Goal: Task Accomplishment & Management: Manage account settings

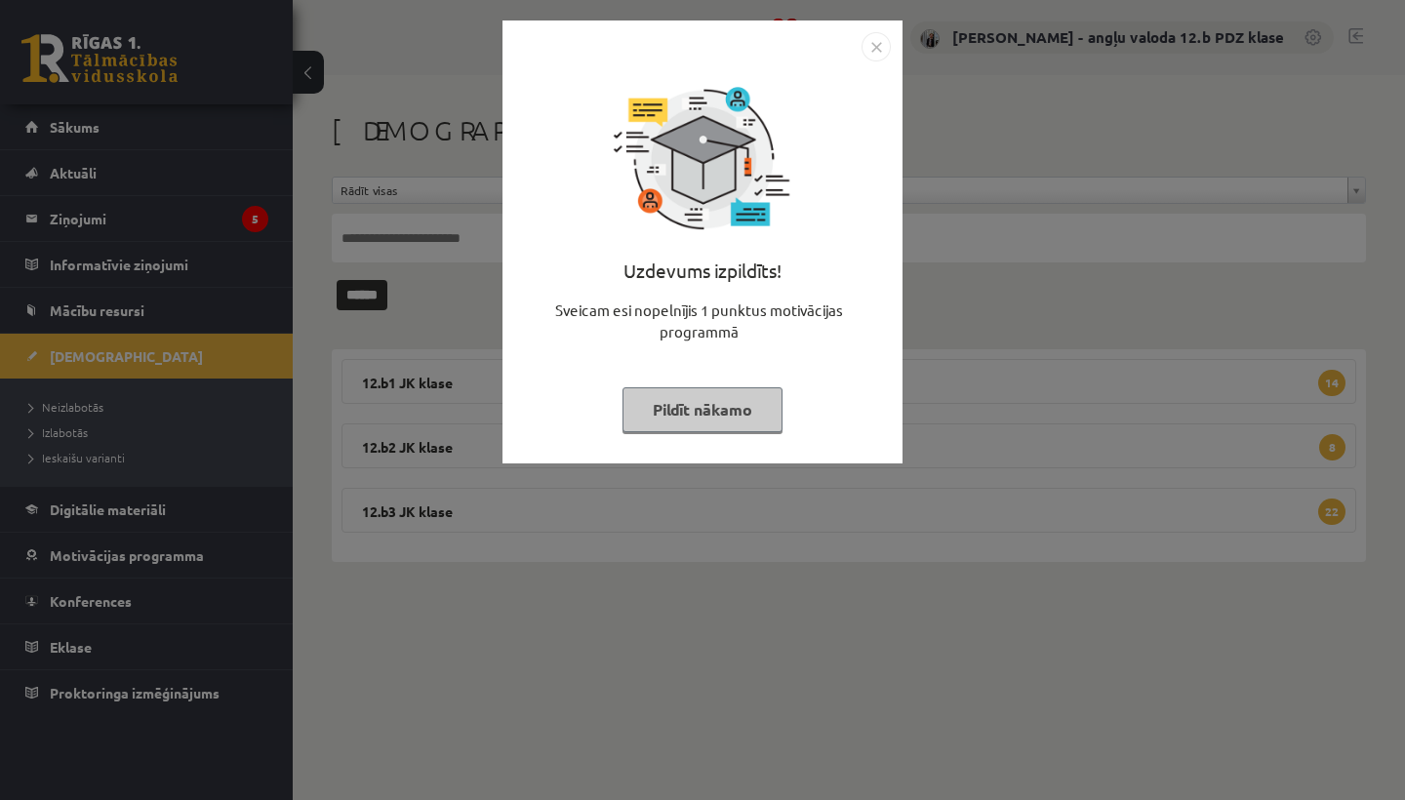
click at [875, 41] on img "Close" at bounding box center [875, 46] width 29 height 29
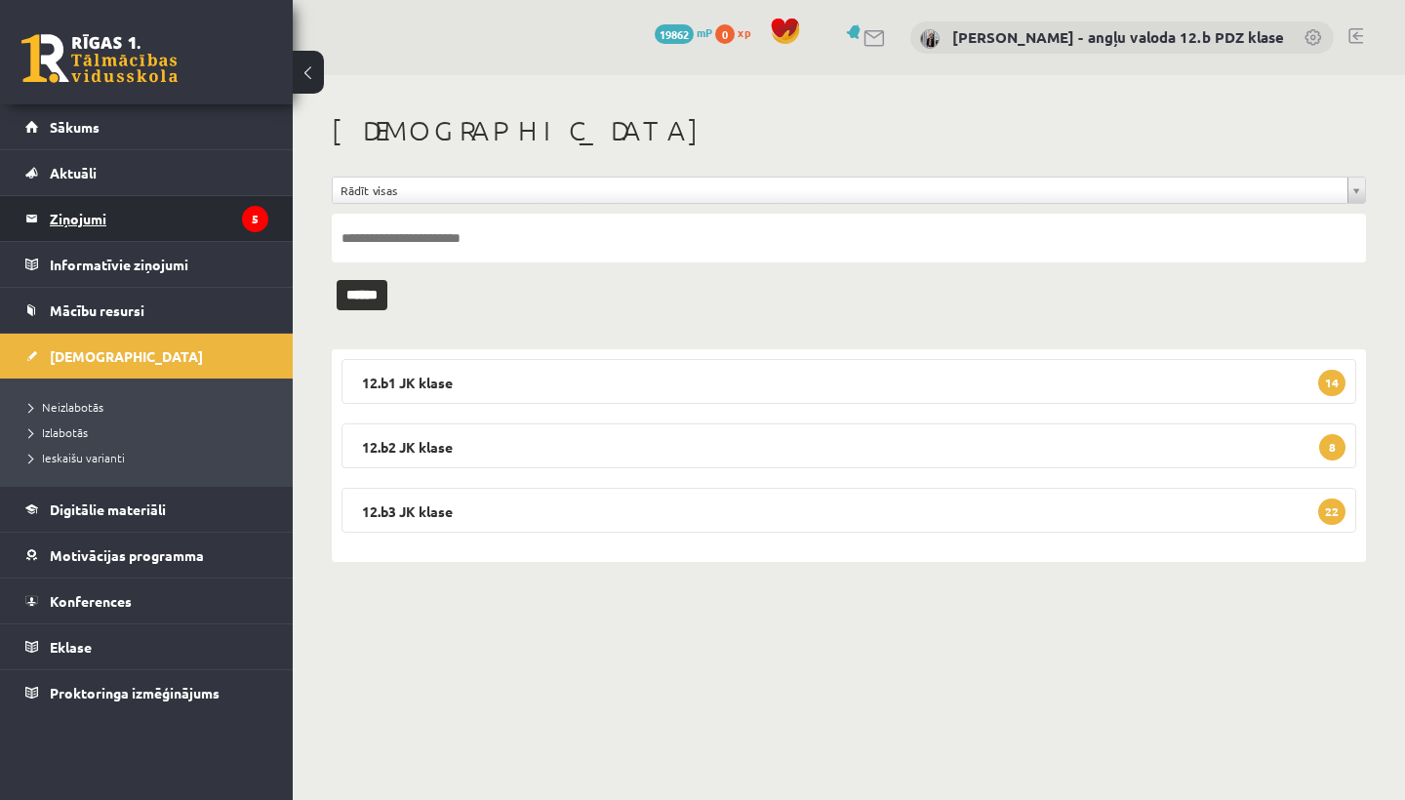
click at [117, 218] on legend "Ziņojumi 5" at bounding box center [159, 218] width 218 height 45
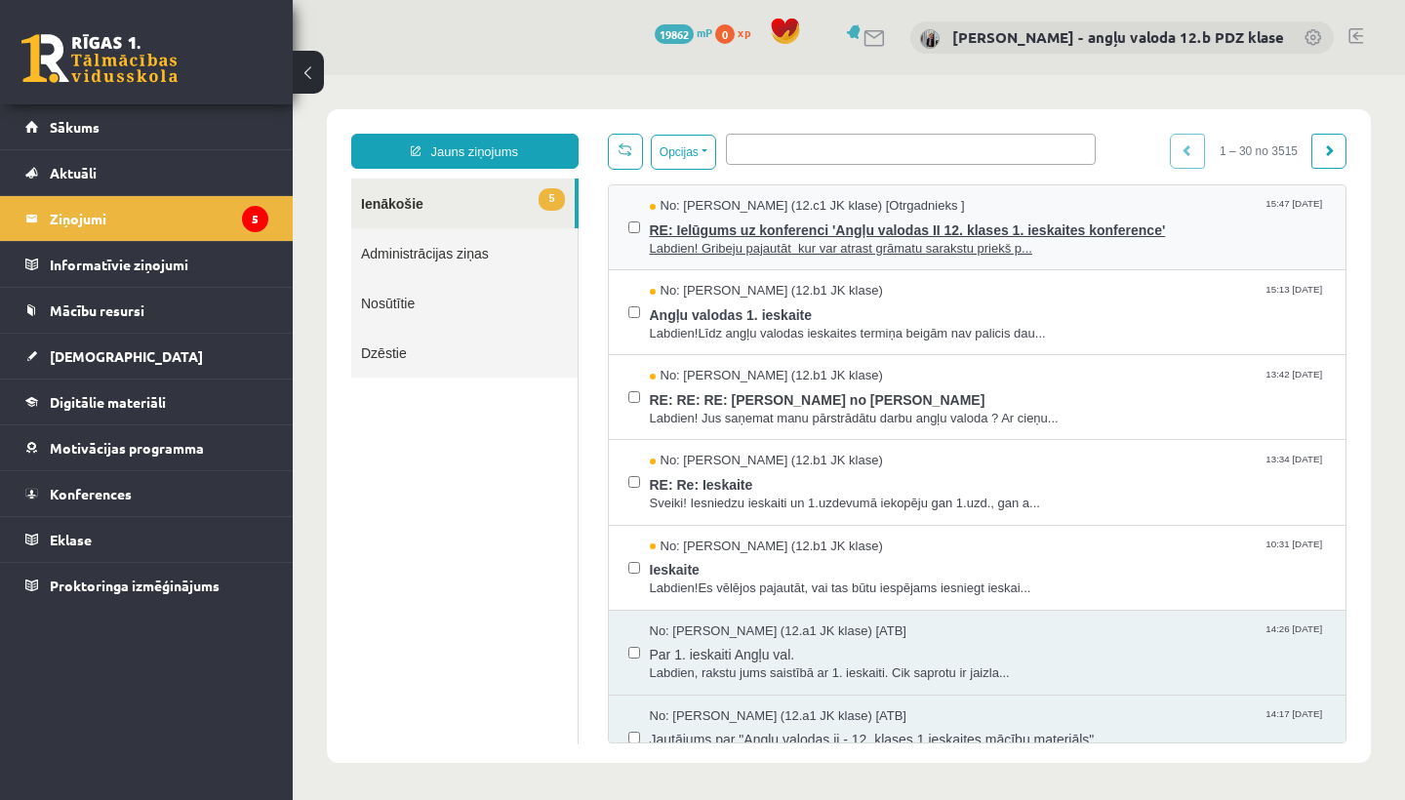
click at [853, 241] on span "Labdien! Gribeju pajautāt kur var atrast grāmatu sarakstu priekš p..." at bounding box center [988, 249] width 677 height 19
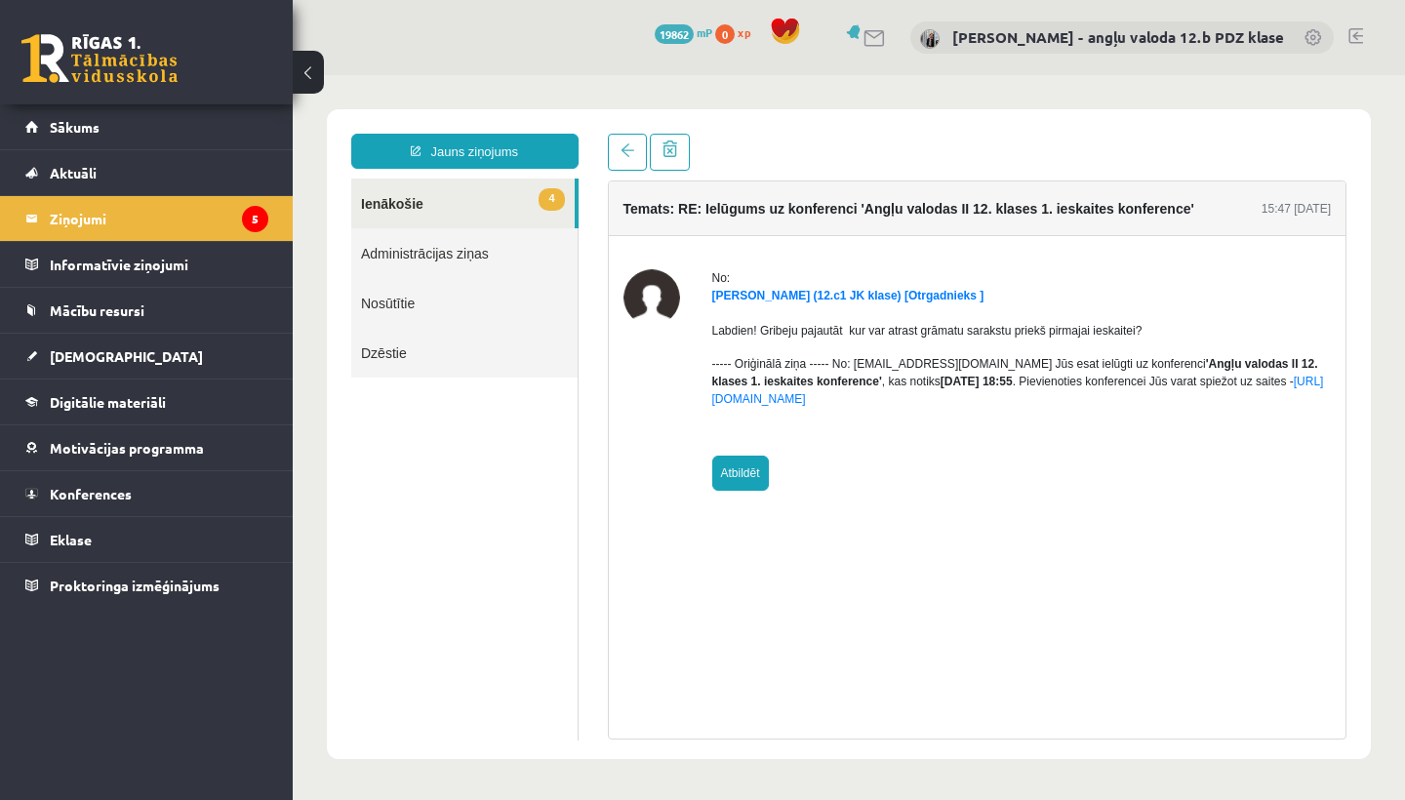
click at [746, 474] on link "Atbildēt" at bounding box center [740, 473] width 57 height 35
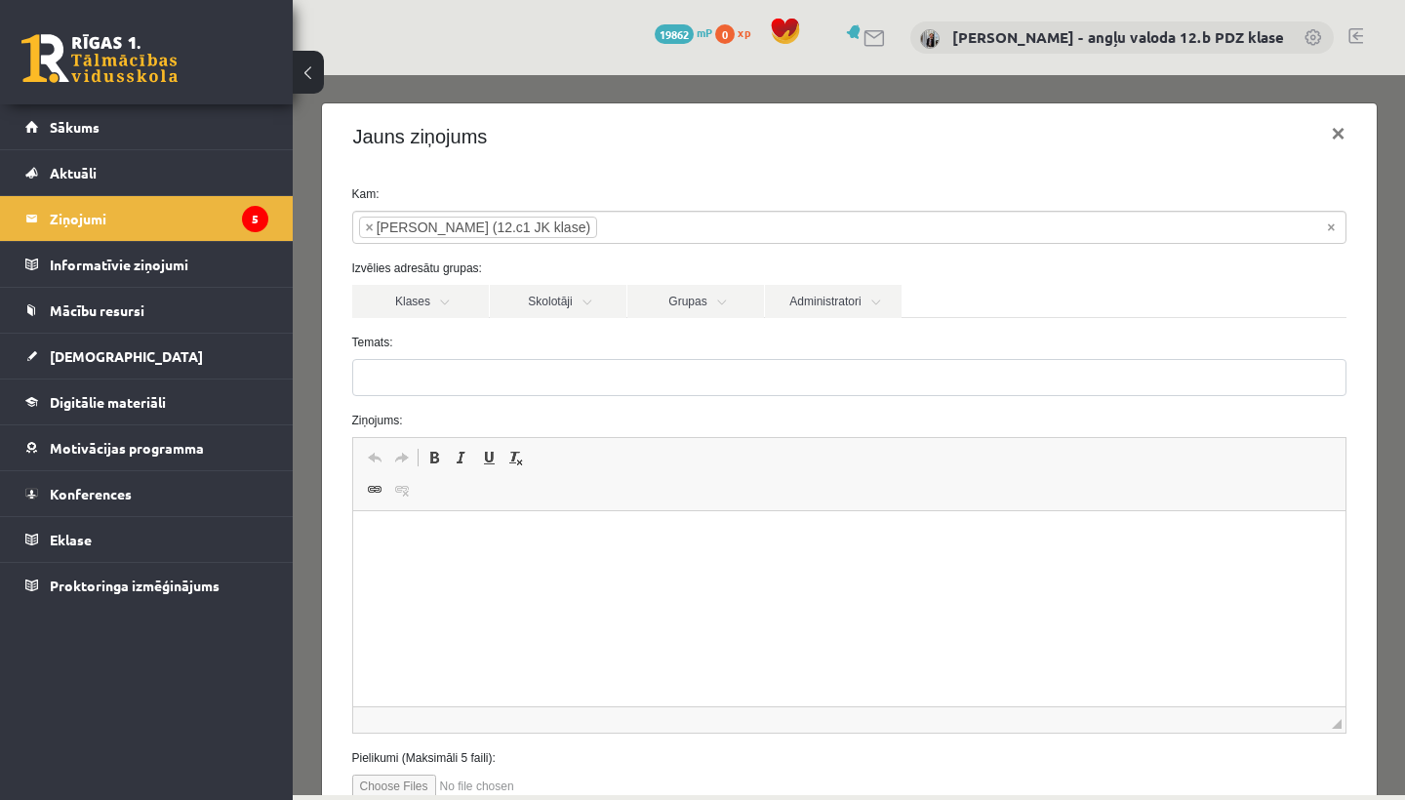
type input "**********"
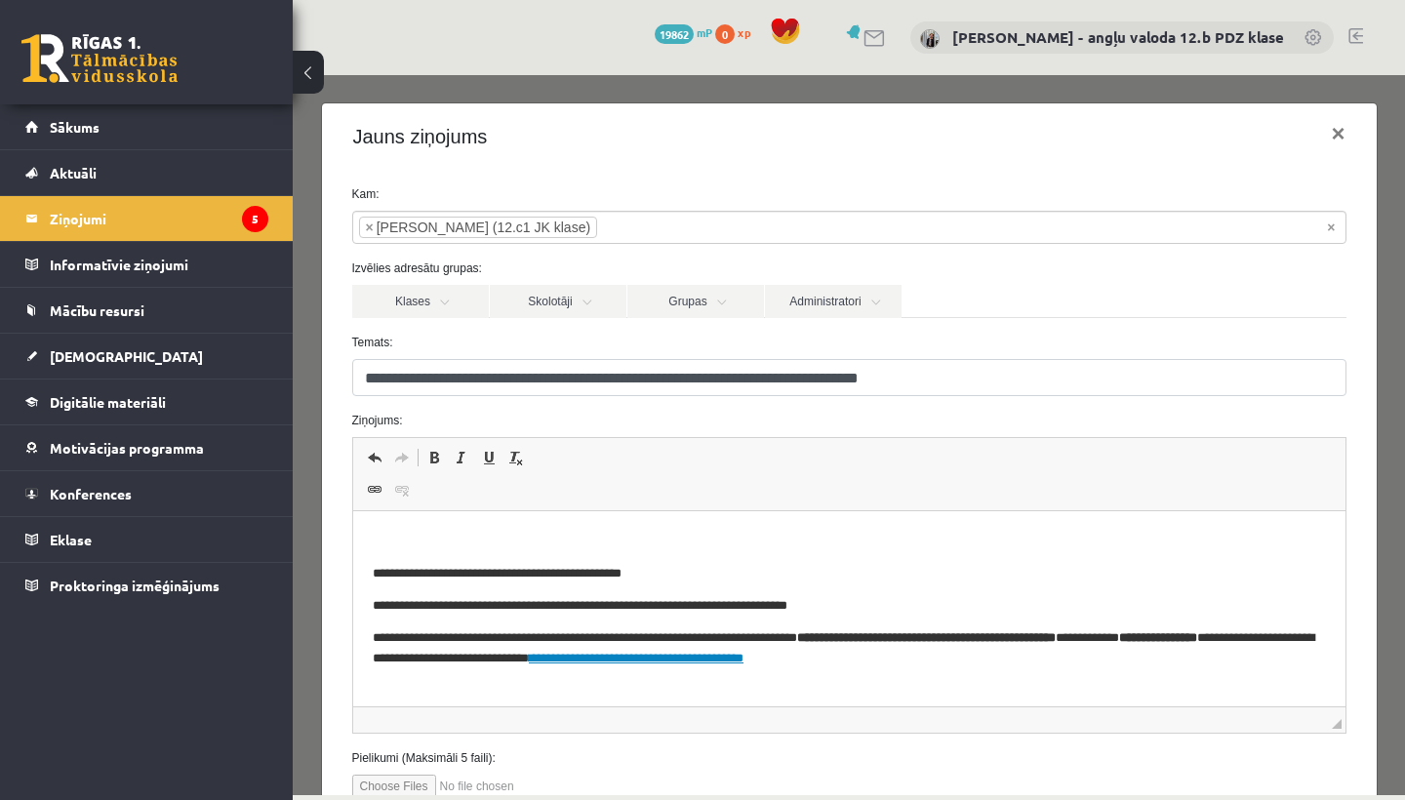
click at [381, 530] on html "**********" at bounding box center [848, 599] width 992 height 176
click at [376, 540] on p "********" at bounding box center [848, 541] width 953 height 20
click at [474, 536] on p "********" at bounding box center [848, 541] width 953 height 20
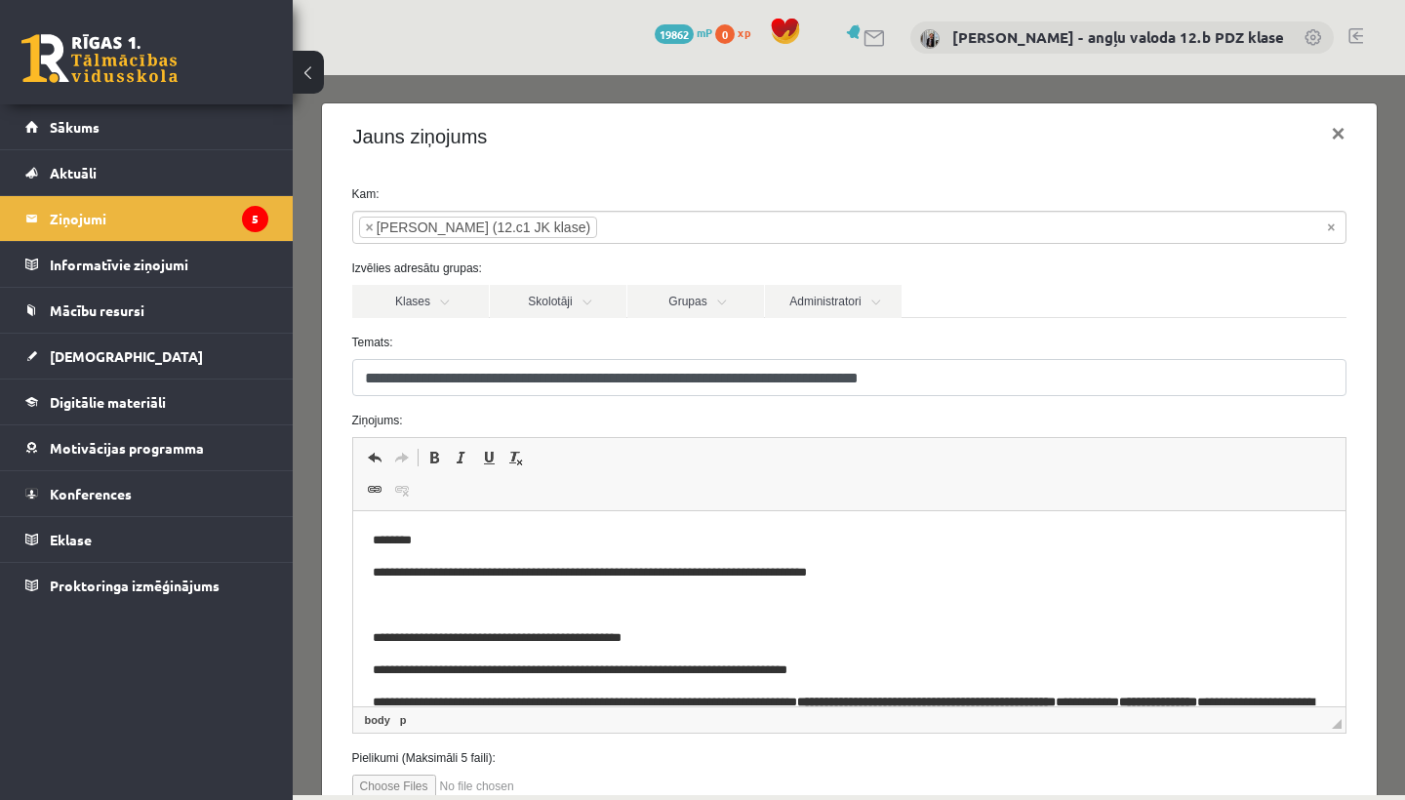
click at [377, 569] on p "**********" at bounding box center [848, 573] width 953 height 20
click at [376, 610] on p "Rich Text Editor, wiswyg-editor-47433859358580-1758348927-935" at bounding box center [848, 605] width 953 height 20
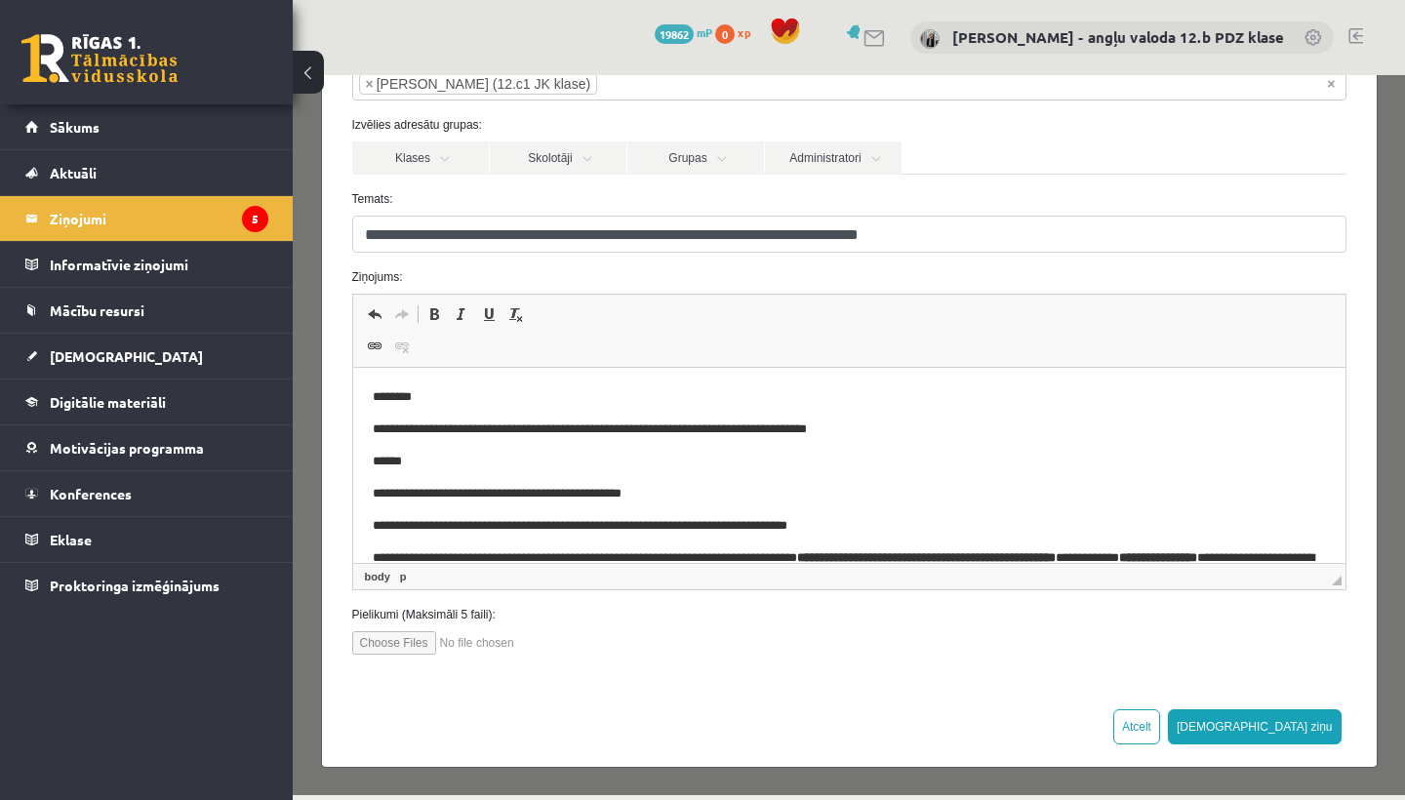
scroll to position [142, 0]
click at [1318, 722] on button "[DEMOGRAPHIC_DATA] ziņu" at bounding box center [1255, 727] width 174 height 35
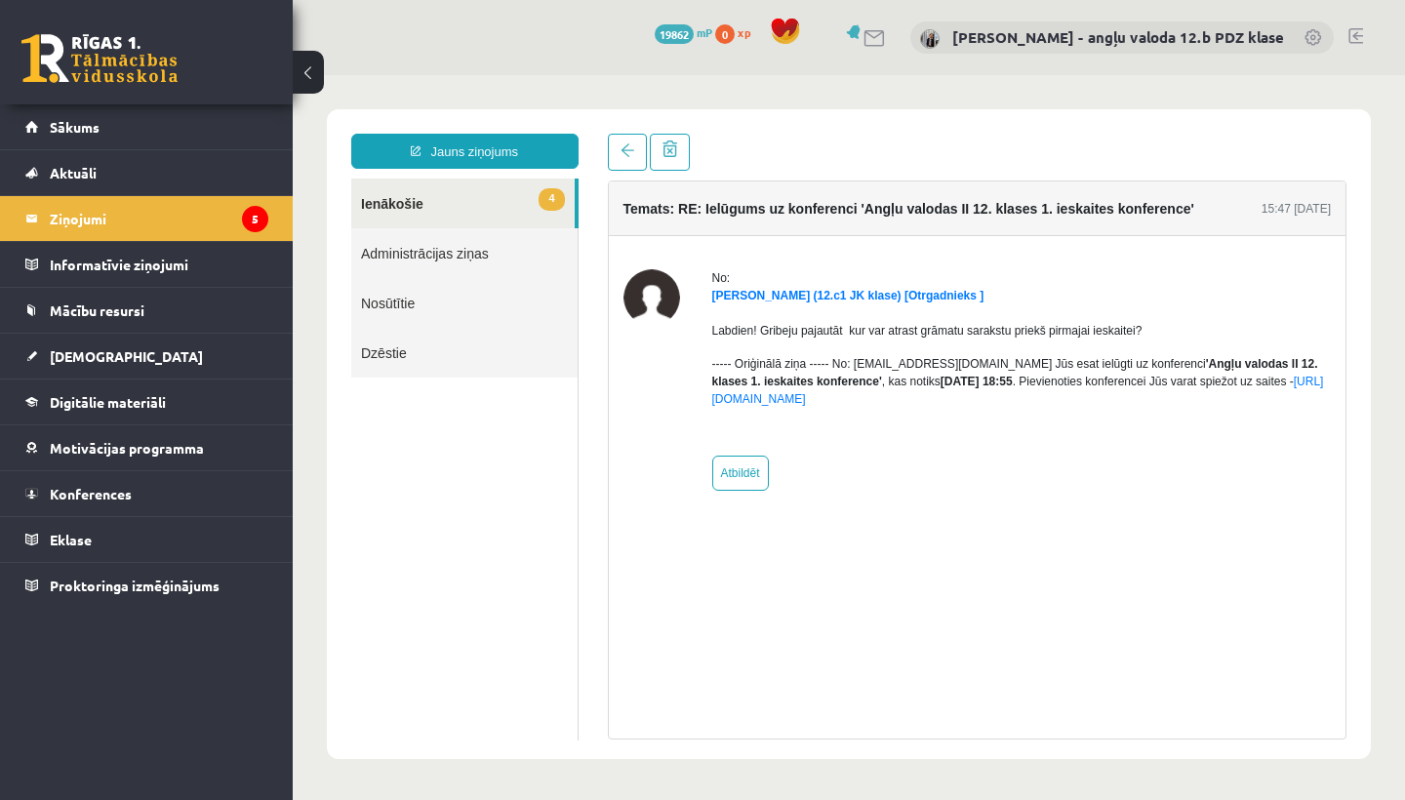
scroll to position [0, 0]
click at [93, 225] on legend "Ziņojumi 5" at bounding box center [159, 218] width 218 height 45
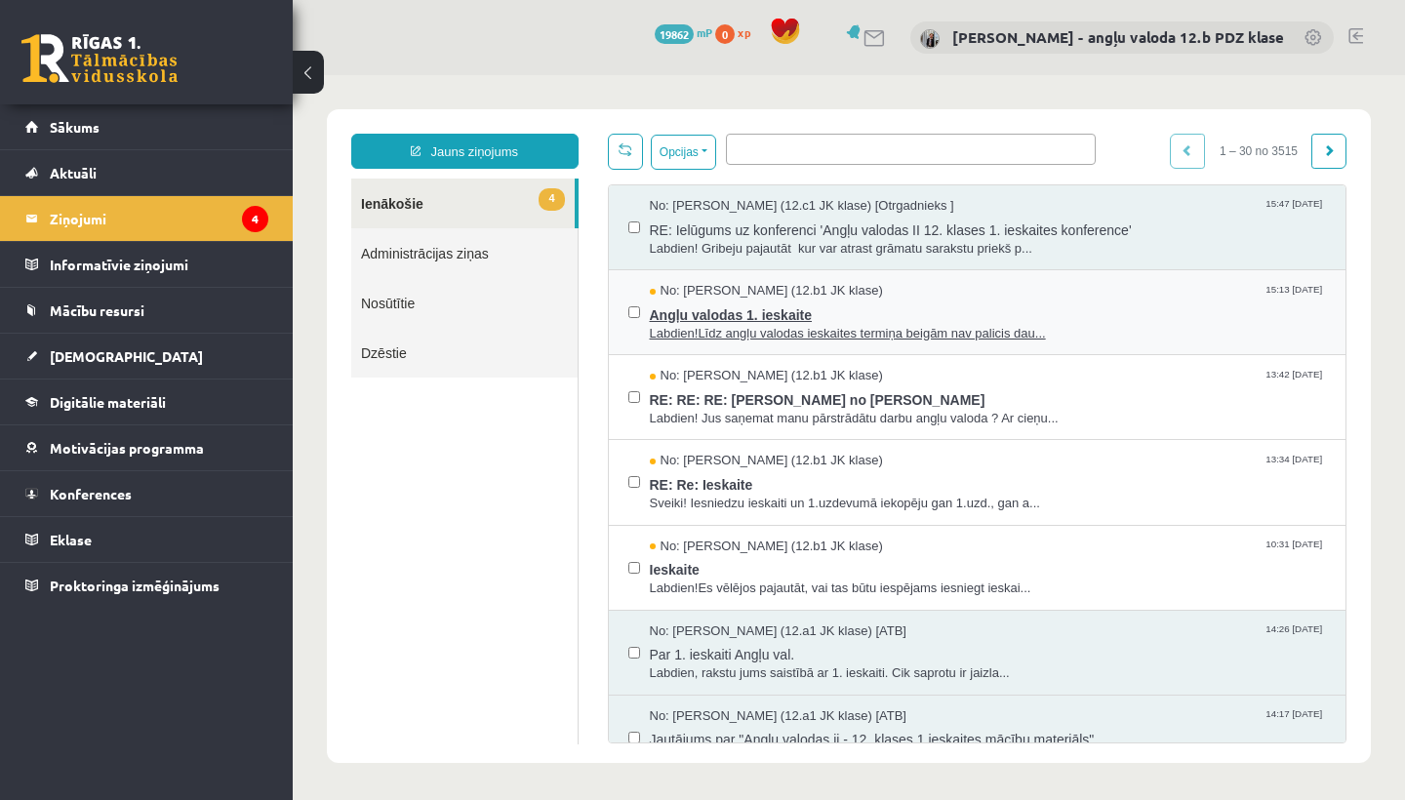
click at [723, 307] on span "Angļu valodas 1. ieskaite" at bounding box center [988, 312] width 677 height 24
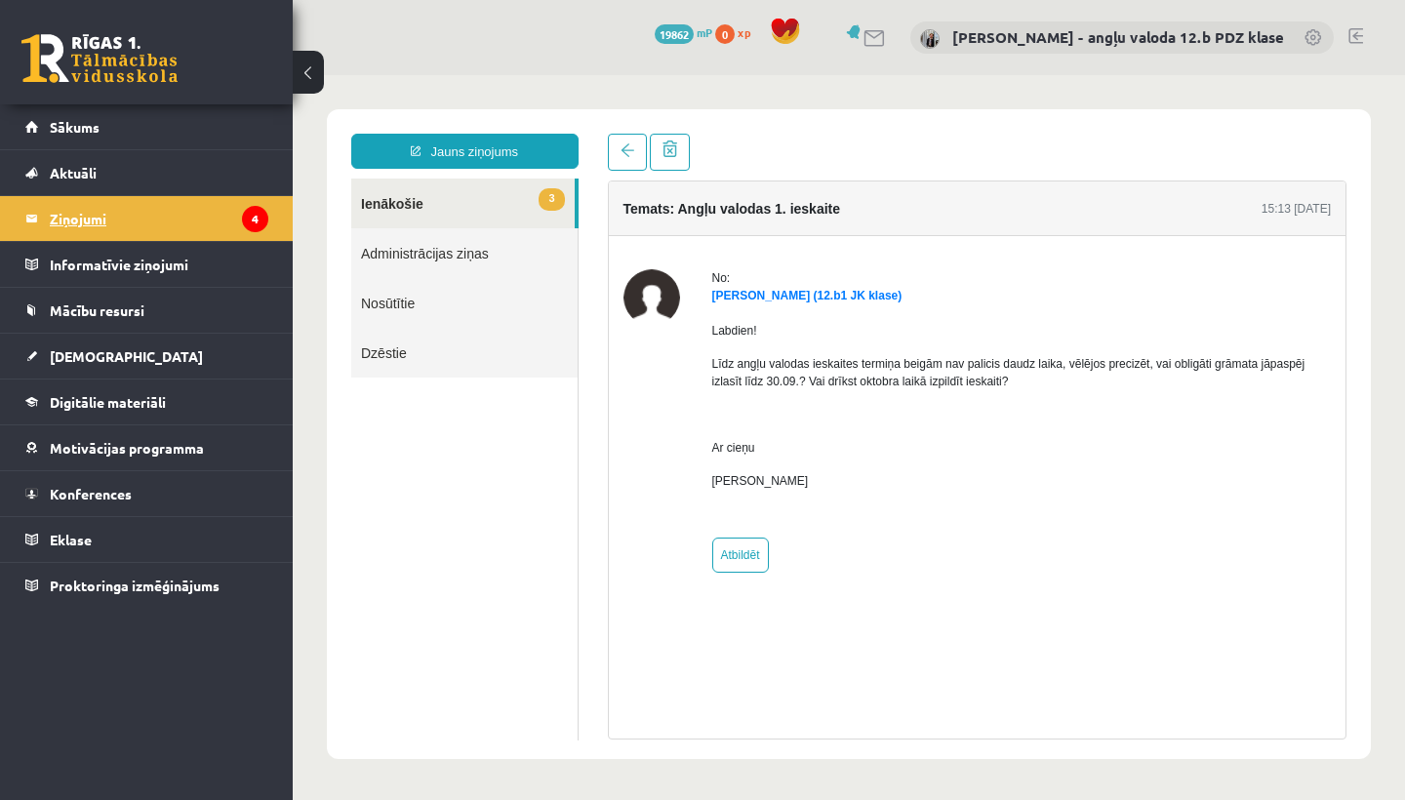
click at [82, 232] on legend "Ziņojumi 4" at bounding box center [159, 218] width 218 height 45
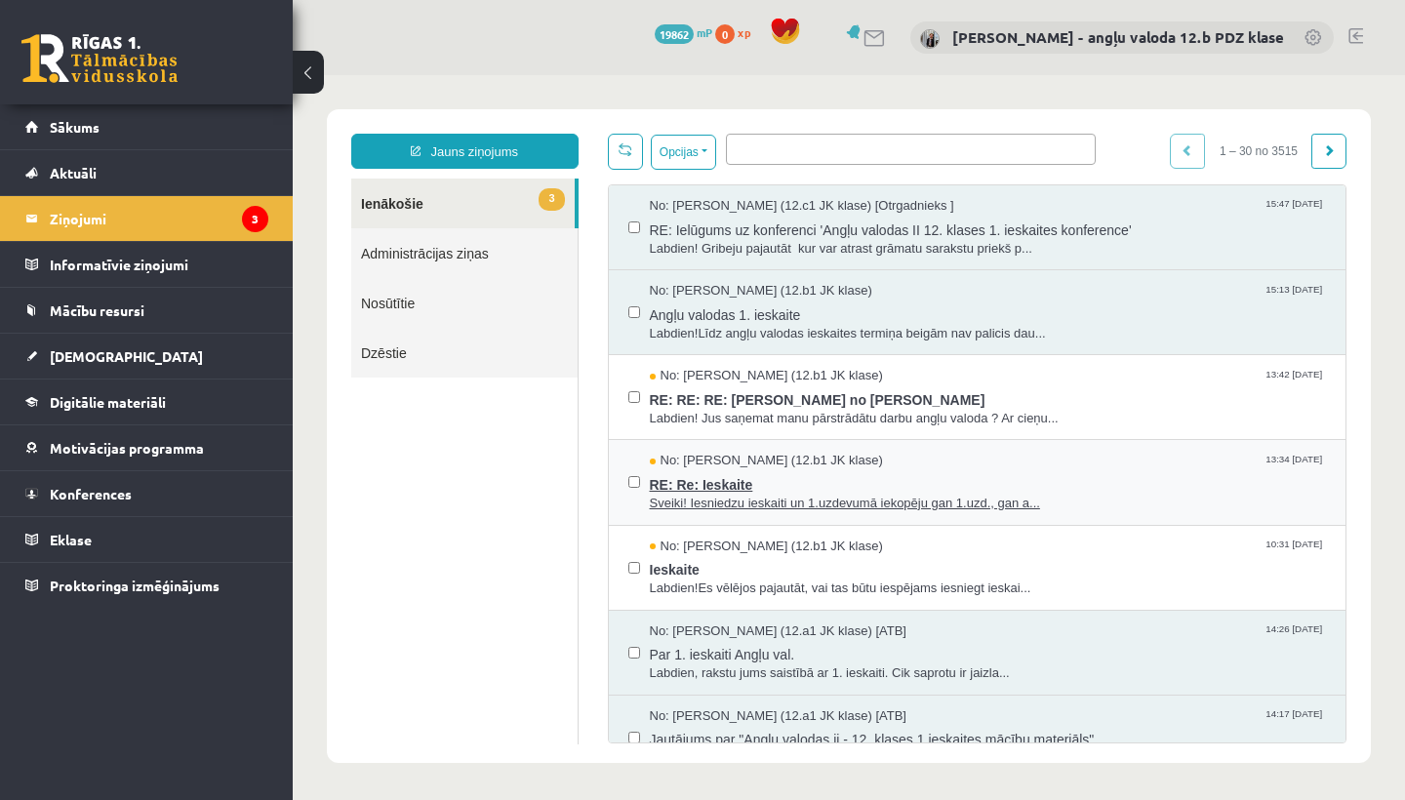
click at [746, 480] on span "RE: Re: Ieskaite" at bounding box center [988, 482] width 677 height 24
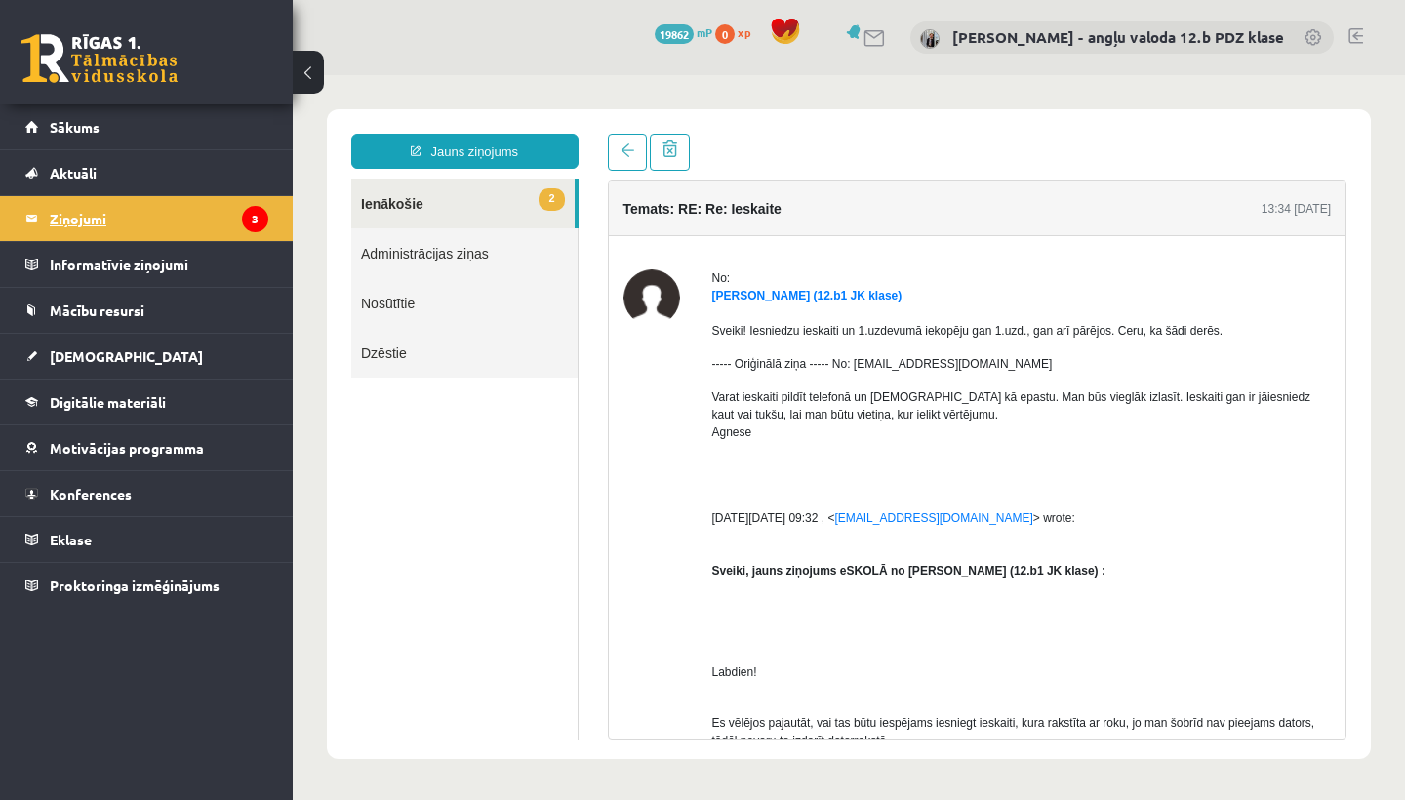
click at [96, 214] on legend "Ziņojumi 3" at bounding box center [159, 218] width 218 height 45
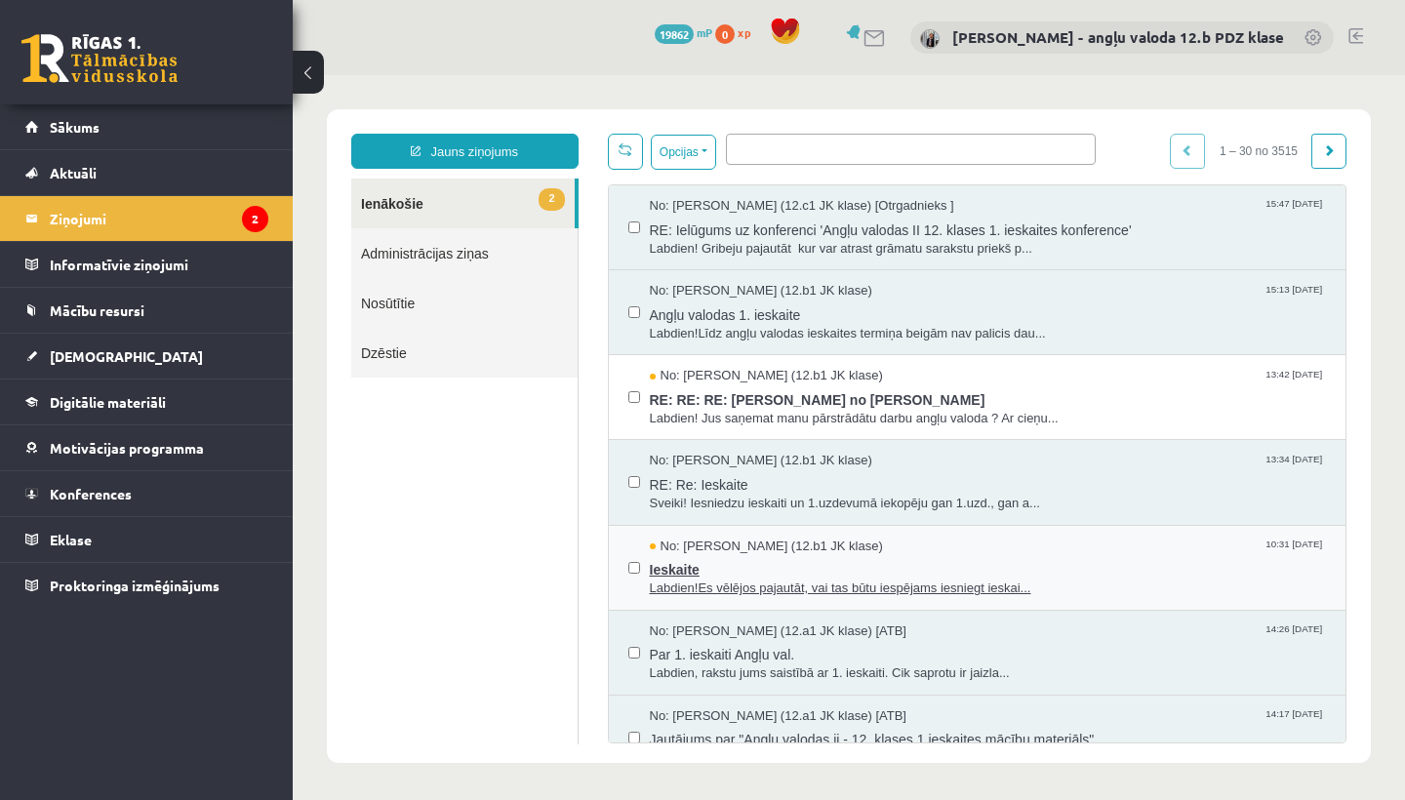
click at [707, 539] on span "No: Kate Birğele (12.b1 JK klase)" at bounding box center [766, 546] width 233 height 19
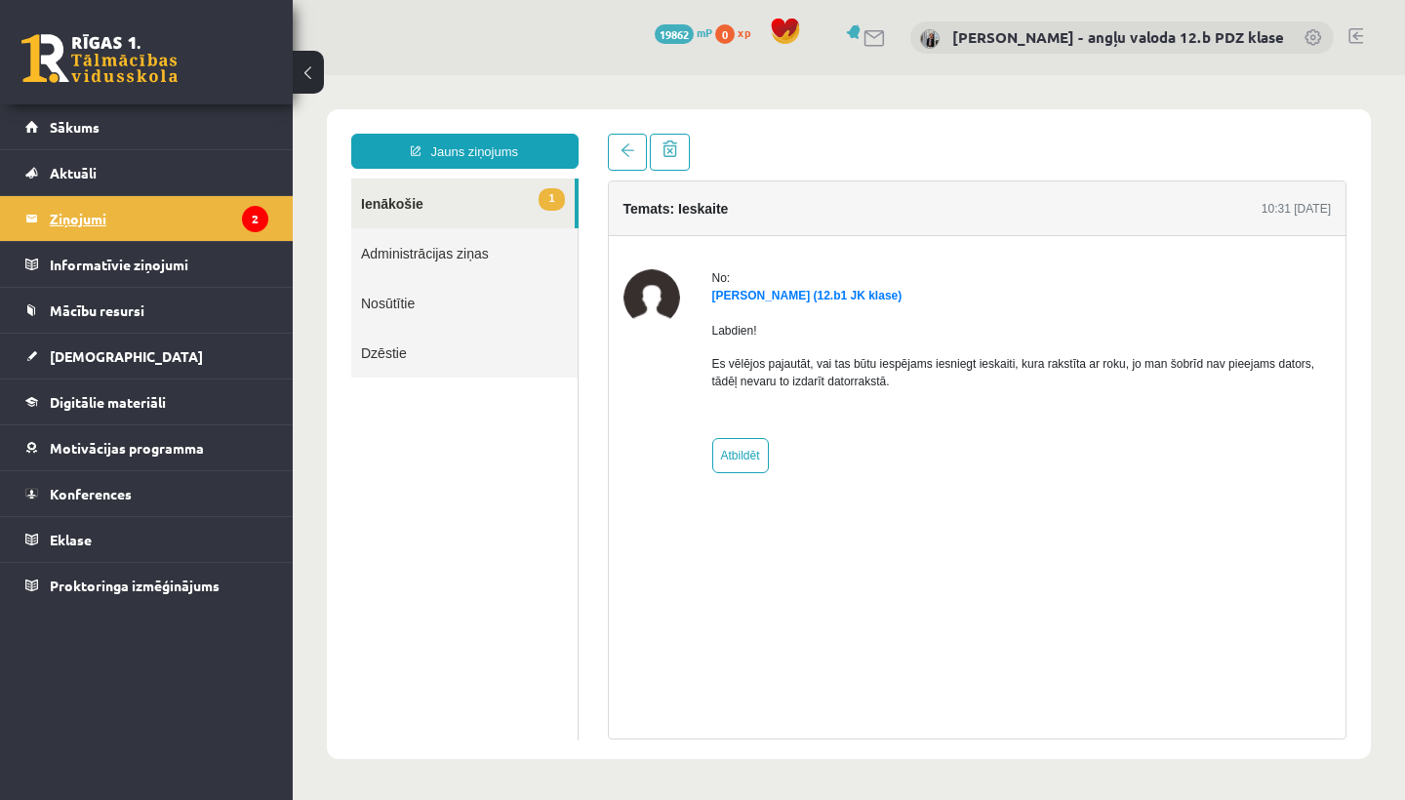
click at [97, 226] on legend "Ziņojumi 2" at bounding box center [159, 218] width 218 height 45
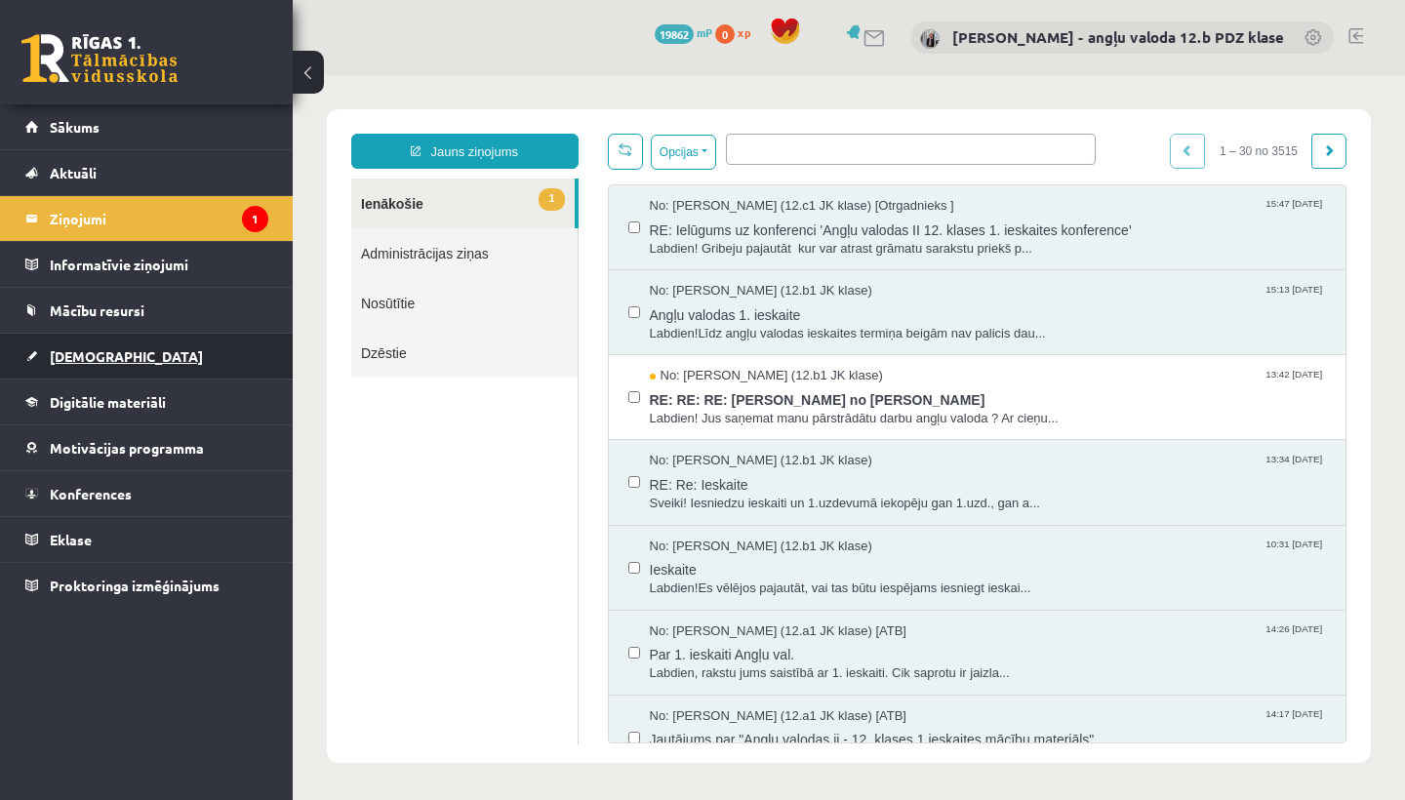
click at [90, 359] on span "[DEMOGRAPHIC_DATA]" at bounding box center [126, 356] width 153 height 18
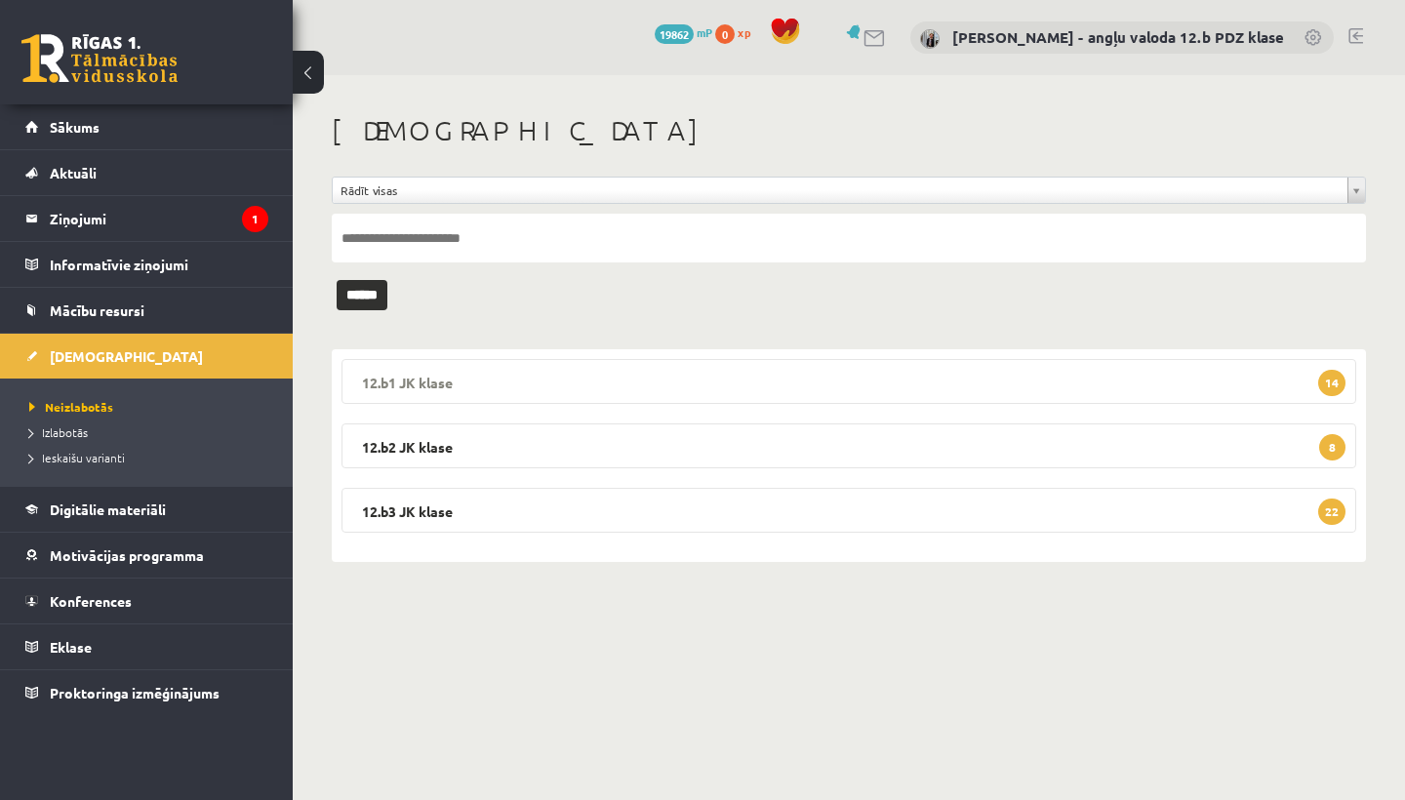
click at [405, 377] on legend "12.b1 JK klase 14" at bounding box center [848, 381] width 1014 height 45
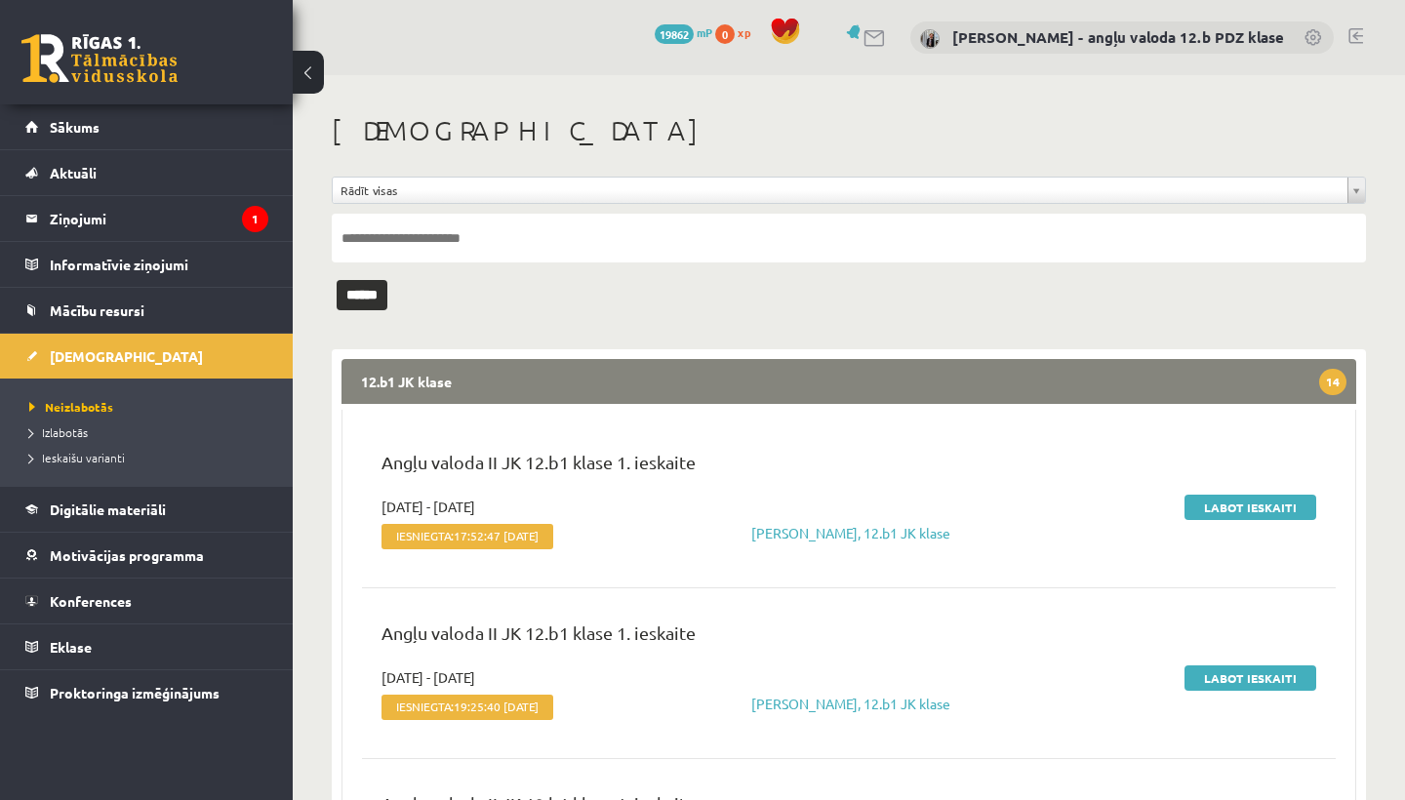
click at [405, 377] on legend "12.b1 JK klase 14" at bounding box center [848, 381] width 1014 height 45
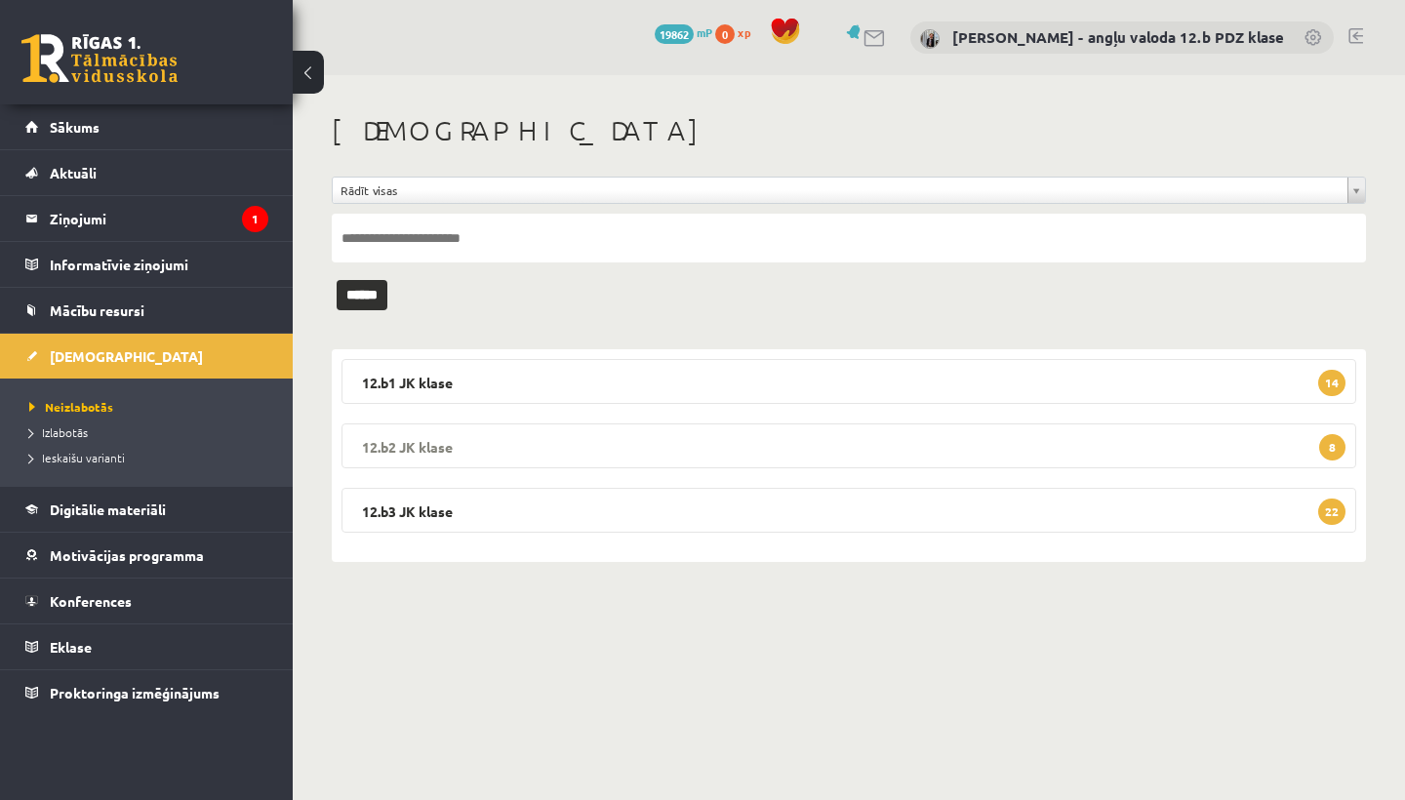
click at [411, 434] on legend "12.b2 JK klase 8" at bounding box center [848, 445] width 1014 height 45
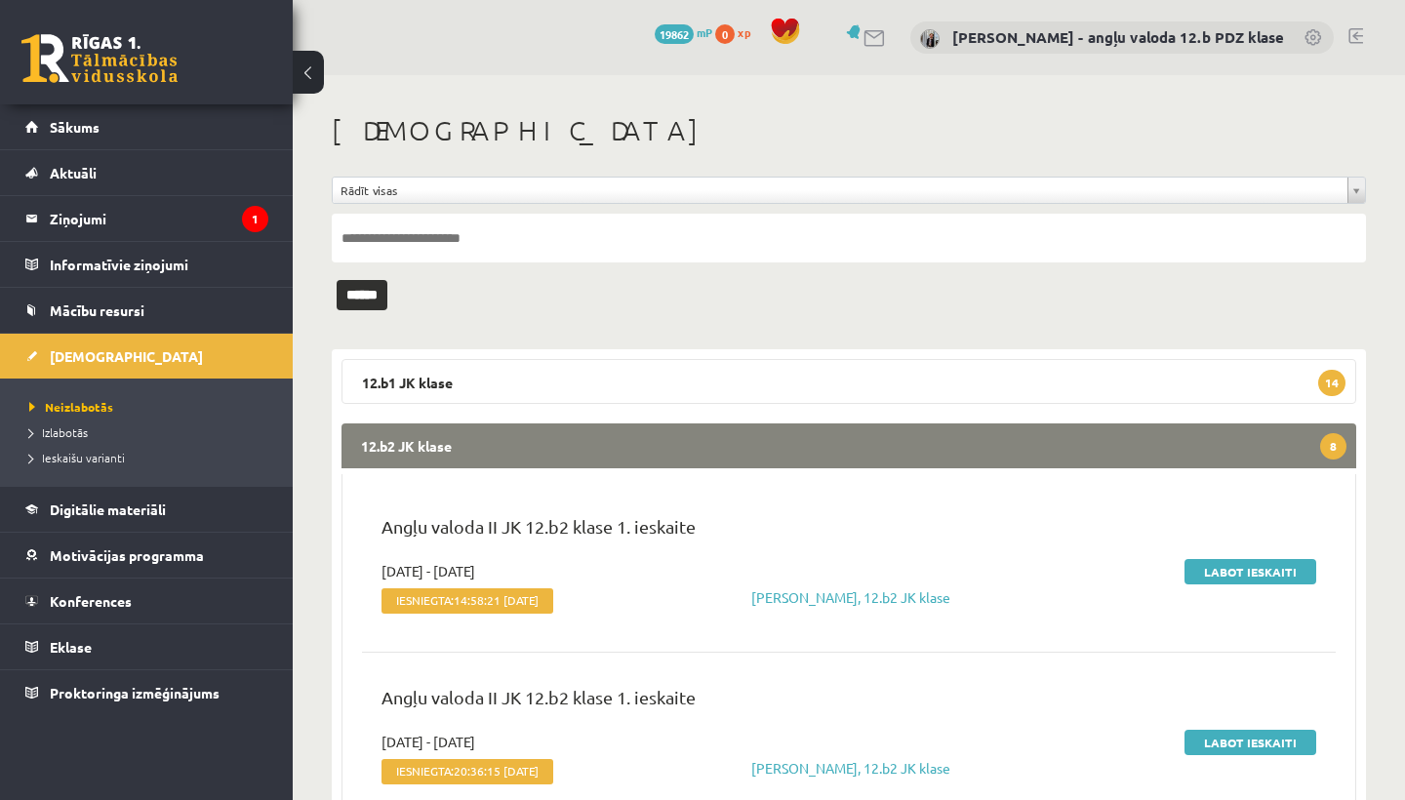
click at [411, 434] on legend "12.b2 JK klase 8" at bounding box center [848, 445] width 1014 height 45
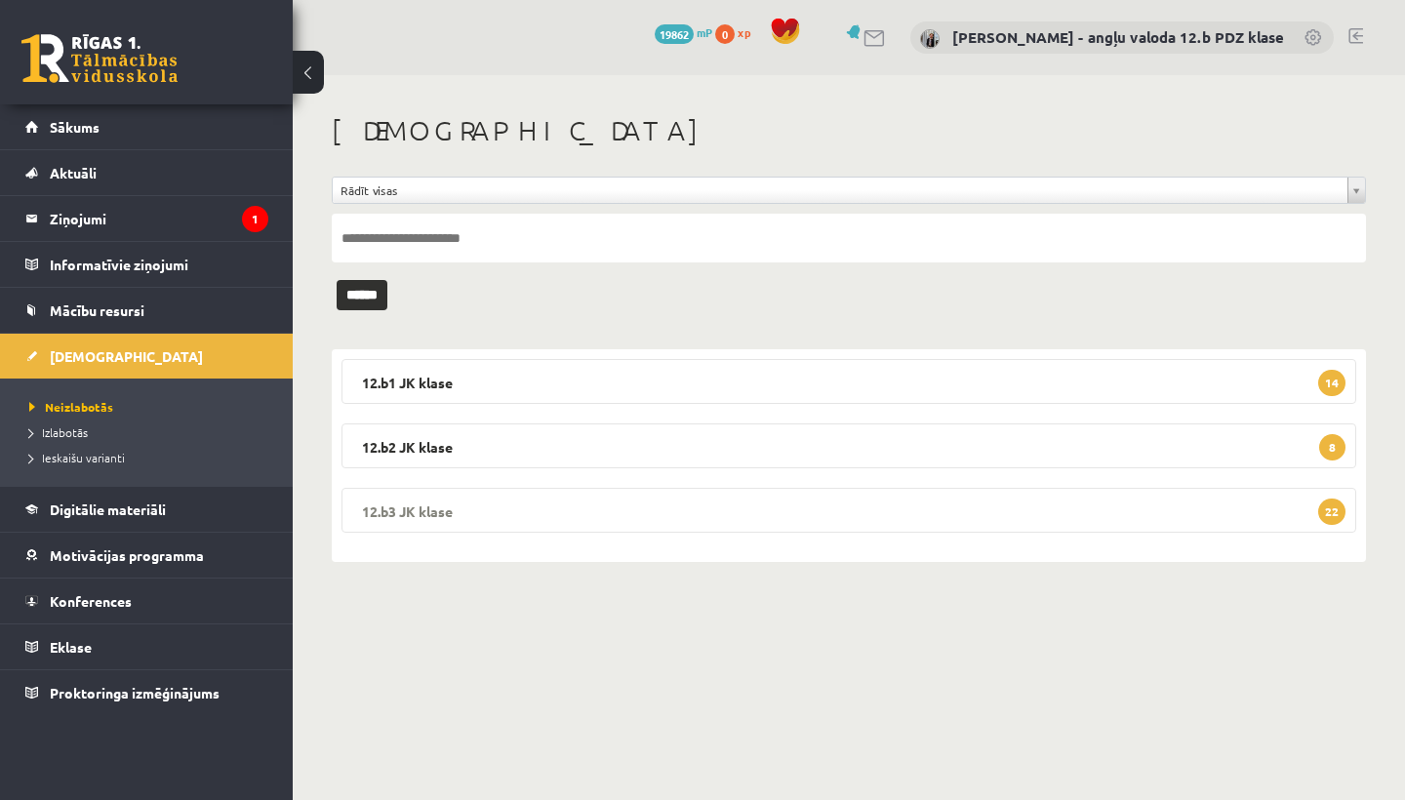
click at [483, 510] on legend "12.b3 JK klase 22" at bounding box center [848, 510] width 1014 height 45
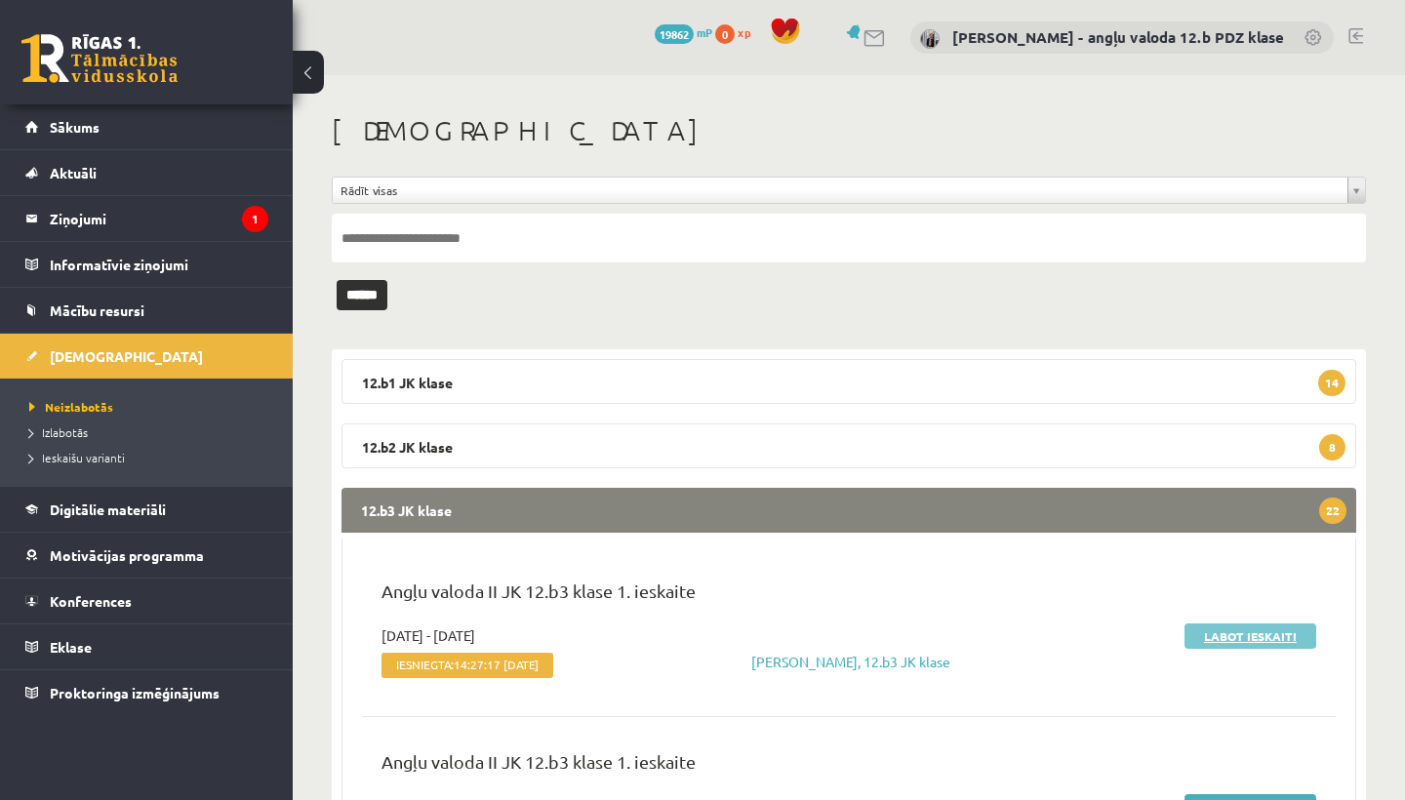
click at [1244, 632] on link "Labot ieskaiti" at bounding box center [1250, 635] width 132 height 25
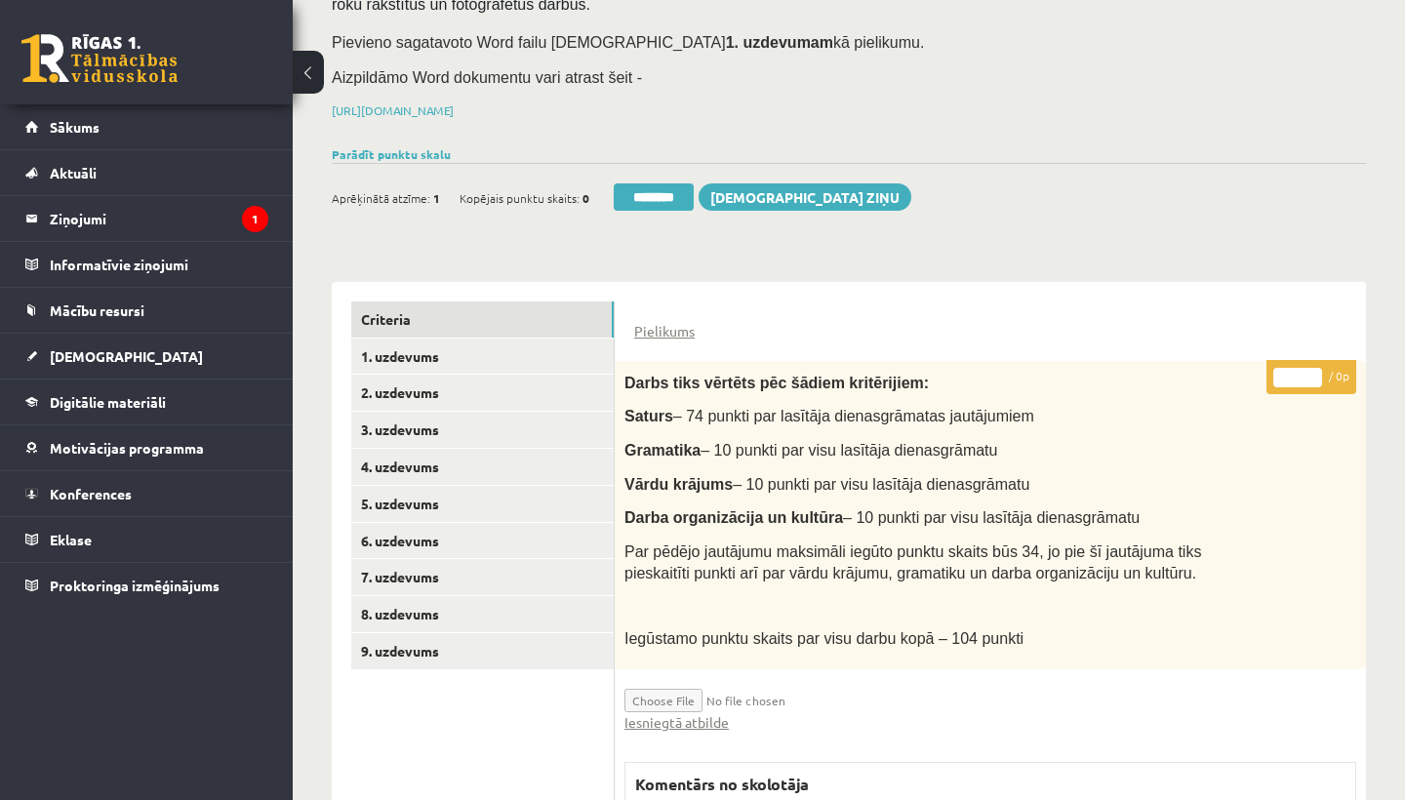
scroll to position [217, 0]
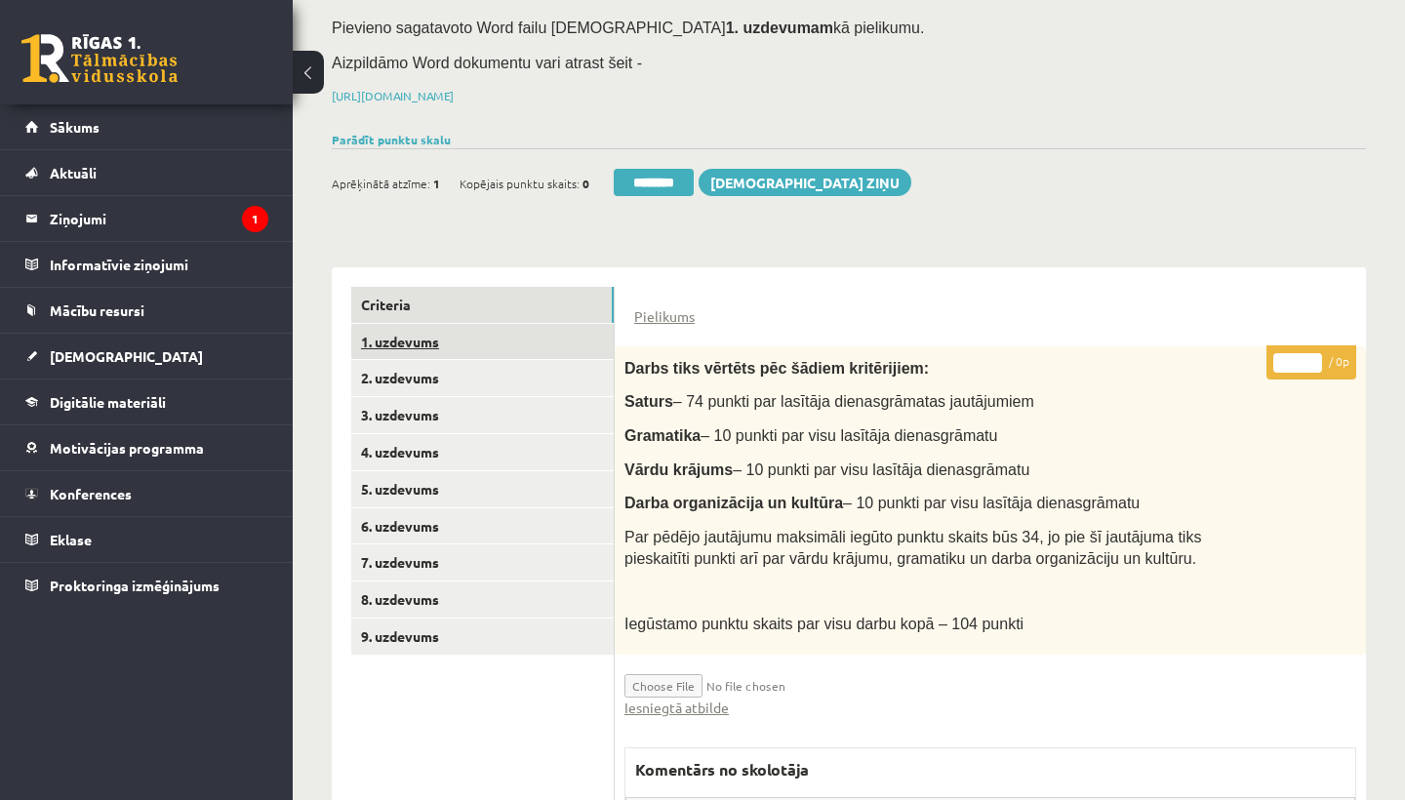
click at [431, 326] on link "1. uzdevums" at bounding box center [482, 342] width 262 height 36
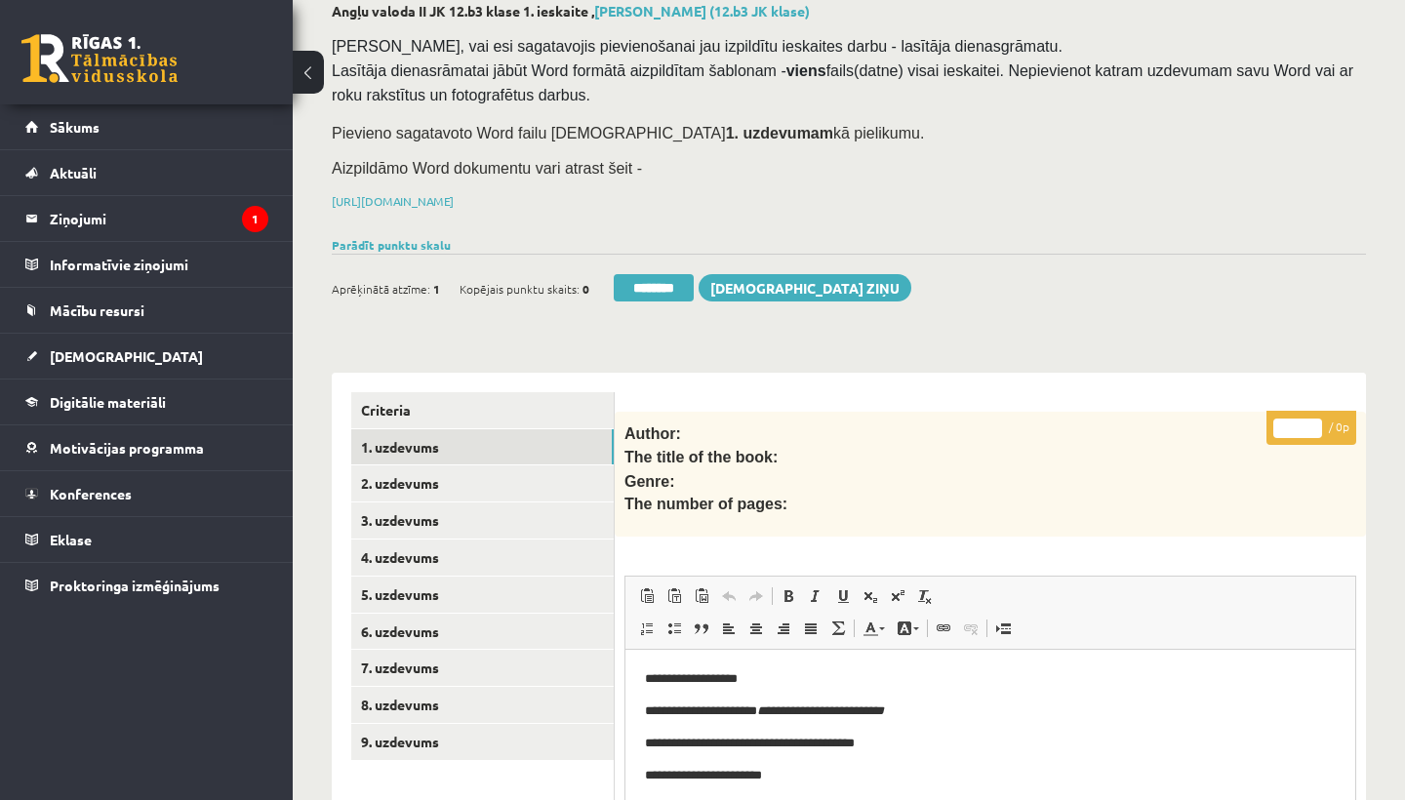
scroll to position [175, 0]
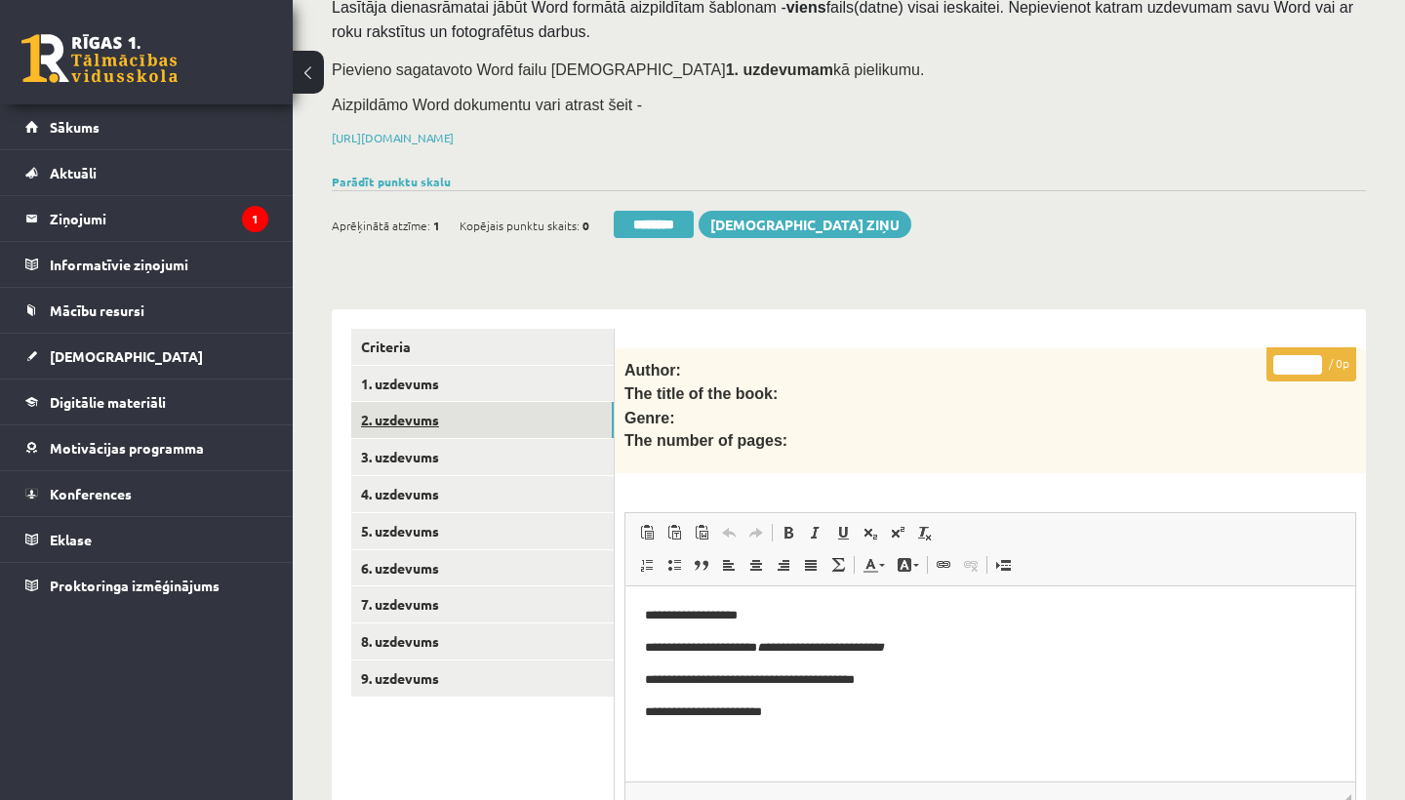
click at [455, 420] on link "2. uzdevums" at bounding box center [482, 420] width 262 height 36
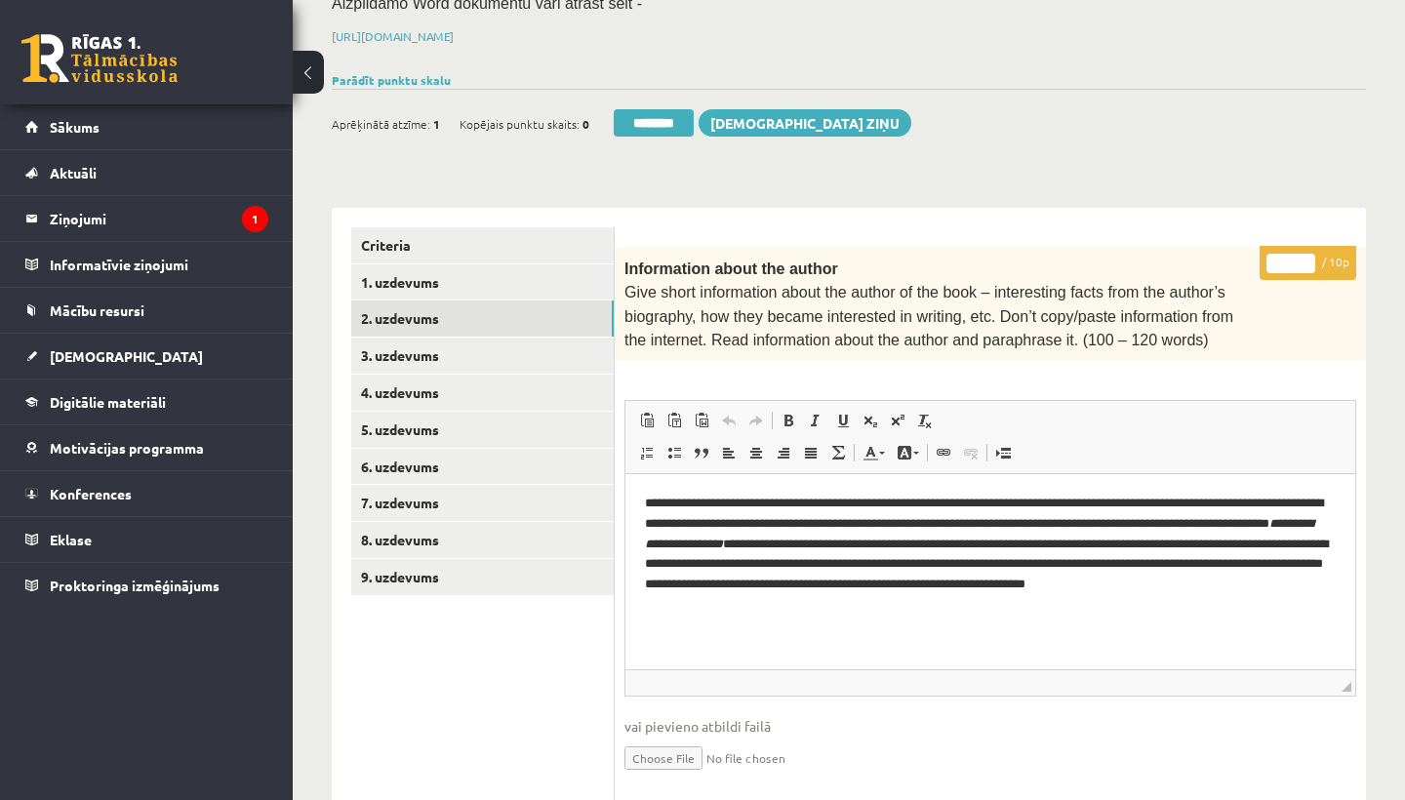
scroll to position [0, 0]
click at [1289, 254] on input "*" at bounding box center [1290, 264] width 49 height 20
type input "**"
click at [410, 348] on link "3. uzdevums" at bounding box center [482, 355] width 262 height 36
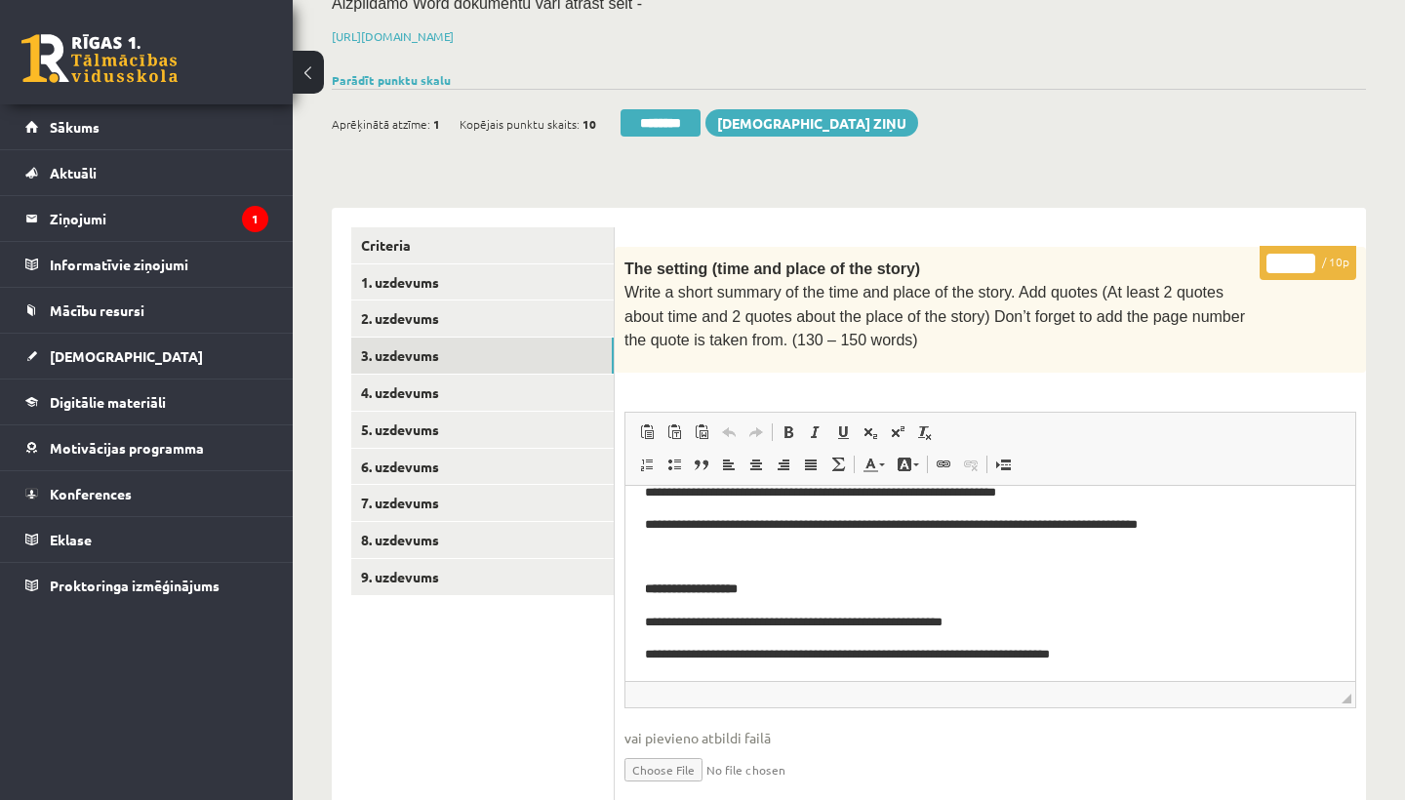
click at [1292, 257] on input "*" at bounding box center [1290, 264] width 49 height 20
type input "*"
click at [445, 383] on link "4. uzdevums" at bounding box center [482, 393] width 262 height 36
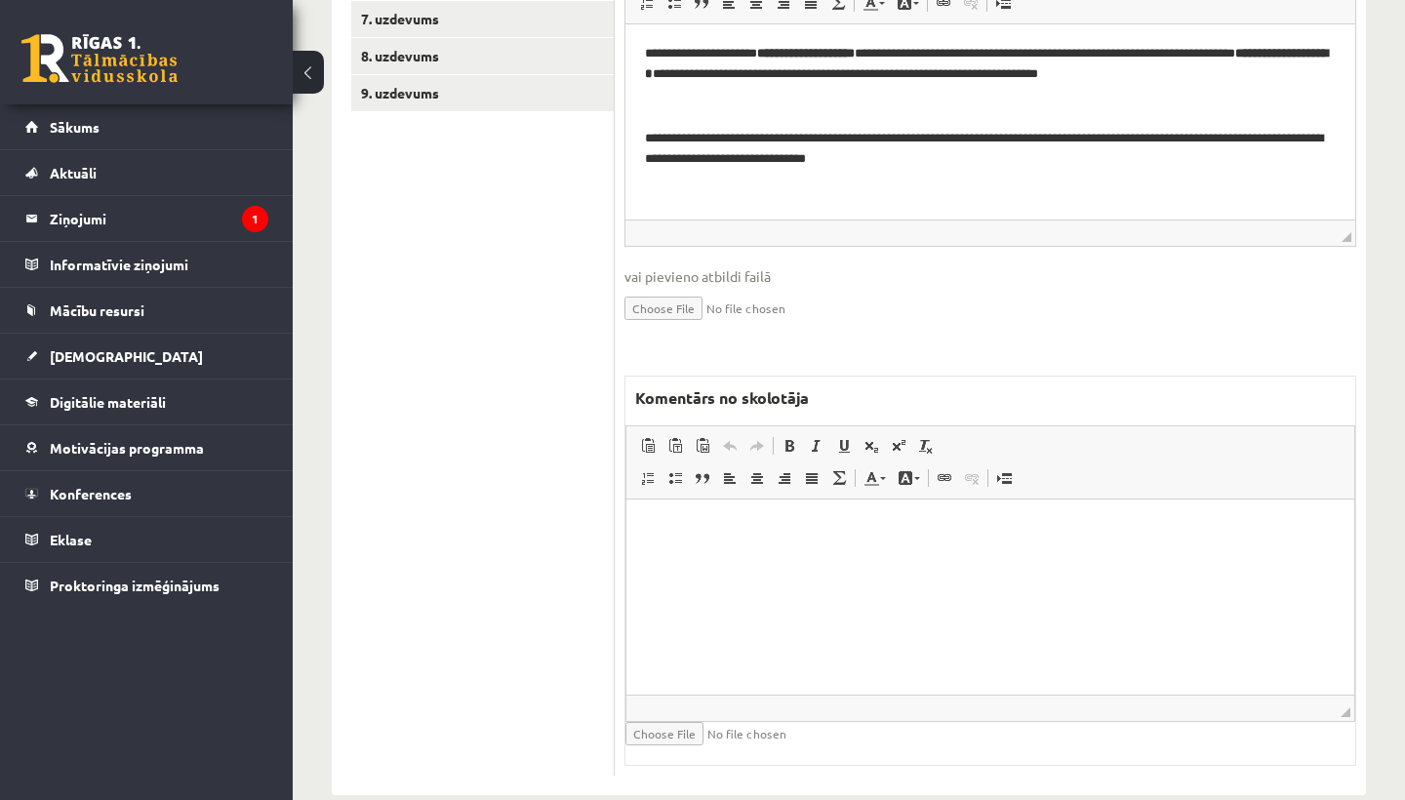
scroll to position [767, 0]
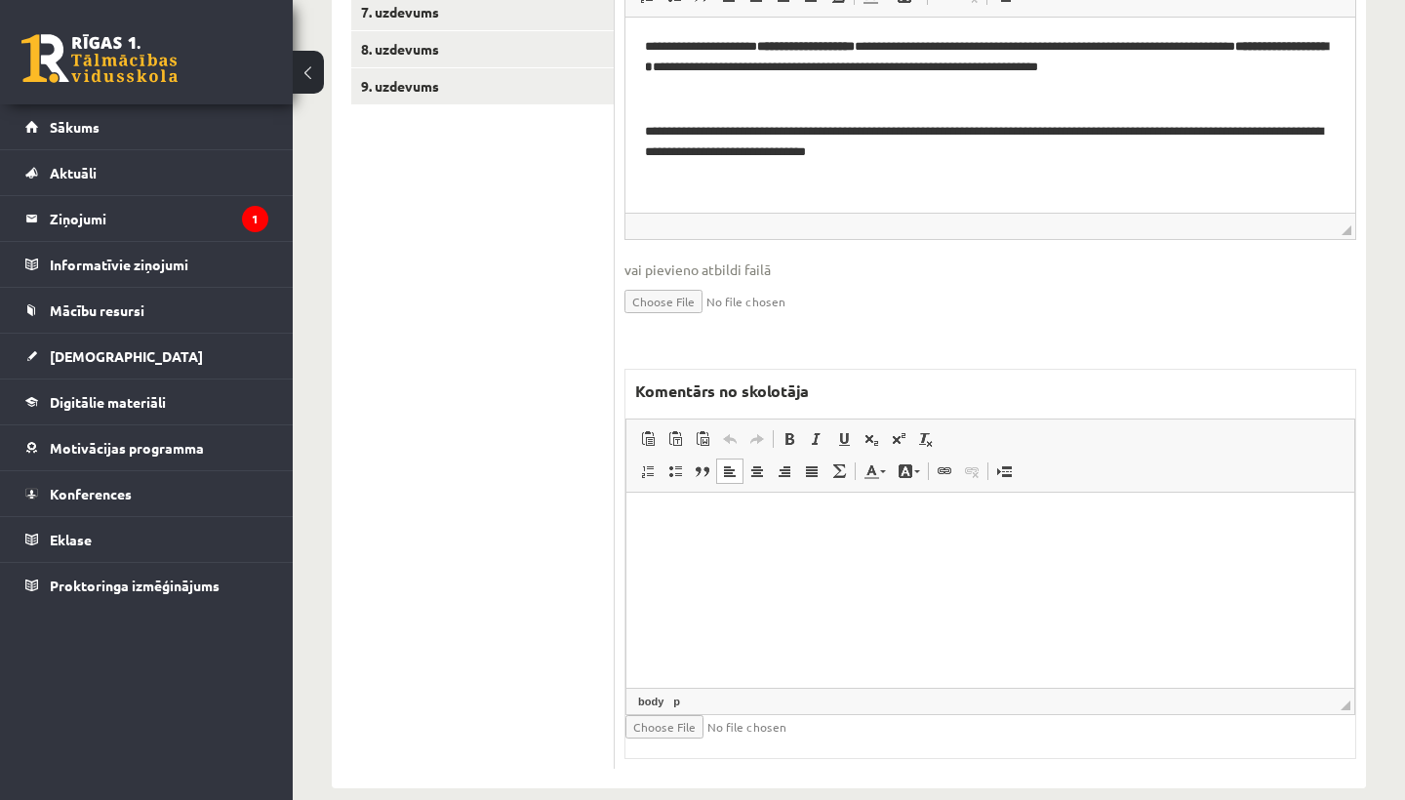
click at [738, 551] on html at bounding box center [990, 522] width 728 height 60
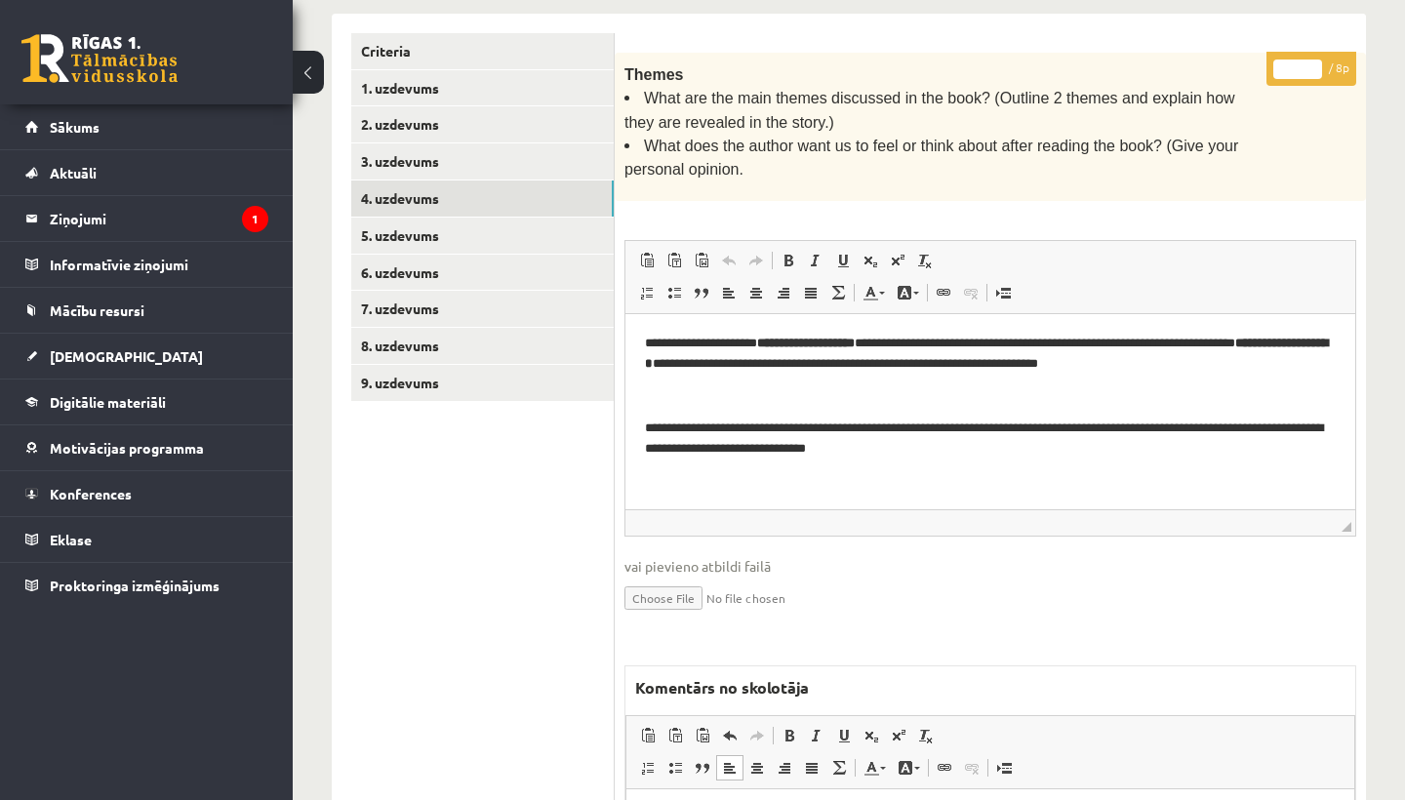
scroll to position [421, 0]
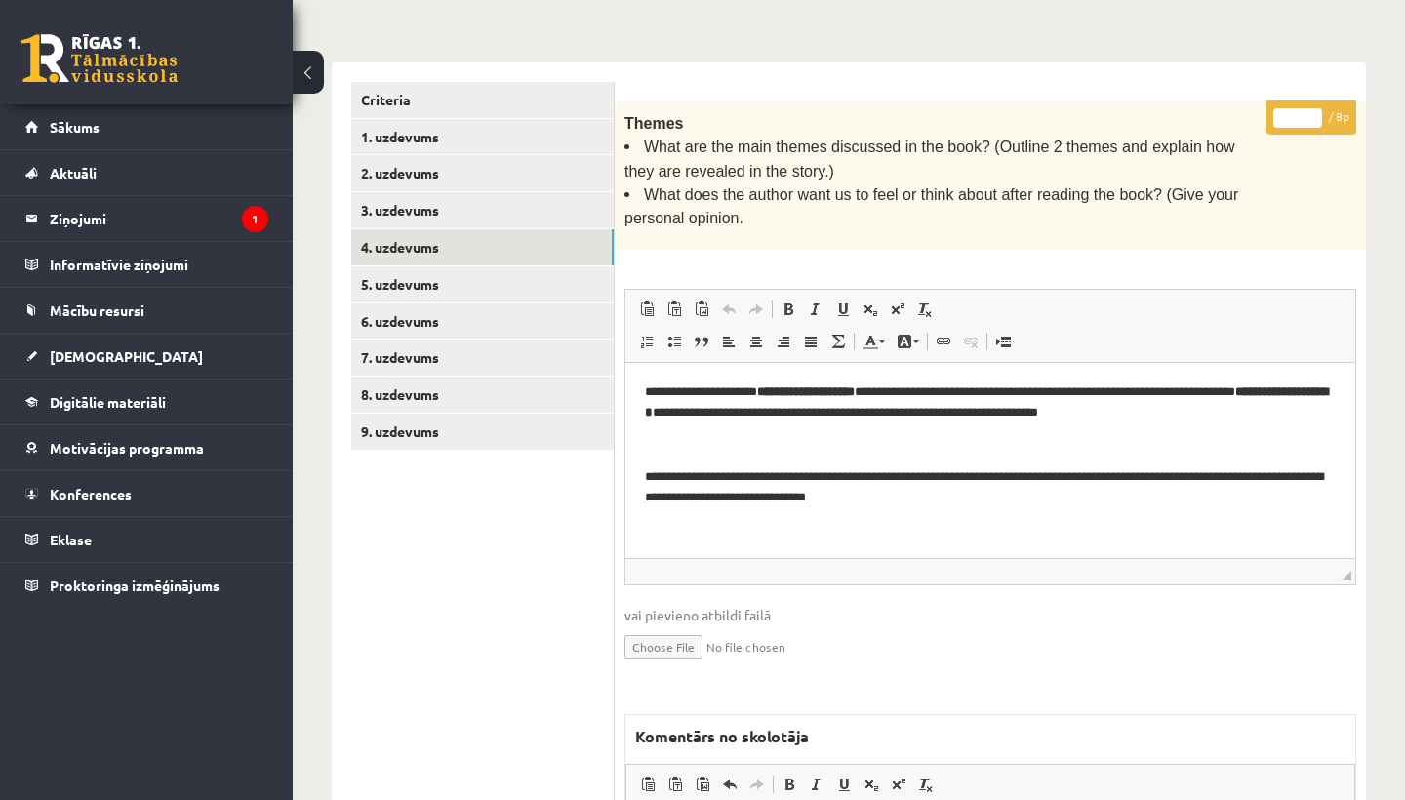
click at [1298, 112] on input "*" at bounding box center [1297, 118] width 49 height 20
type input "*"
click at [418, 272] on link "5. uzdevums" at bounding box center [482, 284] width 262 height 36
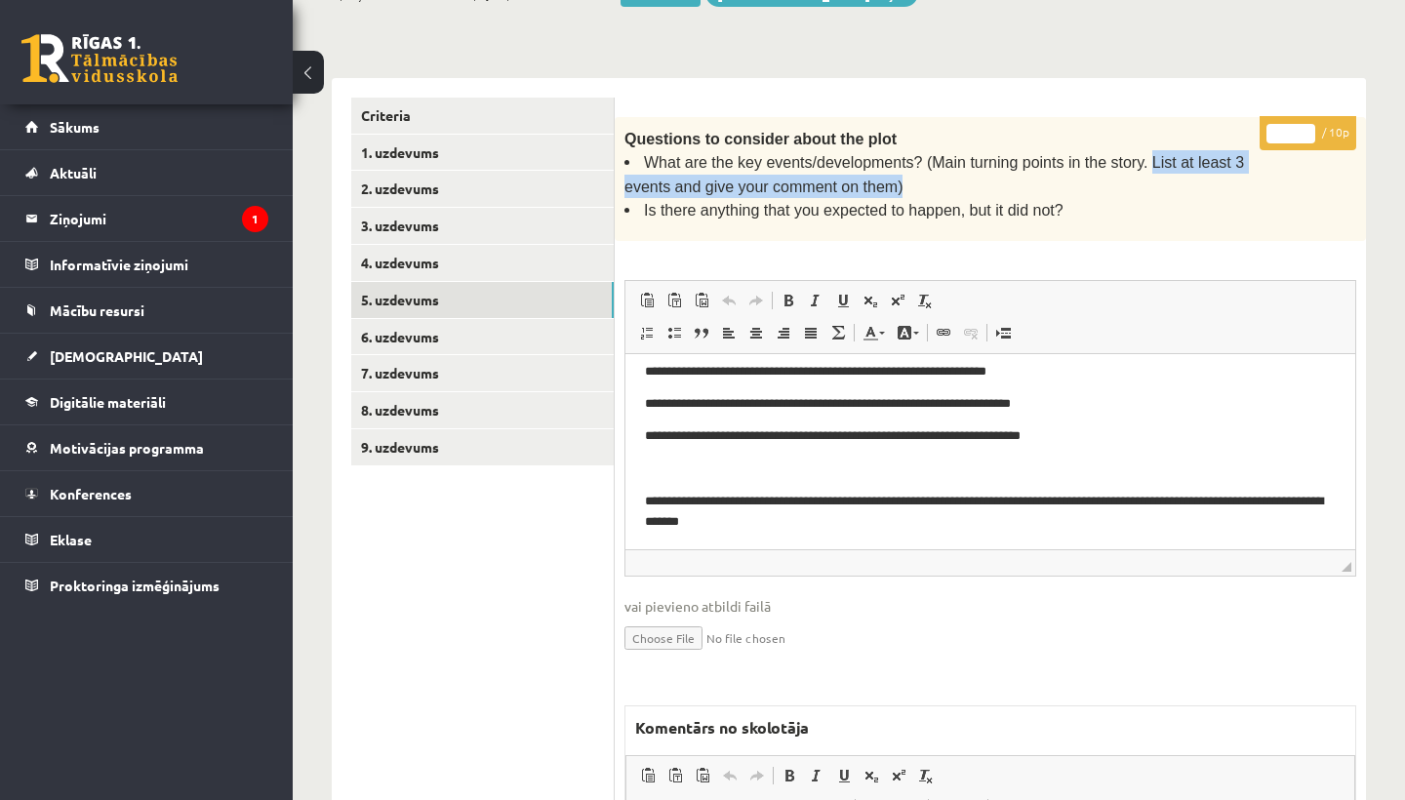
scroll to position [0, 0]
drag, startPoint x: 1144, startPoint y: 150, endPoint x: 900, endPoint y: 179, distance: 245.6
click at [900, 179] on span "What are the key events/developments? (Main turning points in the story. List a…" at bounding box center [933, 174] width 619 height 40
copy span "List at least 3 events and give your comment on them)"
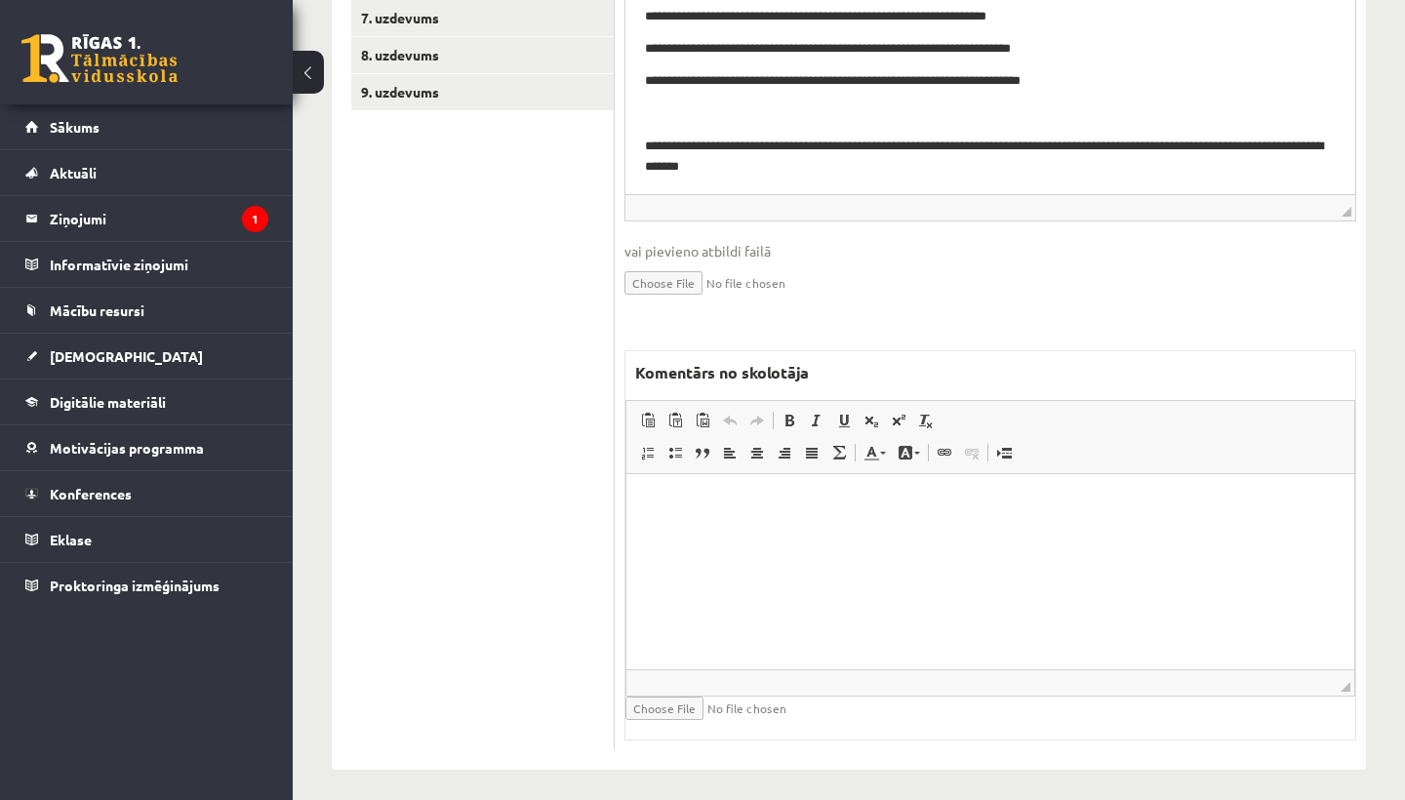
scroll to position [760, 0]
click at [800, 535] on html at bounding box center [990, 505] width 728 height 60
paste body "Rich Text Editor, wiswyg-editor-47433909951160-1758349839-19"
drag, startPoint x: 791, startPoint y: 502, endPoint x: 948, endPoint y: 502, distance: 157.0
click at [948, 502] on p "**********" at bounding box center [990, 505] width 689 height 20
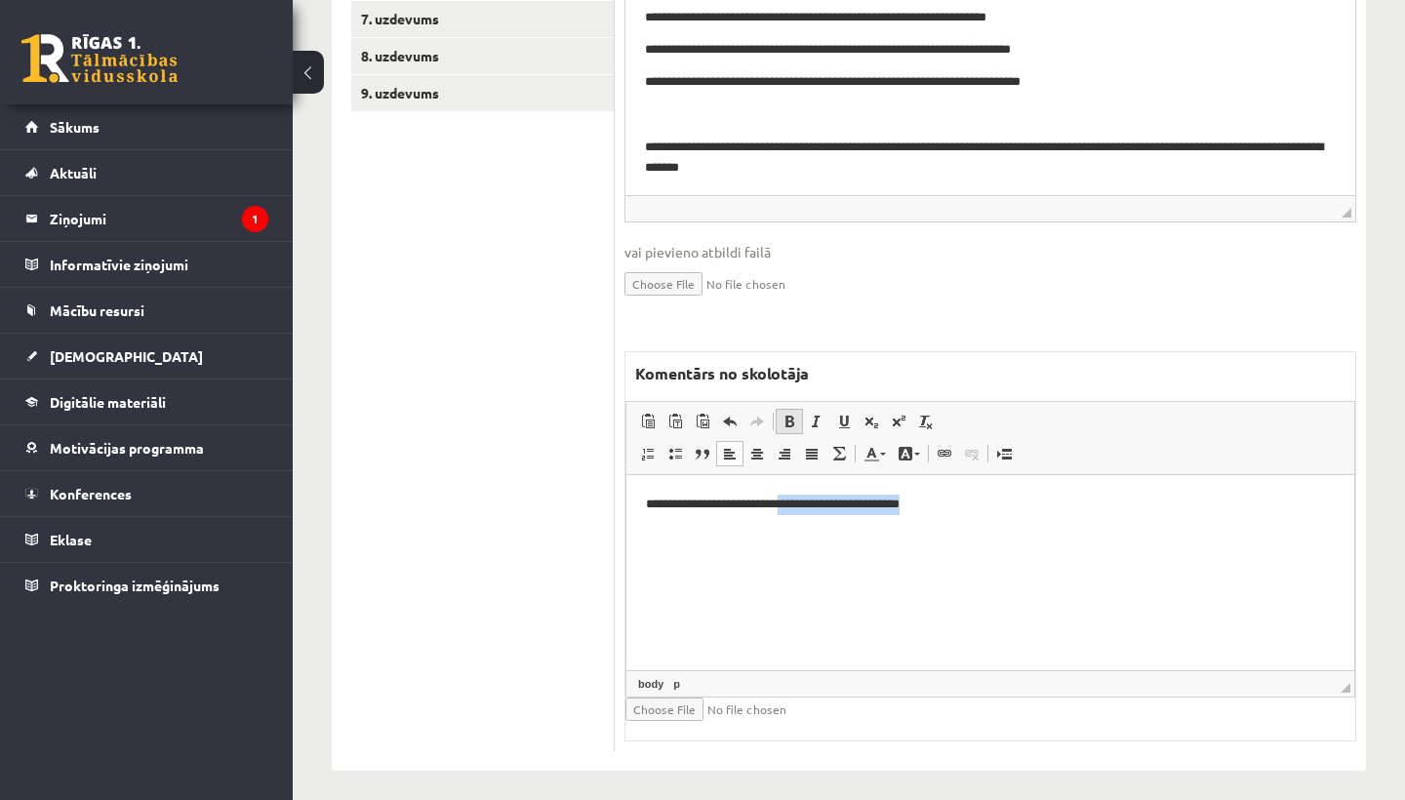
click at [782, 414] on span at bounding box center [789, 422] width 16 height 16
click at [849, 414] on span at bounding box center [844, 422] width 16 height 16
click at [1011, 511] on p "**********" at bounding box center [990, 505] width 689 height 20
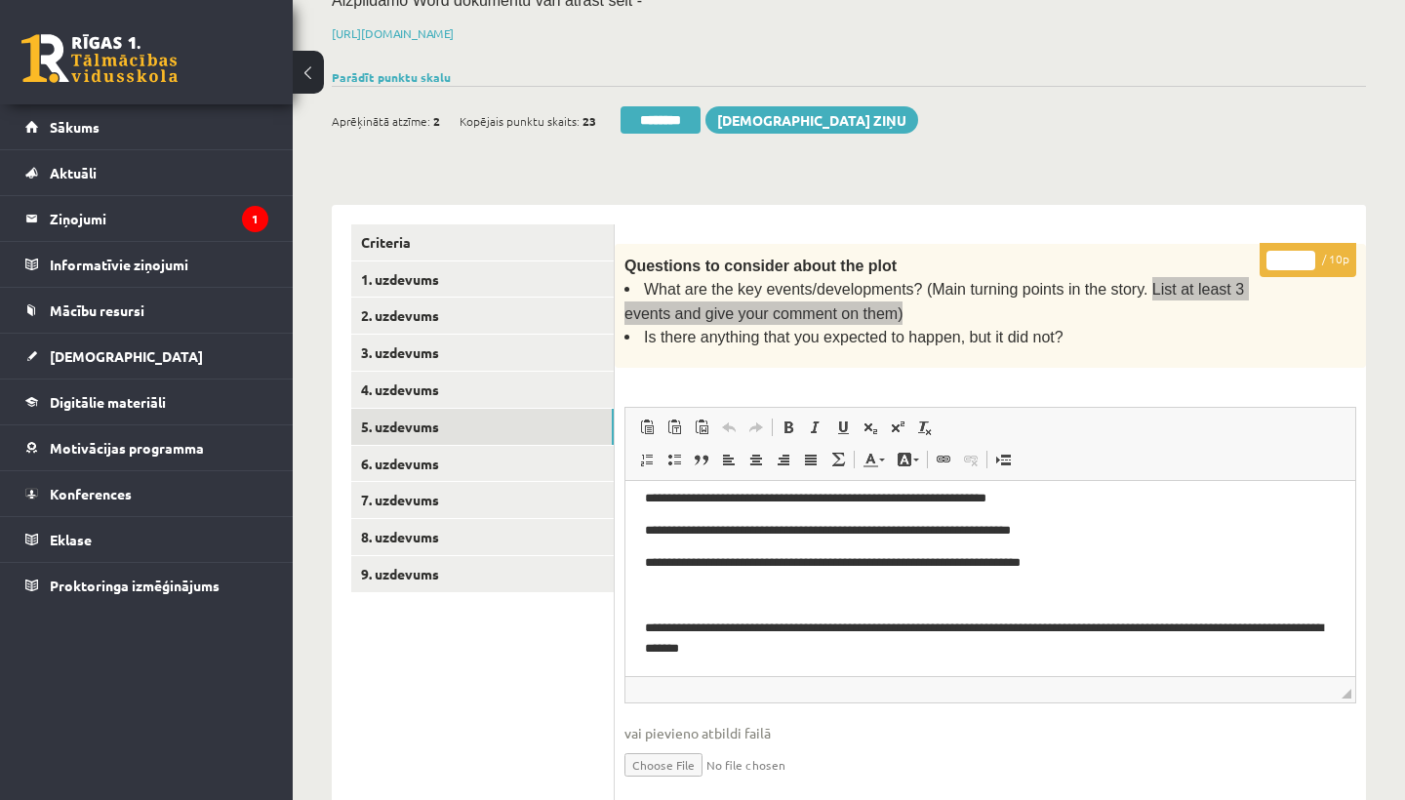
scroll to position [280, 0]
click at [1294, 251] on input "*" at bounding box center [1290, 260] width 49 height 20
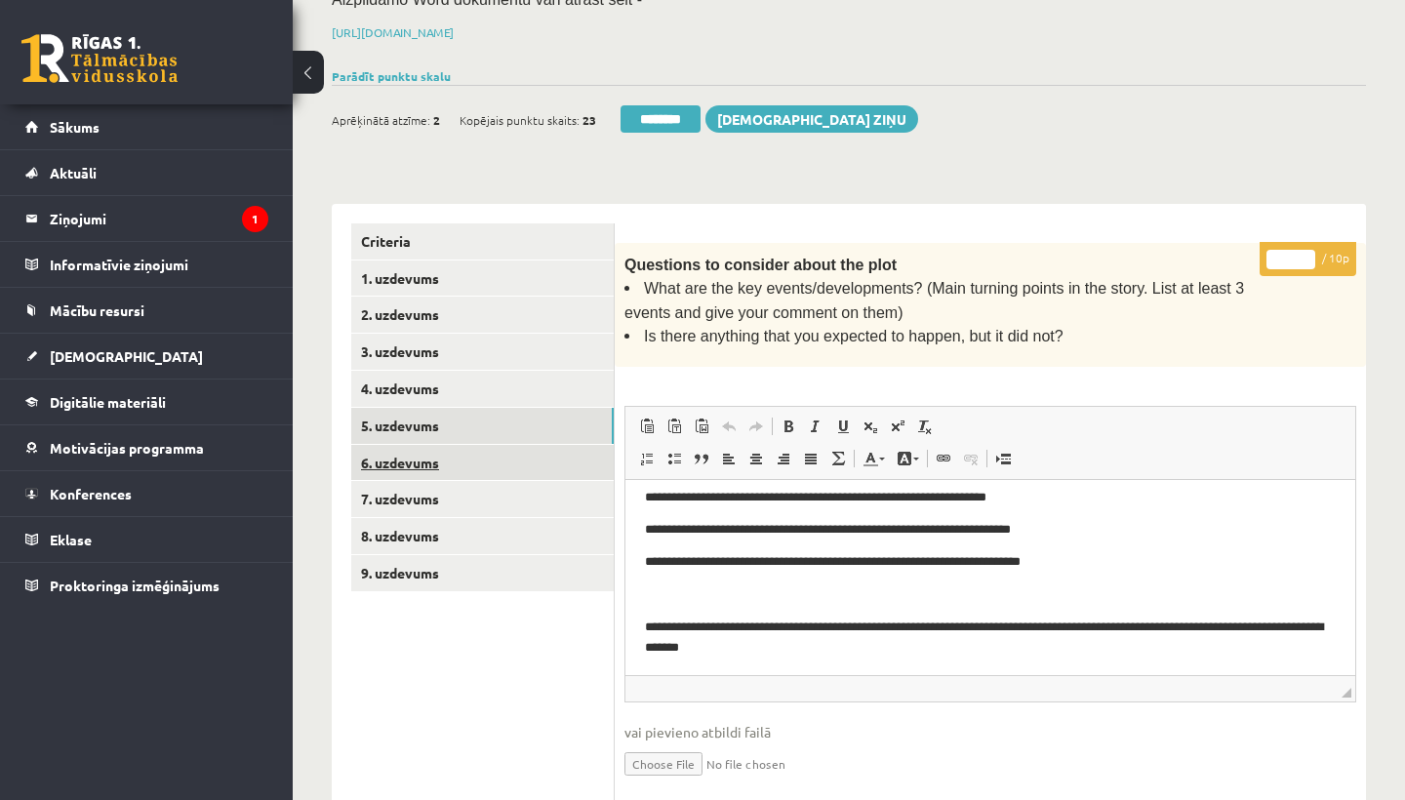
type input "*"
click at [415, 448] on link "6. uzdevums" at bounding box center [482, 463] width 262 height 36
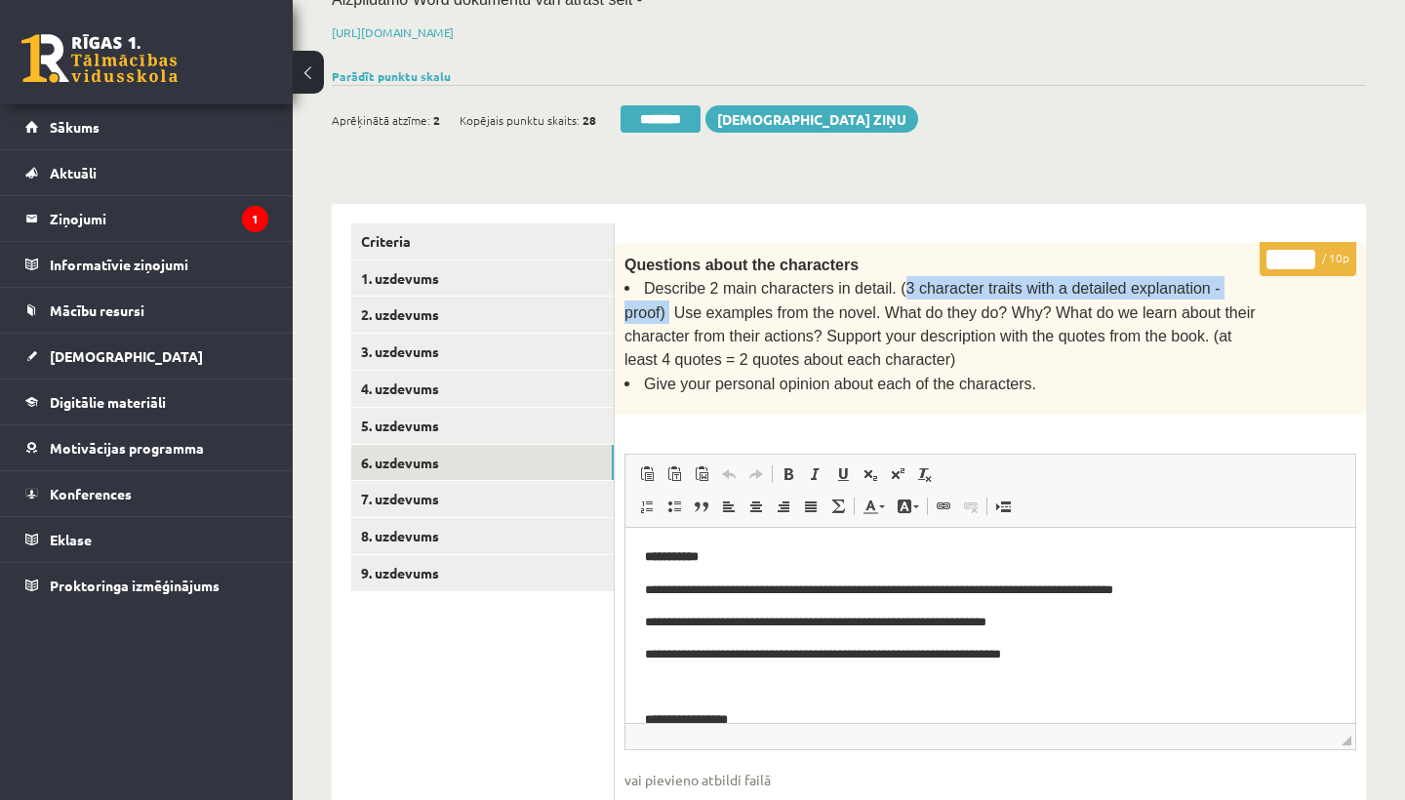
scroll to position [0, 0]
drag, startPoint x: 901, startPoint y: 278, endPoint x: 661, endPoint y: 298, distance: 240.7
click at [661, 298] on span "Describe 2 main characters in detail. (3 character traits with a detailed expla…" at bounding box center [939, 324] width 631 height 88
copy span "3 character traits with a detailed explanation - proof"
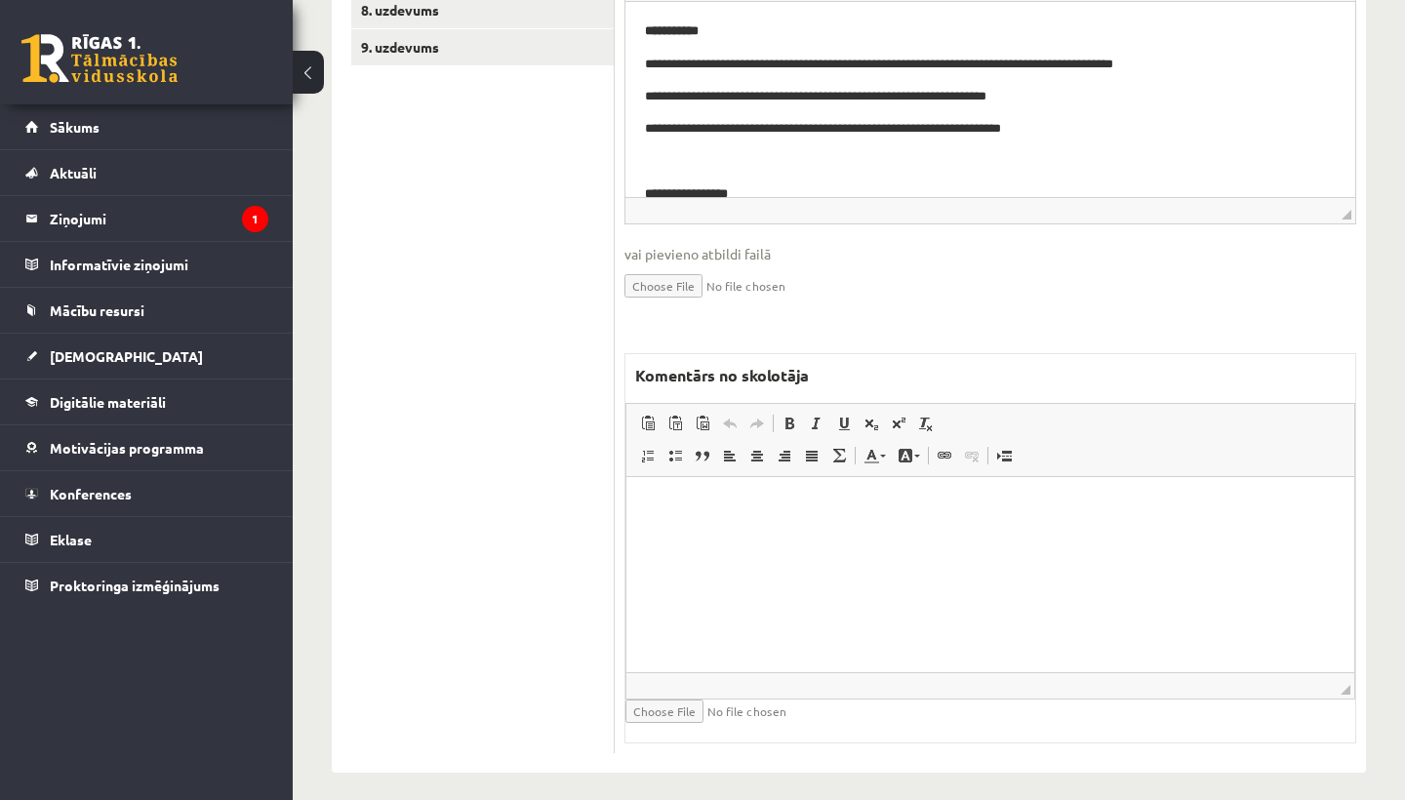
scroll to position [805, 0]
click at [731, 537] on html at bounding box center [990, 508] width 728 height 60
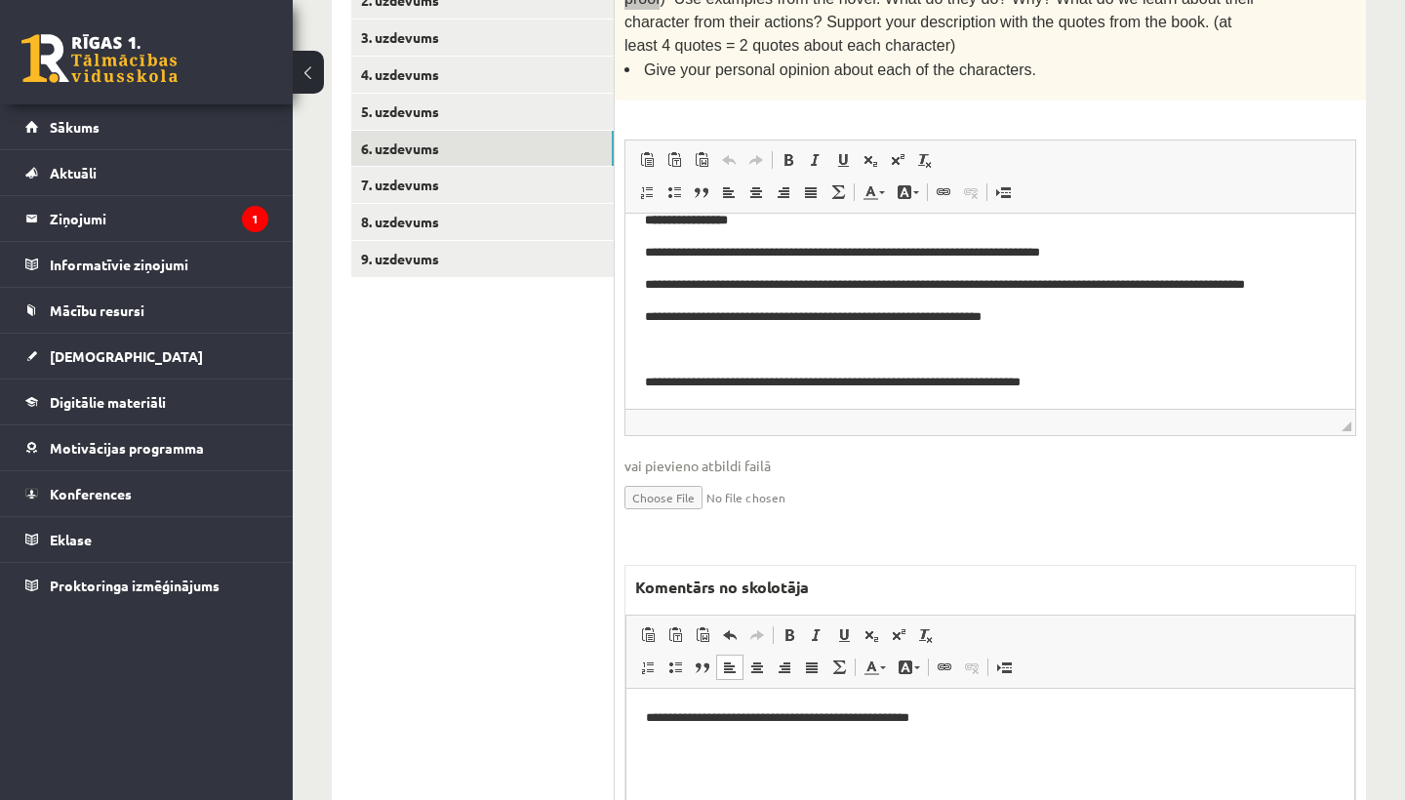
scroll to position [659, 0]
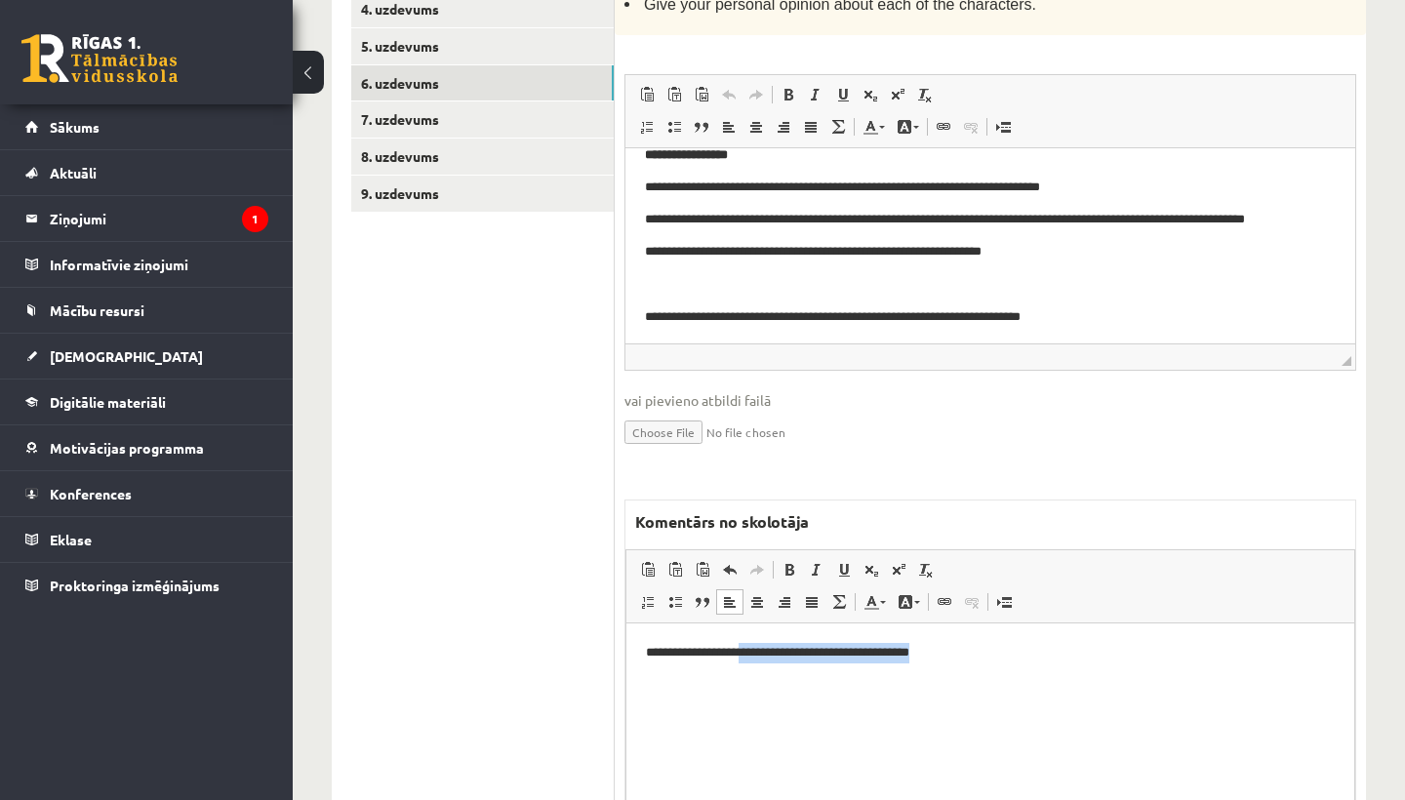
drag, startPoint x: 745, startPoint y: 653, endPoint x: 954, endPoint y: 655, distance: 208.8
click at [954, 655] on p "**********" at bounding box center [990, 653] width 689 height 20
click at [787, 562] on span at bounding box center [789, 570] width 16 height 16
click at [849, 562] on span at bounding box center [844, 570] width 16 height 16
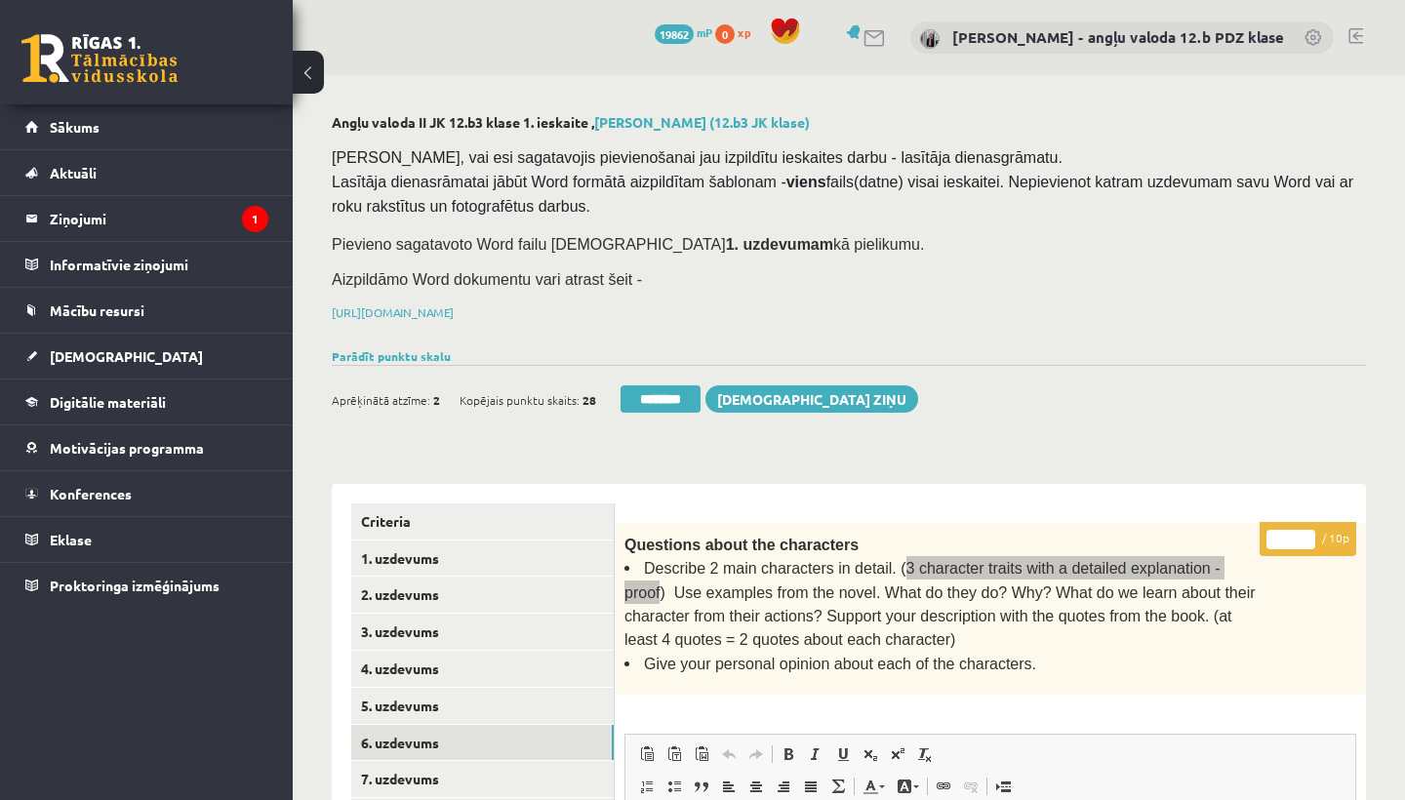
scroll to position [0, 0]
click at [1289, 534] on input "*" at bounding box center [1290, 540] width 49 height 20
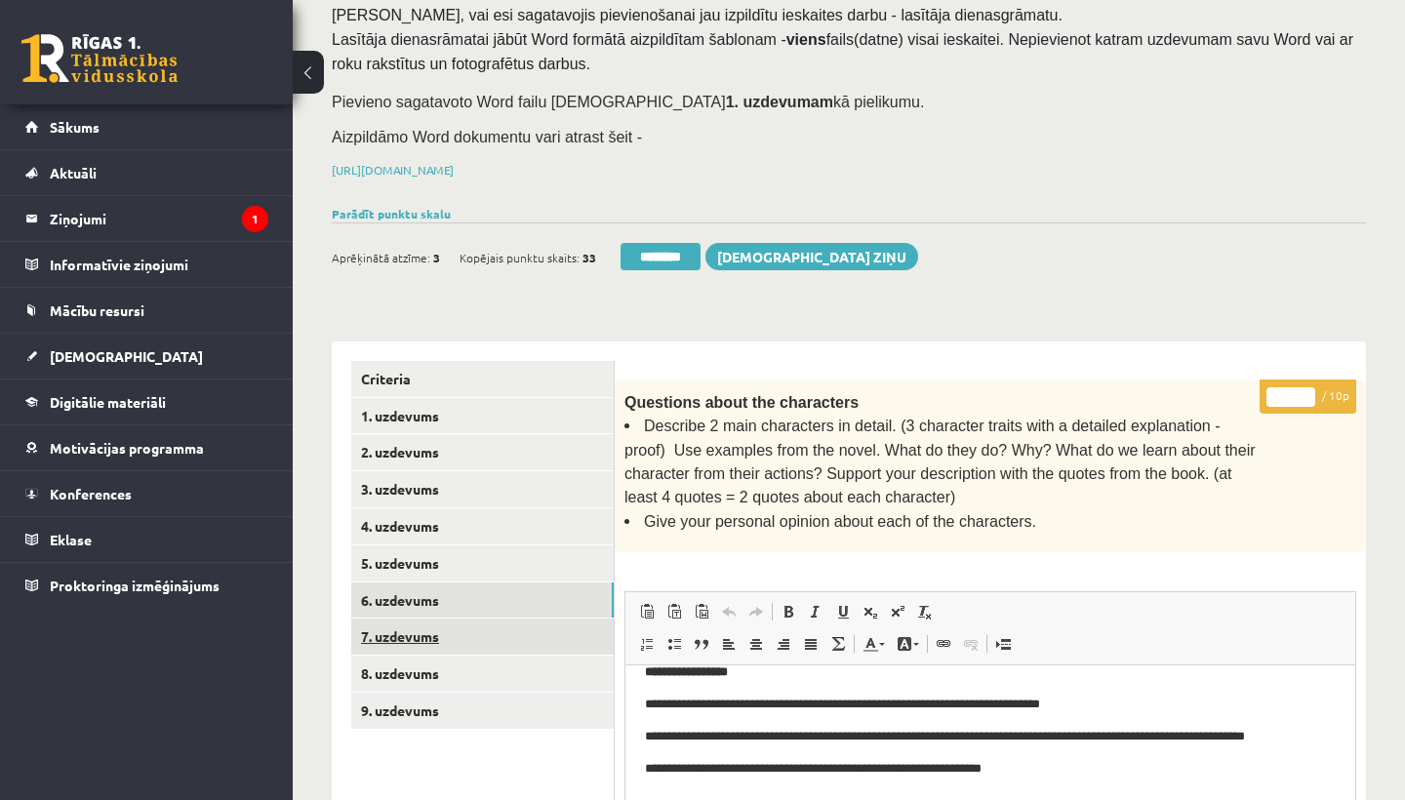
scroll to position [153, 0]
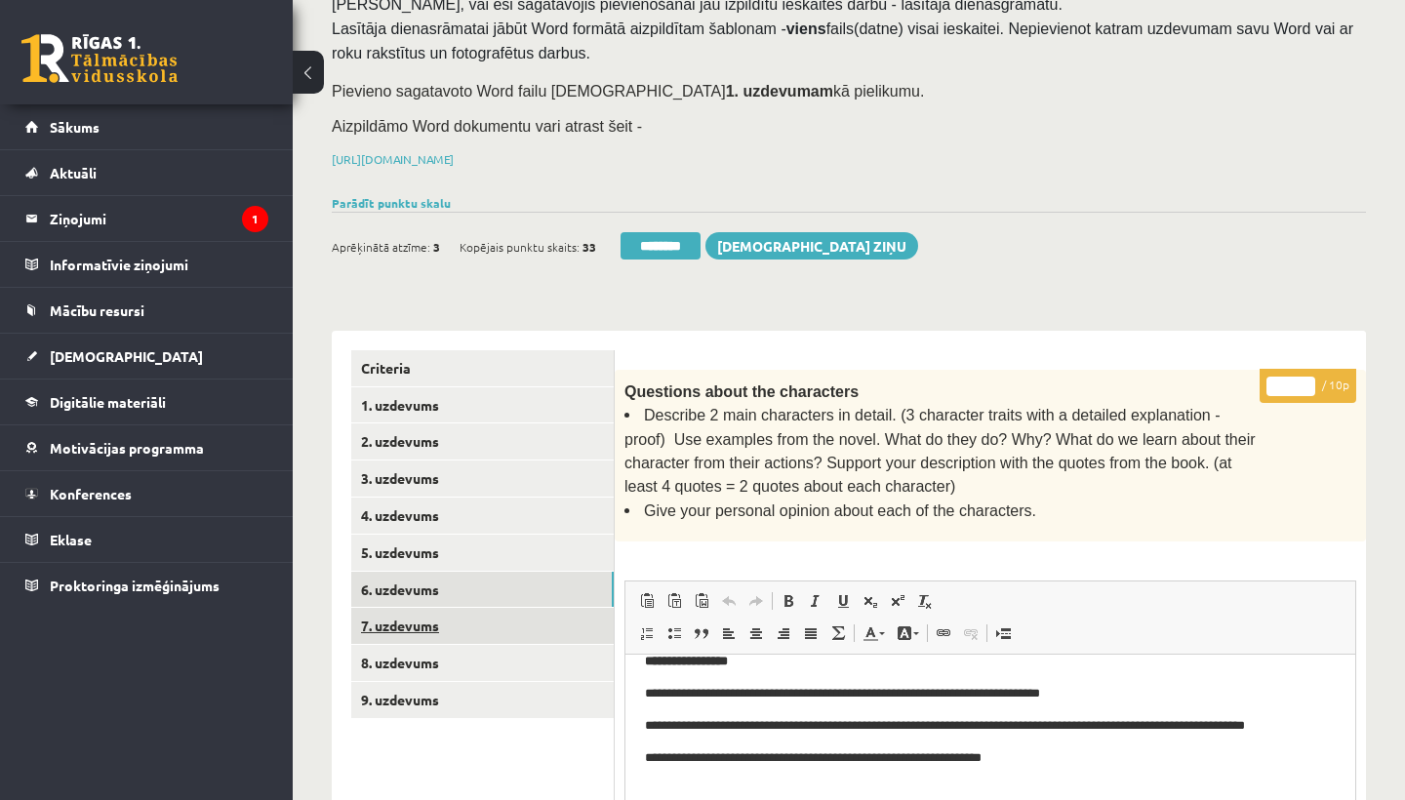
type input "*"
click at [414, 626] on link "7. uzdevums" at bounding box center [482, 626] width 262 height 36
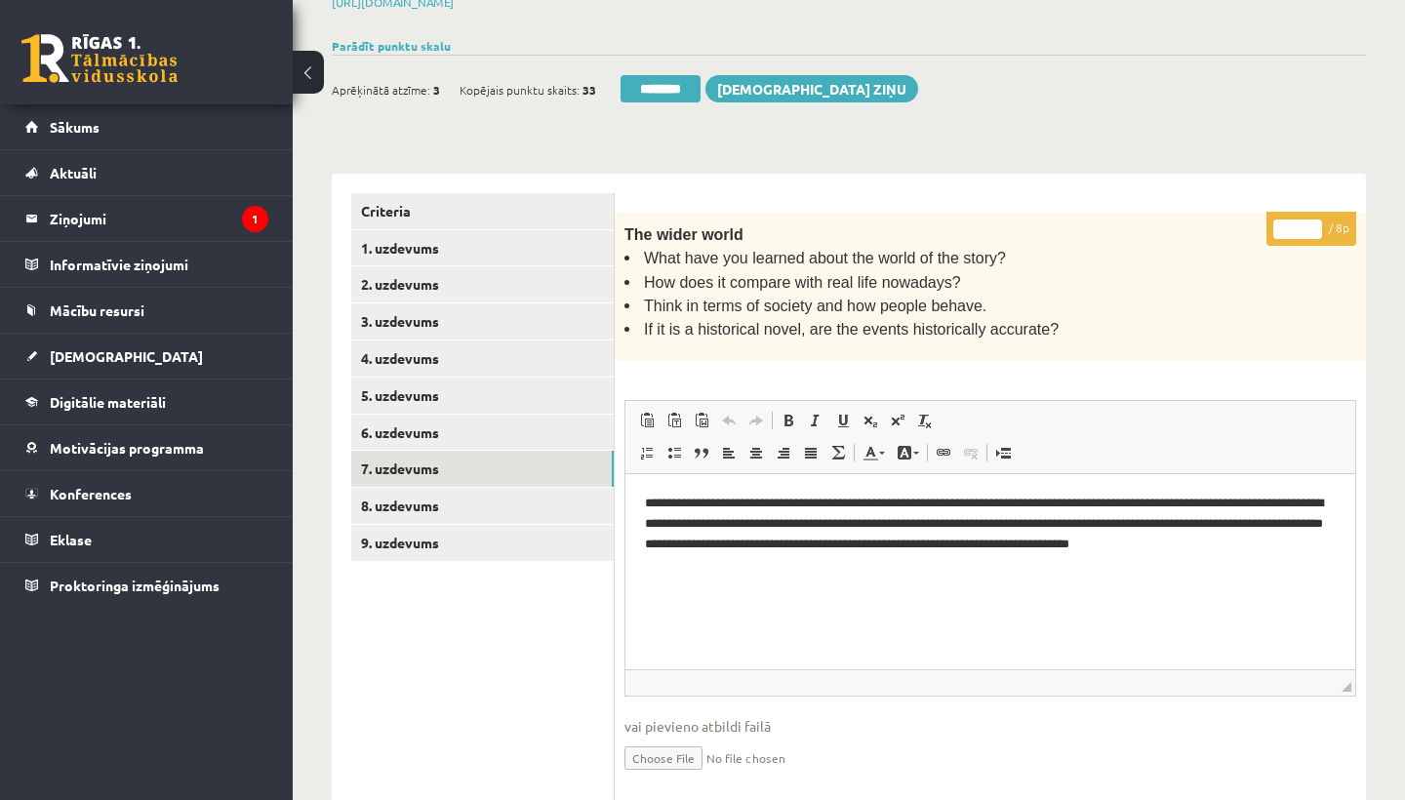
scroll to position [0, 0]
click at [1300, 225] on input "*" at bounding box center [1297, 229] width 49 height 20
type input "*"
click at [431, 493] on link "8. uzdevums" at bounding box center [482, 506] width 262 height 36
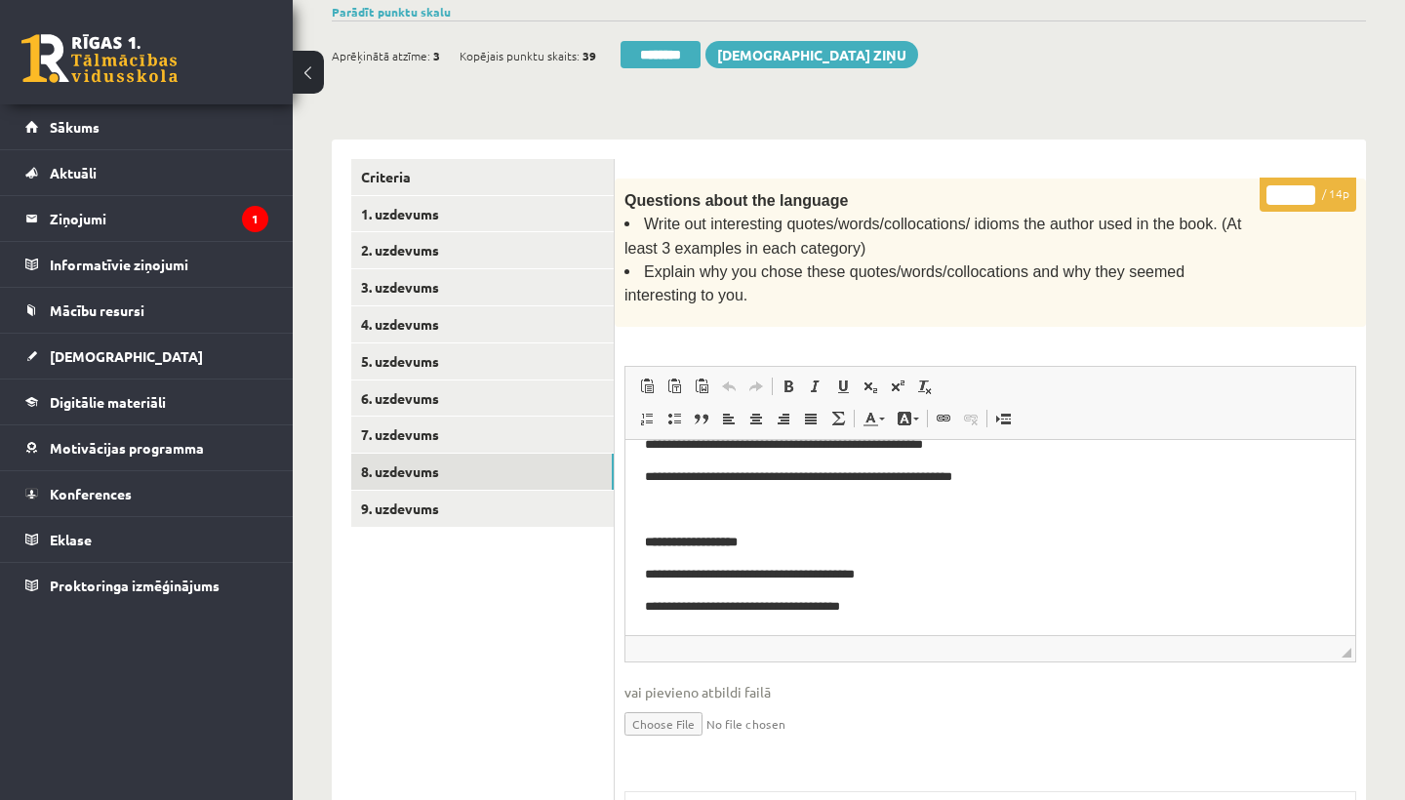
scroll to position [89, 0]
click at [1297, 192] on input "*" at bounding box center [1290, 195] width 49 height 20
type input "*"
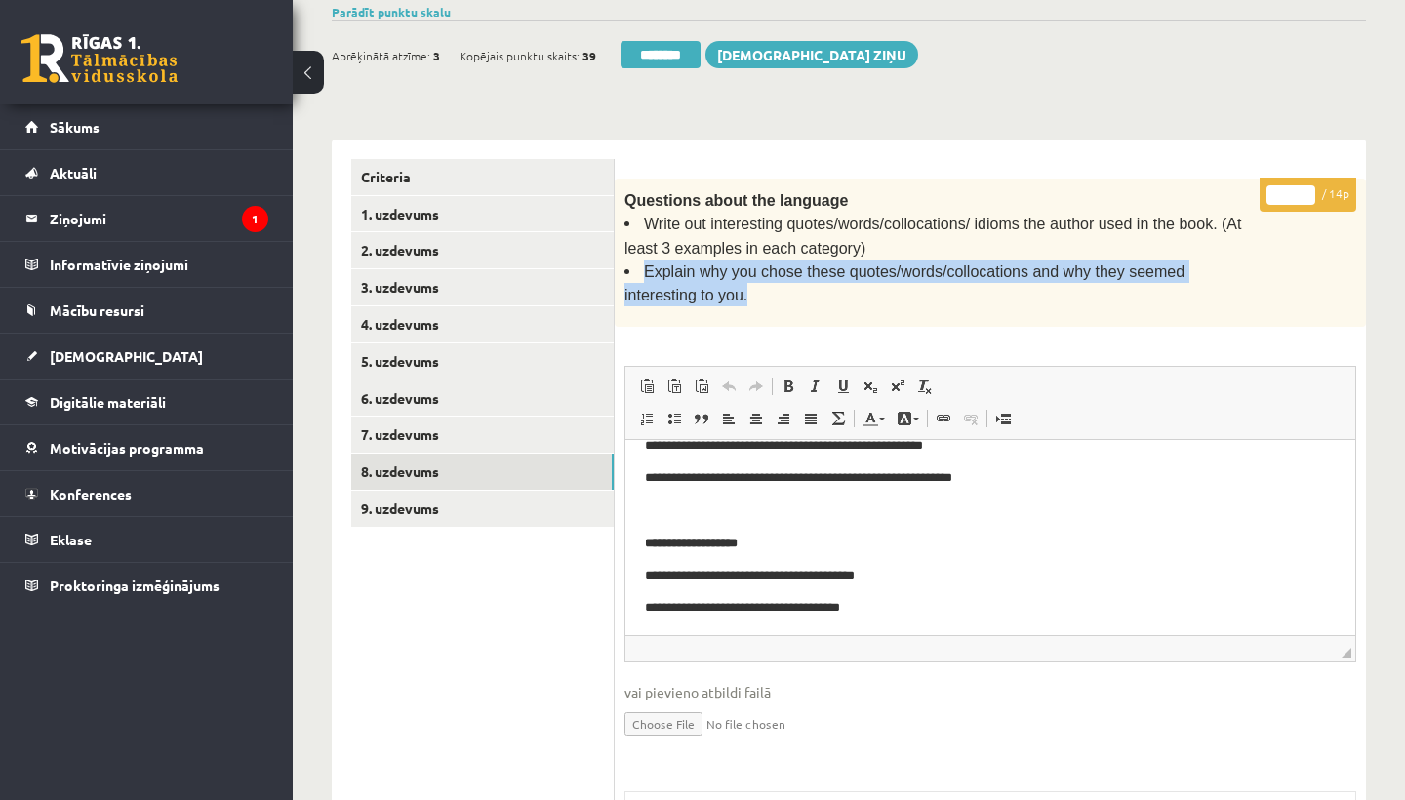
drag, startPoint x: 638, startPoint y: 259, endPoint x: 694, endPoint y: 293, distance: 65.6
click at [694, 293] on li "Explain why you chose these quotes/words/collocations and why they seemed inter…" at bounding box center [941, 283] width 634 height 48
copy span "Explain why you chose these quotes/words/collocations and why they seemed inter…"
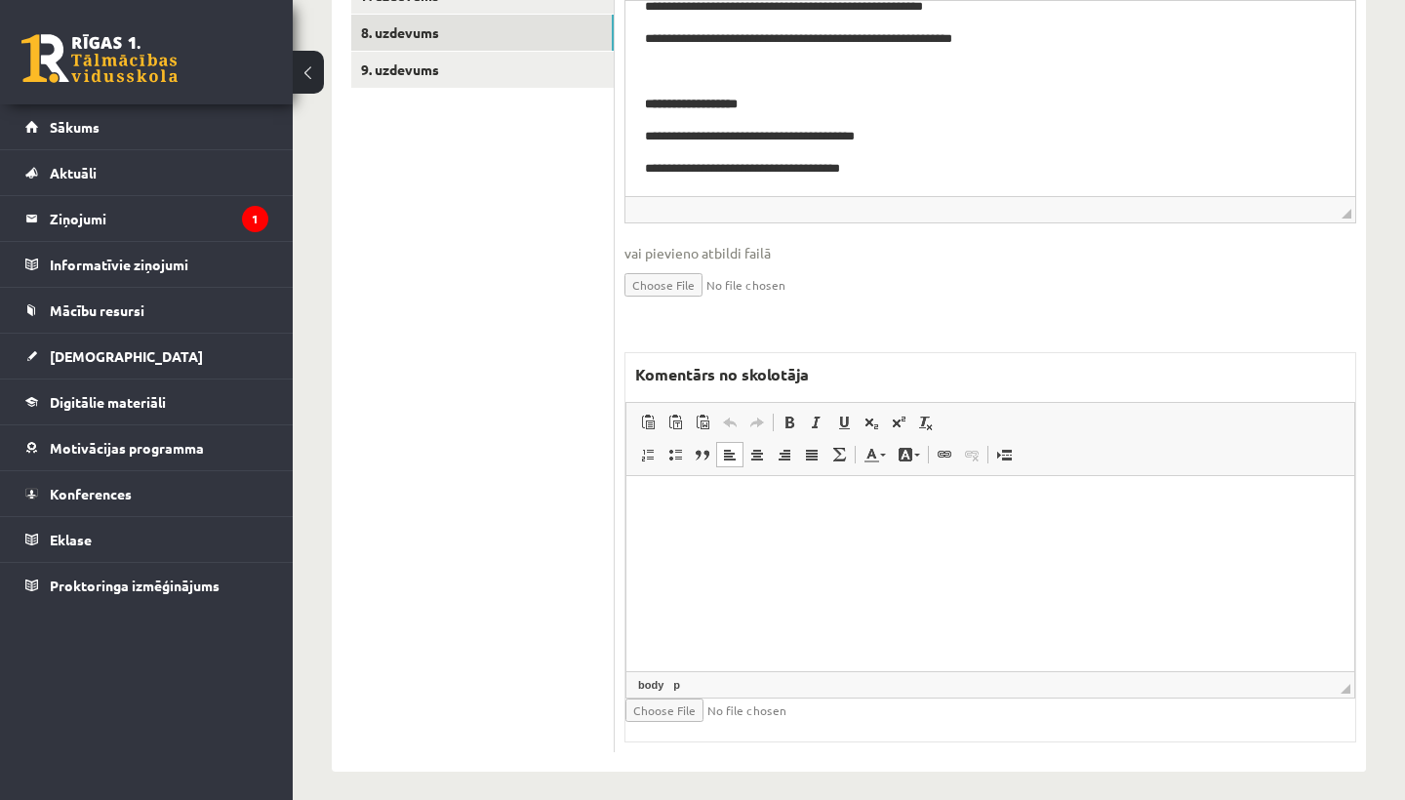
scroll to position [782, 0]
click at [786, 536] on html at bounding box center [990, 506] width 728 height 60
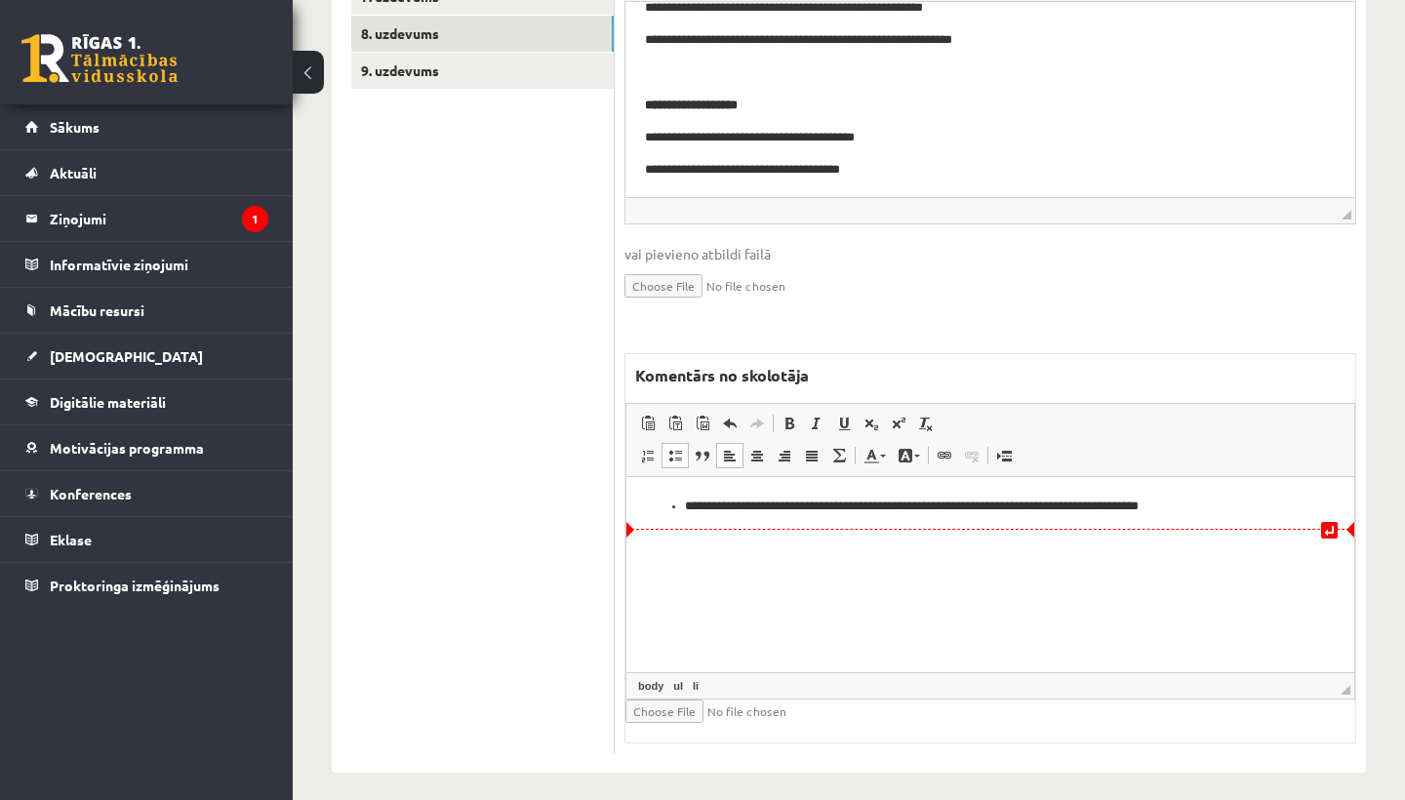
click at [685, 500] on li "**********" at bounding box center [990, 506] width 611 height 20
drag, startPoint x: 645, startPoint y: 500, endPoint x: 690, endPoint y: 504, distance: 45.0
click at [690, 504] on html "**********" at bounding box center [990, 505] width 728 height 59
click at [790, 416] on span at bounding box center [789, 424] width 16 height 16
click at [842, 416] on span at bounding box center [844, 424] width 16 height 16
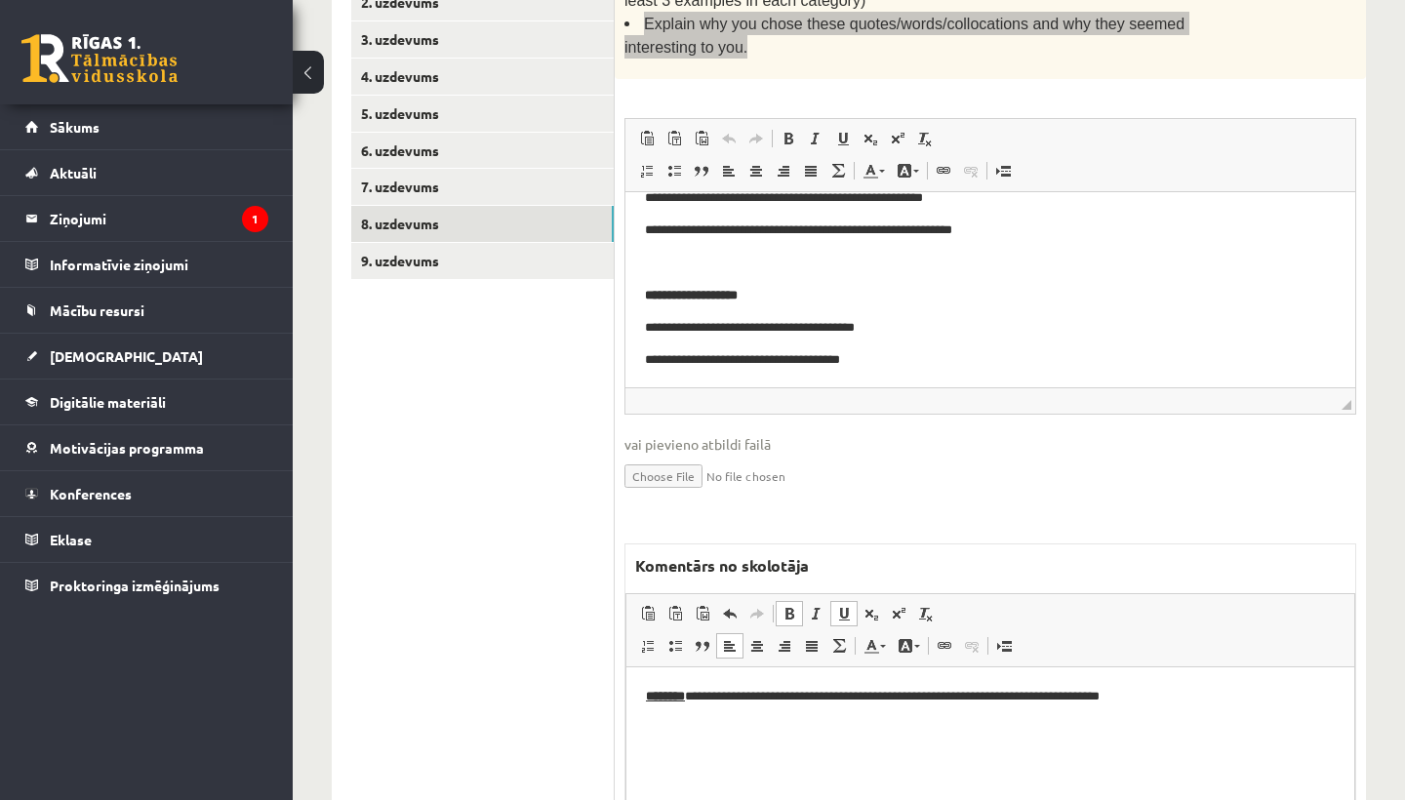
scroll to position [589, 0]
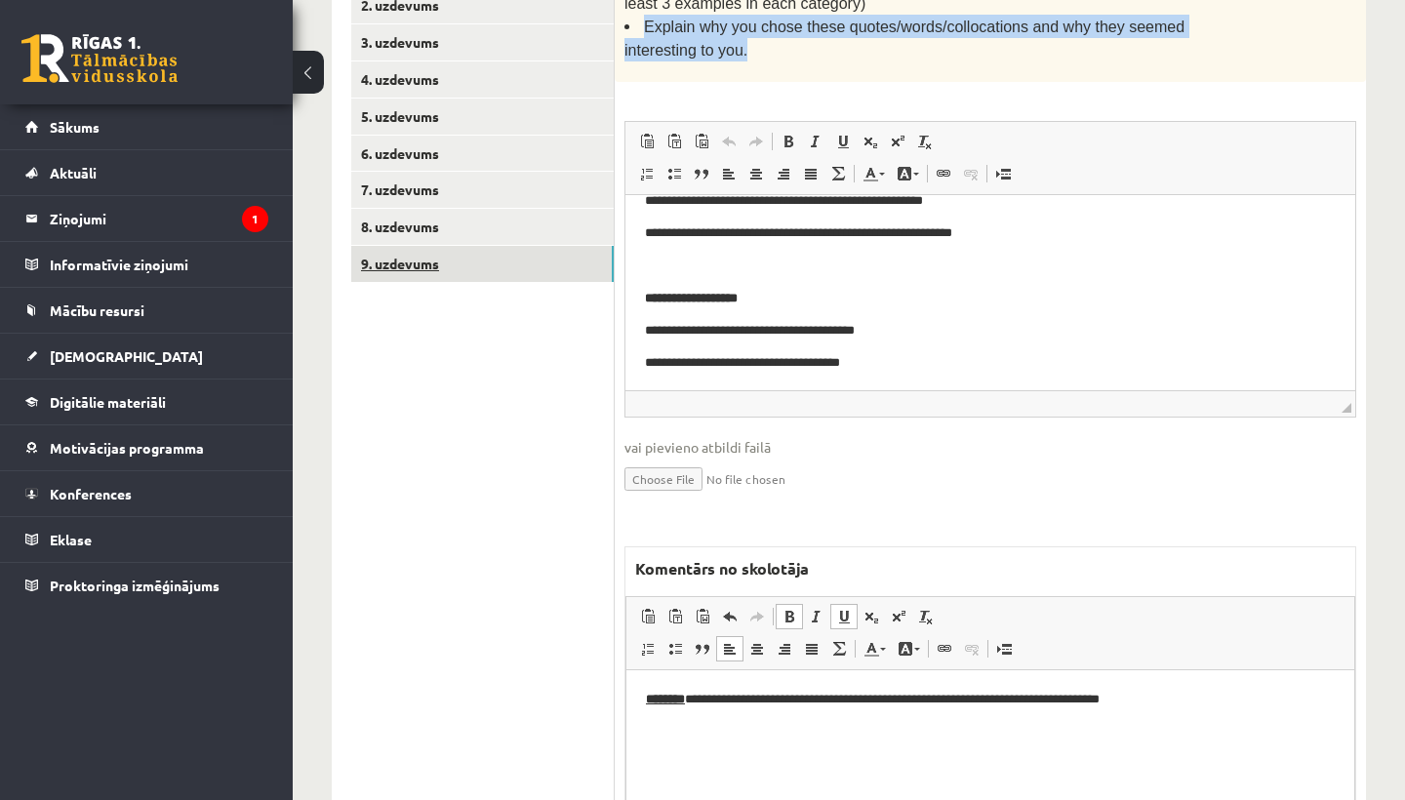
click at [394, 252] on link "9. uzdevums" at bounding box center [482, 264] width 262 height 36
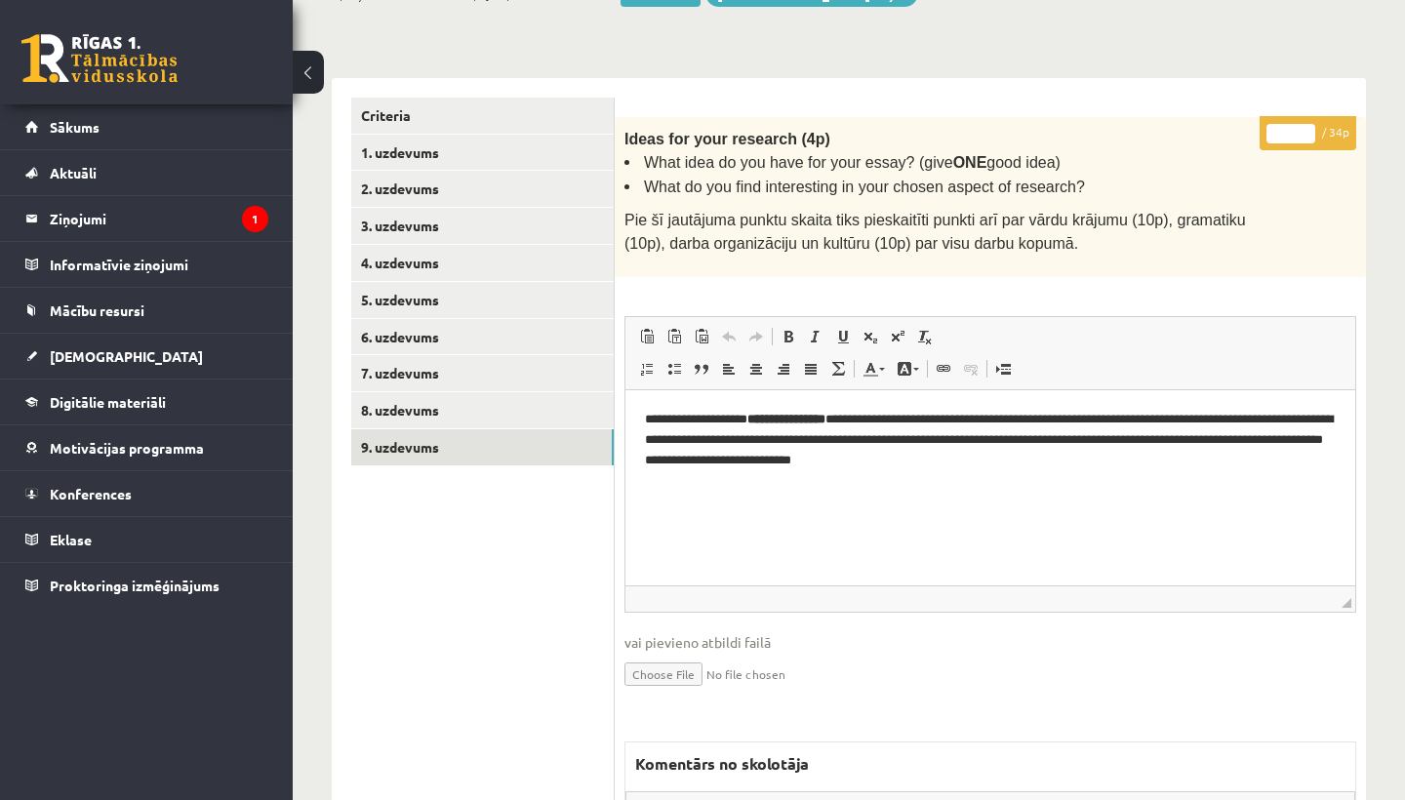
scroll to position [0, 0]
click at [1296, 124] on input "*" at bounding box center [1290, 134] width 49 height 20
type input "**"
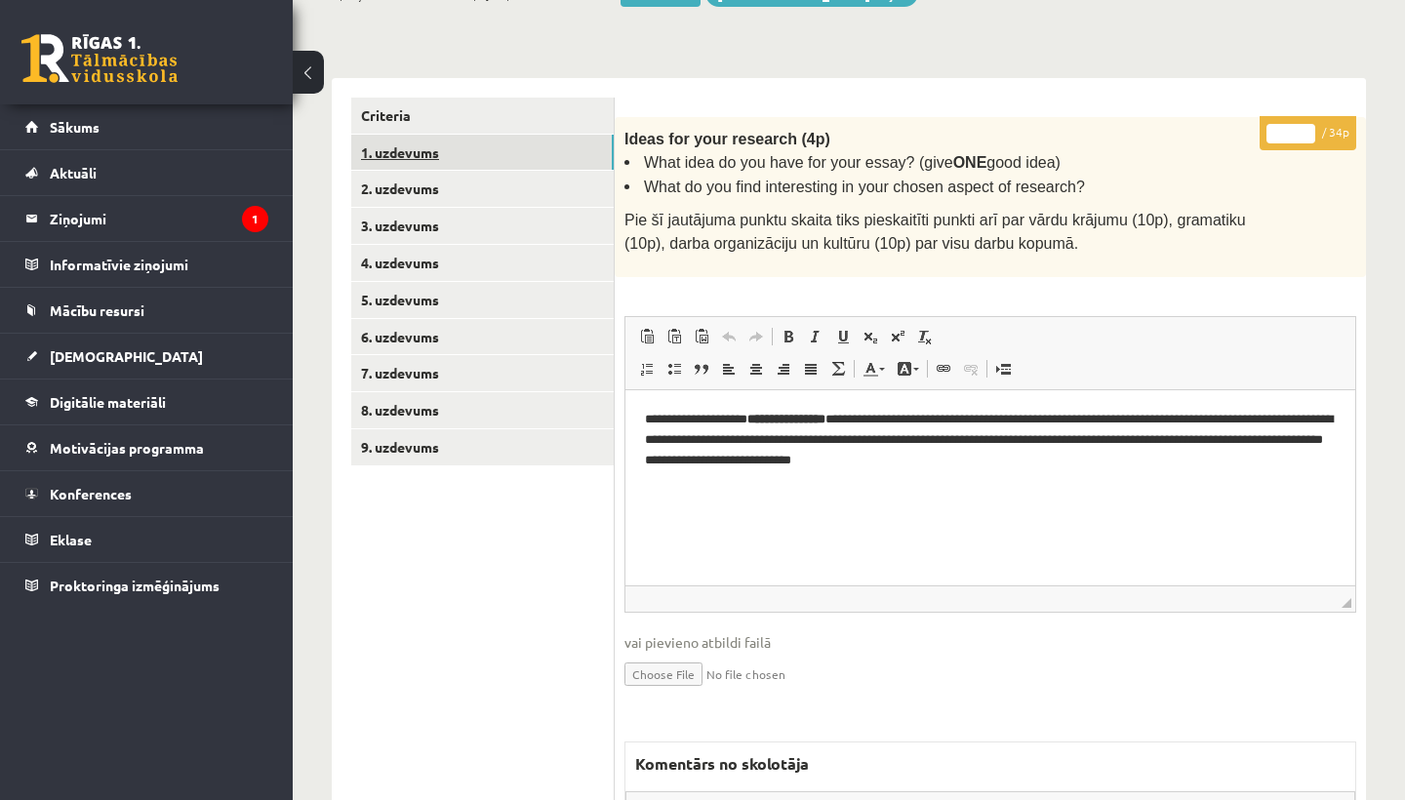
click at [456, 147] on link "1. uzdevums" at bounding box center [482, 153] width 262 height 36
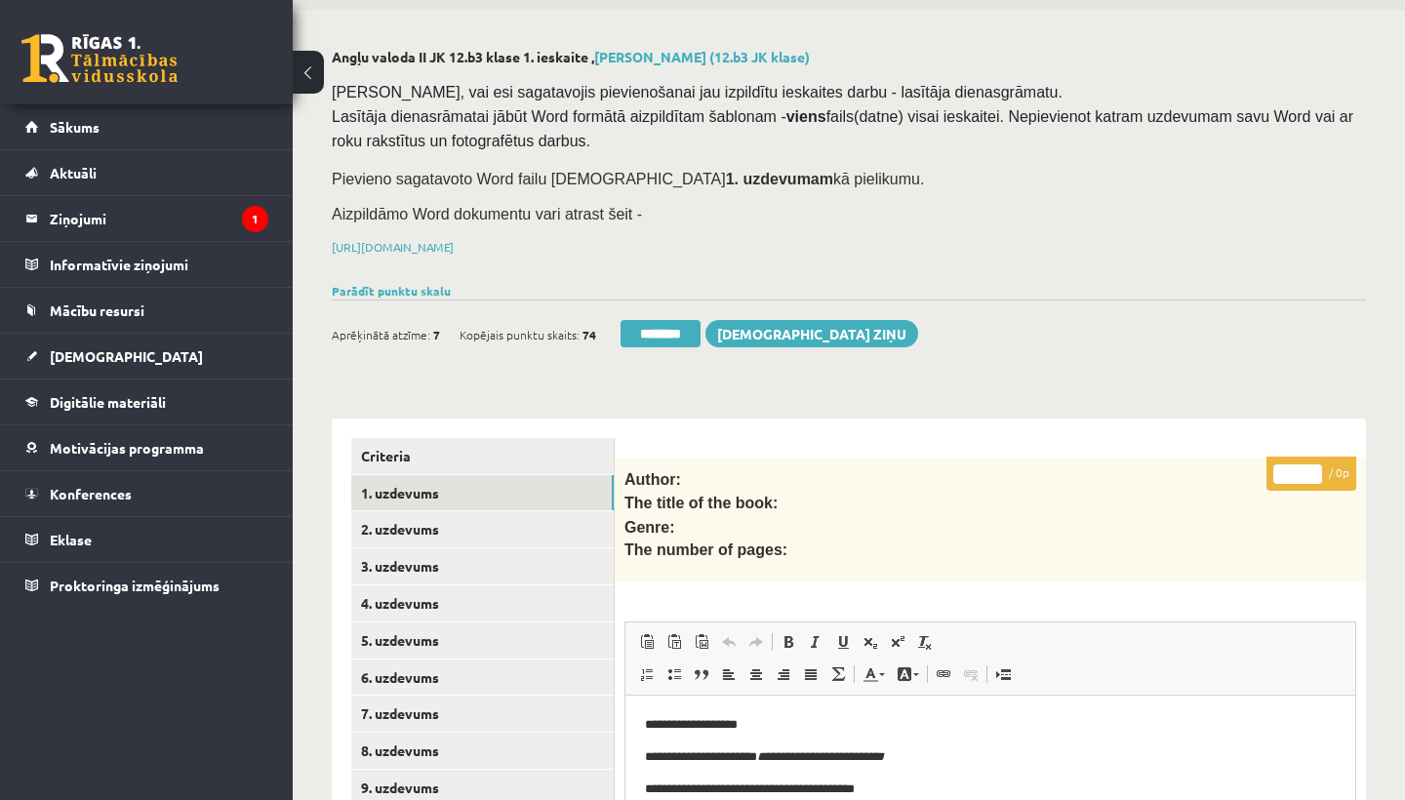
scroll to position [62, 0]
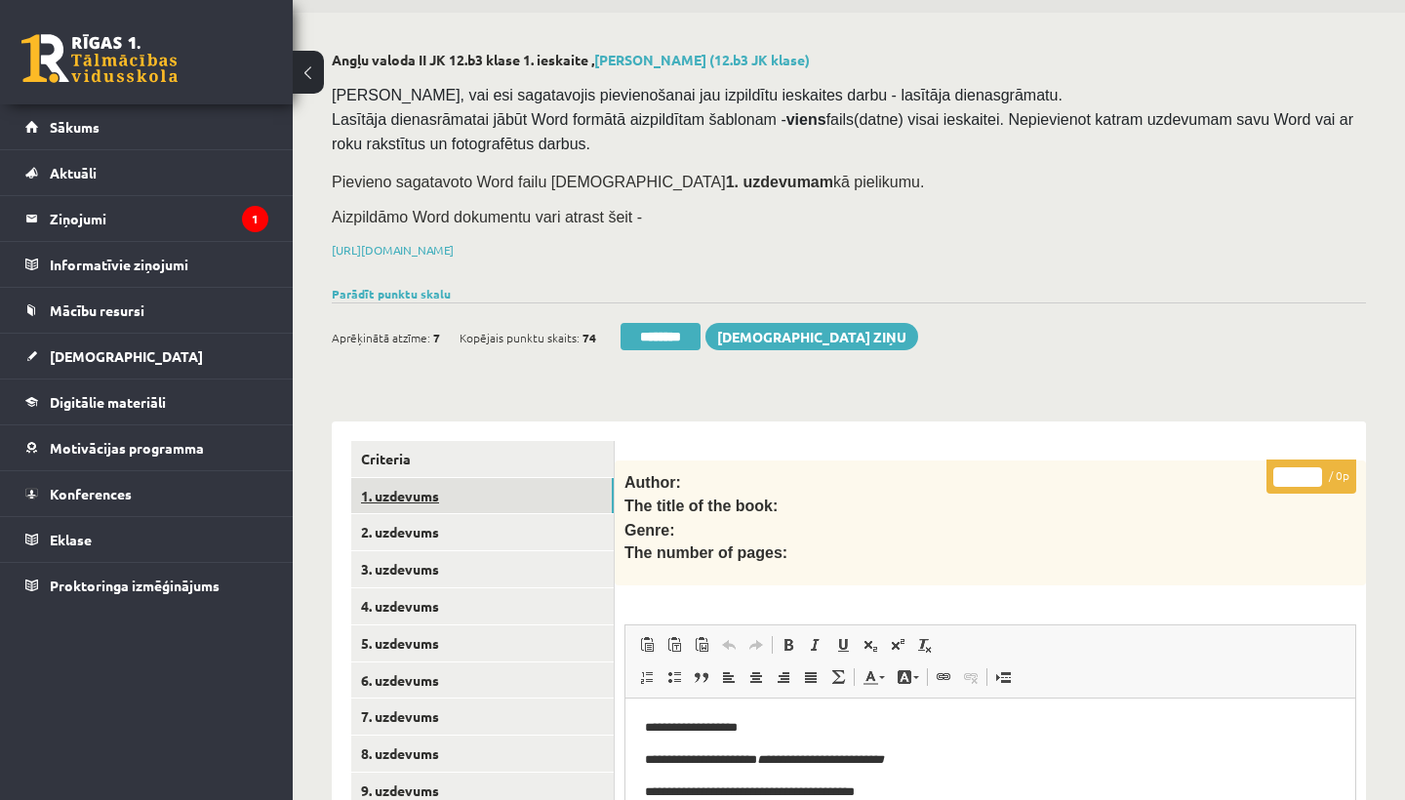
click at [430, 491] on link "1. uzdevums" at bounding box center [482, 496] width 262 height 36
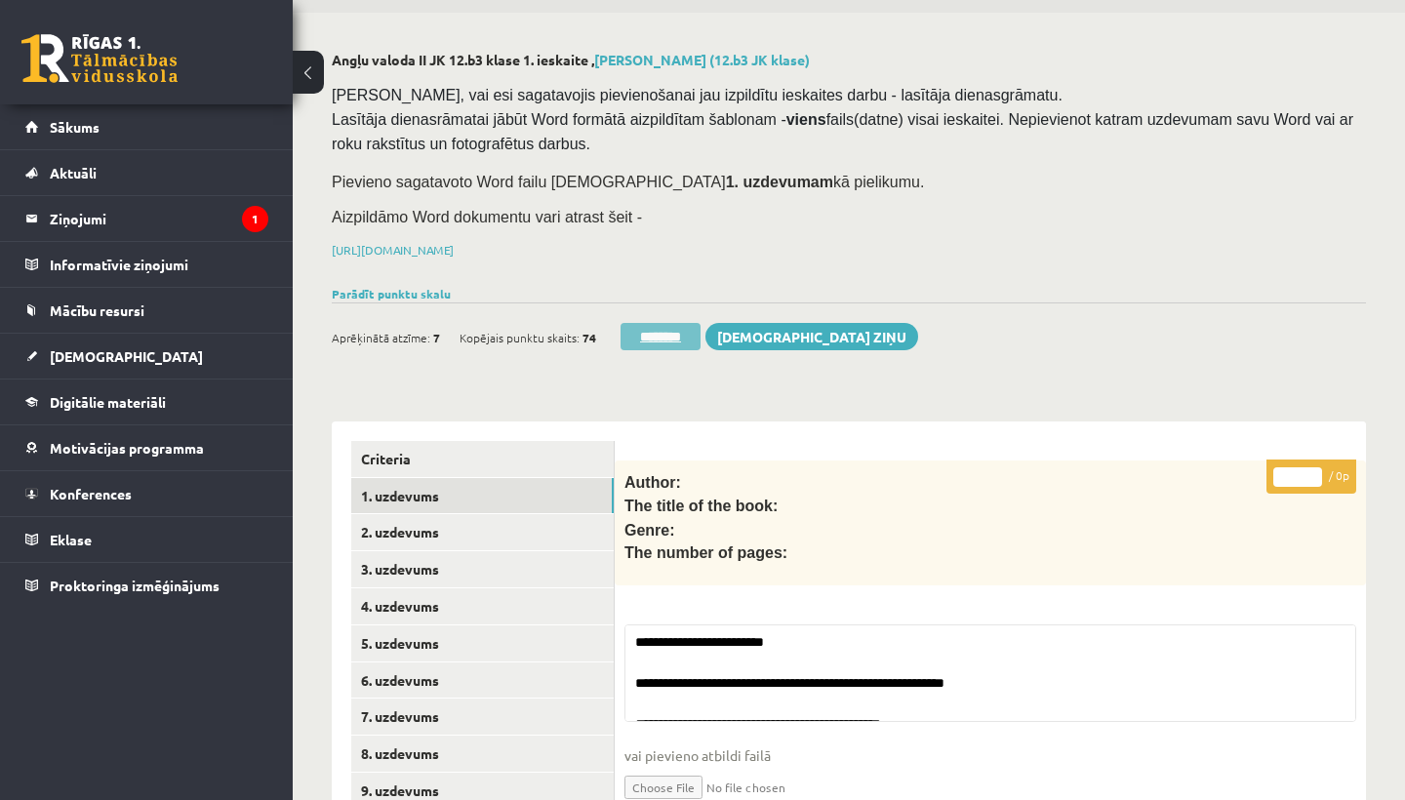
click at [668, 333] on input "********" at bounding box center [660, 336] width 80 height 27
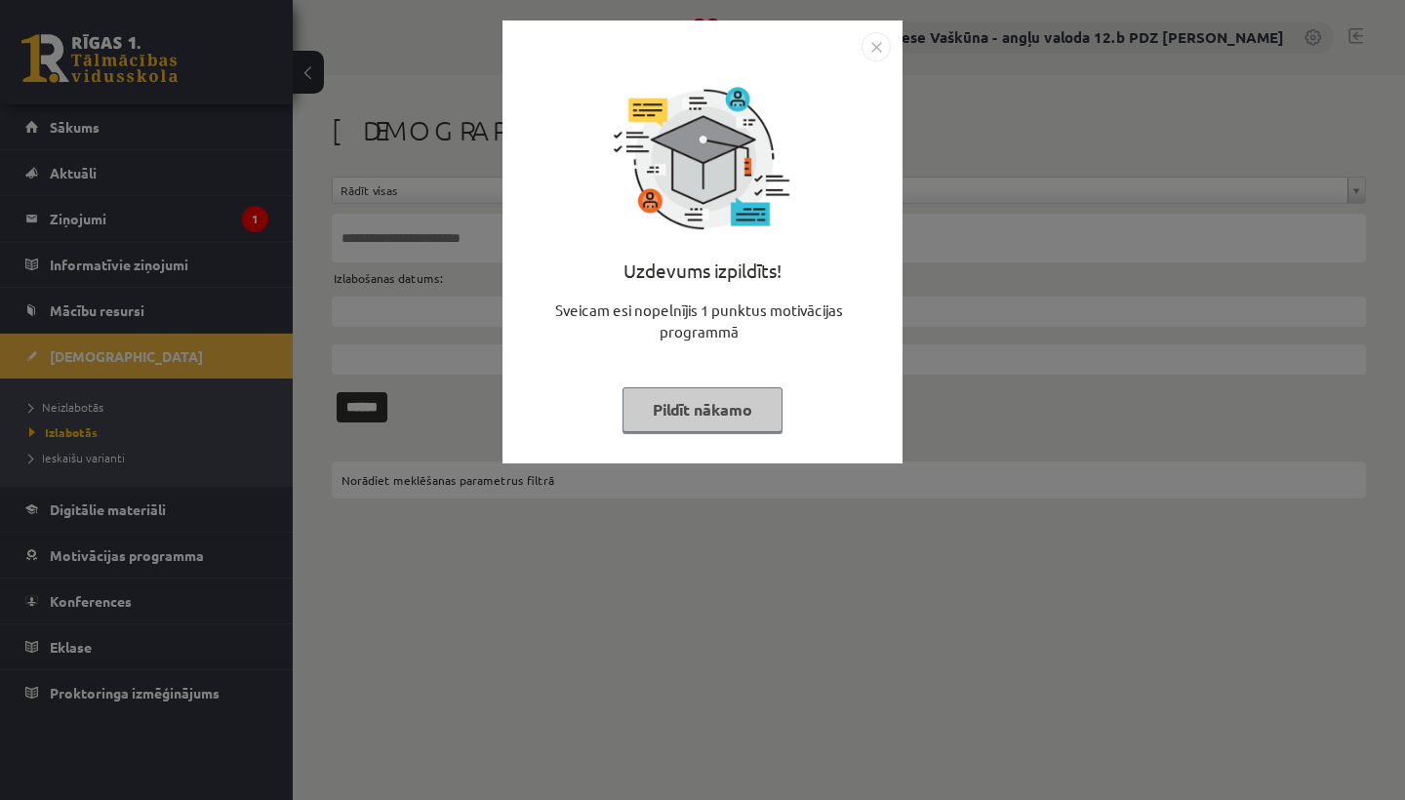
click at [875, 45] on img "Close" at bounding box center [875, 46] width 29 height 29
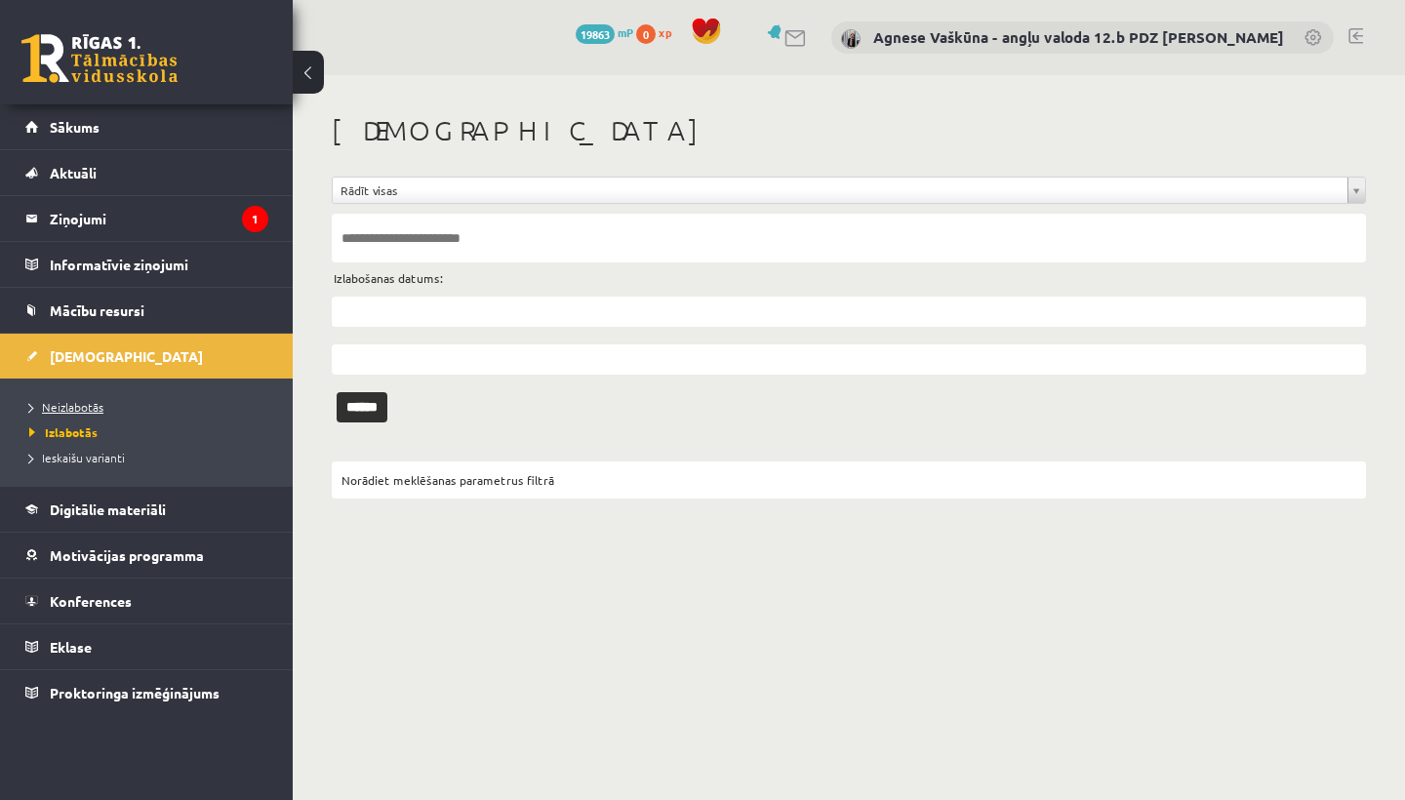
click at [88, 401] on span "Neizlabotās" at bounding box center [66, 407] width 74 height 16
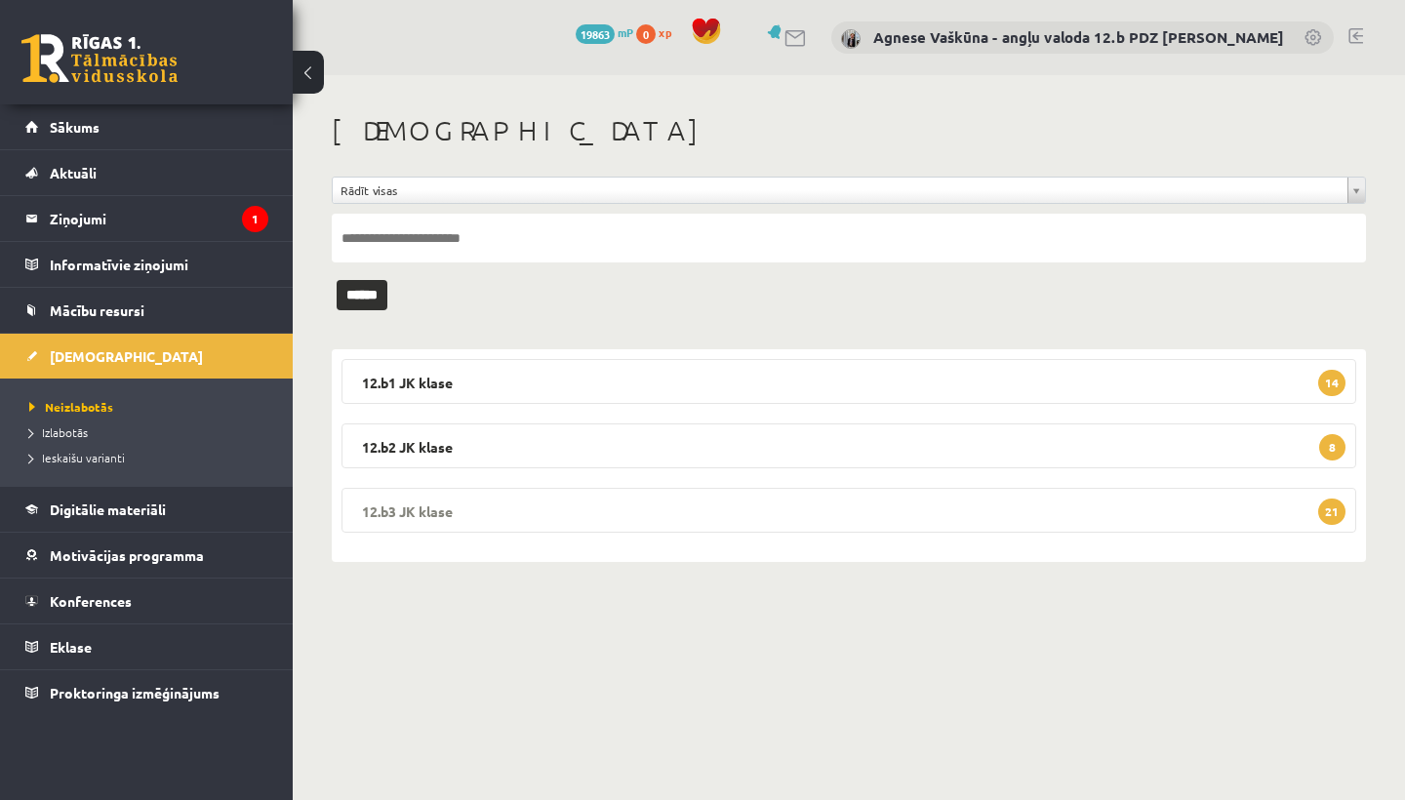
click at [482, 507] on legend "12.b3 JK klase 21" at bounding box center [848, 510] width 1014 height 45
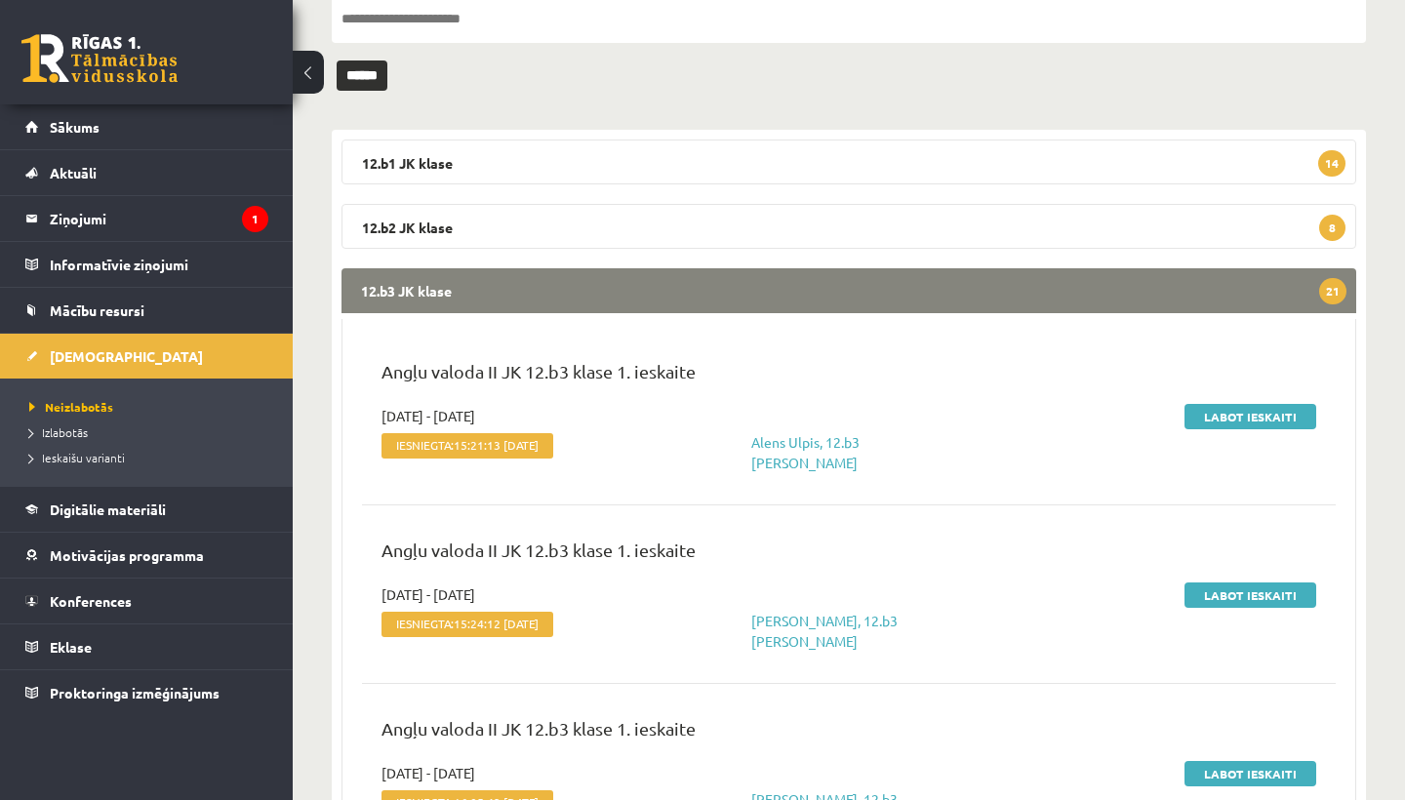
scroll to position [220, 0]
click at [1255, 410] on link "Labot ieskaiti" at bounding box center [1250, 415] width 132 height 25
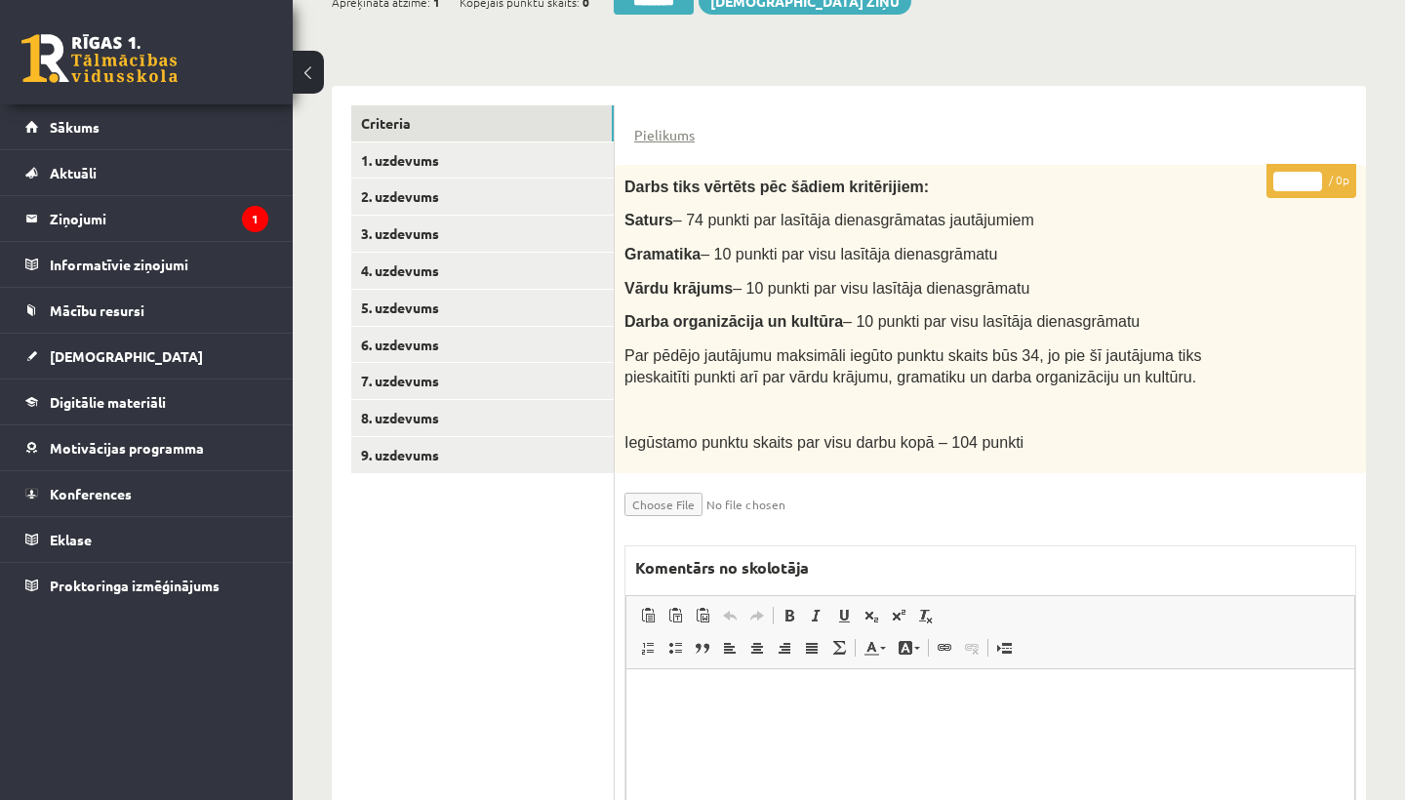
scroll to position [397, 0]
click at [421, 150] on link "1. uzdevums" at bounding box center [482, 161] width 262 height 36
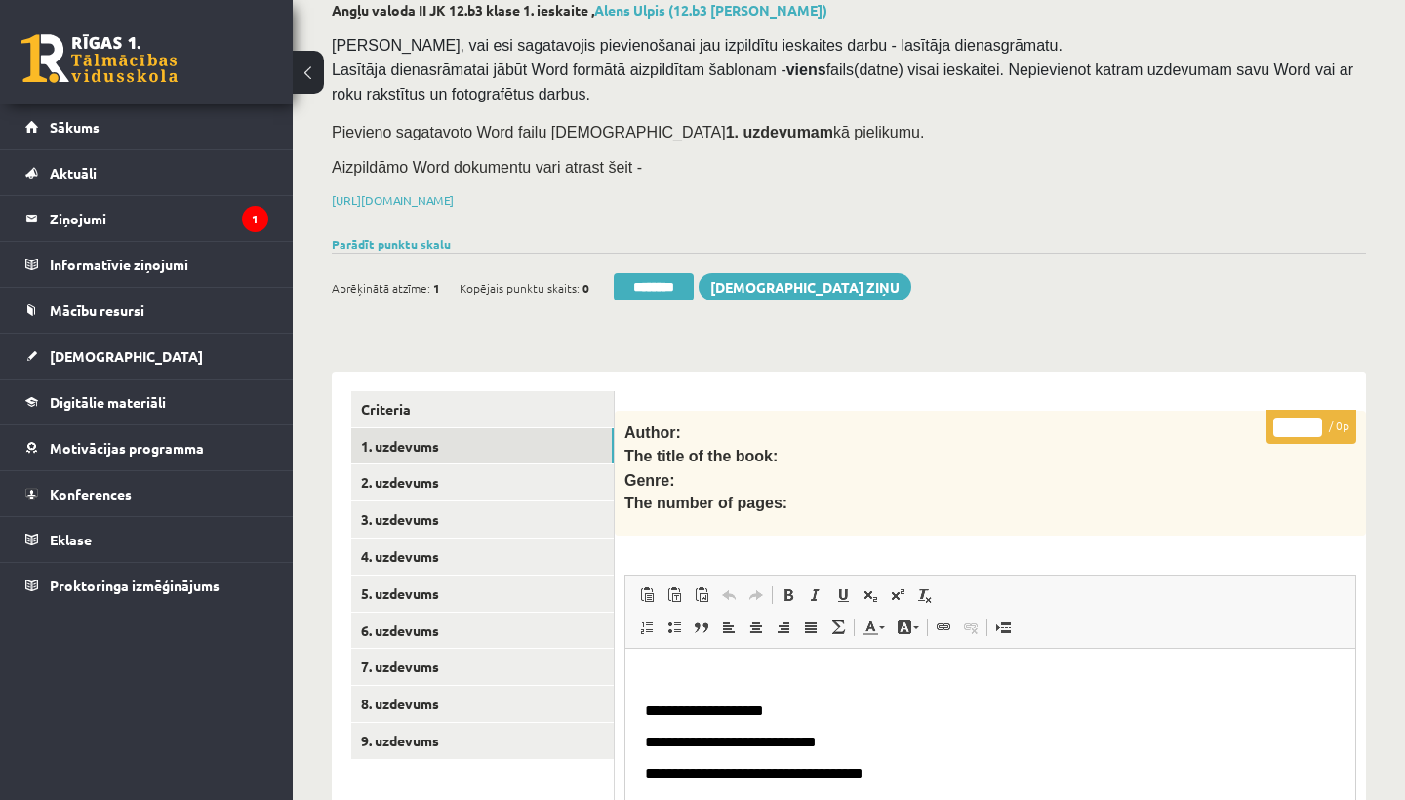
scroll to position [117, 0]
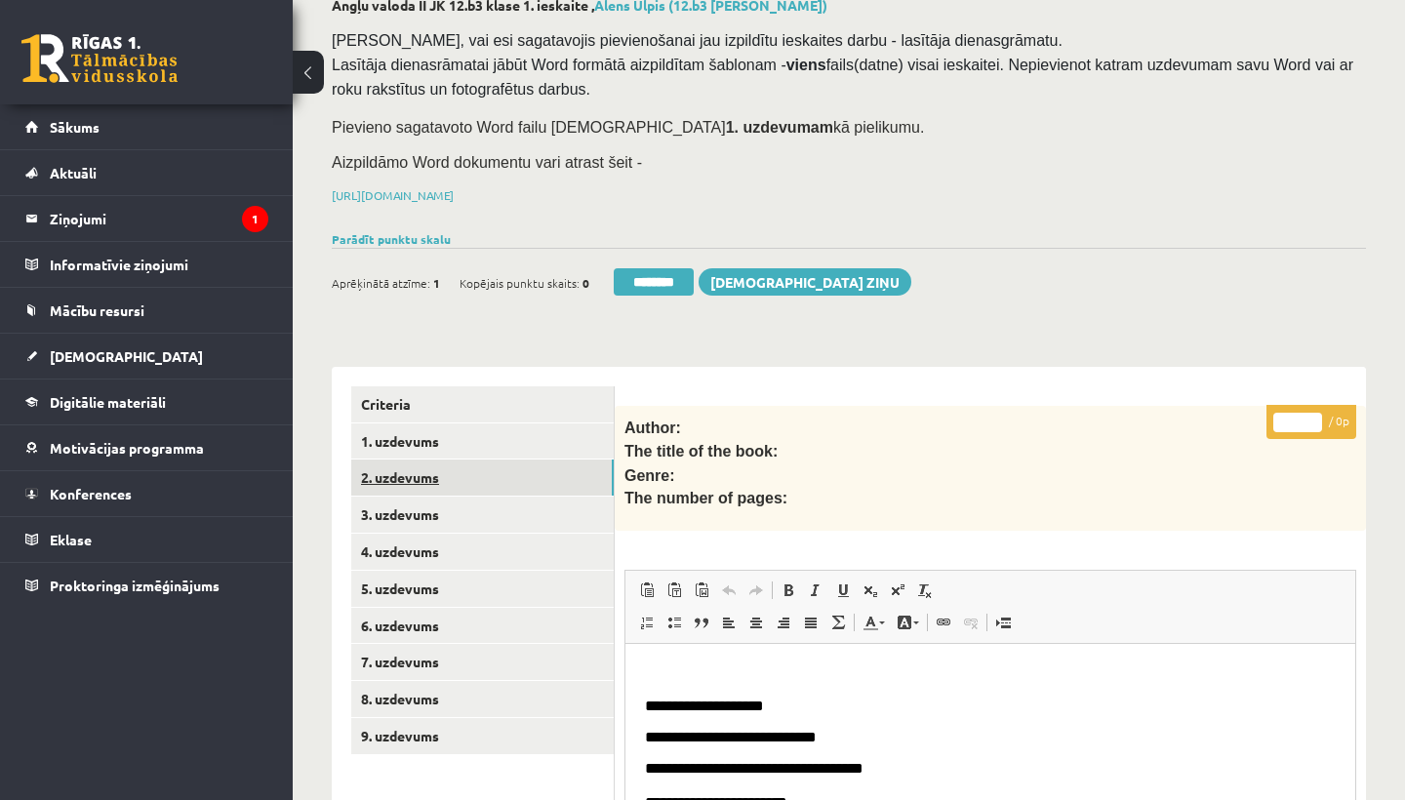
click at [401, 468] on link "2. uzdevums" at bounding box center [482, 477] width 262 height 36
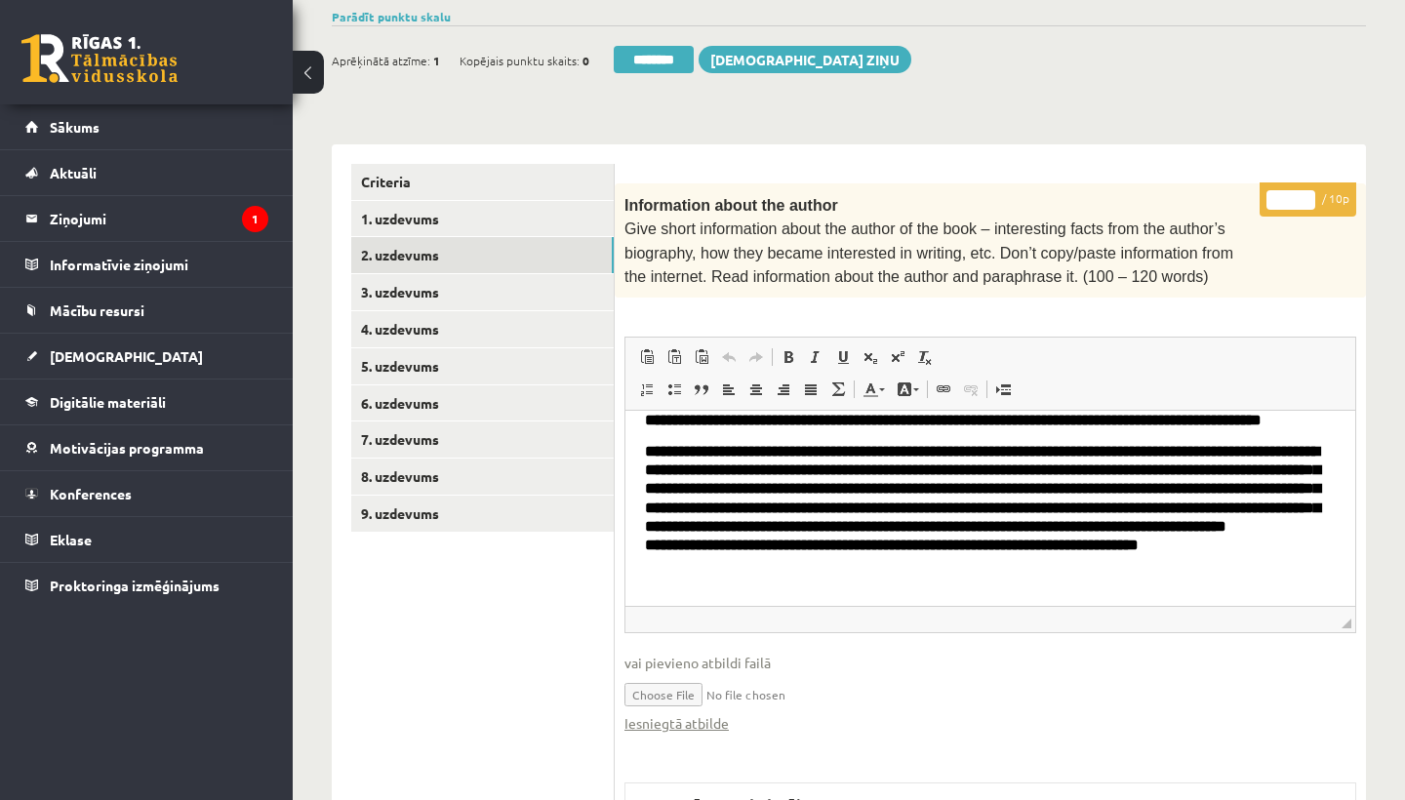
scroll to position [68, 0]
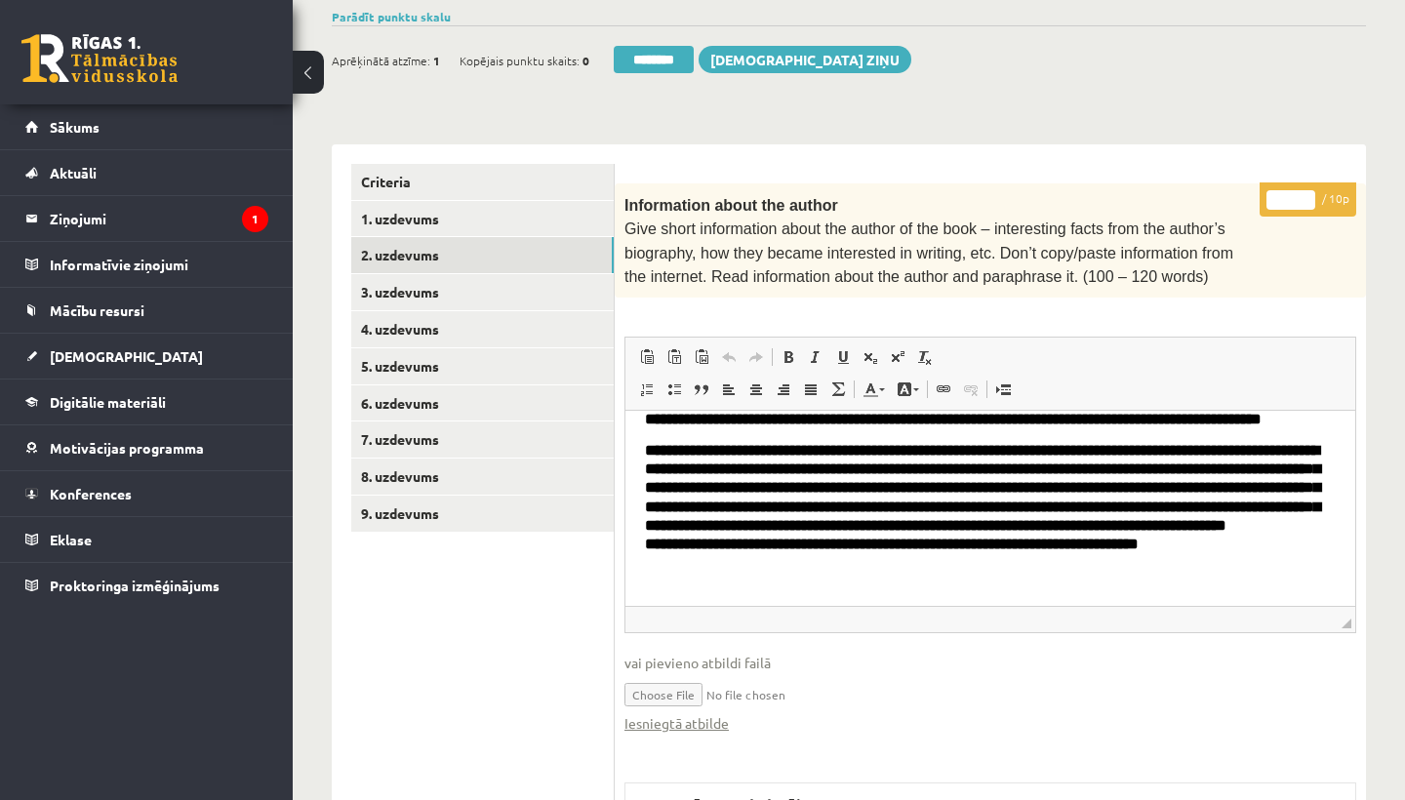
click at [1293, 194] on input "*" at bounding box center [1290, 200] width 49 height 20
type input "**"
click at [439, 289] on link "3. uzdevums" at bounding box center [482, 292] width 262 height 36
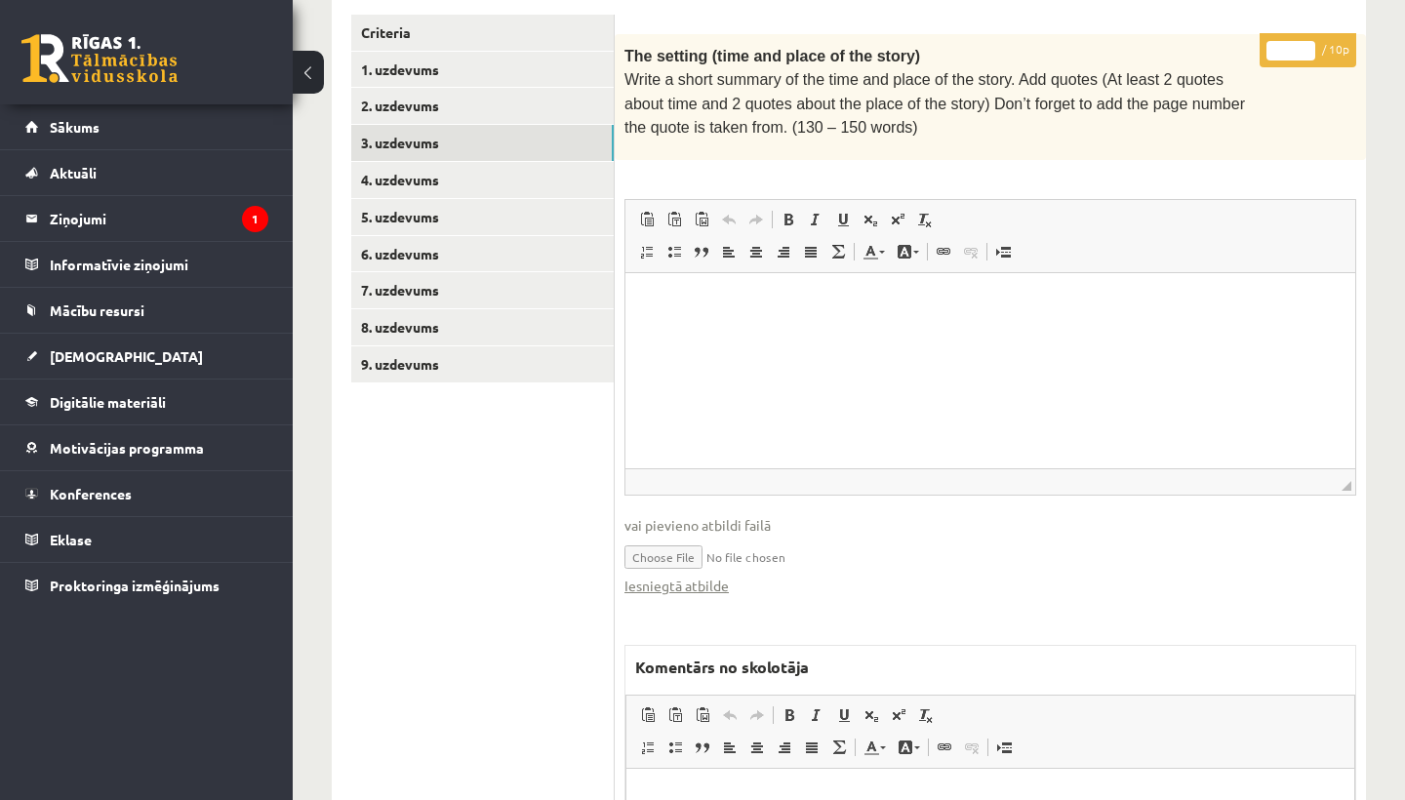
scroll to position [545, 0]
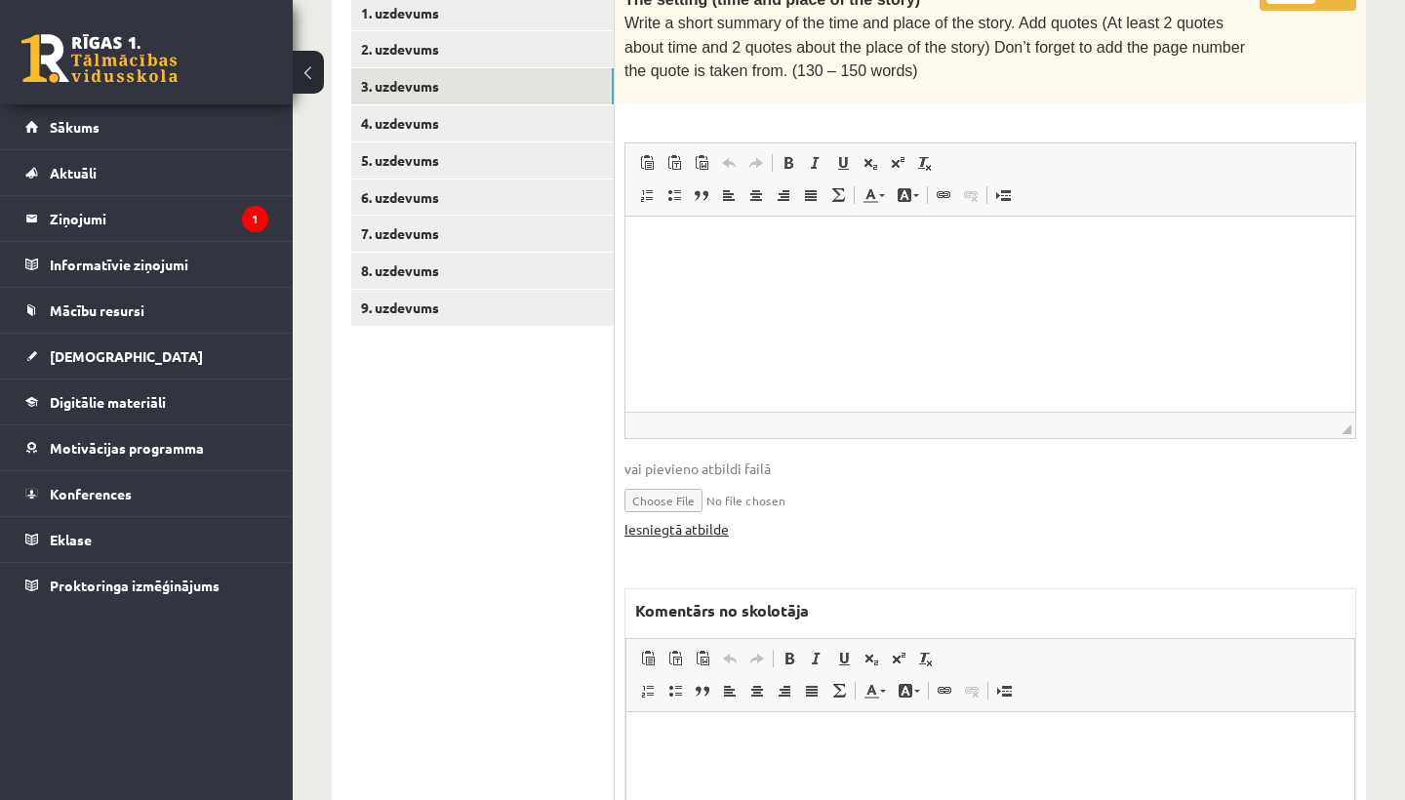
click at [709, 519] on link "Iesniegtā atbilde" at bounding box center [676, 529] width 104 height 20
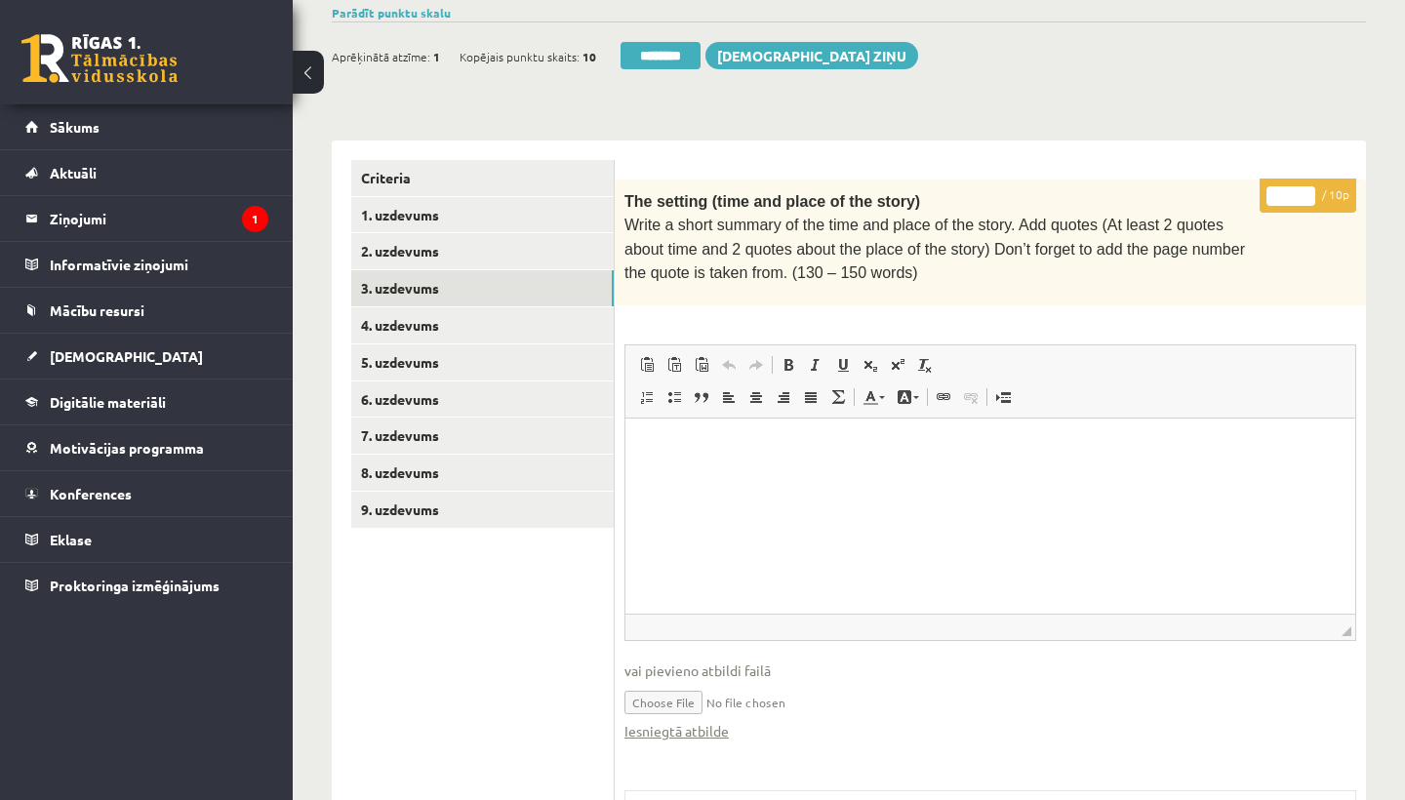
scroll to position [341, 0]
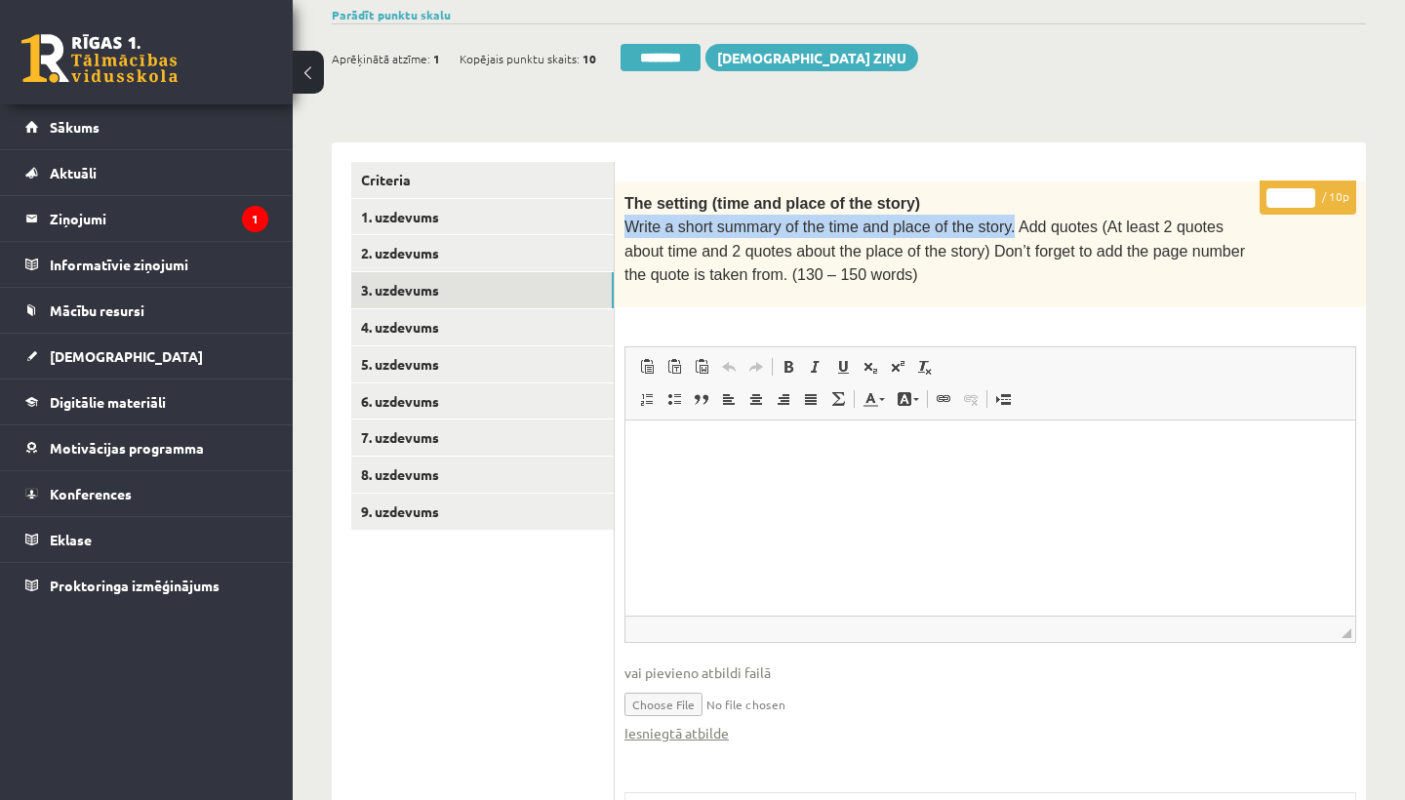
drag, startPoint x: 625, startPoint y: 217, endPoint x: 1015, endPoint y: 218, distance: 390.2
click at [1015, 218] on span "Write a short summary of the time and place of the story. Add quotes (At least …" at bounding box center [934, 250] width 620 height 64
copy span "Write a short summary of the time and place of the story."
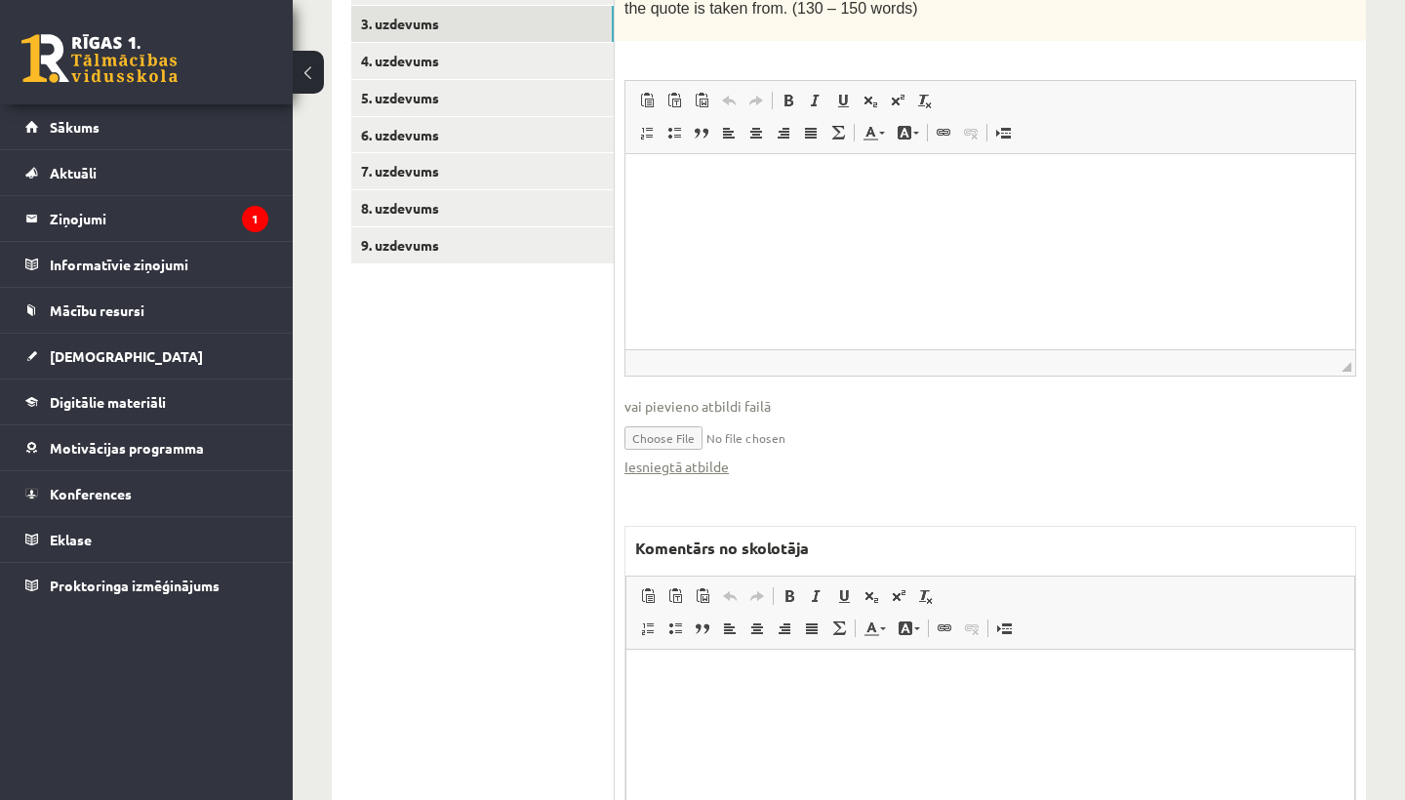
scroll to position [782, 0]
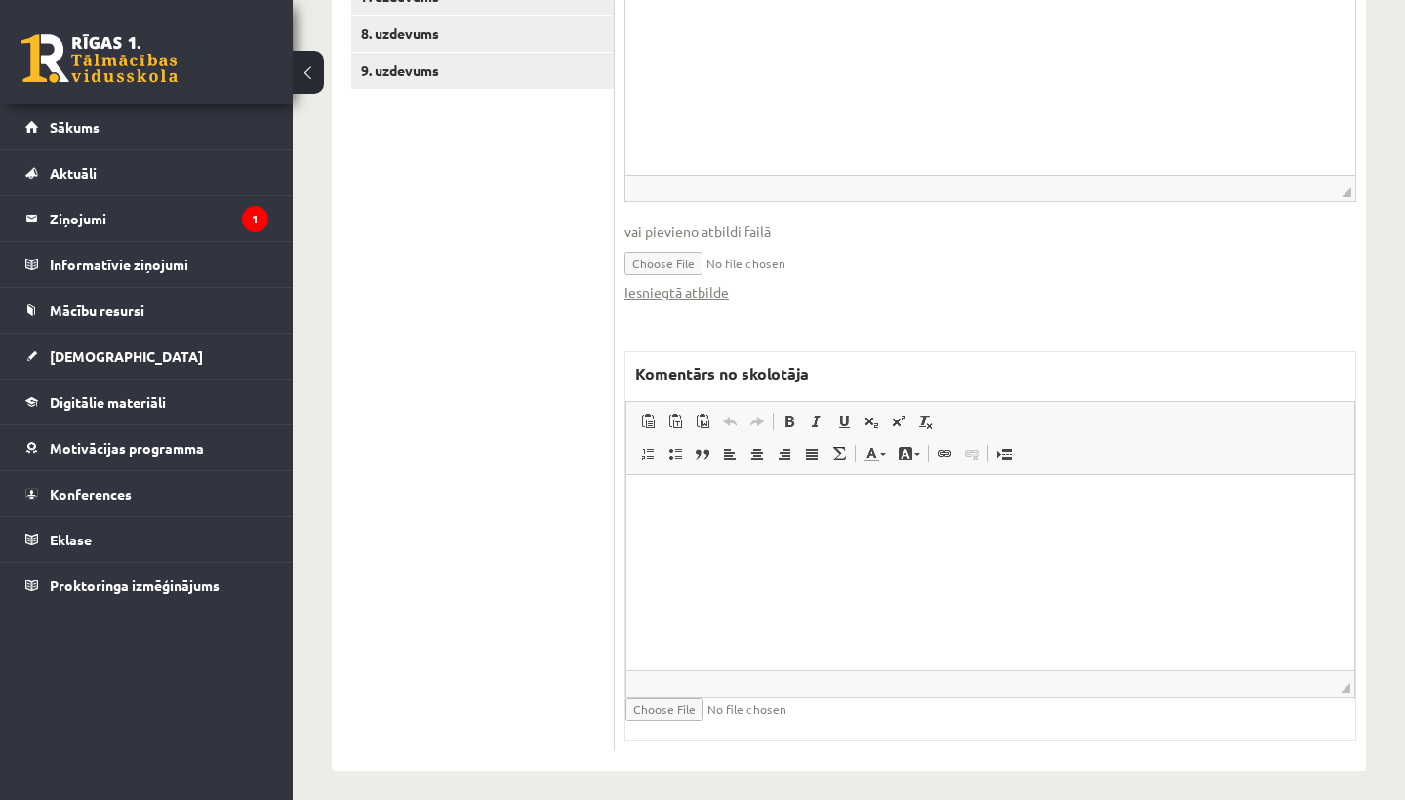
click at [758, 535] on html at bounding box center [990, 505] width 728 height 60
drag, startPoint x: 645, startPoint y: 508, endPoint x: 985, endPoint y: 522, distance: 340.7
click at [985, 522] on html "**********" at bounding box center [990, 504] width 728 height 59
click at [791, 414] on span at bounding box center [789, 422] width 16 height 16
click at [846, 414] on span at bounding box center [844, 422] width 16 height 16
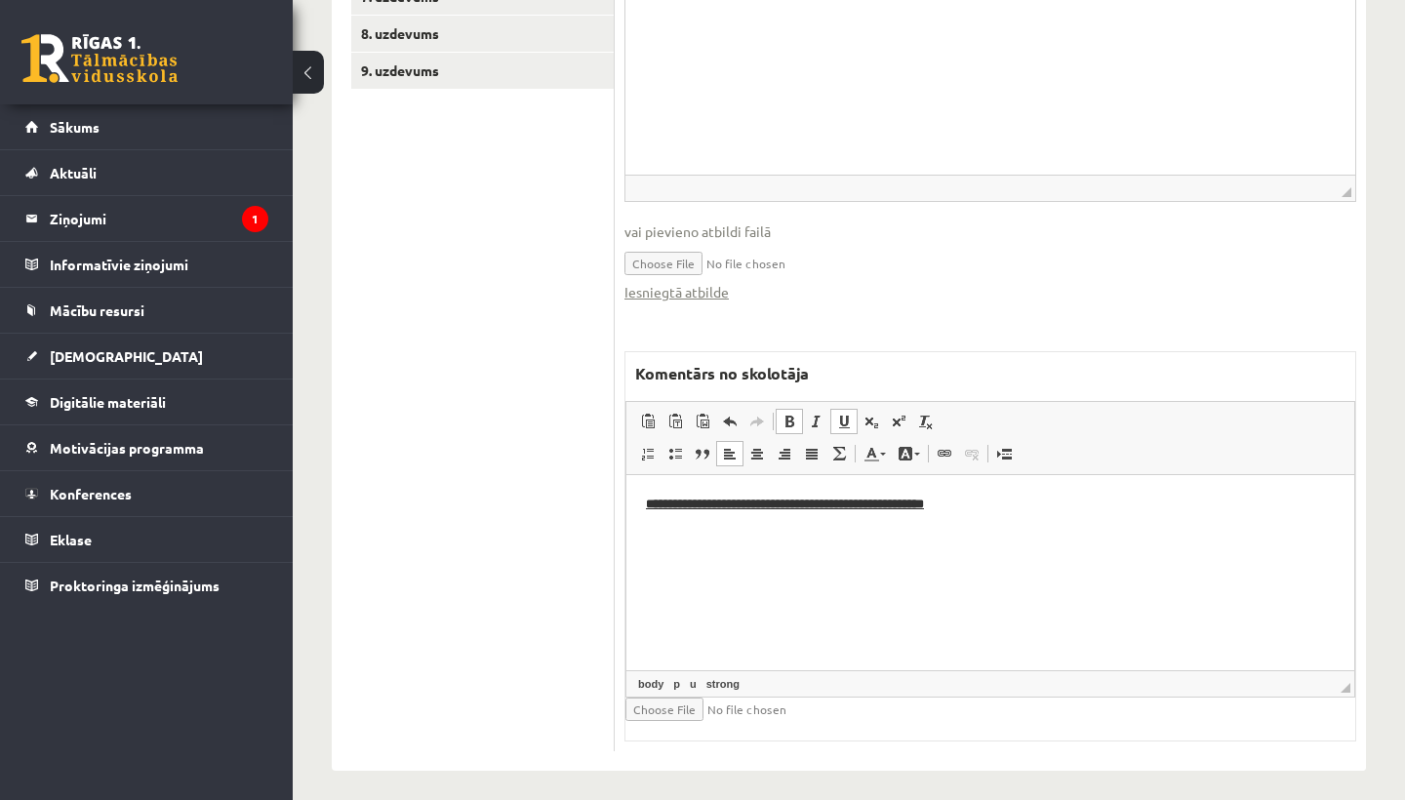
click at [1035, 505] on p "**********" at bounding box center [990, 505] width 689 height 20
click at [796, 414] on span at bounding box center [789, 422] width 16 height 16
click at [844, 414] on span at bounding box center [844, 422] width 16 height 16
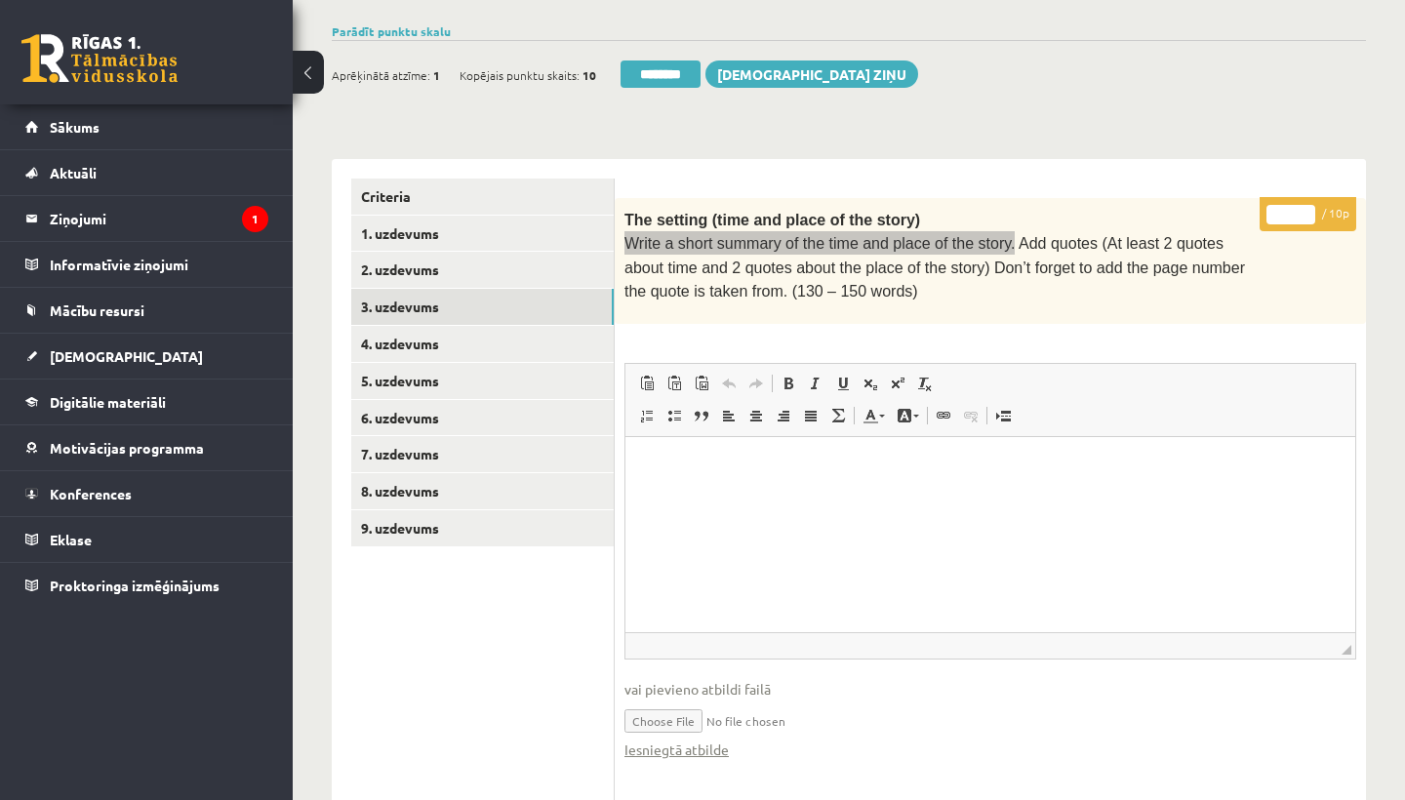
scroll to position [319, 0]
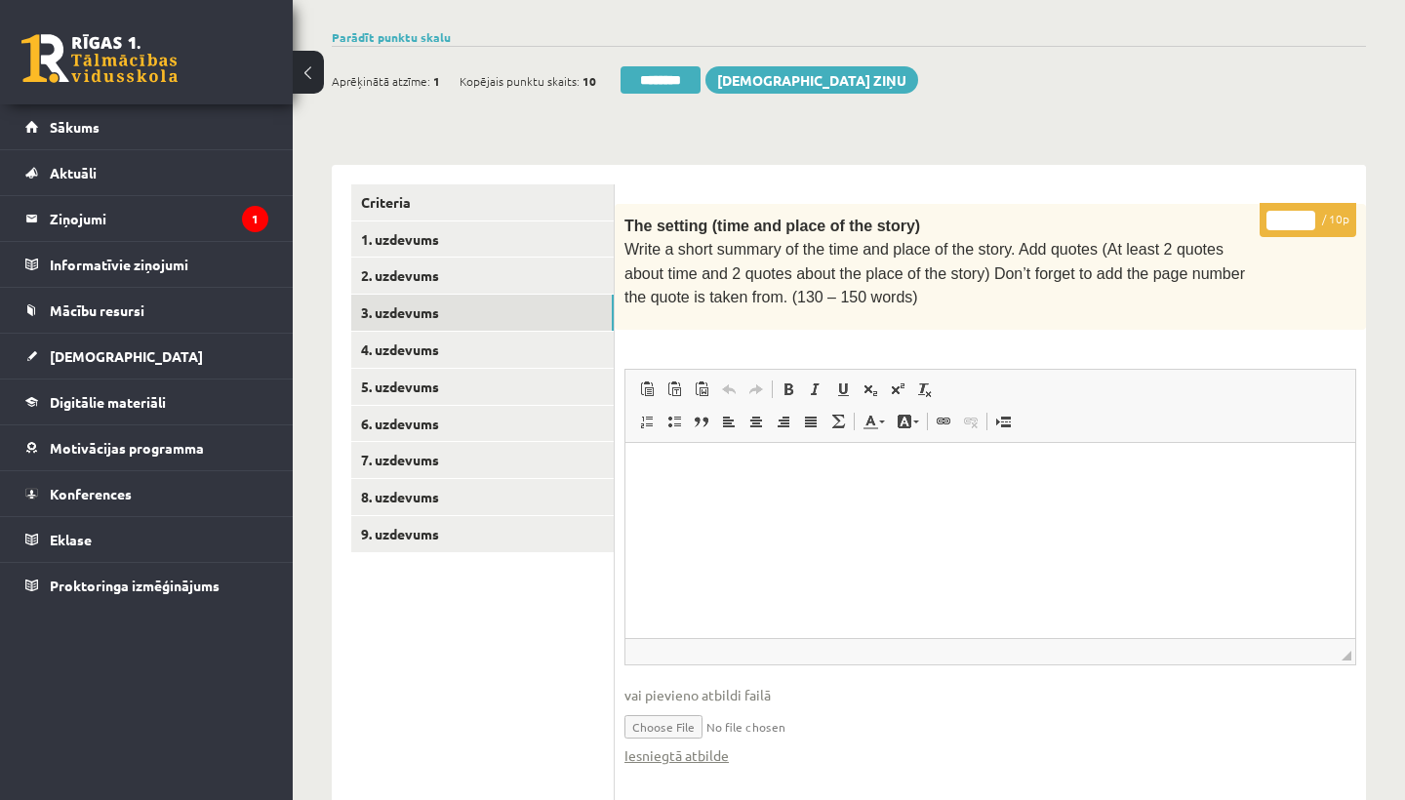
click at [1289, 218] on input "*" at bounding box center [1290, 221] width 49 height 20
type input "*"
click at [452, 332] on link "4. uzdevums" at bounding box center [482, 350] width 262 height 36
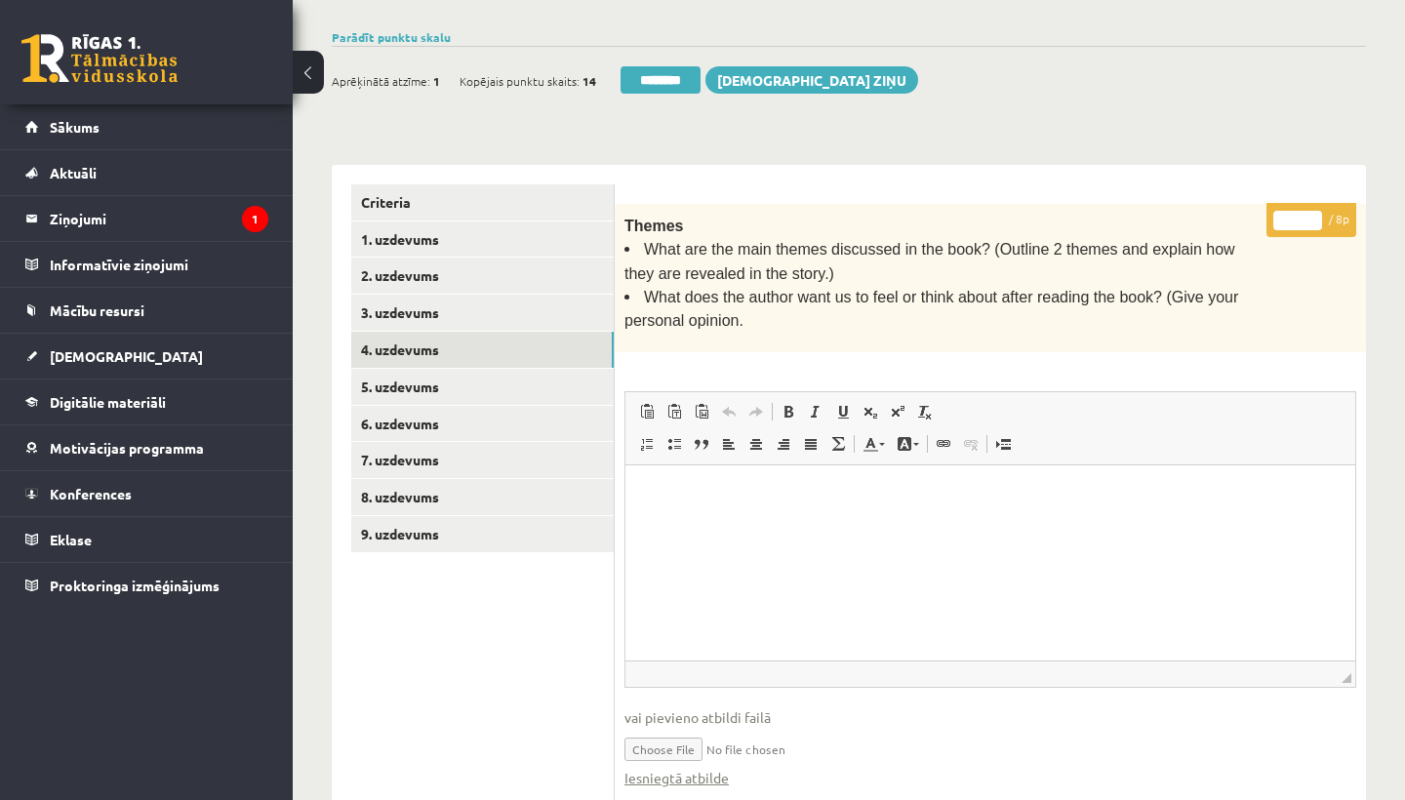
scroll to position [0, 0]
click at [1299, 212] on input "*" at bounding box center [1297, 221] width 49 height 20
type input "*"
click at [451, 384] on link "5. uzdevums" at bounding box center [482, 387] width 262 height 36
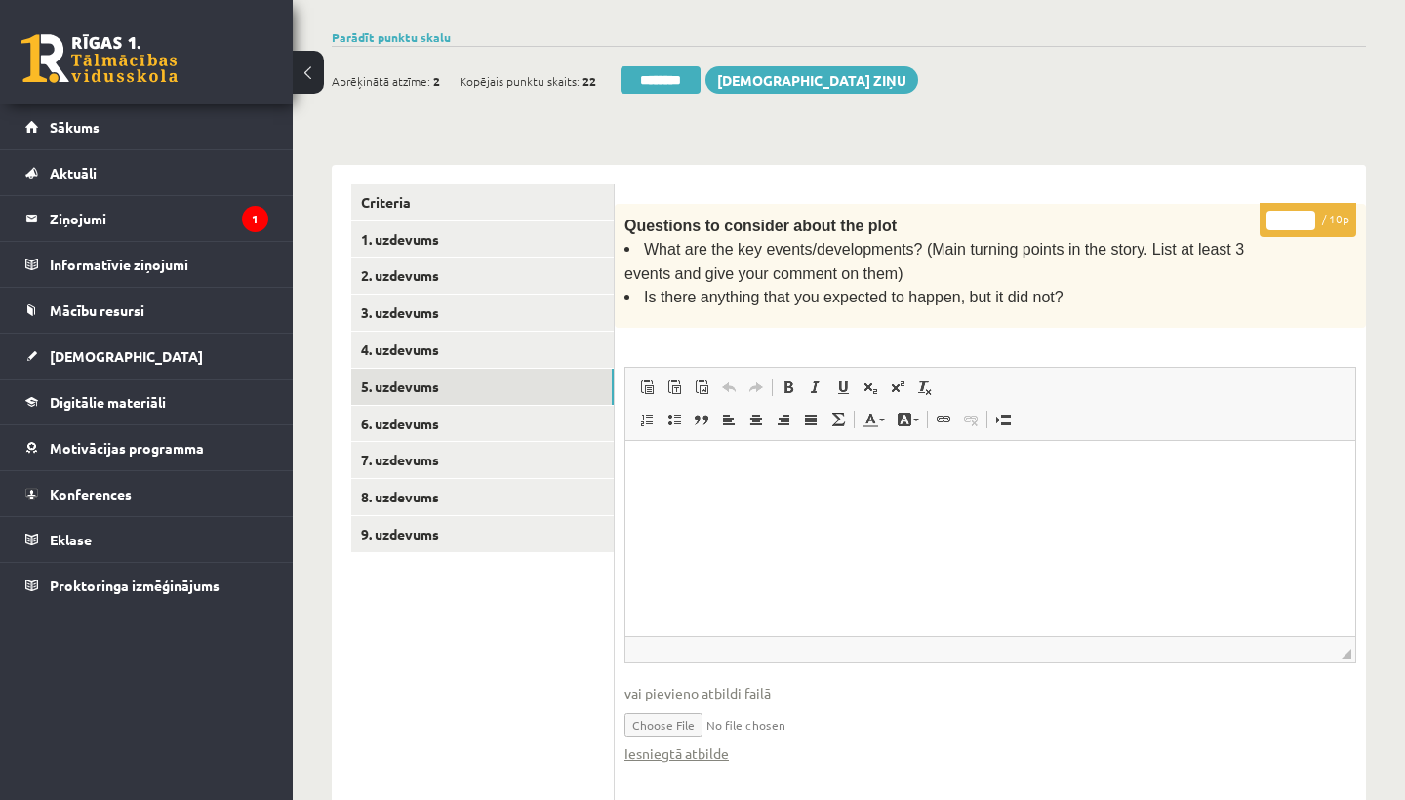
click at [1293, 214] on input "*" at bounding box center [1290, 221] width 49 height 20
type input "**"
click at [456, 410] on link "6. uzdevums" at bounding box center [482, 424] width 262 height 36
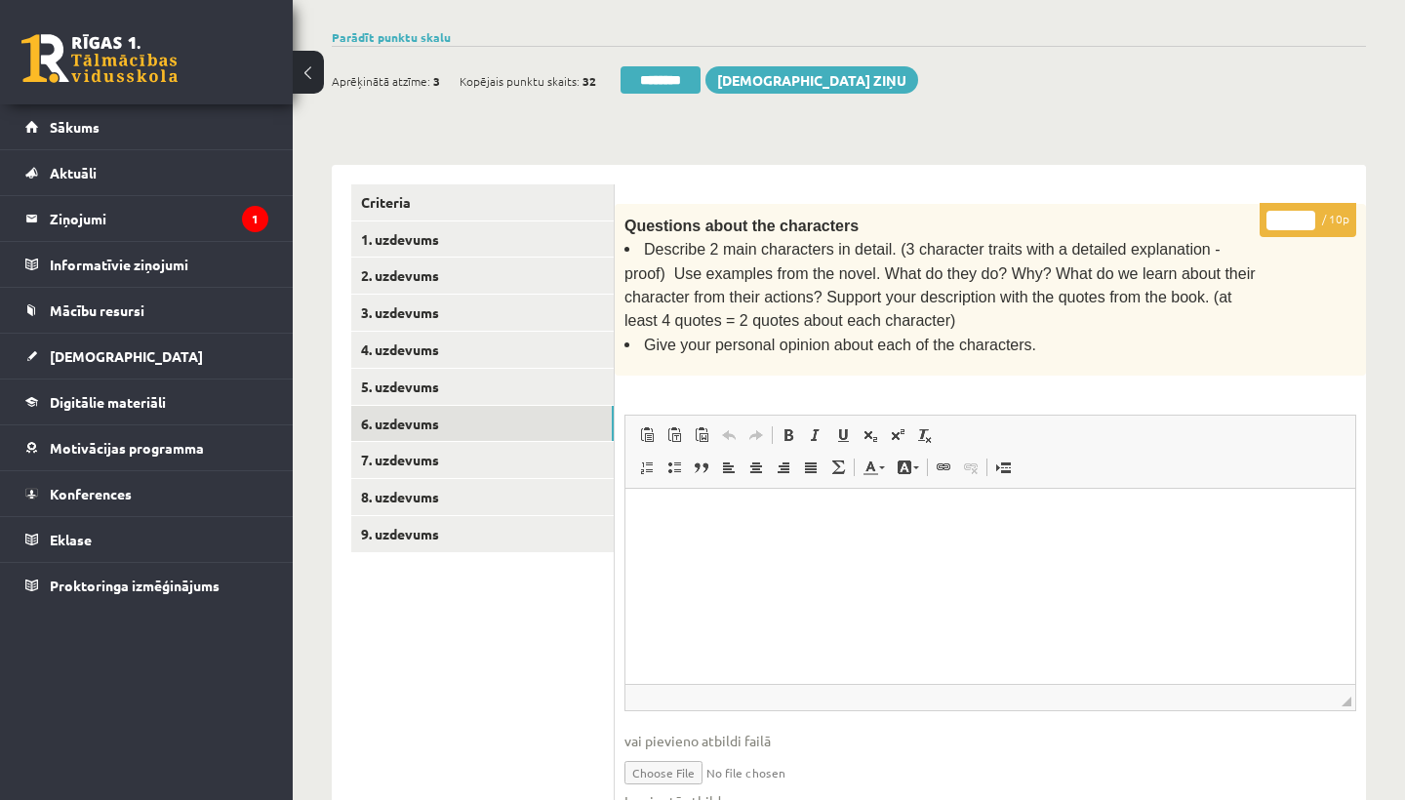
click at [1293, 218] on input "*" at bounding box center [1290, 221] width 49 height 20
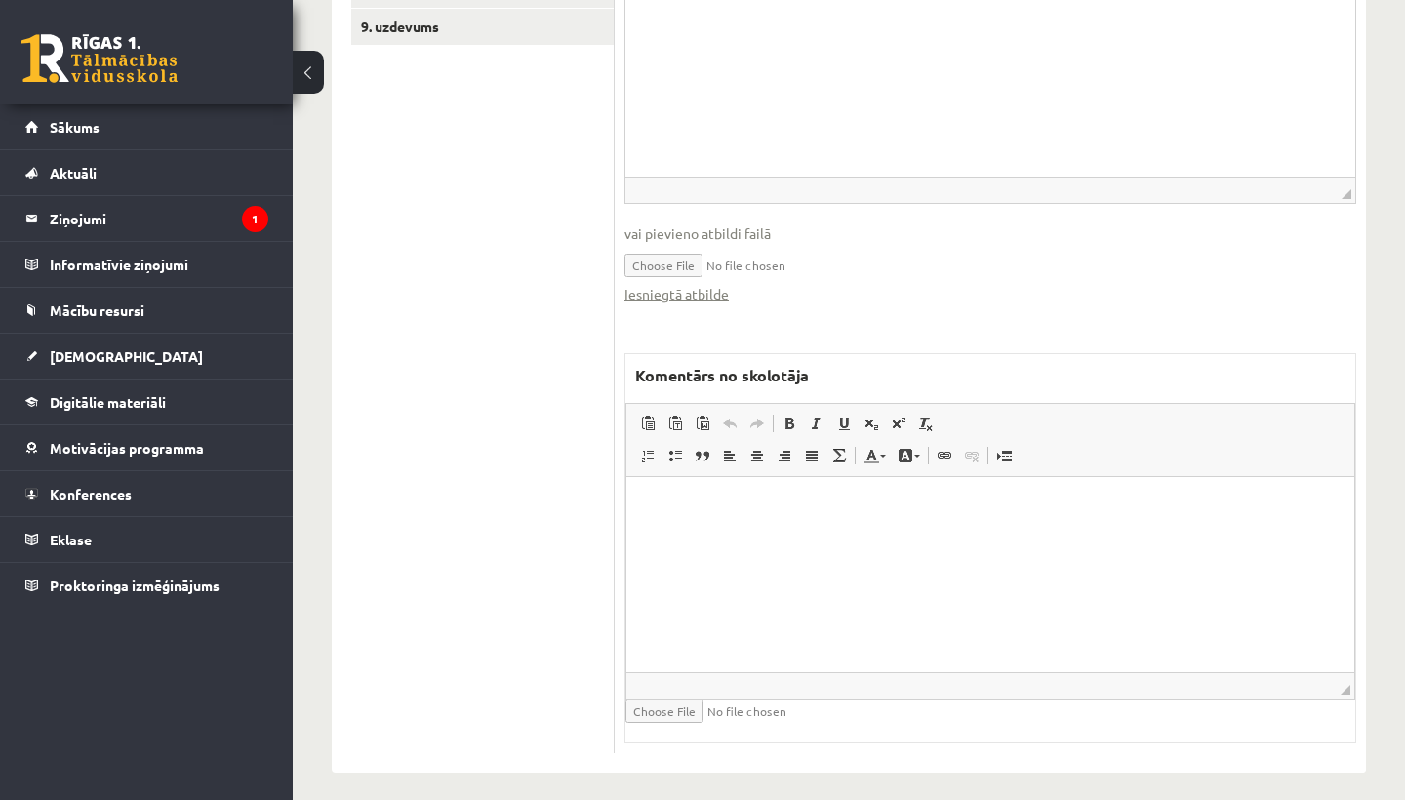
scroll to position [825, 0]
type input "*"
click at [738, 537] on html at bounding box center [990, 508] width 728 height 60
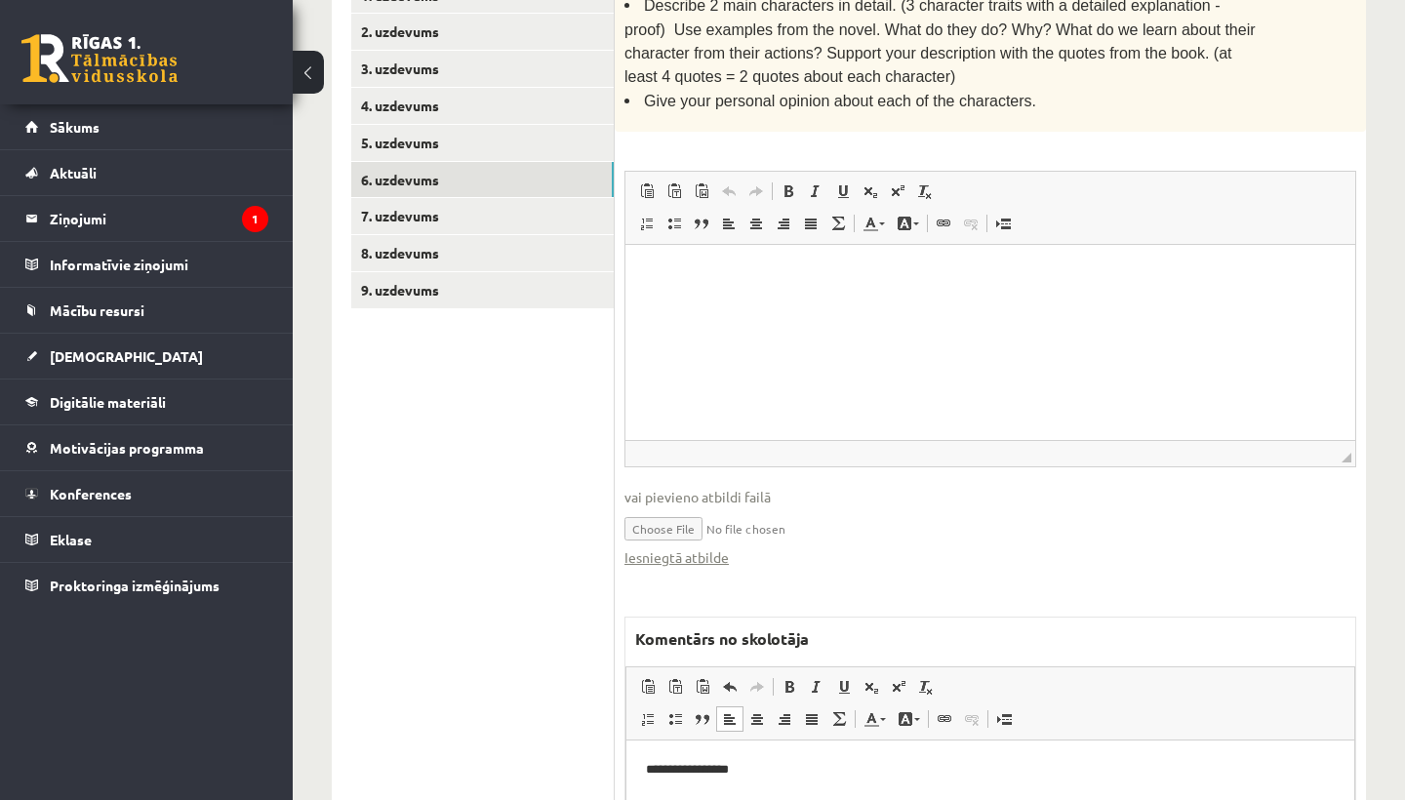
scroll to position [557, 0]
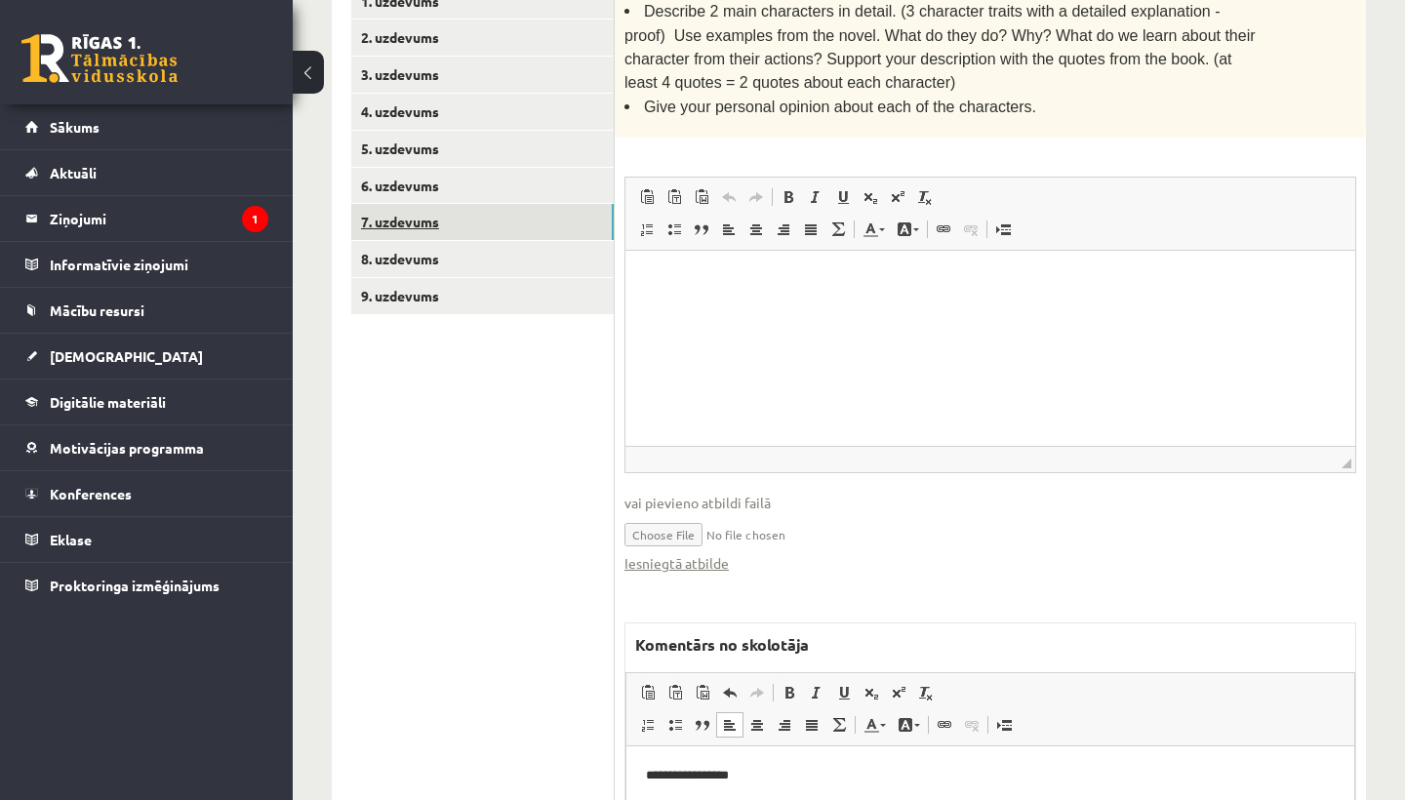
click at [434, 217] on link "7. uzdevums" at bounding box center [482, 222] width 262 height 36
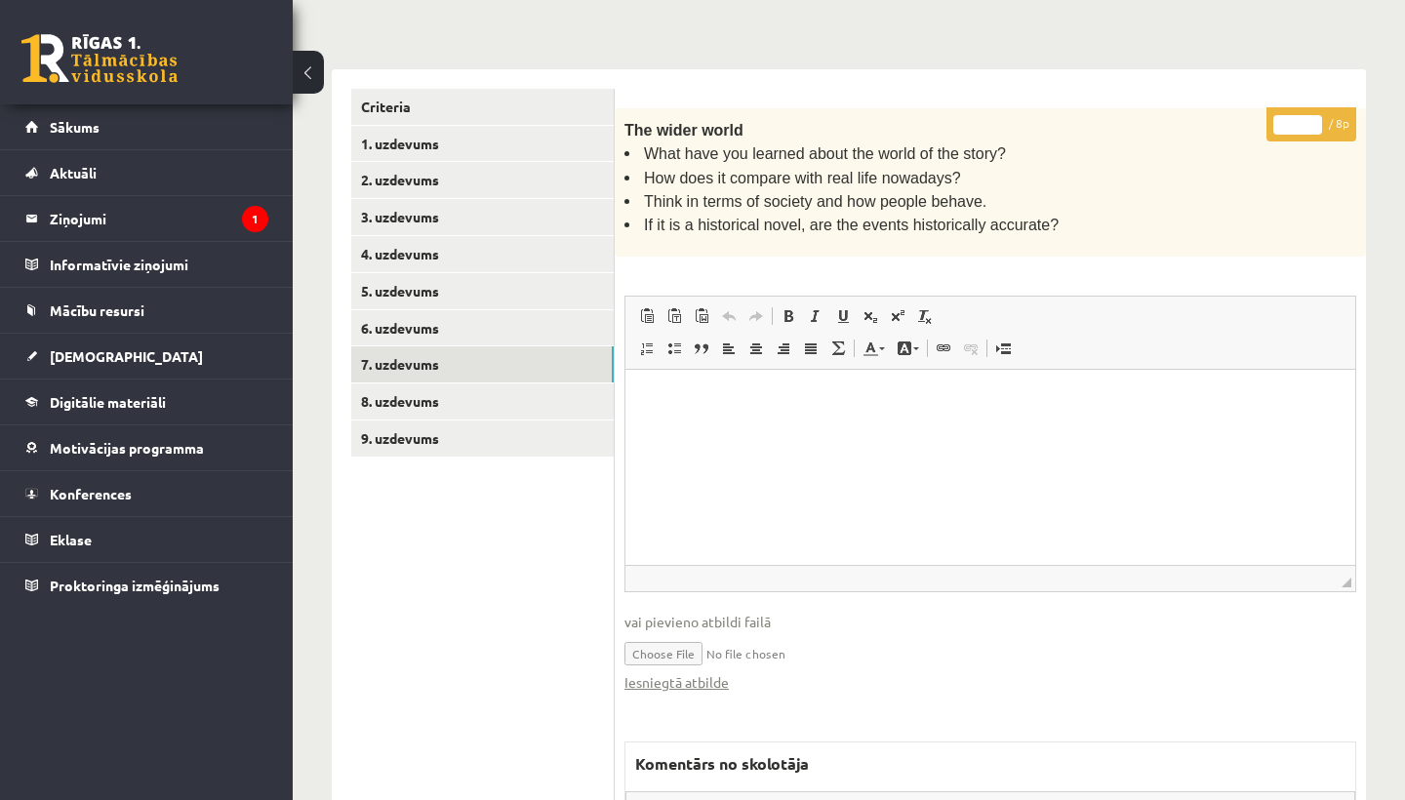
scroll to position [0, 0]
click at [1302, 118] on input "*" at bounding box center [1297, 125] width 49 height 20
type input "*"
click at [460, 393] on link "8. uzdevums" at bounding box center [482, 401] width 262 height 36
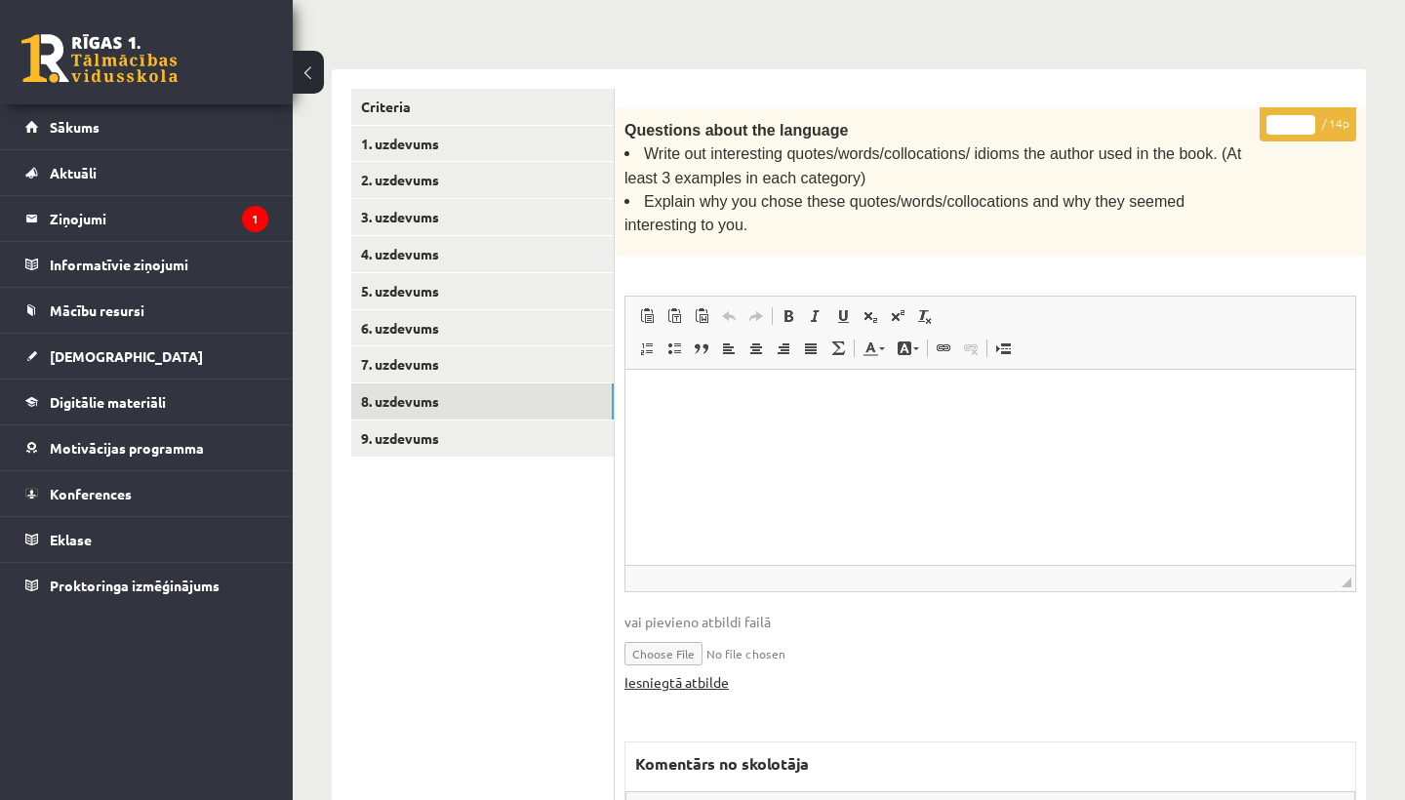
click at [679, 673] on link "Iesniegtā atbilde" at bounding box center [676, 682] width 104 height 20
click at [1298, 118] on input "*" at bounding box center [1290, 125] width 49 height 20
type input "*"
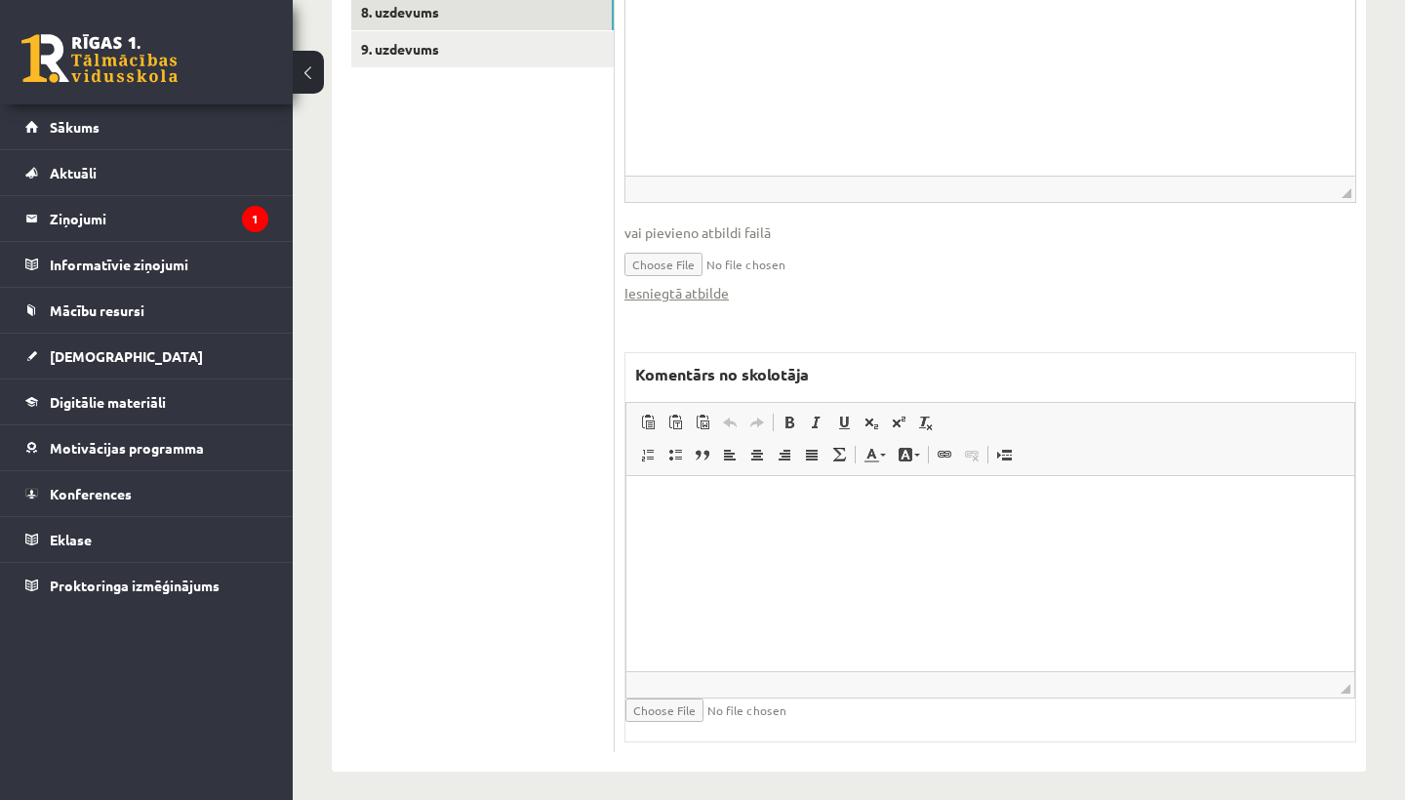
scroll to position [803, 0]
click at [786, 508] on p "Rich Text Editor, wiswyg-editor-47434069934660-1758350521-149" at bounding box center [990, 506] width 689 height 20
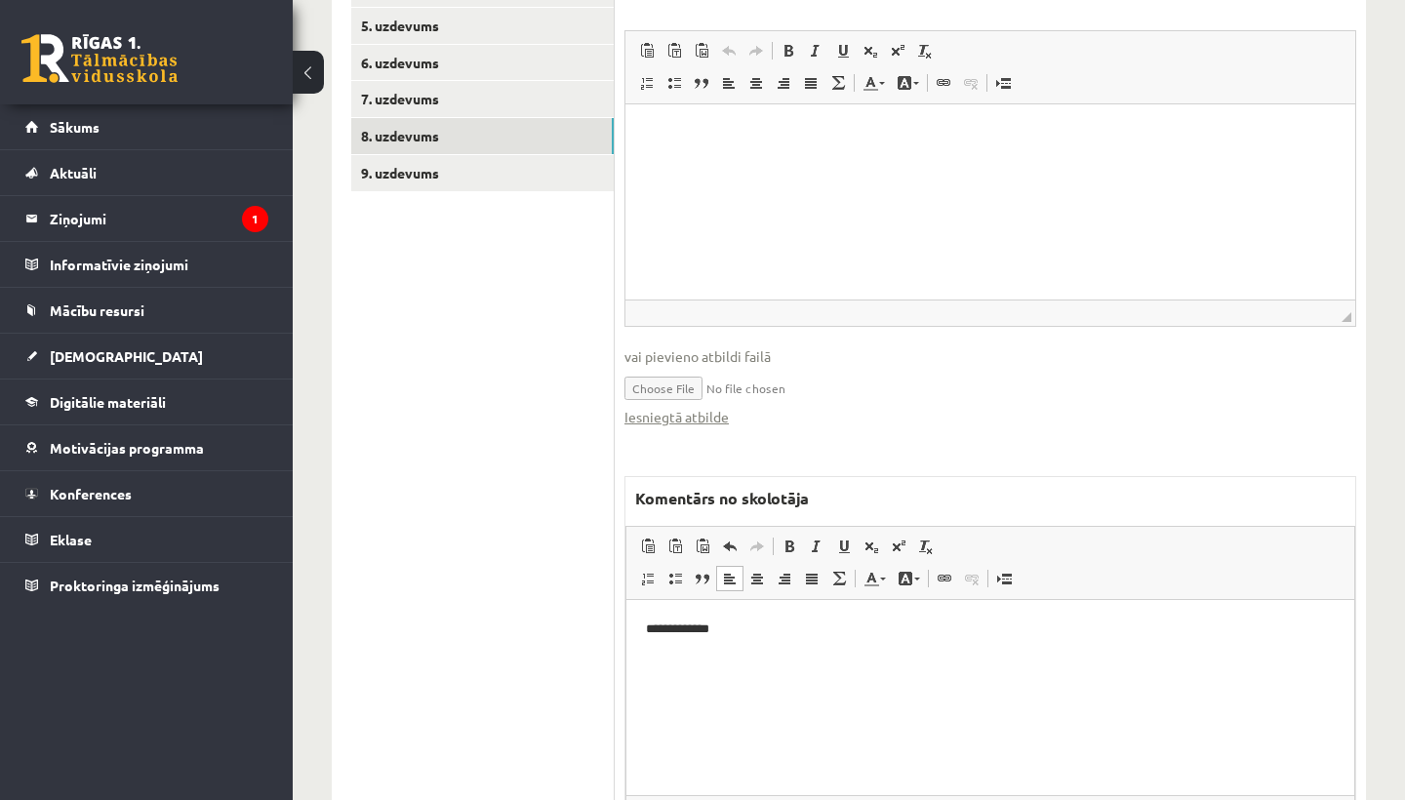
scroll to position [571, 0]
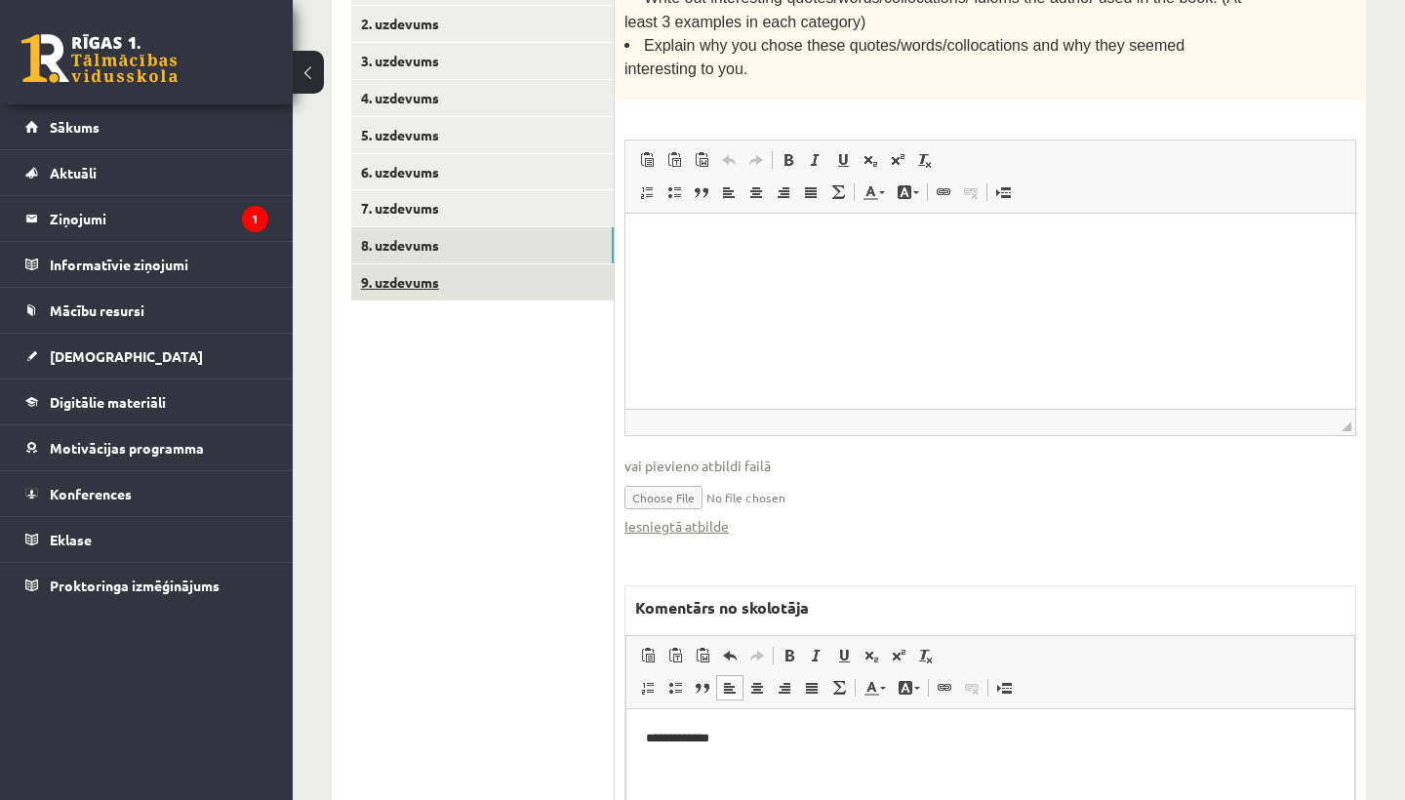
click at [420, 279] on link "9. uzdevums" at bounding box center [482, 282] width 262 height 36
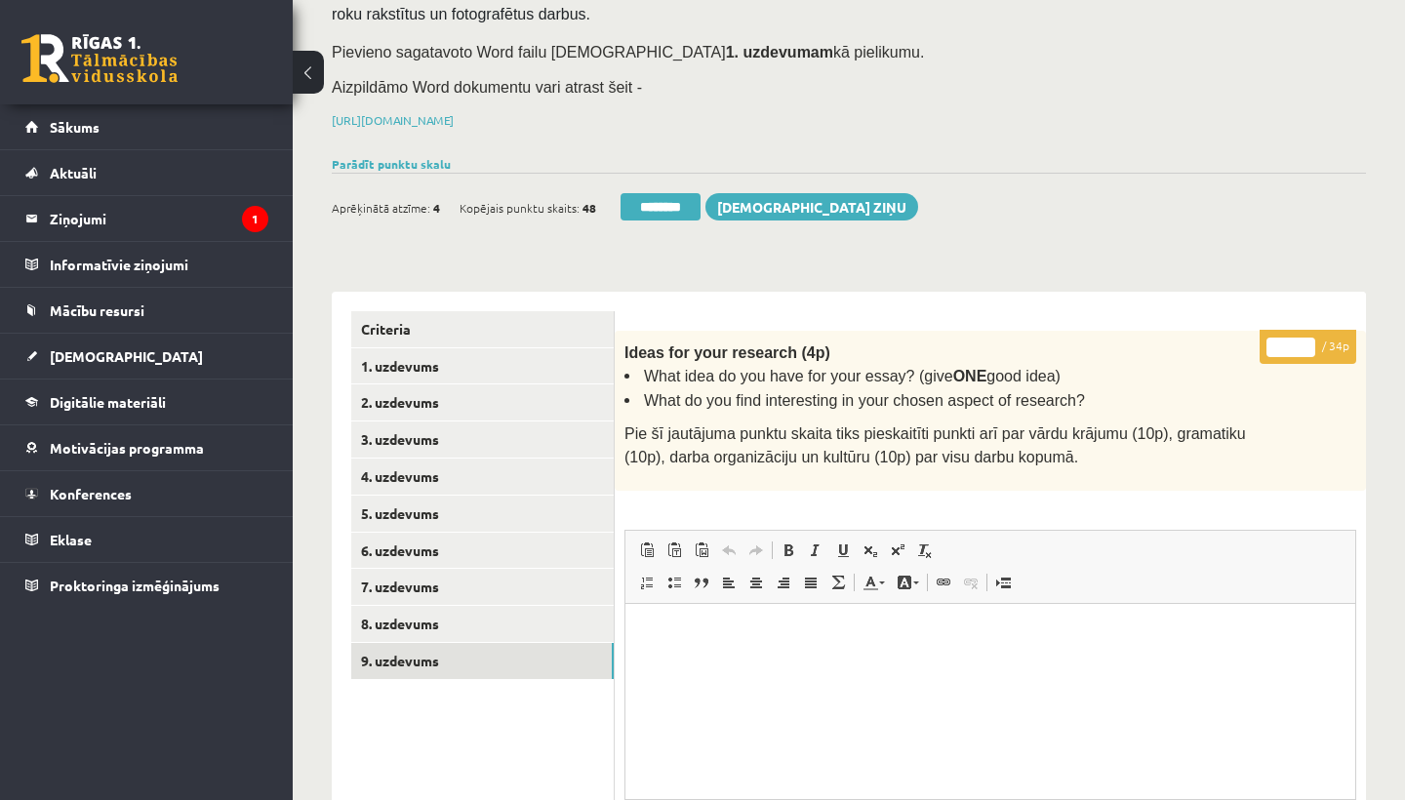
scroll to position [190, 0]
click at [1295, 339] on input "*" at bounding box center [1290, 349] width 49 height 20
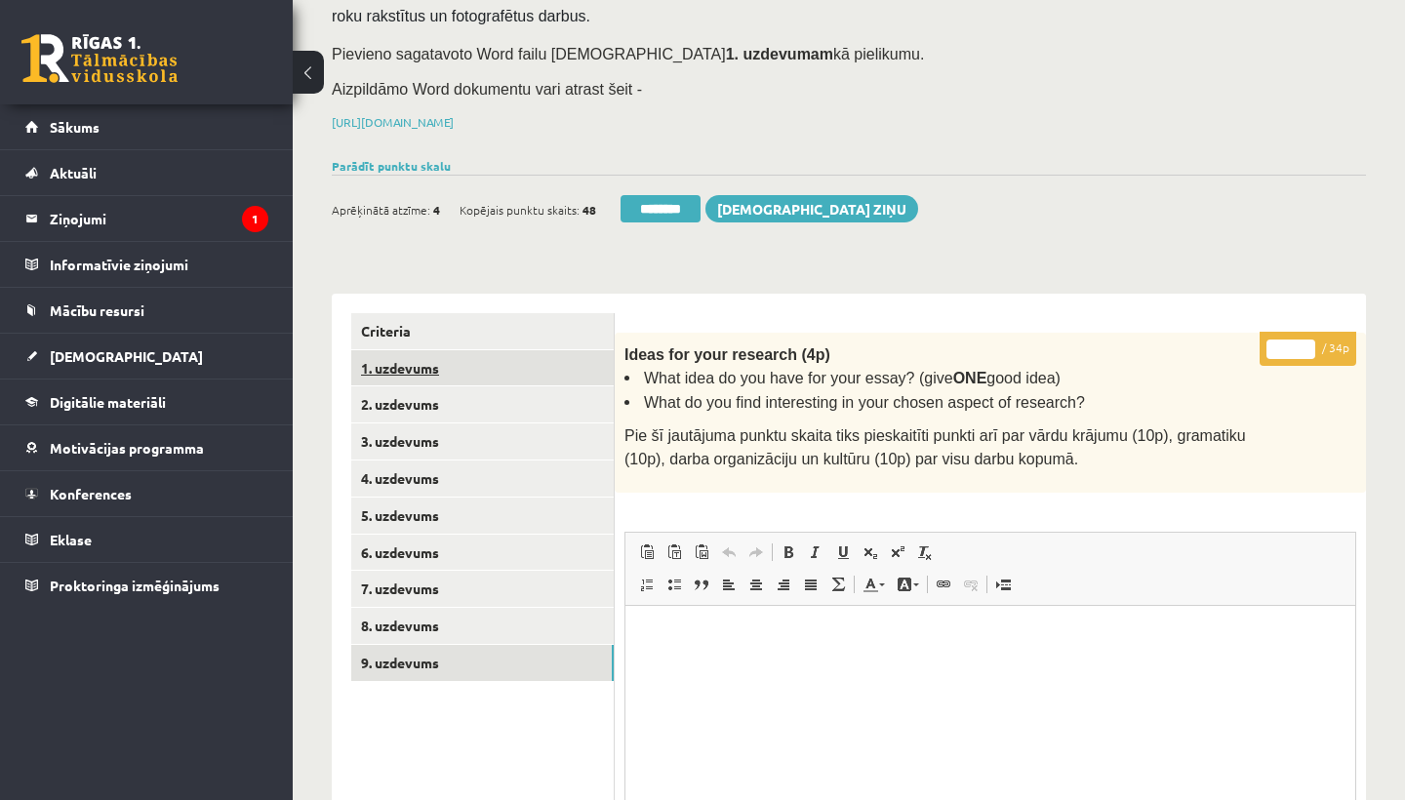
type input "**"
click at [393, 367] on link "1. uzdevums" at bounding box center [482, 368] width 262 height 36
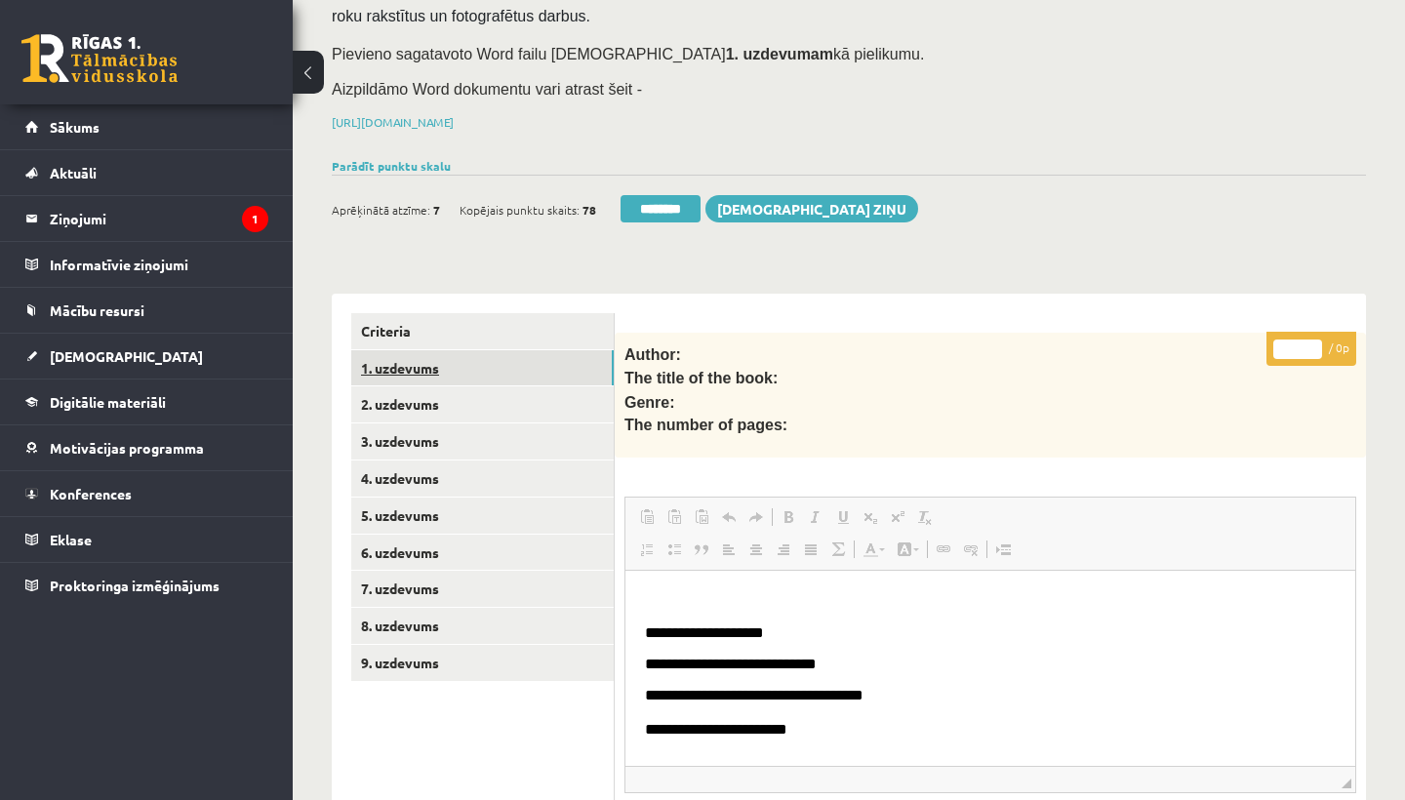
scroll to position [0, 0]
click at [417, 363] on link "1. uzdevums" at bounding box center [482, 368] width 262 height 36
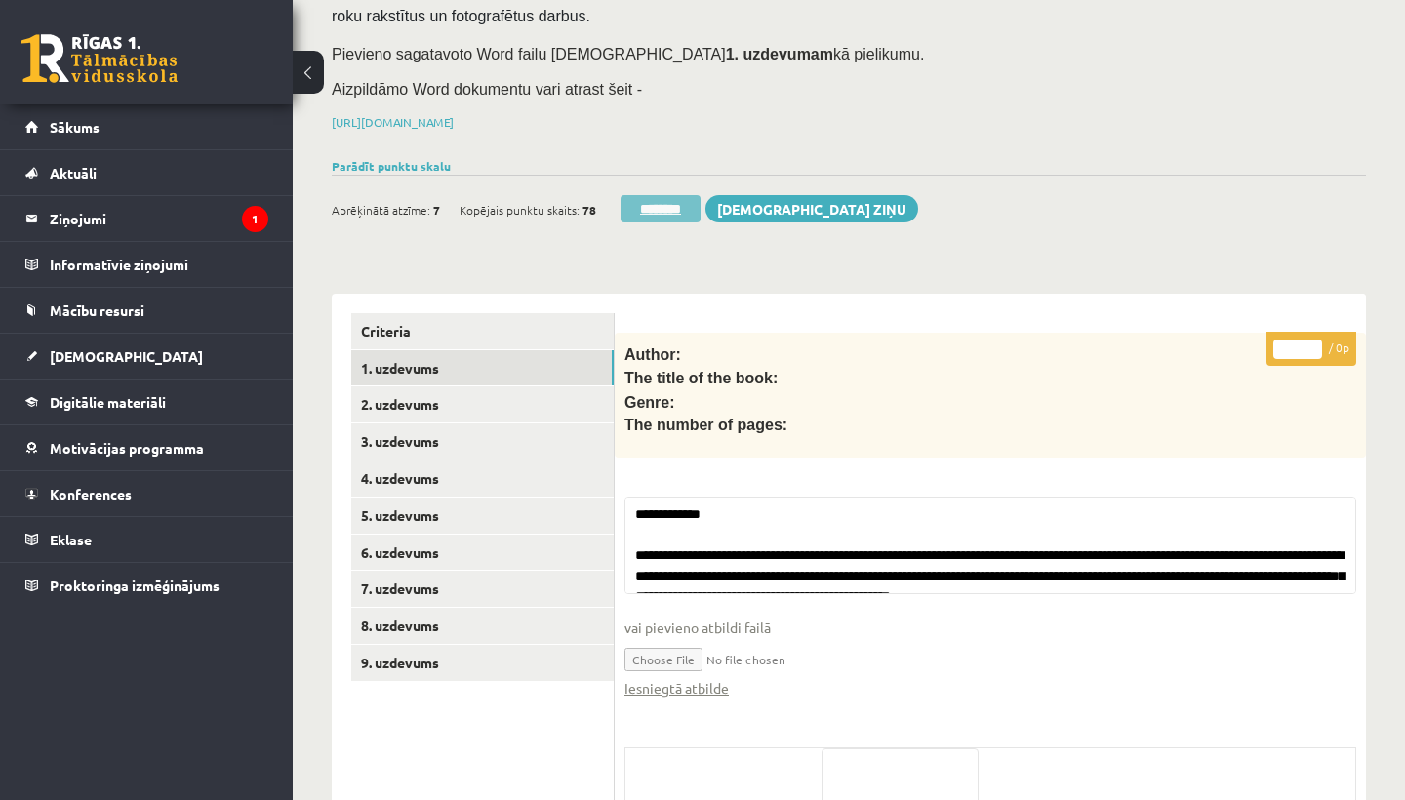
click at [654, 203] on input "********" at bounding box center [660, 208] width 80 height 27
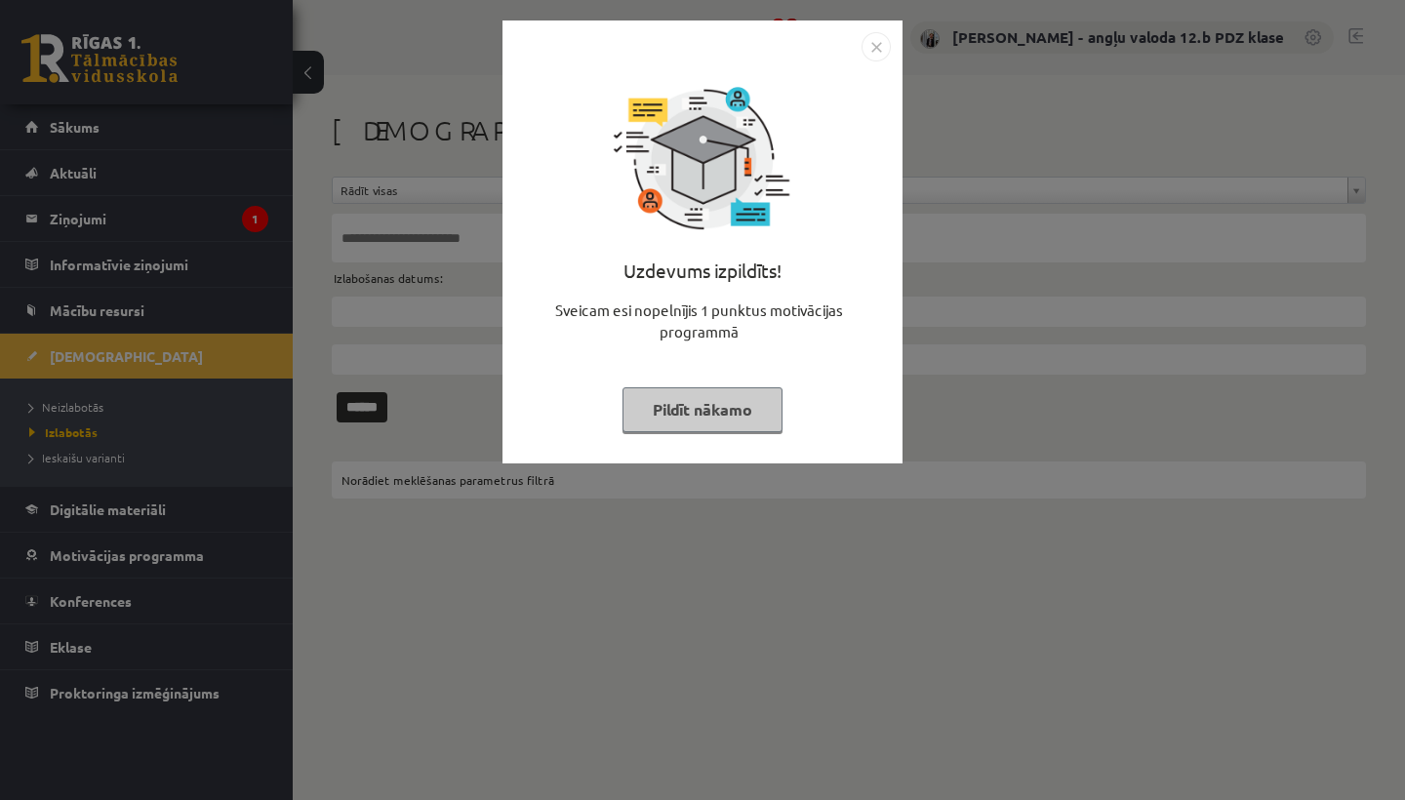
click at [875, 40] on img "Close" at bounding box center [875, 46] width 29 height 29
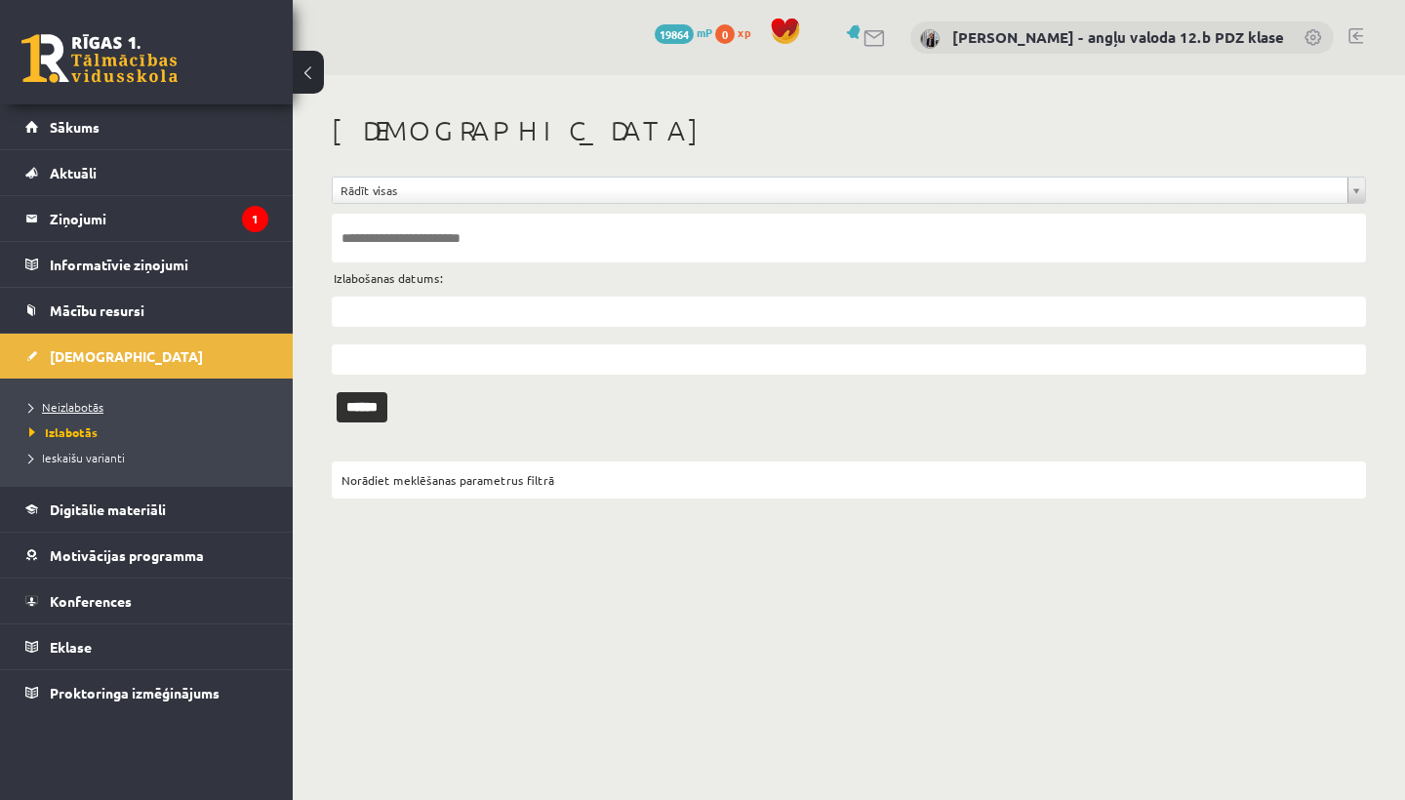
click at [87, 408] on span "Neizlabotās" at bounding box center [66, 407] width 74 height 16
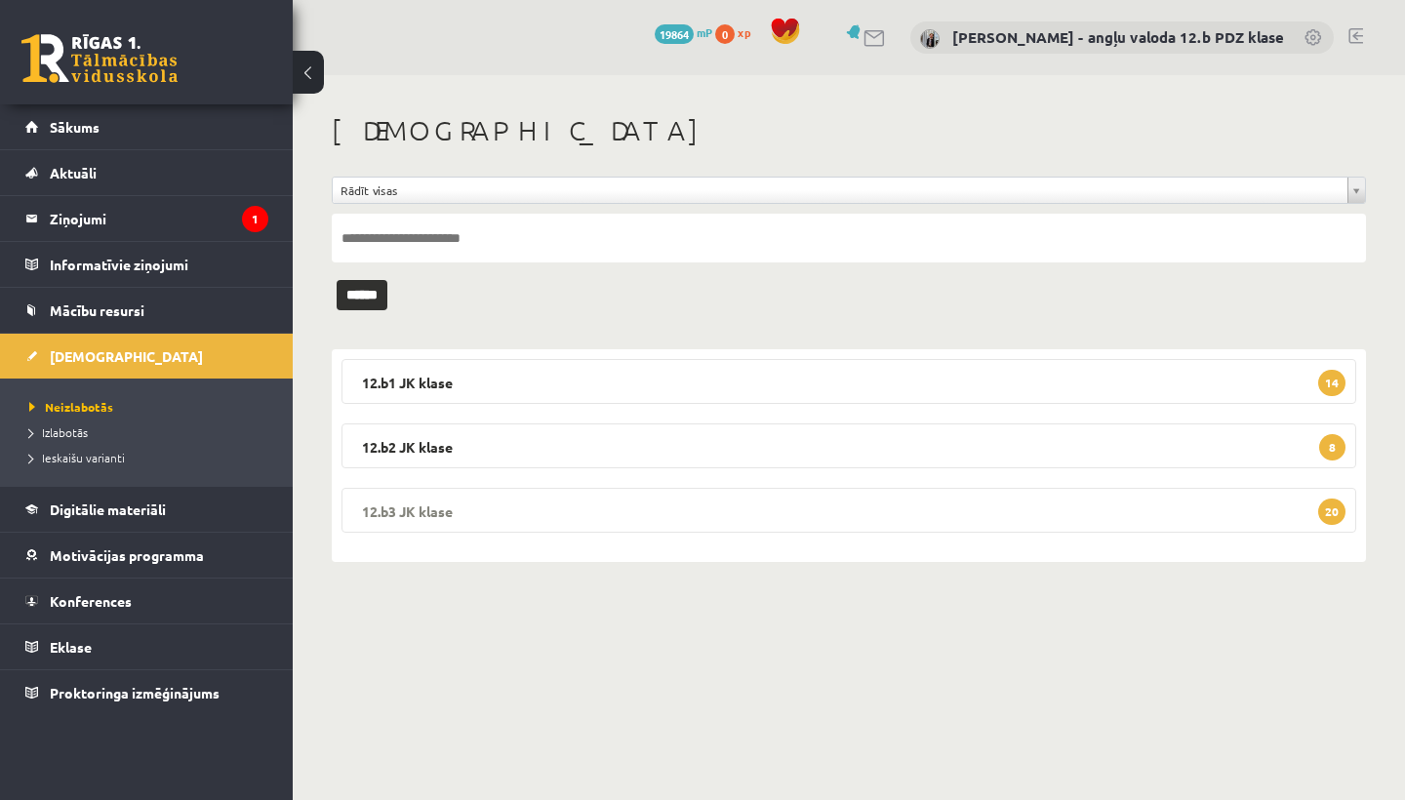
click at [423, 505] on legend "12.b3 JK klase 20" at bounding box center [848, 510] width 1014 height 45
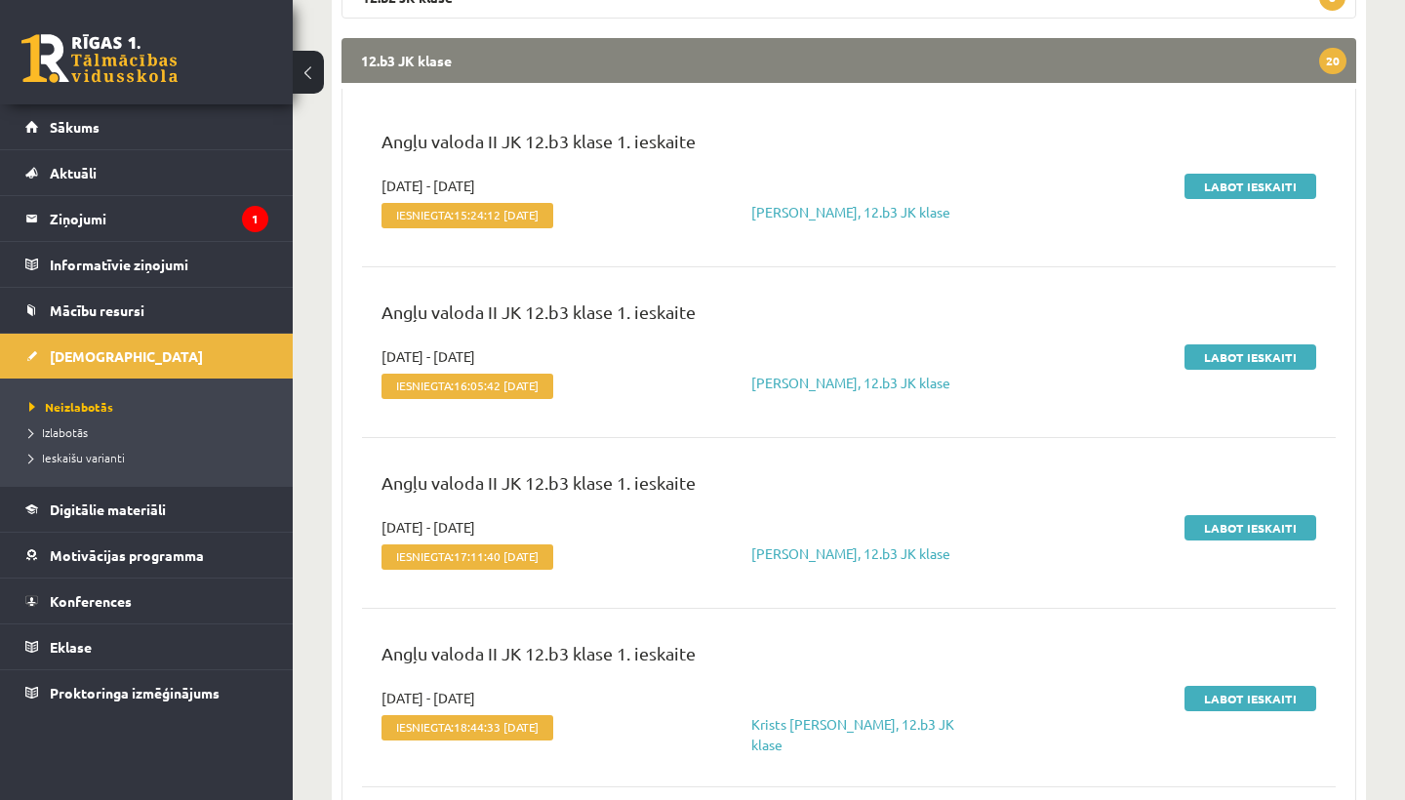
scroll to position [451, 0]
click at [1252, 185] on link "Labot ieskaiti" at bounding box center [1250, 185] width 132 height 25
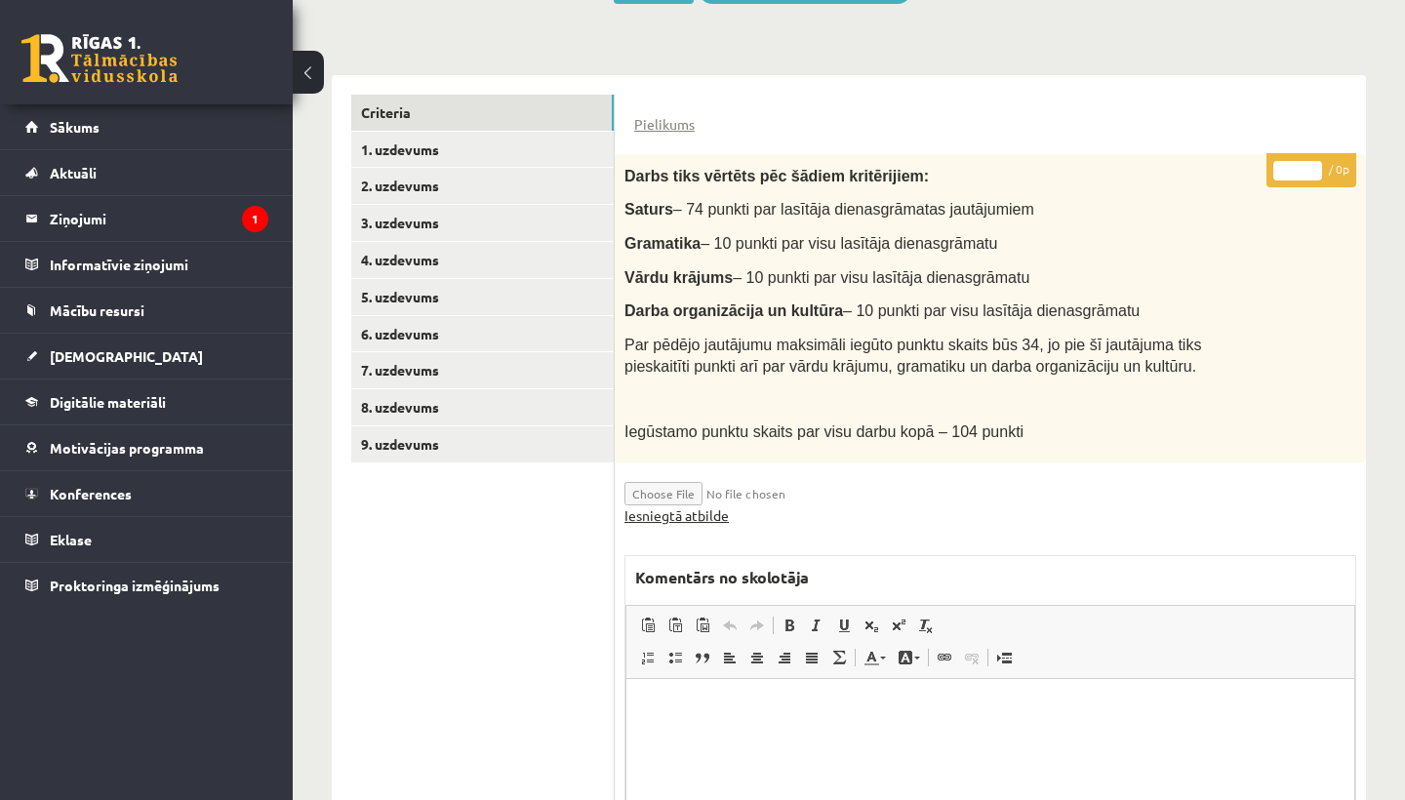
click at [708, 508] on link "Iesniegtā atbilde" at bounding box center [676, 515] width 104 height 20
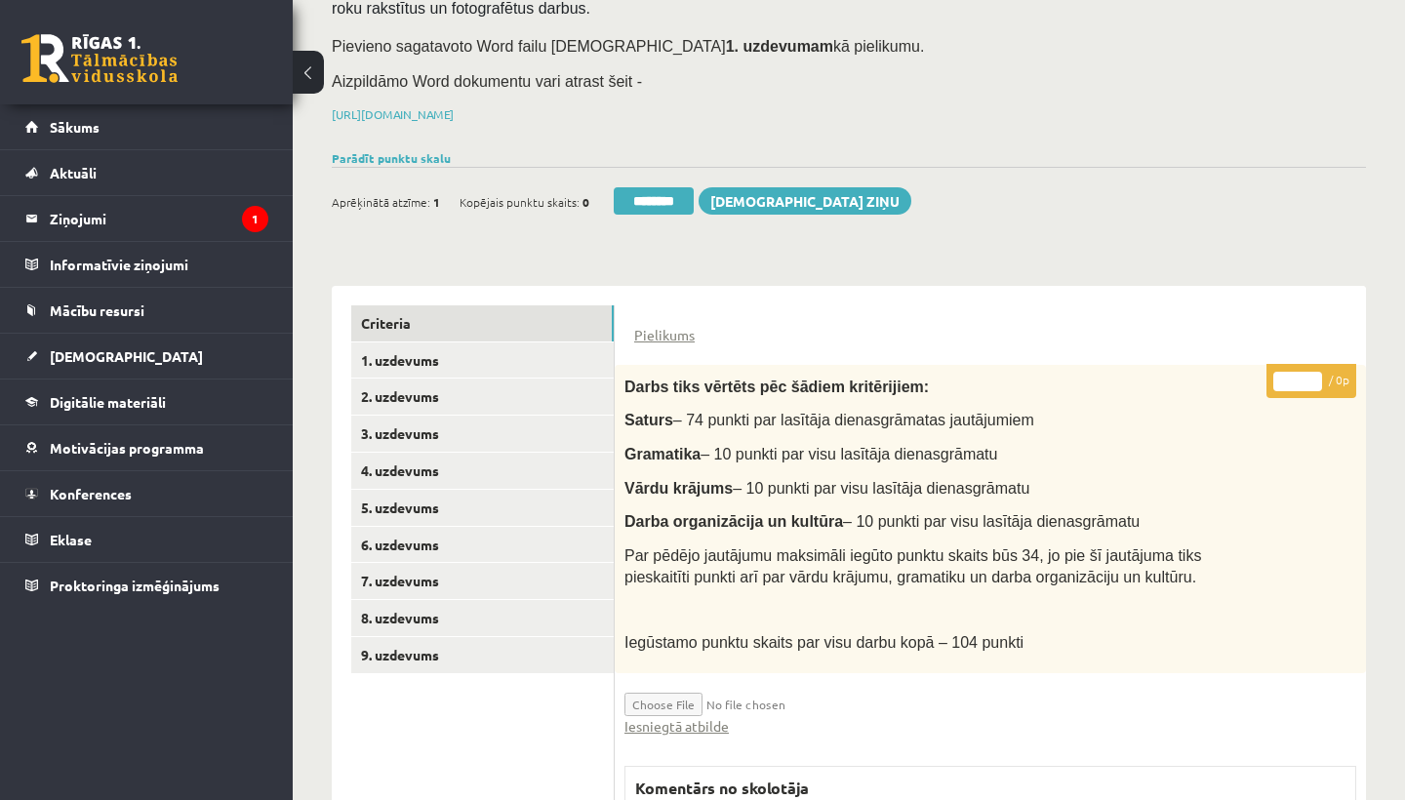
scroll to position [280, 0]
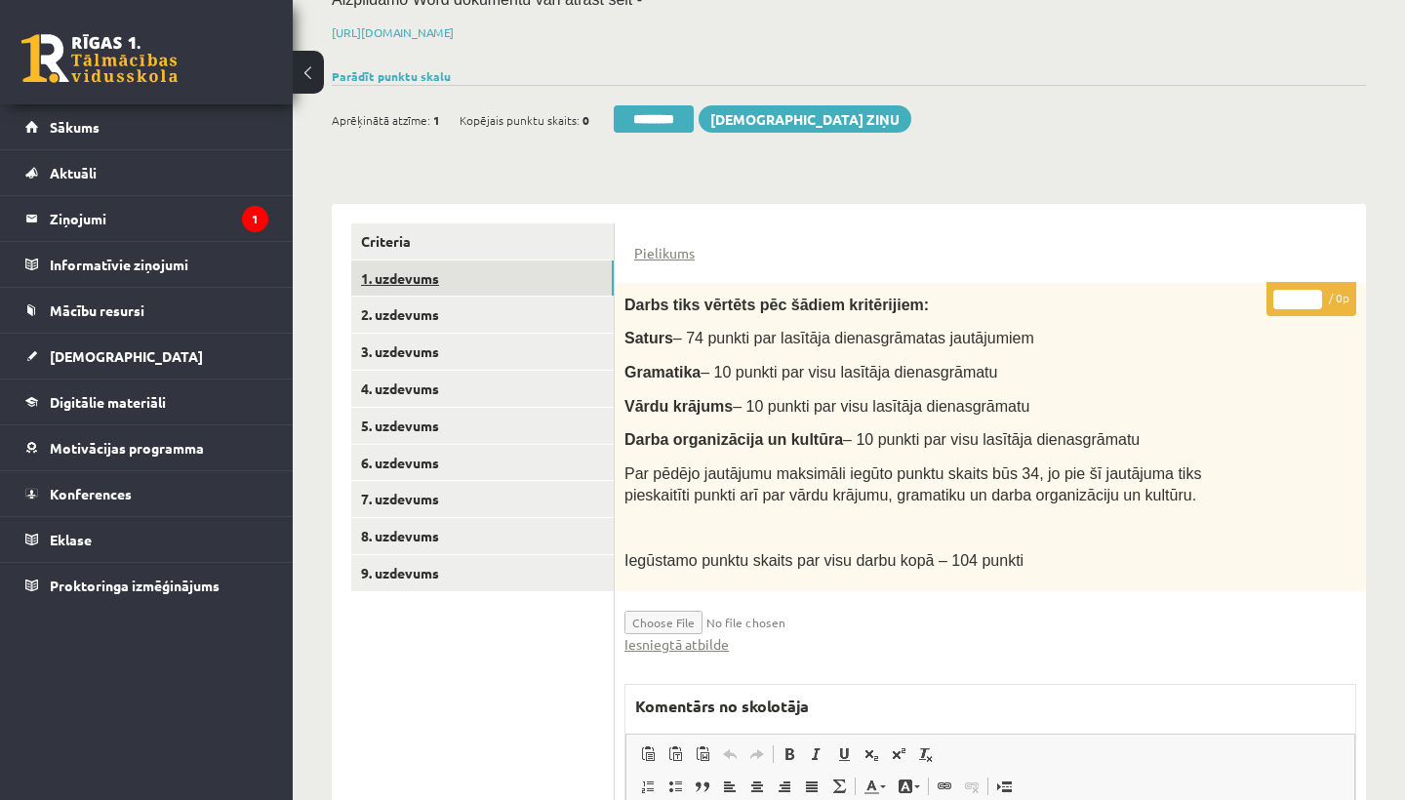
click at [392, 267] on link "1. uzdevums" at bounding box center [482, 278] width 262 height 36
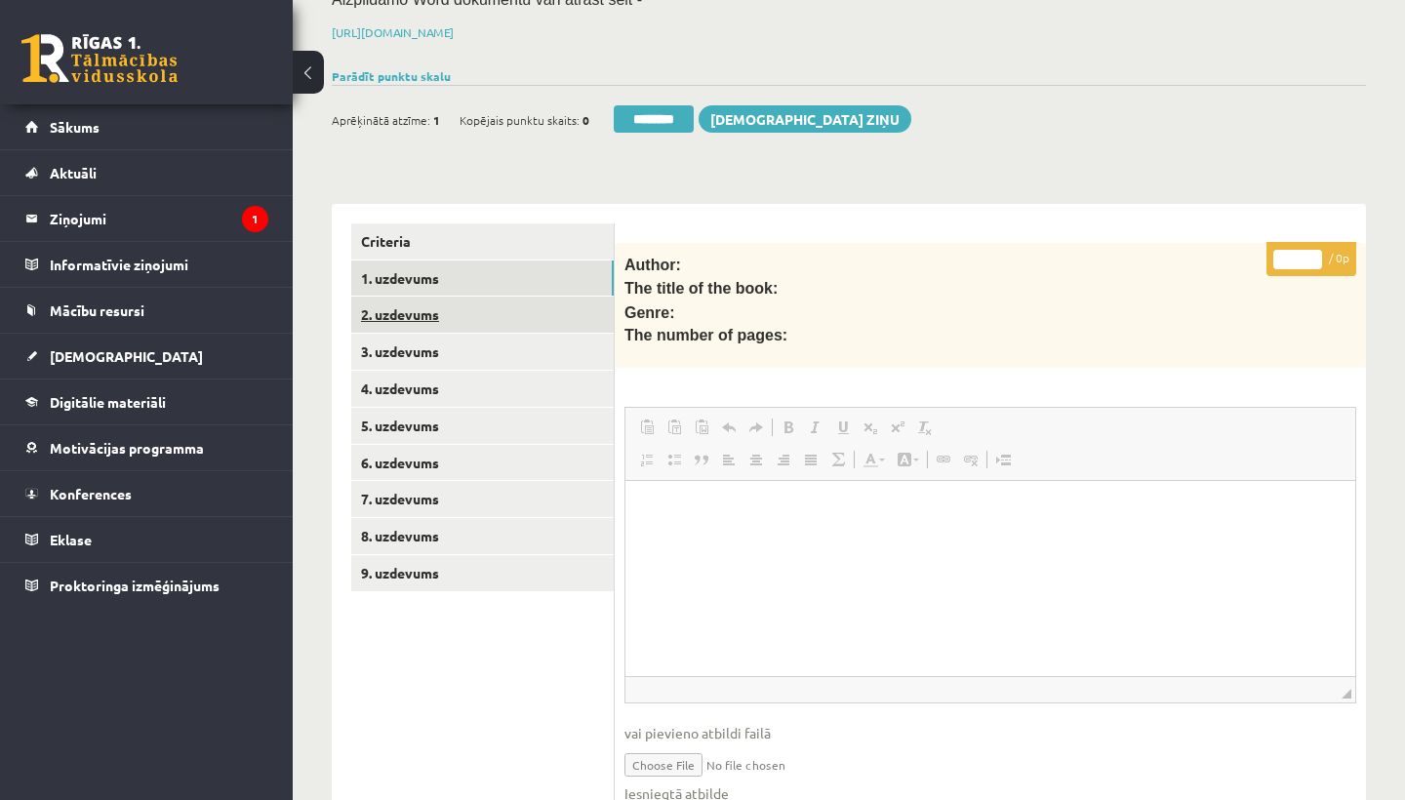
scroll to position [0, 0]
click at [435, 316] on link "2. uzdevums" at bounding box center [482, 315] width 262 height 36
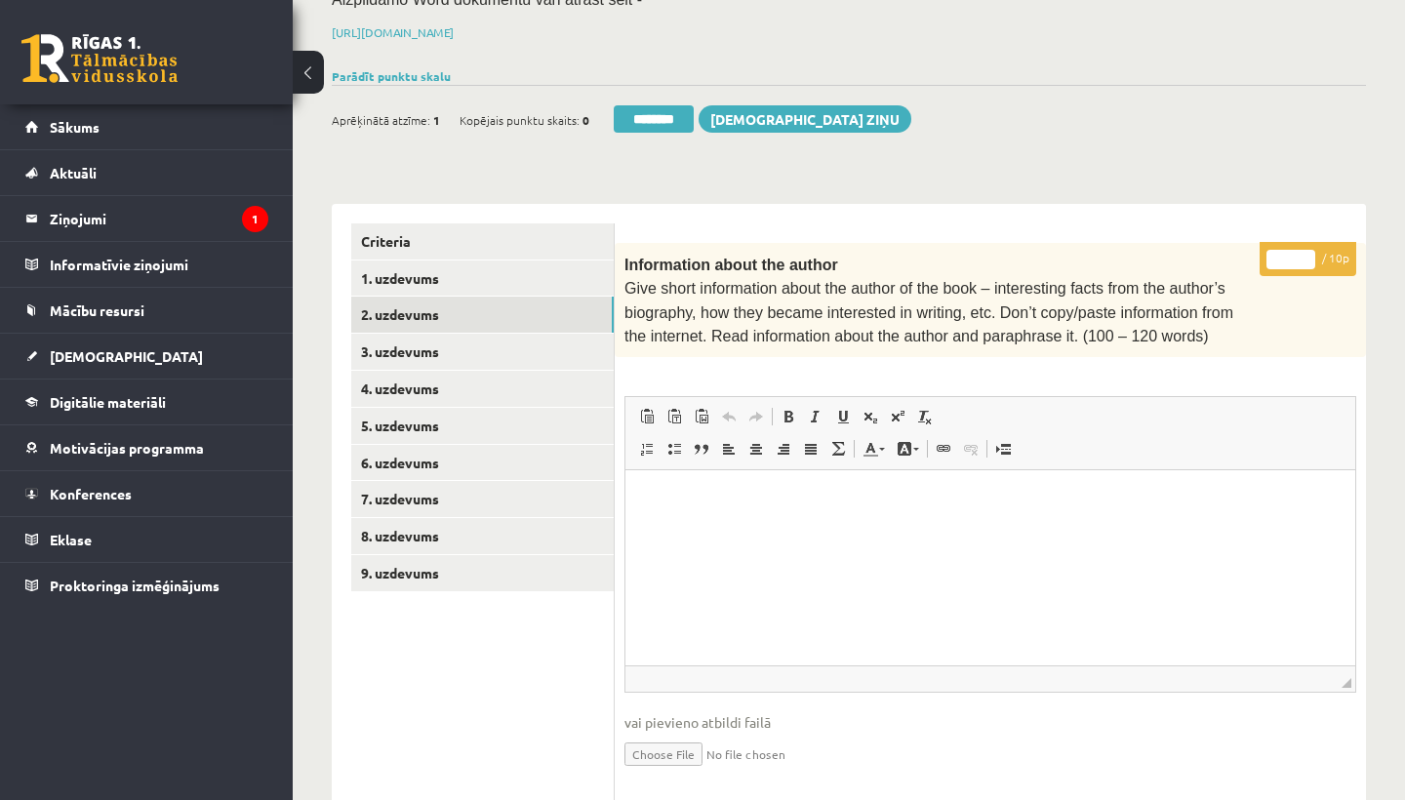
click at [1292, 254] on input "*" at bounding box center [1290, 260] width 49 height 20
type input "**"
click at [438, 346] on link "3. uzdevums" at bounding box center [482, 352] width 262 height 36
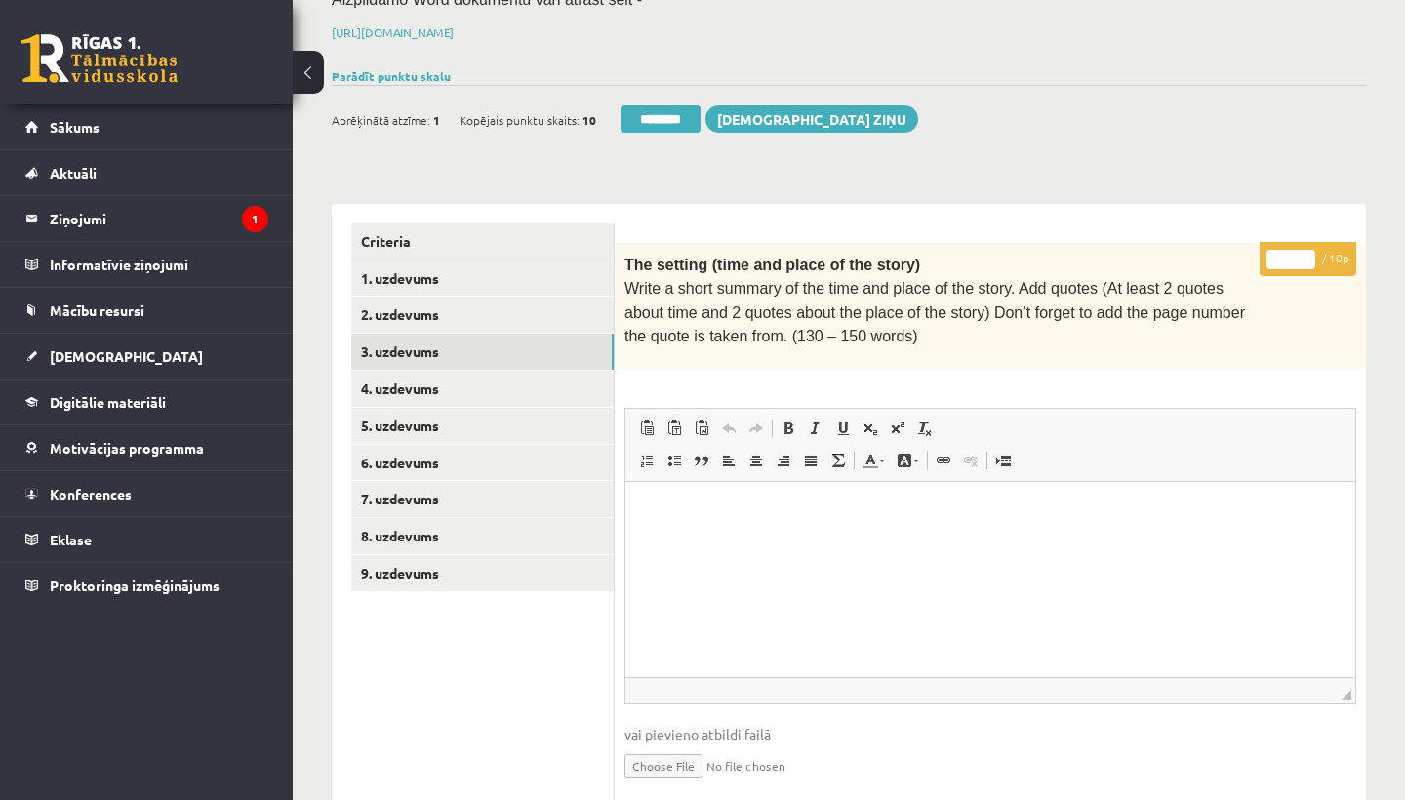
click at [1289, 253] on input "*" at bounding box center [1290, 260] width 49 height 20
type input "**"
click at [457, 374] on link "4. uzdevums" at bounding box center [482, 389] width 262 height 36
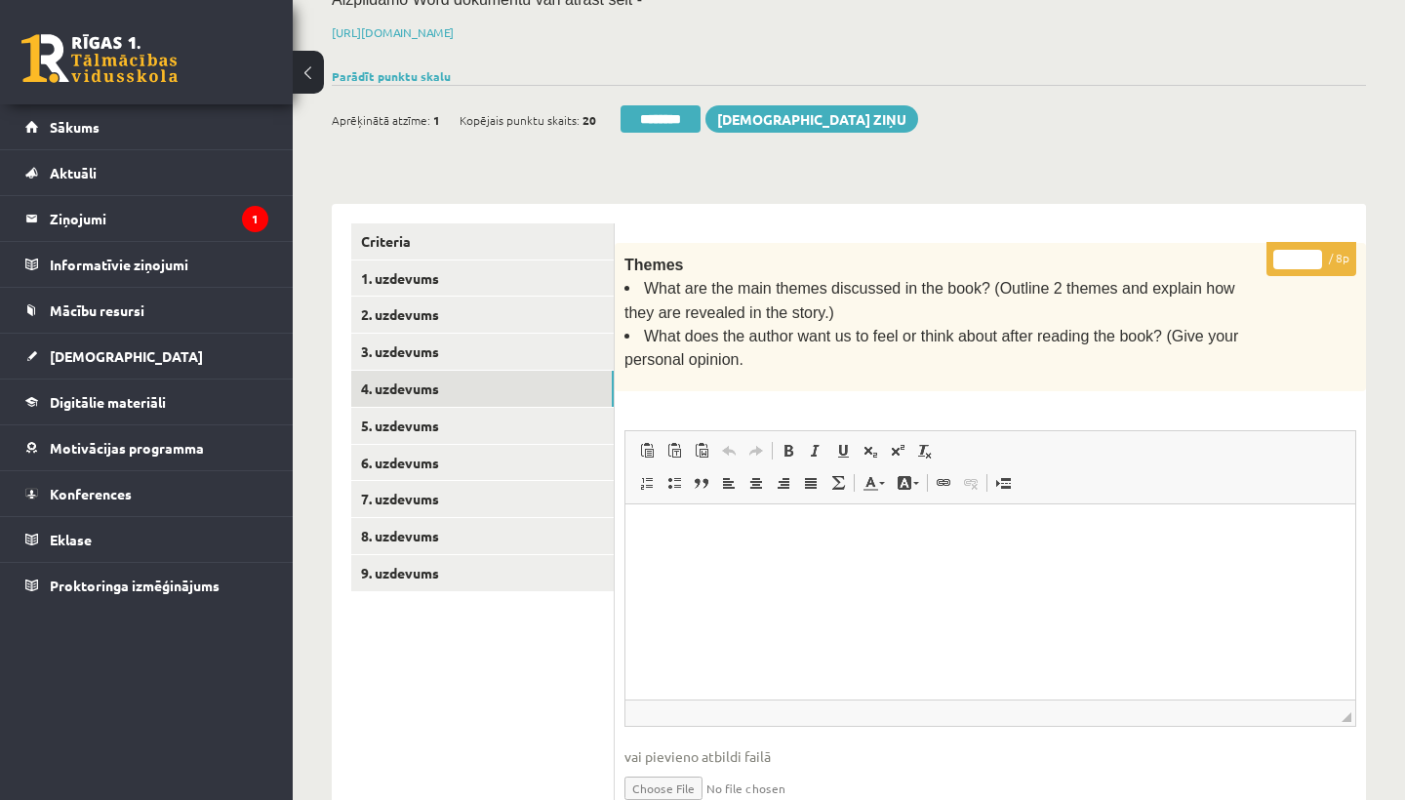
click at [1302, 258] on input "*" at bounding box center [1297, 260] width 49 height 20
type input "*"
click at [449, 409] on link "5. uzdevums" at bounding box center [482, 426] width 262 height 36
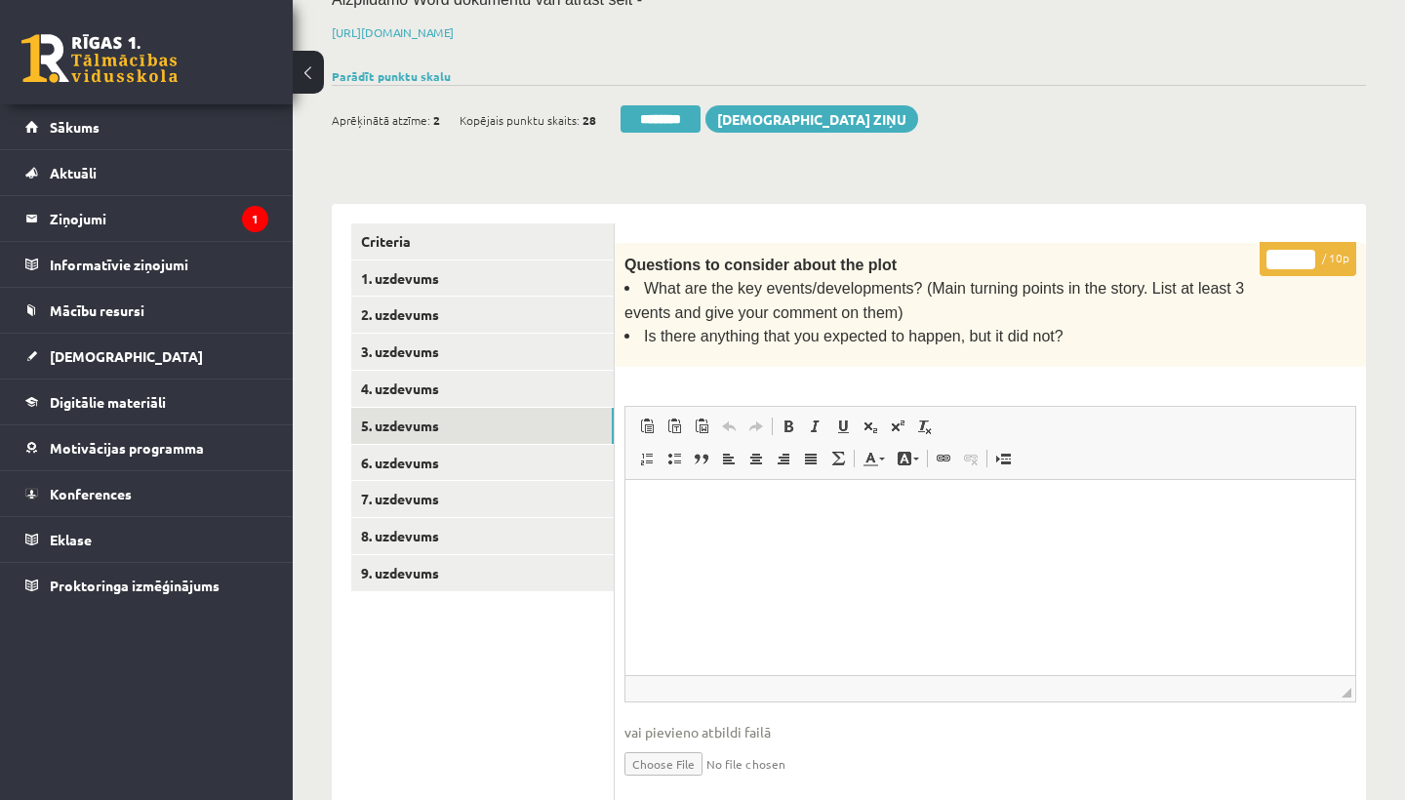
click at [1289, 253] on input "*" at bounding box center [1290, 260] width 49 height 20
type input "*"
click at [456, 448] on link "6. uzdevums" at bounding box center [482, 463] width 262 height 36
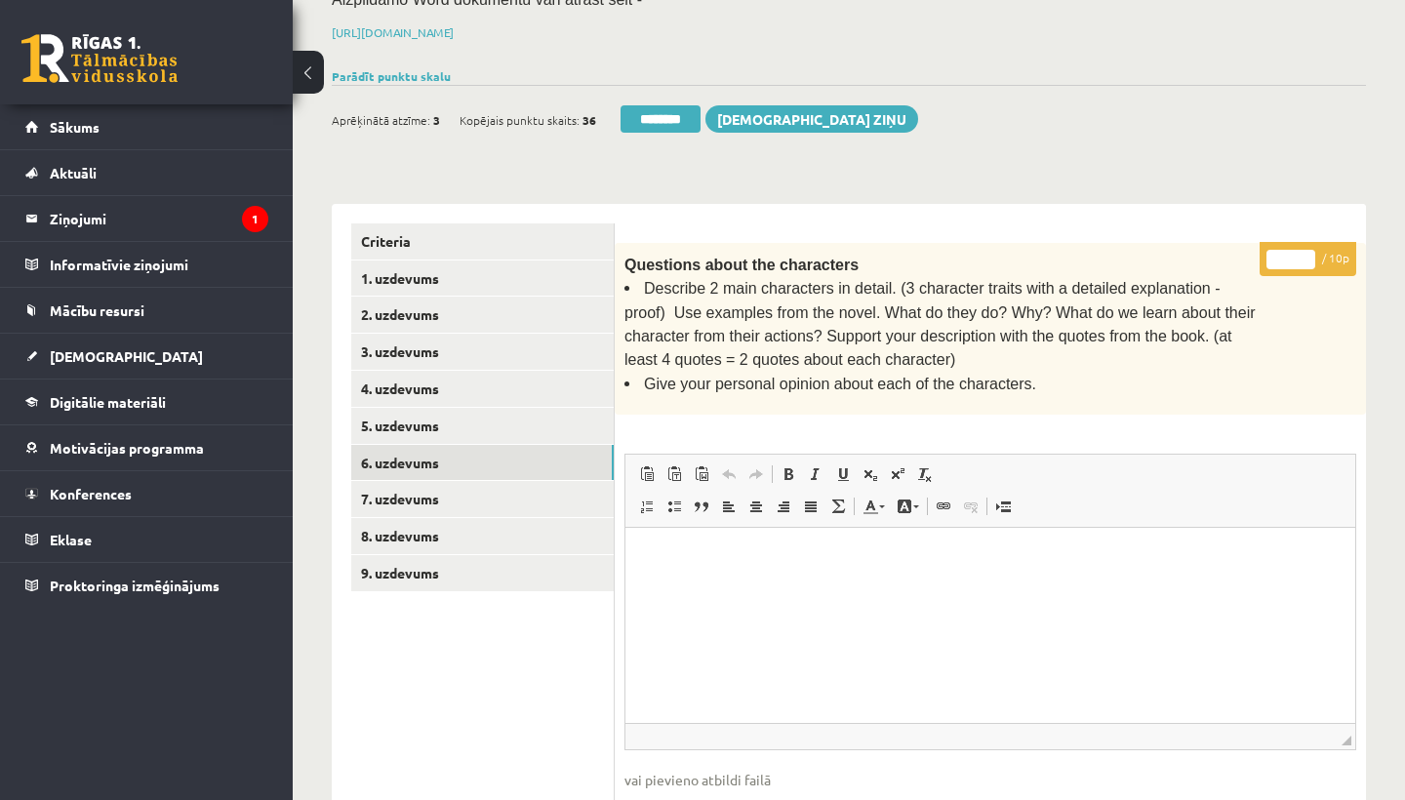
click at [1298, 250] on input "*" at bounding box center [1290, 260] width 49 height 20
type input "**"
click at [417, 495] on link "7. uzdevums" at bounding box center [482, 499] width 262 height 36
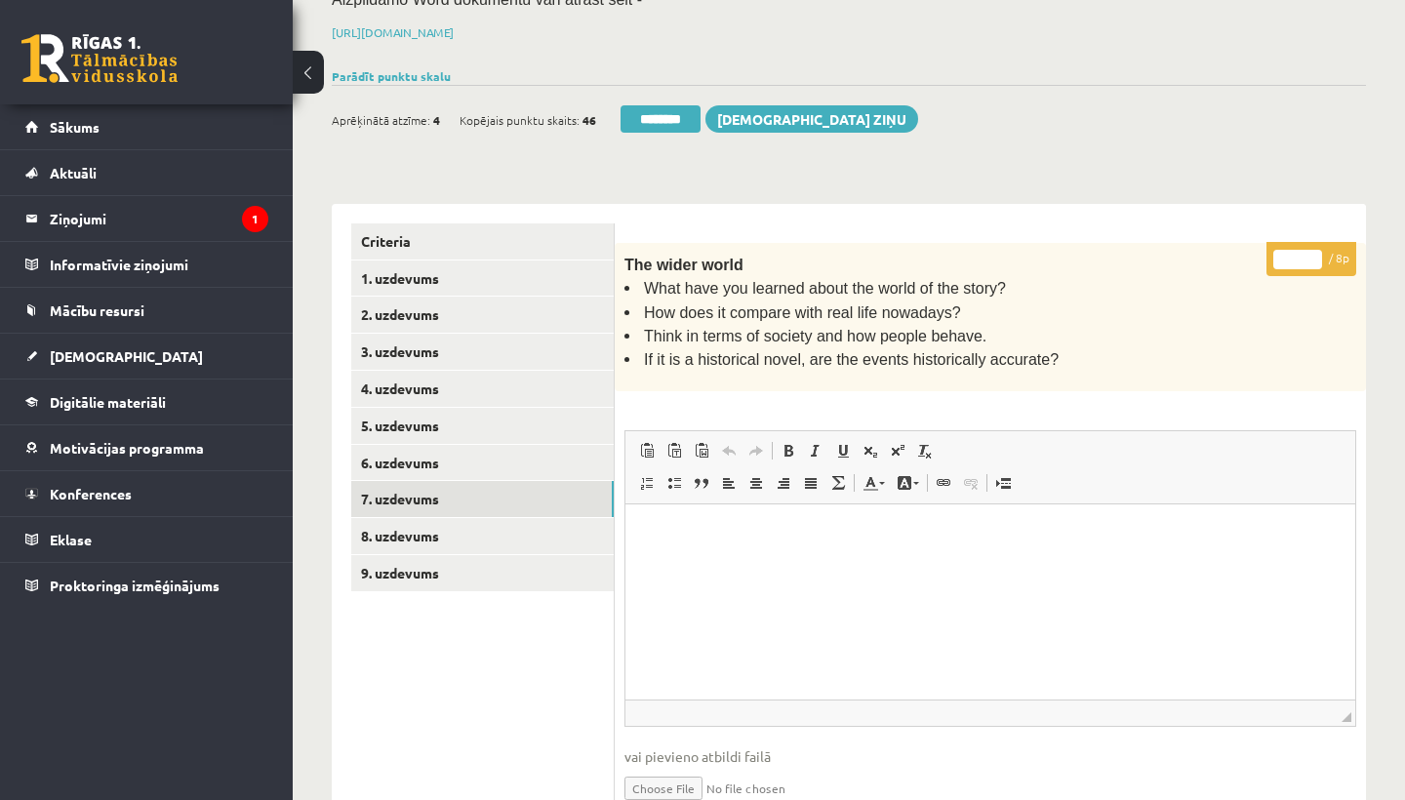
click at [1295, 255] on input "*" at bounding box center [1297, 260] width 49 height 20
type input "*"
click at [413, 525] on link "8. uzdevums" at bounding box center [482, 536] width 262 height 36
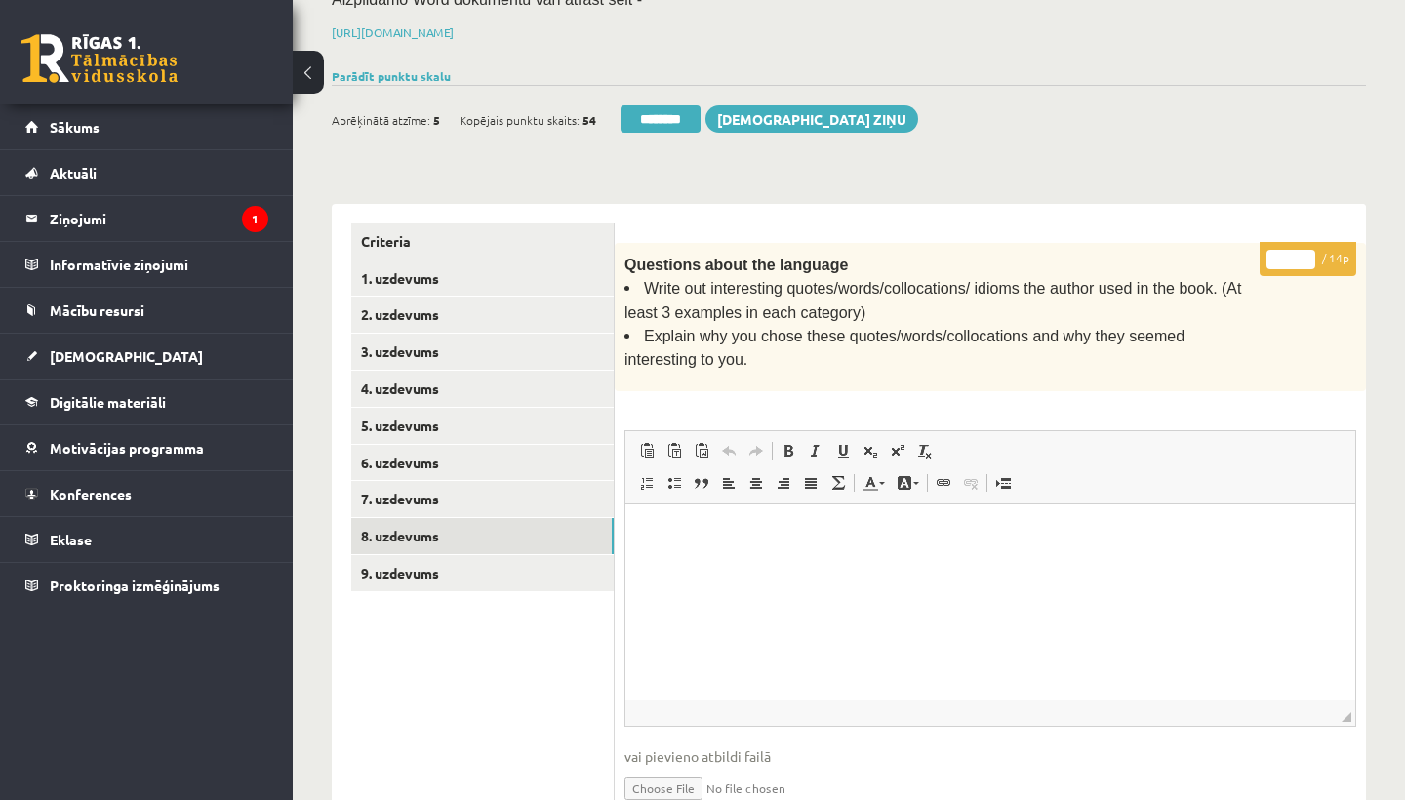
click at [1289, 251] on input "*" at bounding box center [1290, 260] width 49 height 20
type input "**"
click at [396, 560] on link "9. uzdevums" at bounding box center [482, 573] width 262 height 36
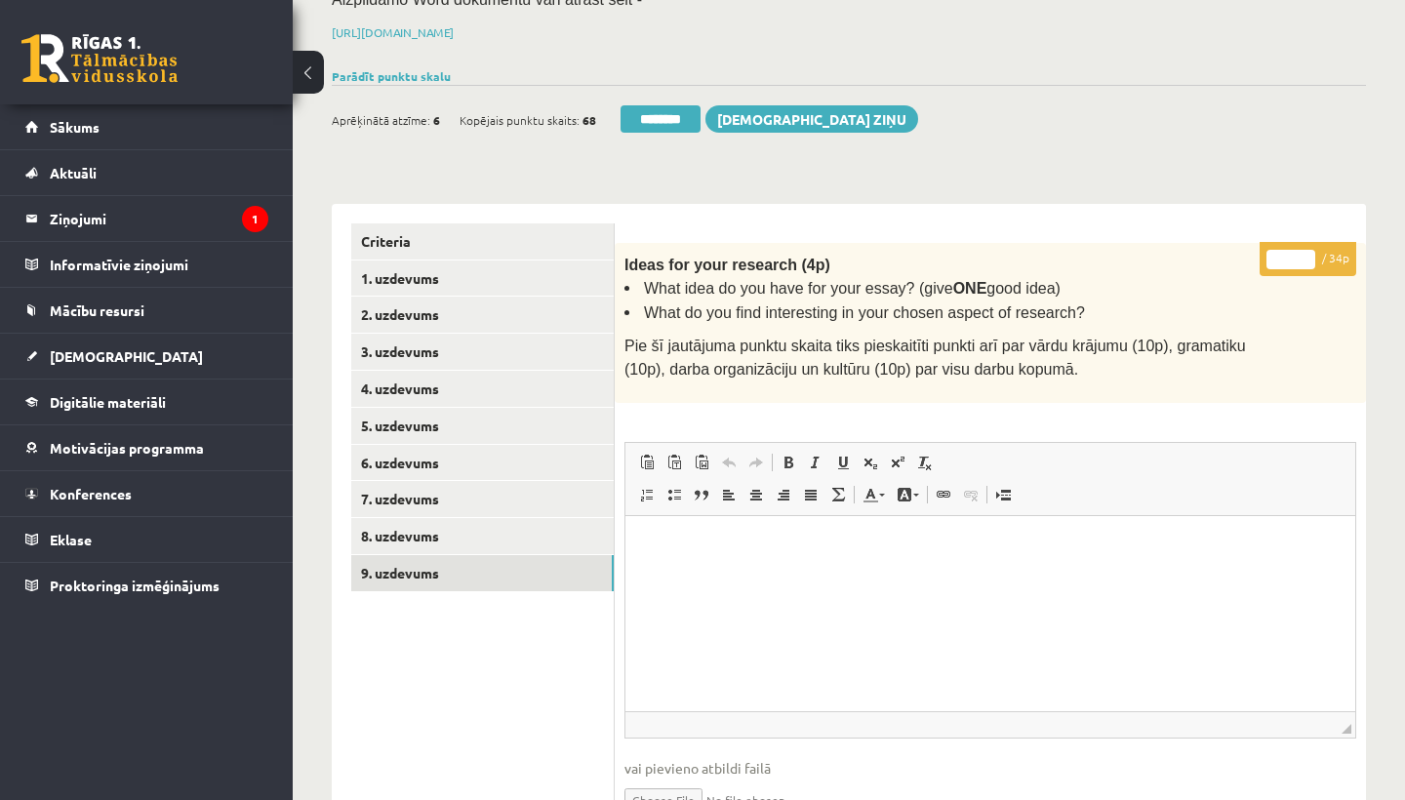
click at [1289, 255] on input "*" at bounding box center [1290, 260] width 49 height 20
type input "**"
click at [445, 262] on link "1. uzdevums" at bounding box center [482, 278] width 262 height 36
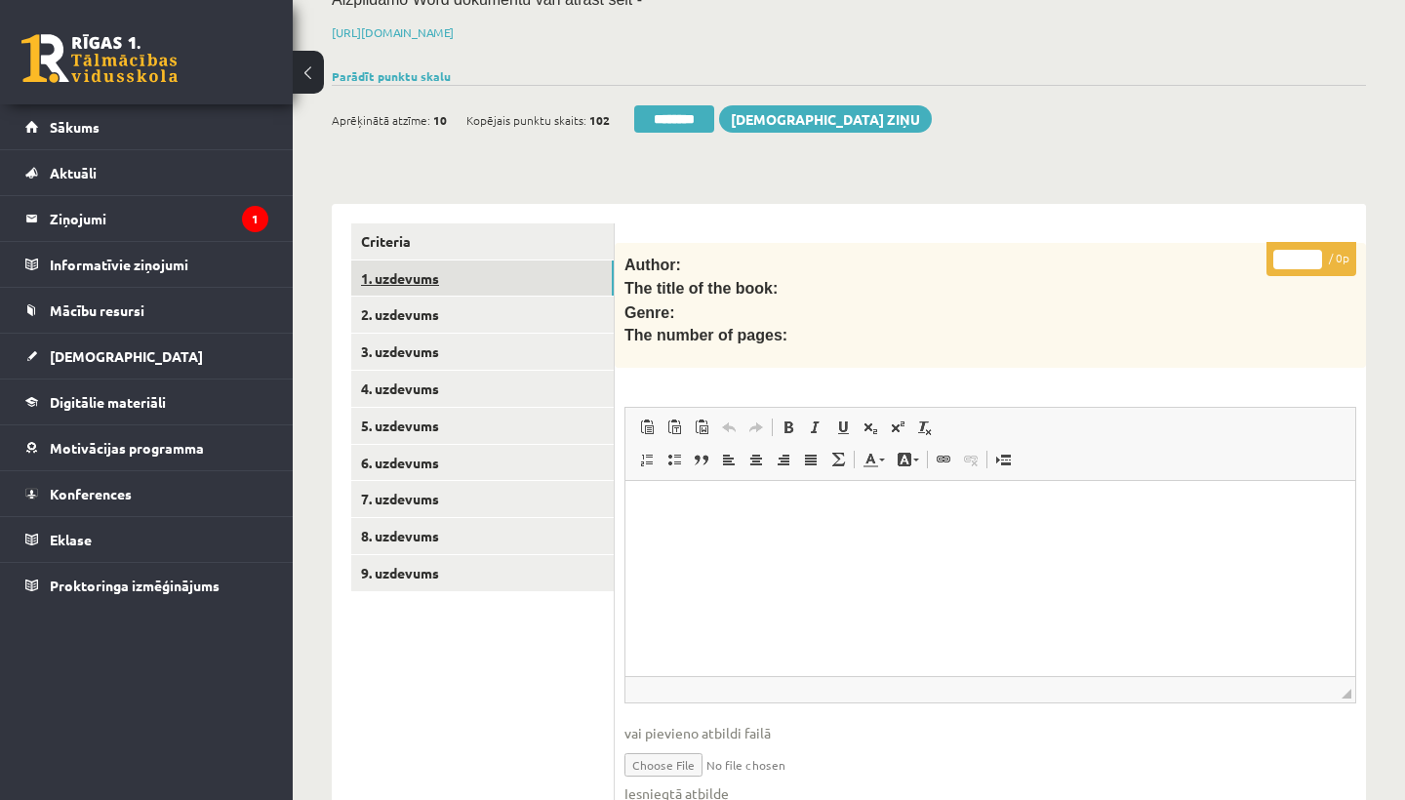
click at [445, 262] on link "1. uzdevums" at bounding box center [482, 278] width 262 height 36
click at [680, 115] on input "********" at bounding box center [674, 118] width 80 height 27
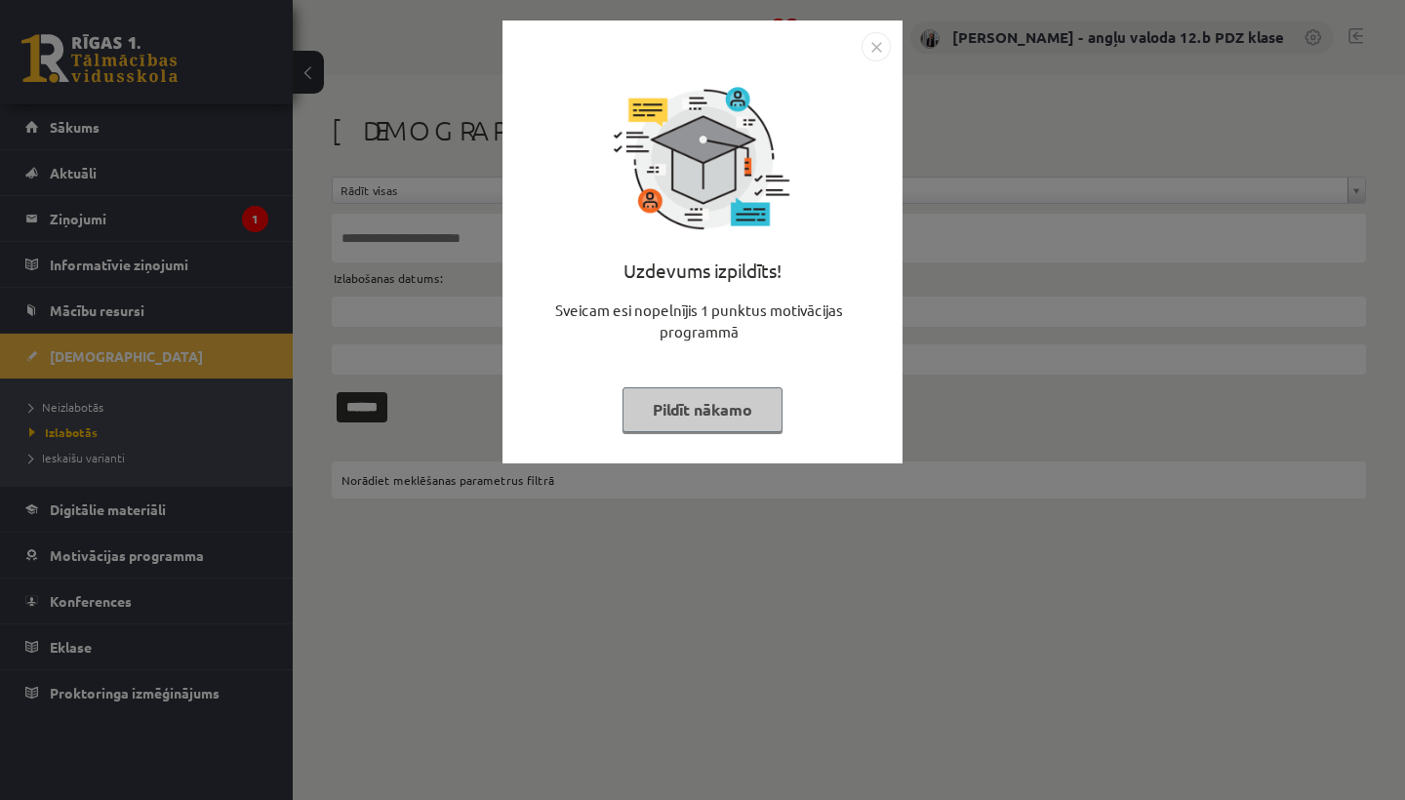
click at [874, 39] on img "Close" at bounding box center [875, 46] width 29 height 29
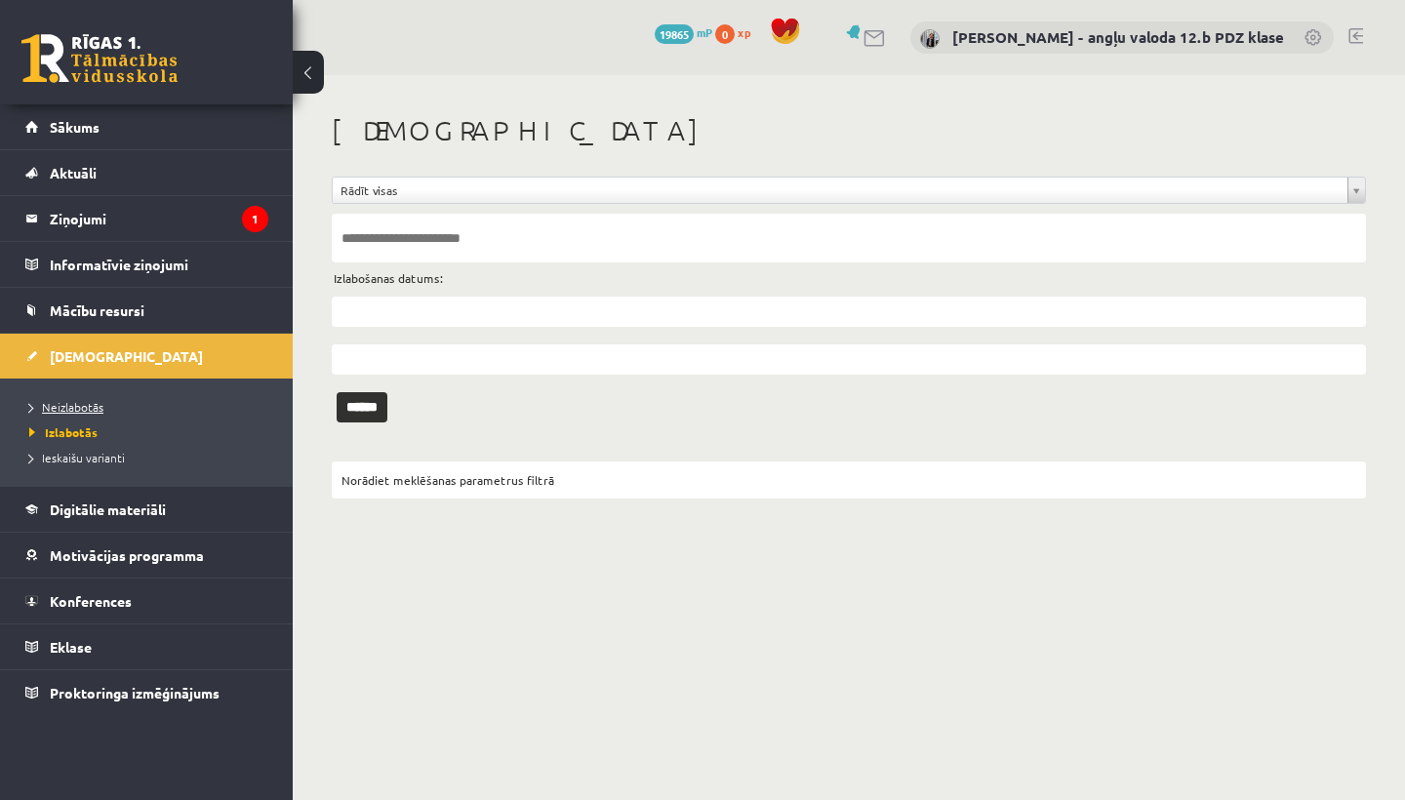
click at [88, 403] on span "Neizlabotās" at bounding box center [66, 407] width 74 height 16
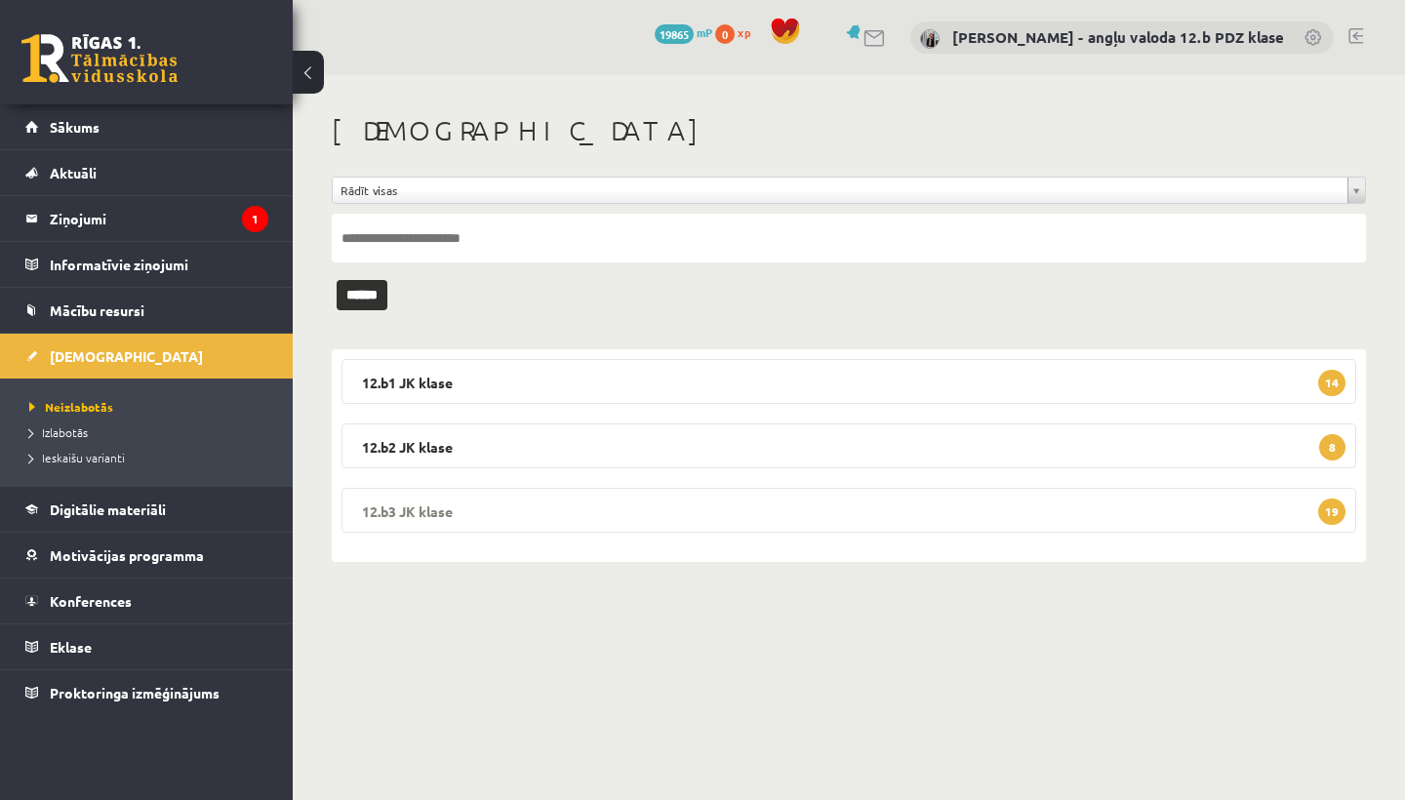
click at [555, 512] on legend "12.b3 JK klase 19" at bounding box center [848, 510] width 1014 height 45
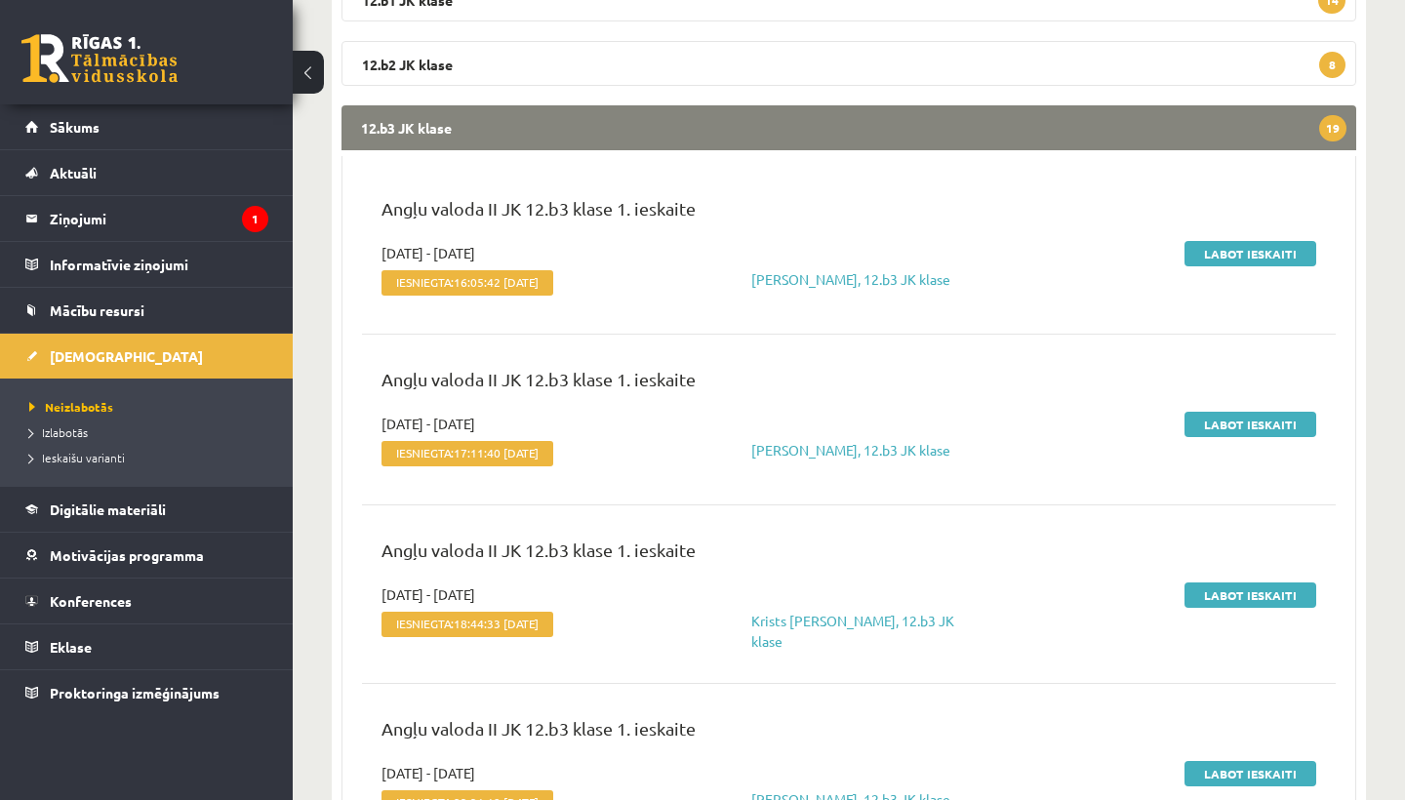
scroll to position [358, 0]
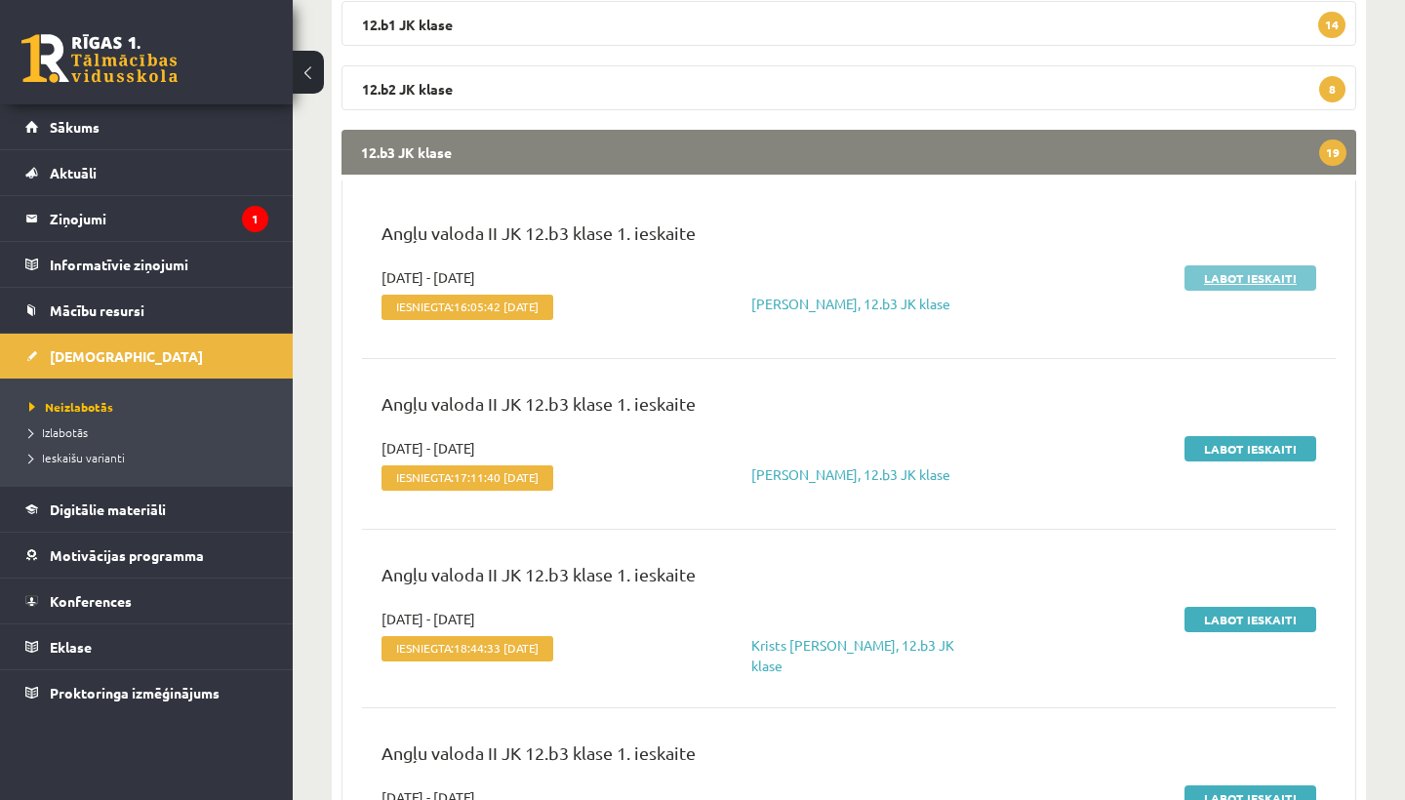
click at [1266, 276] on link "Labot ieskaiti" at bounding box center [1250, 277] width 132 height 25
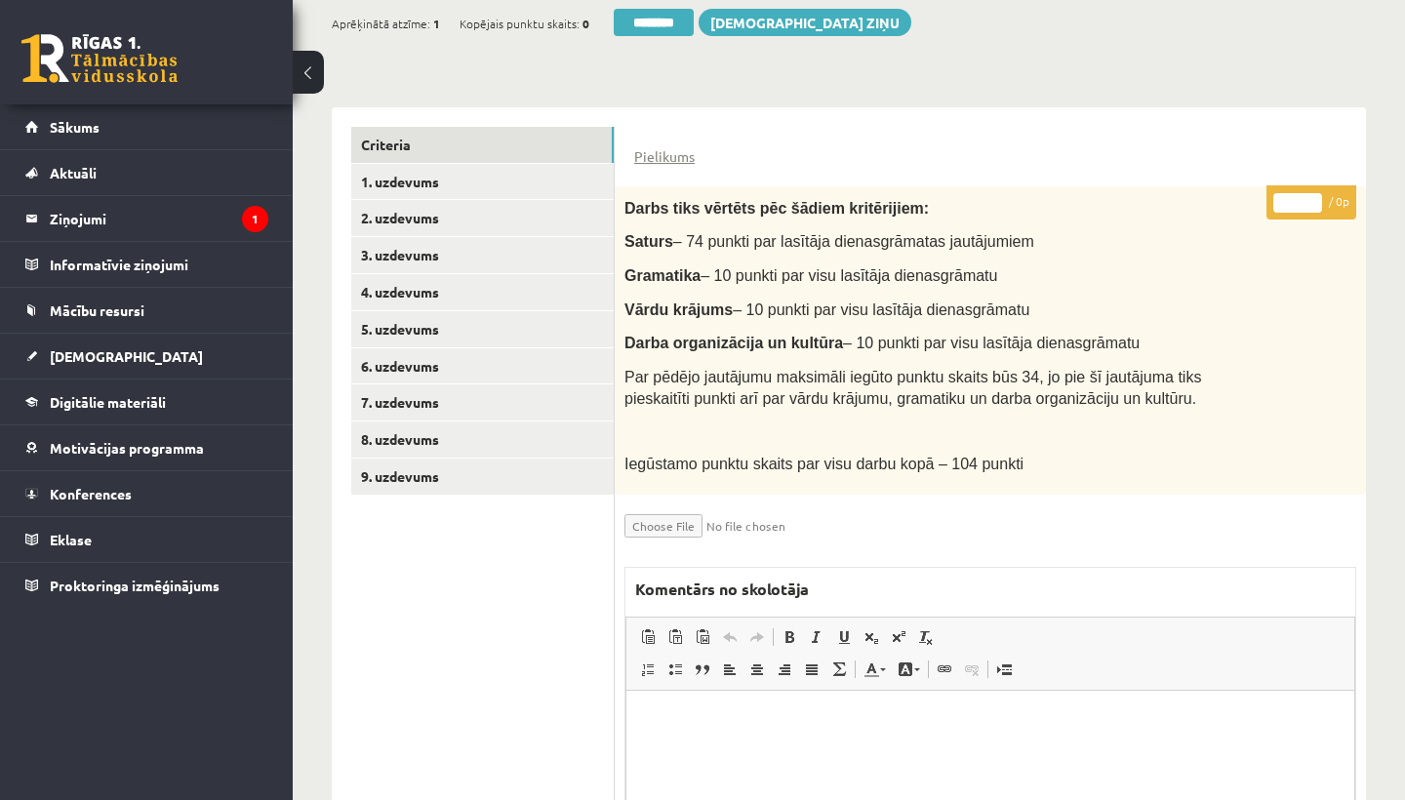
scroll to position [387, 0]
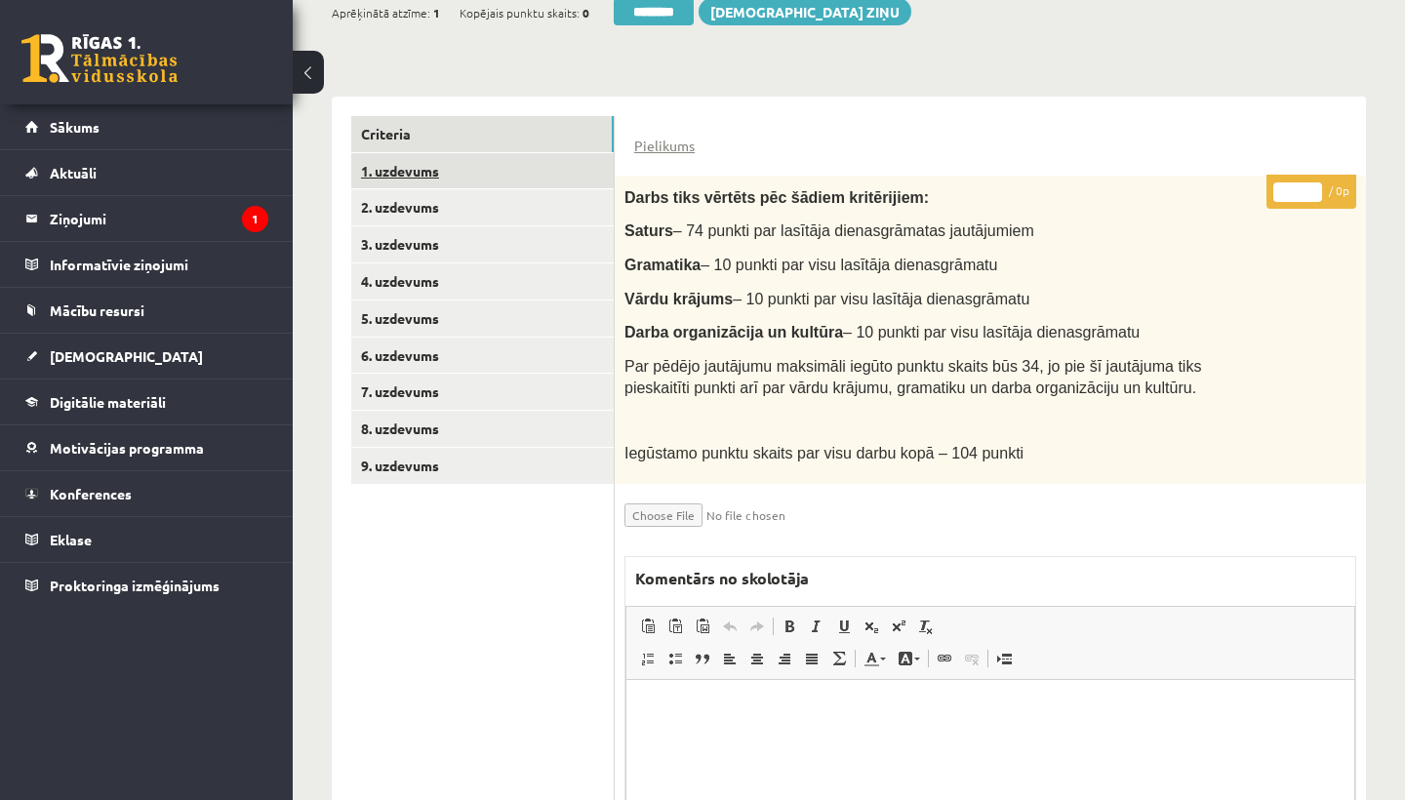
click at [441, 174] on link "1. uzdevums" at bounding box center [482, 171] width 262 height 36
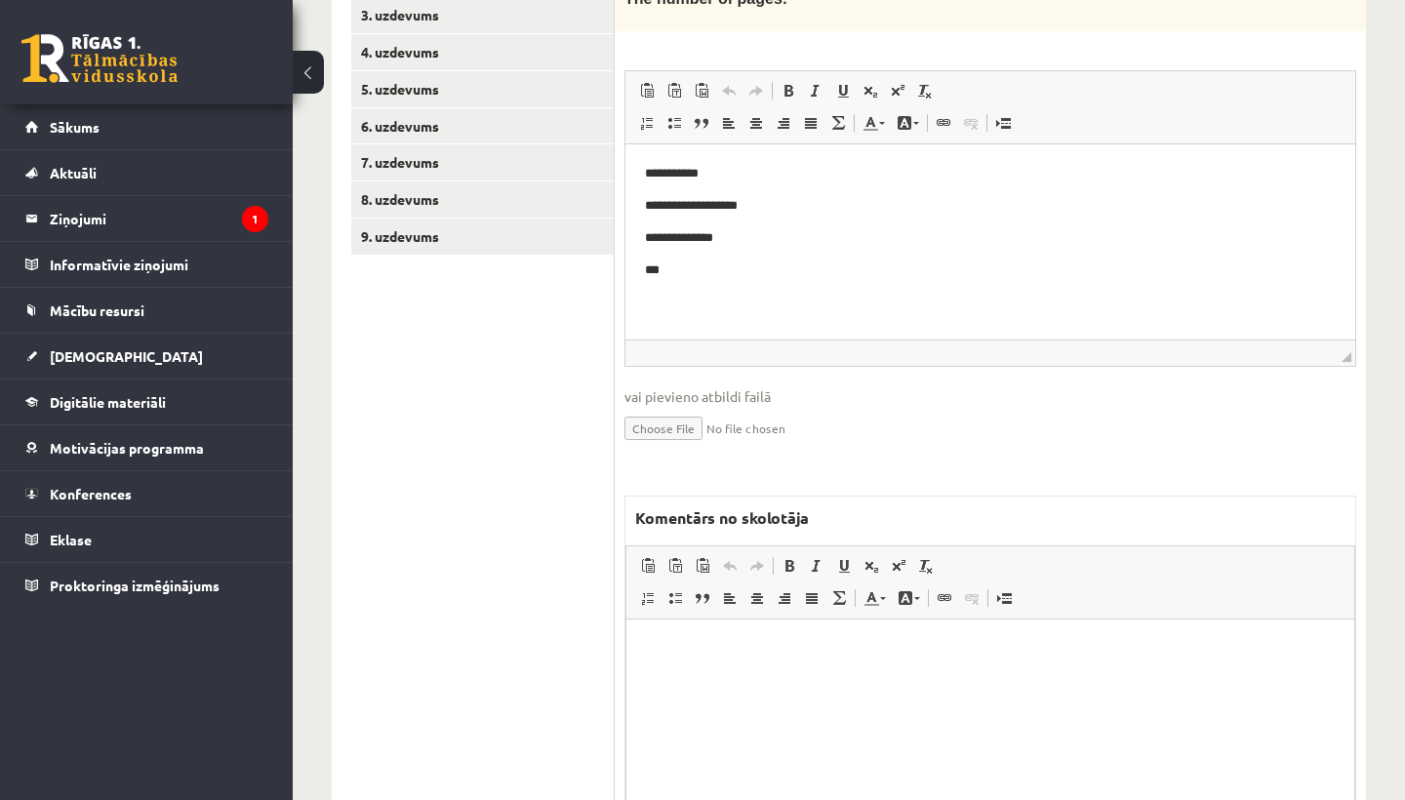
scroll to position [674, 0]
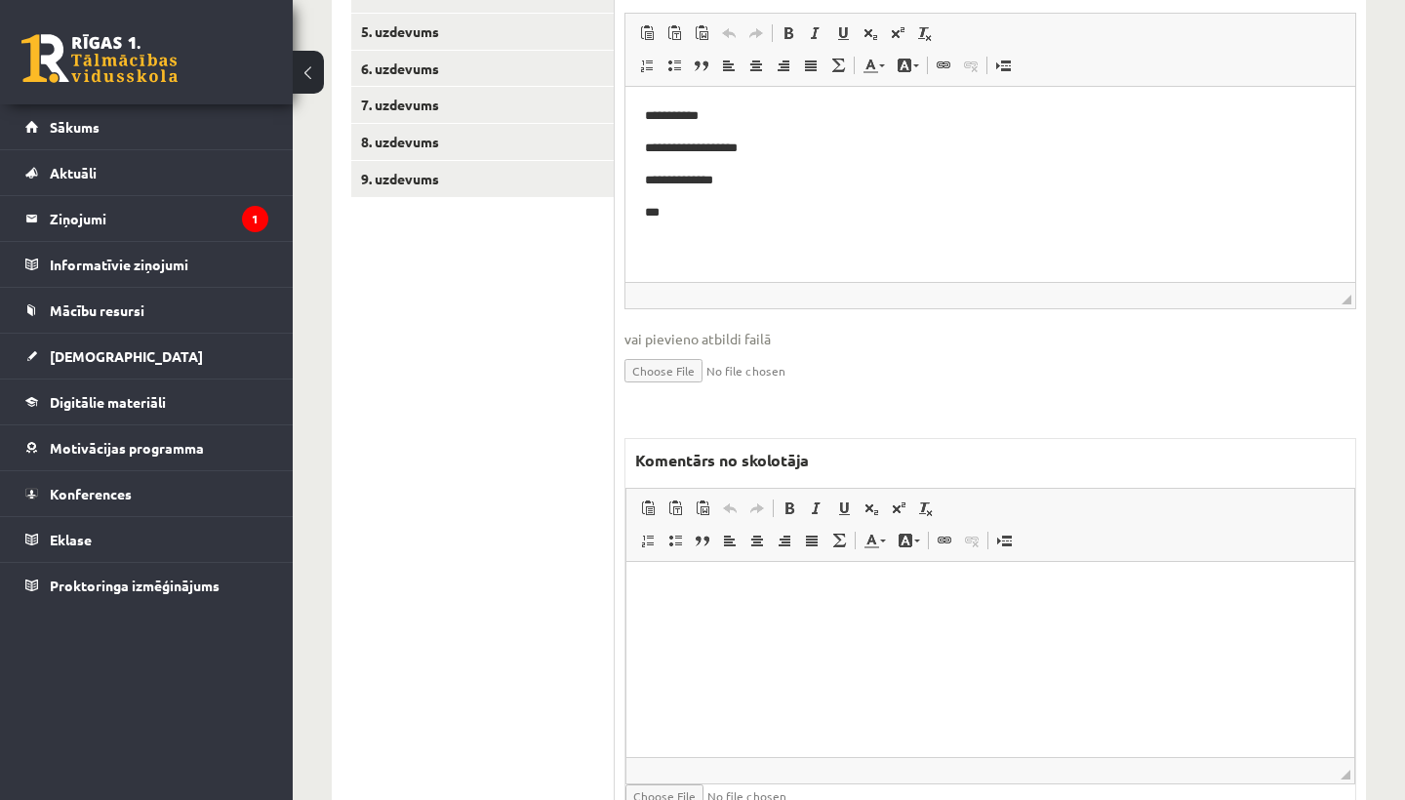
click at [682, 621] on html at bounding box center [990, 592] width 728 height 60
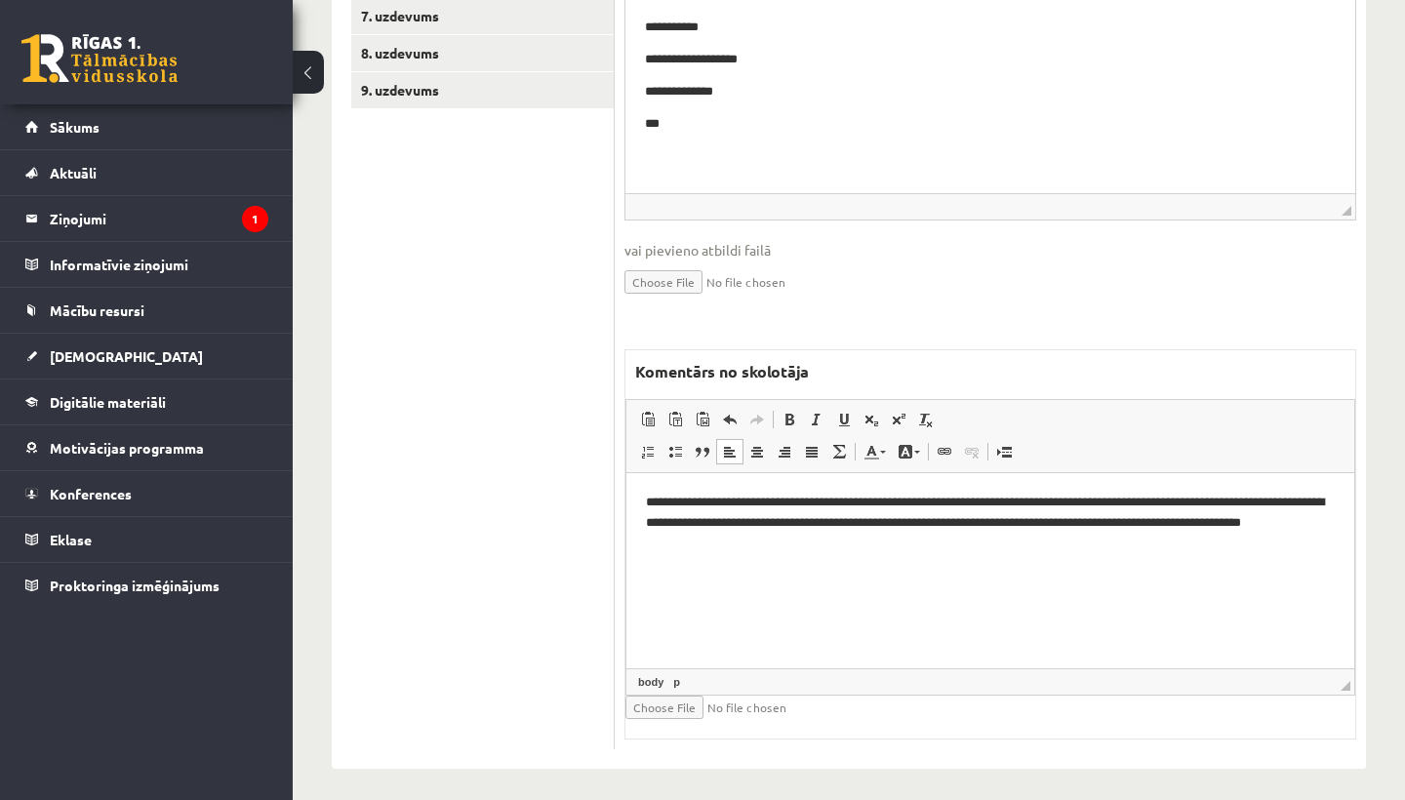
scroll to position [762, 0]
click at [671, 698] on input "file" at bounding box center [741, 707] width 232 height 23
type input "**********"
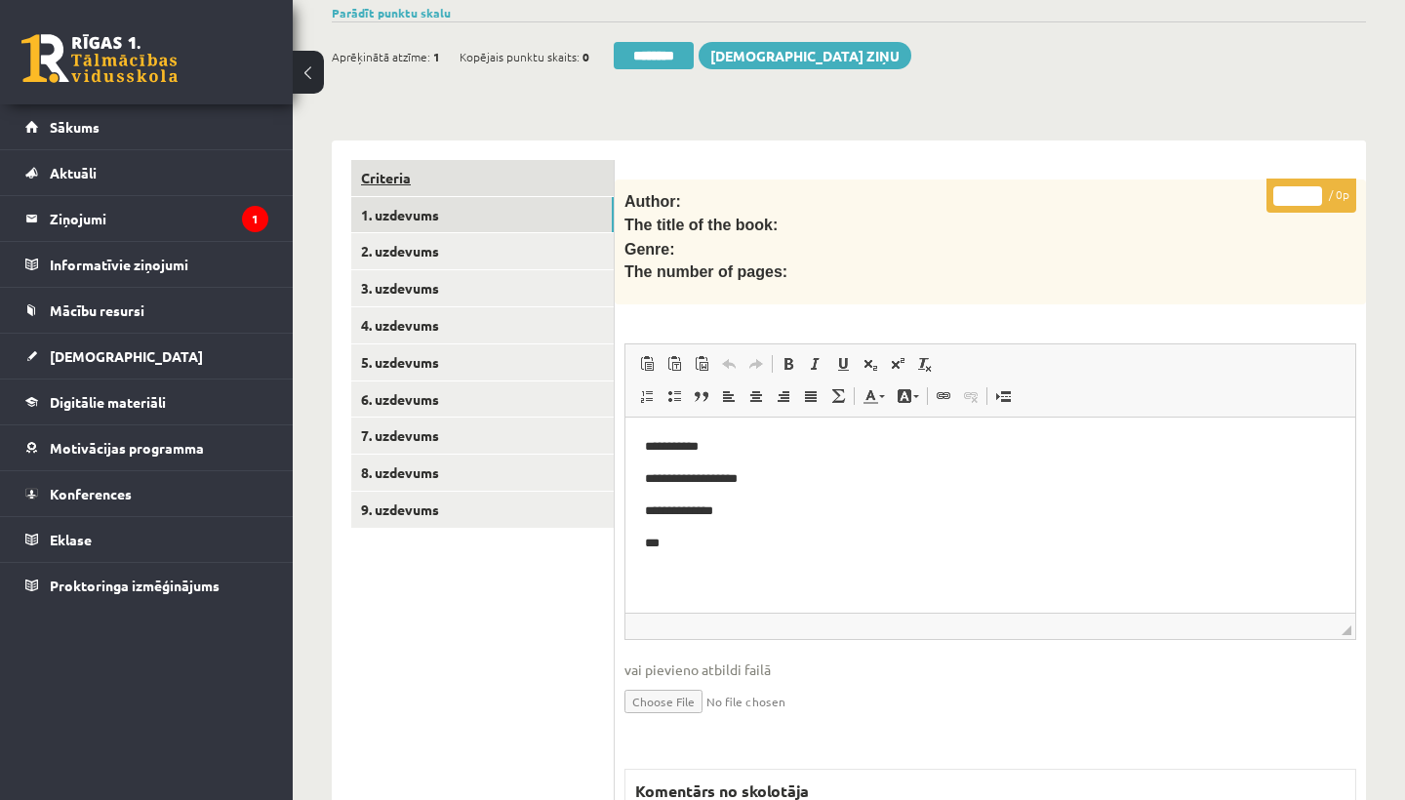
scroll to position [319, 0]
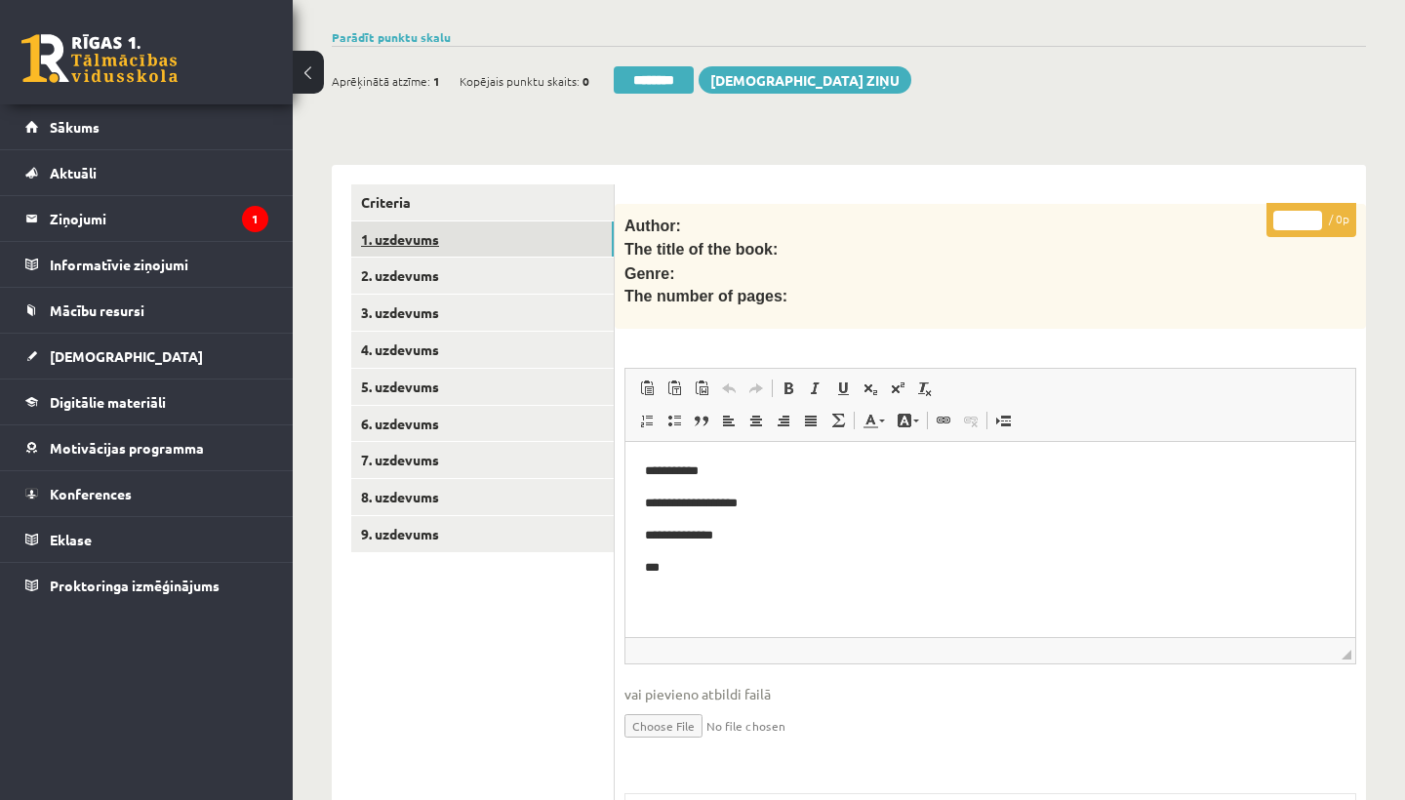
click at [410, 228] on link "1. uzdevums" at bounding box center [482, 239] width 262 height 36
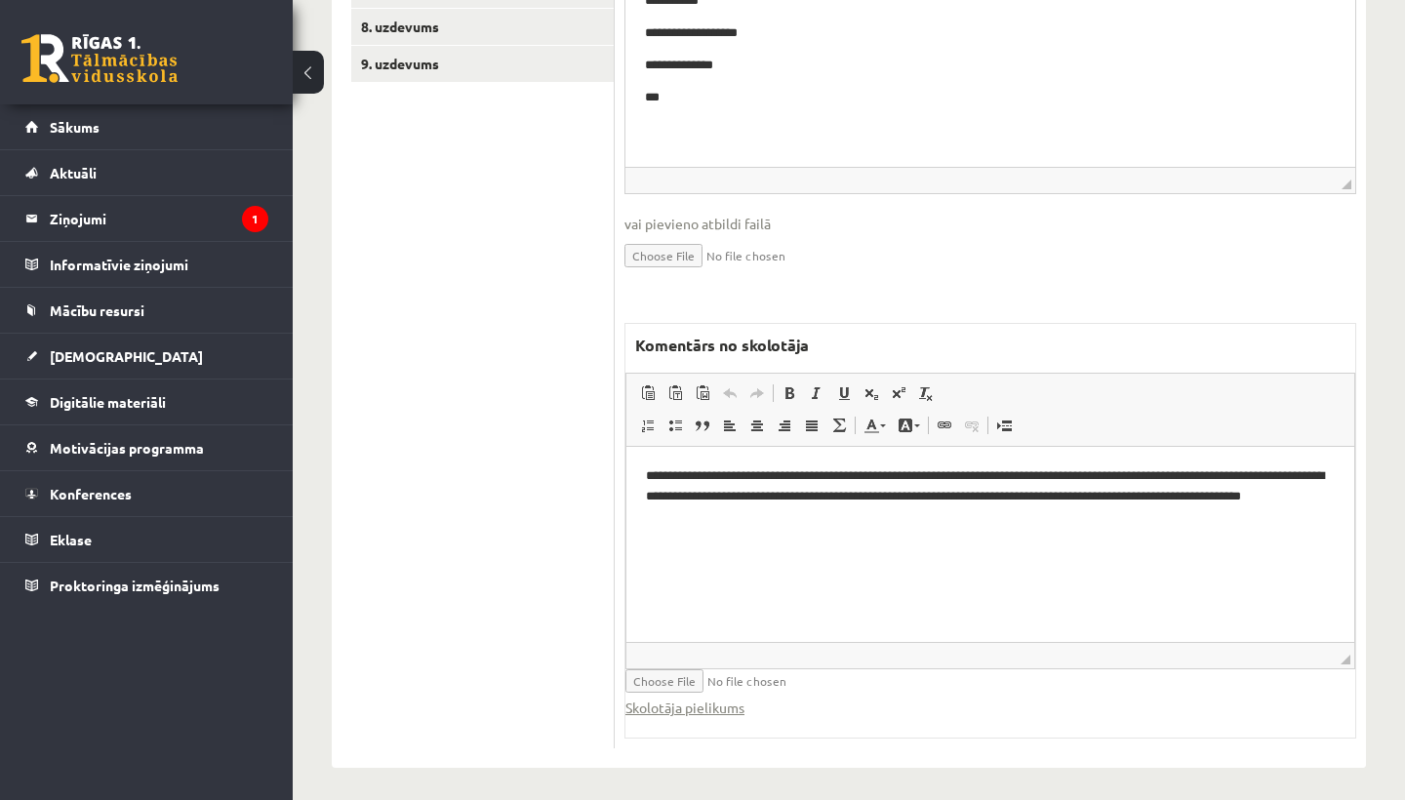
scroll to position [787, 0]
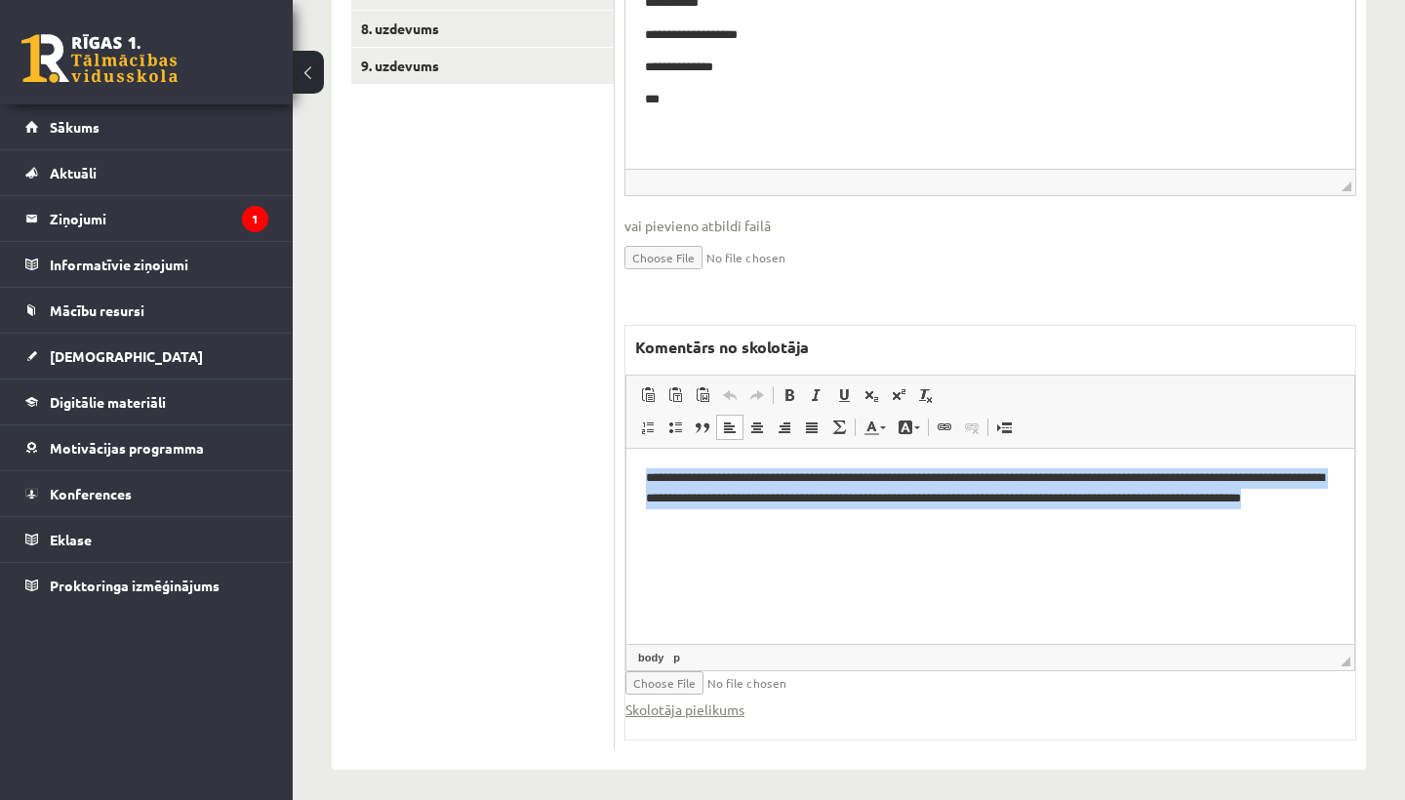
drag, startPoint x: 645, startPoint y: 477, endPoint x: 820, endPoint y: 518, distance: 180.3
click at [820, 518] on html "**********" at bounding box center [990, 498] width 728 height 98
copy p "**********"
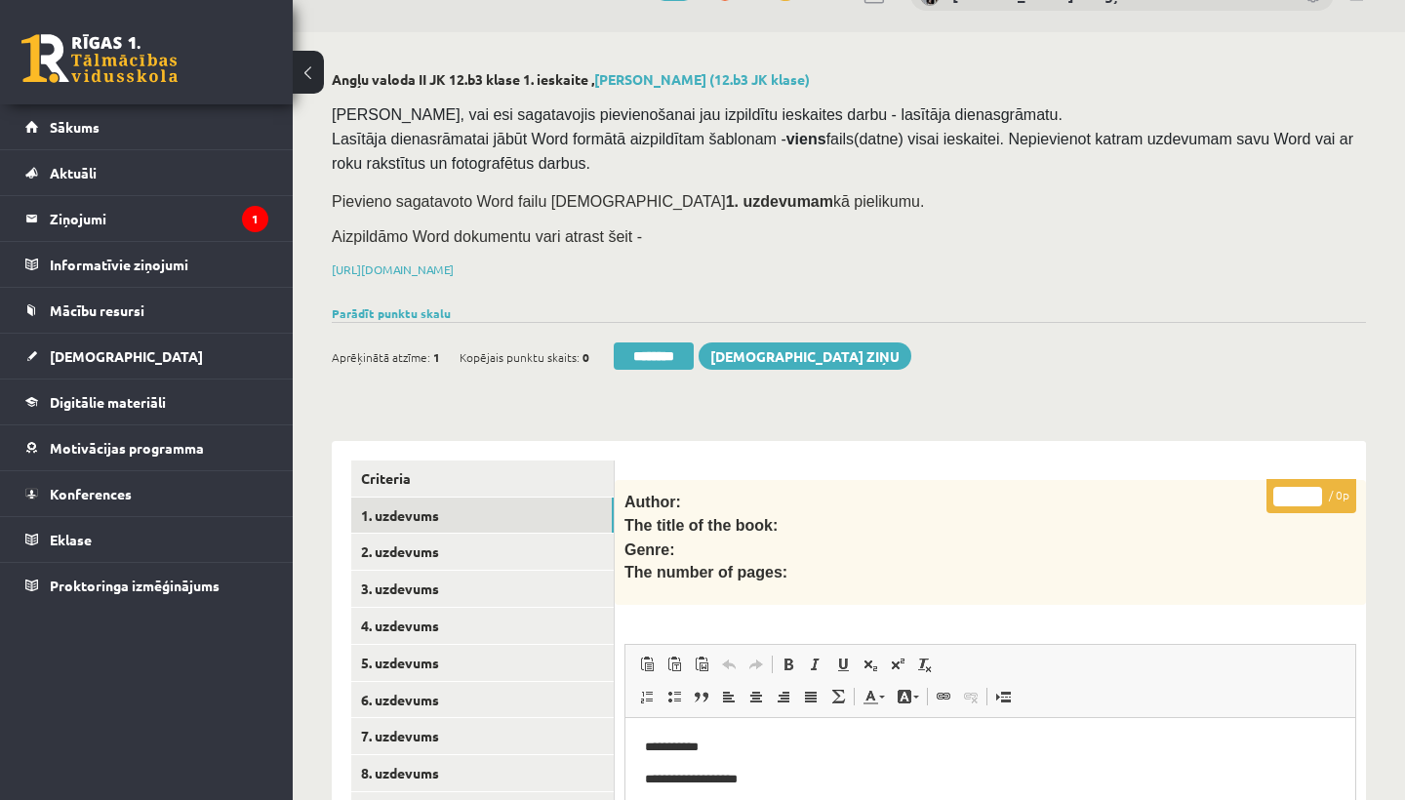
scroll to position [42, 0]
click at [655, 350] on input "********" at bounding box center [654, 356] width 80 height 27
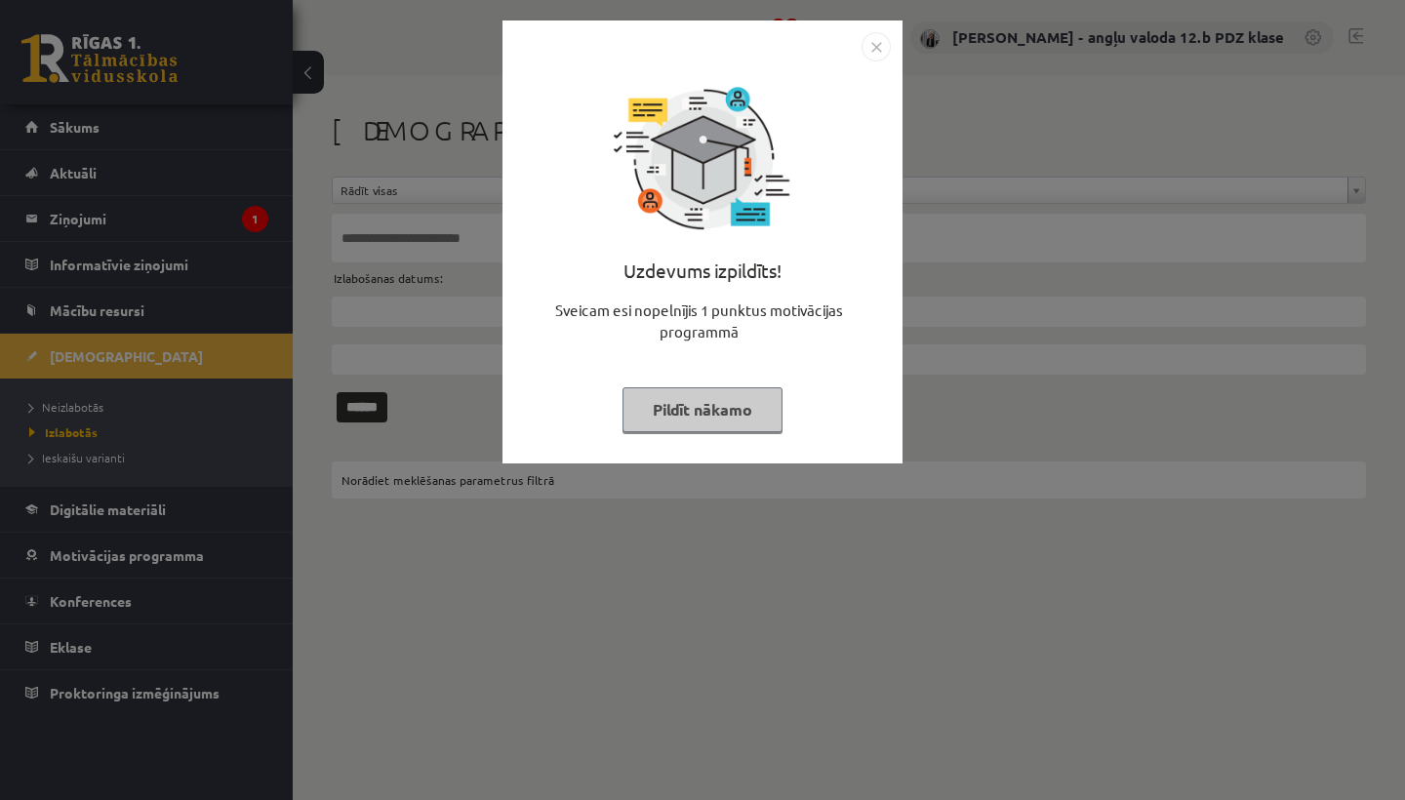
click at [870, 43] on img "Close" at bounding box center [875, 46] width 29 height 29
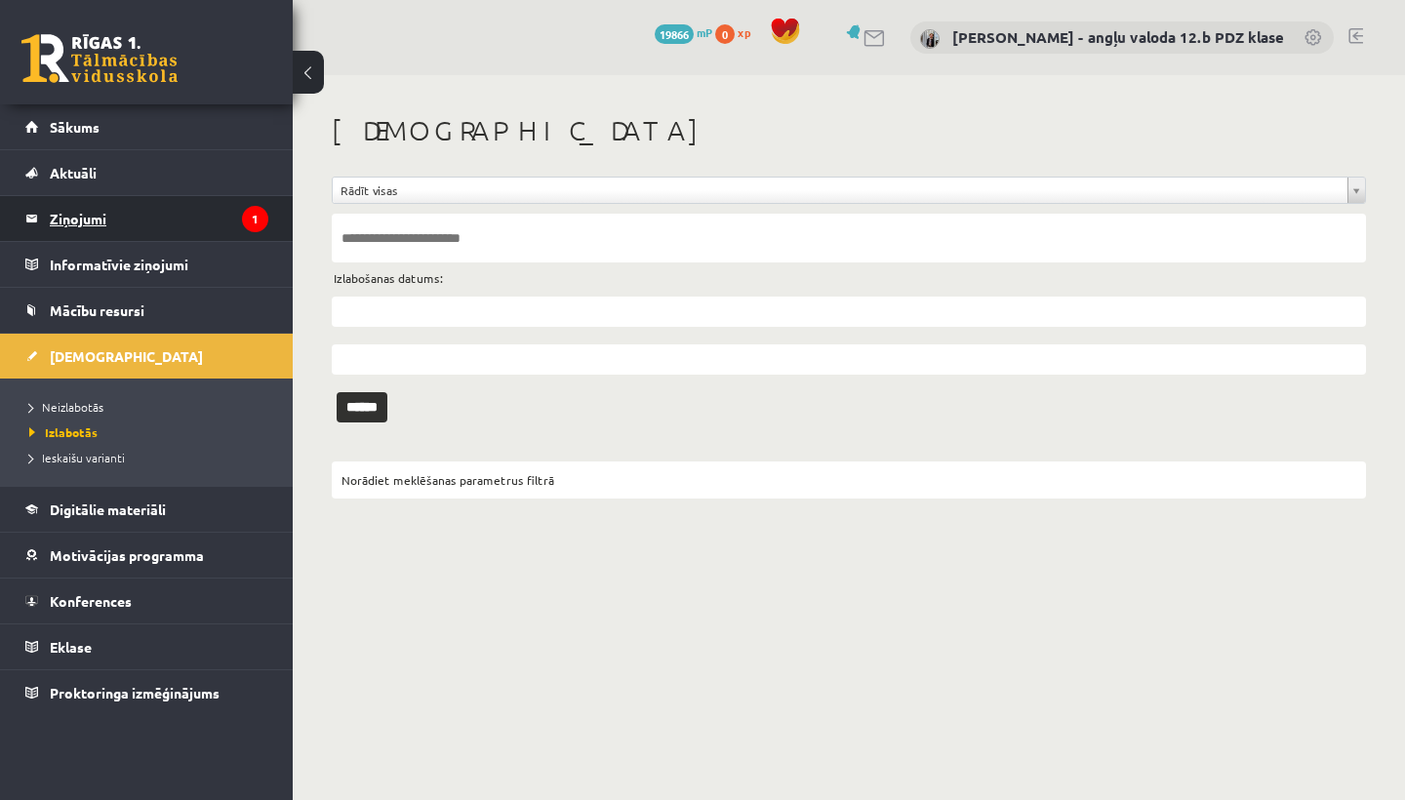
click at [88, 216] on legend "Ziņojumi 1" at bounding box center [159, 218] width 218 height 45
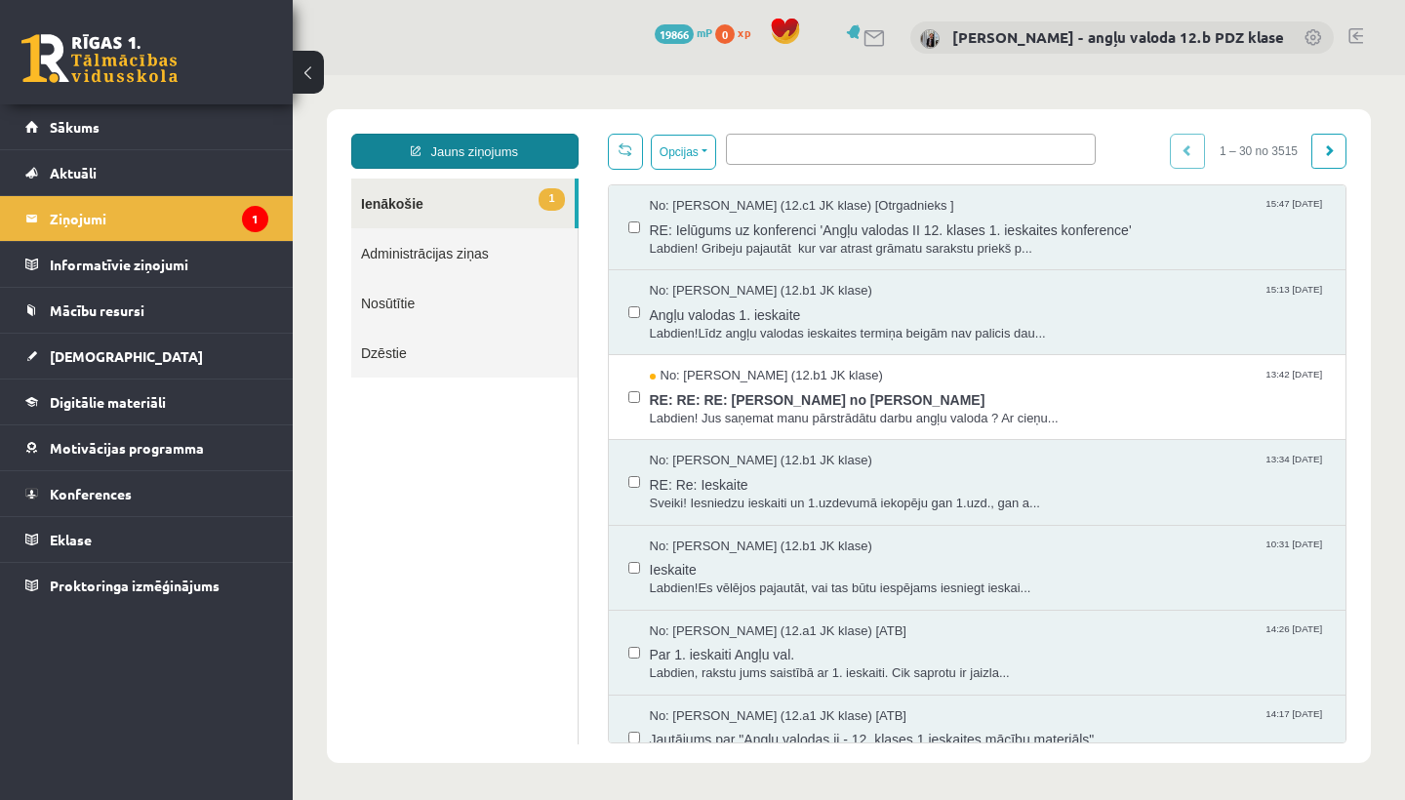
click at [451, 156] on link "Jauns ziņojums" at bounding box center [464, 151] width 227 height 35
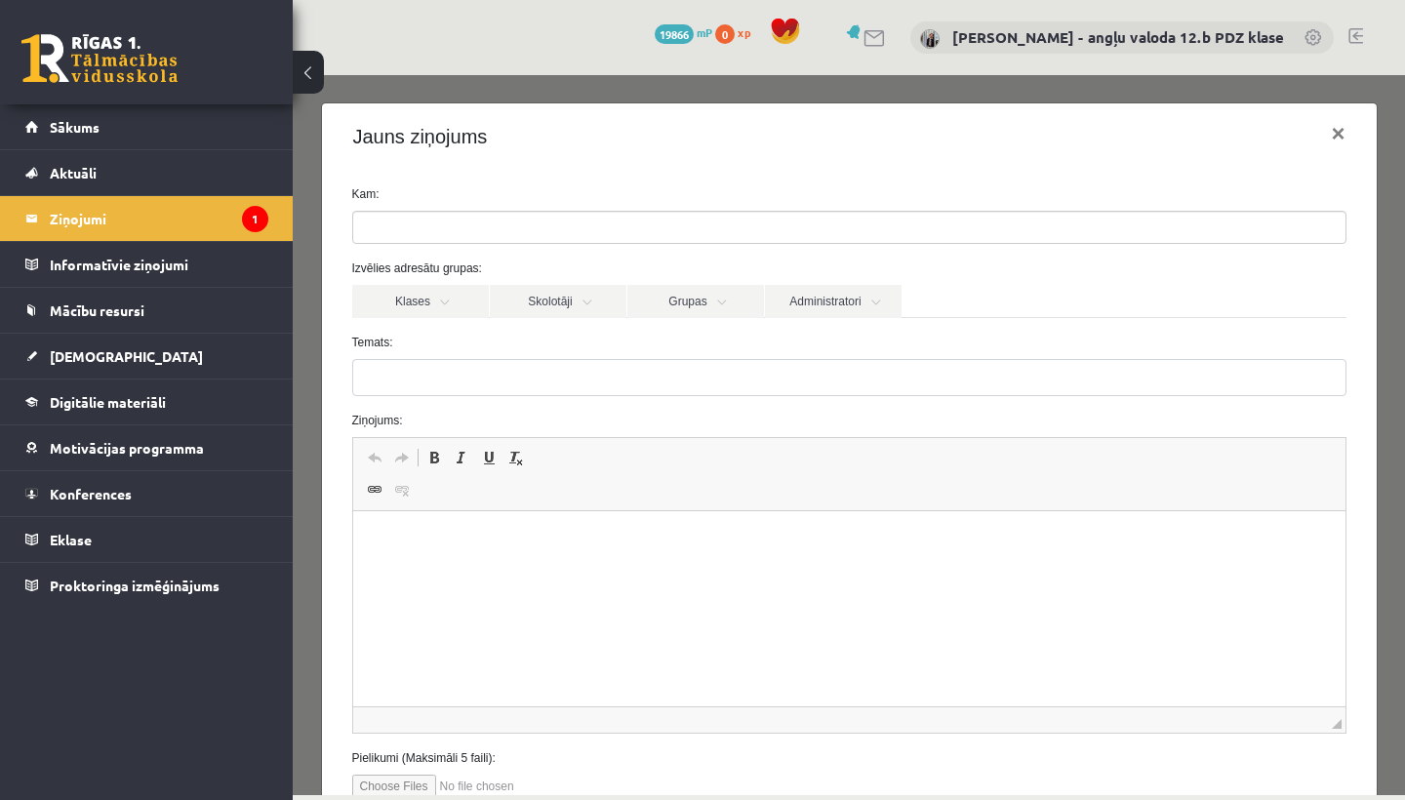
click at [410, 223] on input "search" at bounding box center [387, 227] width 68 height 31
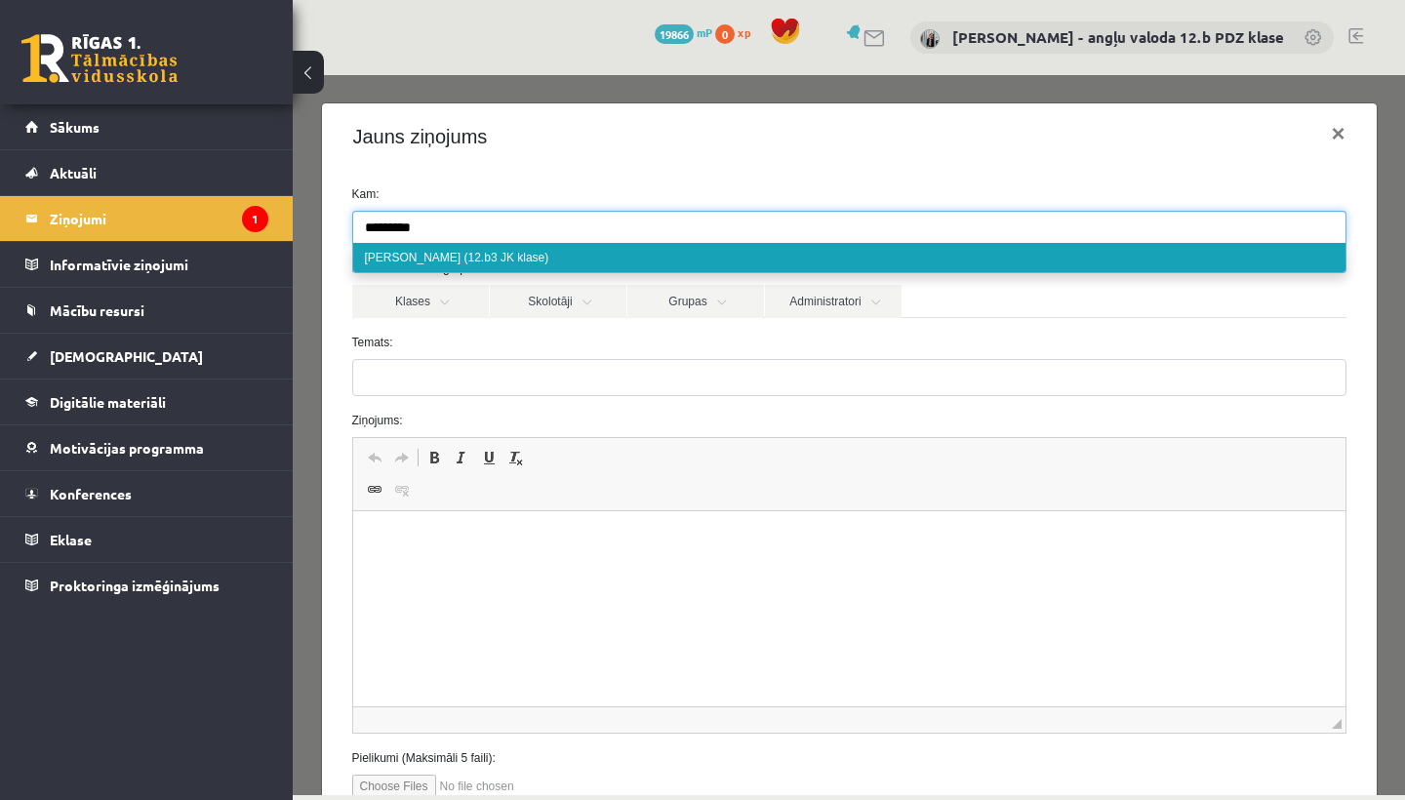
type input "*********"
select select "*****"
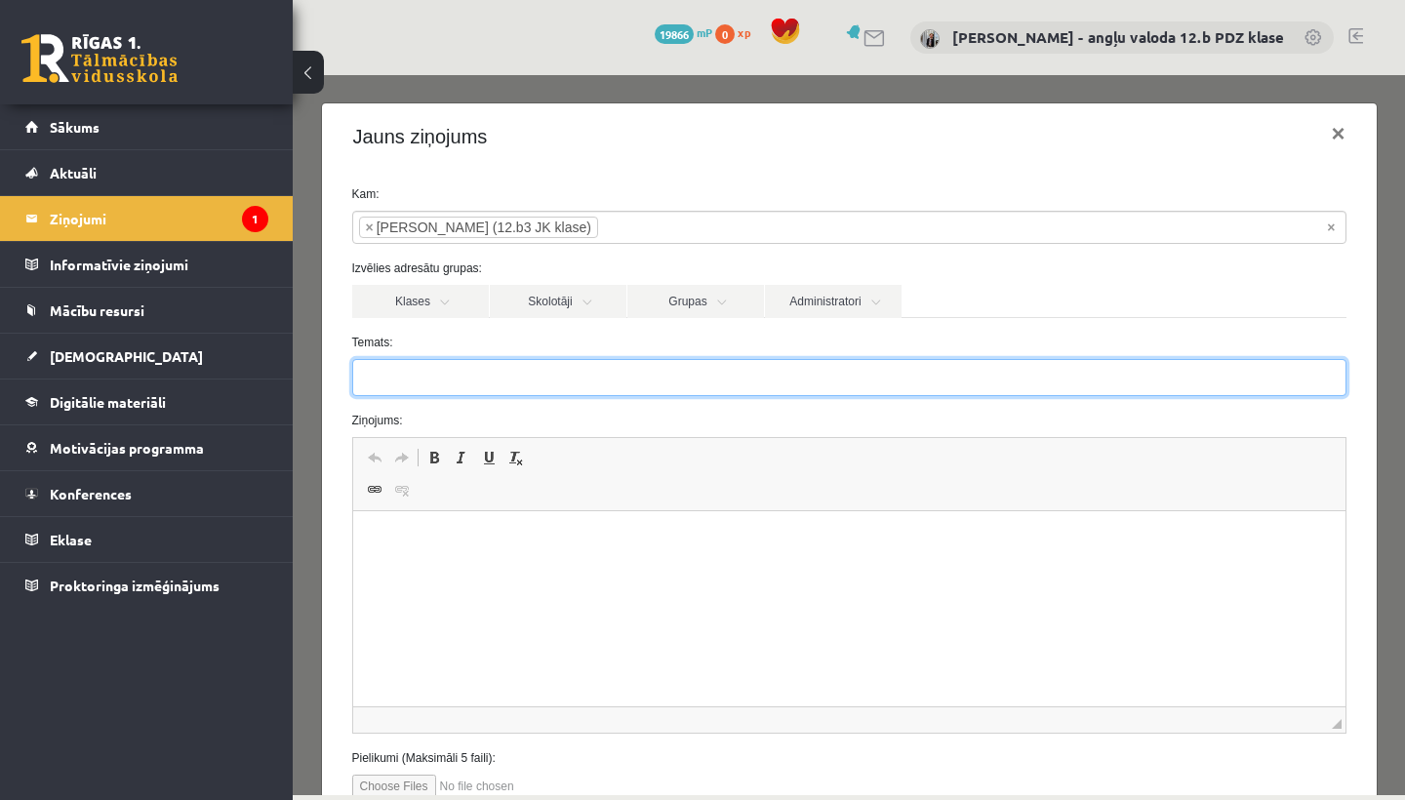
click at [388, 367] on input "Temats:" at bounding box center [849, 377] width 994 height 37
type input "**********"
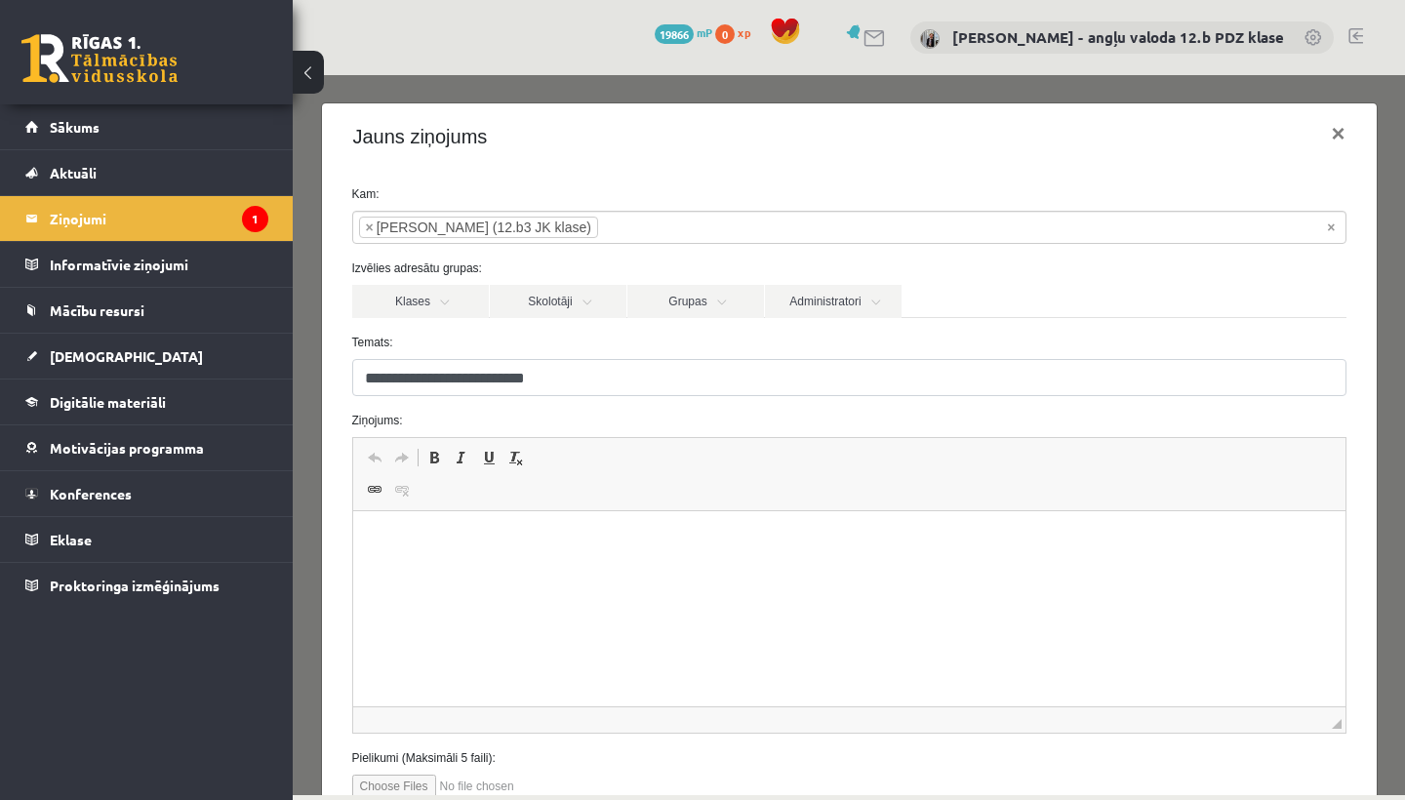
click at [398, 571] on html at bounding box center [848, 541] width 992 height 60
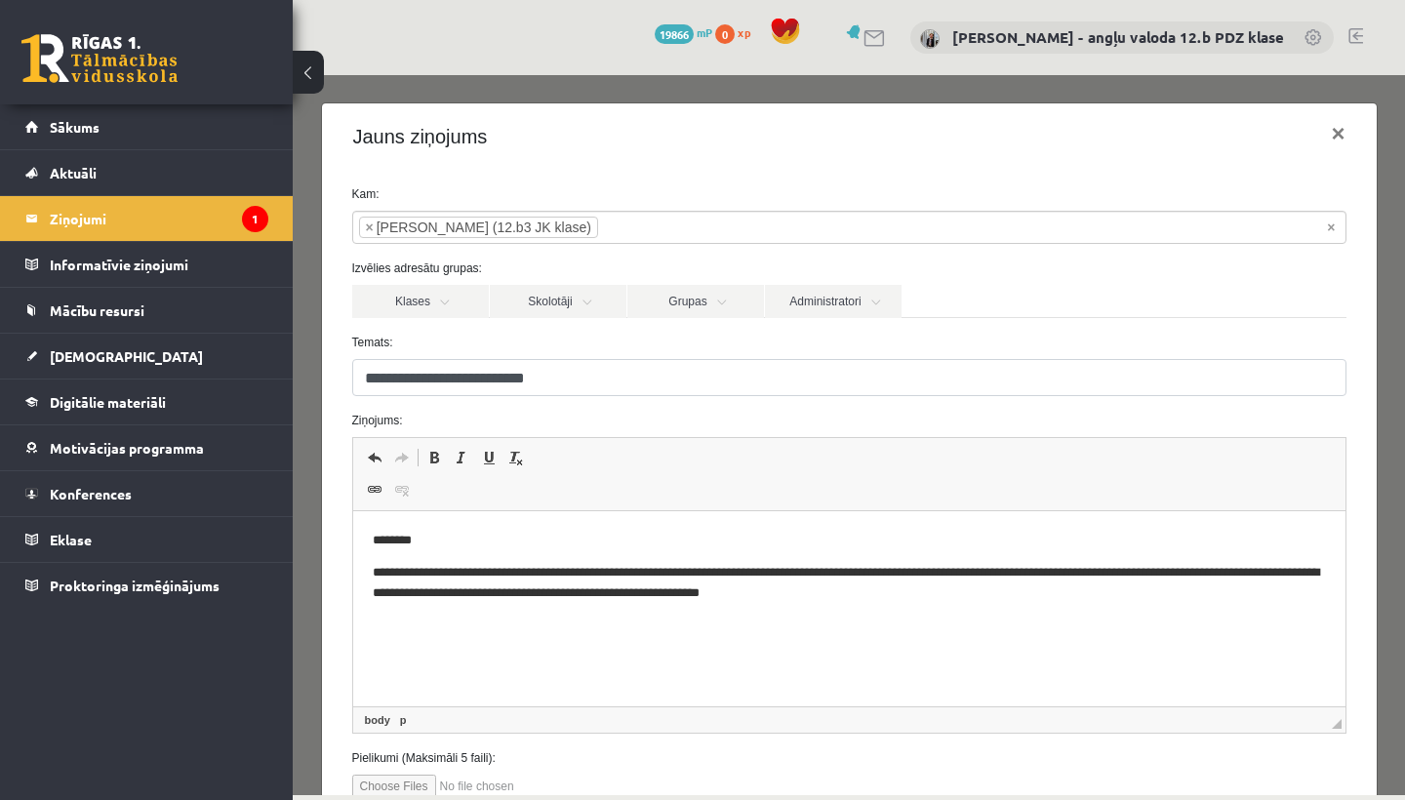
click at [470, 570] on p "**********" at bounding box center [848, 582] width 953 height 39
click at [997, 596] on p "**********" at bounding box center [848, 582] width 953 height 39
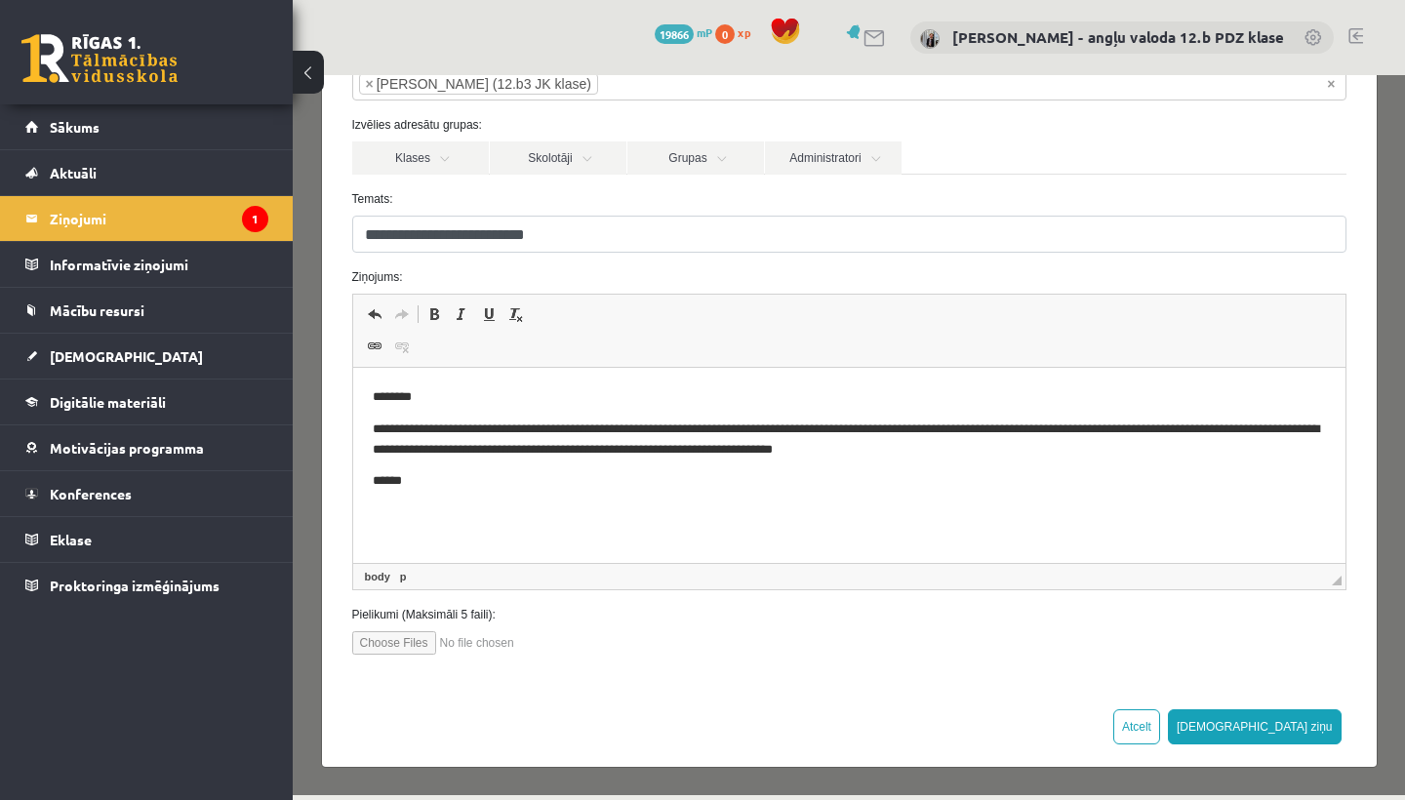
scroll to position [142, 0]
click at [386, 643] on input "file" at bounding box center [462, 643] width 221 height 23
type input "**********"
click at [1315, 730] on button "Sūtīt ziņu" at bounding box center [1255, 727] width 174 height 35
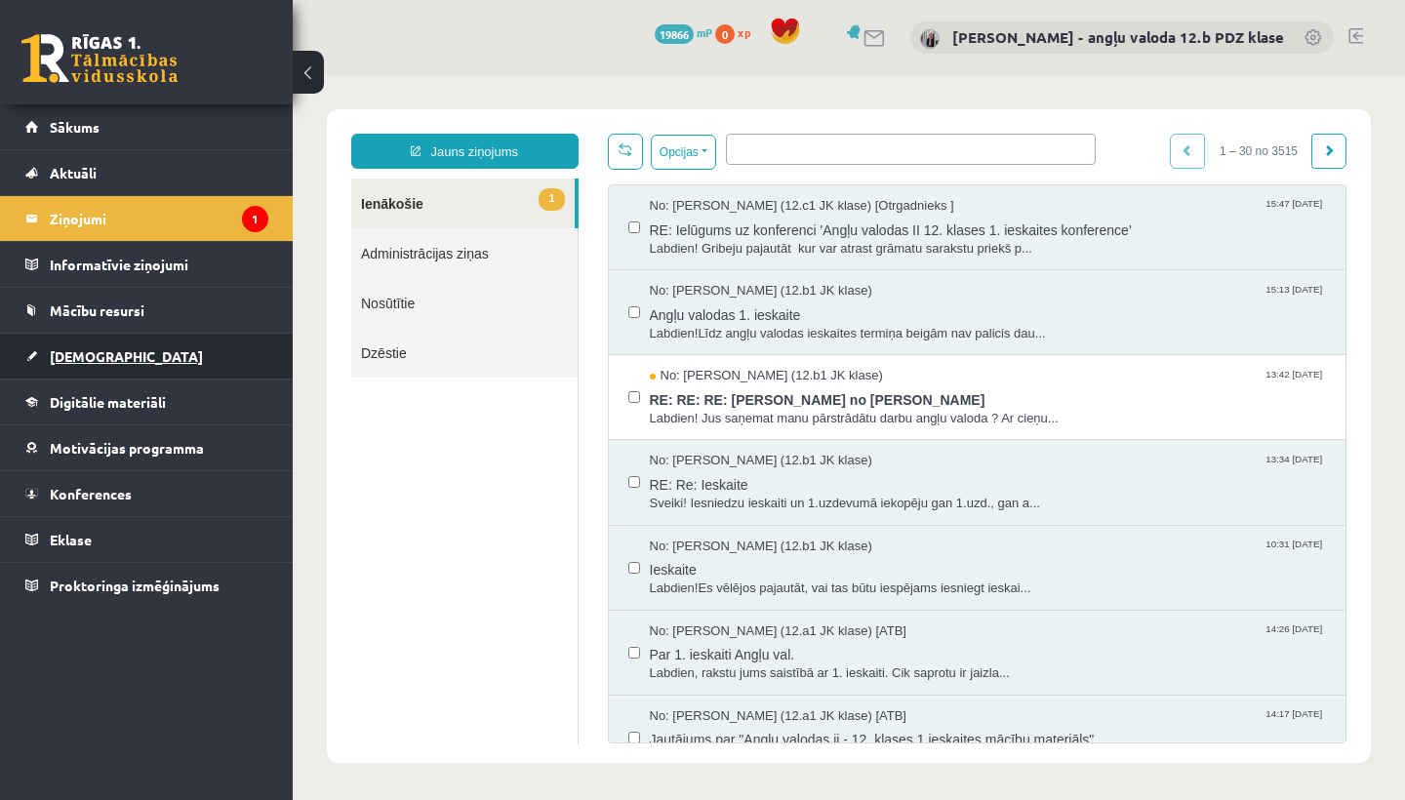
scroll to position [0, 0]
click at [90, 362] on span "[DEMOGRAPHIC_DATA]" at bounding box center [126, 356] width 153 height 18
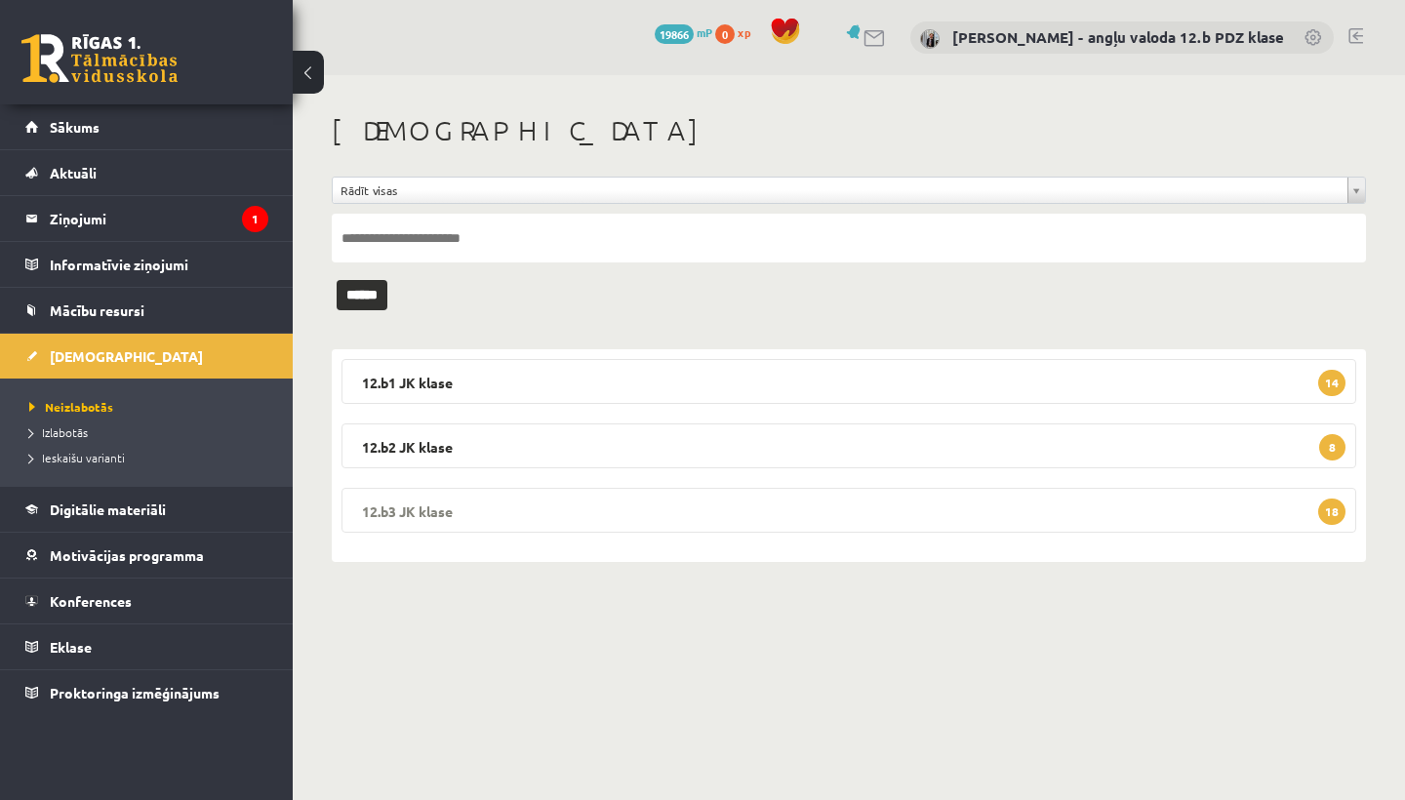
click at [453, 498] on legend "12.b3 JK klase 18" at bounding box center [848, 510] width 1014 height 45
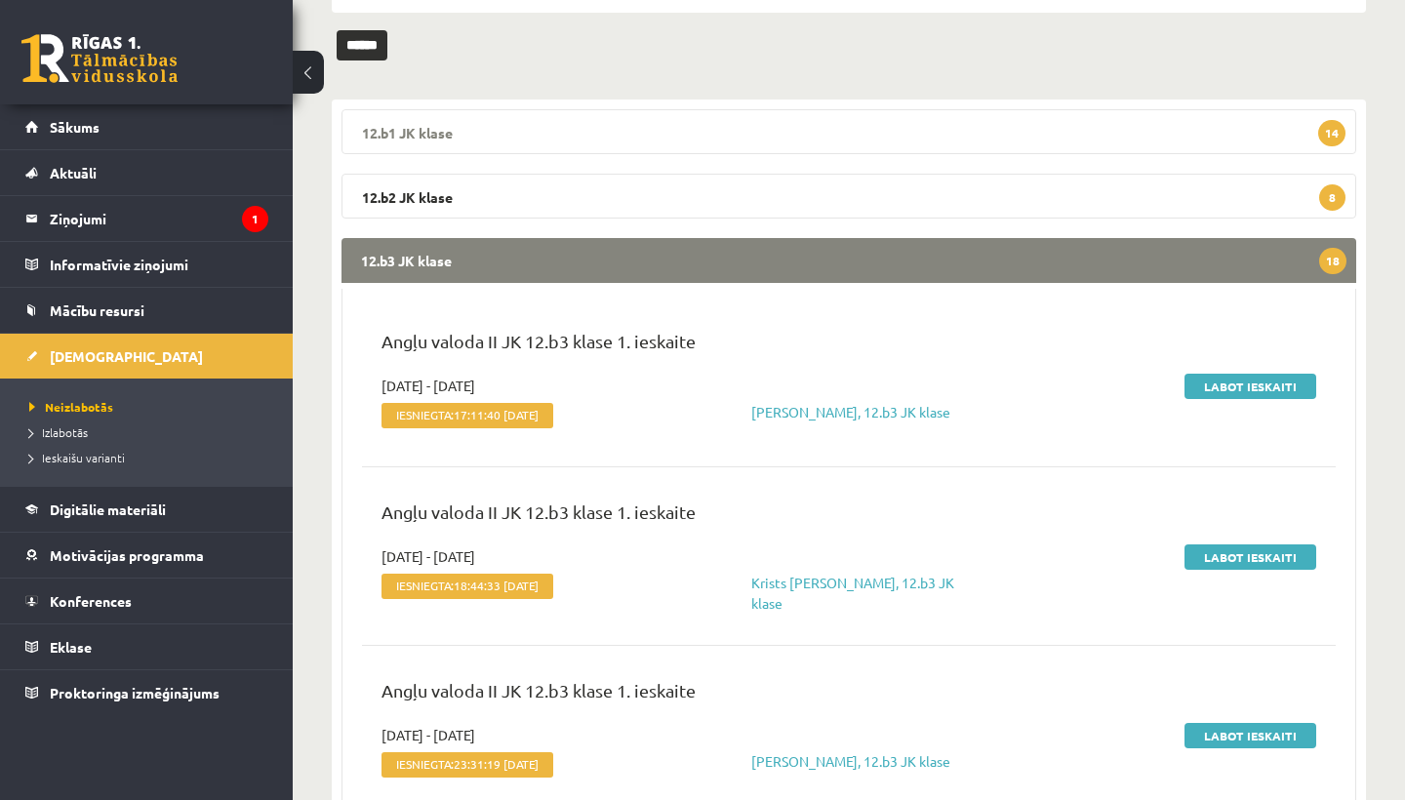
scroll to position [267, 0]
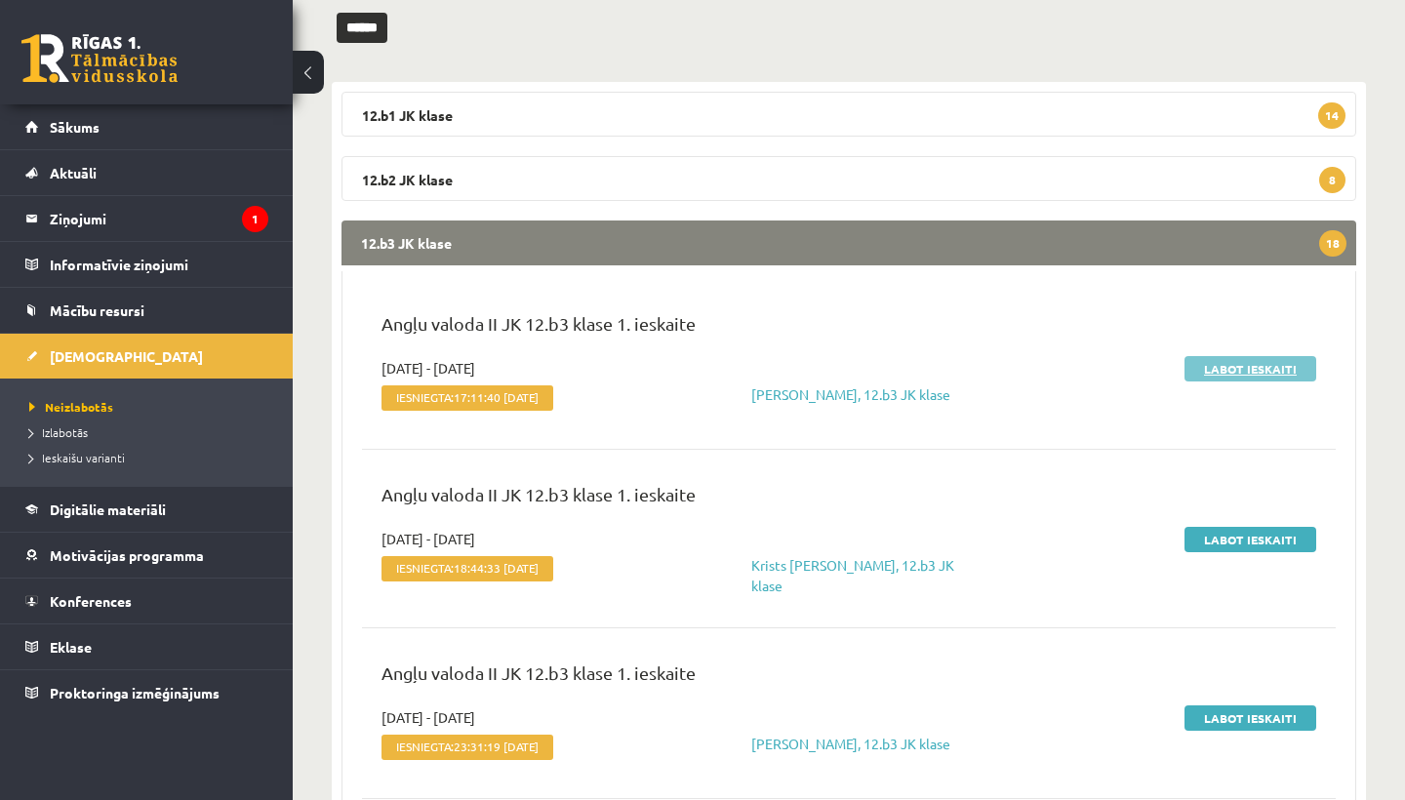
click at [1249, 362] on link "Labot ieskaiti" at bounding box center [1250, 368] width 132 height 25
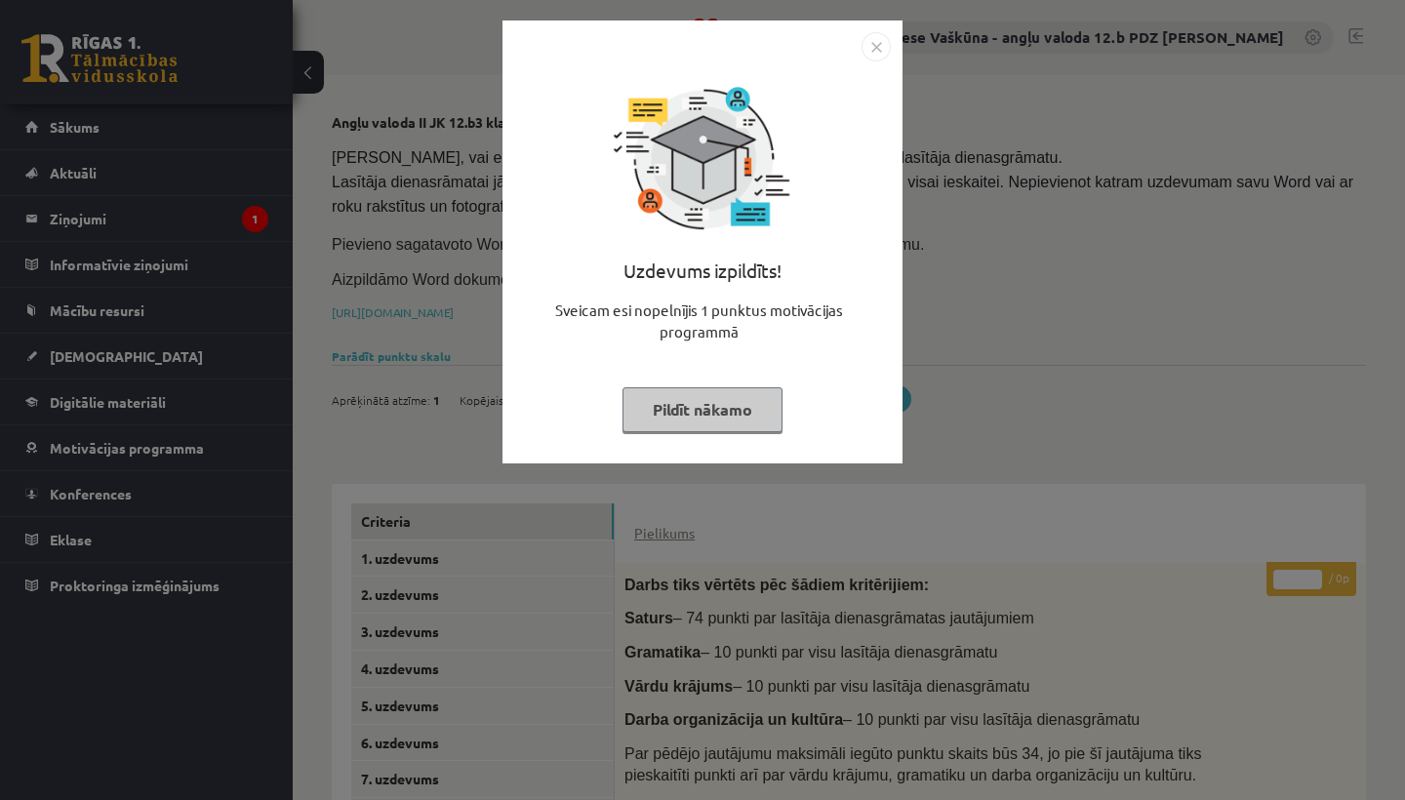
click at [872, 43] on img "Close" at bounding box center [875, 46] width 29 height 29
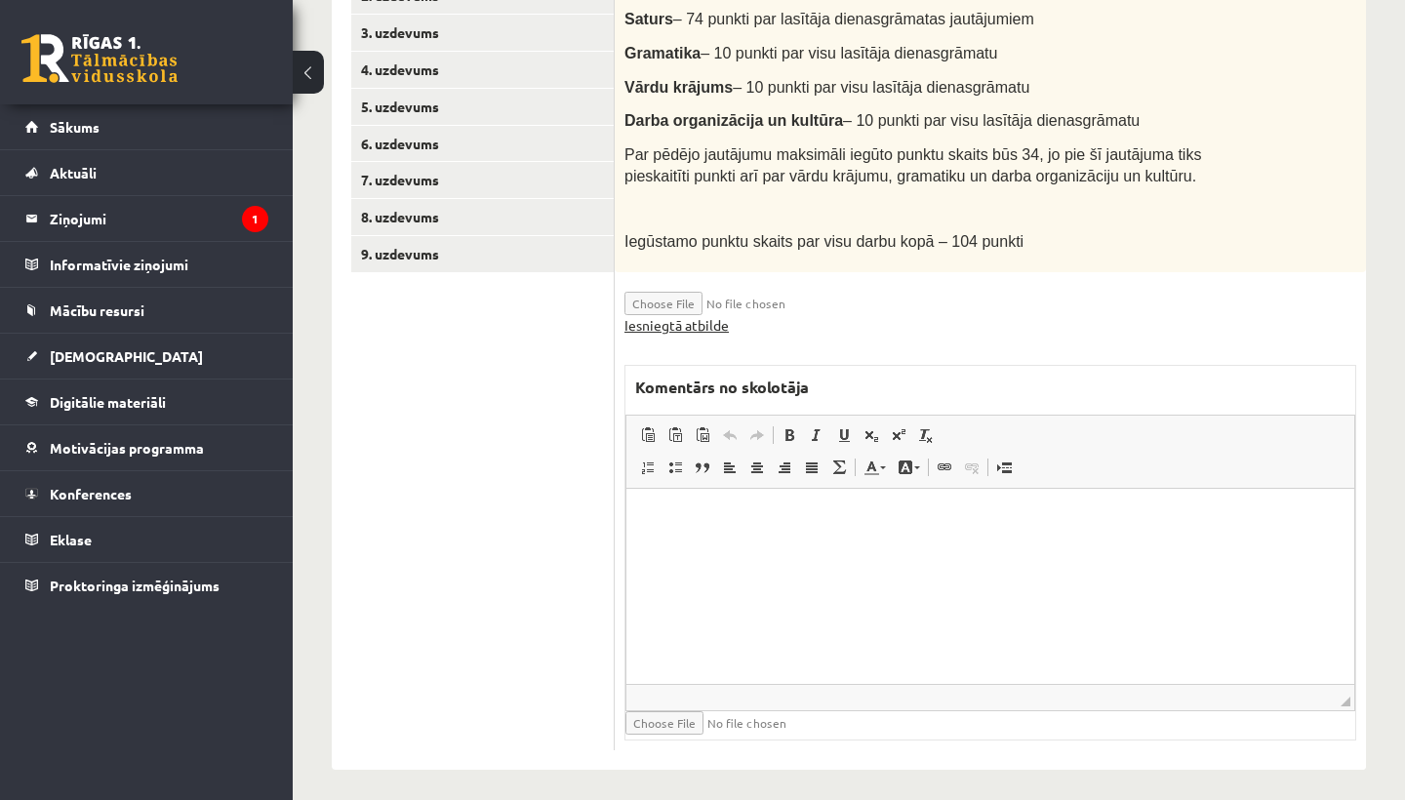
scroll to position [598, 0]
click at [698, 316] on link "Iesniegtā atbilde" at bounding box center [676, 326] width 104 height 20
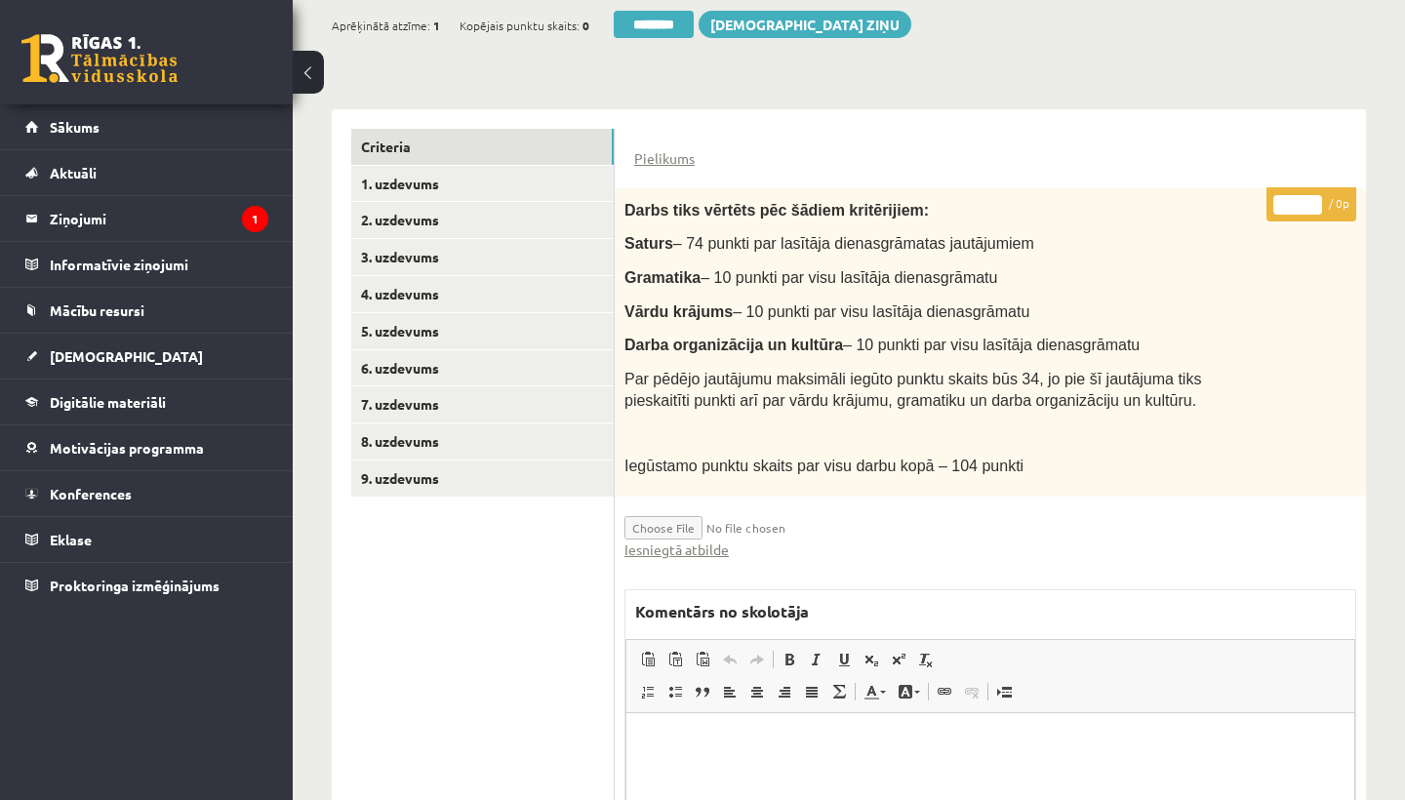
scroll to position [407, 0]
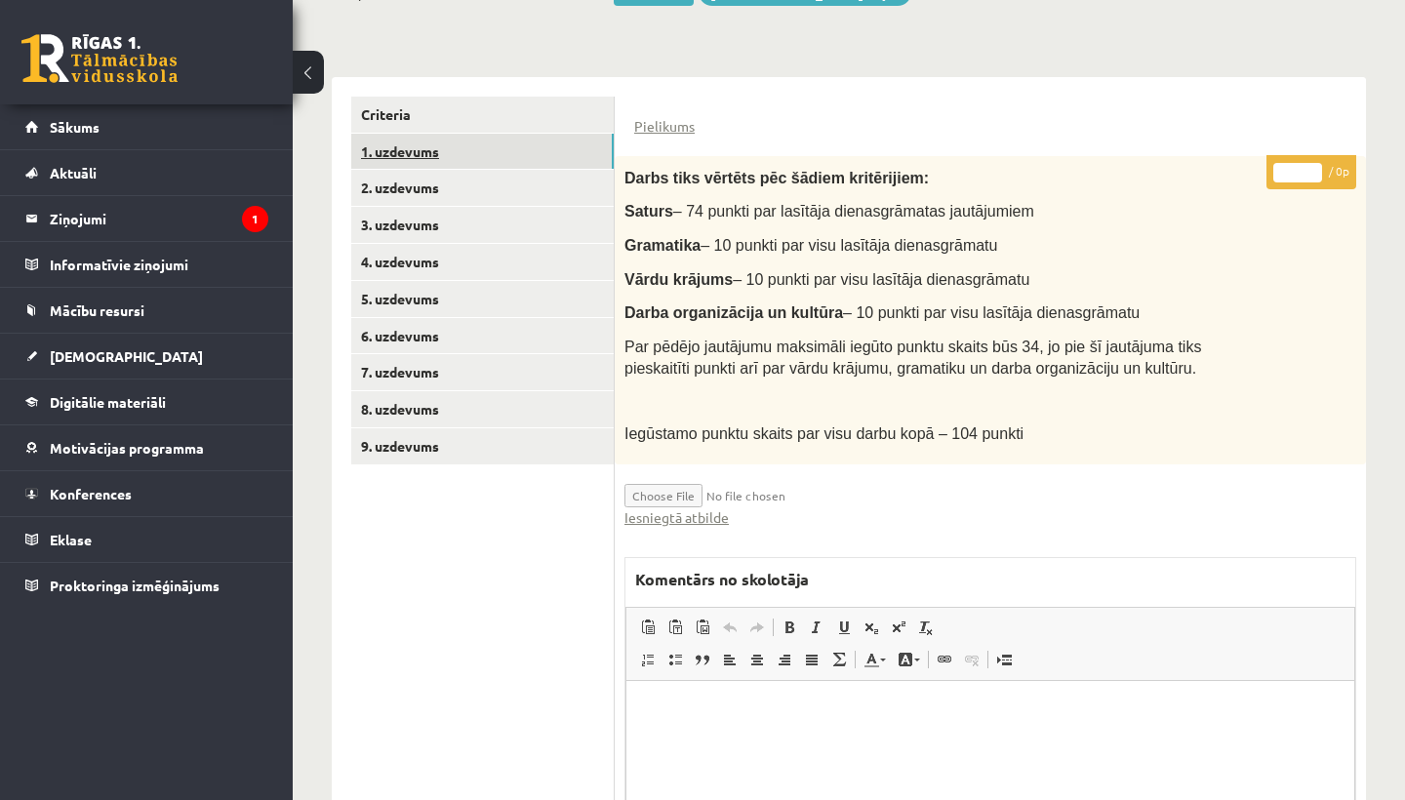
click at [454, 154] on link "1. uzdevums" at bounding box center [482, 152] width 262 height 36
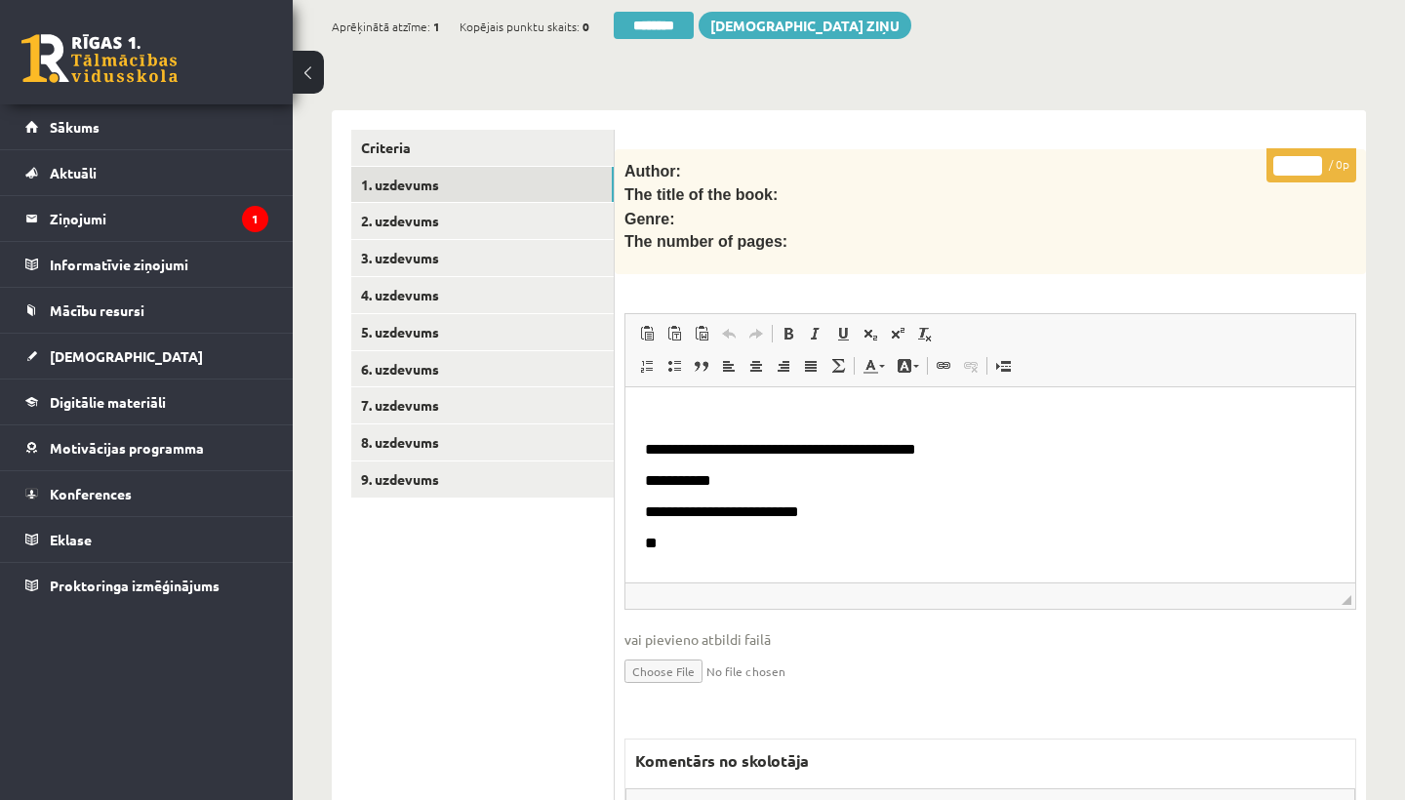
scroll to position [0, 0]
click at [442, 218] on link "2. uzdevums" at bounding box center [482, 221] width 262 height 36
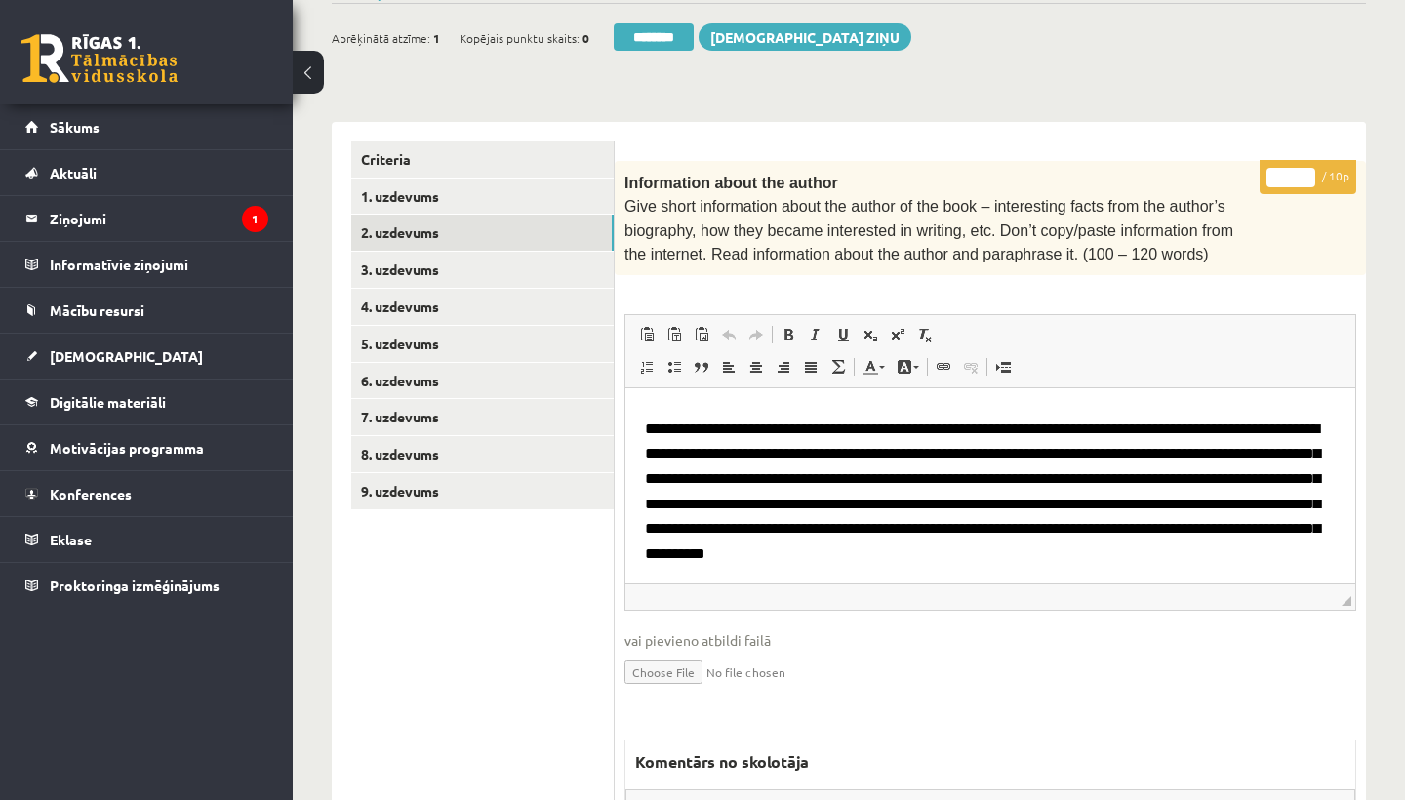
scroll to position [10, 0]
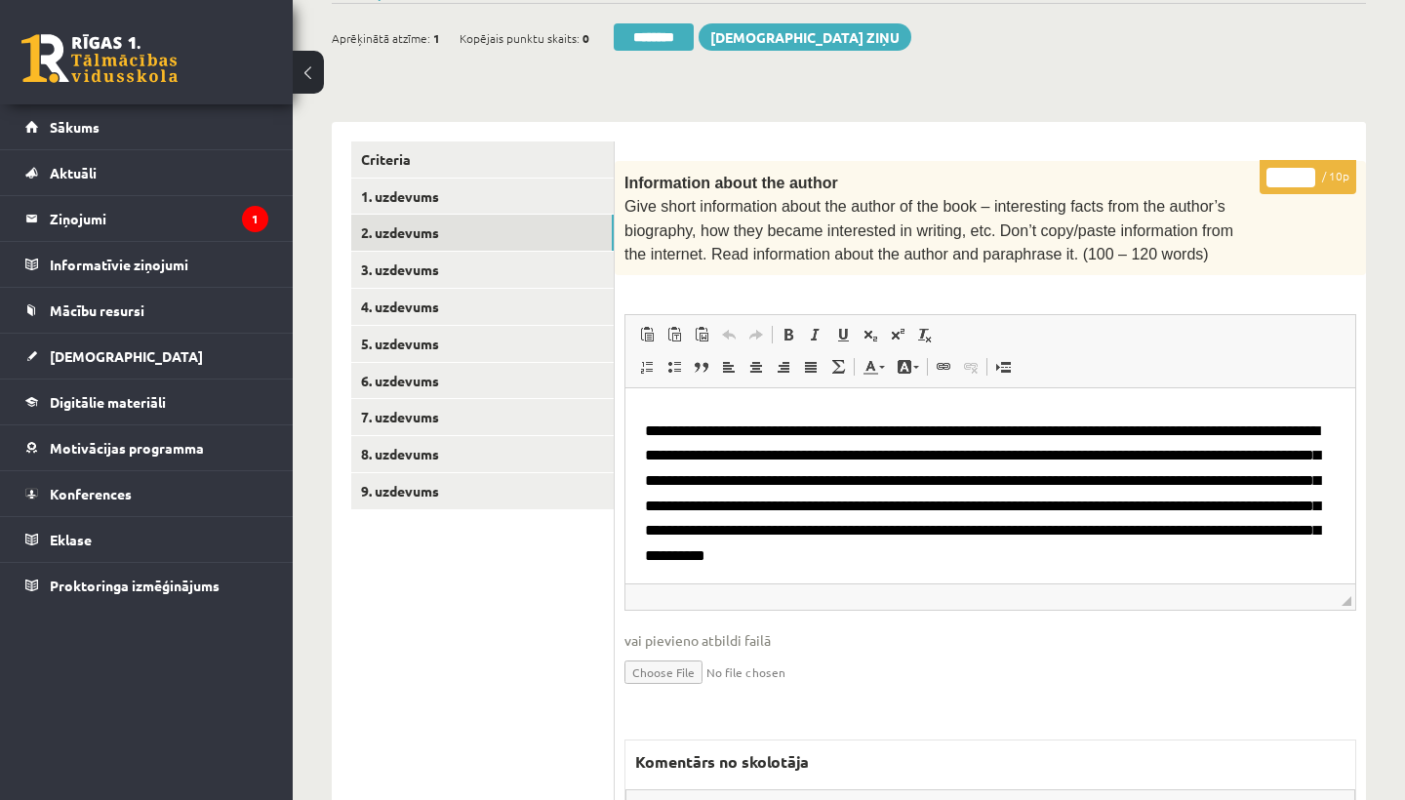
click at [1294, 170] on input "*" at bounding box center [1290, 178] width 49 height 20
type input "**"
click at [403, 269] on link "3. uzdevums" at bounding box center [482, 270] width 262 height 36
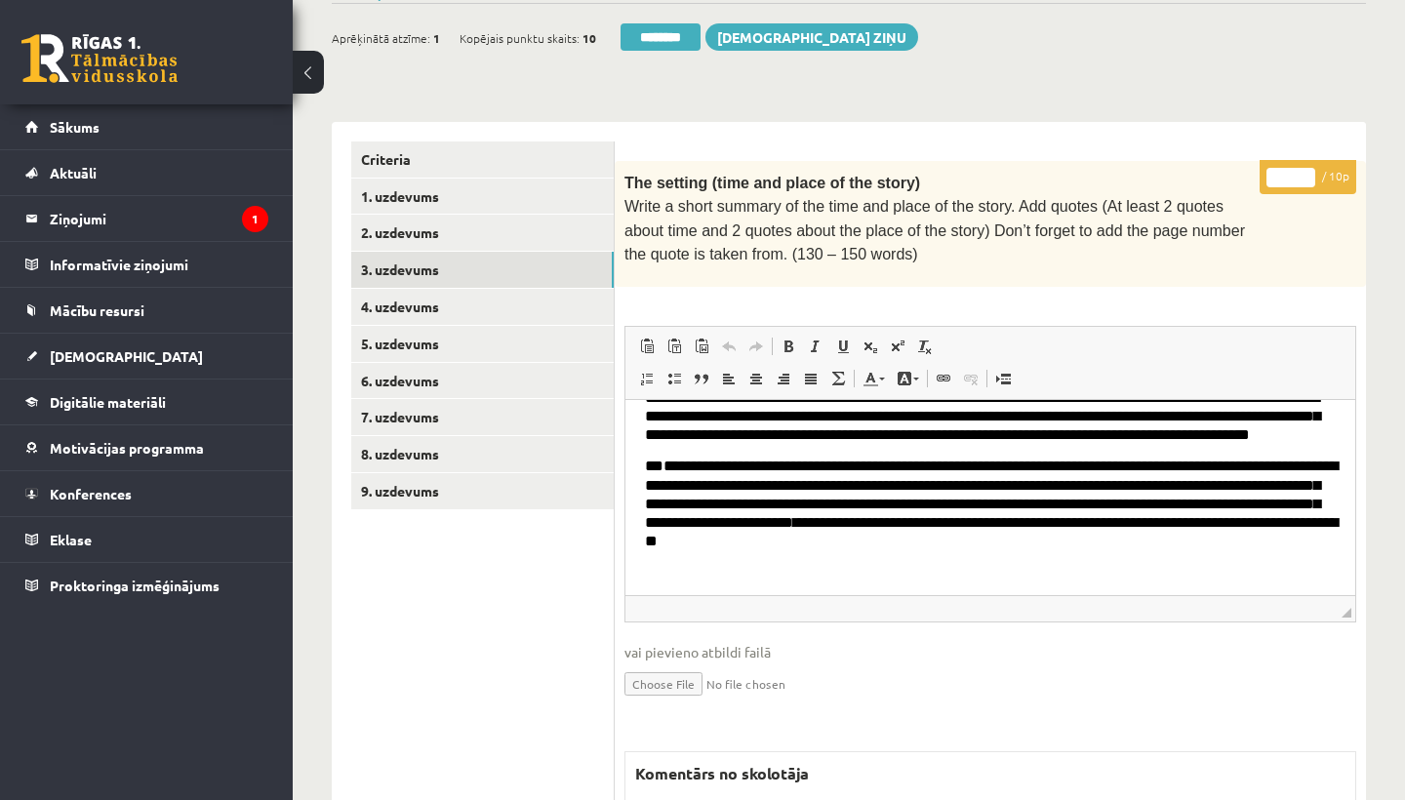
click at [1294, 169] on input "*" at bounding box center [1290, 178] width 49 height 20
type input "**"
click at [436, 304] on link "4. uzdevums" at bounding box center [482, 307] width 262 height 36
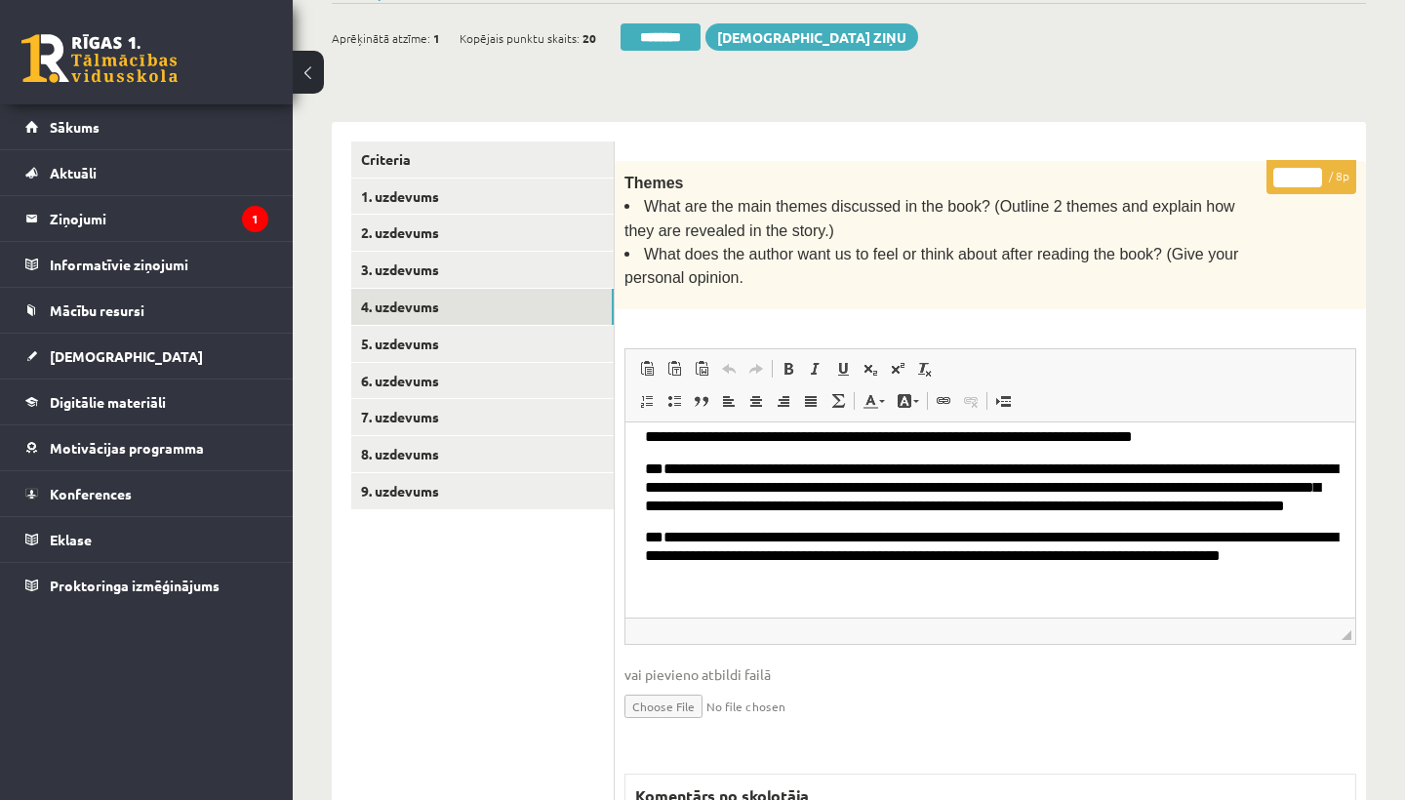
scroll to position [132, 0]
click at [1305, 168] on input "*" at bounding box center [1297, 178] width 49 height 20
type input "*"
click at [439, 331] on link "5. uzdevums" at bounding box center [482, 344] width 262 height 36
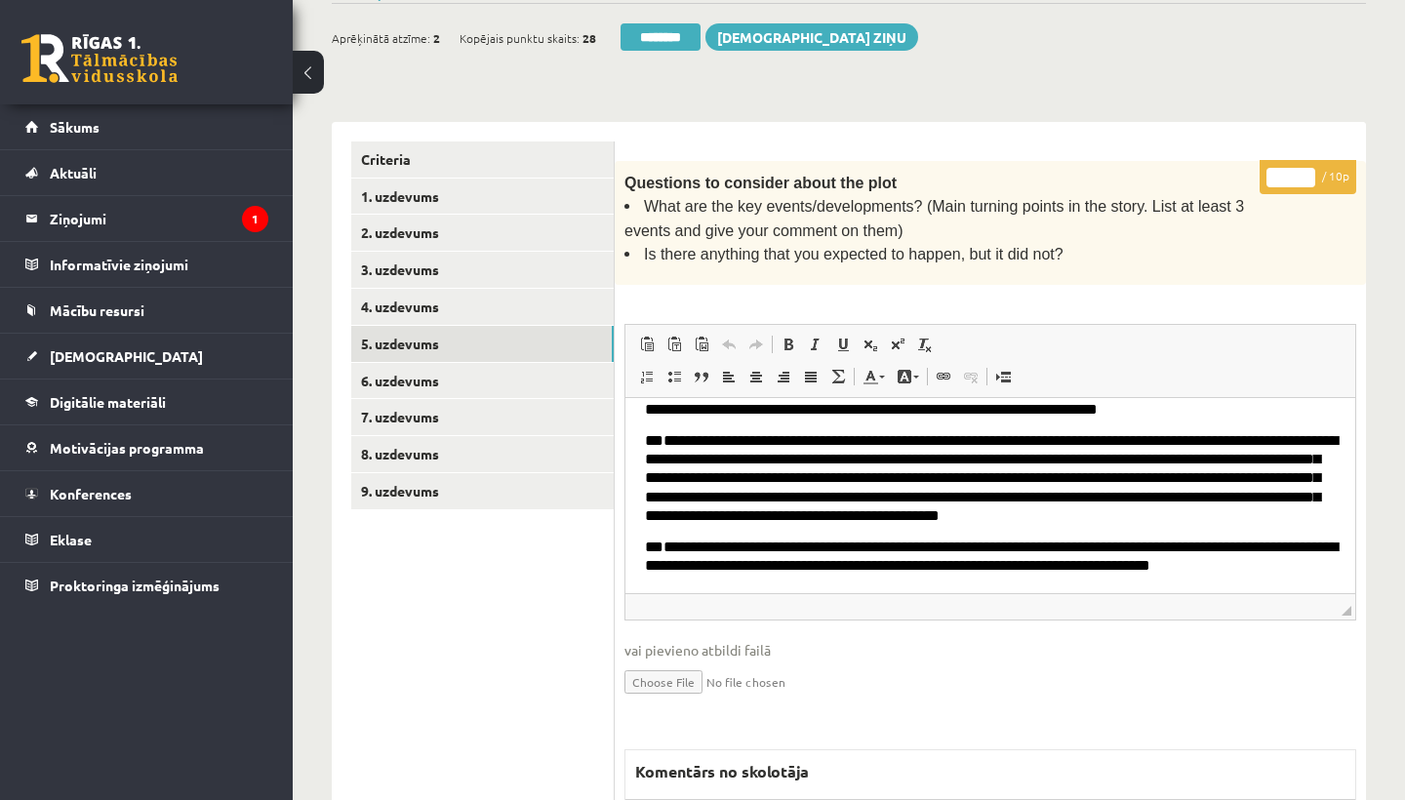
scroll to position [50, 0]
click at [1289, 171] on input "*" at bounding box center [1290, 178] width 49 height 20
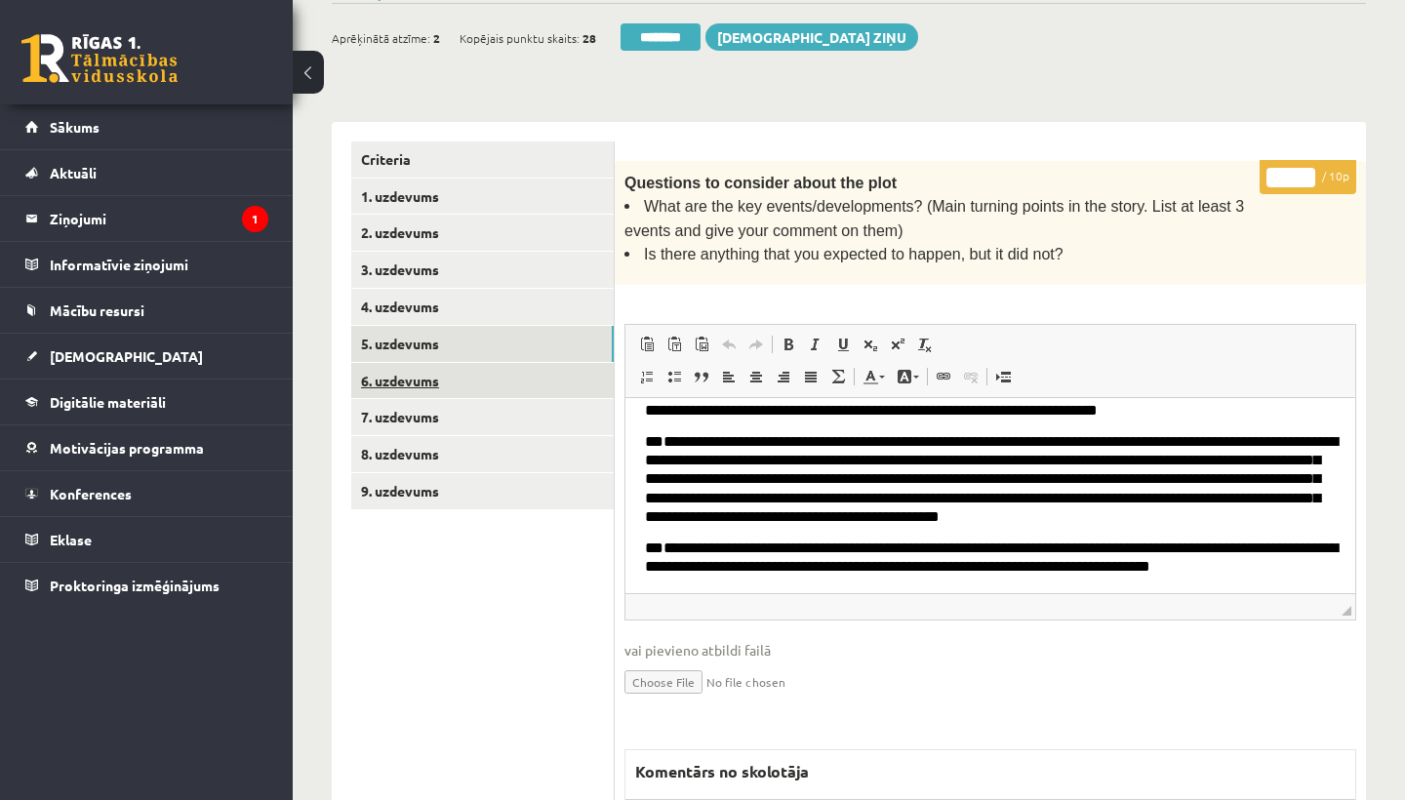
type input "**"
click at [446, 375] on link "6. uzdevums" at bounding box center [482, 381] width 262 height 36
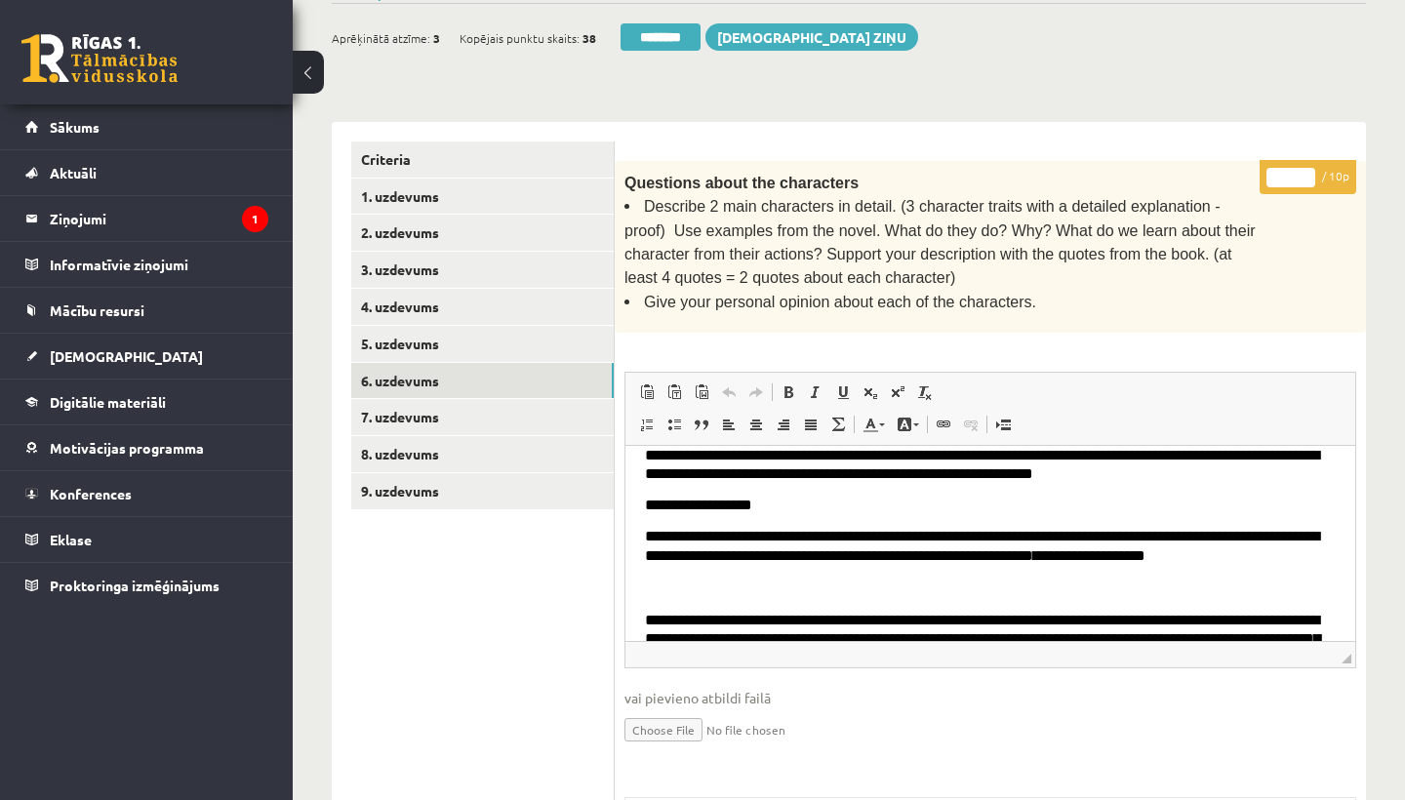
scroll to position [545, 0]
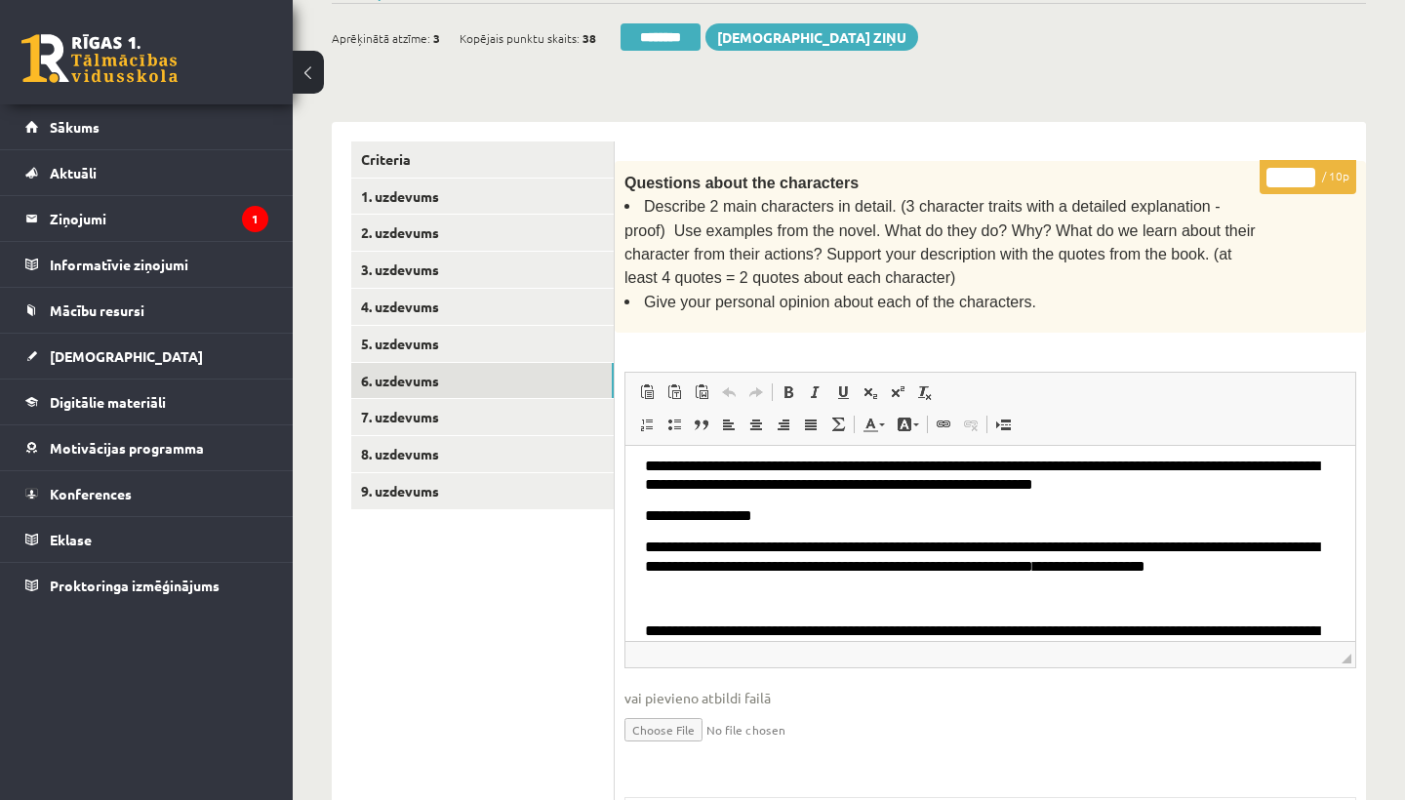
click at [1293, 170] on input "*" at bounding box center [1290, 178] width 49 height 20
type input "*"
click at [454, 399] on link "7. uzdevums" at bounding box center [482, 417] width 262 height 36
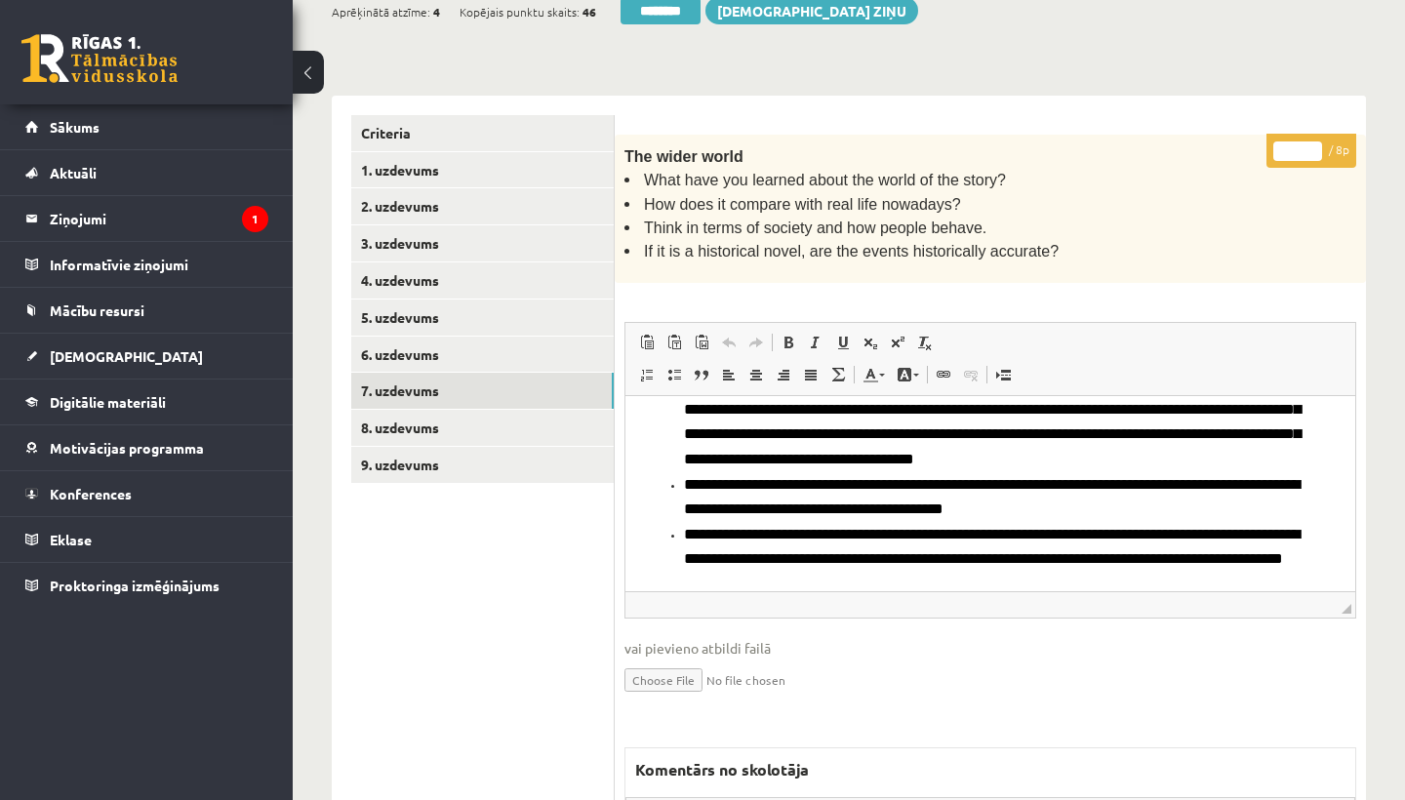
scroll to position [0, 0]
click at [1297, 144] on input "*" at bounding box center [1297, 151] width 49 height 20
type input "*"
click at [443, 412] on link "8. uzdevums" at bounding box center [482, 428] width 262 height 36
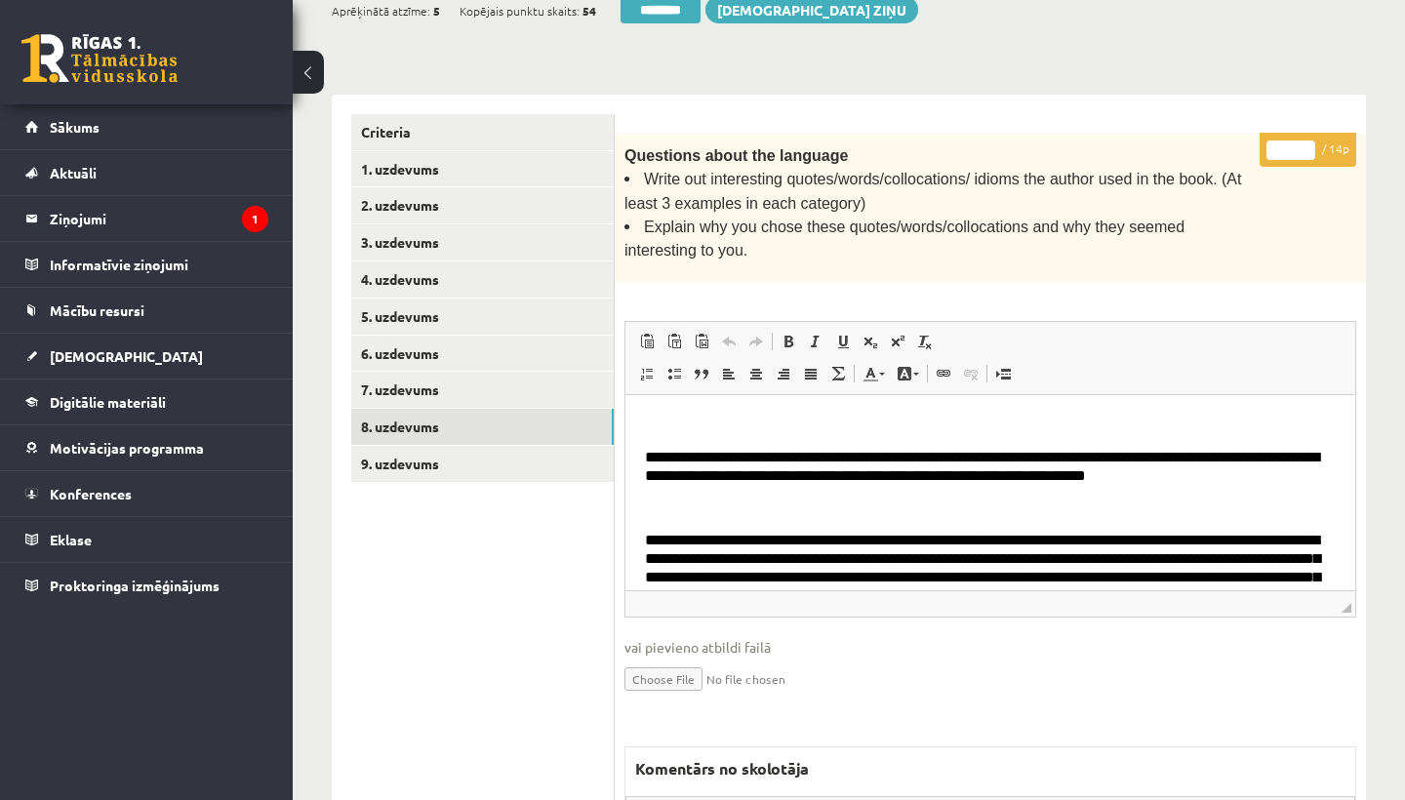
scroll to position [388, 0]
click at [1290, 146] on input "*" at bounding box center [1290, 151] width 49 height 20
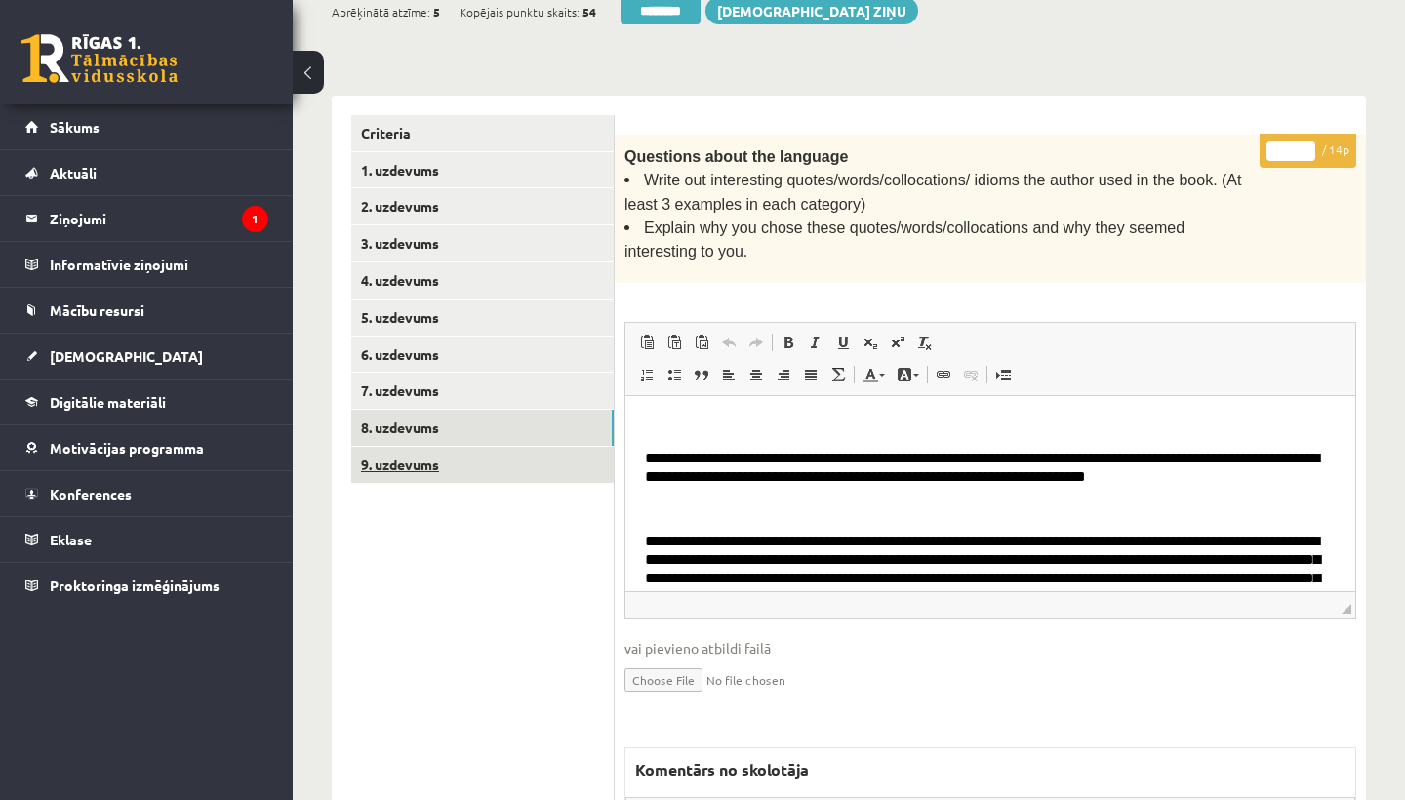
type input "*"
click at [429, 447] on link "9. uzdevums" at bounding box center [482, 465] width 262 height 36
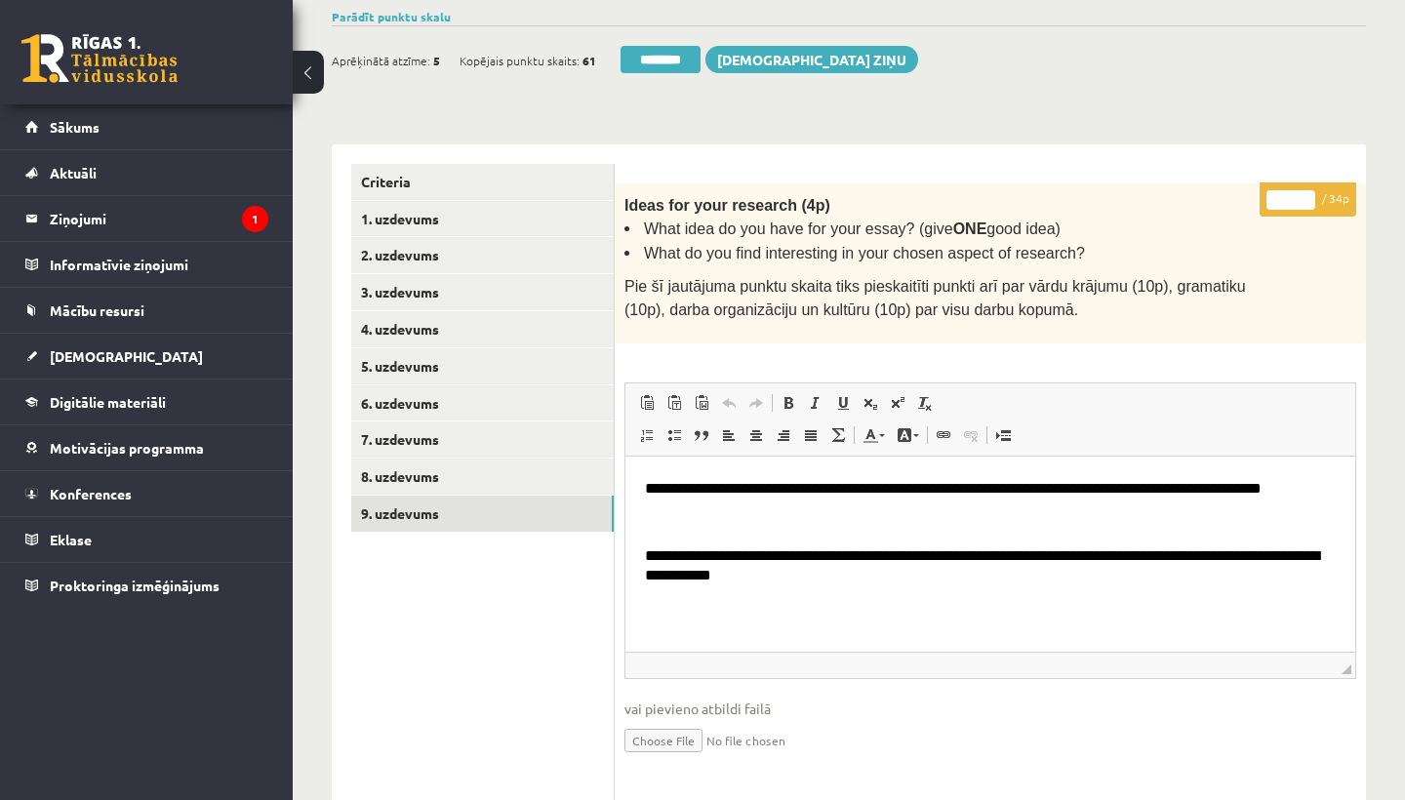
scroll to position [255, 0]
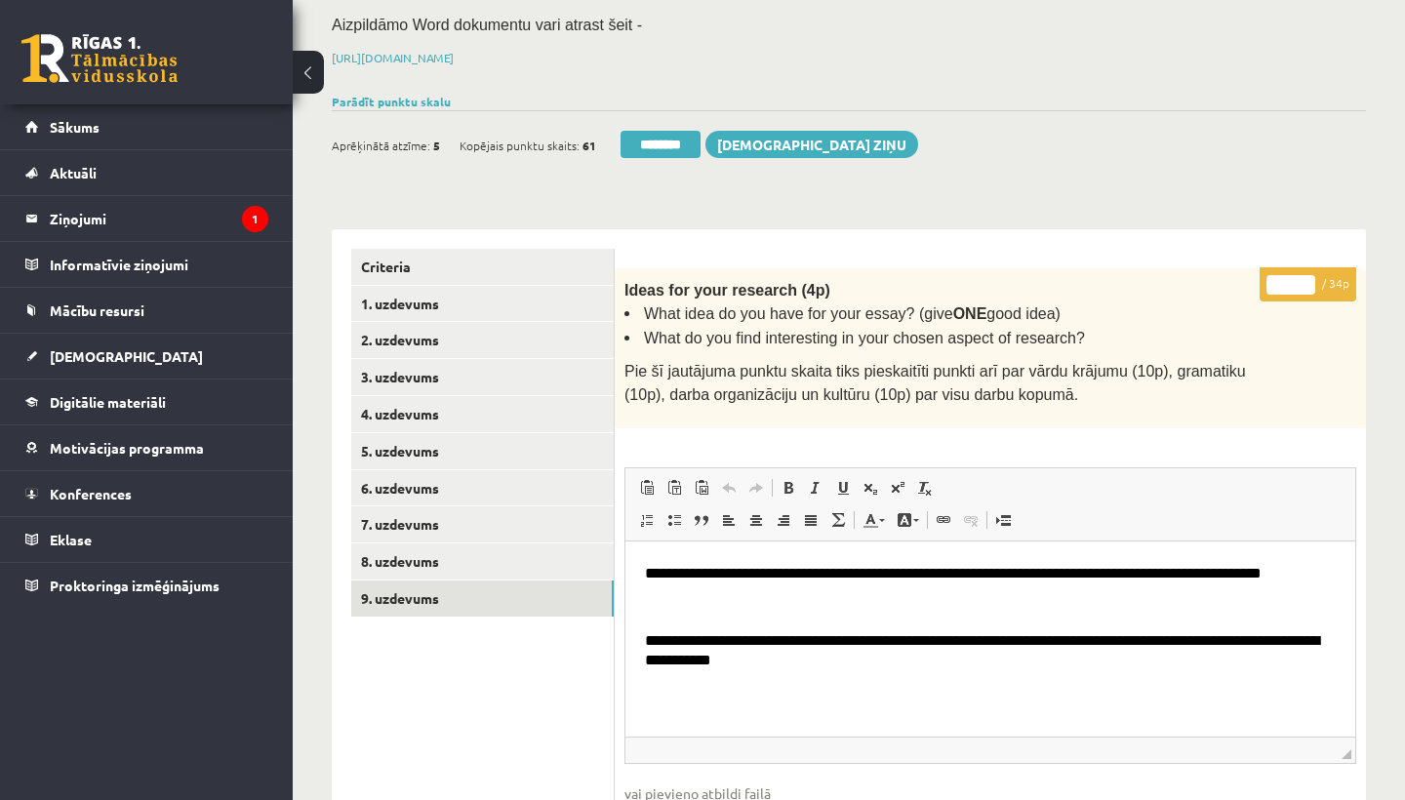
click at [1294, 278] on input "*" at bounding box center [1290, 285] width 49 height 20
type input "**"
click at [398, 297] on link "1. uzdevums" at bounding box center [482, 304] width 262 height 36
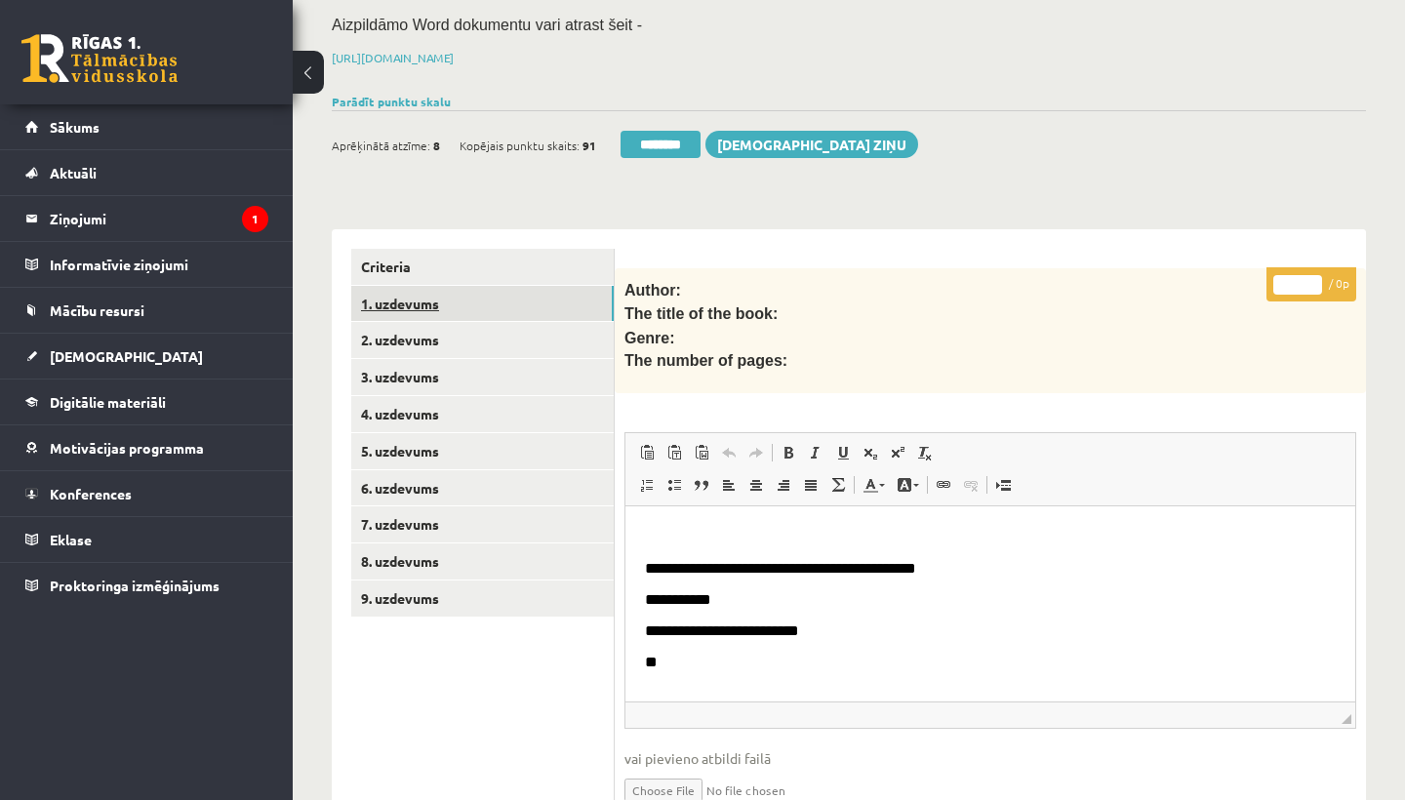
scroll to position [0, 0]
click at [398, 297] on link "1. uzdevums" at bounding box center [482, 304] width 262 height 36
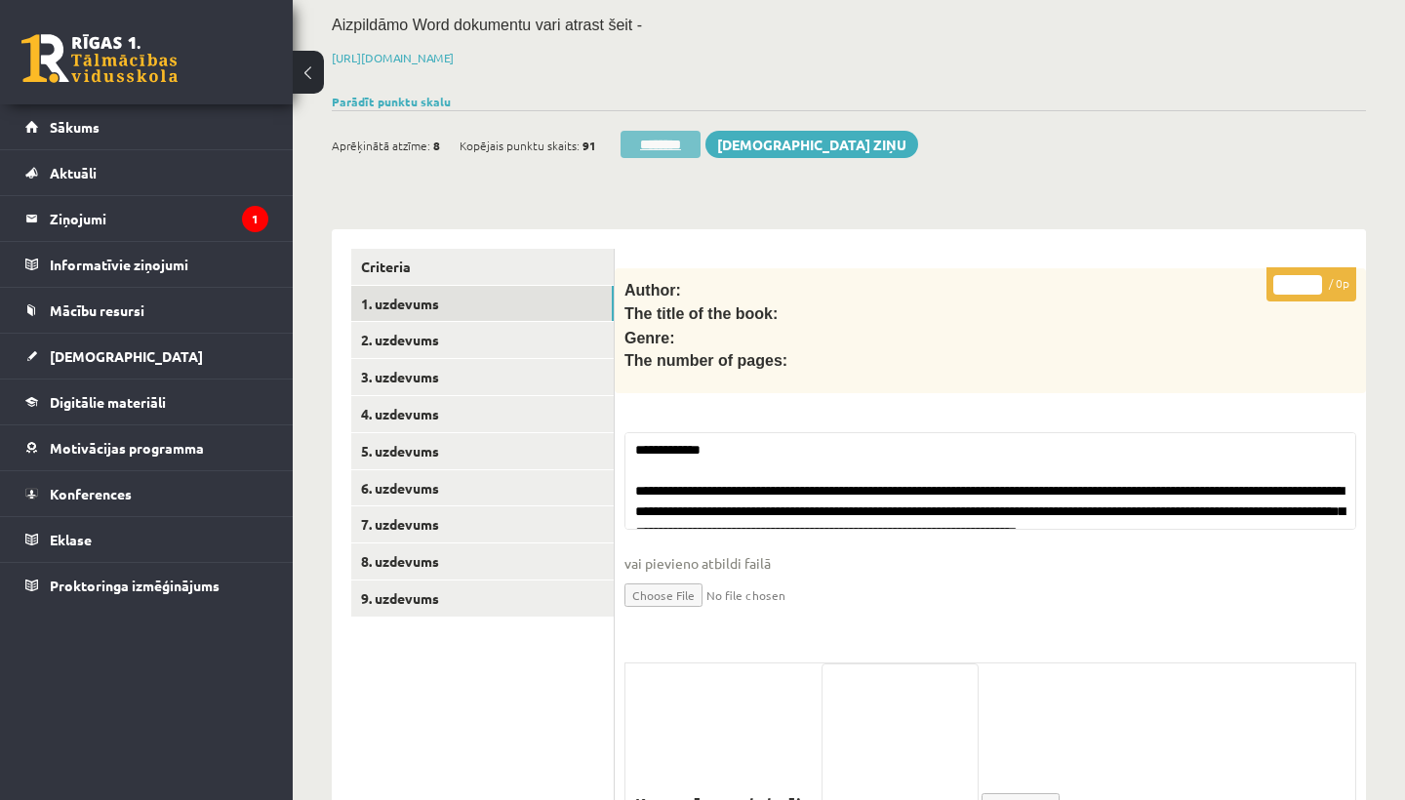
click at [665, 139] on input "********" at bounding box center [660, 144] width 80 height 27
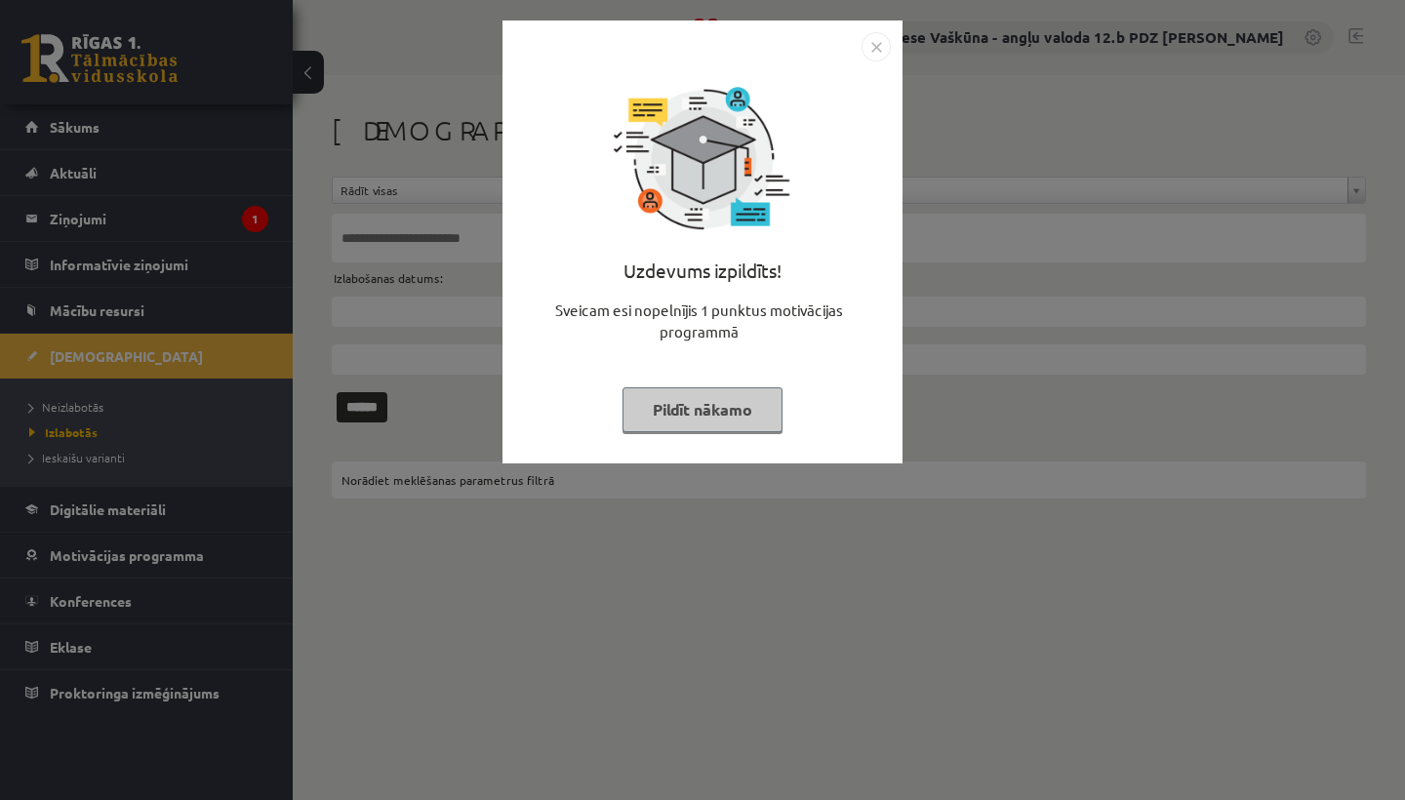
click at [878, 45] on img "Close" at bounding box center [875, 46] width 29 height 29
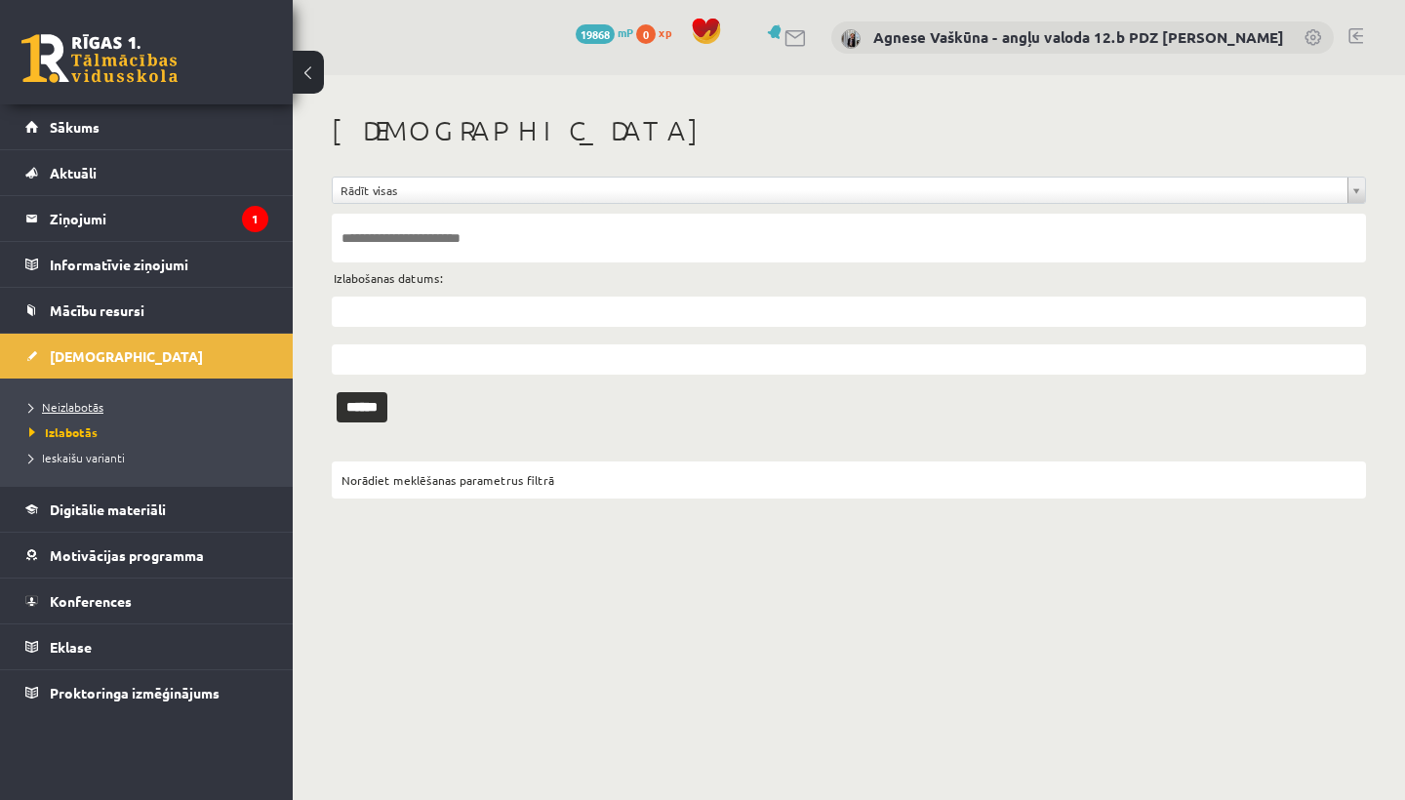
click at [67, 409] on span "Neizlabotās" at bounding box center [66, 407] width 74 height 16
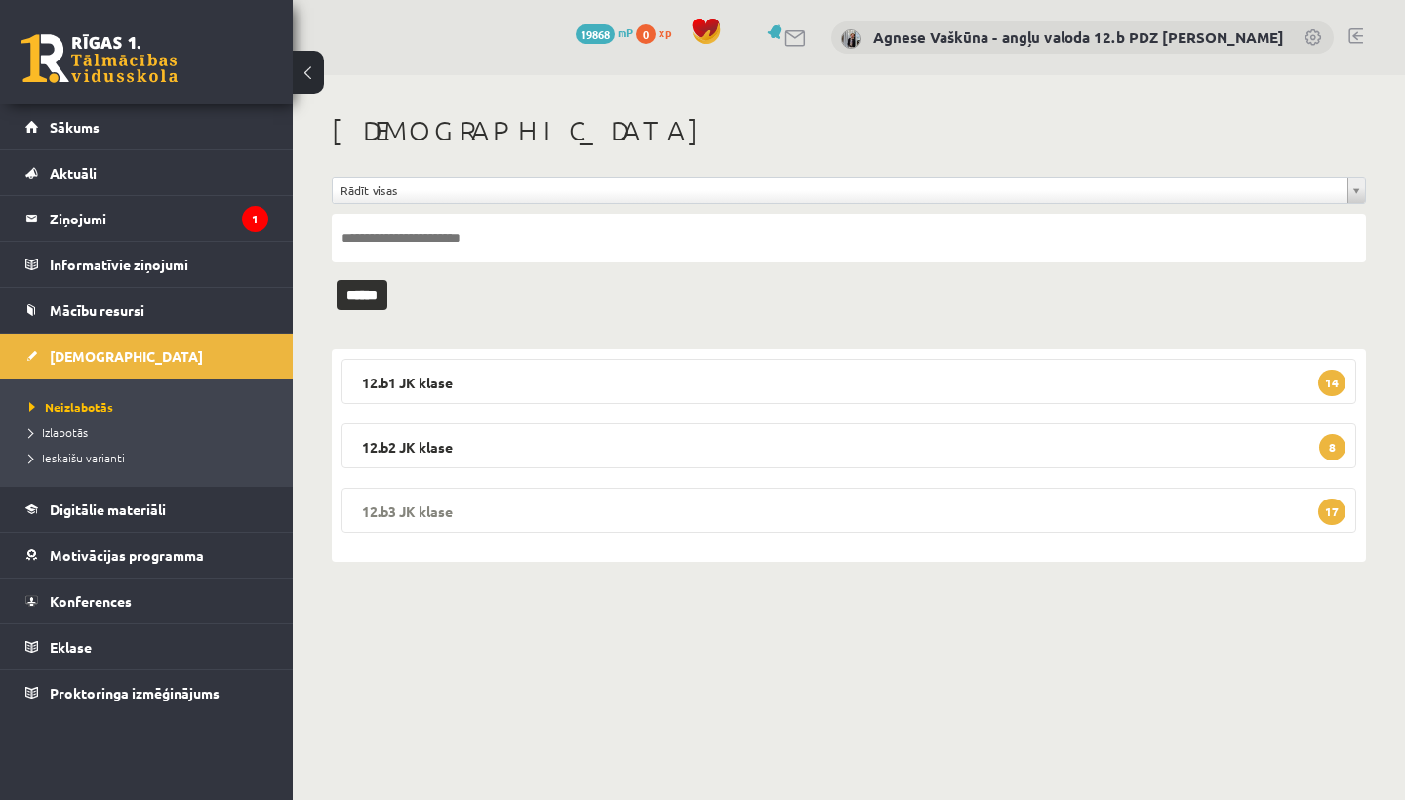
click at [509, 509] on legend "12.b3 JK klase 17" at bounding box center [848, 510] width 1014 height 45
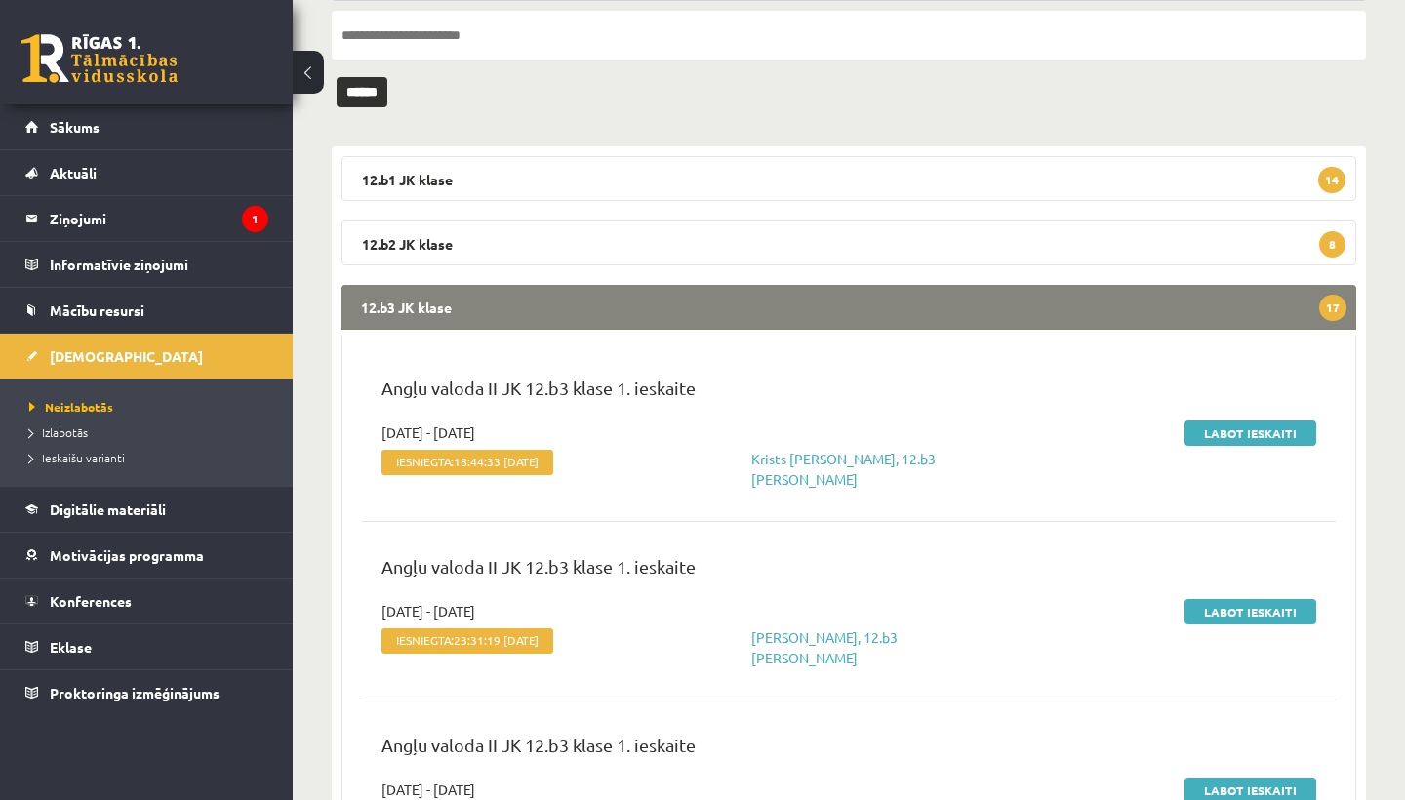
scroll to position [211, 0]
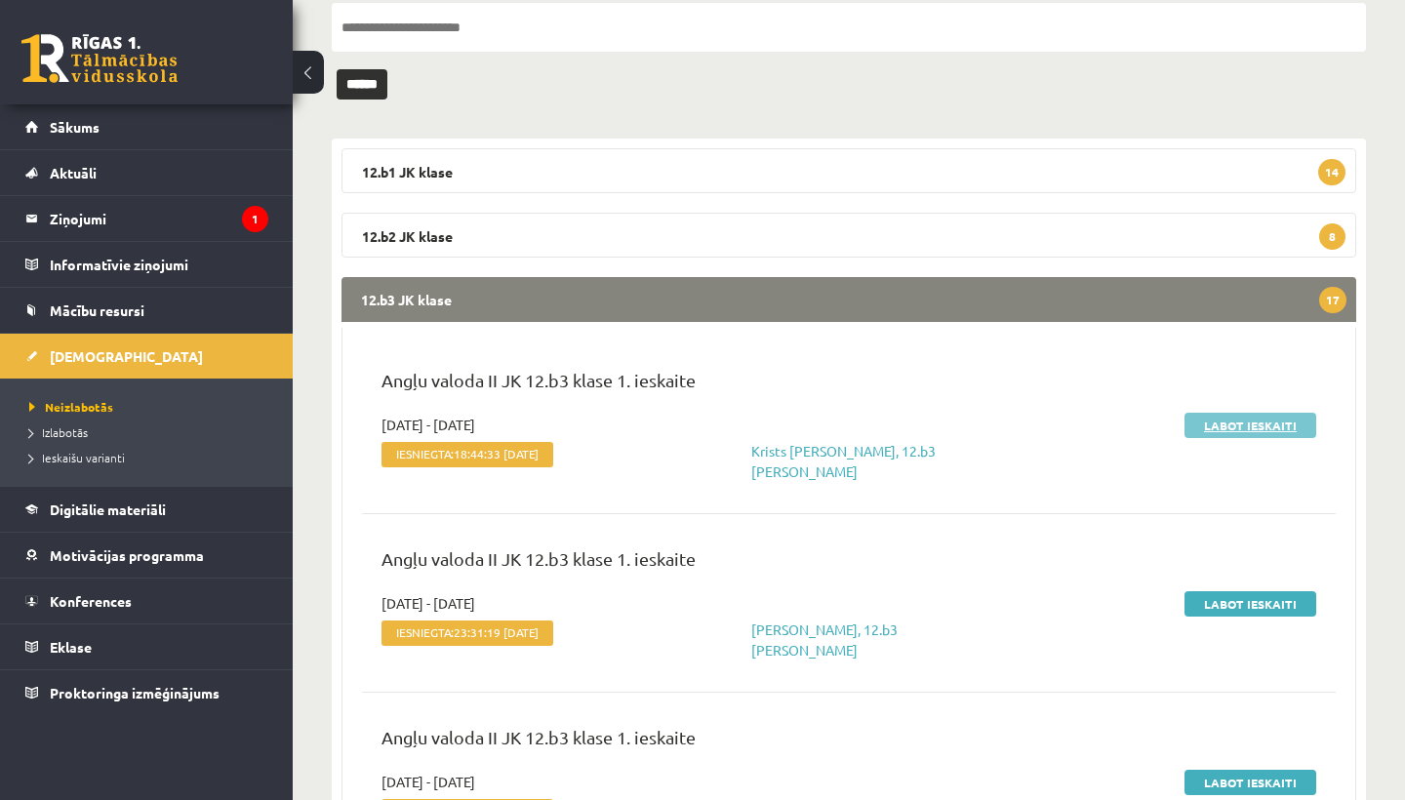
click at [1220, 423] on link "Labot ieskaiti" at bounding box center [1250, 425] width 132 height 25
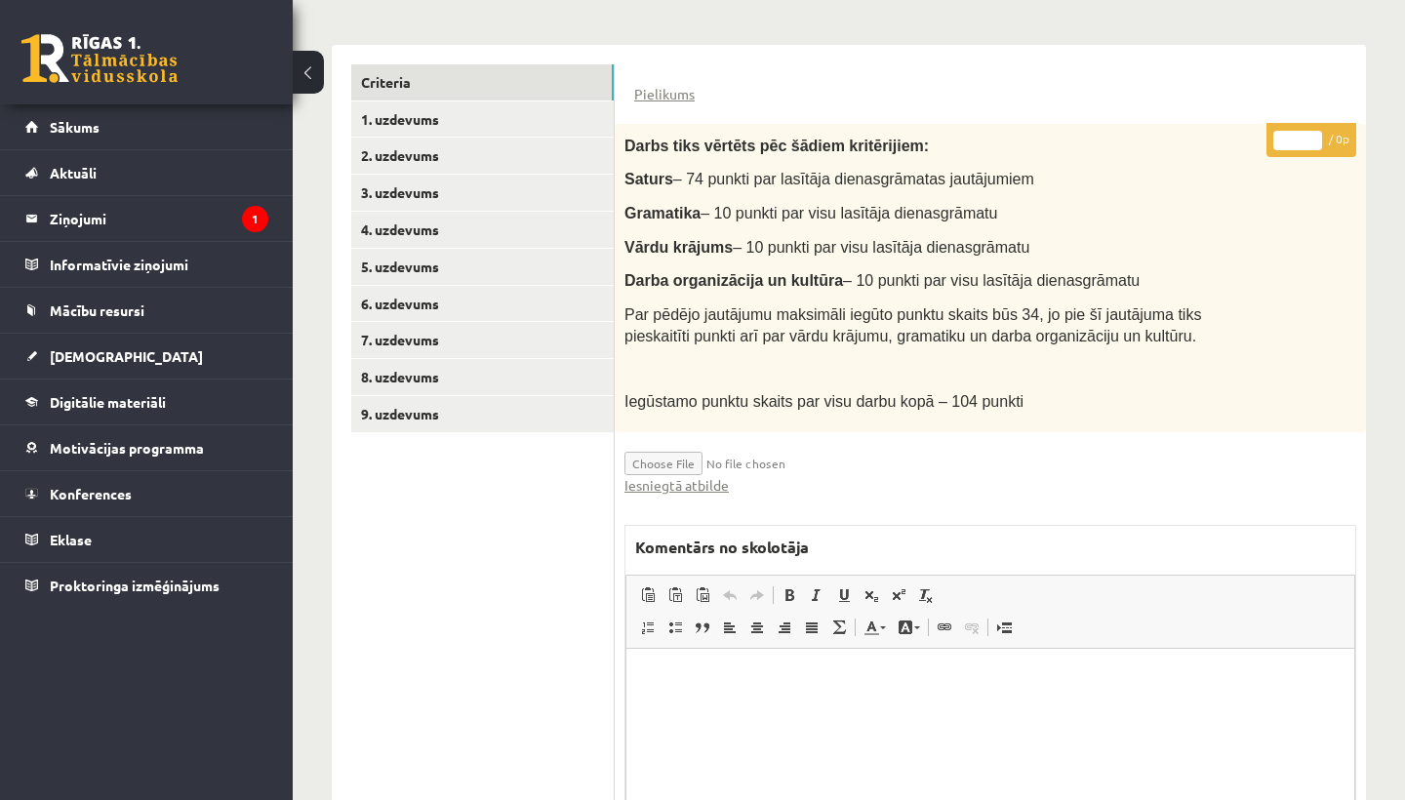
scroll to position [441, 0]
click at [710, 474] on link "Iesniegtā atbilde" at bounding box center [676, 483] width 104 height 20
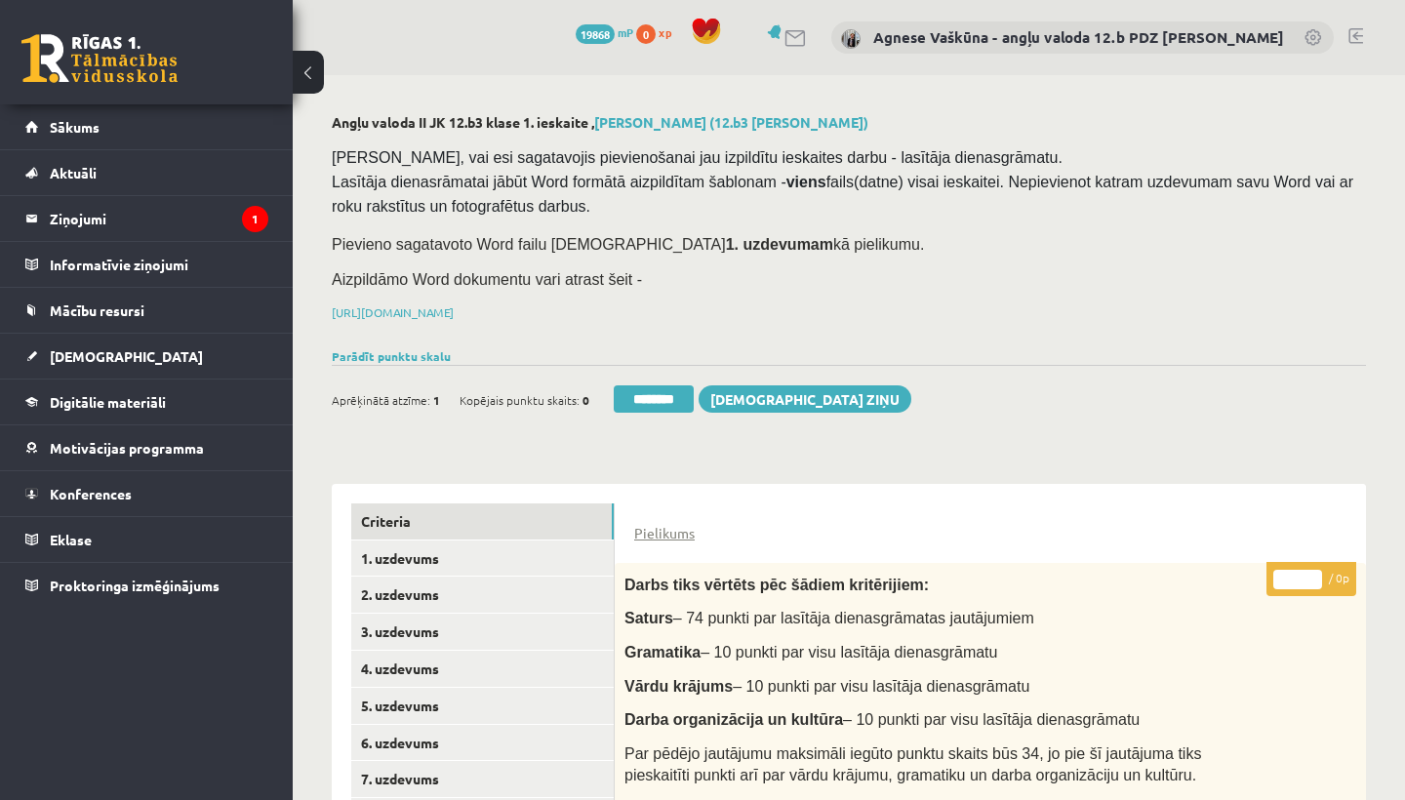
scroll to position [0, 0]
click at [433, 557] on link "1. uzdevums" at bounding box center [482, 558] width 262 height 36
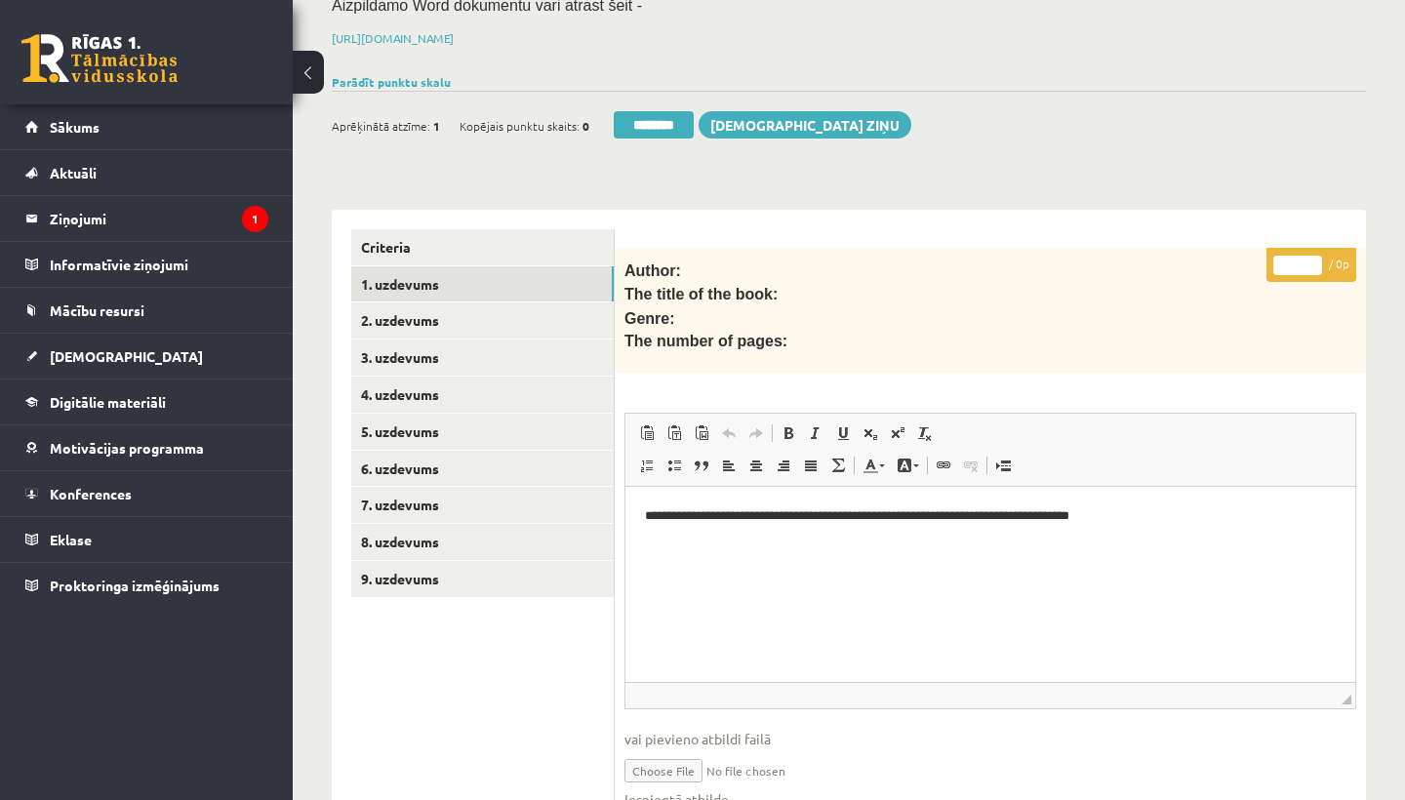
scroll to position [276, 0]
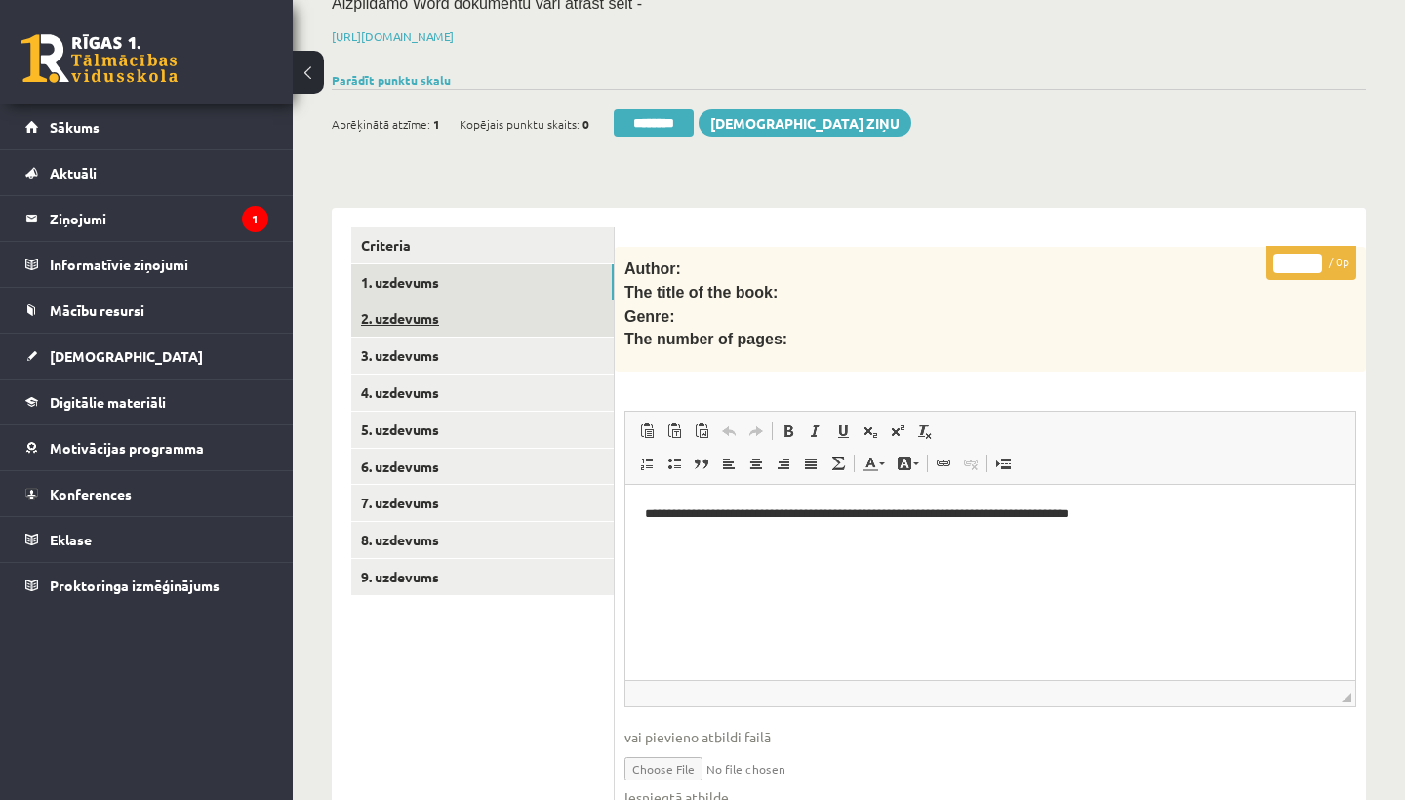
click at [415, 310] on link "2. uzdevums" at bounding box center [482, 318] width 262 height 36
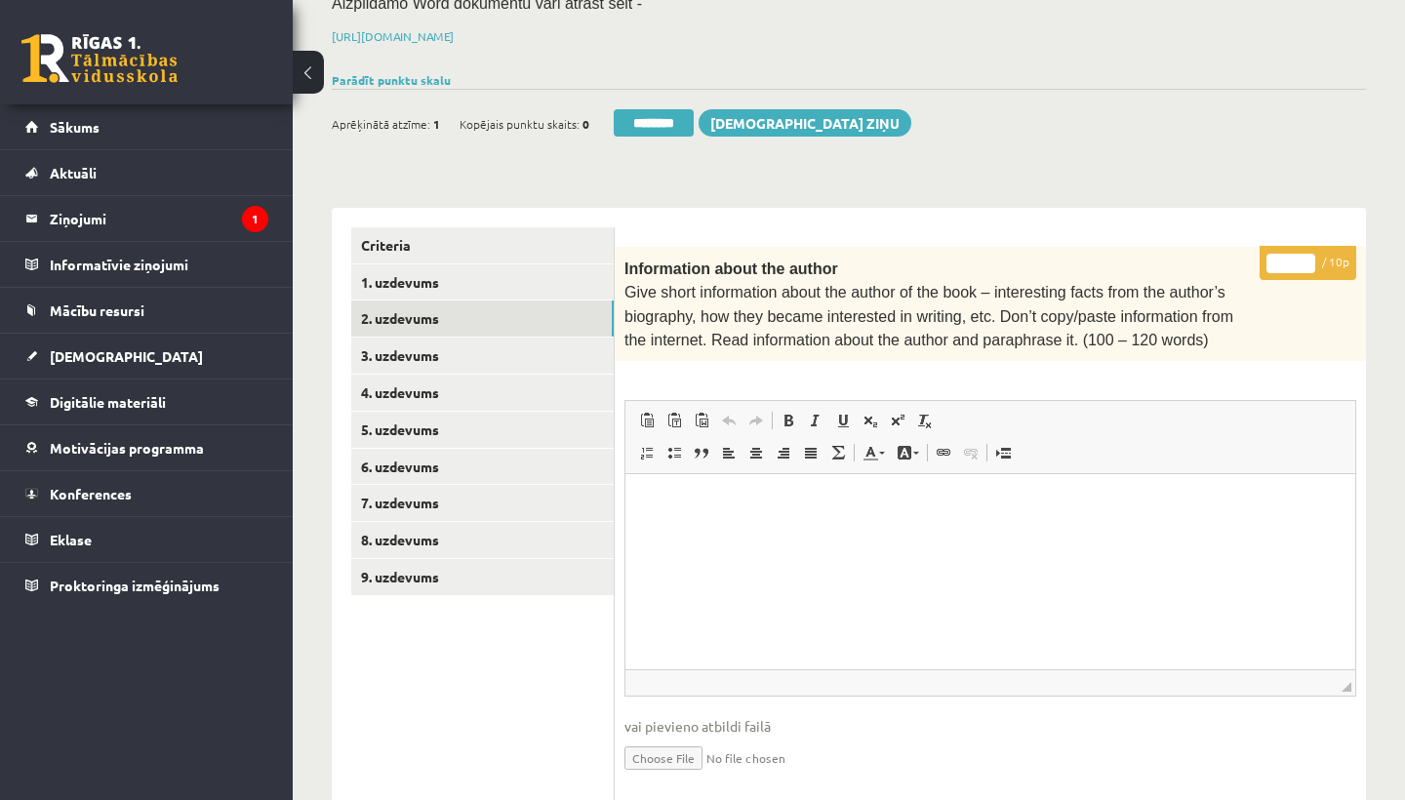
scroll to position [0, 0]
click at [1294, 258] on input "*" at bounding box center [1290, 264] width 49 height 20
type input "**"
click at [457, 343] on link "3. uzdevums" at bounding box center [482, 355] width 262 height 36
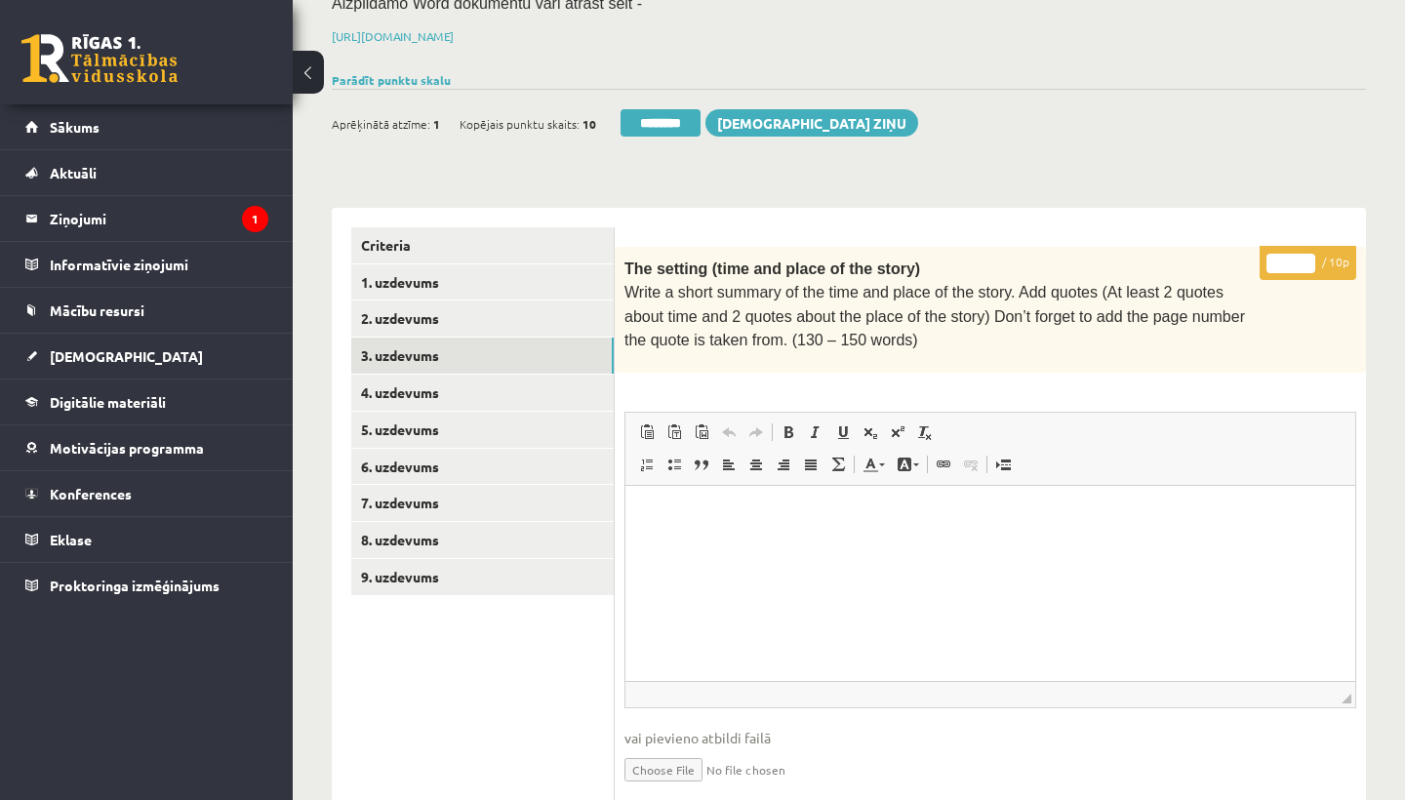
click at [1299, 259] on input "*" at bounding box center [1290, 264] width 49 height 20
type input "**"
click at [456, 397] on link "4. uzdevums" at bounding box center [482, 393] width 262 height 36
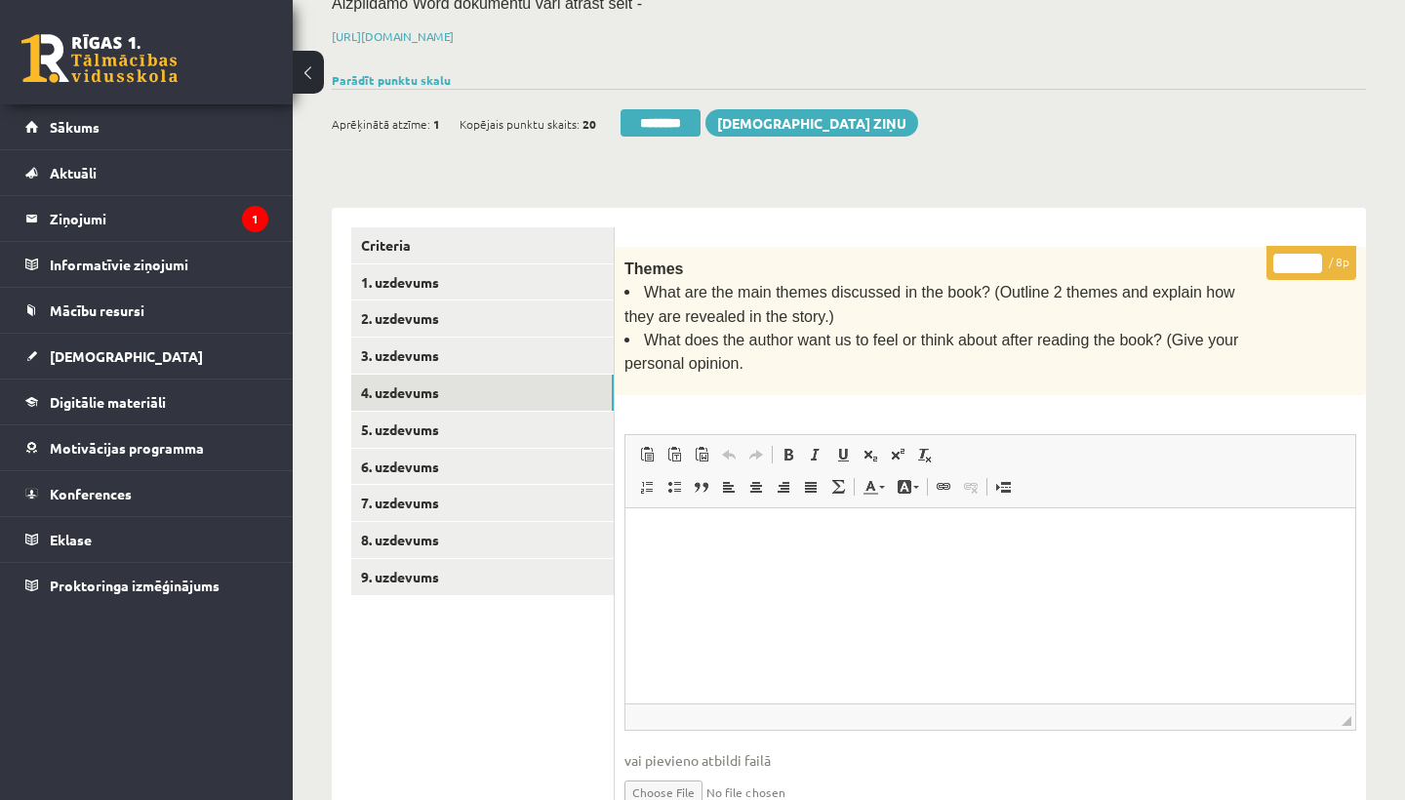
click at [1297, 258] on input "*" at bounding box center [1297, 264] width 49 height 20
type input "*"
click at [434, 430] on link "5. uzdevums" at bounding box center [482, 430] width 262 height 36
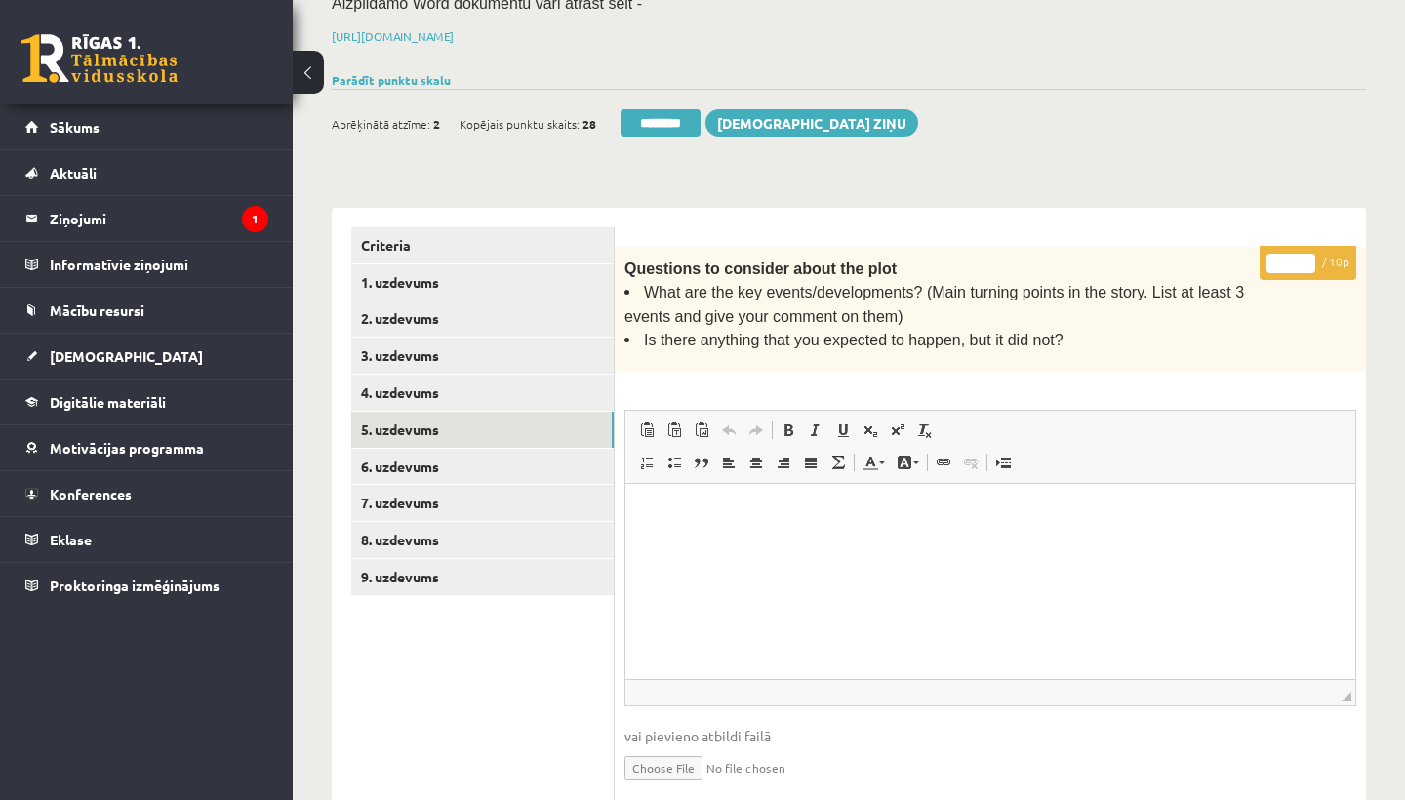
click at [1290, 259] on input "*" at bounding box center [1290, 264] width 49 height 20
type input "**"
click at [458, 462] on link "6. uzdevums" at bounding box center [482, 467] width 262 height 36
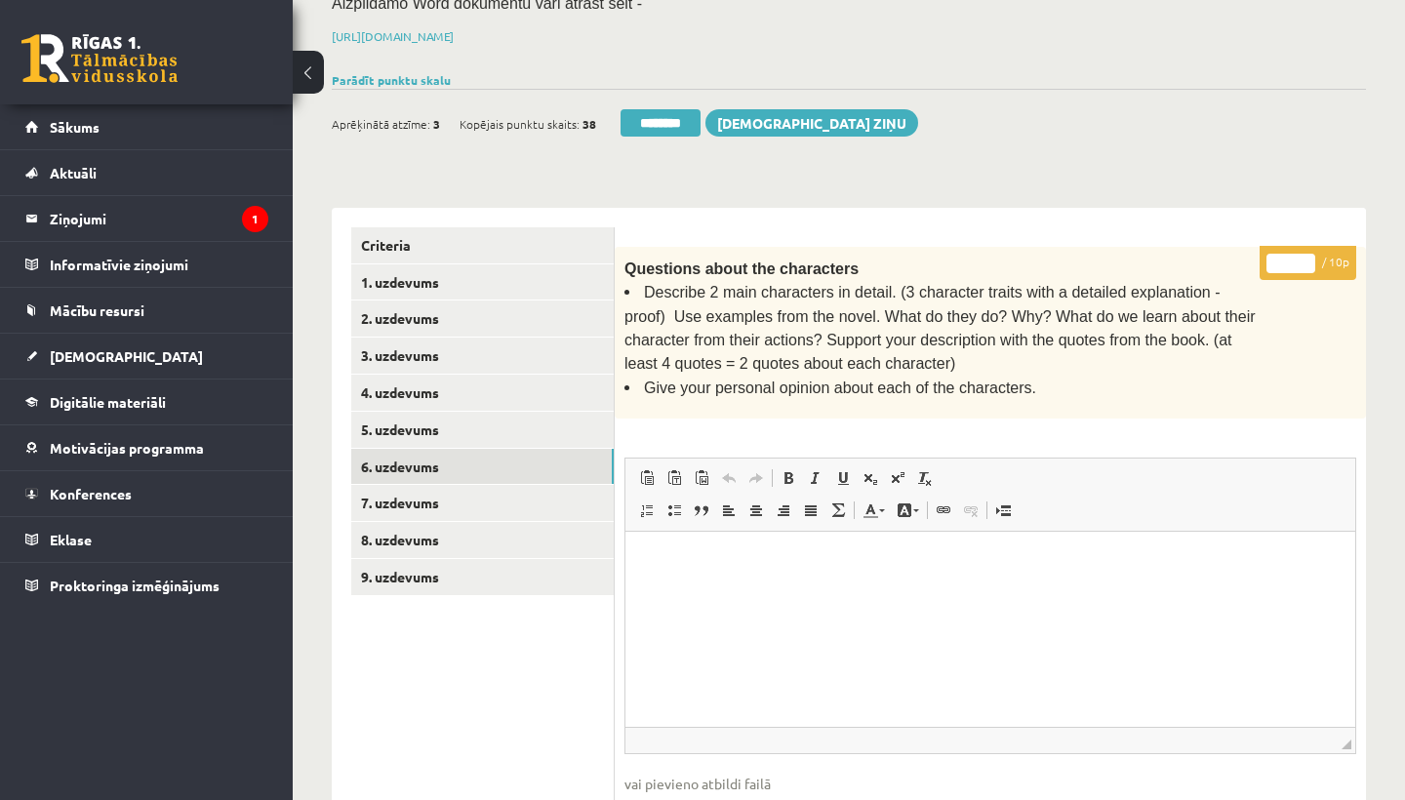
click at [1299, 255] on input "*" at bounding box center [1290, 264] width 49 height 20
type input "**"
click at [484, 487] on link "7. uzdevums" at bounding box center [482, 503] width 262 height 36
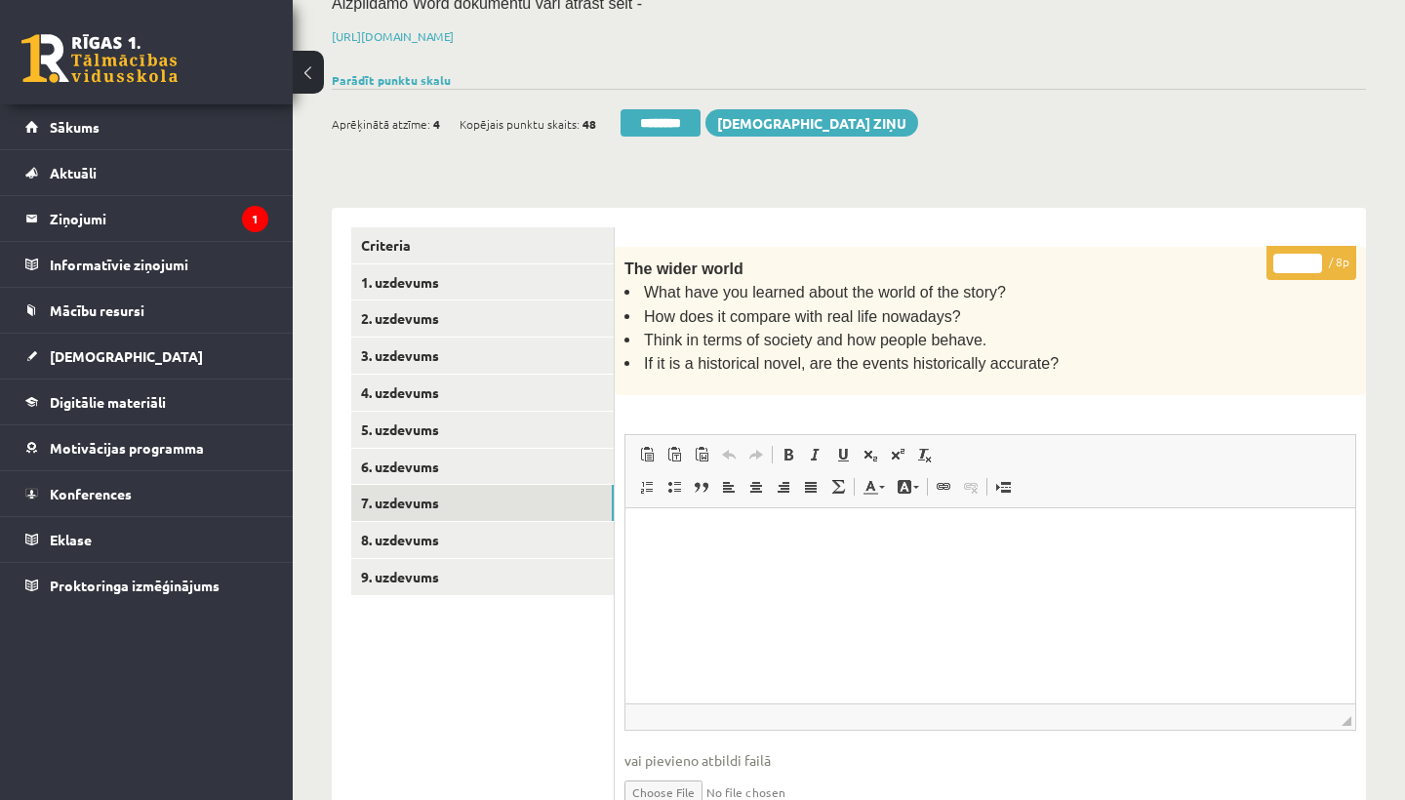
click at [1299, 258] on input "*" at bounding box center [1297, 264] width 49 height 20
type input "*"
click at [446, 523] on link "8. uzdevums" at bounding box center [482, 540] width 262 height 36
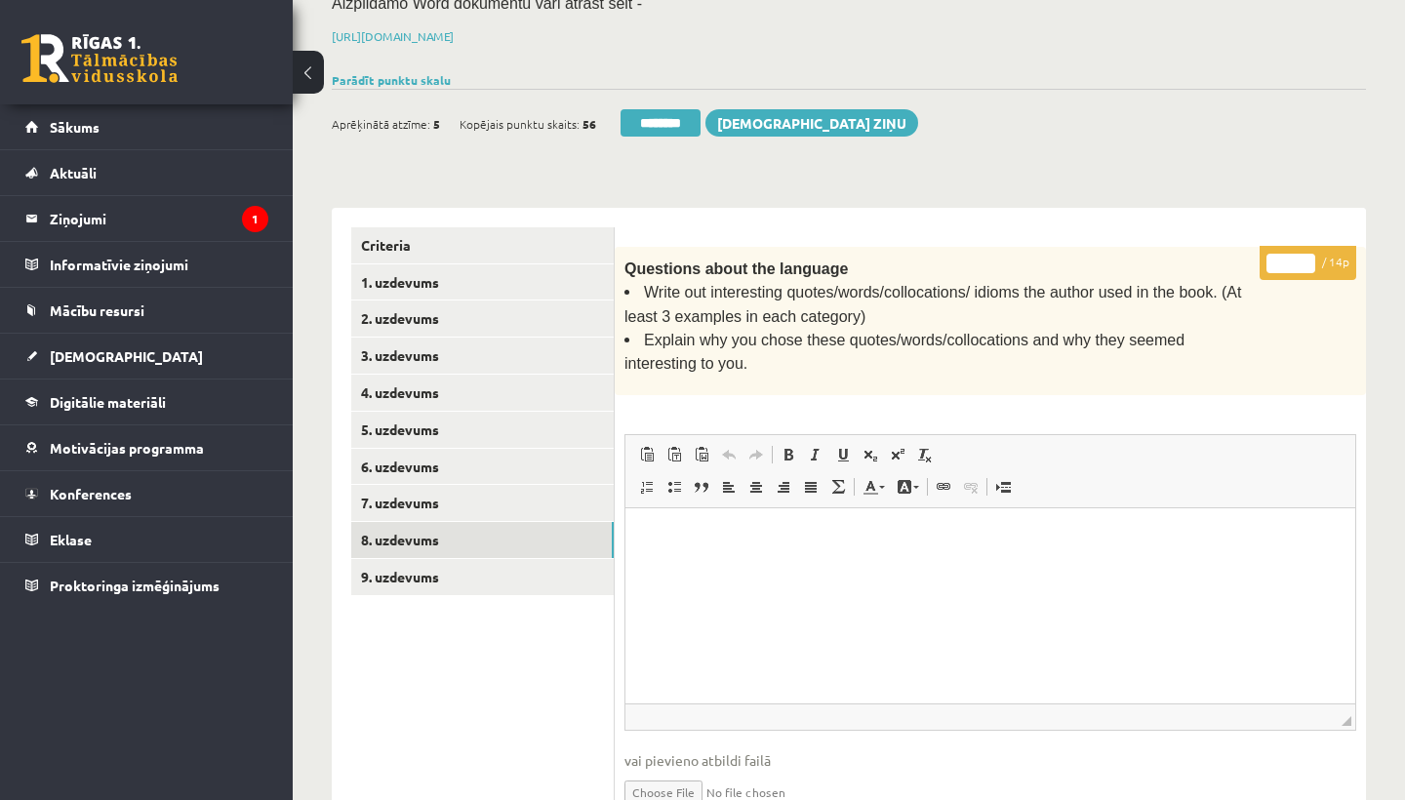
click at [1291, 258] on input "*" at bounding box center [1290, 264] width 49 height 20
type input "**"
click at [454, 564] on link "9. uzdevums" at bounding box center [482, 577] width 262 height 36
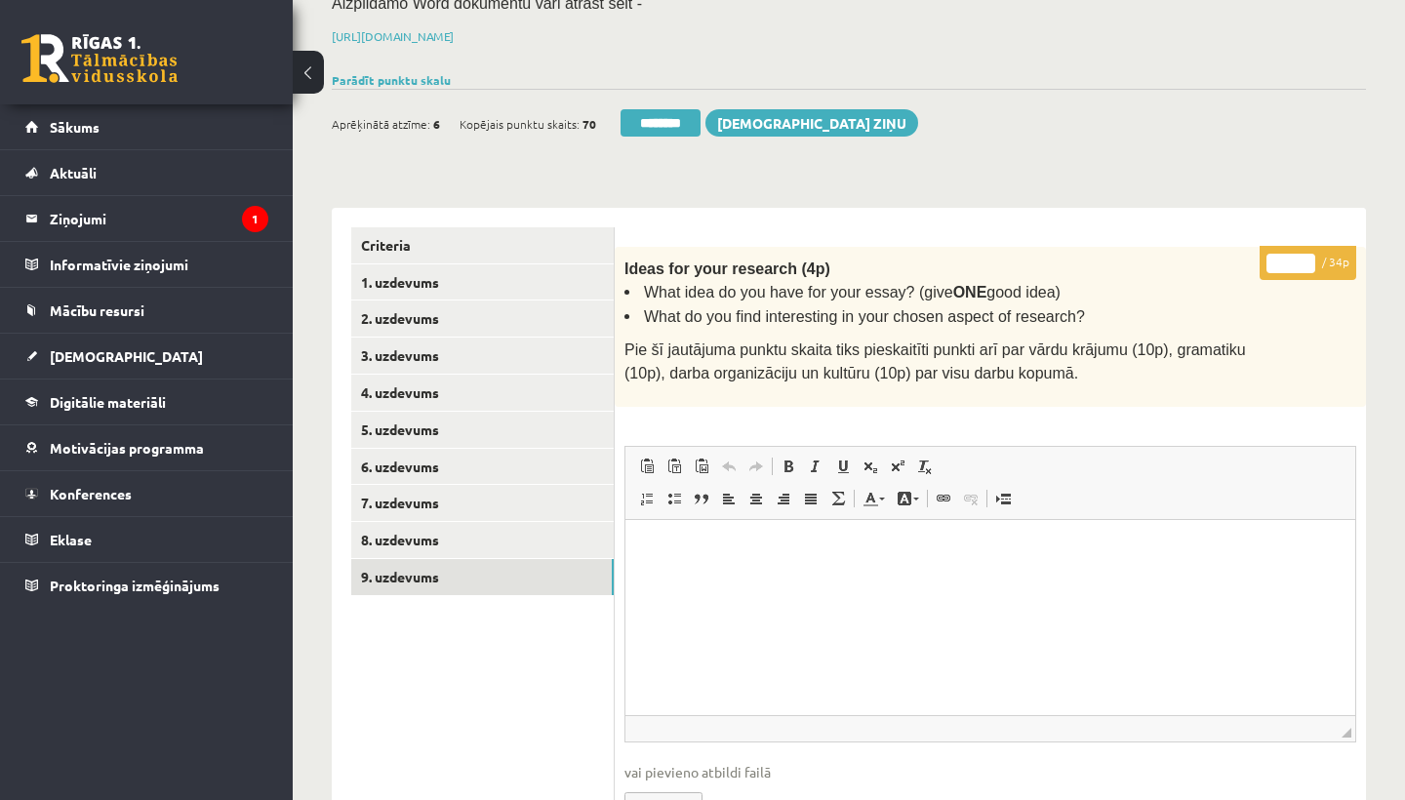
click at [1298, 257] on input "*" at bounding box center [1290, 264] width 49 height 20
type input "**"
click at [386, 281] on link "1. uzdevums" at bounding box center [482, 282] width 262 height 36
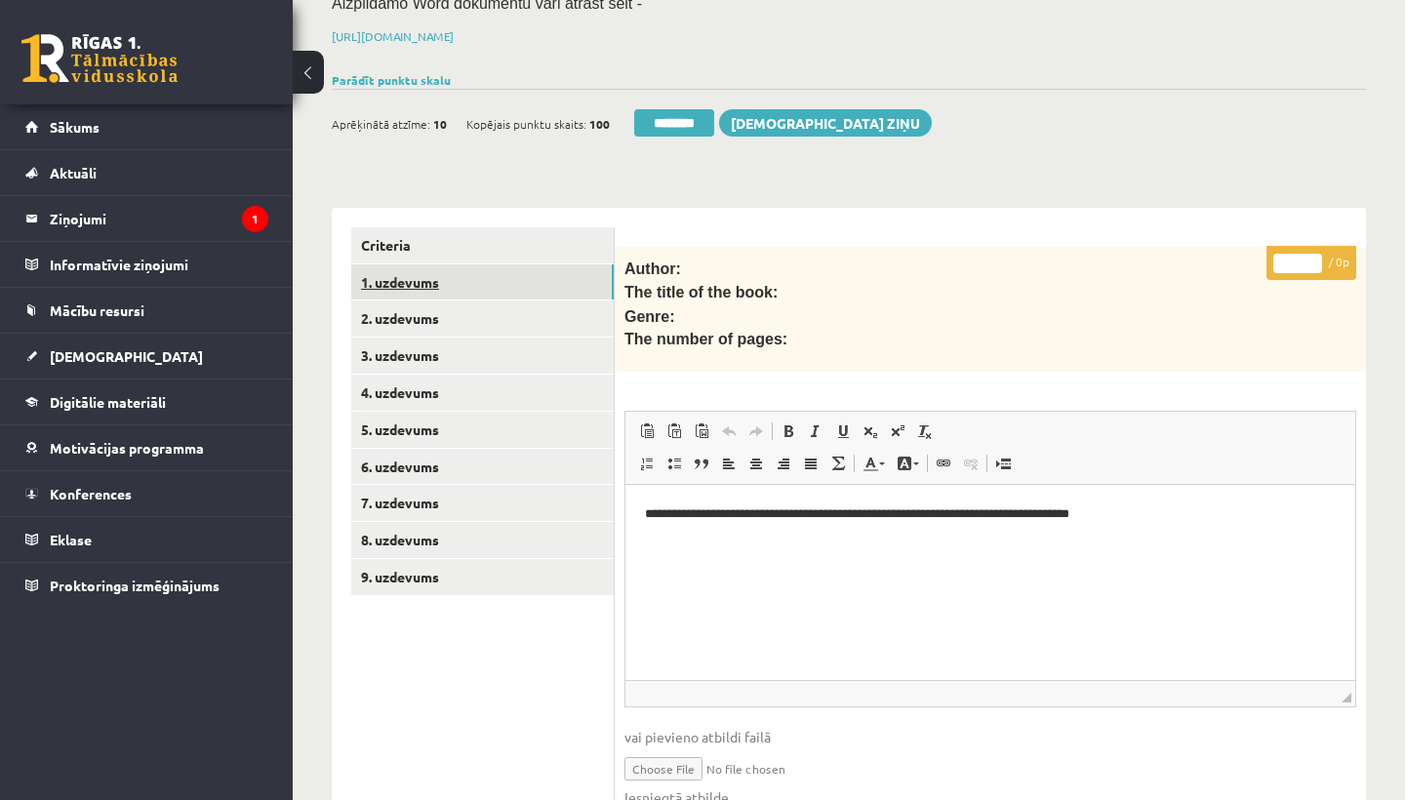
click at [381, 283] on link "1. uzdevums" at bounding box center [482, 282] width 262 height 36
click at [683, 120] on input "********" at bounding box center [674, 122] width 80 height 27
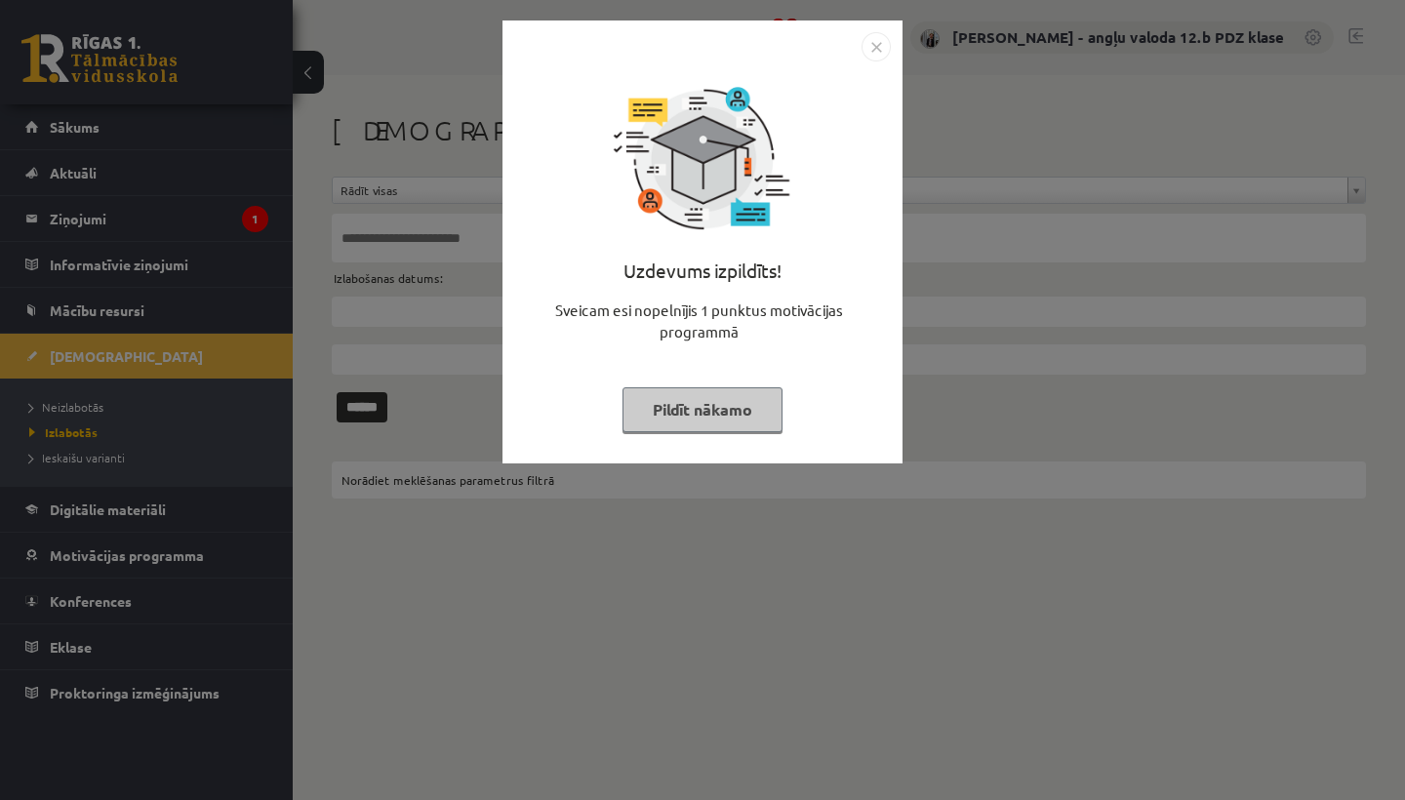
click at [877, 43] on img "Close" at bounding box center [875, 46] width 29 height 29
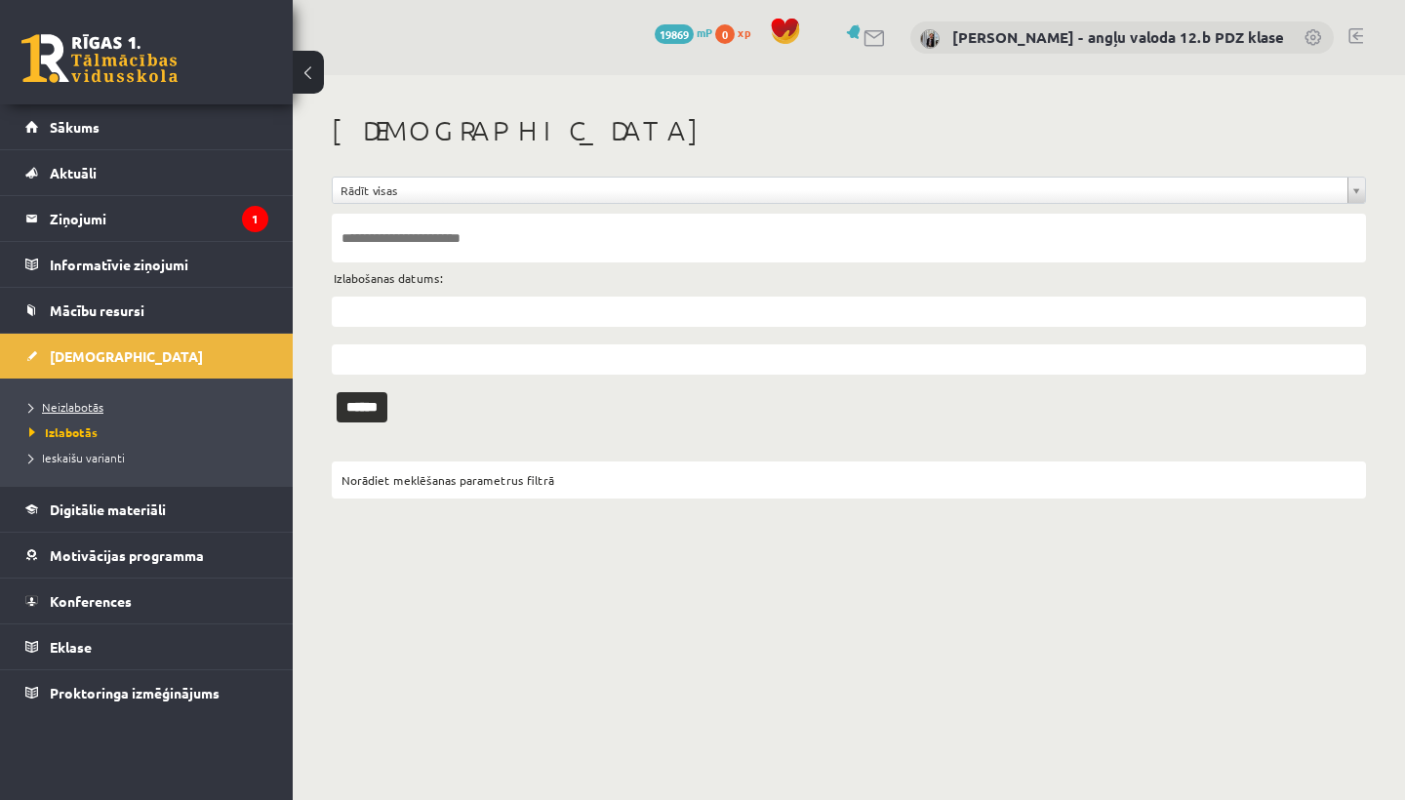
click at [75, 400] on span "Neizlabotās" at bounding box center [66, 407] width 74 height 16
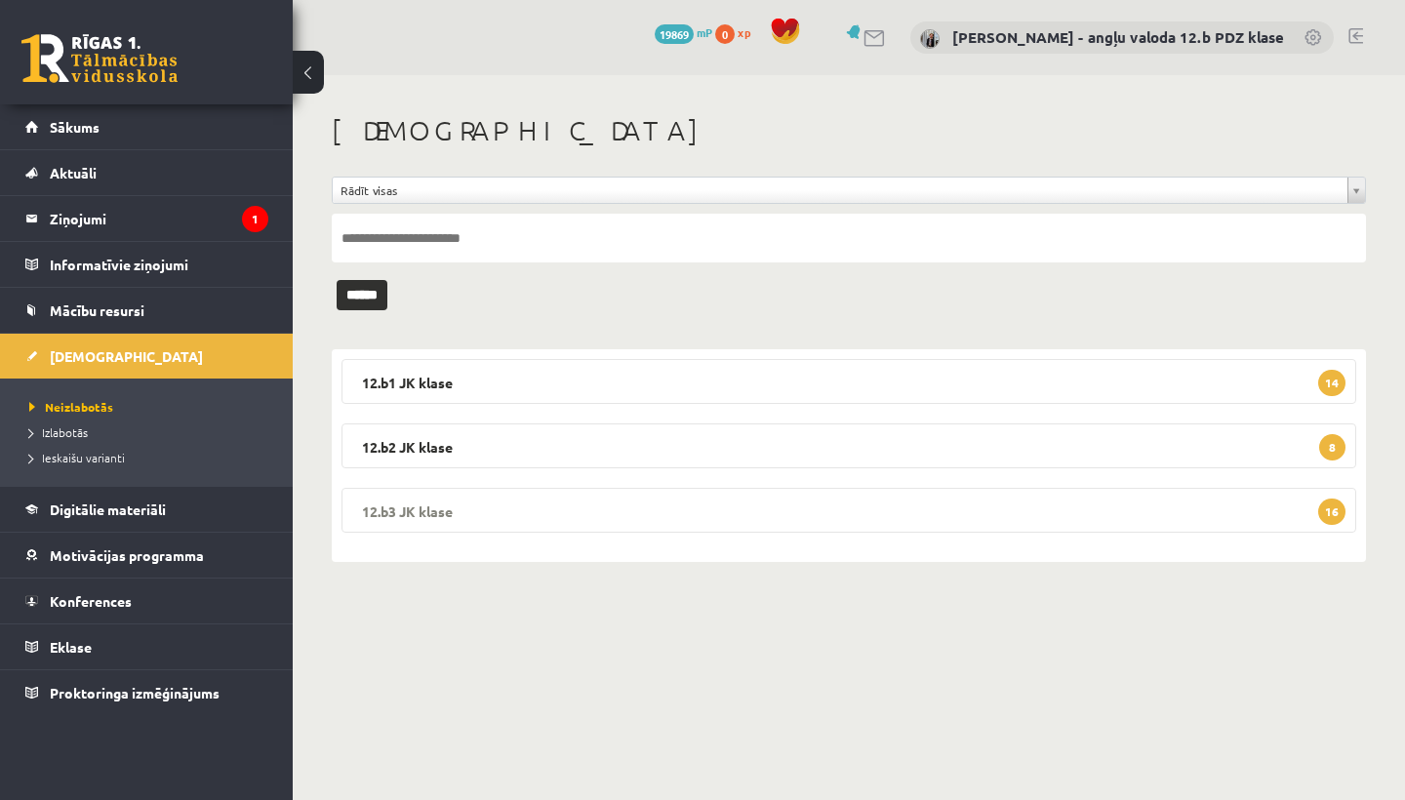
click at [491, 513] on legend "12.b3 JK klase 16" at bounding box center [848, 510] width 1014 height 45
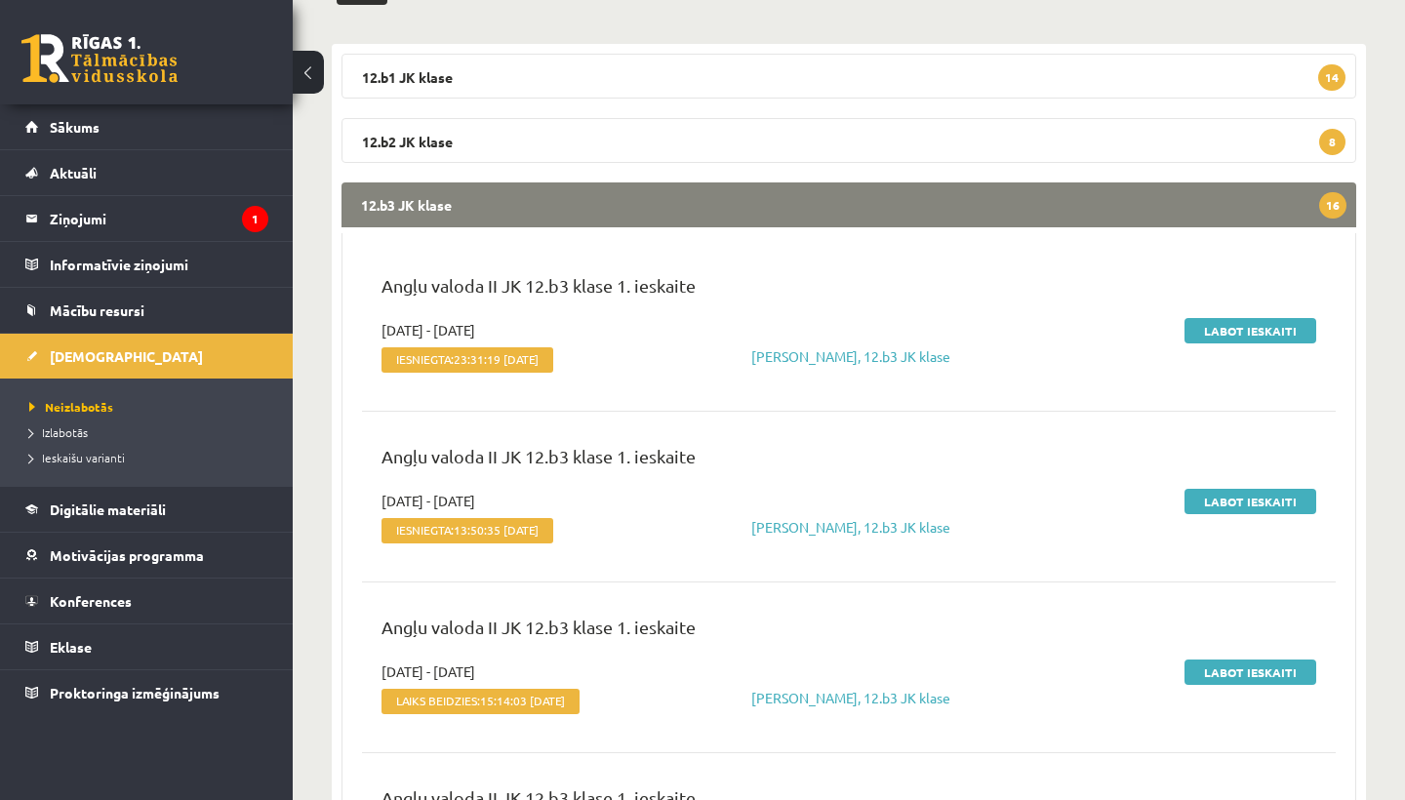
scroll to position [307, 0]
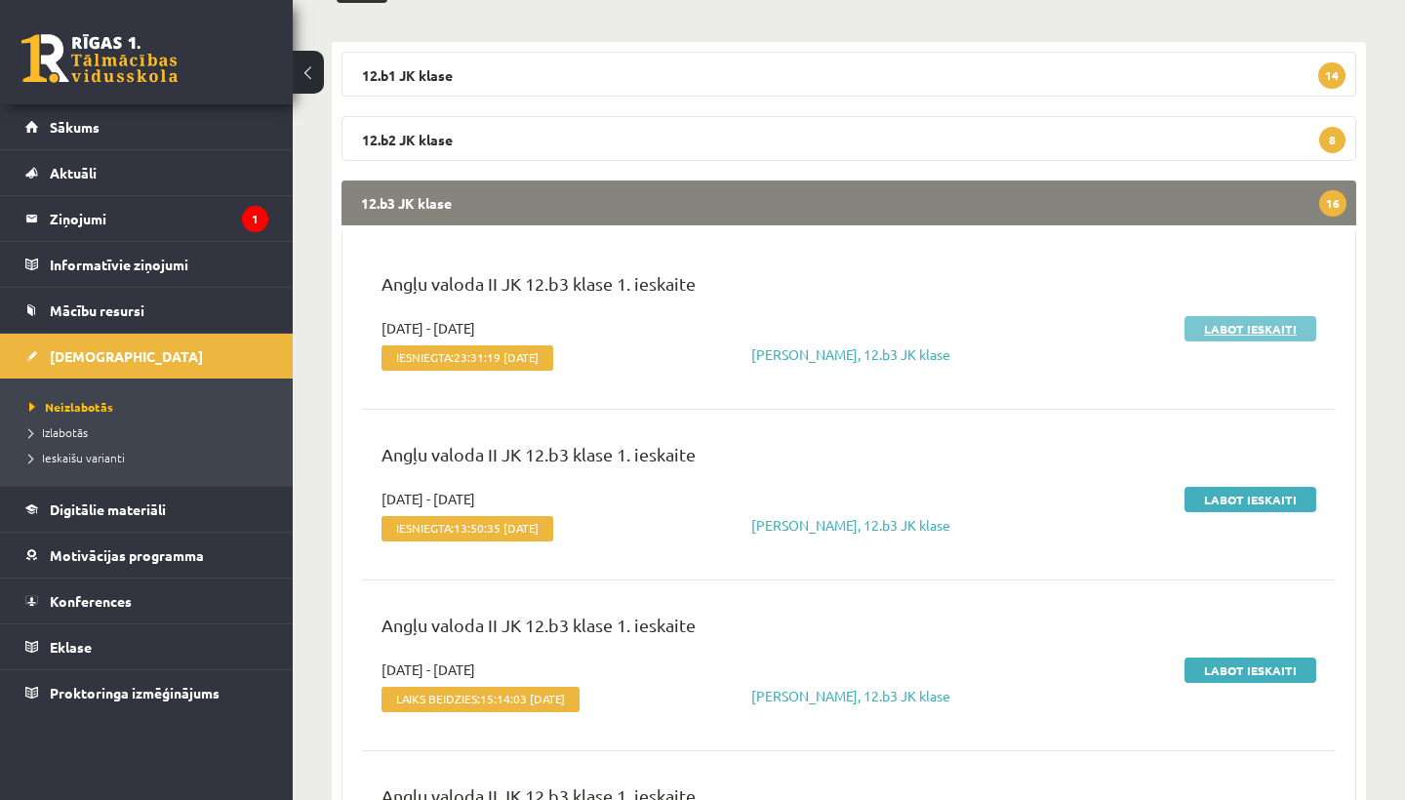
click at [1247, 326] on link "Labot ieskaiti" at bounding box center [1250, 328] width 132 height 25
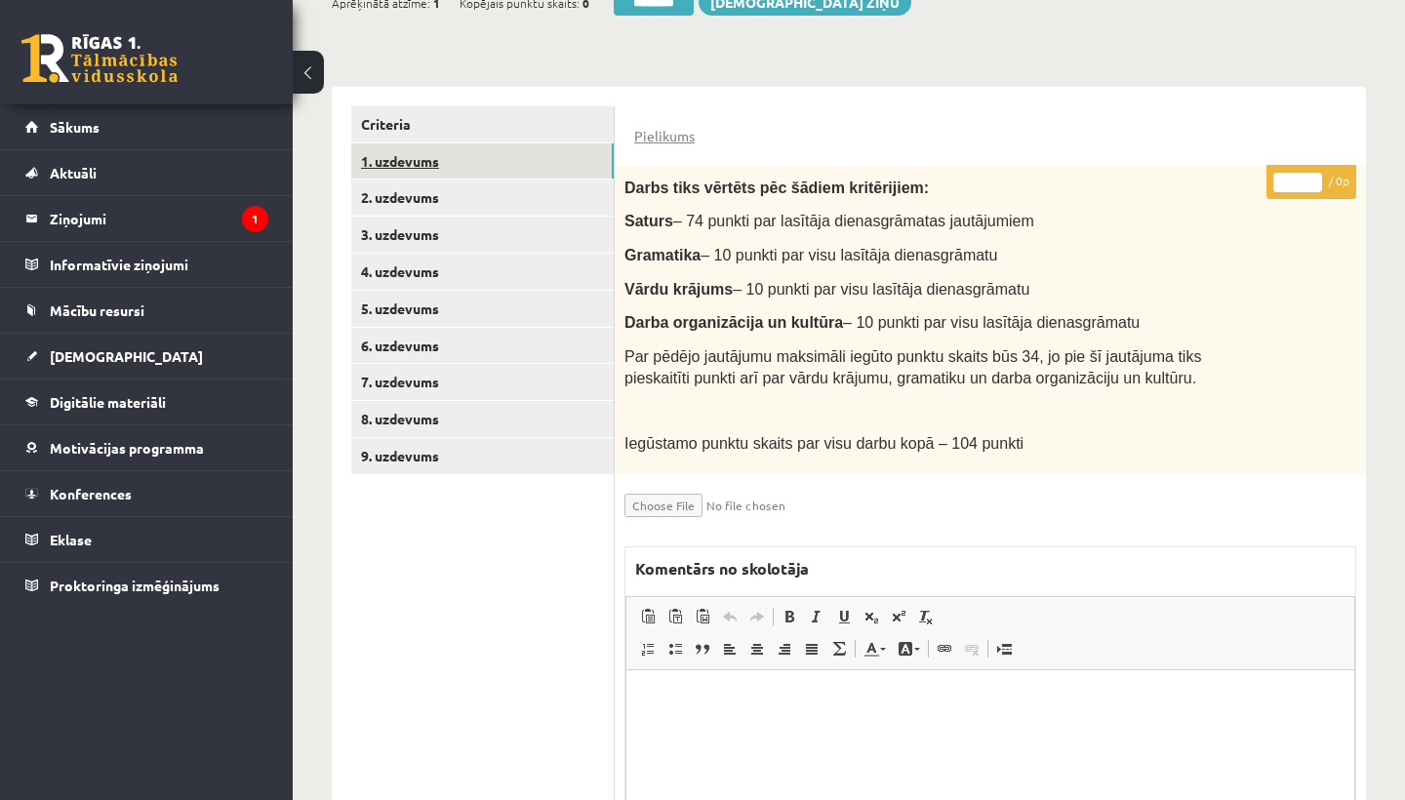
click at [455, 150] on link "1. uzdevums" at bounding box center [482, 161] width 262 height 36
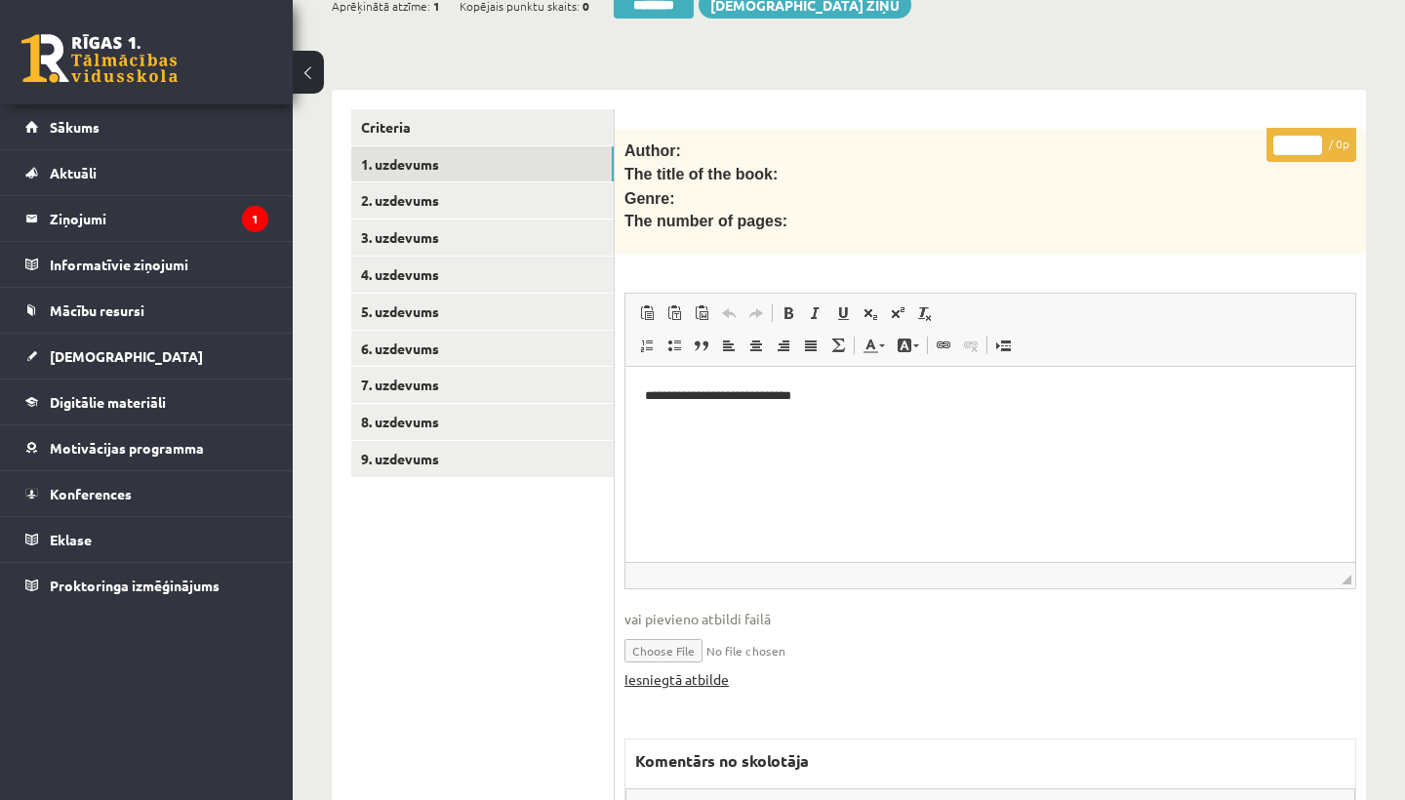
click at [675, 672] on link "Iesniegtā atbilde" at bounding box center [676, 679] width 104 height 20
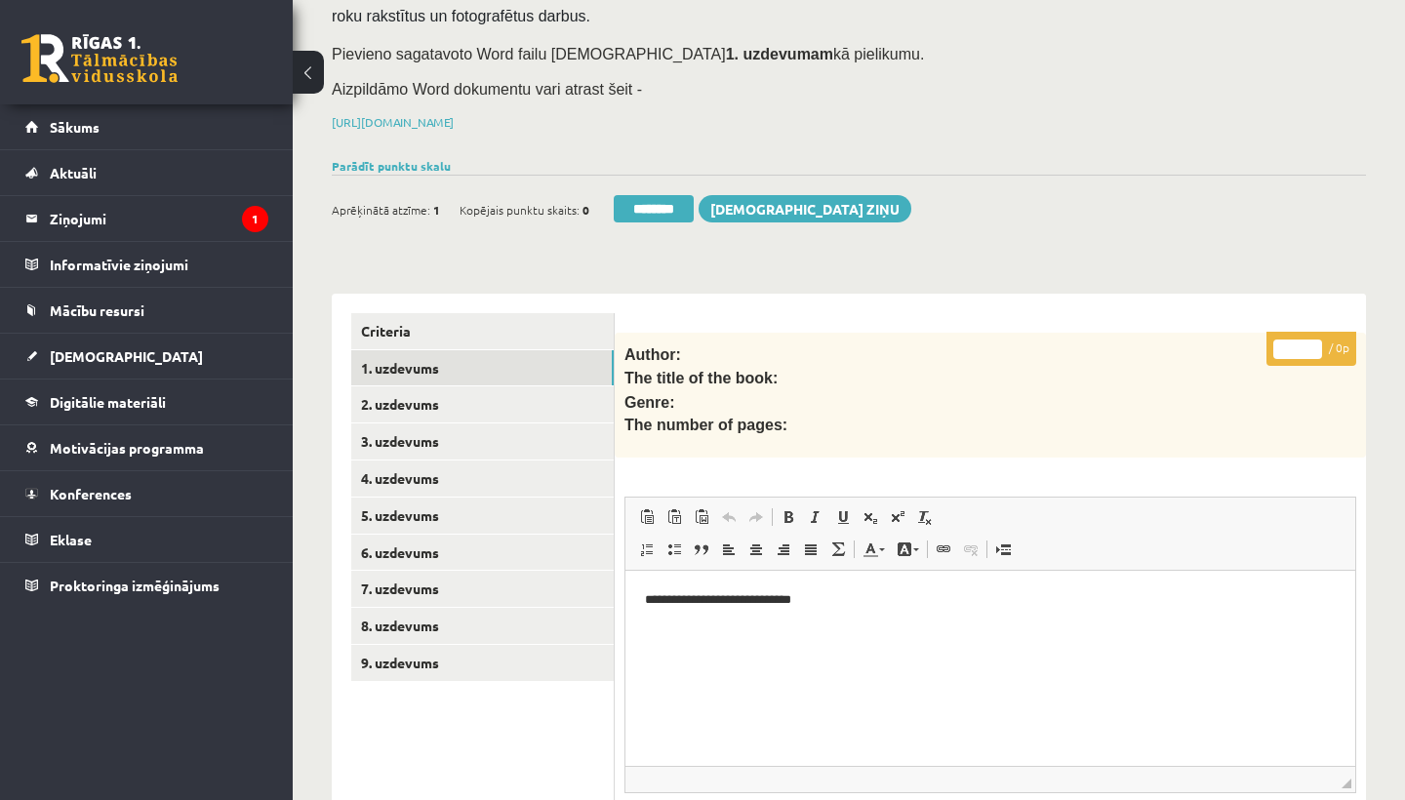
scroll to position [222, 0]
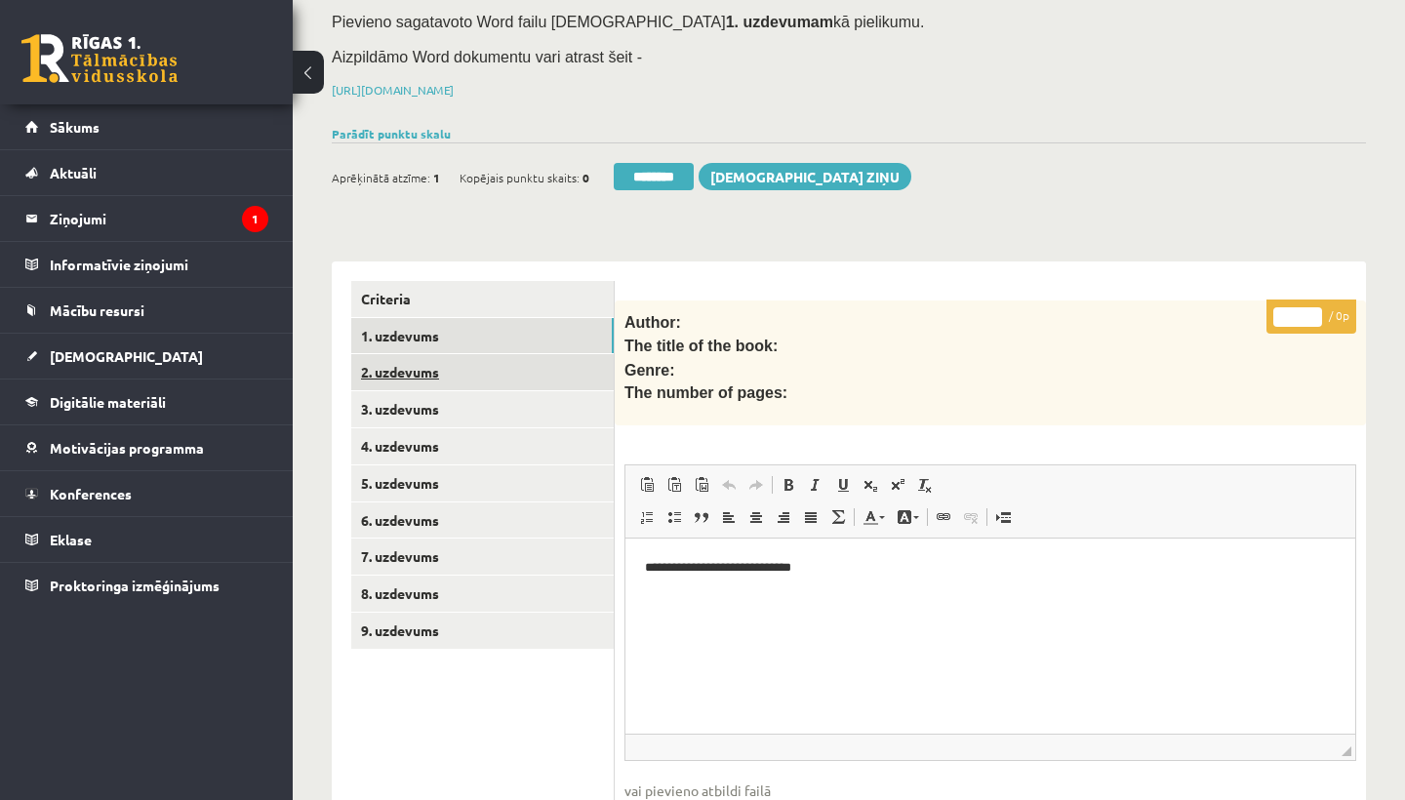
click at [424, 374] on link "2. uzdevums" at bounding box center [482, 372] width 262 height 36
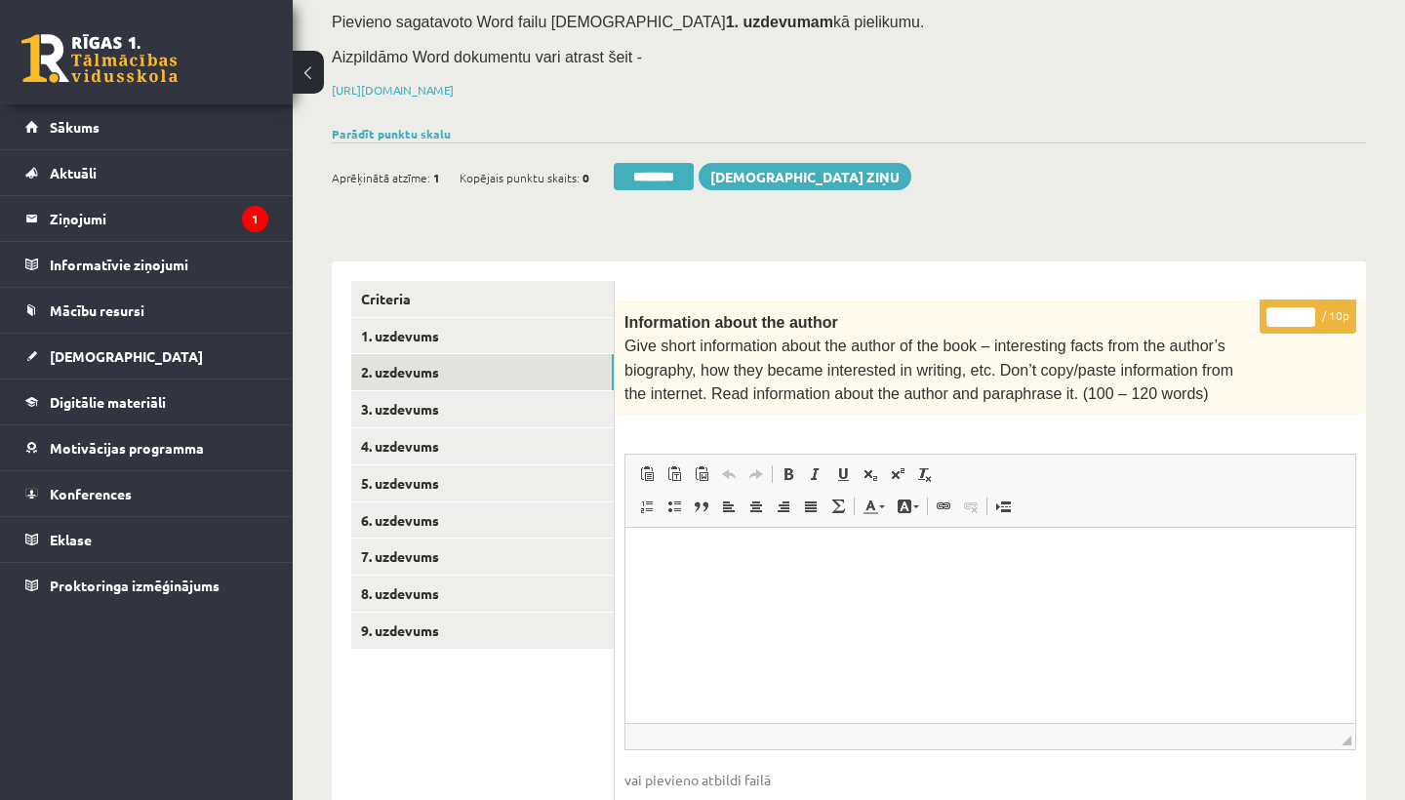
scroll to position [0, 0]
click at [1293, 309] on input "*" at bounding box center [1290, 317] width 49 height 20
type input "**"
click at [405, 397] on link "3. uzdevums" at bounding box center [482, 409] width 262 height 36
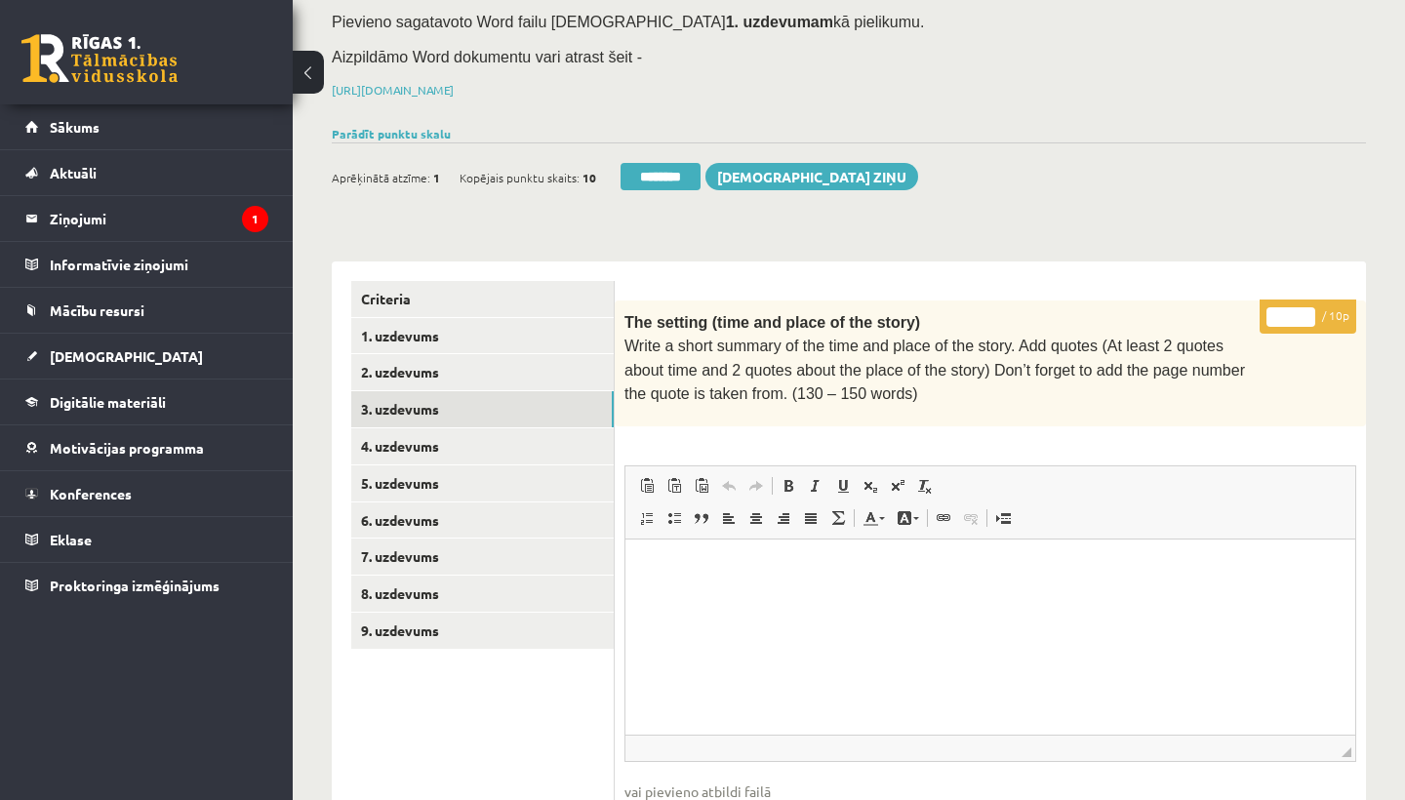
click at [1291, 311] on input "*" at bounding box center [1290, 317] width 49 height 20
type input "**"
click at [434, 439] on link "4. uzdevums" at bounding box center [482, 446] width 262 height 36
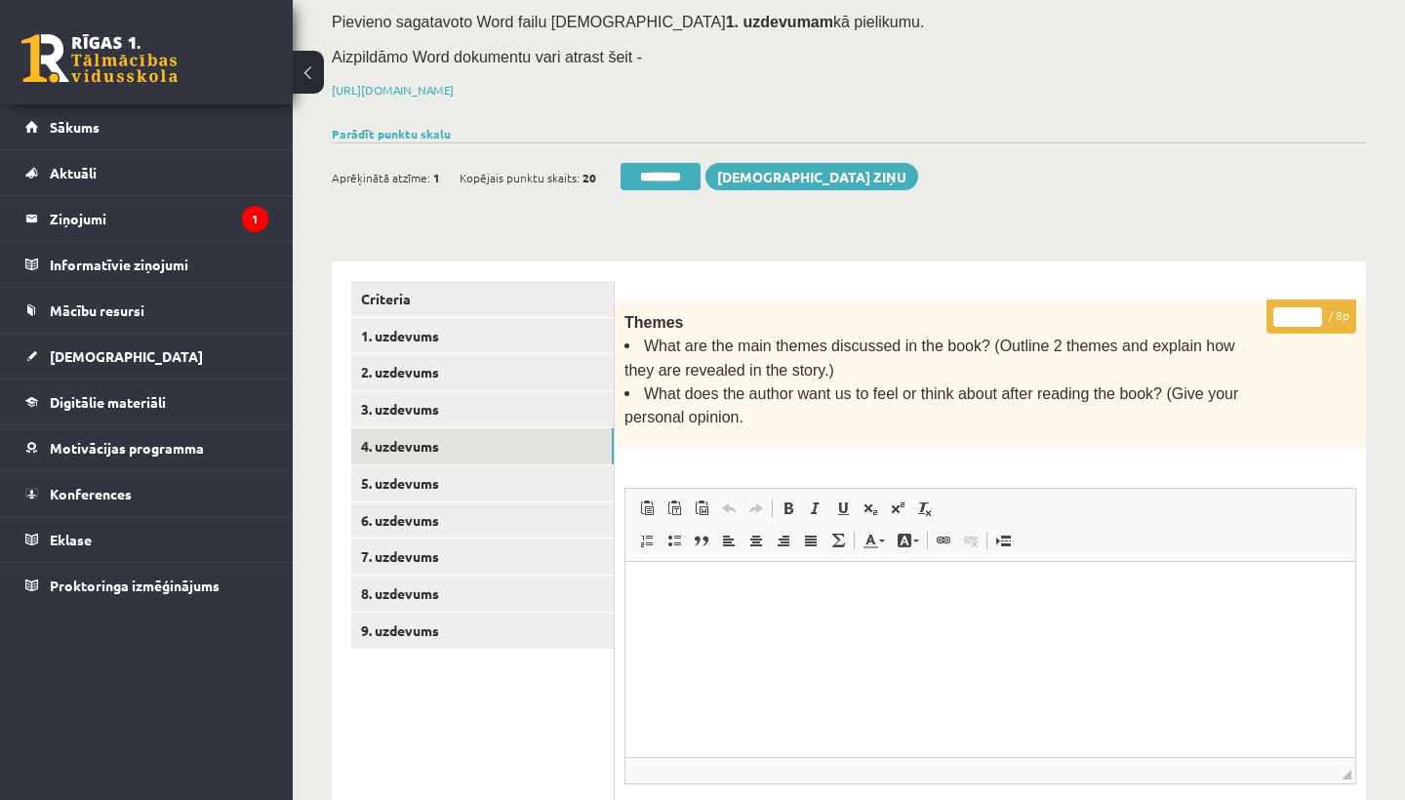
click at [1301, 310] on input "*" at bounding box center [1297, 317] width 49 height 20
type input "*"
click at [423, 473] on link "5. uzdevums" at bounding box center [482, 483] width 262 height 36
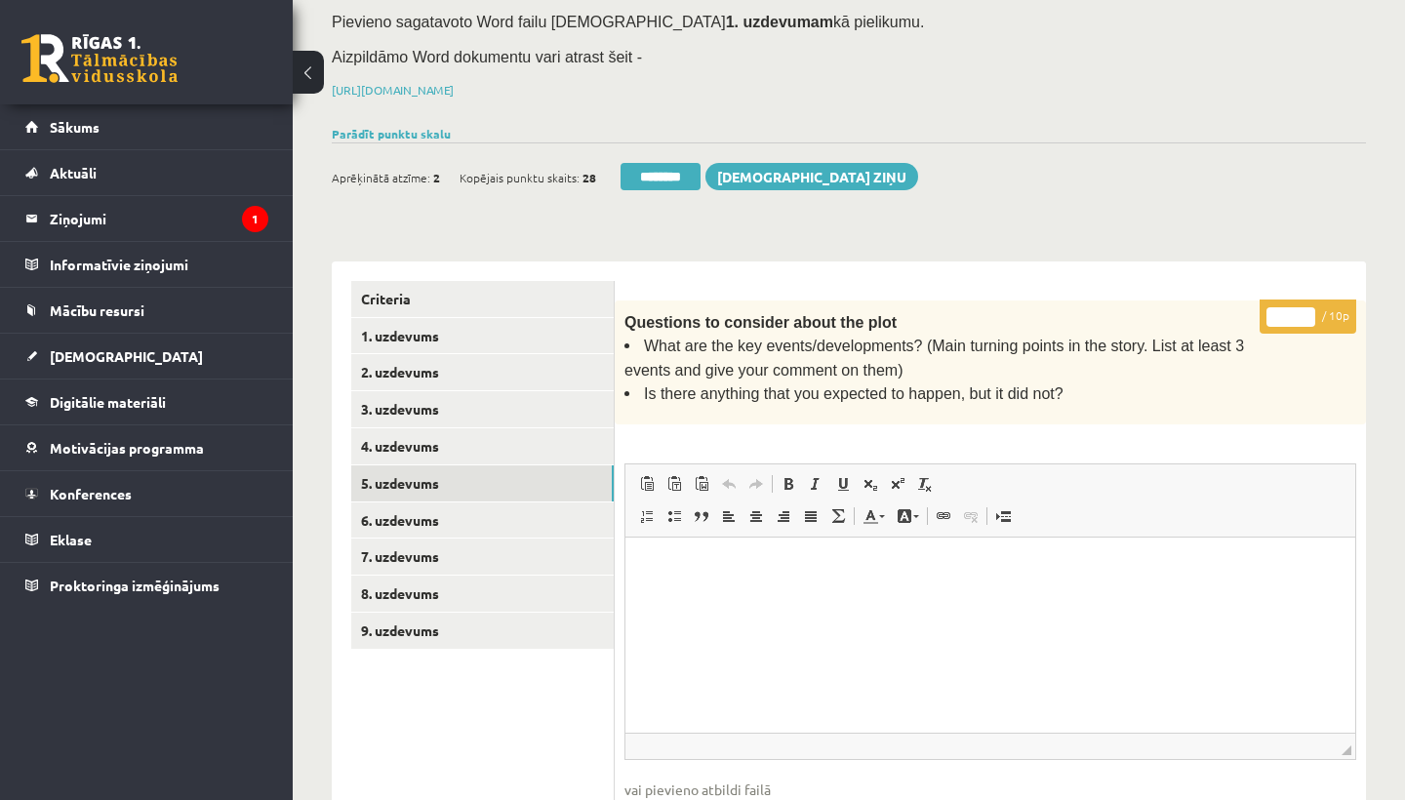
click at [1293, 316] on input "*" at bounding box center [1290, 317] width 49 height 20
type input "**"
click at [453, 518] on link "6. uzdevums" at bounding box center [482, 520] width 262 height 36
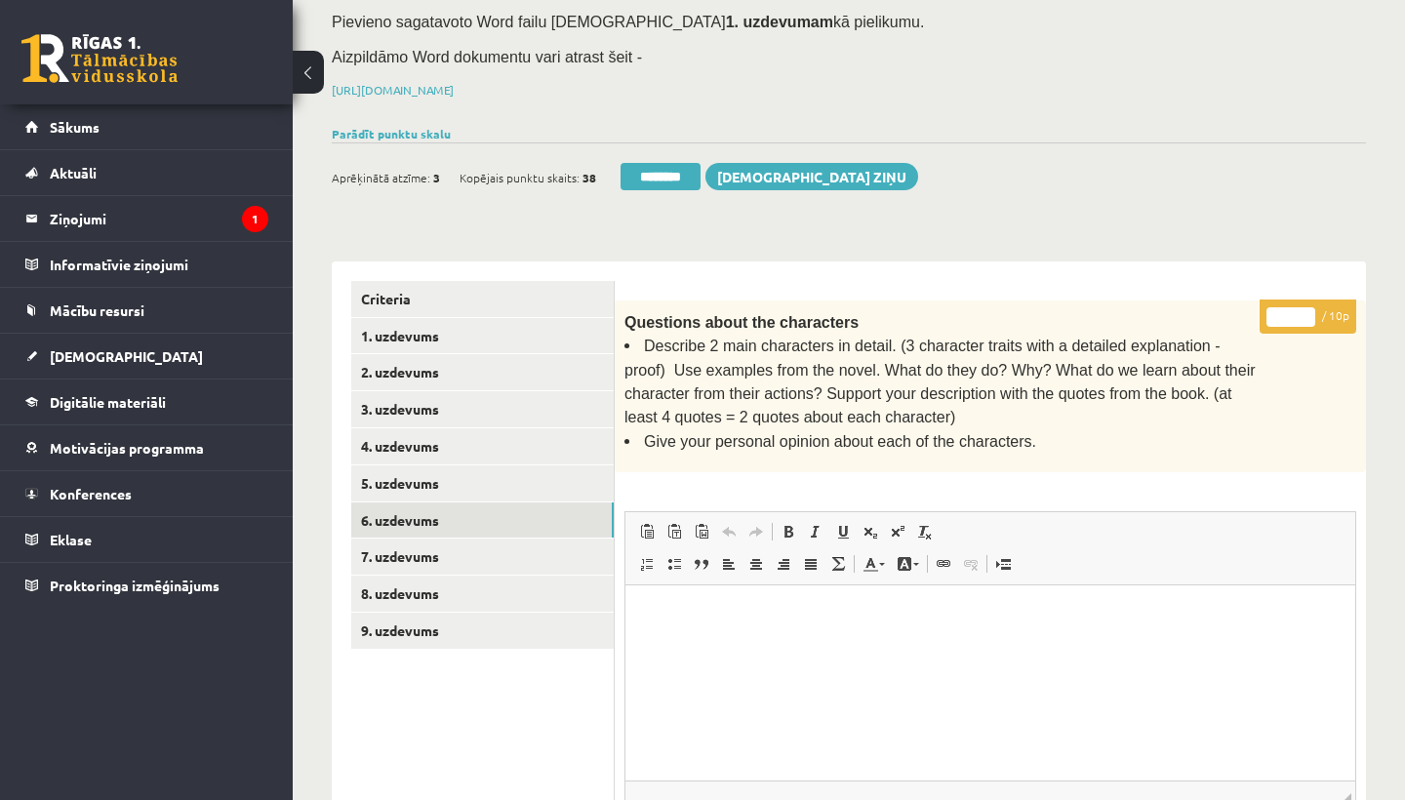
click at [1293, 313] on input "*" at bounding box center [1290, 317] width 49 height 20
type input "*"
click at [415, 542] on link "7. uzdevums" at bounding box center [482, 556] width 262 height 36
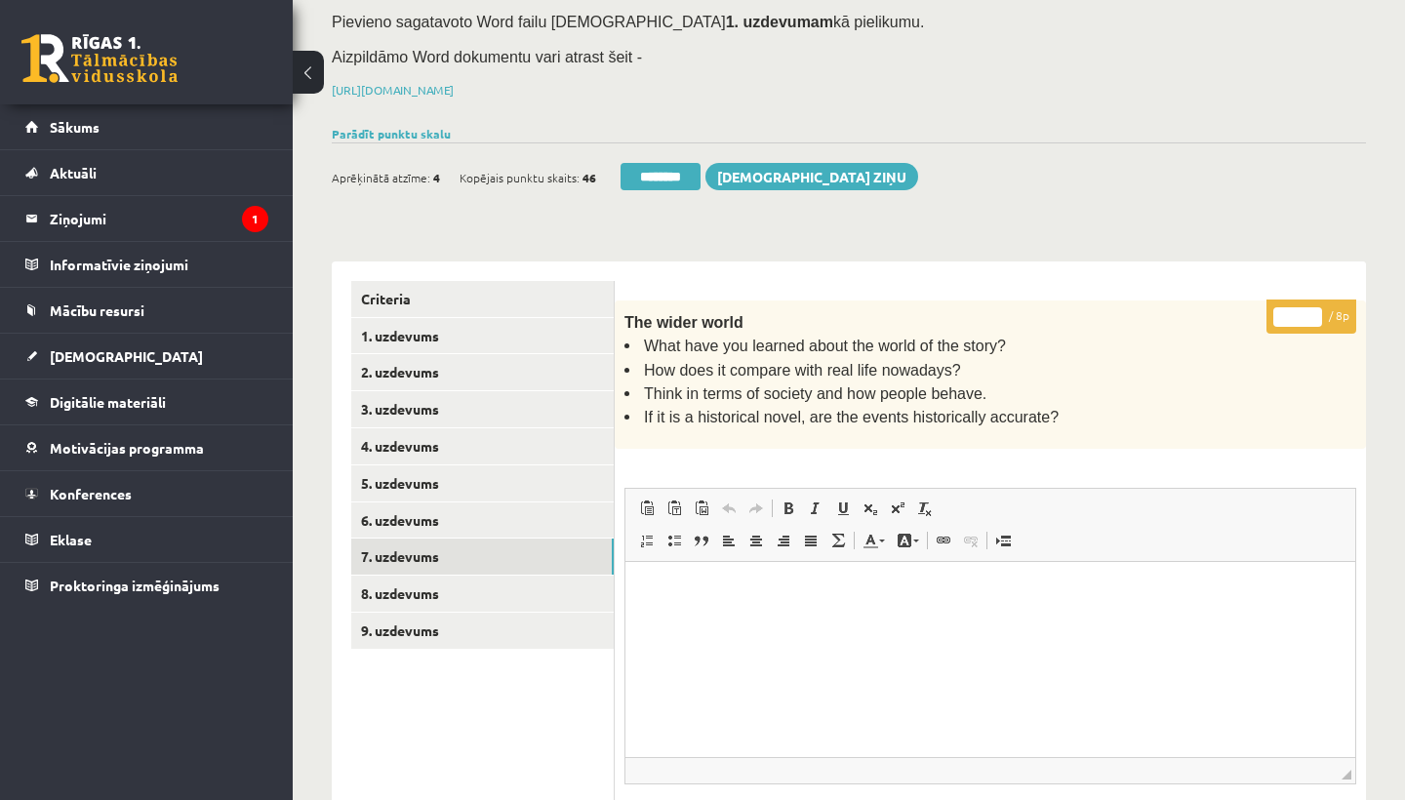
click at [1300, 310] on input "*" at bounding box center [1297, 317] width 49 height 20
type input "*"
click at [398, 575] on link "8. uzdevums" at bounding box center [482, 593] width 262 height 36
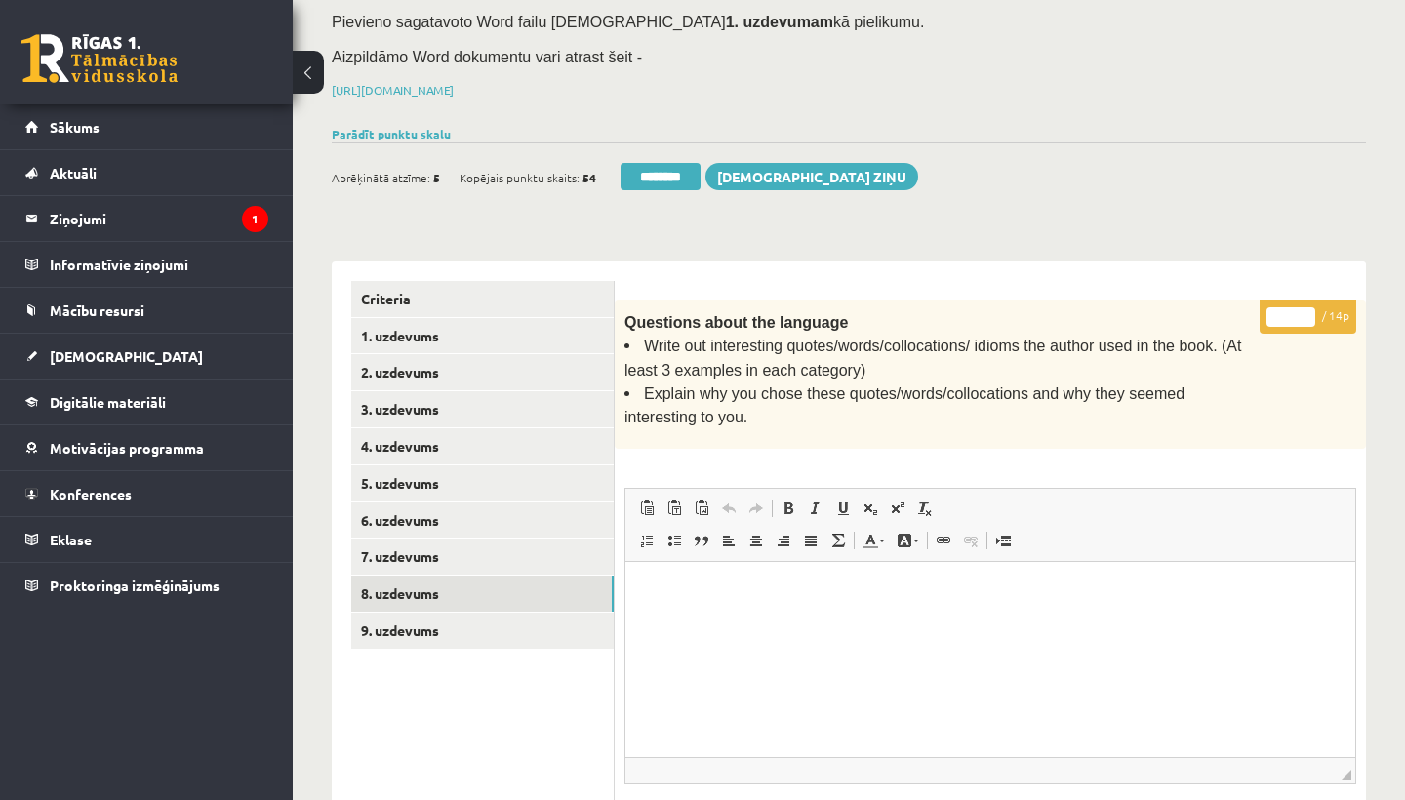
click at [1293, 307] on input "*" at bounding box center [1290, 317] width 49 height 20
type input "**"
click at [445, 613] on link "9. uzdevums" at bounding box center [482, 631] width 262 height 36
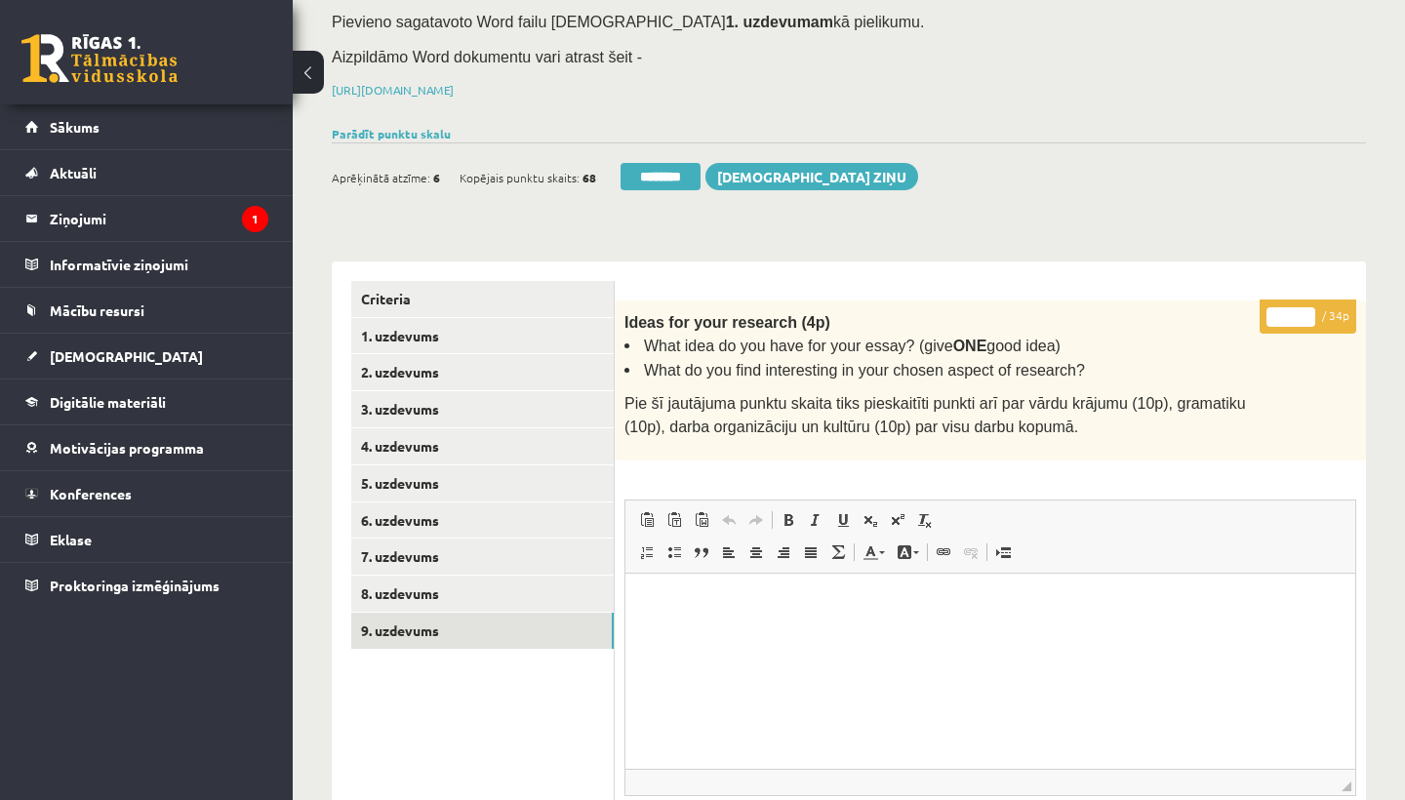
click at [1294, 307] on input "*" at bounding box center [1290, 317] width 49 height 20
type input "**"
click at [425, 318] on link "1. uzdevums" at bounding box center [482, 336] width 262 height 36
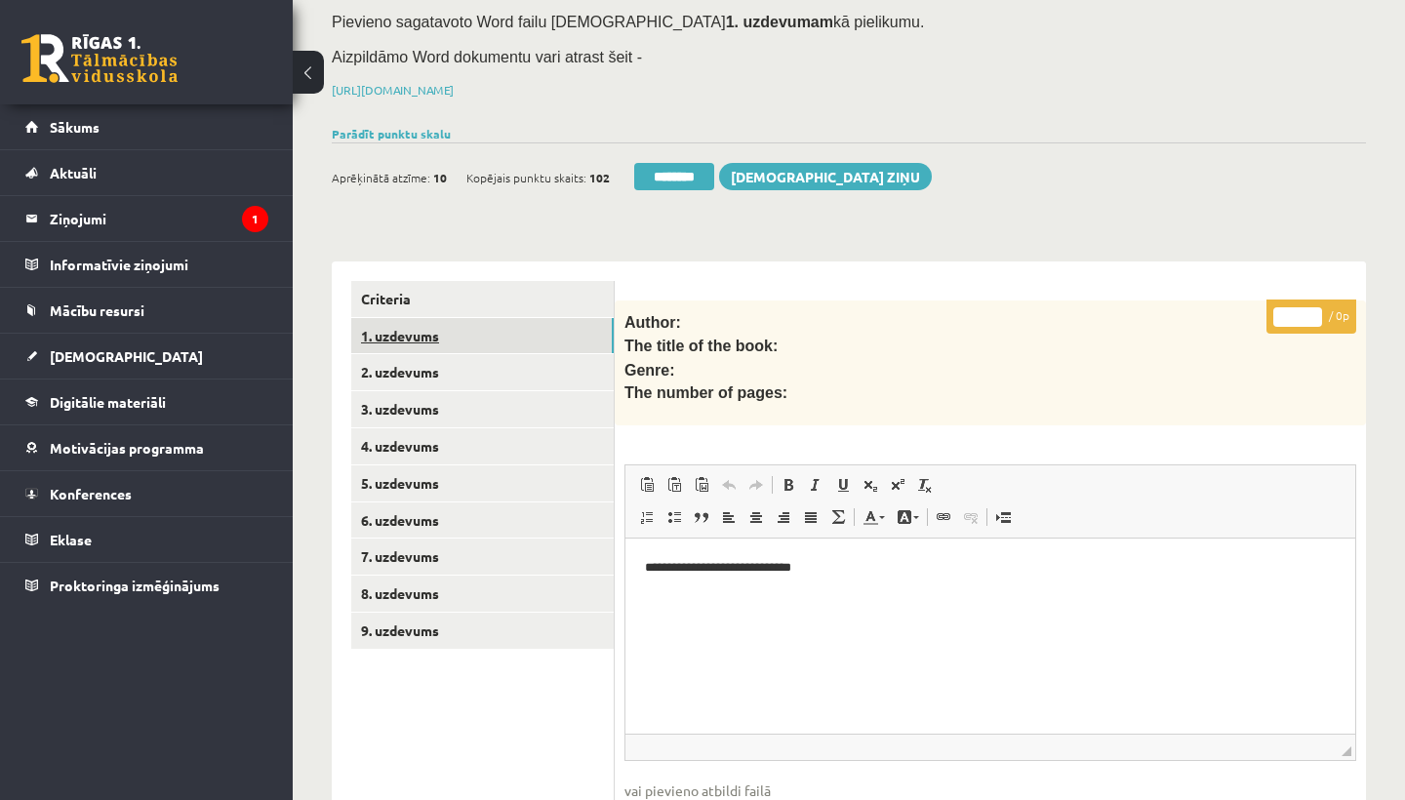
click at [425, 318] on link "1. uzdevums" at bounding box center [482, 336] width 262 height 36
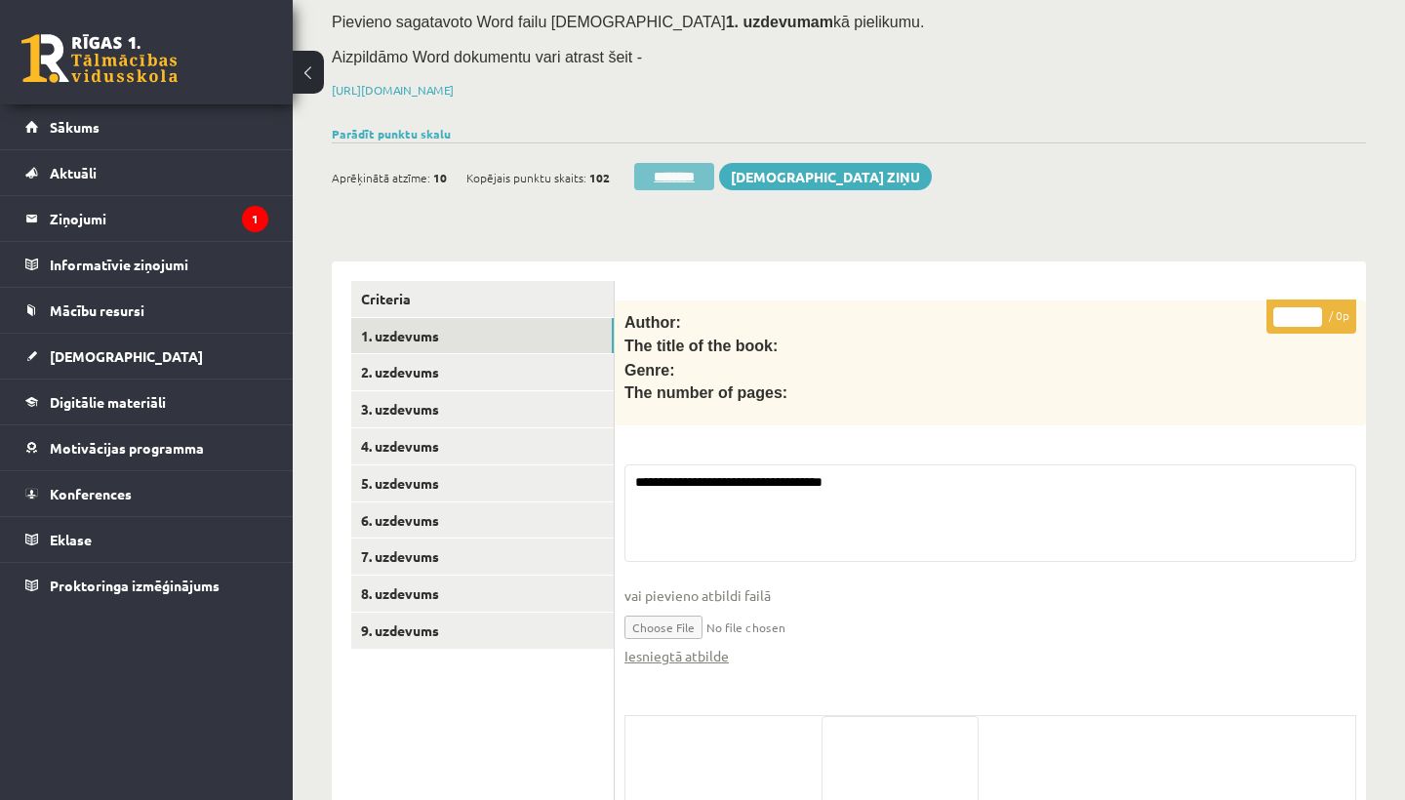
click at [669, 175] on input "********" at bounding box center [674, 176] width 80 height 27
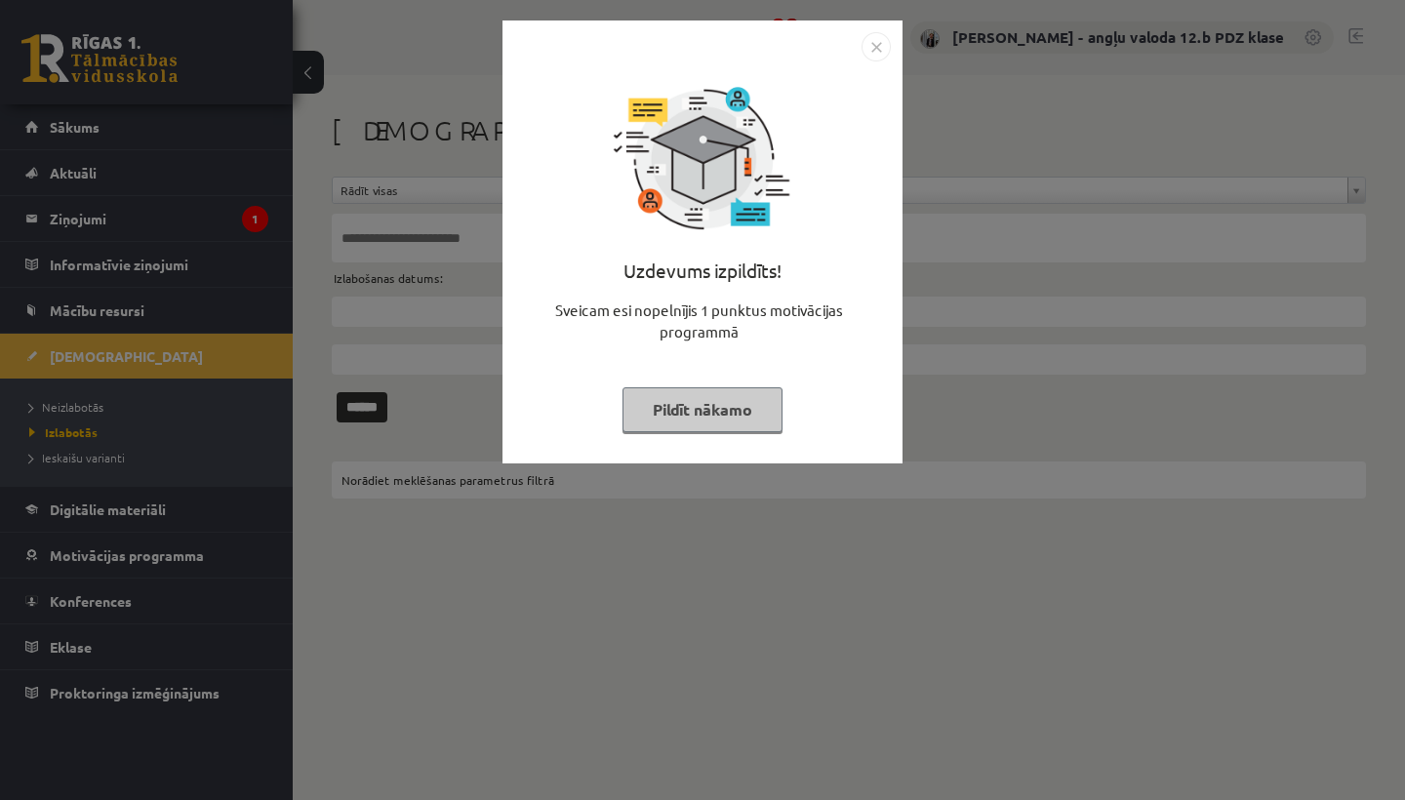
click at [879, 46] on img "Close" at bounding box center [875, 46] width 29 height 29
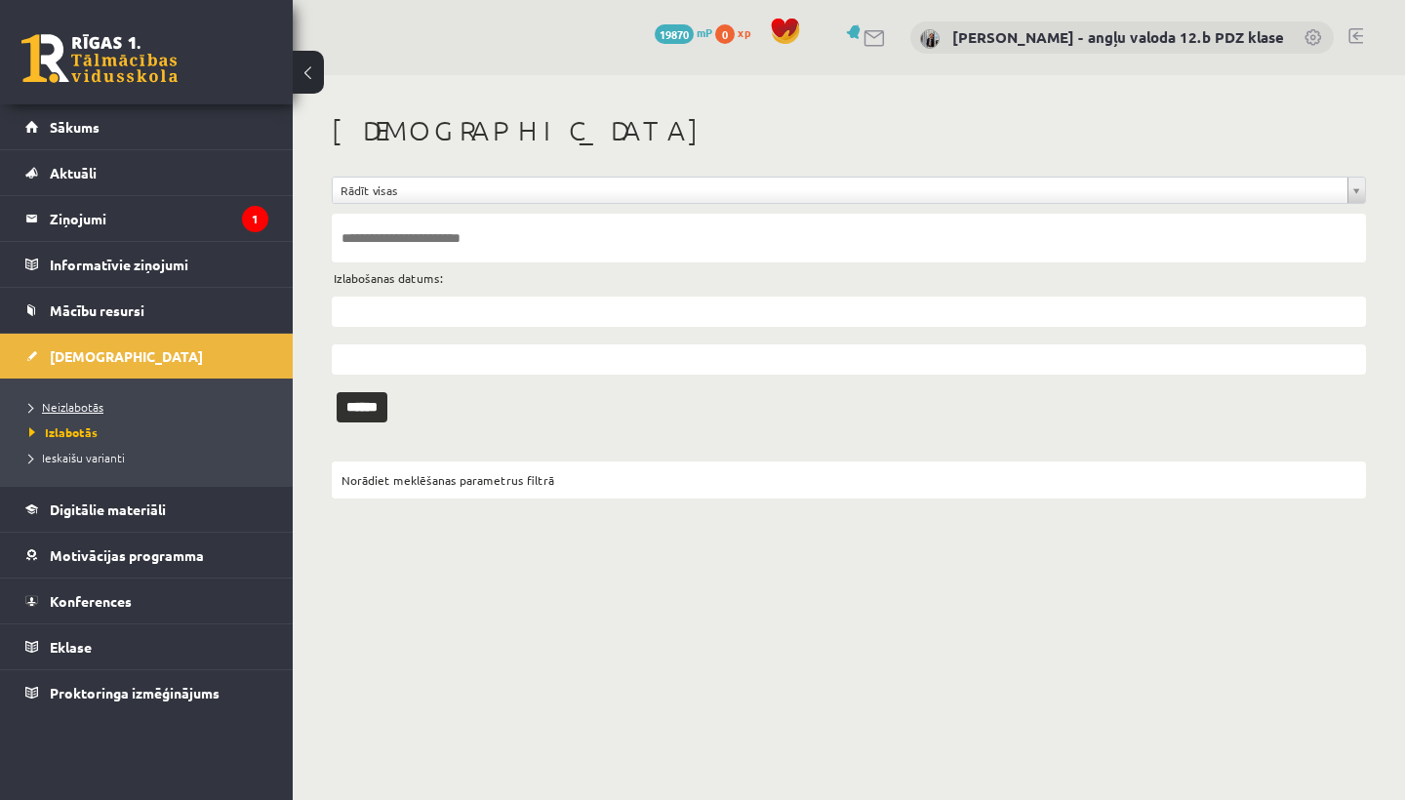
click at [104, 412] on link "Neizlabotās" at bounding box center [151, 407] width 244 height 18
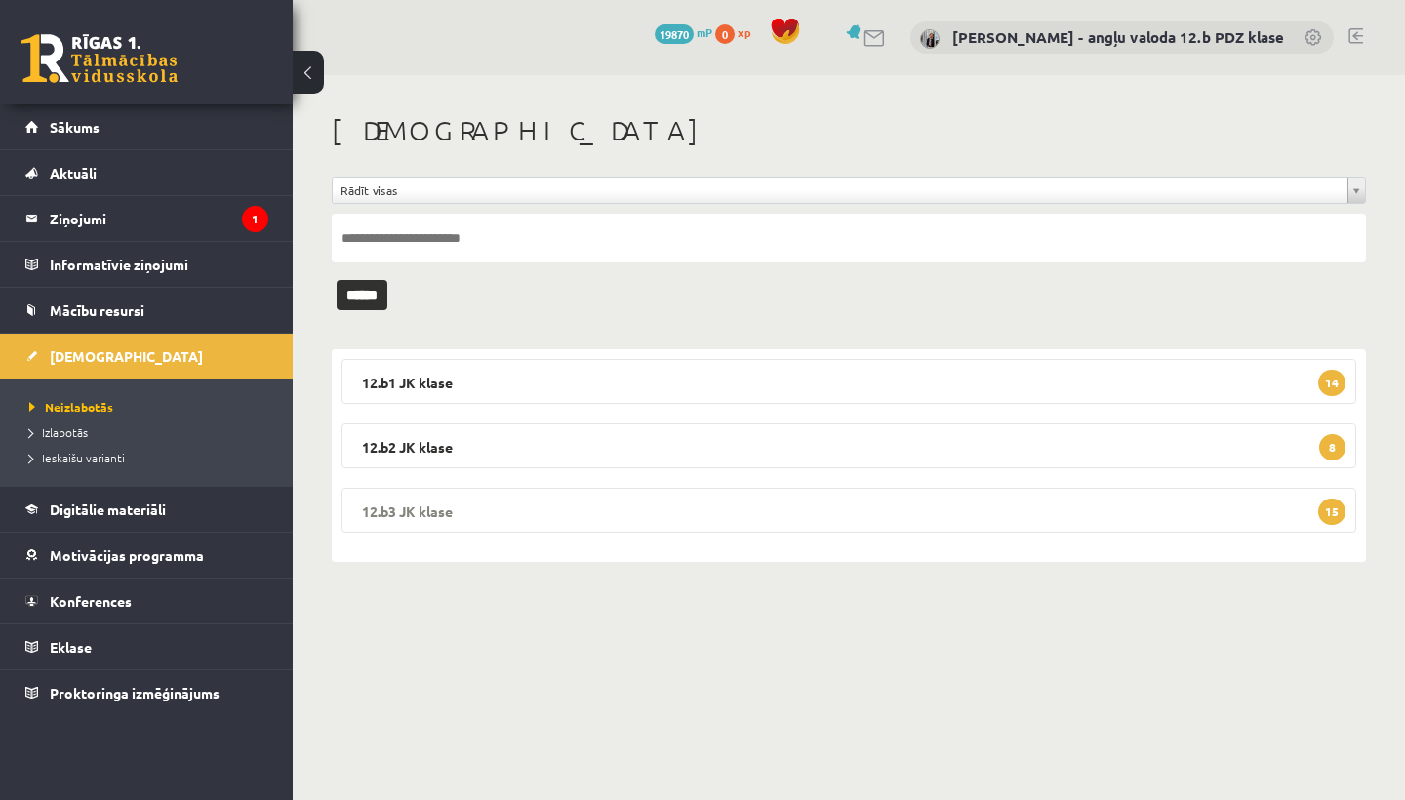
click at [498, 503] on legend "12.b3 JK klase 15" at bounding box center [848, 510] width 1014 height 45
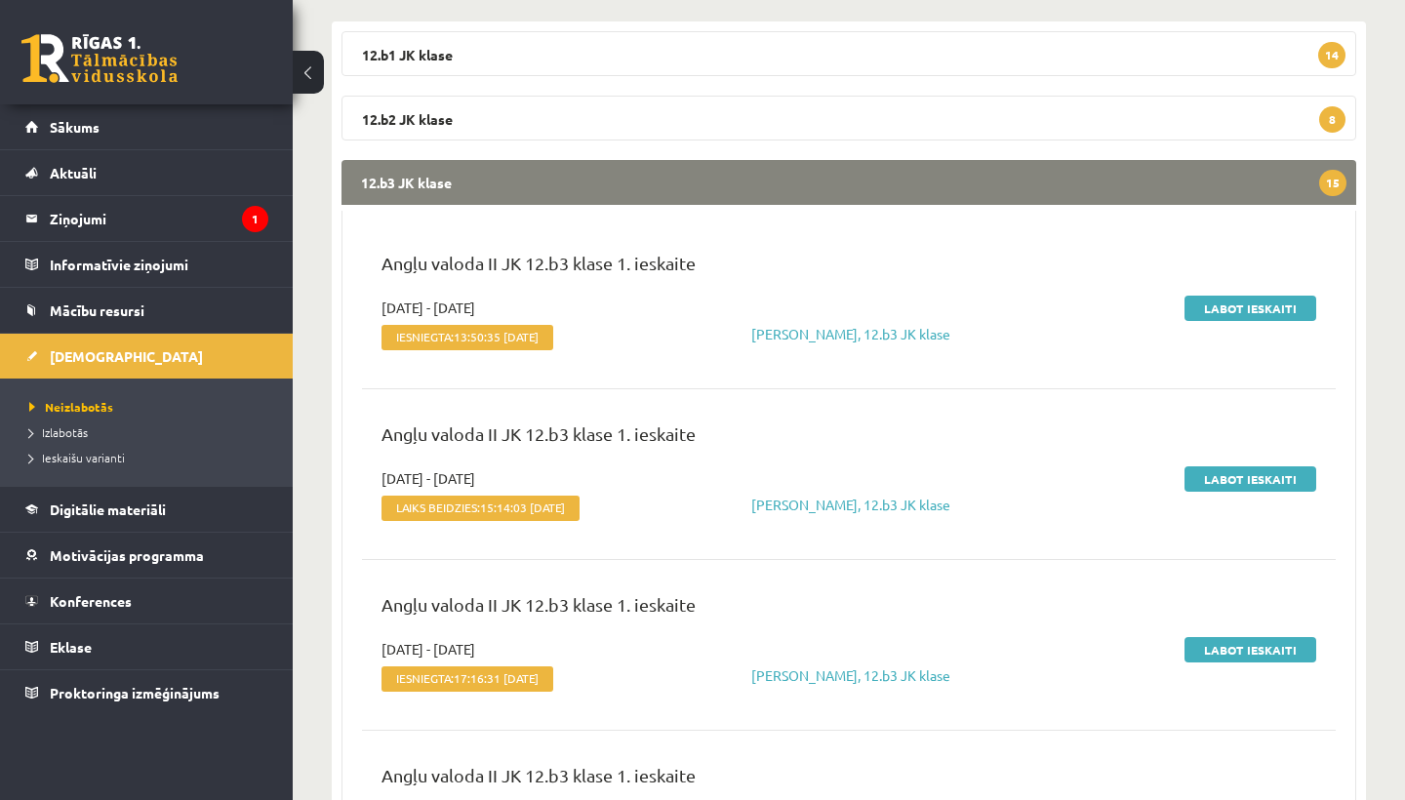
scroll to position [324, 0]
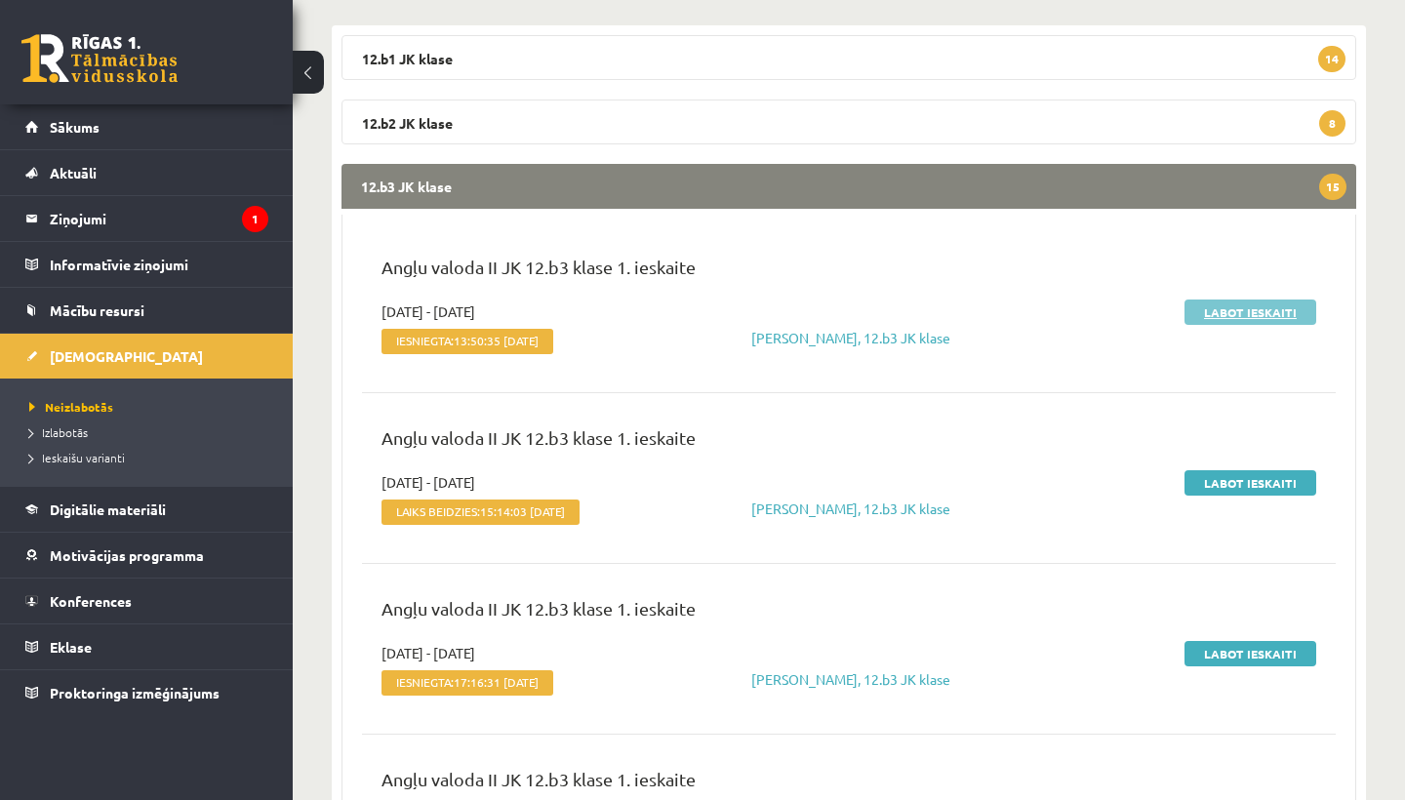
click at [1277, 301] on link "Labot ieskaiti" at bounding box center [1250, 311] width 132 height 25
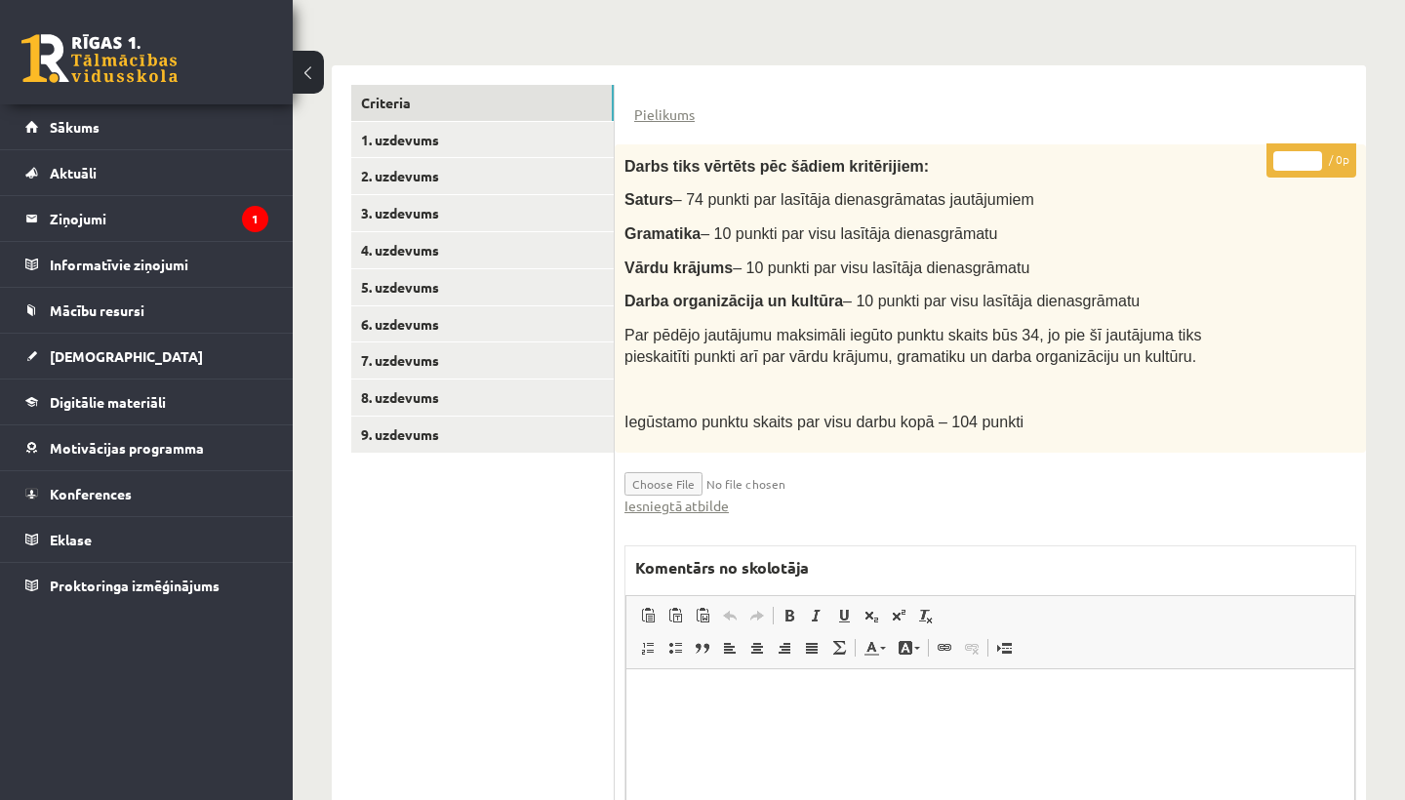
scroll to position [417, 0]
click at [700, 498] on link "Iesniegtā atbilde" at bounding box center [676, 506] width 104 height 20
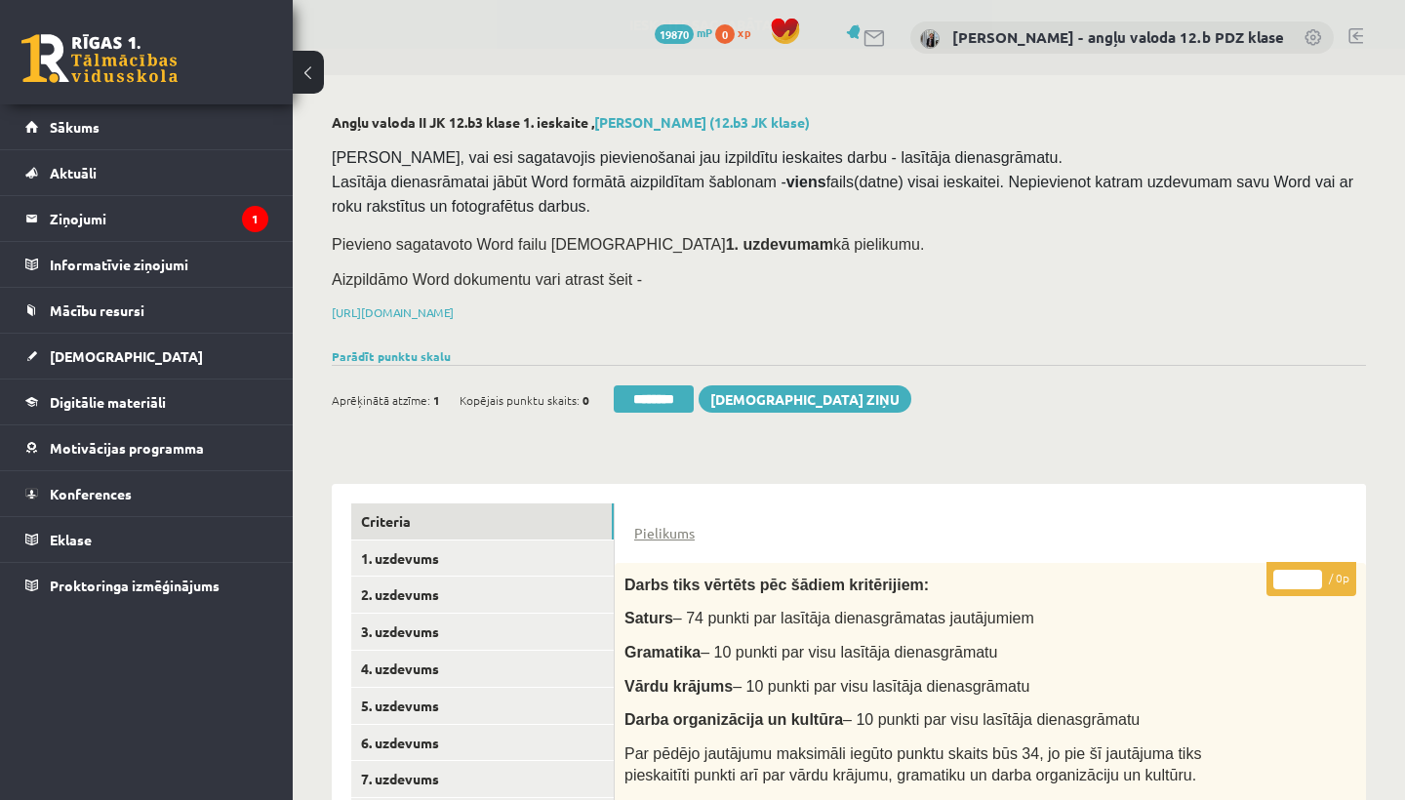
scroll to position [0, 0]
click at [438, 590] on link "2. uzdevums" at bounding box center [482, 594] width 262 height 36
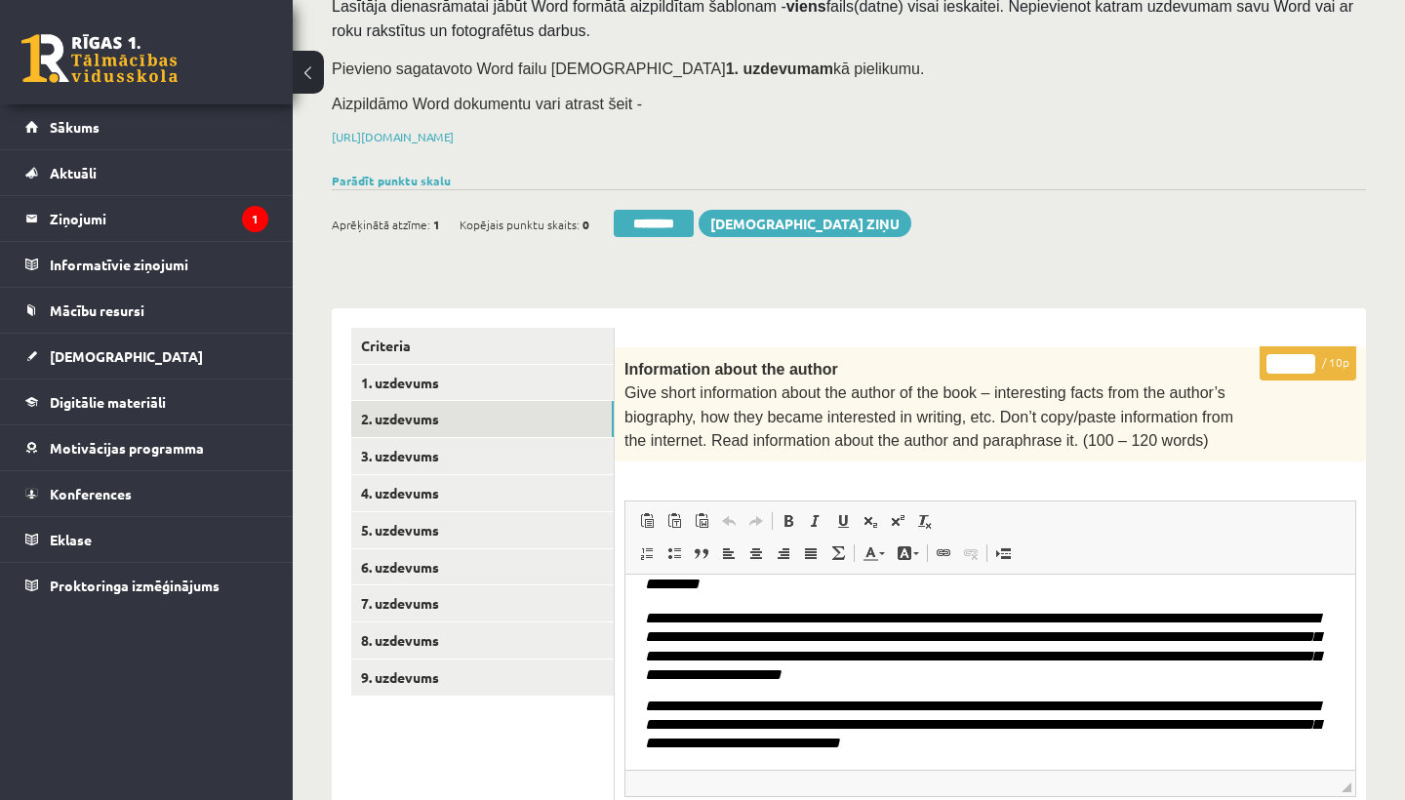
scroll to position [133, 0]
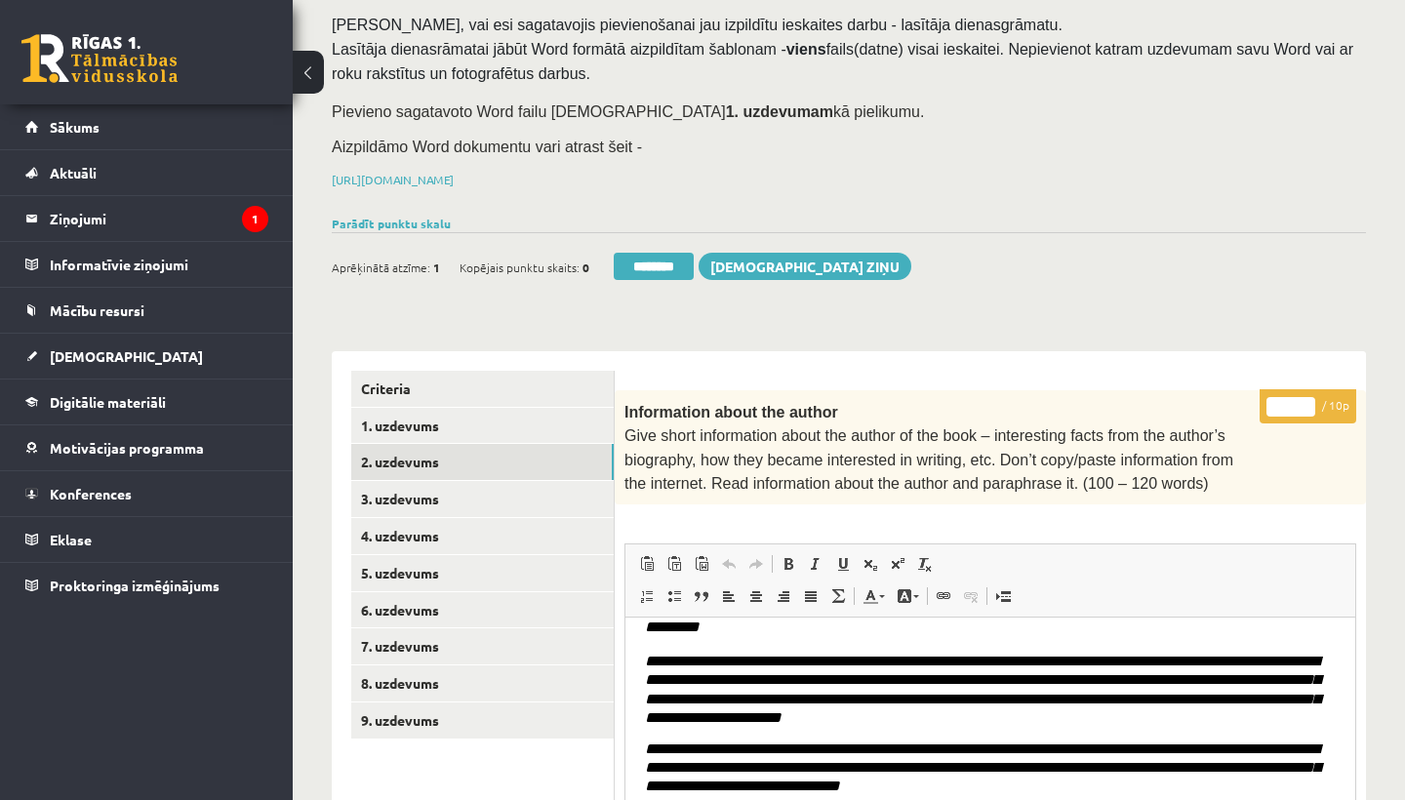
click at [1295, 404] on input "*" at bounding box center [1290, 407] width 49 height 20
type input "**"
click at [434, 496] on link "3. uzdevums" at bounding box center [482, 499] width 262 height 36
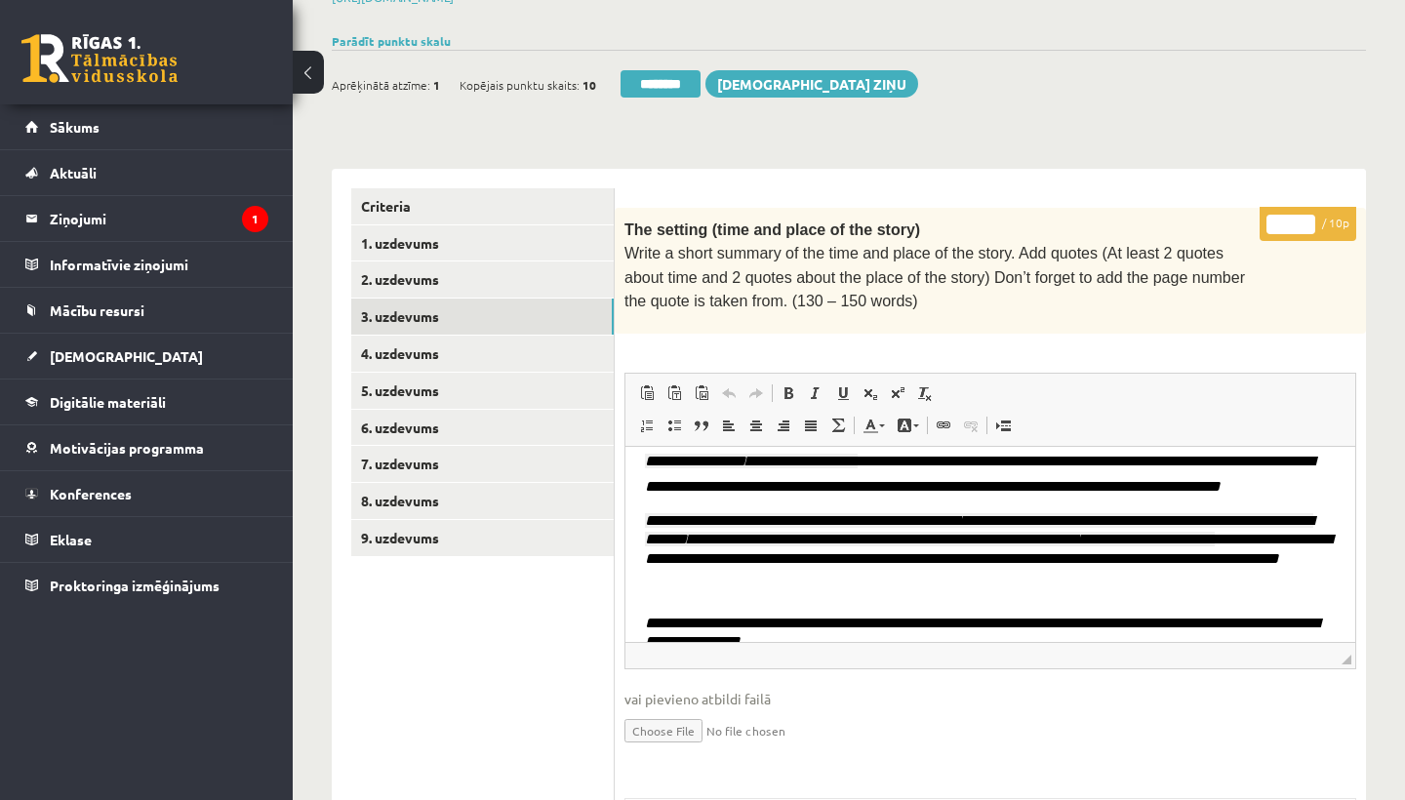
scroll to position [161, 0]
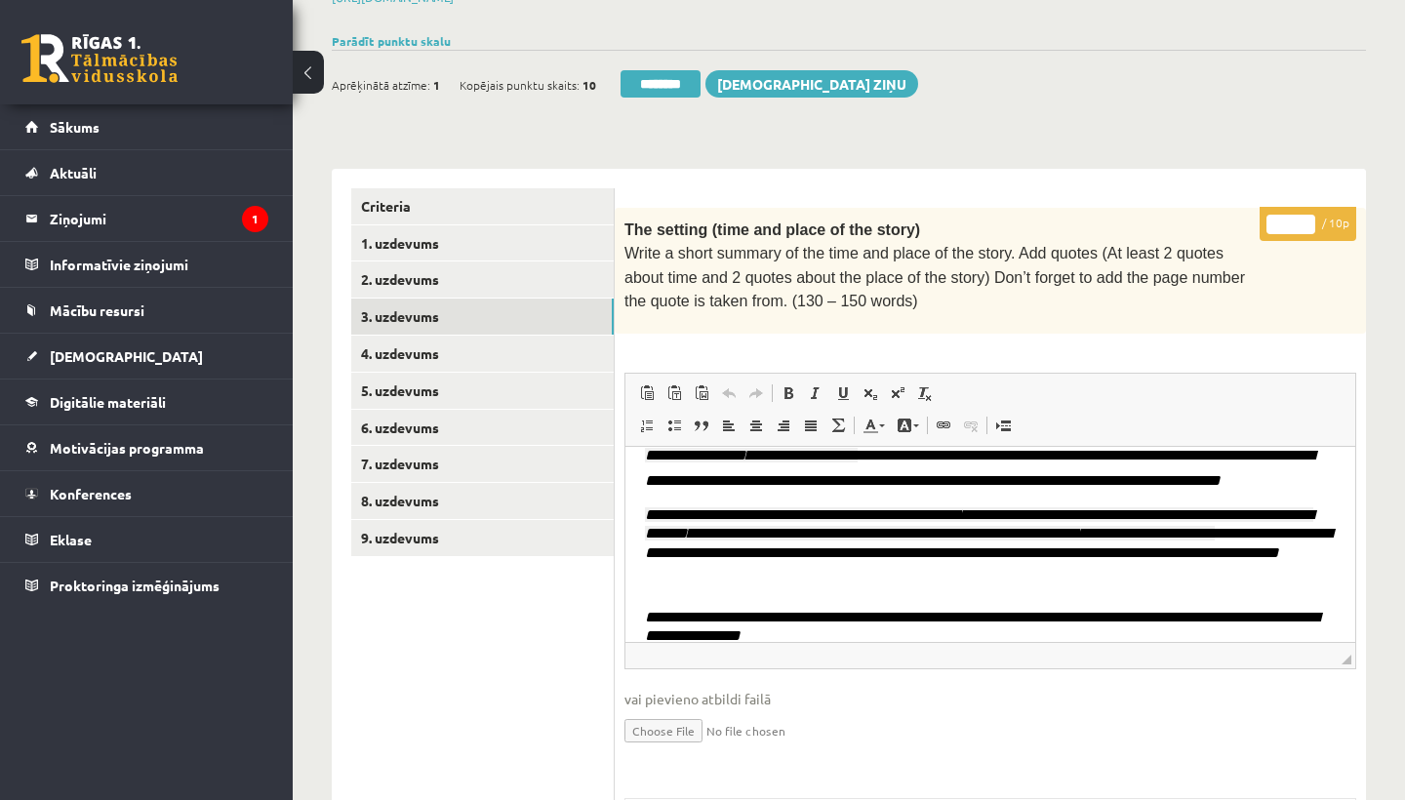
click at [1294, 219] on input "*" at bounding box center [1290, 225] width 49 height 20
type input "*"
click at [387, 346] on link "4. uzdevums" at bounding box center [482, 354] width 262 height 36
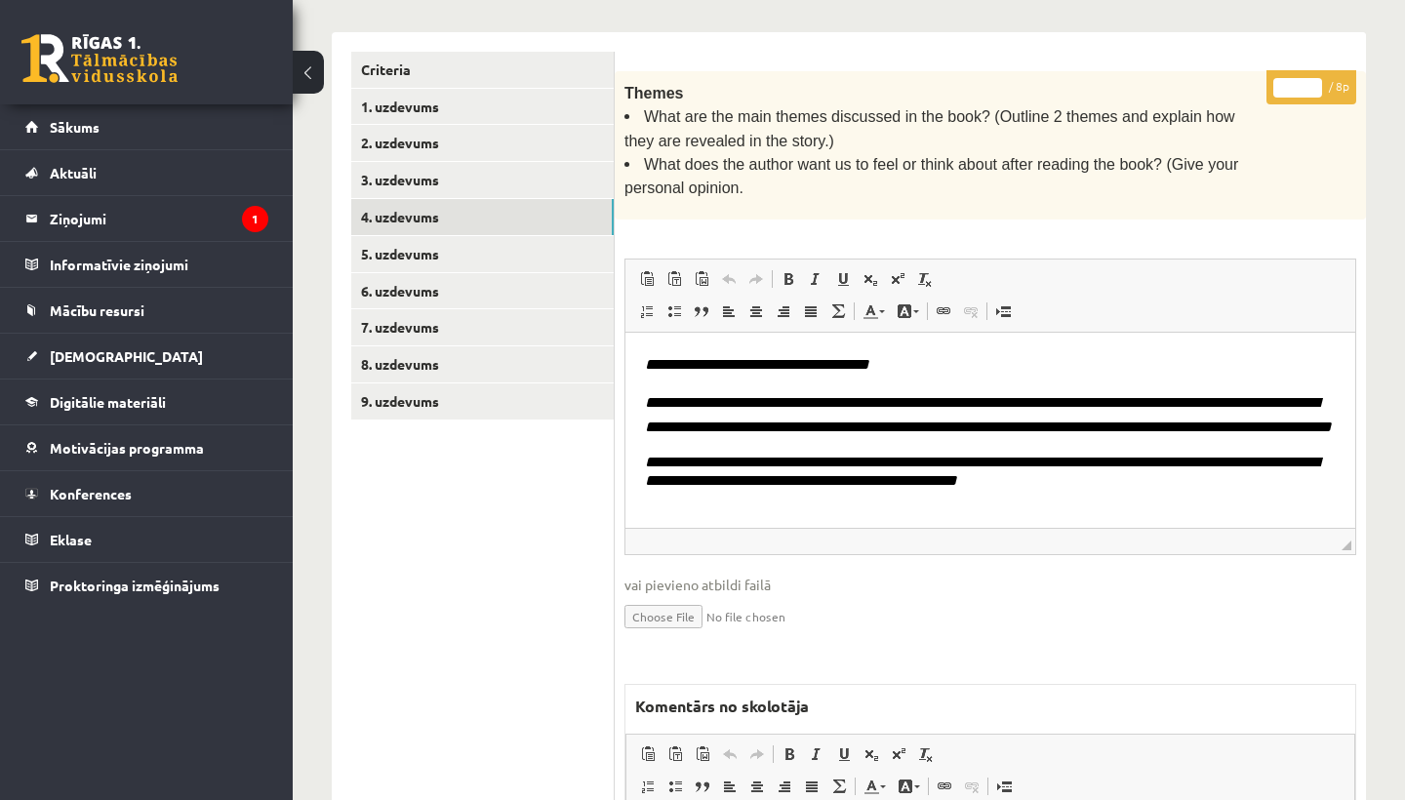
scroll to position [0, 0]
drag, startPoint x: 996, startPoint y: 105, endPoint x: 831, endPoint y: 133, distance: 167.1
click at [831, 133] on span "What are the main themes discussed in the book? (Outline 2 themes and explain h…" at bounding box center [929, 128] width 611 height 40
copy span "Outline 2 themes and explain how they are revealed in the story."
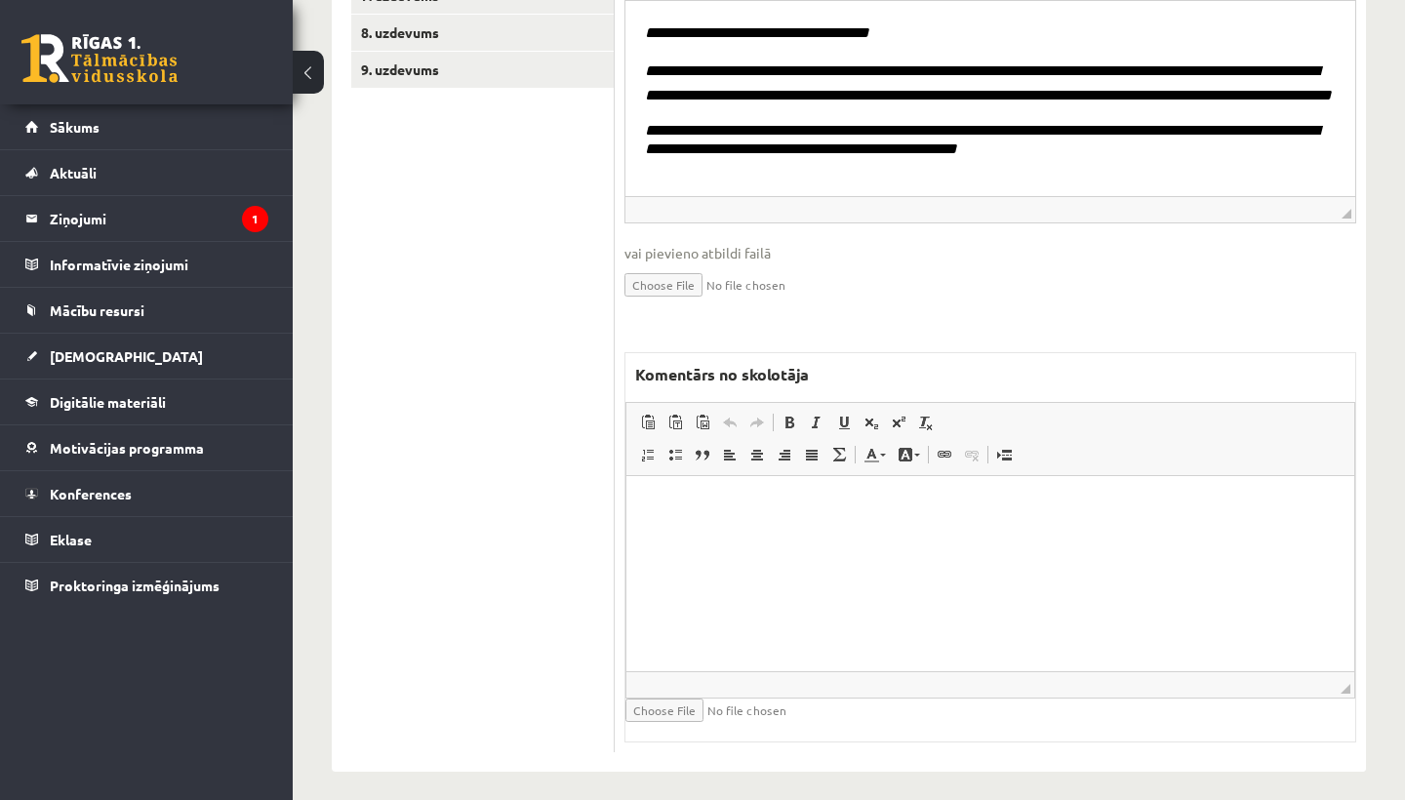
scroll to position [782, 0]
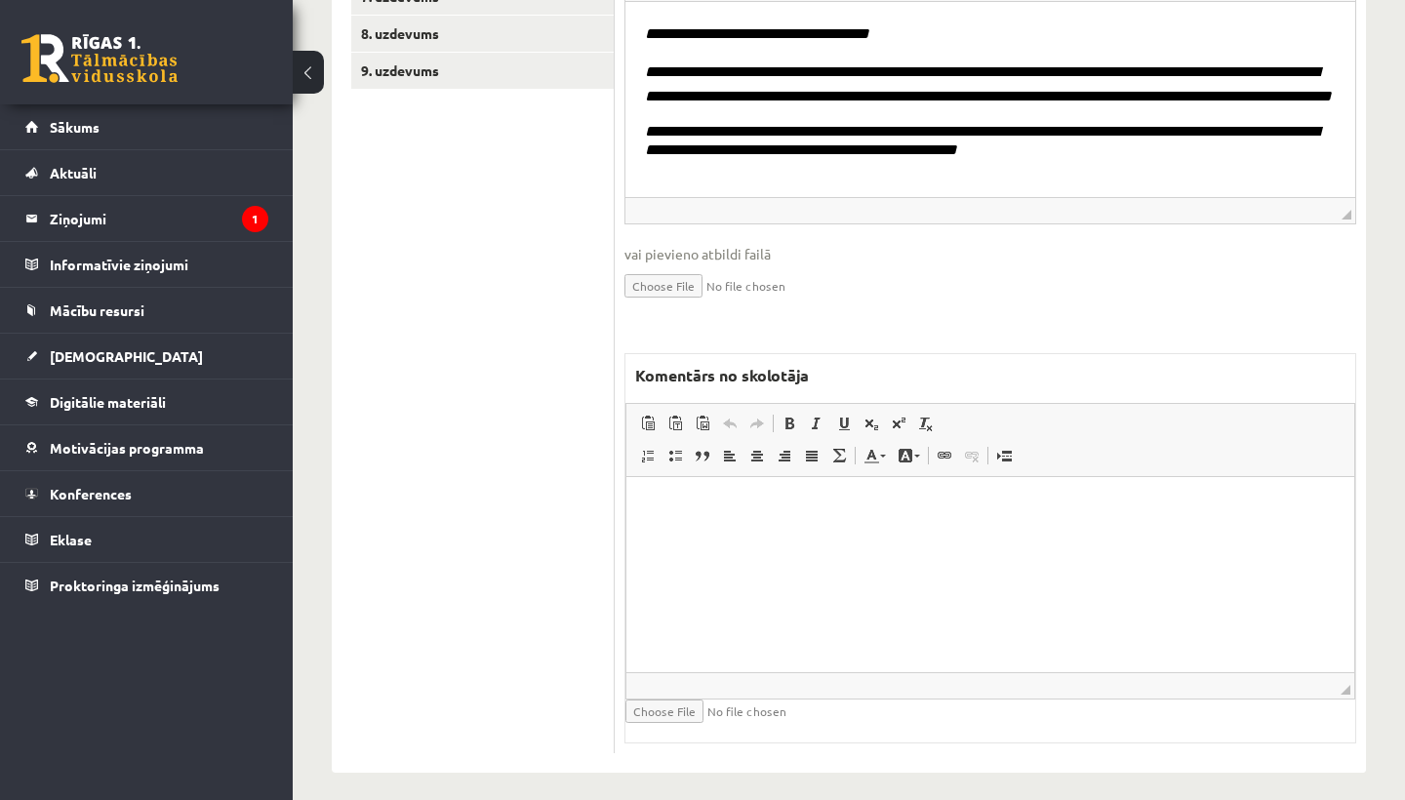
click at [743, 536] on html at bounding box center [990, 506] width 728 height 60
drag, startPoint x: 772, startPoint y: 505, endPoint x: 810, endPoint y: 504, distance: 38.1
click at [810, 504] on p "**********" at bounding box center [990, 506] width 689 height 20
click at [786, 416] on span at bounding box center [789, 424] width 16 height 16
click at [846, 416] on span at bounding box center [844, 424] width 16 height 16
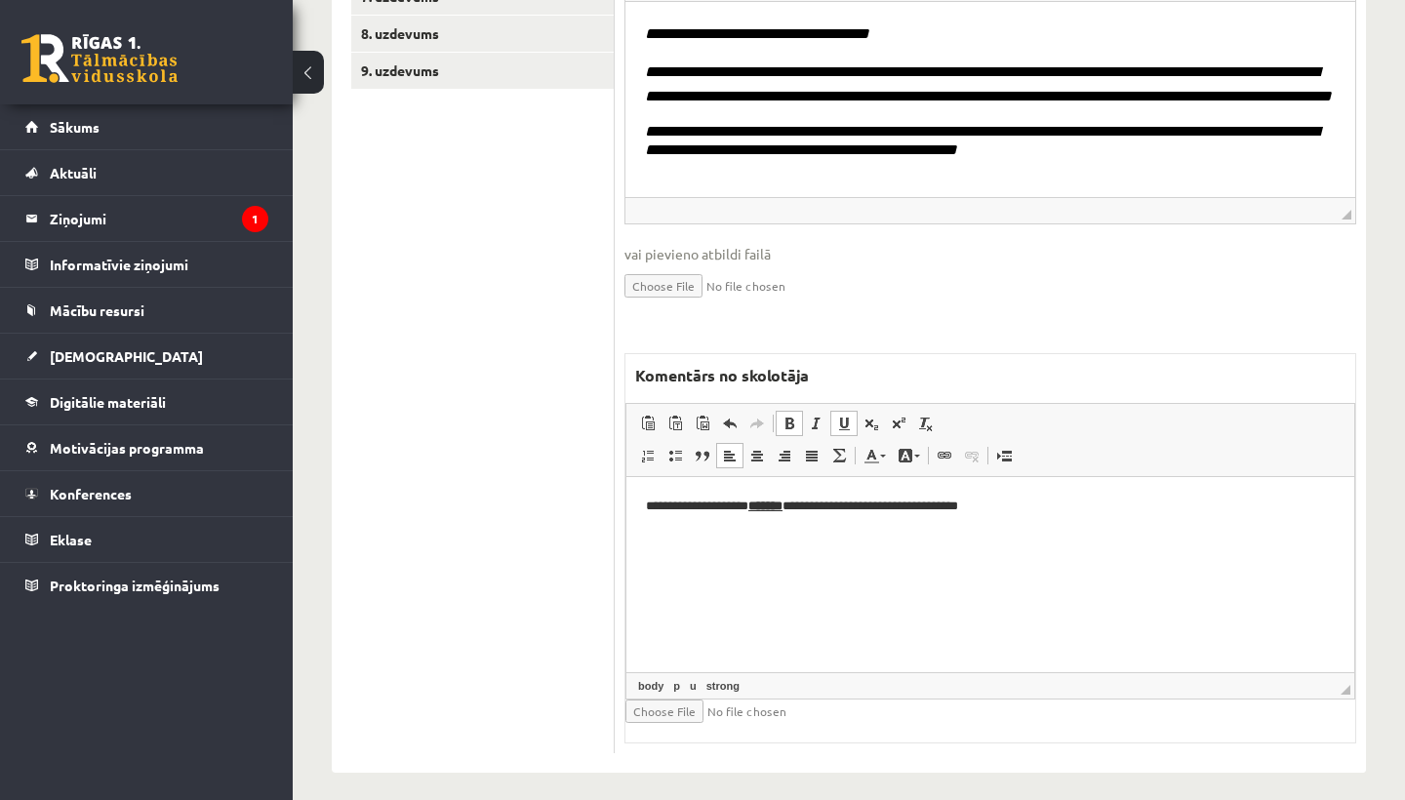
click at [1062, 522] on html "**********" at bounding box center [990, 505] width 728 height 59
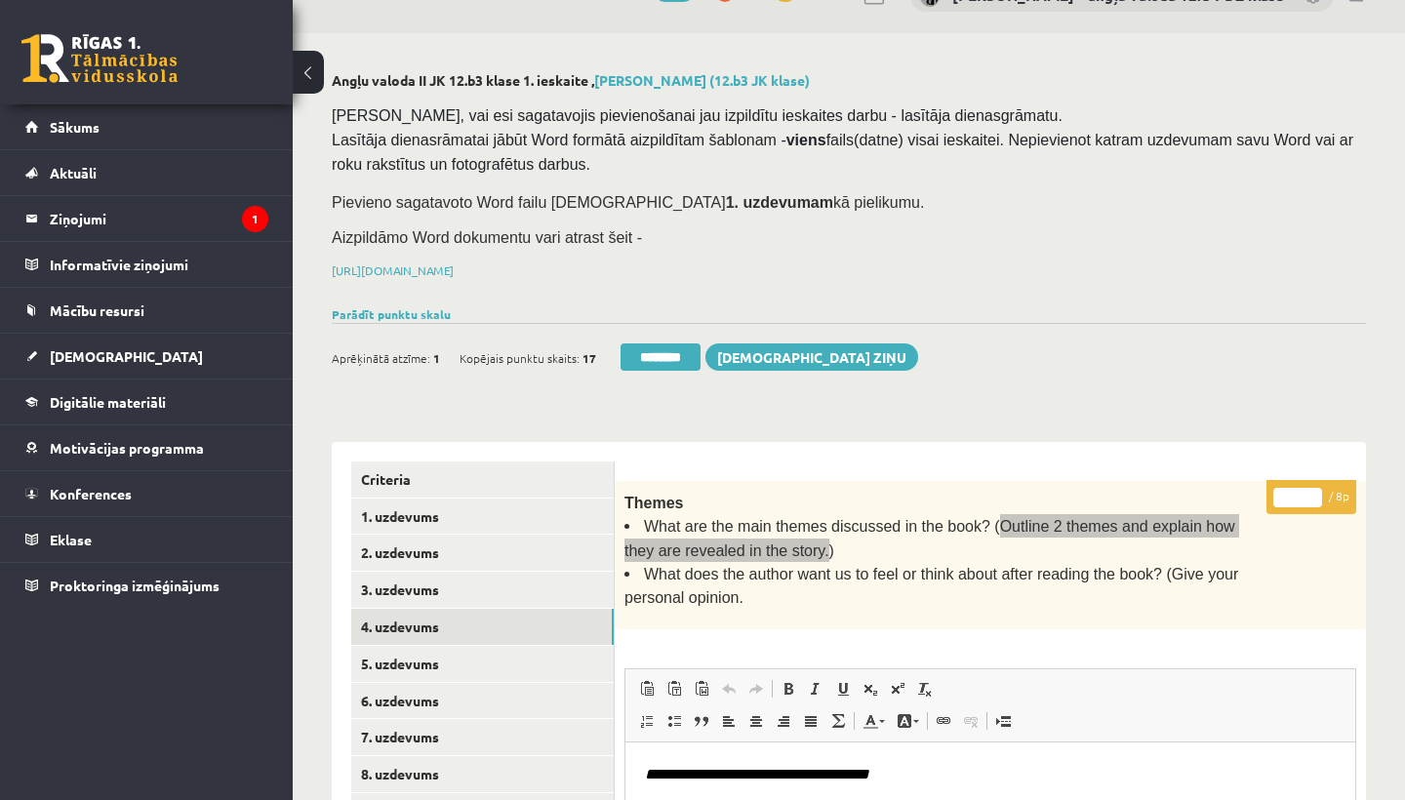
scroll to position [30, 0]
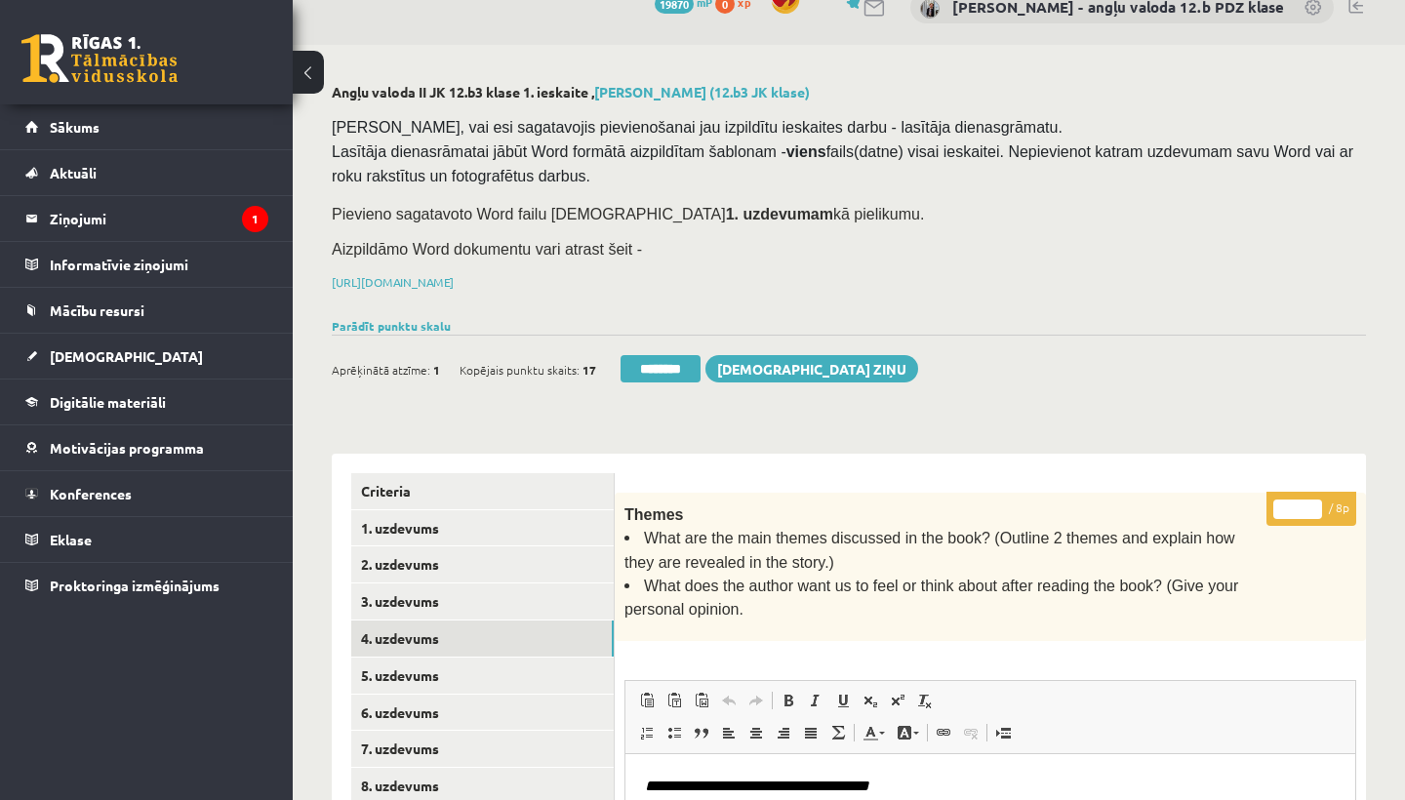
click at [1301, 505] on input "*" at bounding box center [1297, 509] width 49 height 20
type input "*"
click at [389, 669] on link "5. uzdevums" at bounding box center [482, 675] width 262 height 36
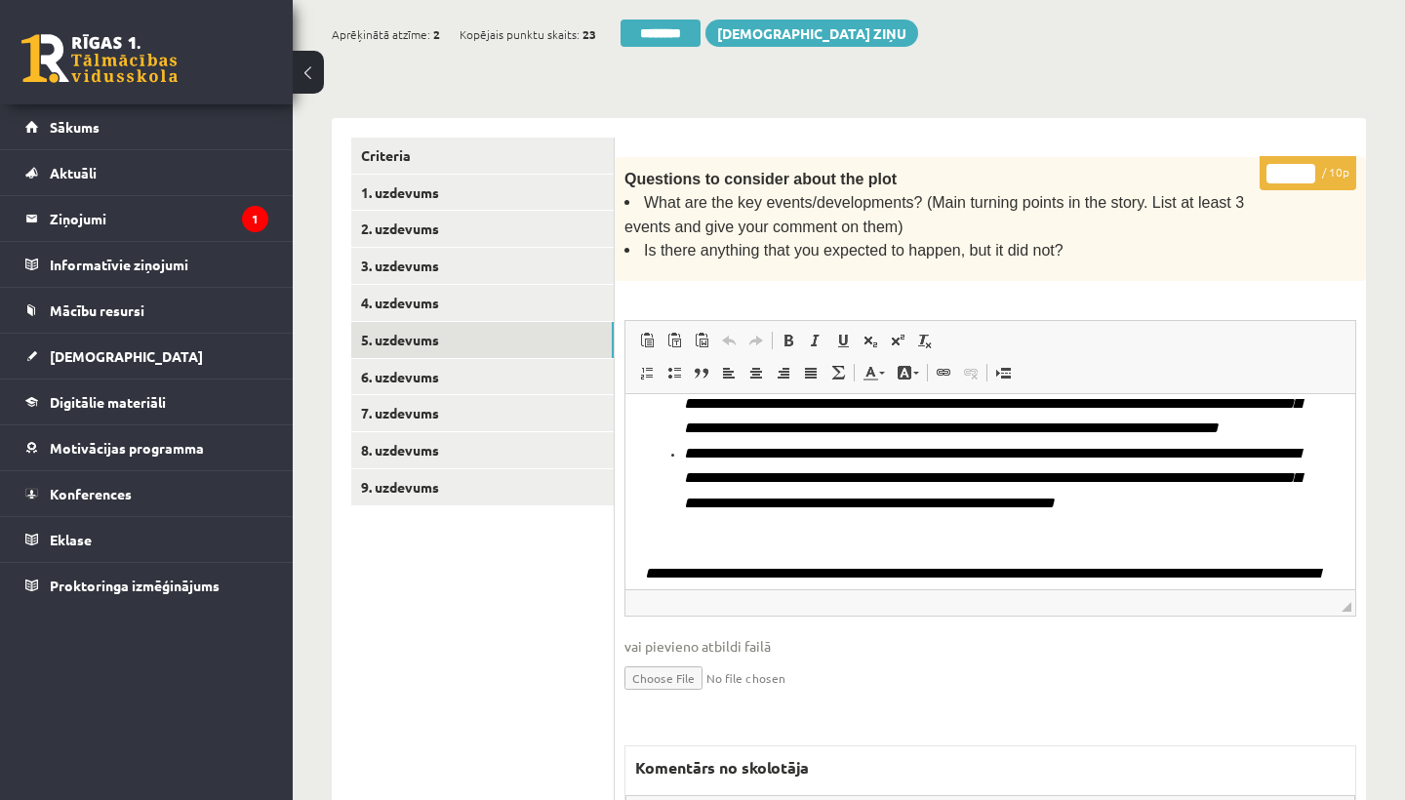
scroll to position [184, 0]
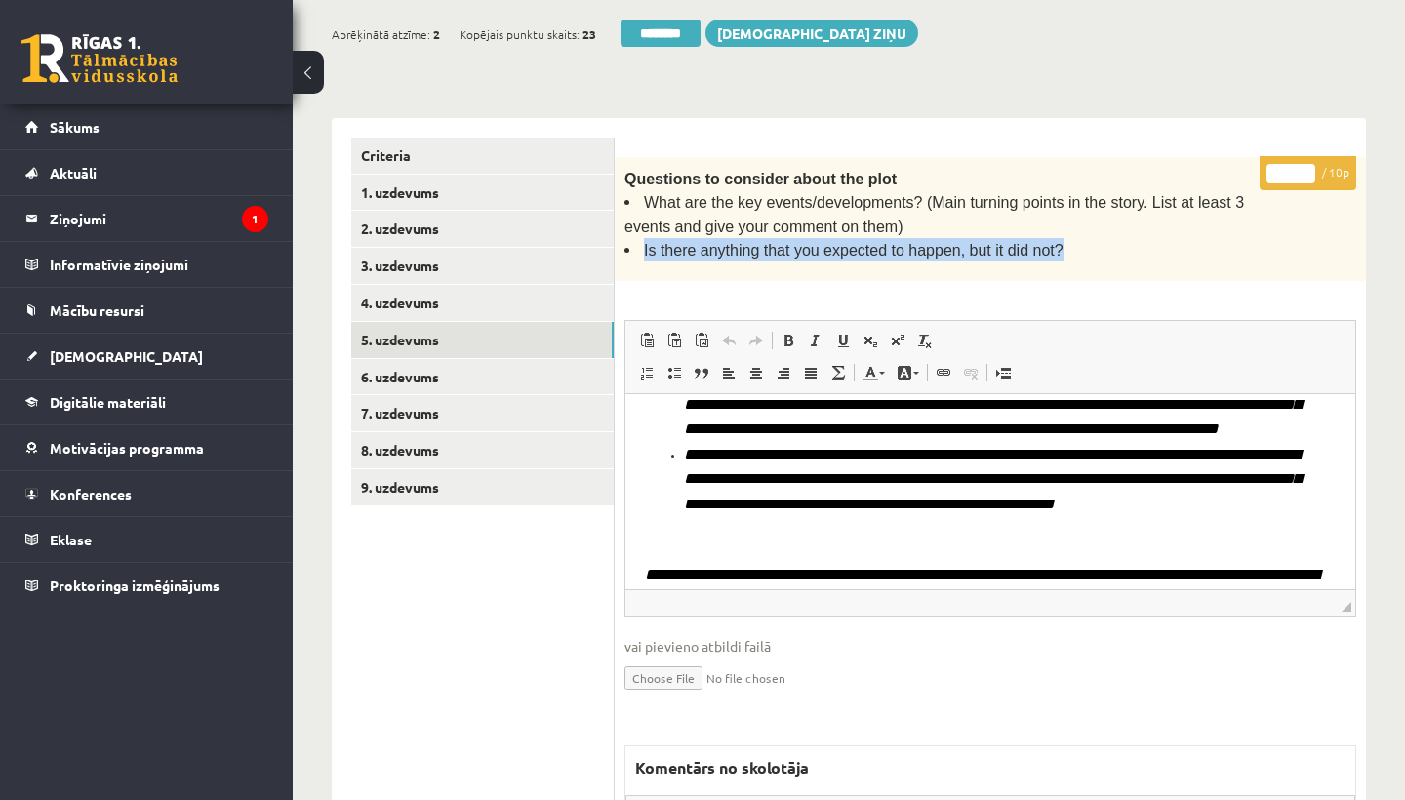
drag, startPoint x: 638, startPoint y: 239, endPoint x: 1092, endPoint y: 244, distance: 454.6
click at [1092, 244] on li "Is there anything that you expected to happen, but it did not?" at bounding box center [941, 249] width 634 height 23
copy span "Is there anything that you expected to happen, but it did not?"
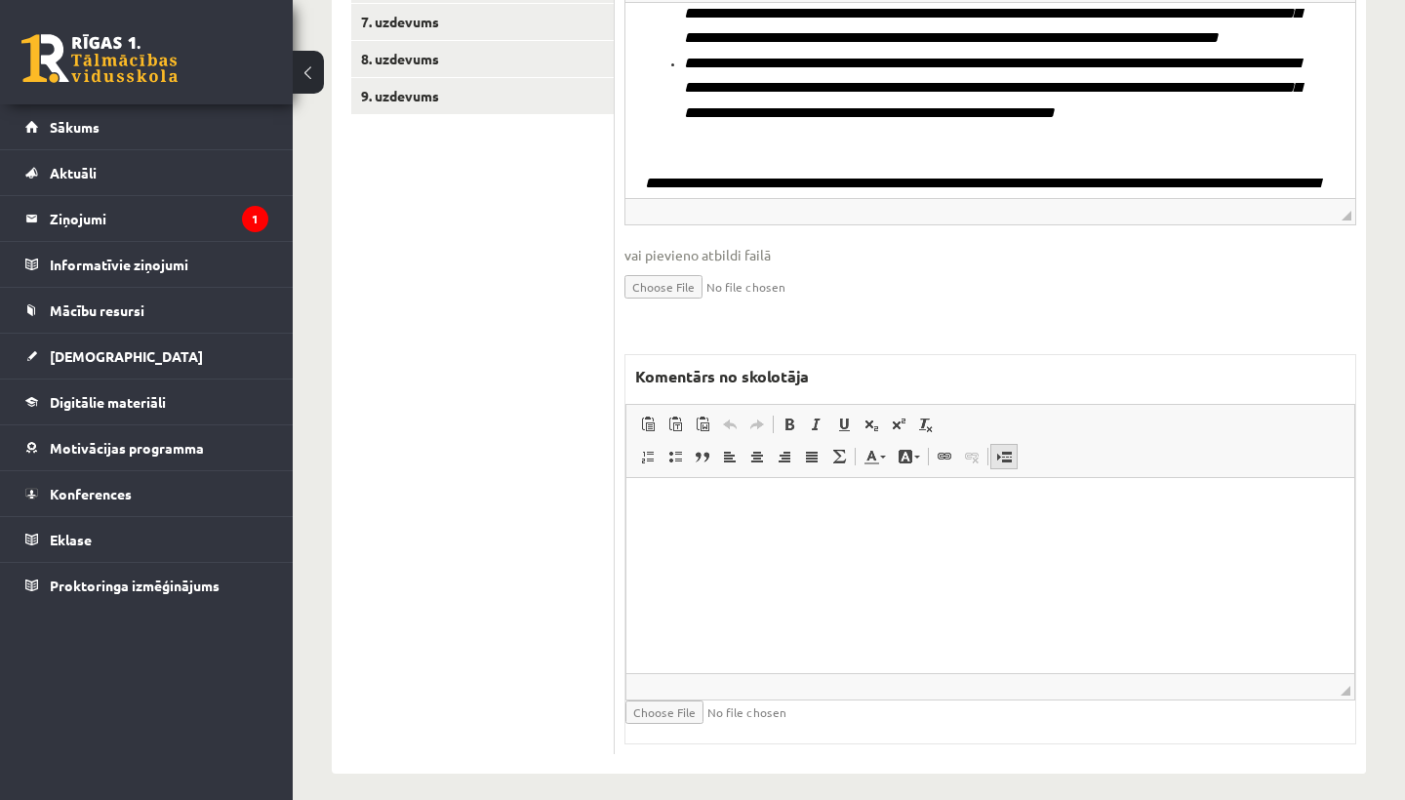
scroll to position [760, 0]
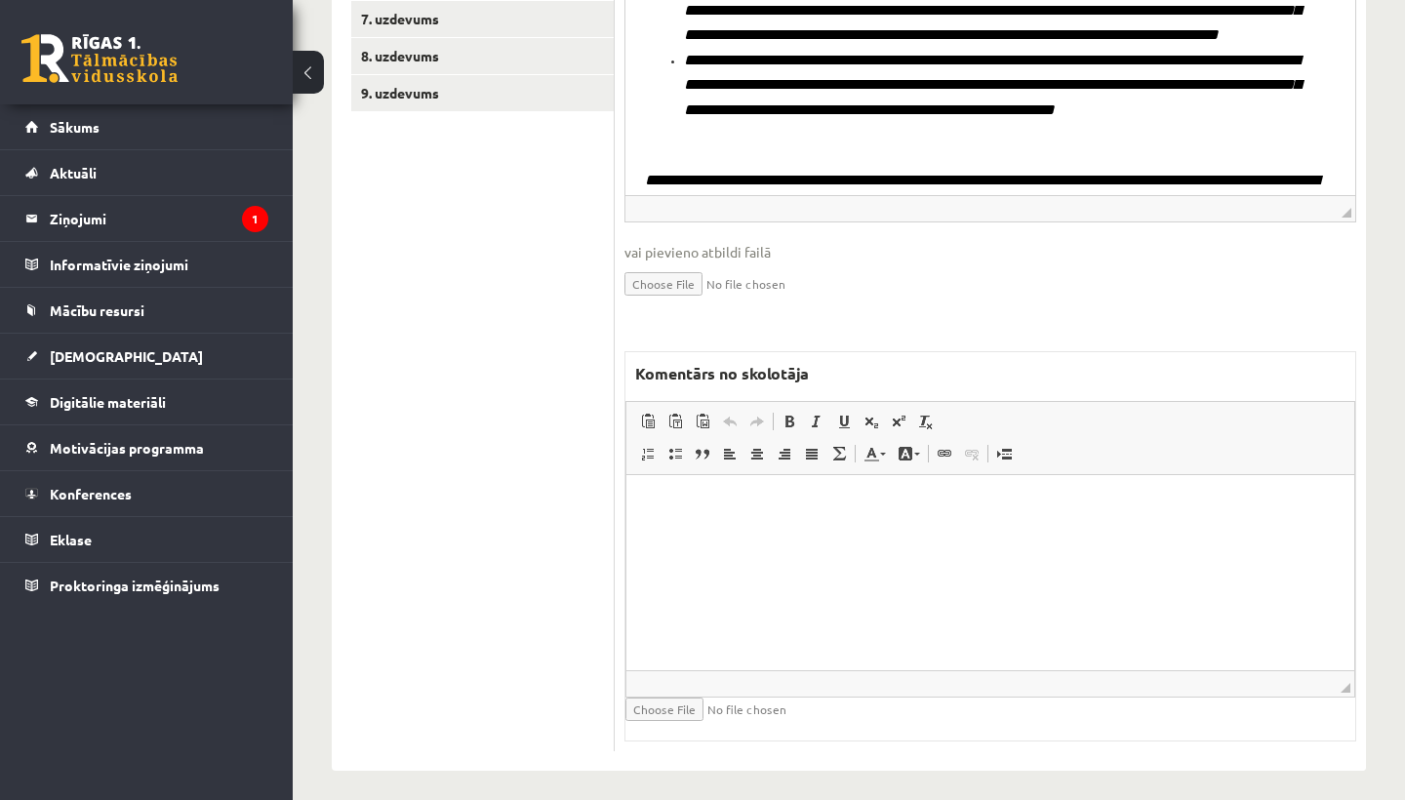
click at [833, 535] on html at bounding box center [990, 505] width 728 height 60
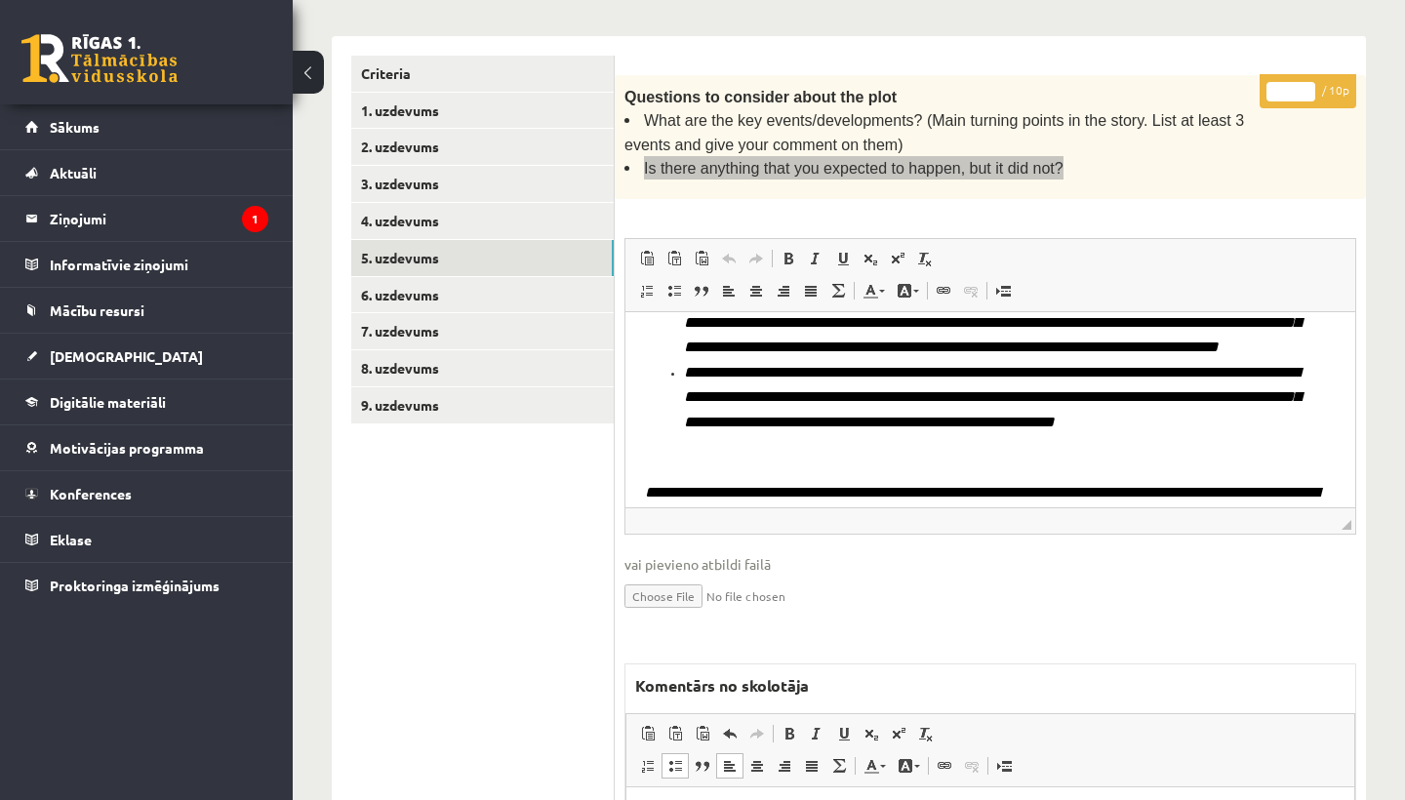
scroll to position [275, 0]
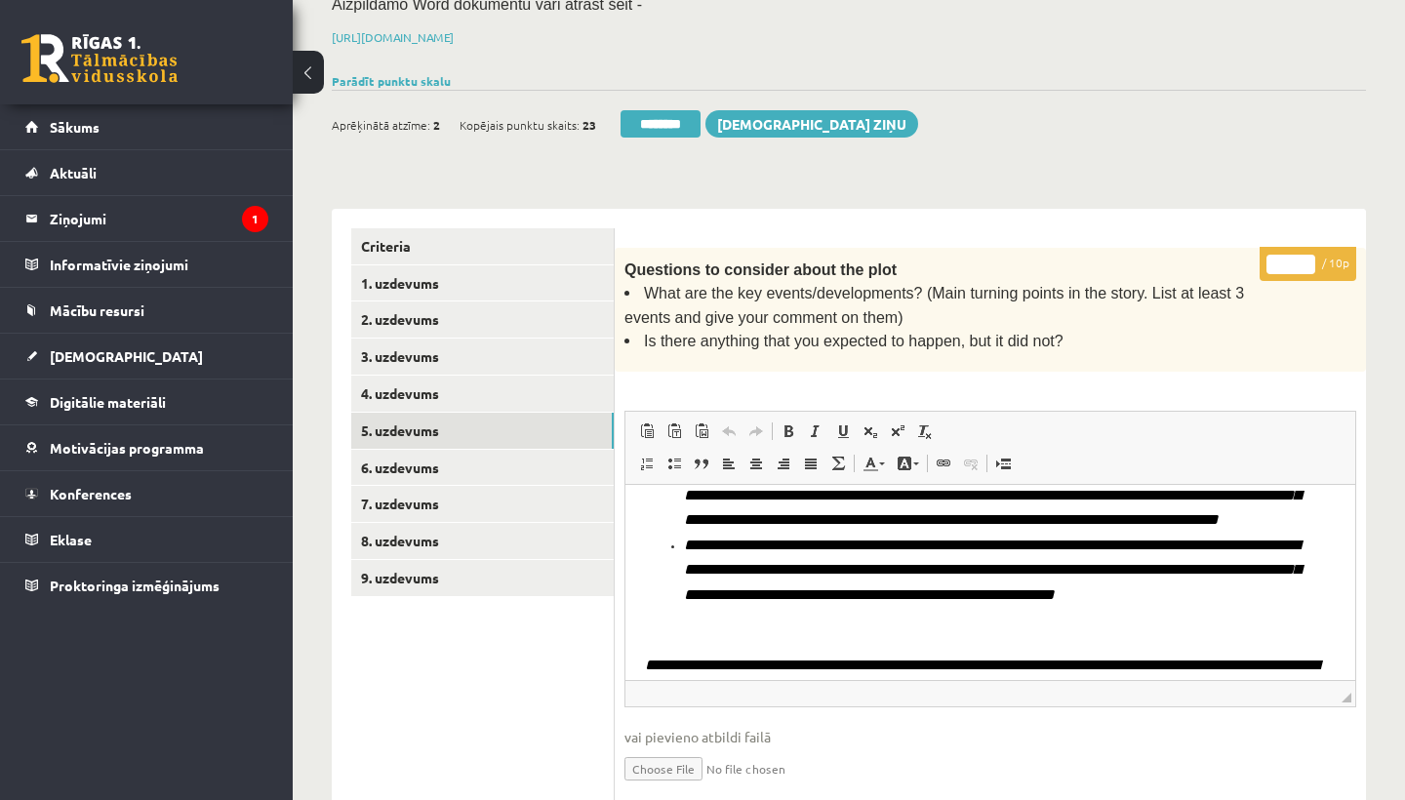
click at [1291, 256] on input "*" at bounding box center [1290, 265] width 49 height 20
type input "*"
click at [435, 450] on link "6. uzdevums" at bounding box center [482, 468] width 262 height 36
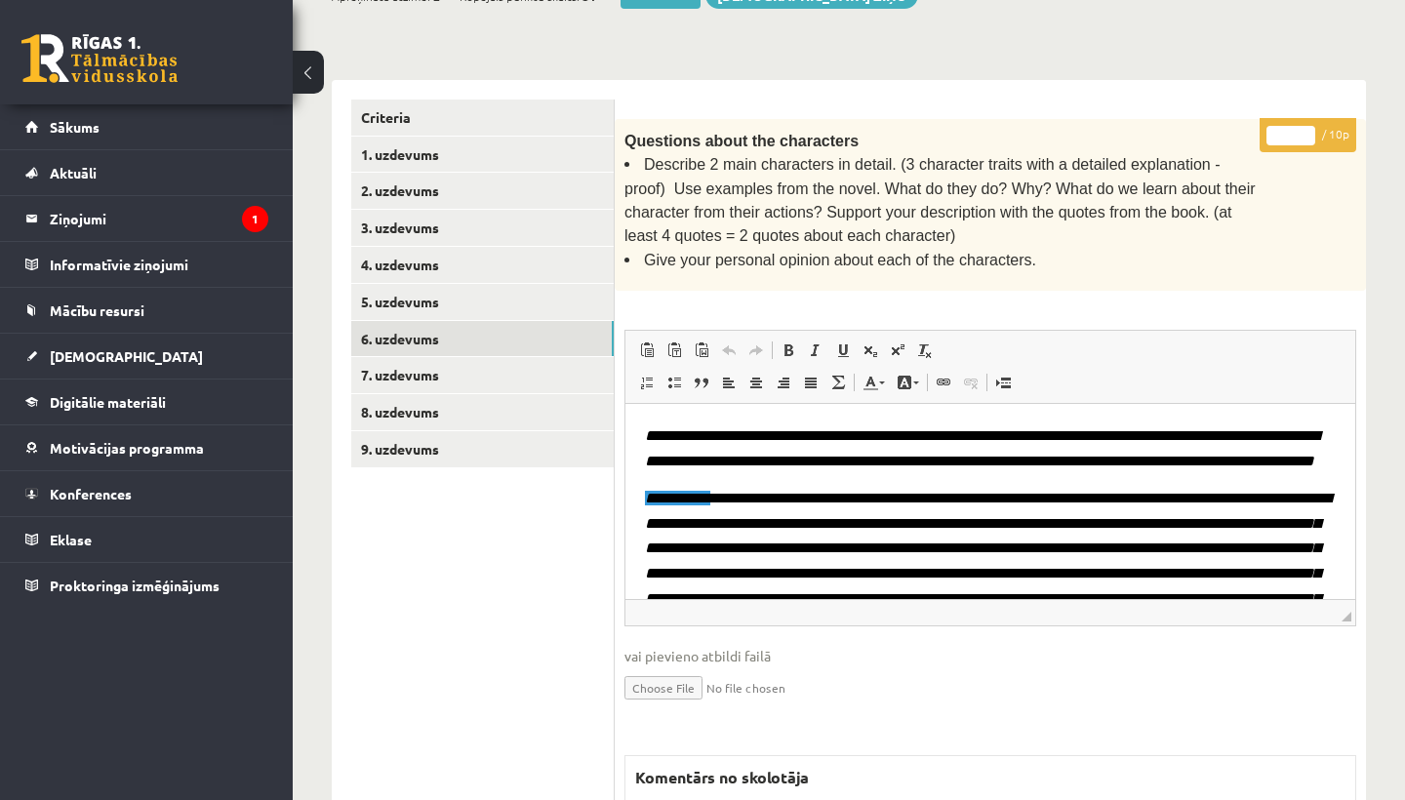
scroll to position [401, 0]
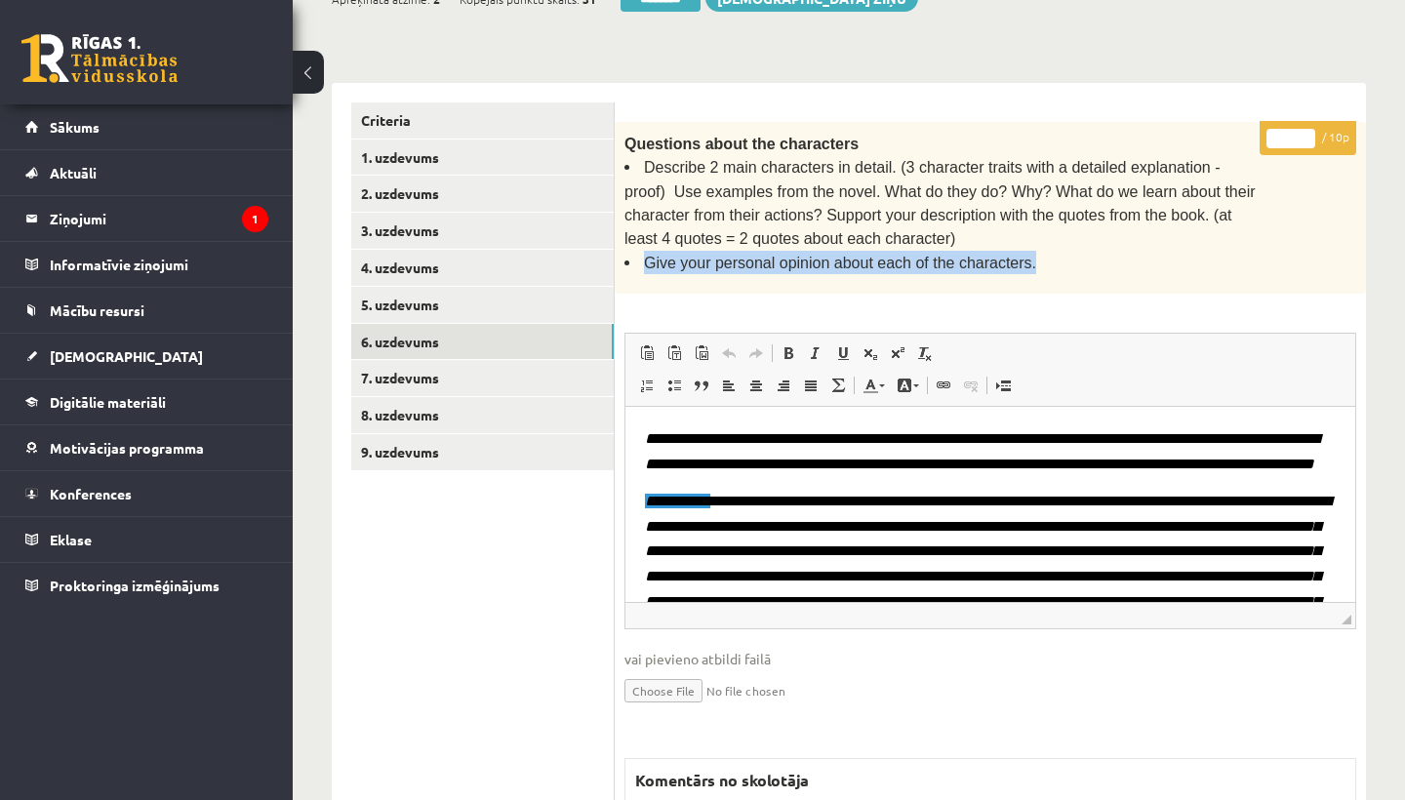
drag, startPoint x: 642, startPoint y: 252, endPoint x: 1057, endPoint y: 263, distance: 415.7
click at [1057, 263] on div "Questions about the characters Describe 2 main characters in detail. (3 charact…" at bounding box center [990, 208] width 751 height 172
copy span "Give your personal opinion about each of the characters."
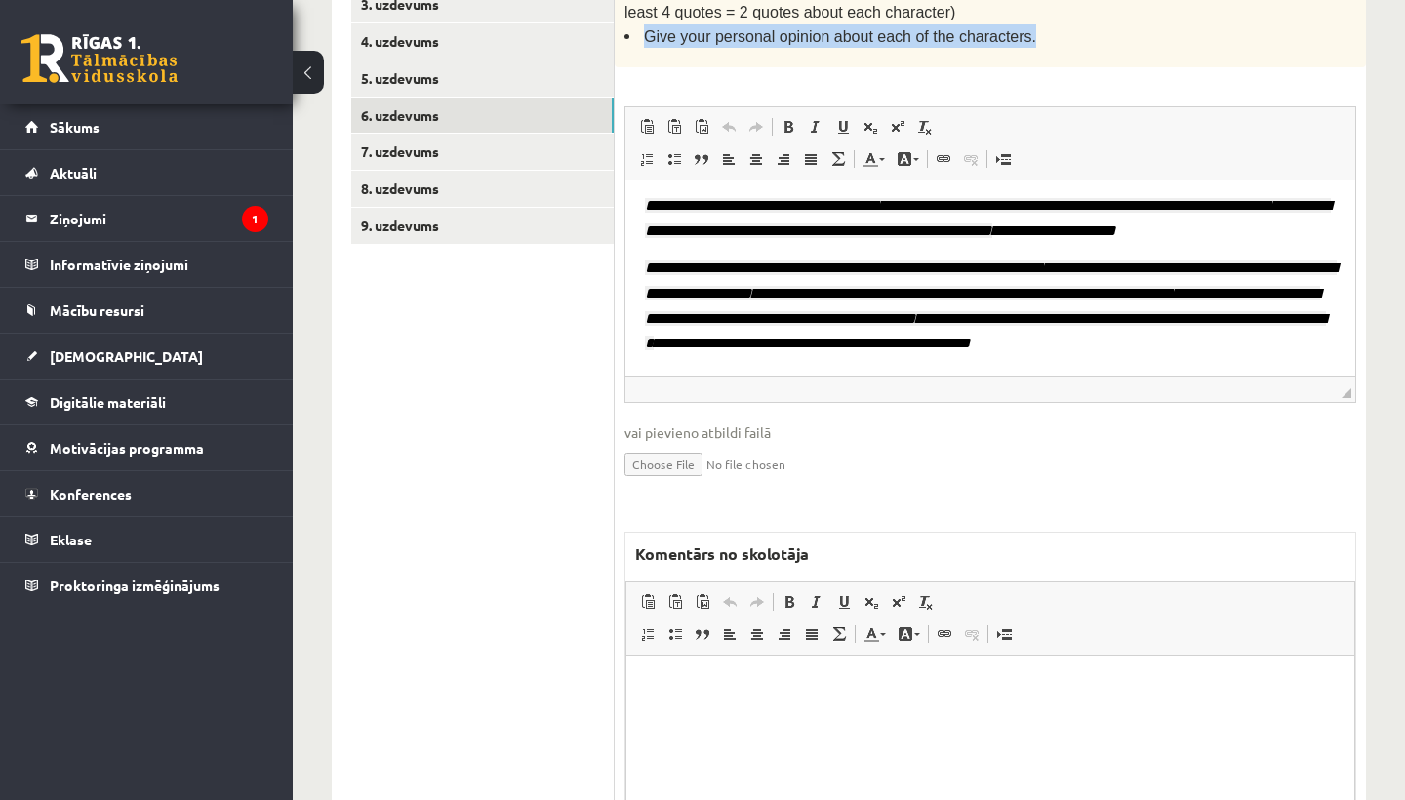
scroll to position [727, 0]
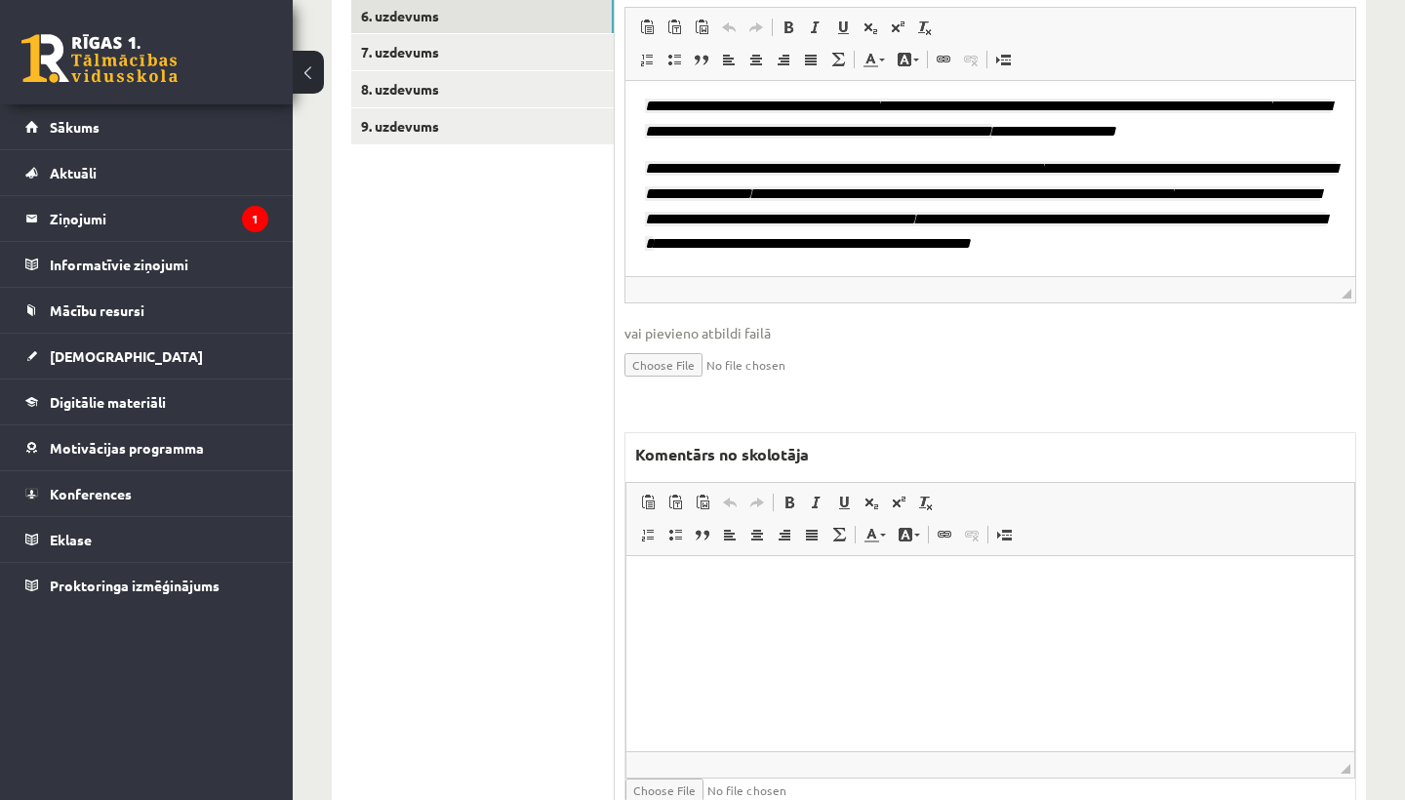
click at [677, 597] on html at bounding box center [990, 586] width 728 height 60
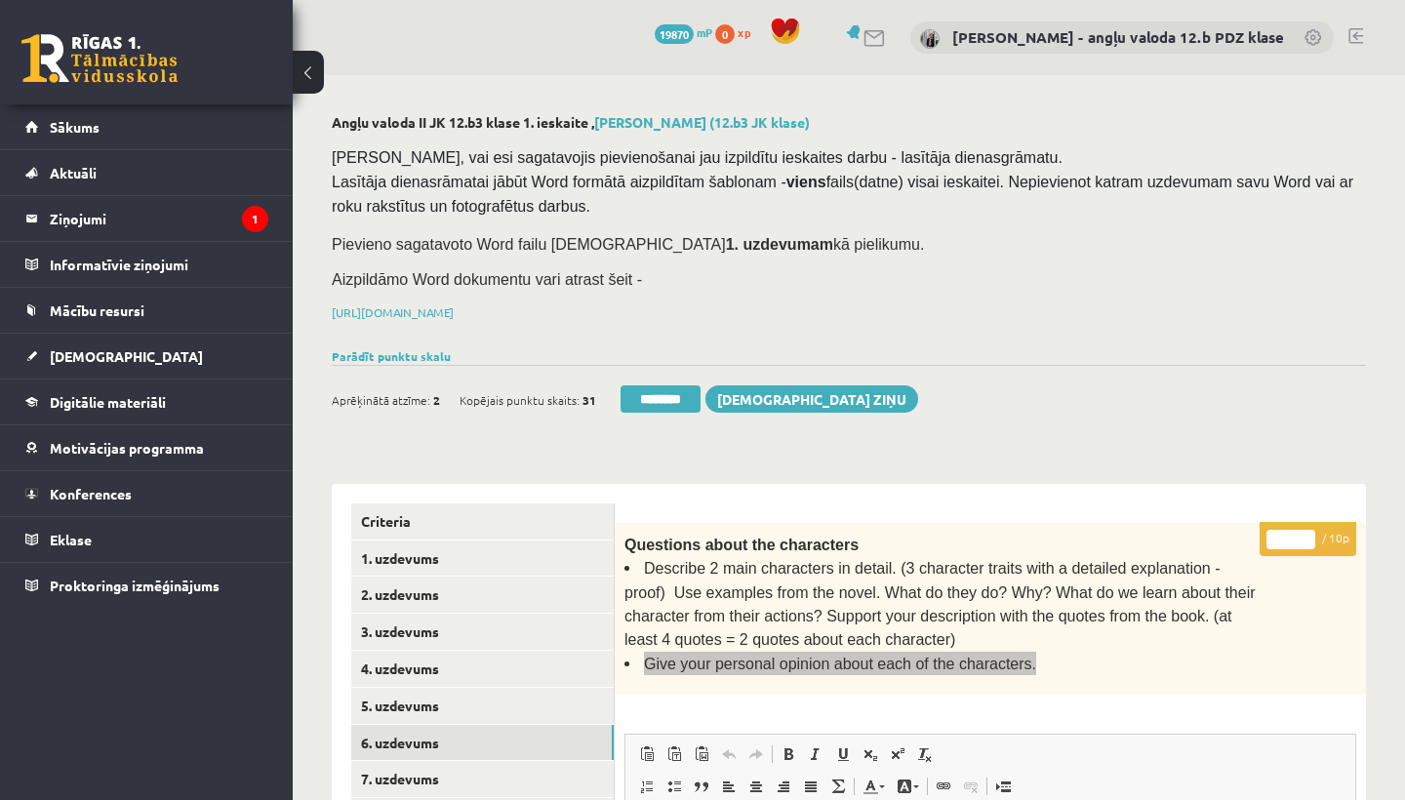
scroll to position [0, 0]
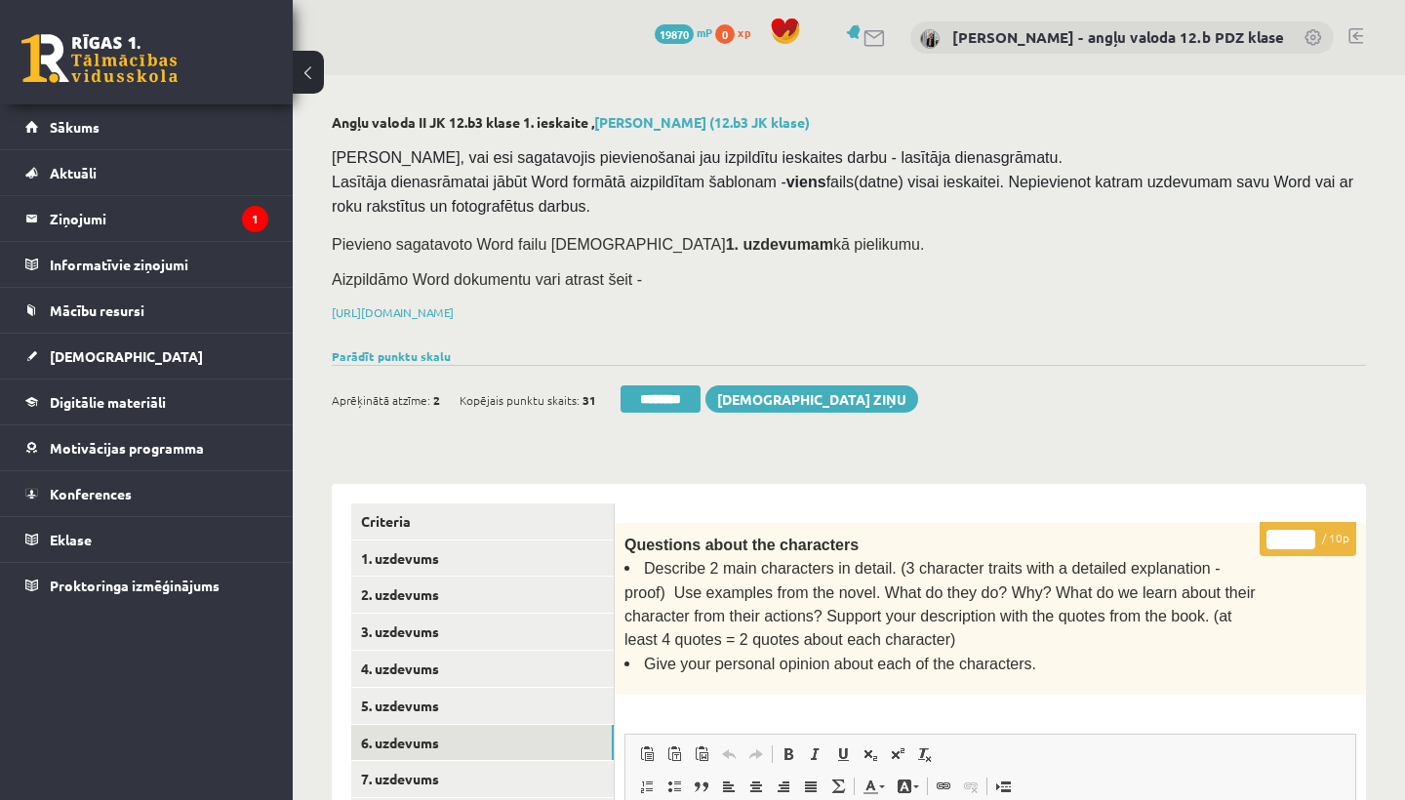
click at [1289, 532] on input "*" at bounding box center [1290, 540] width 49 height 20
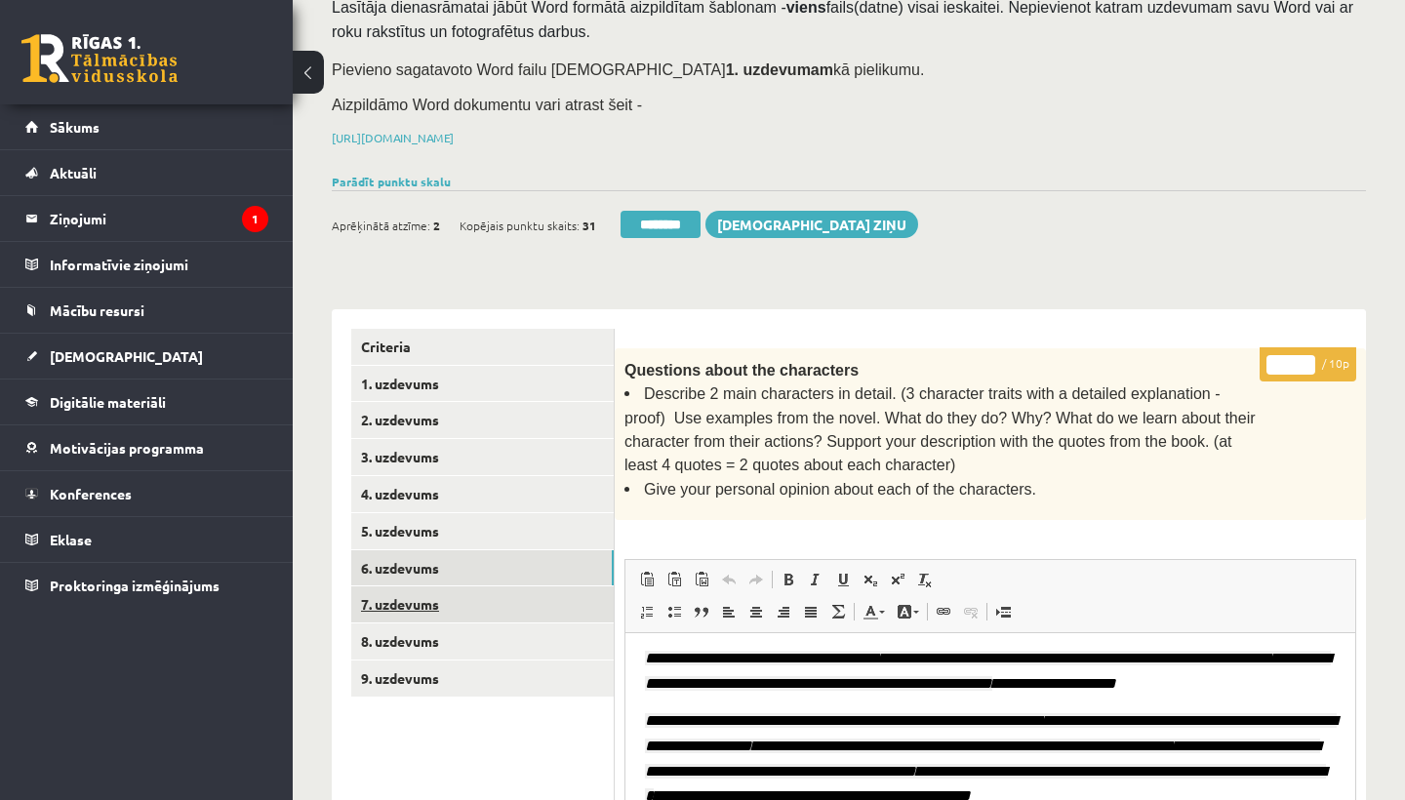
scroll to position [186, 0]
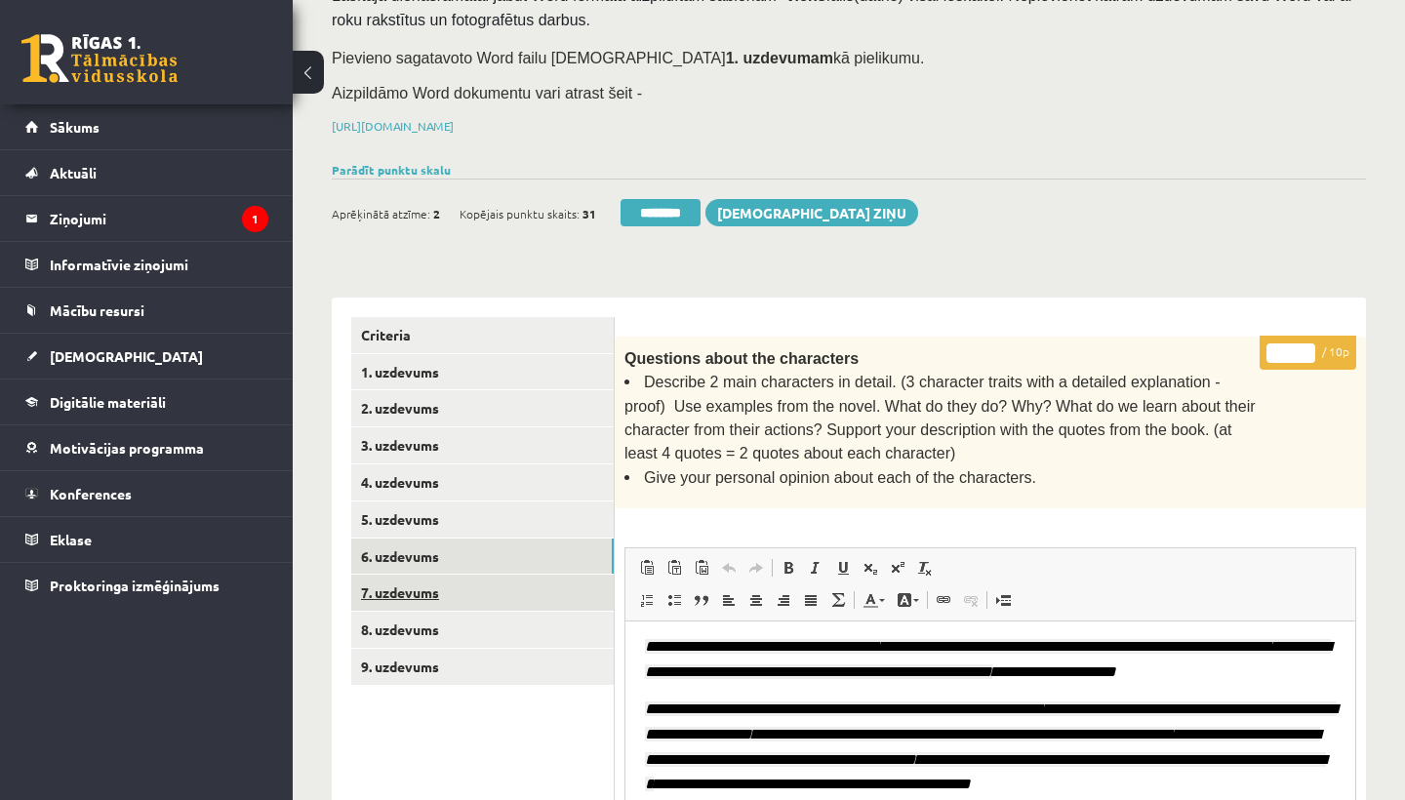
type input "*"
click at [407, 587] on link "7. uzdevums" at bounding box center [482, 593] width 262 height 36
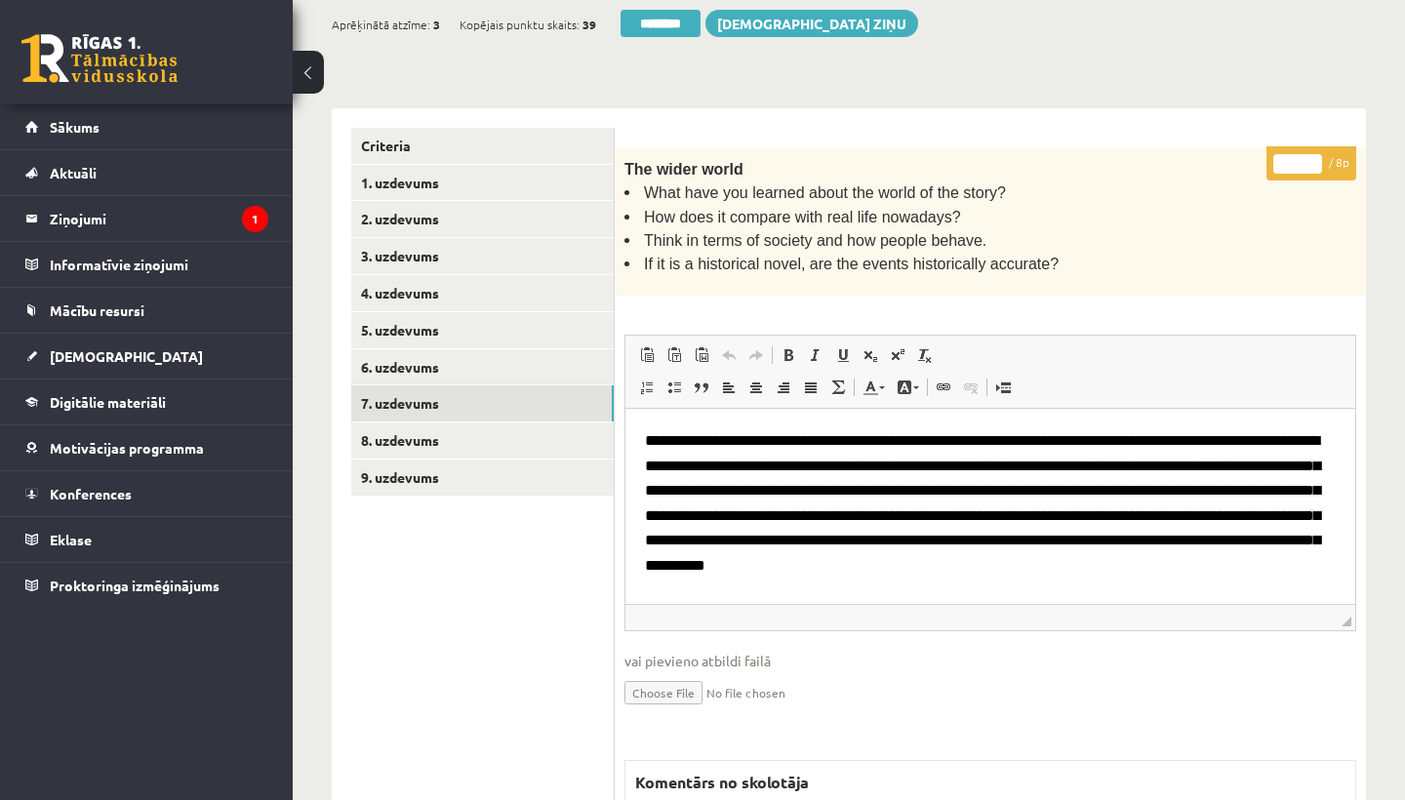
scroll to position [354, 0]
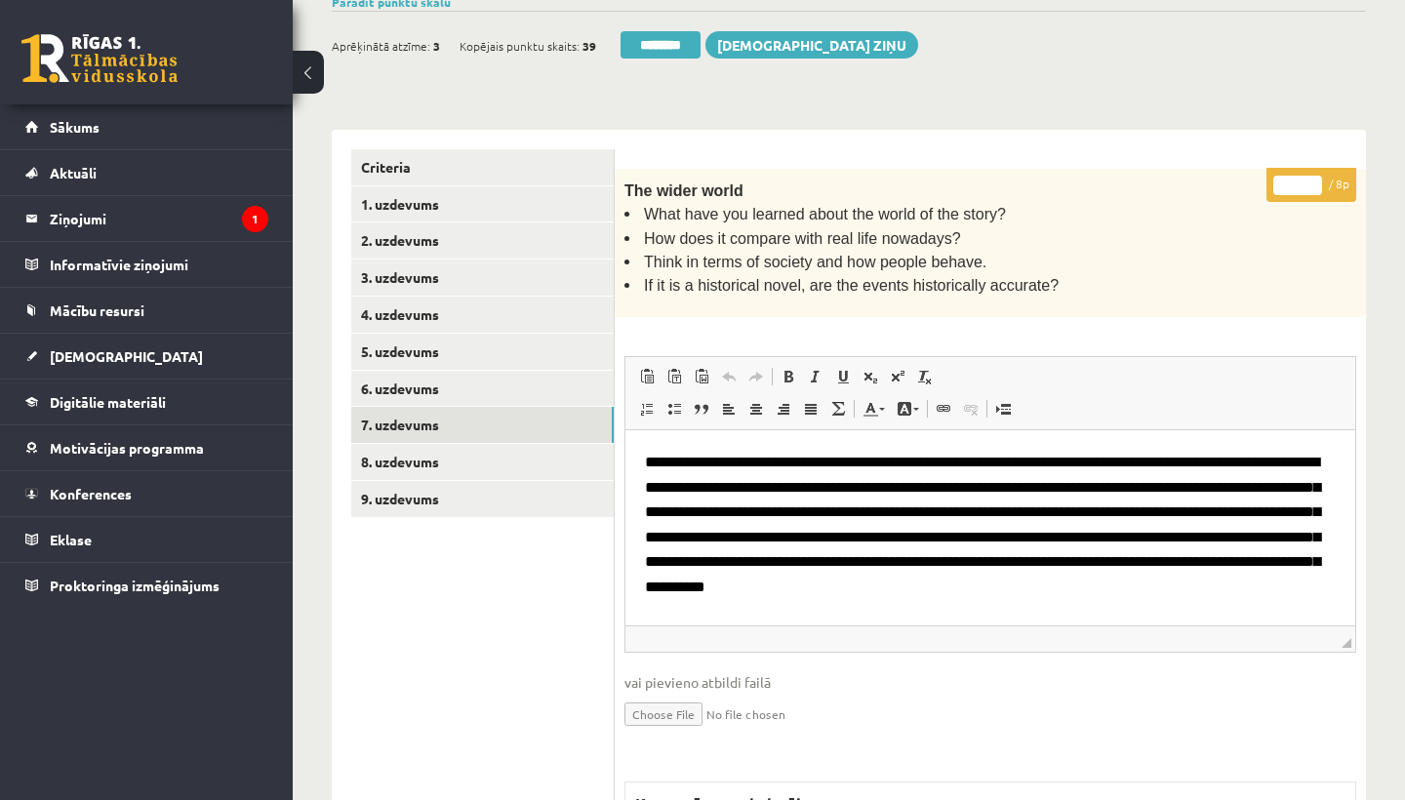
click at [1304, 177] on input "*" at bounding box center [1297, 186] width 49 height 20
type input "*"
click at [382, 455] on link "8. uzdevums" at bounding box center [482, 462] width 262 height 36
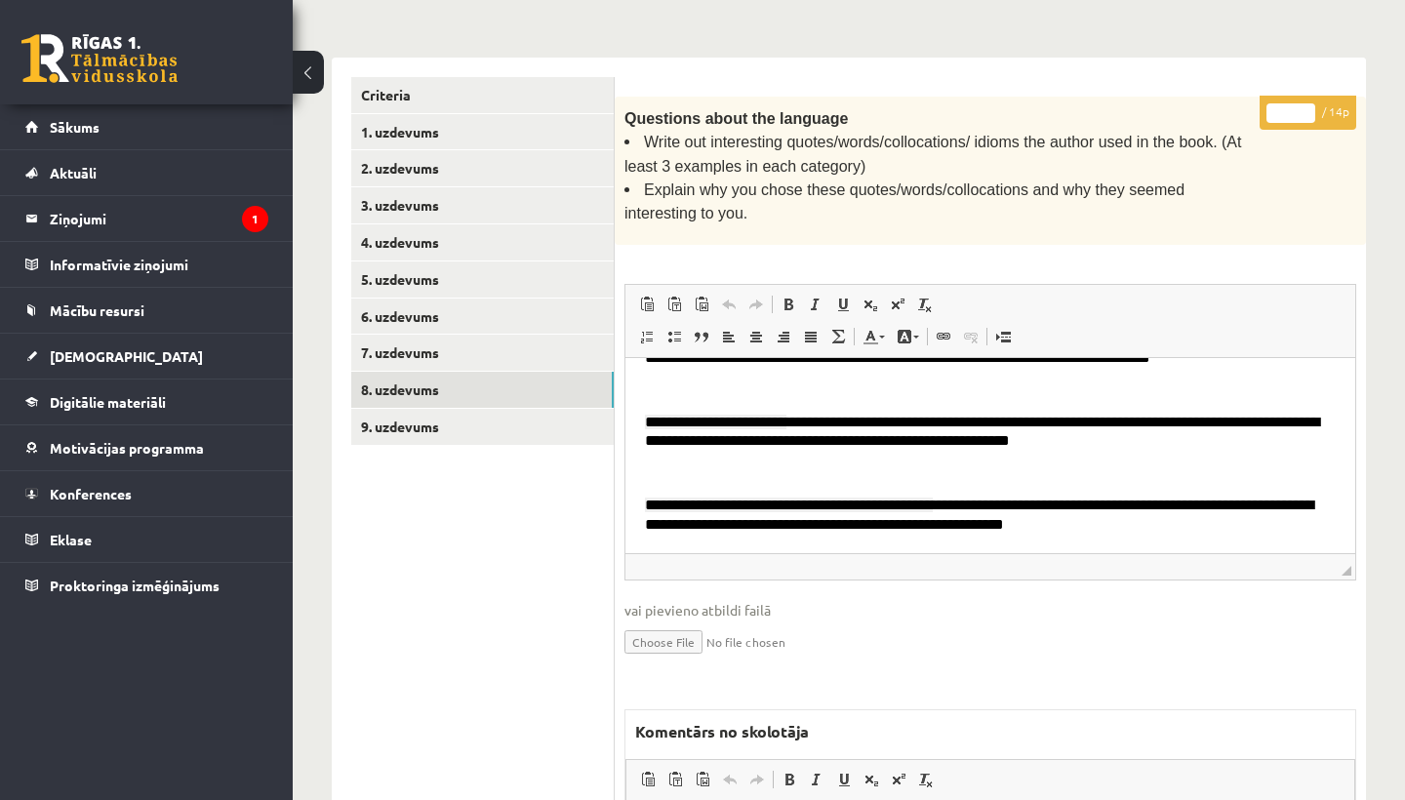
scroll to position [1131, 0]
click at [1290, 108] on input "*" at bounding box center [1290, 113] width 49 height 20
type input "**"
click at [428, 420] on link "9. uzdevums" at bounding box center [482, 427] width 262 height 36
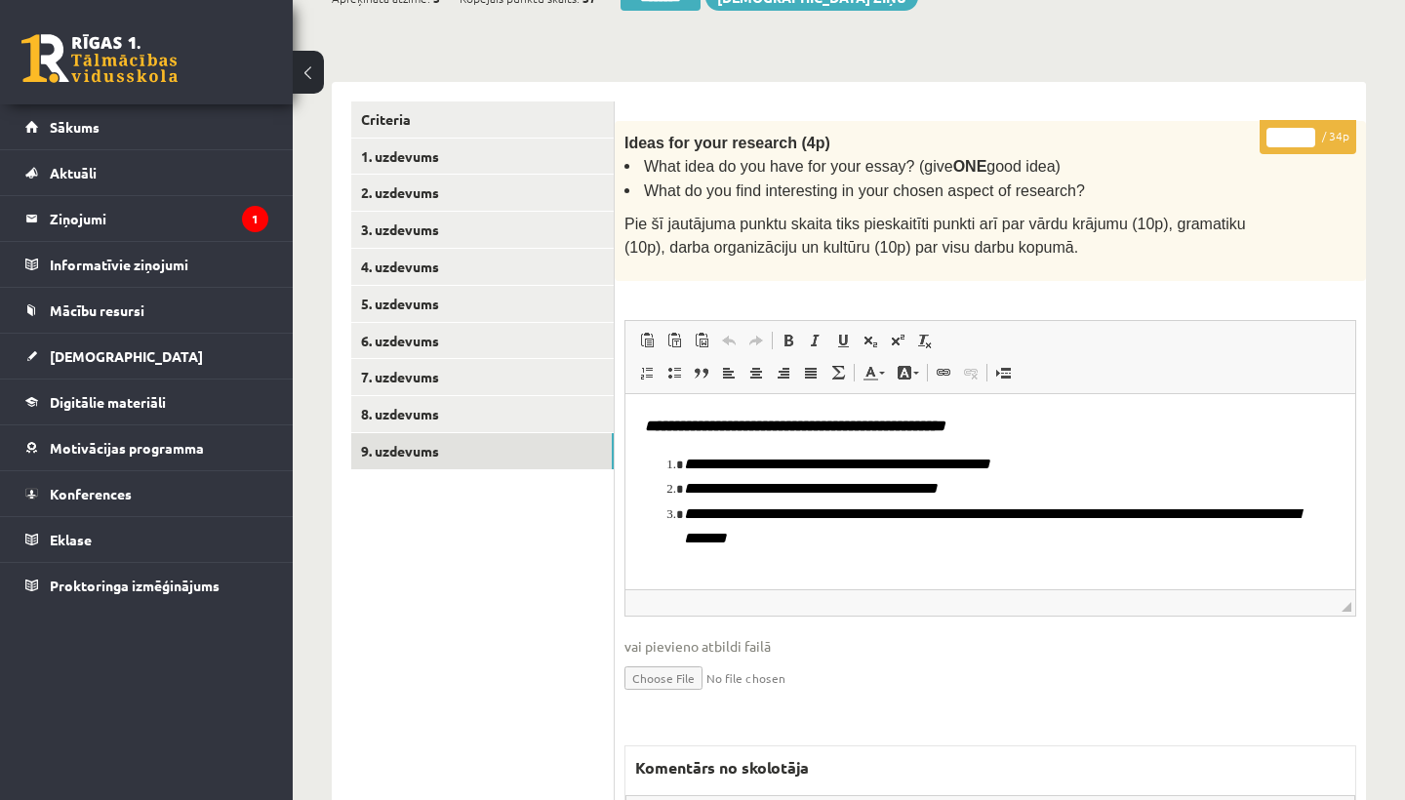
scroll to position [411, 0]
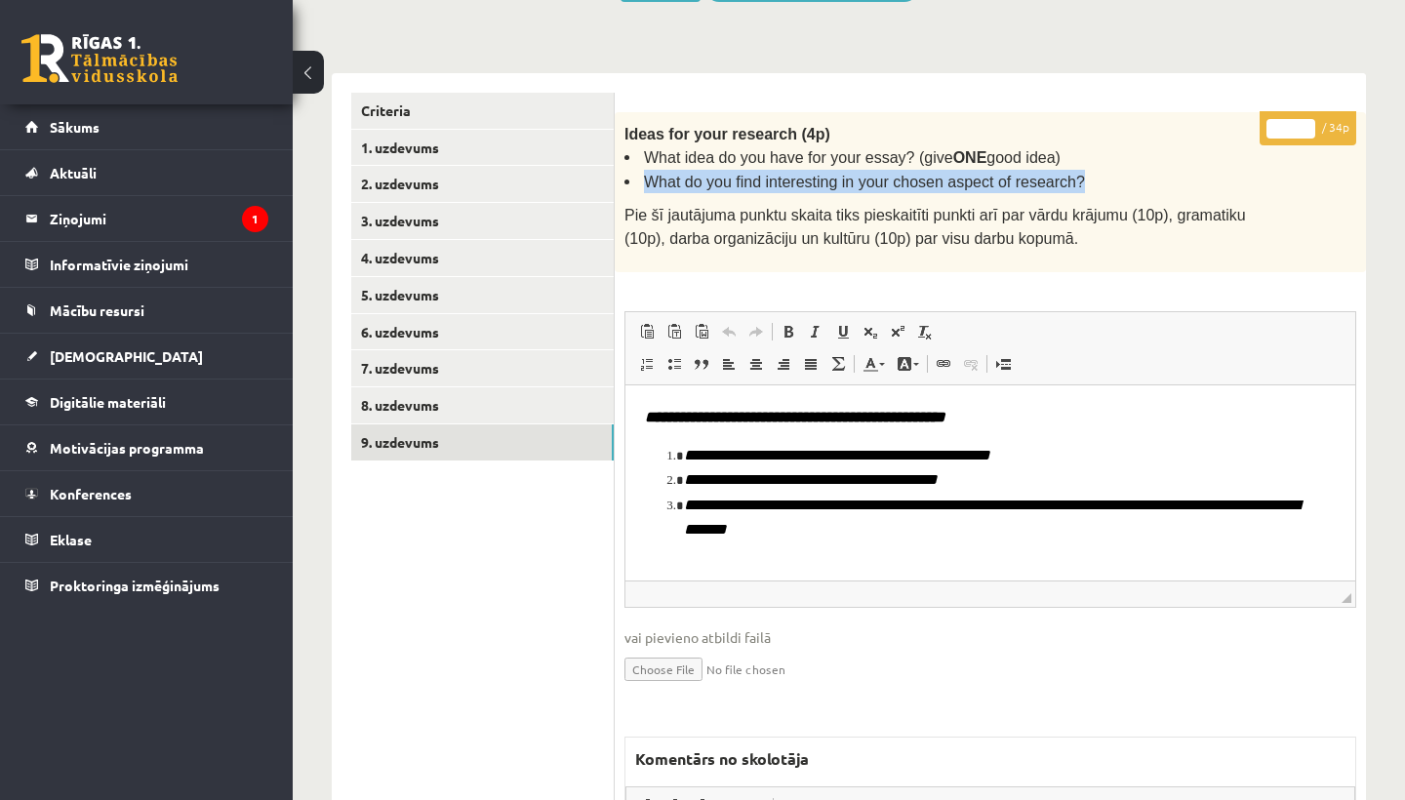
drag, startPoint x: 638, startPoint y: 173, endPoint x: 1084, endPoint y: 176, distance: 445.8
click at [1084, 176] on li "What do you find interesting in your chosen aspect of research?" at bounding box center [941, 181] width 634 height 23
copy span "What do you find interesting in your chosen aspect of research?"
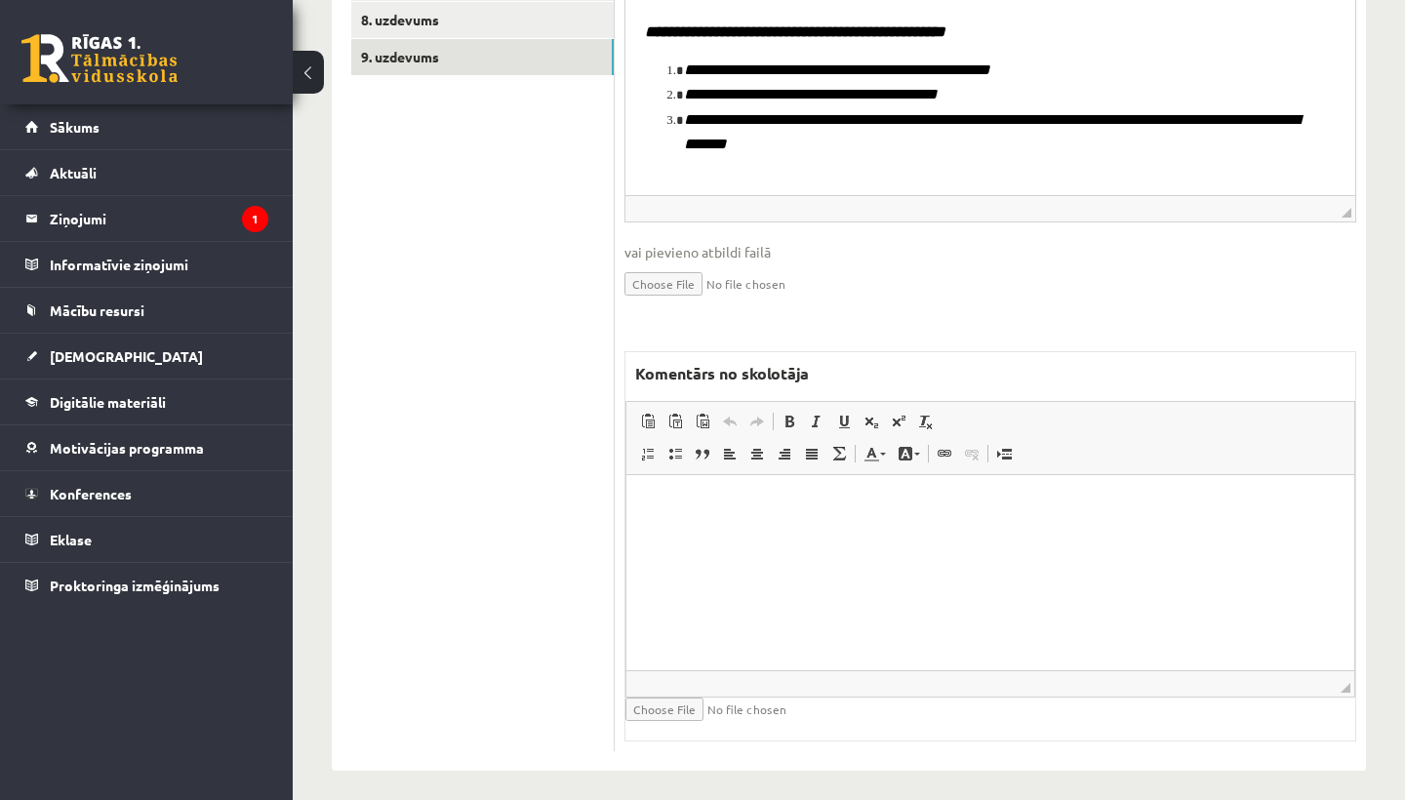
scroll to position [794, 0]
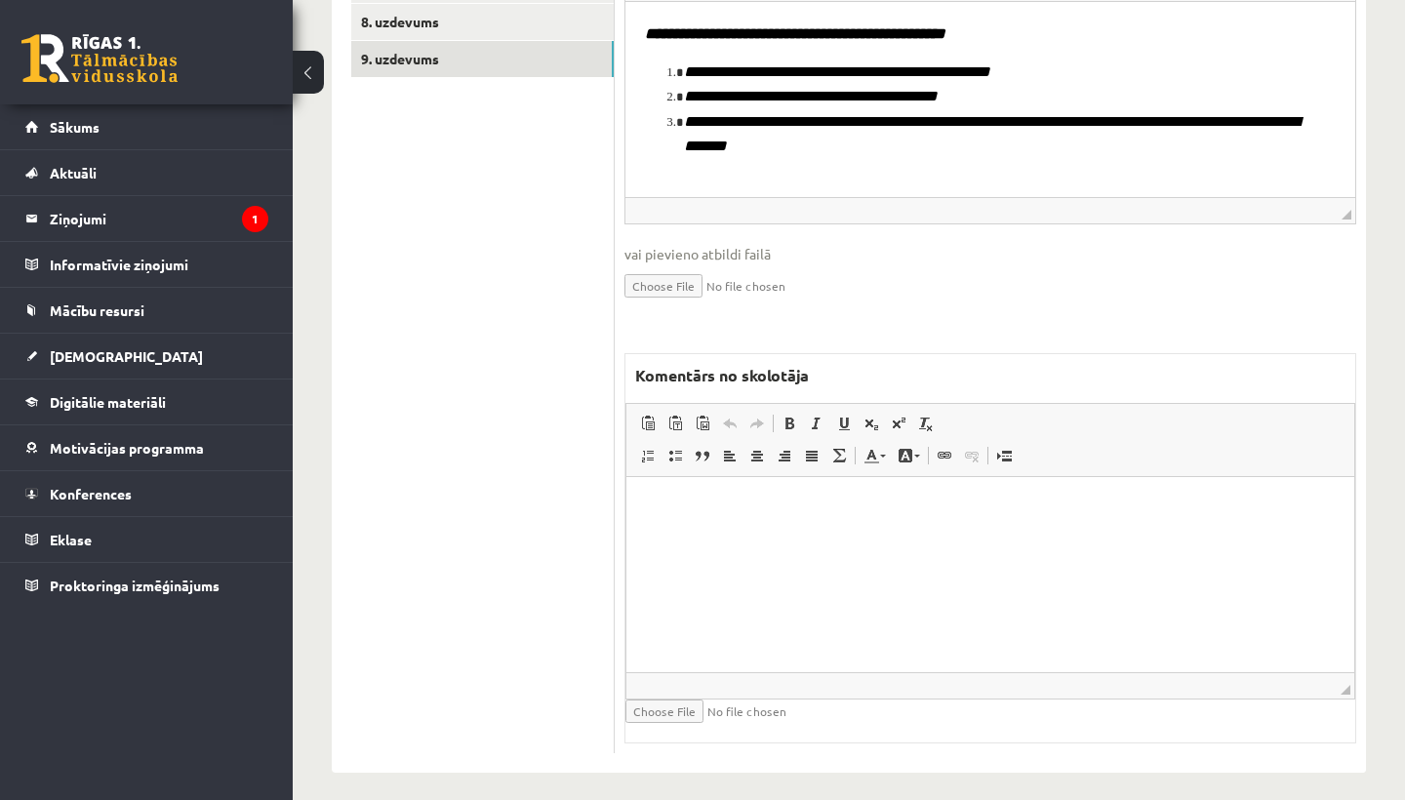
click at [730, 536] on html at bounding box center [990, 506] width 728 height 60
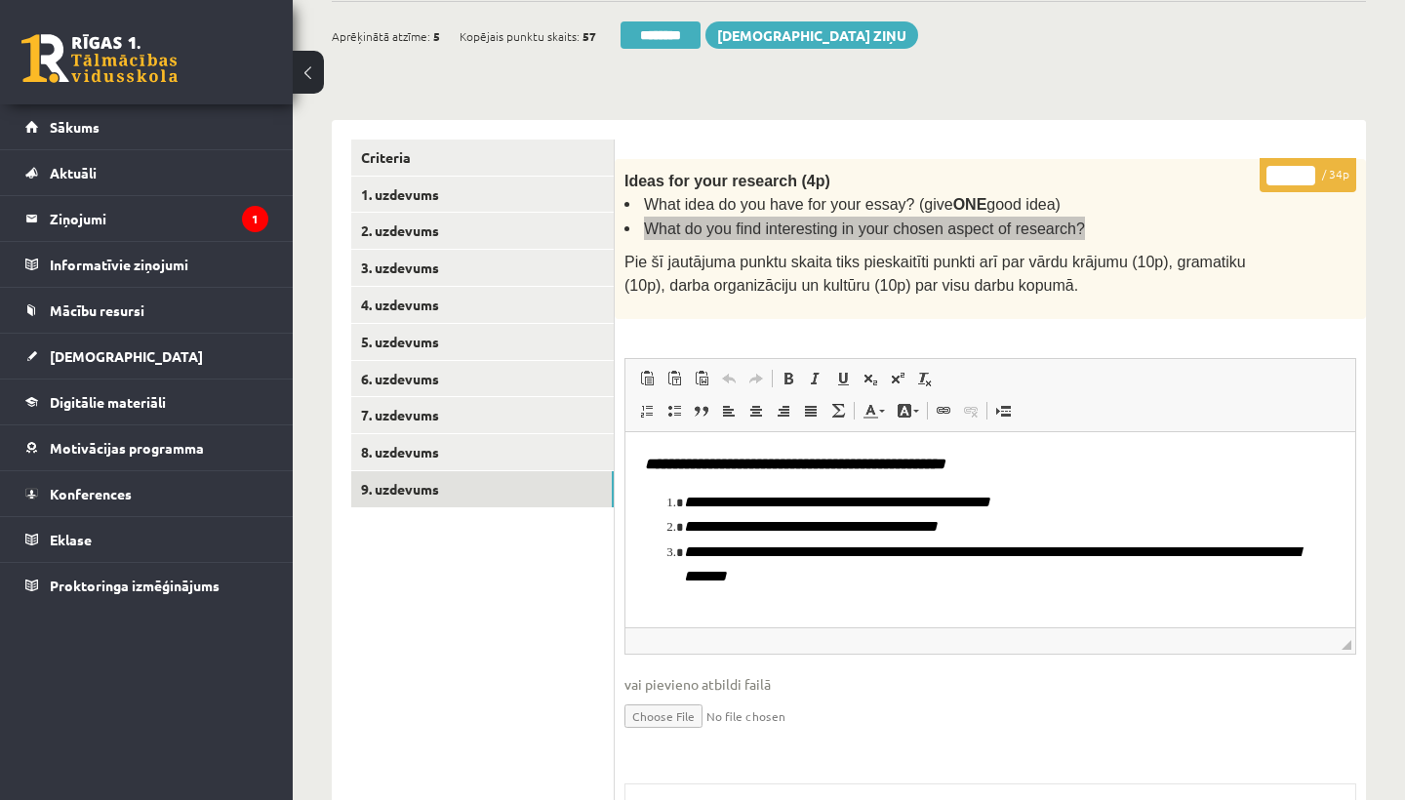
scroll to position [351, 0]
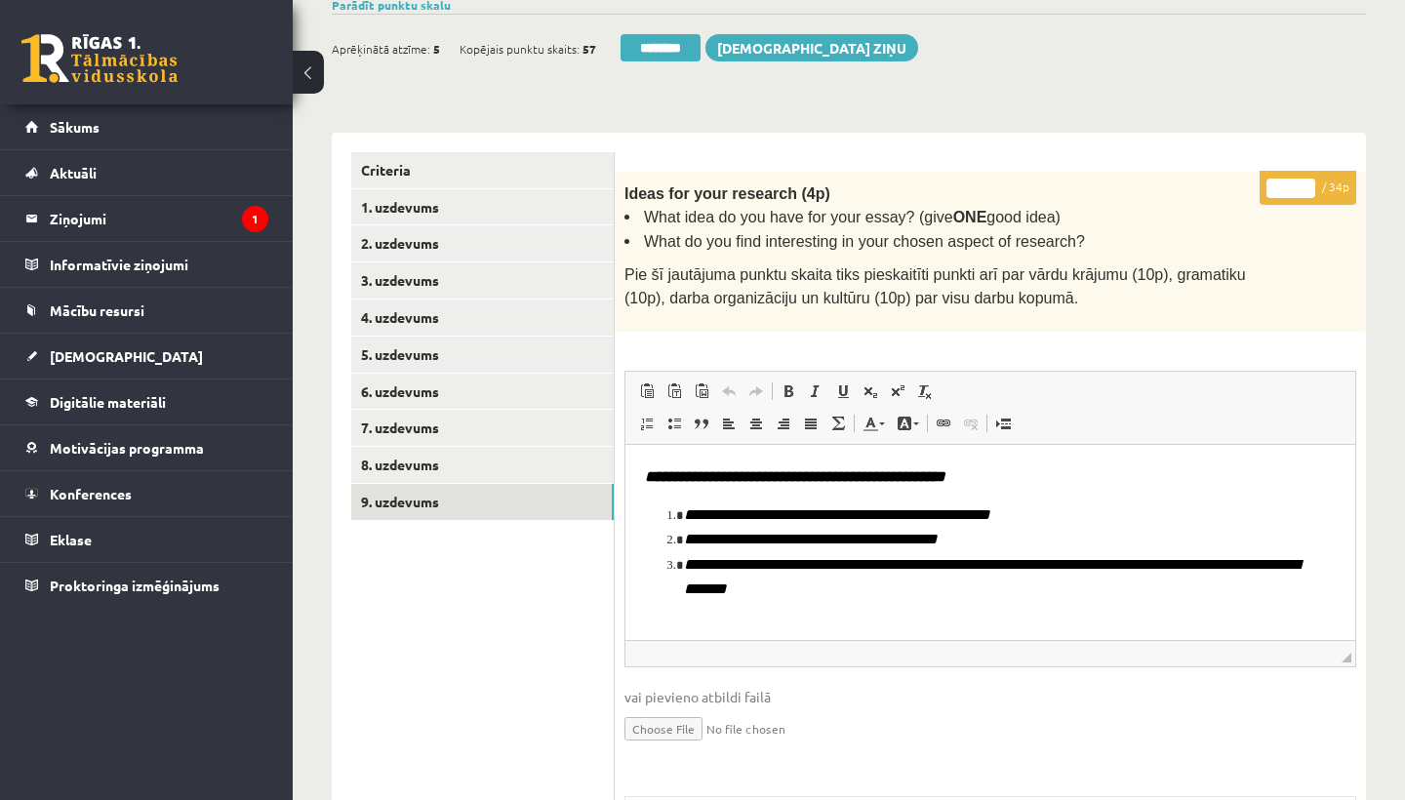
click at [1289, 180] on input "*" at bounding box center [1290, 189] width 49 height 20
type input "*"
type input "**"
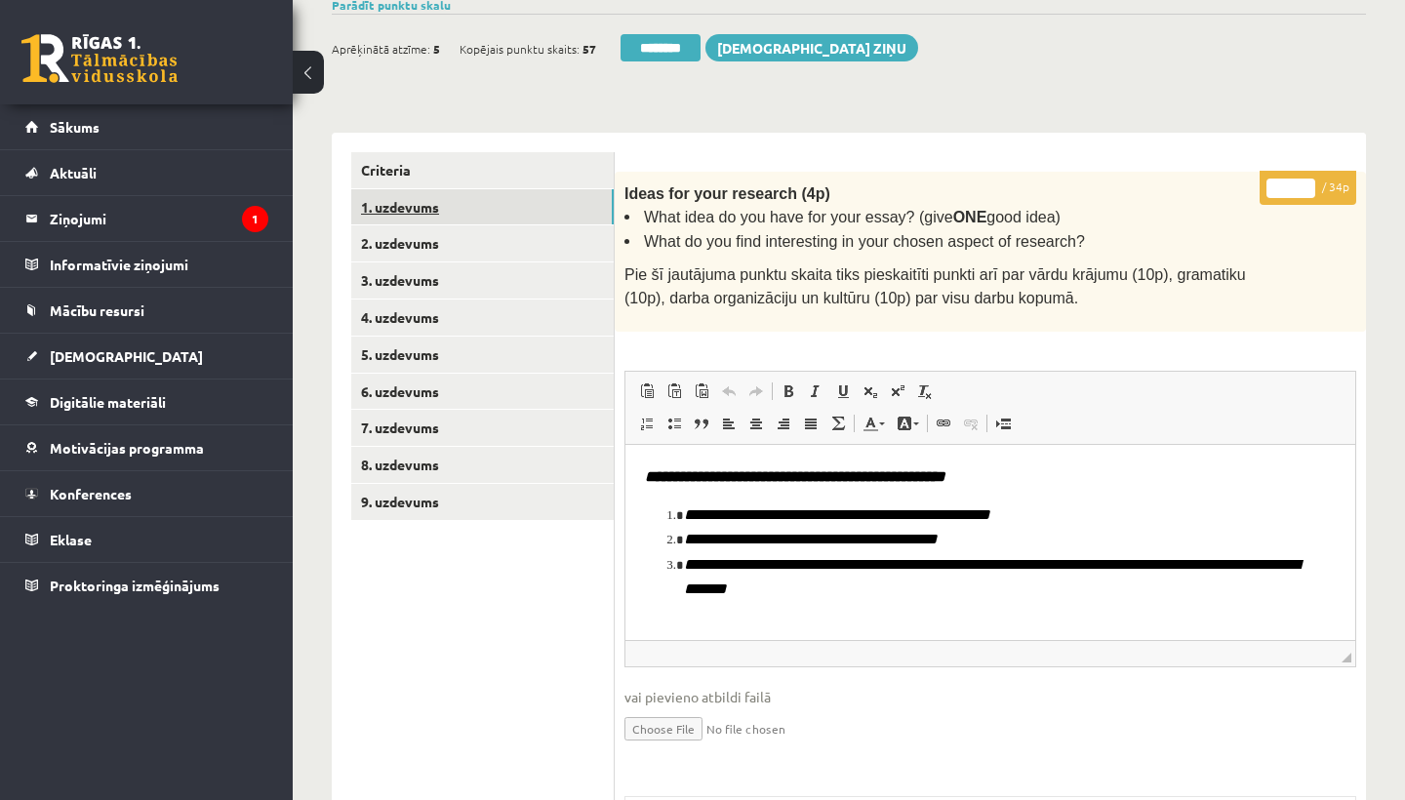
click at [416, 200] on link "1. uzdevums" at bounding box center [482, 207] width 262 height 36
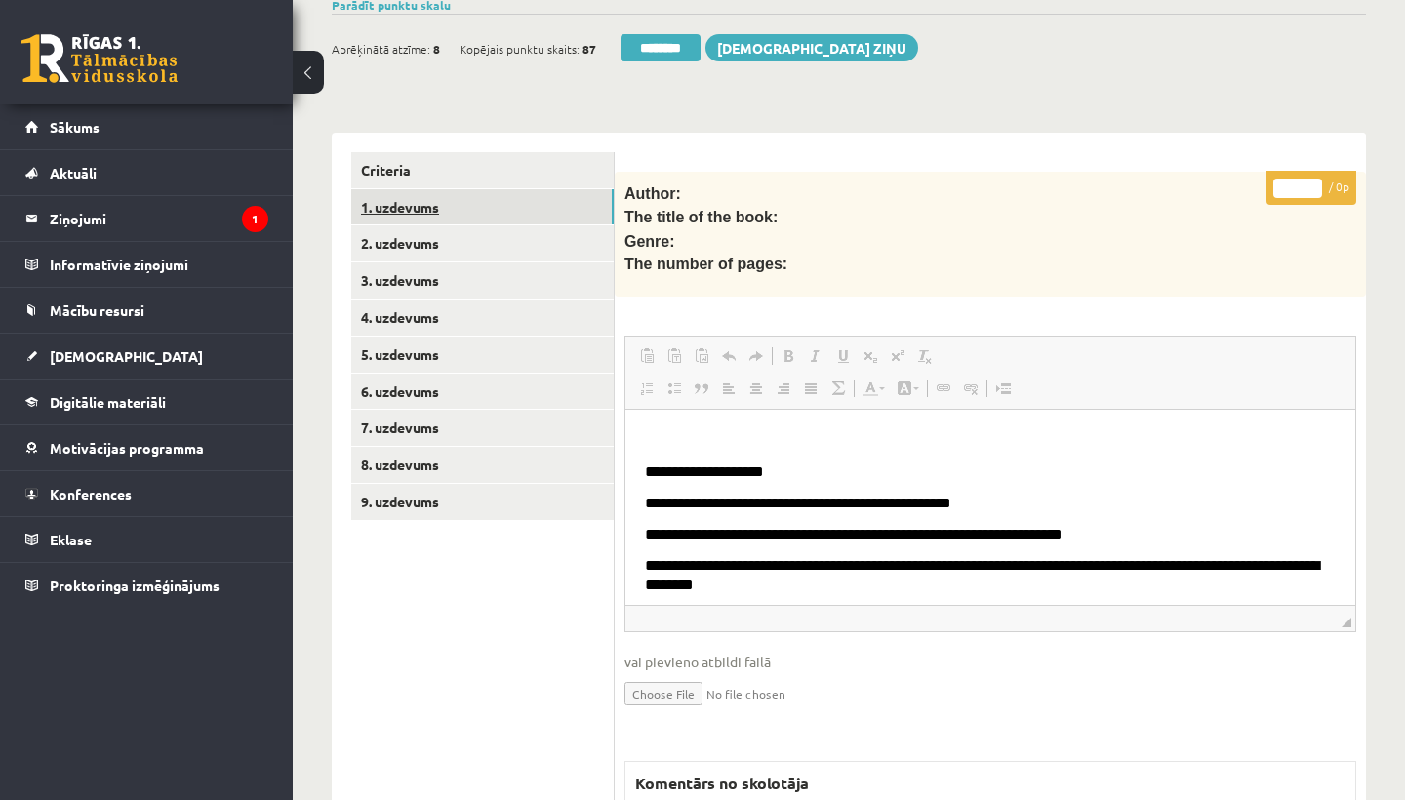
scroll to position [0, 0]
click at [416, 200] on link "1. uzdevums" at bounding box center [482, 207] width 262 height 36
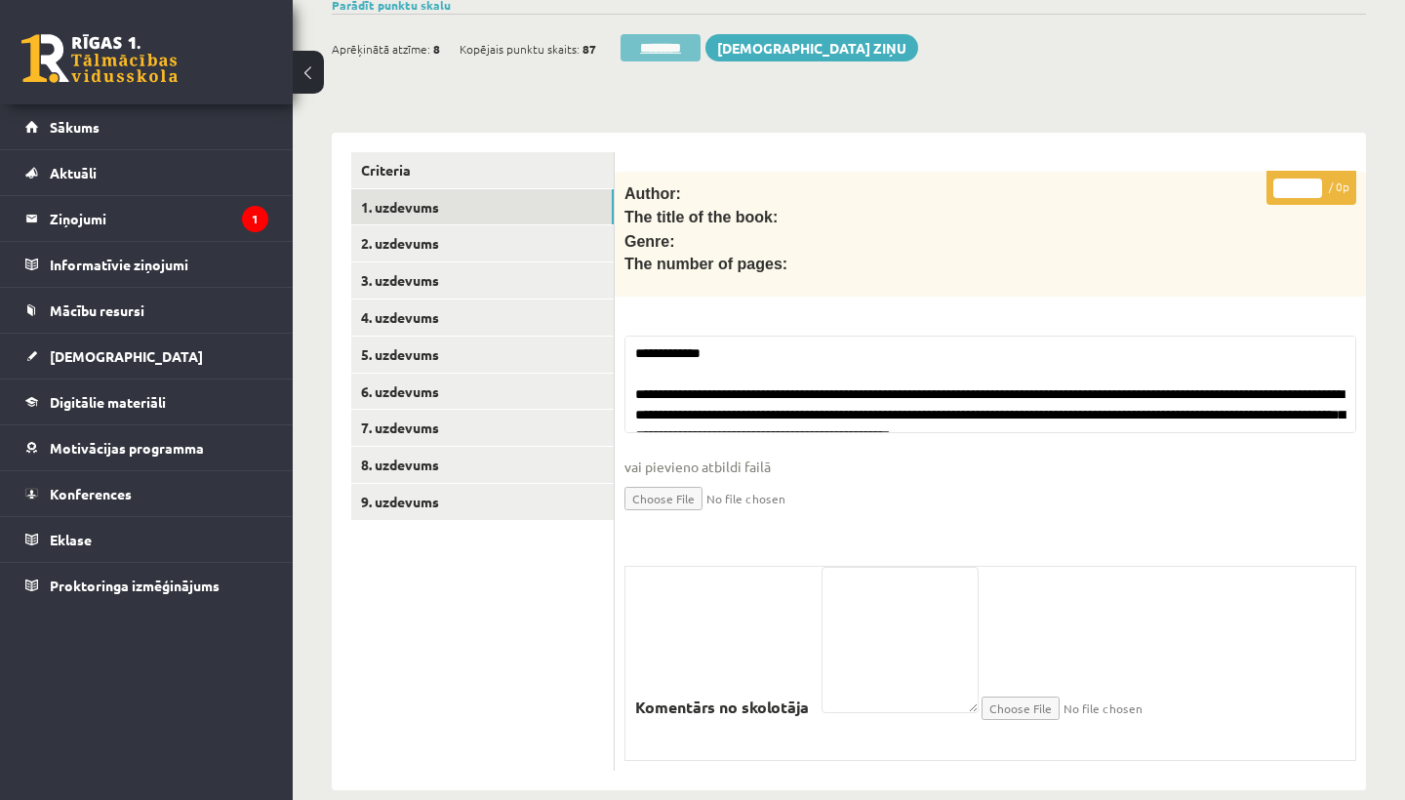
click at [658, 37] on input "********" at bounding box center [660, 47] width 80 height 27
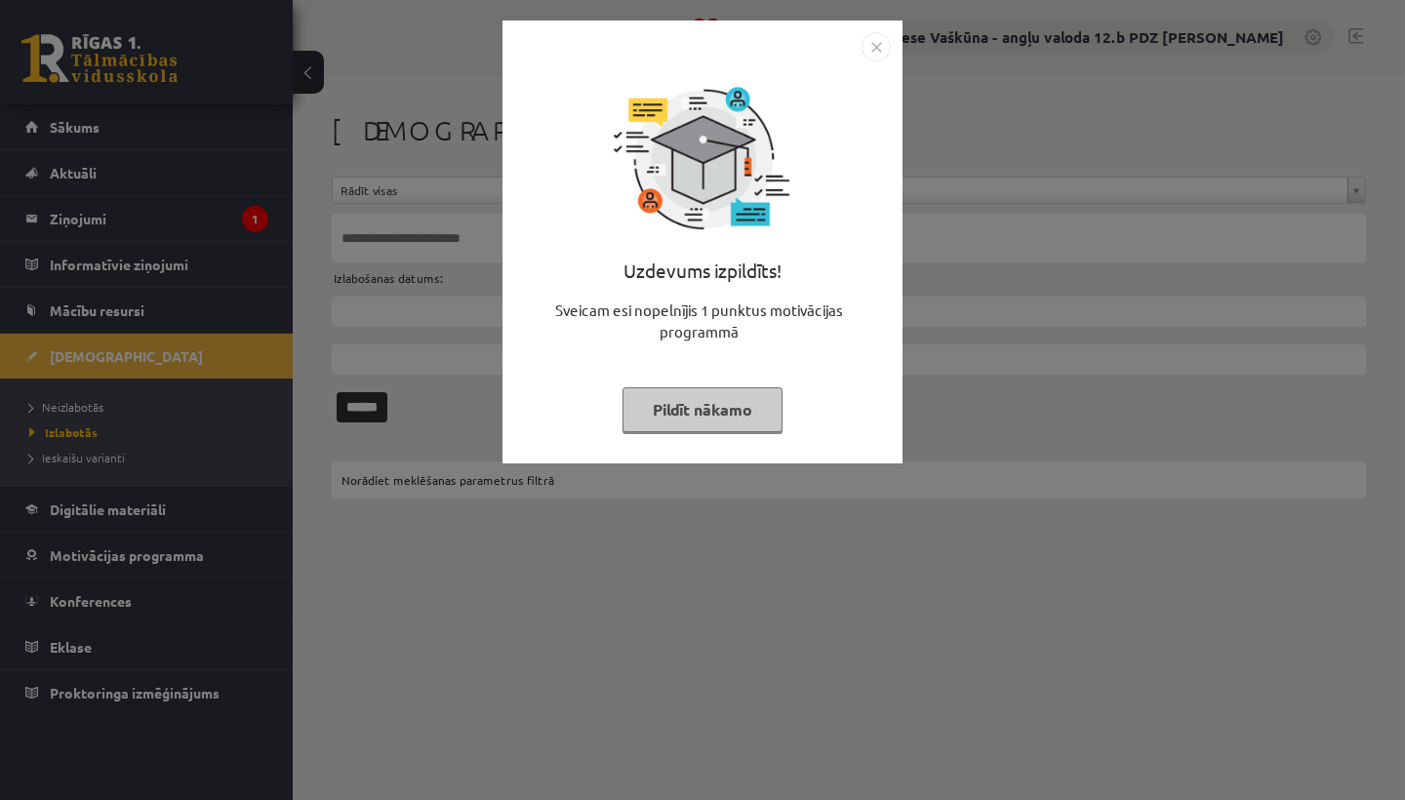
click at [874, 41] on img "Close" at bounding box center [875, 46] width 29 height 29
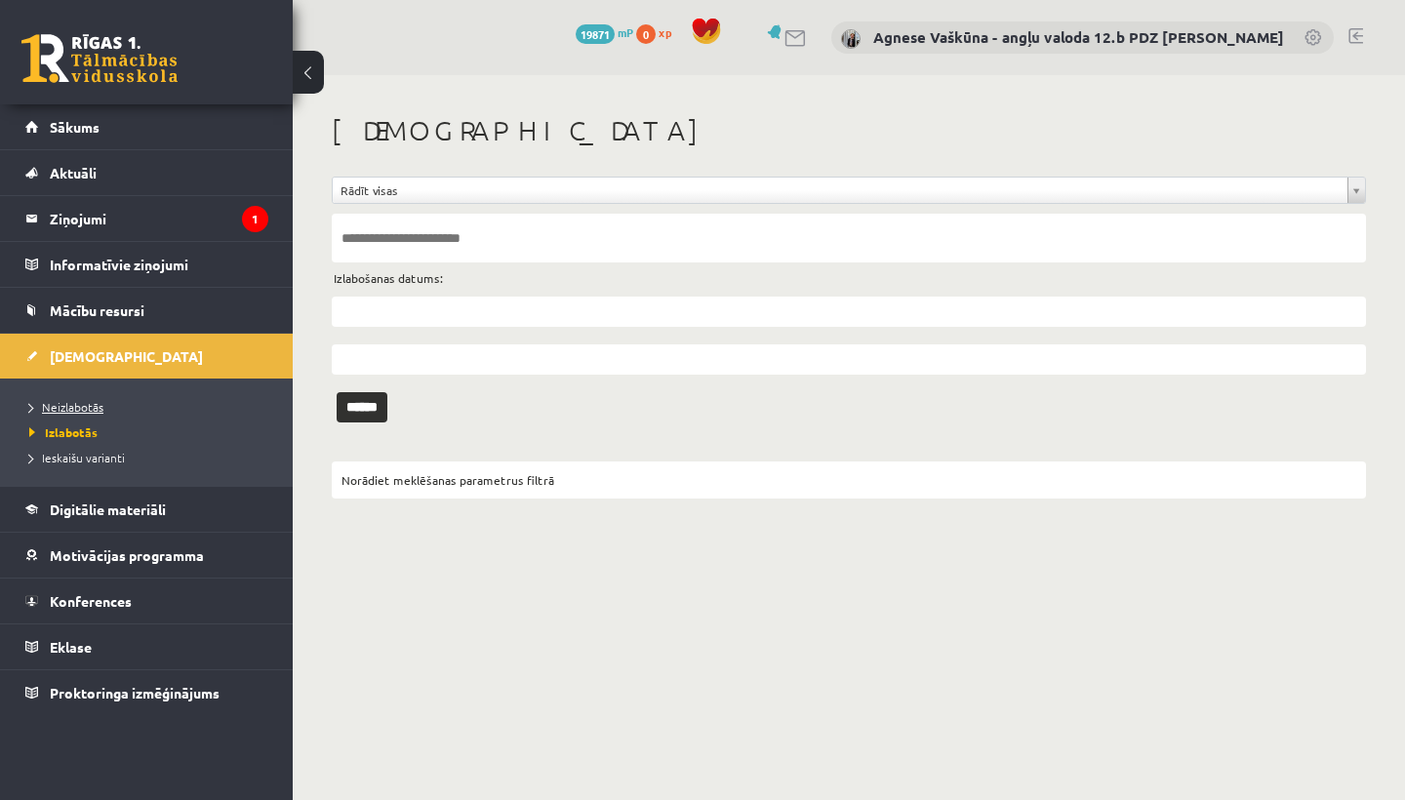
click at [84, 413] on link "Neizlabotās" at bounding box center [151, 407] width 244 height 18
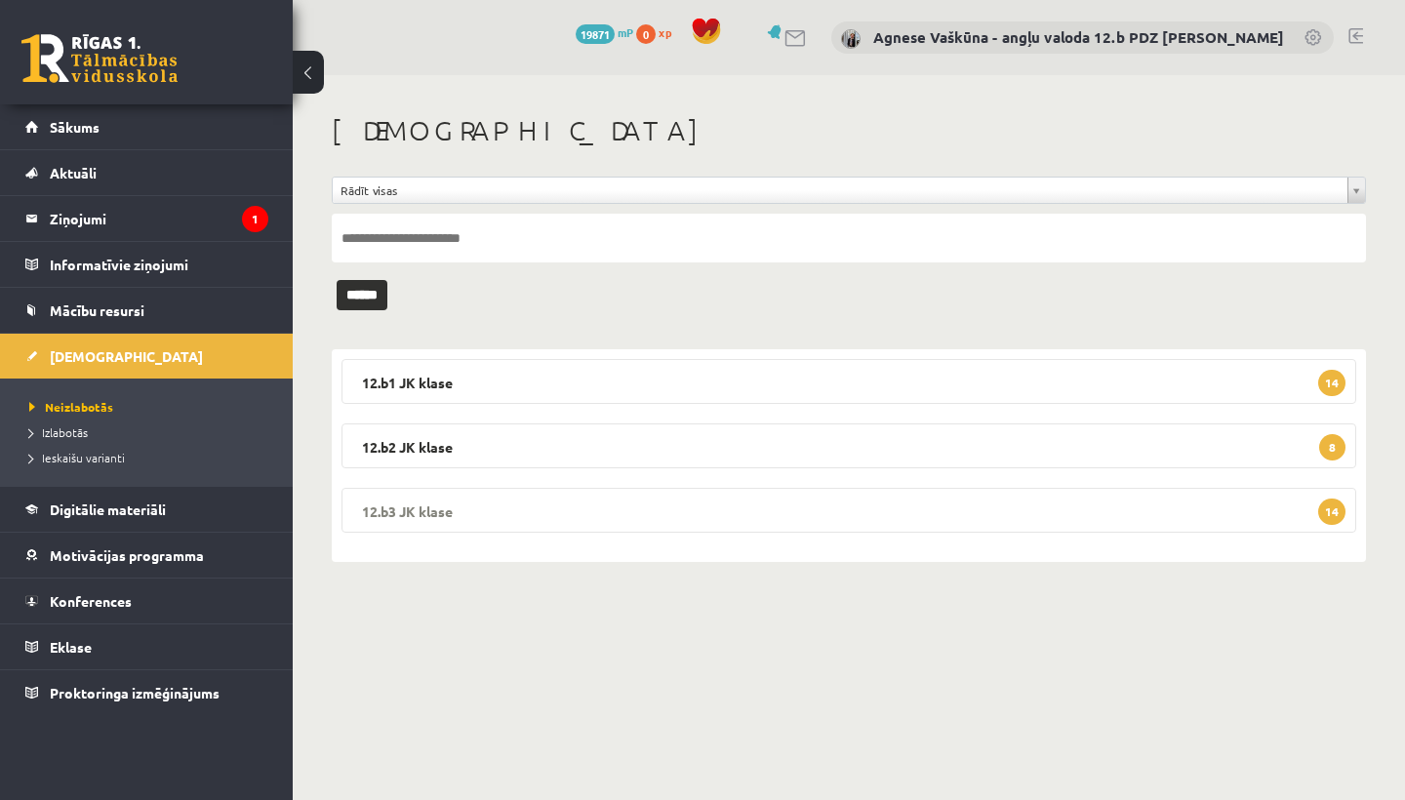
click at [540, 502] on legend "12.b3 [PERSON_NAME] 14" at bounding box center [848, 510] width 1014 height 45
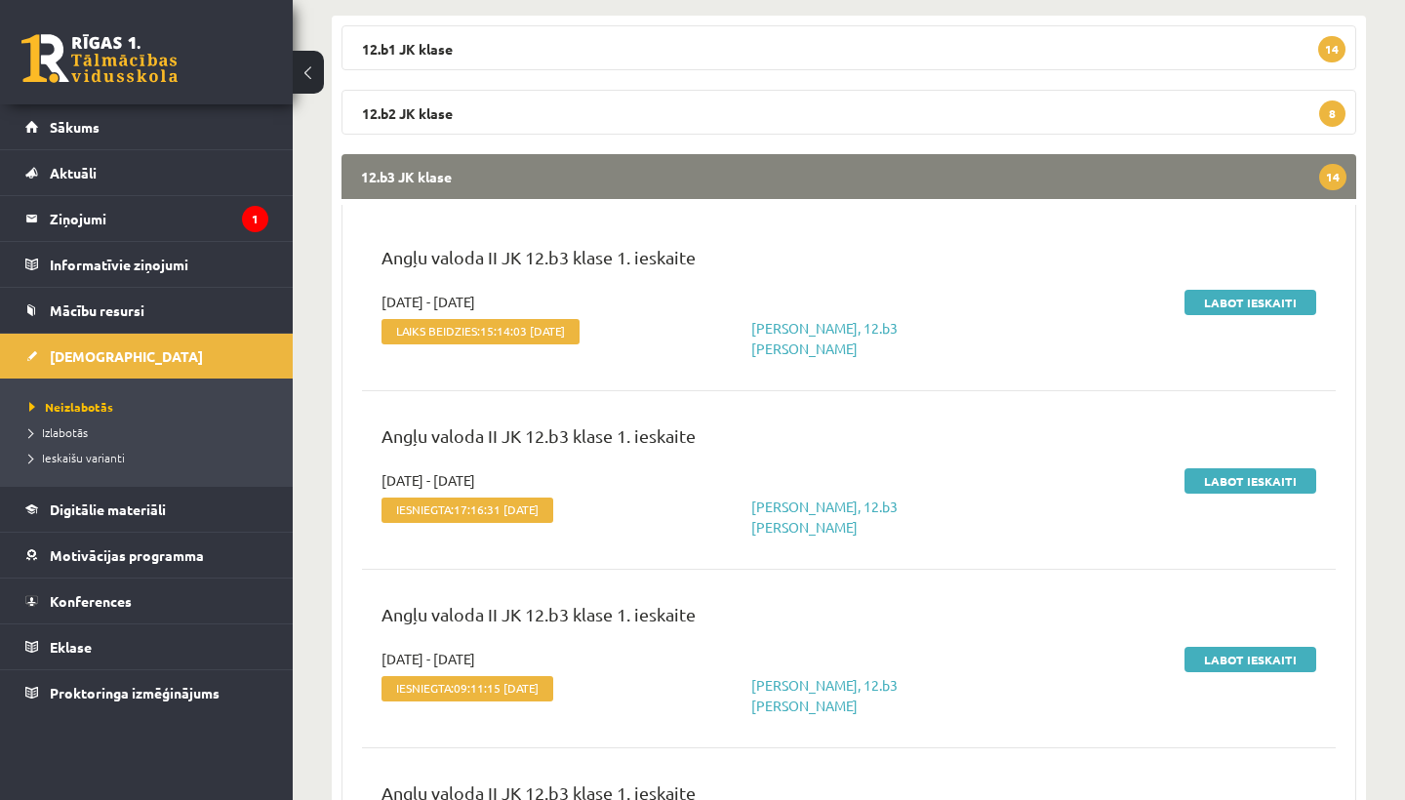
scroll to position [335, 0]
click at [1246, 302] on link "Labot ieskaiti" at bounding box center [1250, 301] width 132 height 25
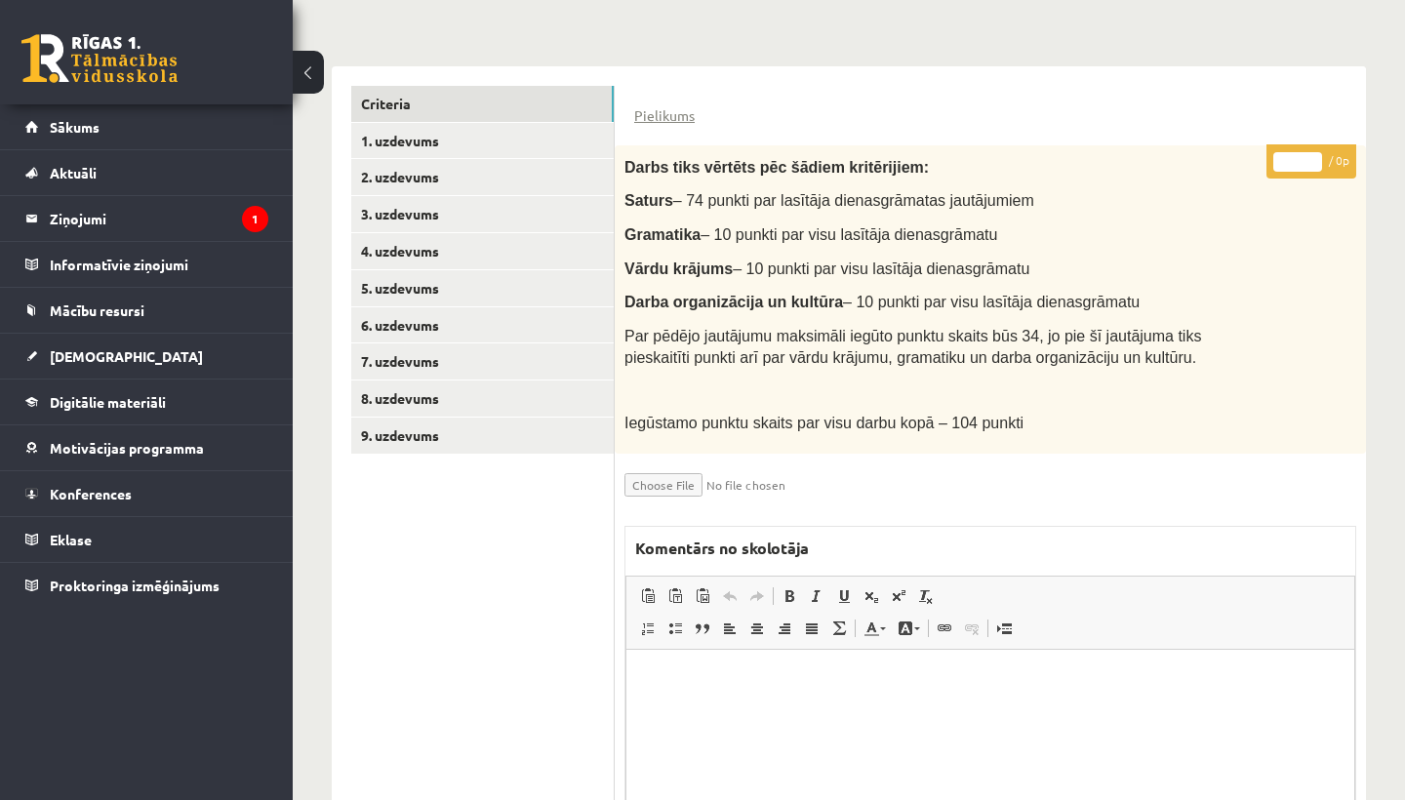
scroll to position [395, 0]
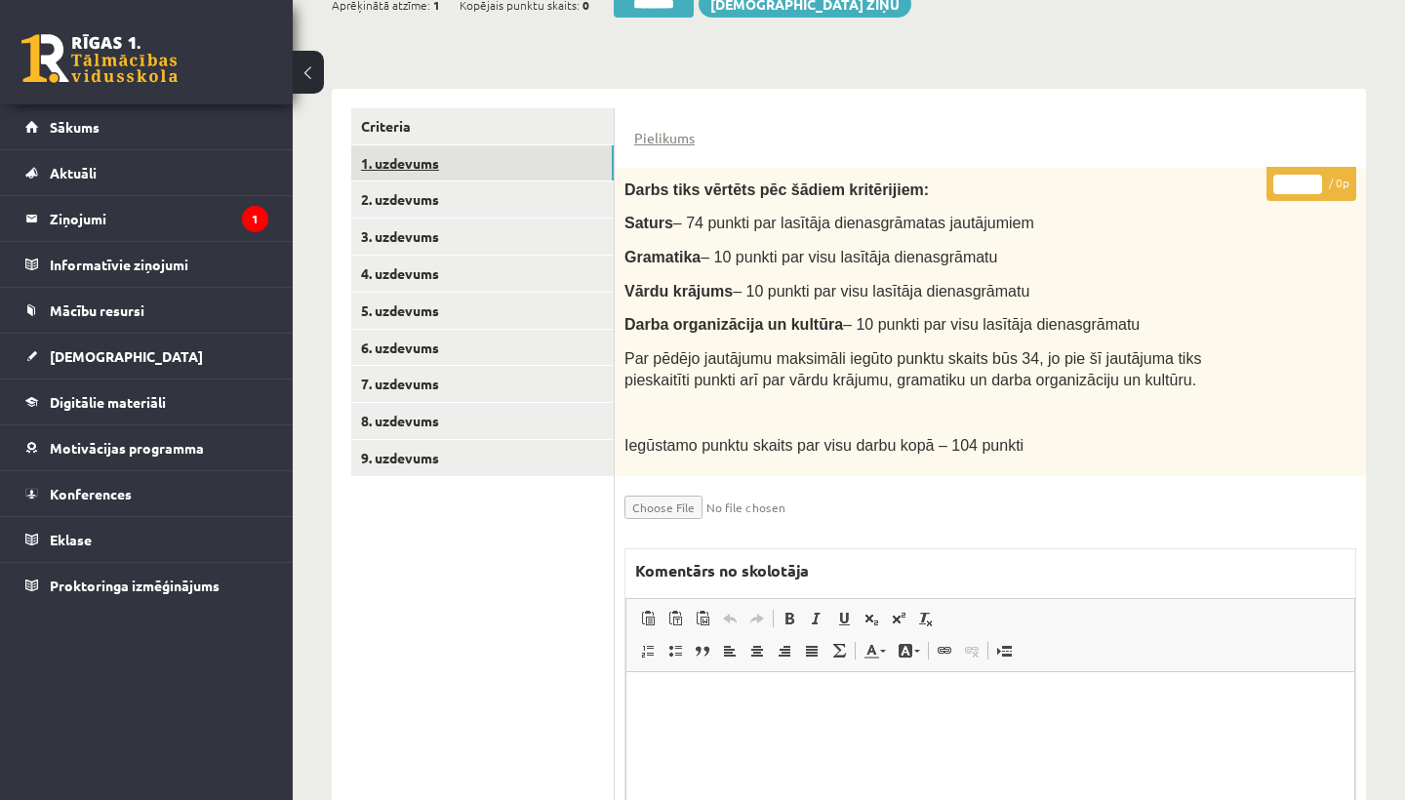
click at [421, 152] on link "1. uzdevums" at bounding box center [482, 163] width 262 height 36
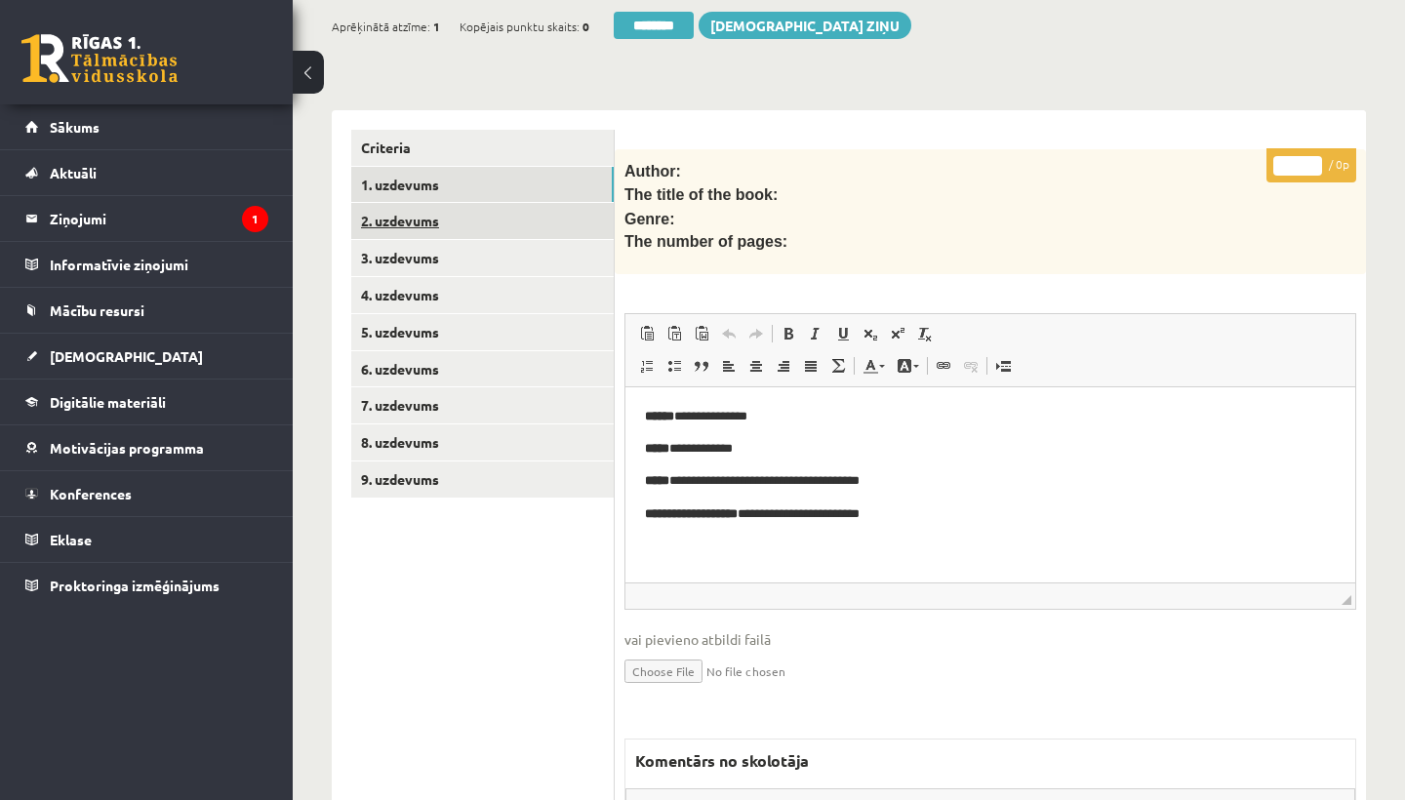
scroll to position [0, 0]
click at [429, 218] on link "2. uzdevums" at bounding box center [482, 221] width 262 height 36
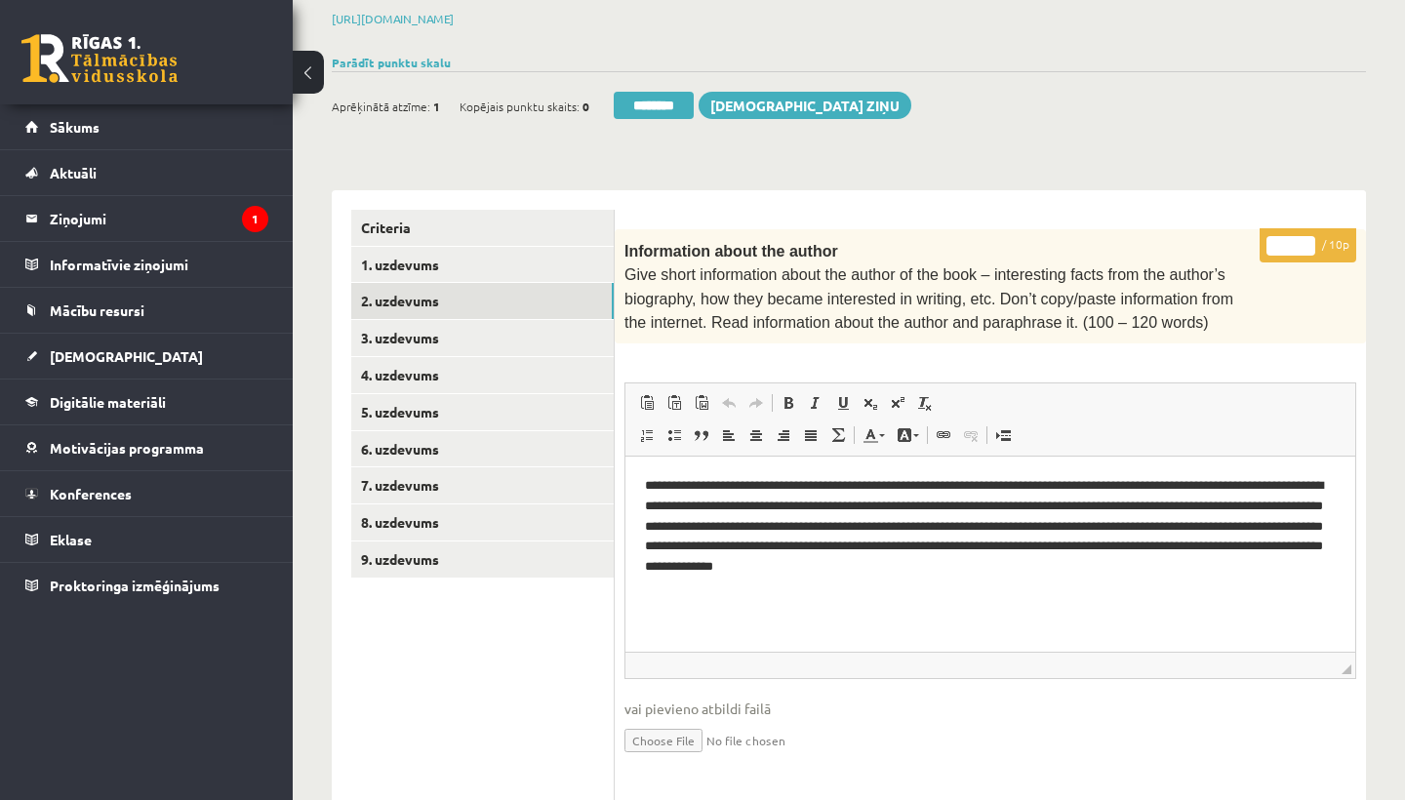
scroll to position [337, 0]
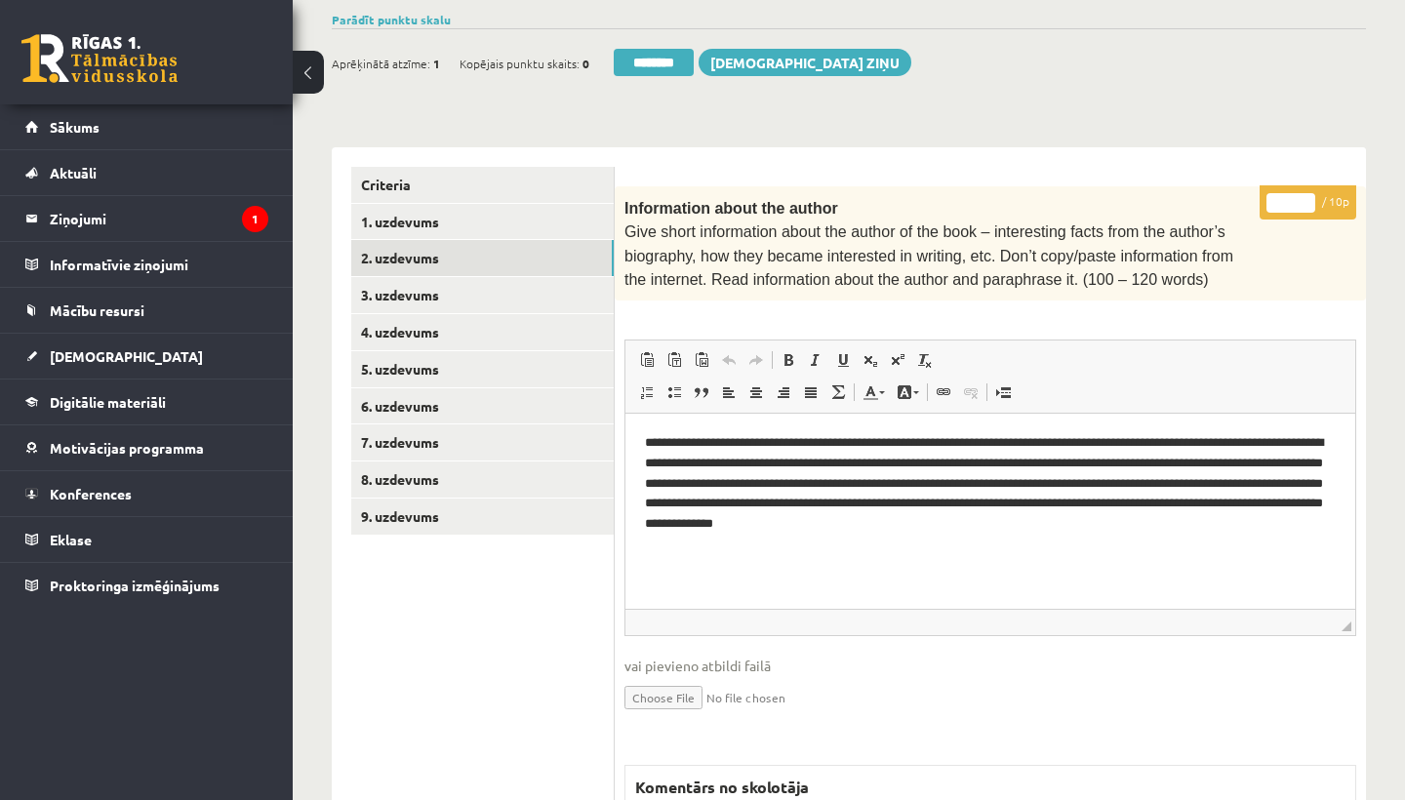
click at [1289, 193] on input "*" at bounding box center [1290, 203] width 49 height 20
type input "**"
click at [455, 295] on link "3. uzdevums" at bounding box center [482, 295] width 262 height 36
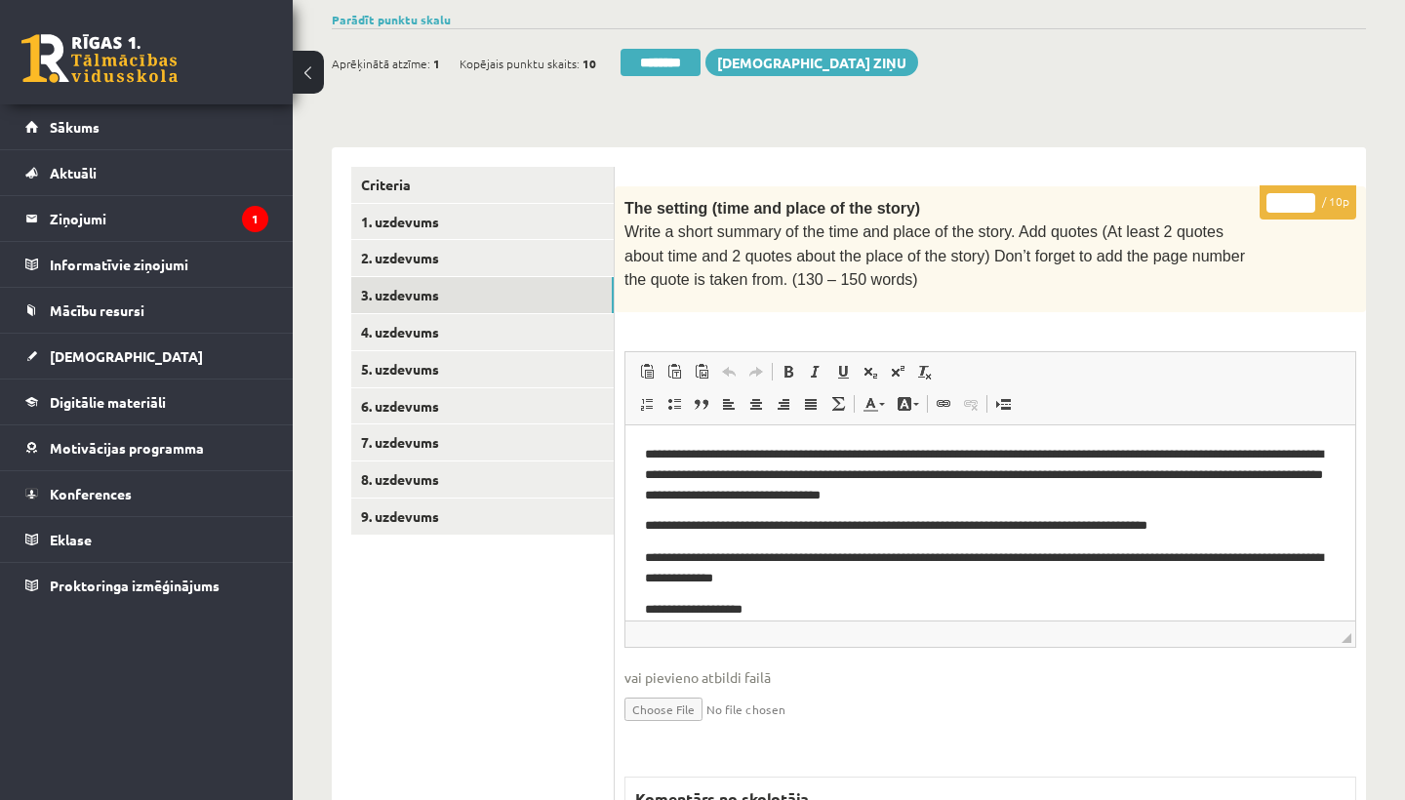
scroll to position [0, 0]
click at [1294, 193] on input "*" at bounding box center [1290, 203] width 49 height 20
type input "*"
click at [439, 324] on link "4. uzdevums" at bounding box center [482, 332] width 262 height 36
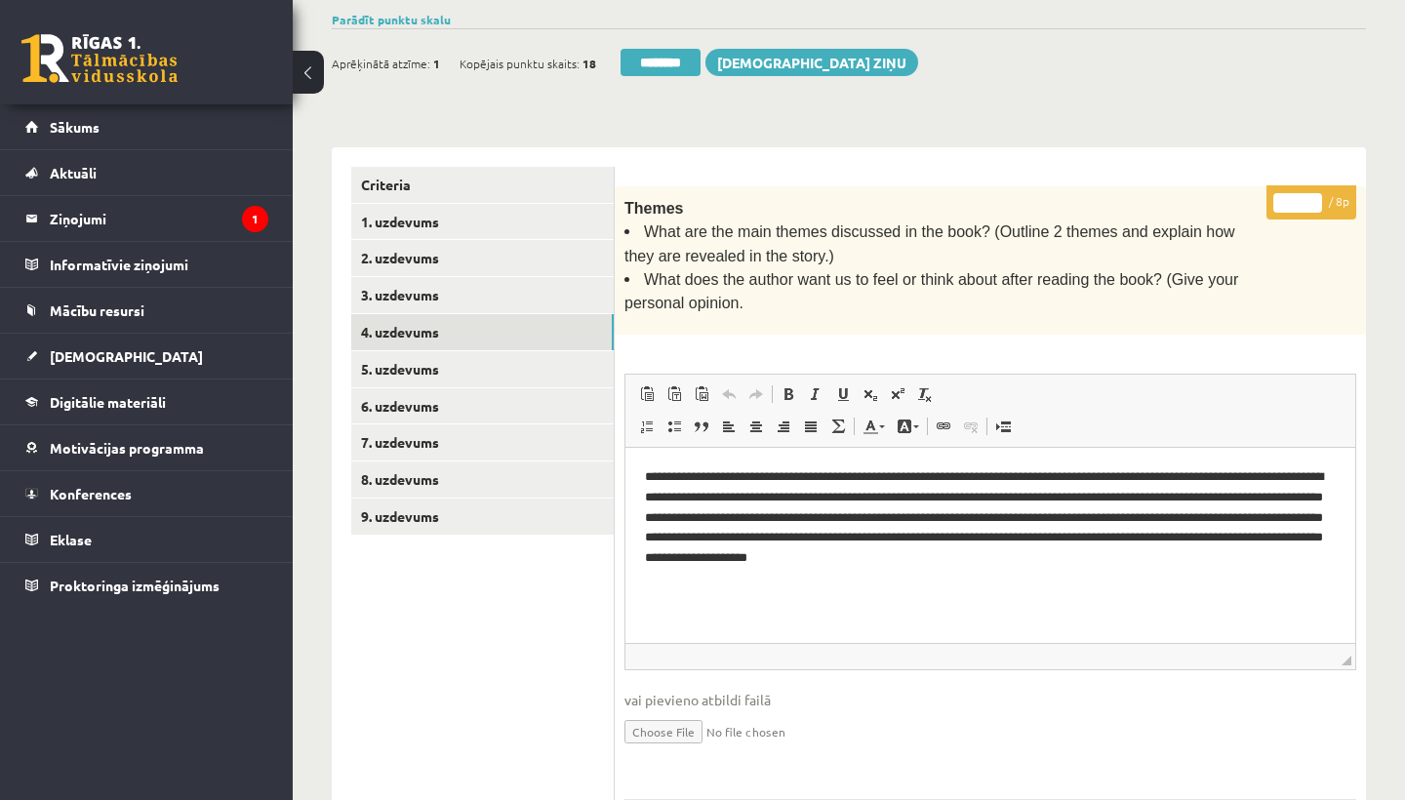
click at [1295, 193] on input "*" at bounding box center [1297, 203] width 49 height 20
type input "*"
click at [436, 354] on link "5. uzdevums" at bounding box center [482, 369] width 262 height 36
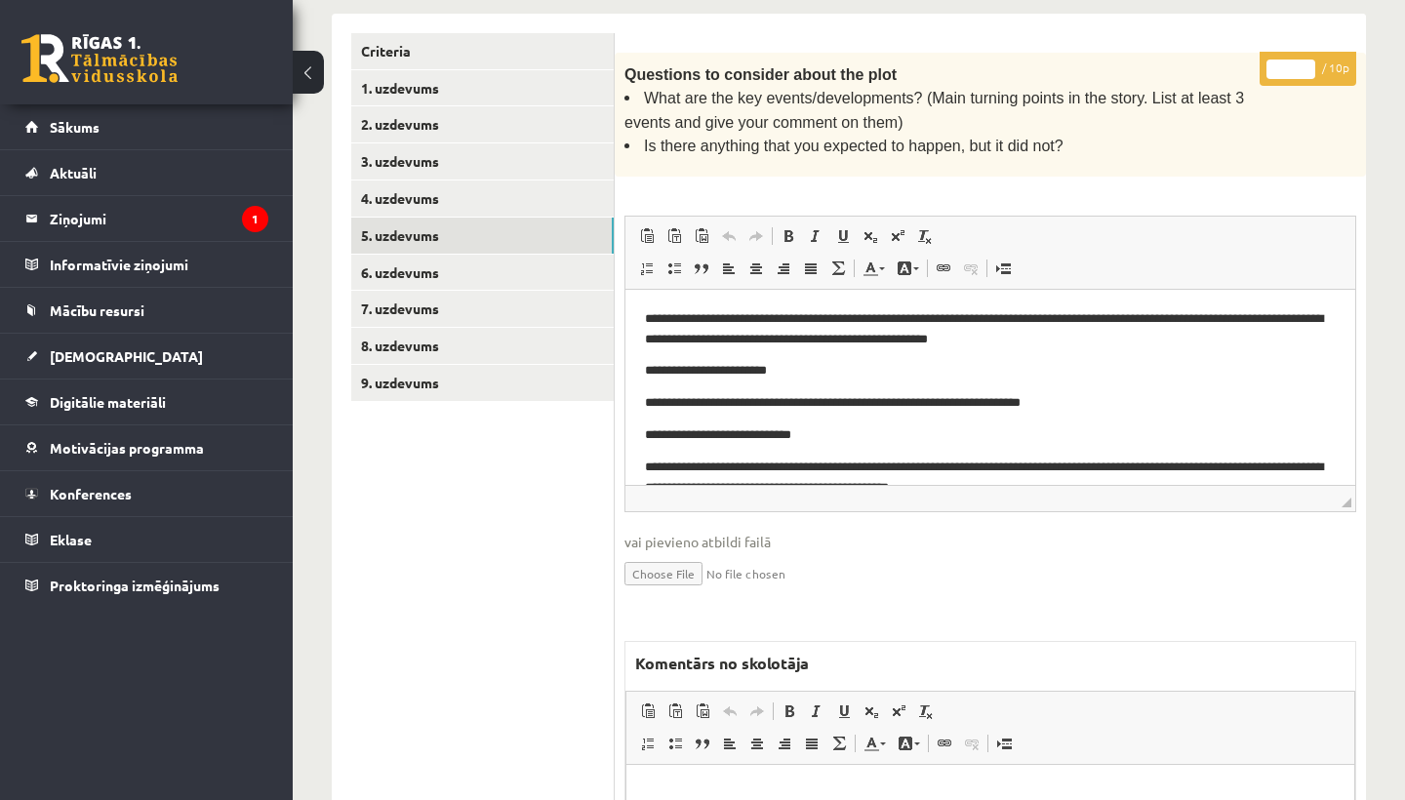
click at [1292, 62] on input "*" at bounding box center [1290, 70] width 49 height 20
type input "*"
click at [446, 258] on link "6. uzdevums" at bounding box center [482, 273] width 262 height 36
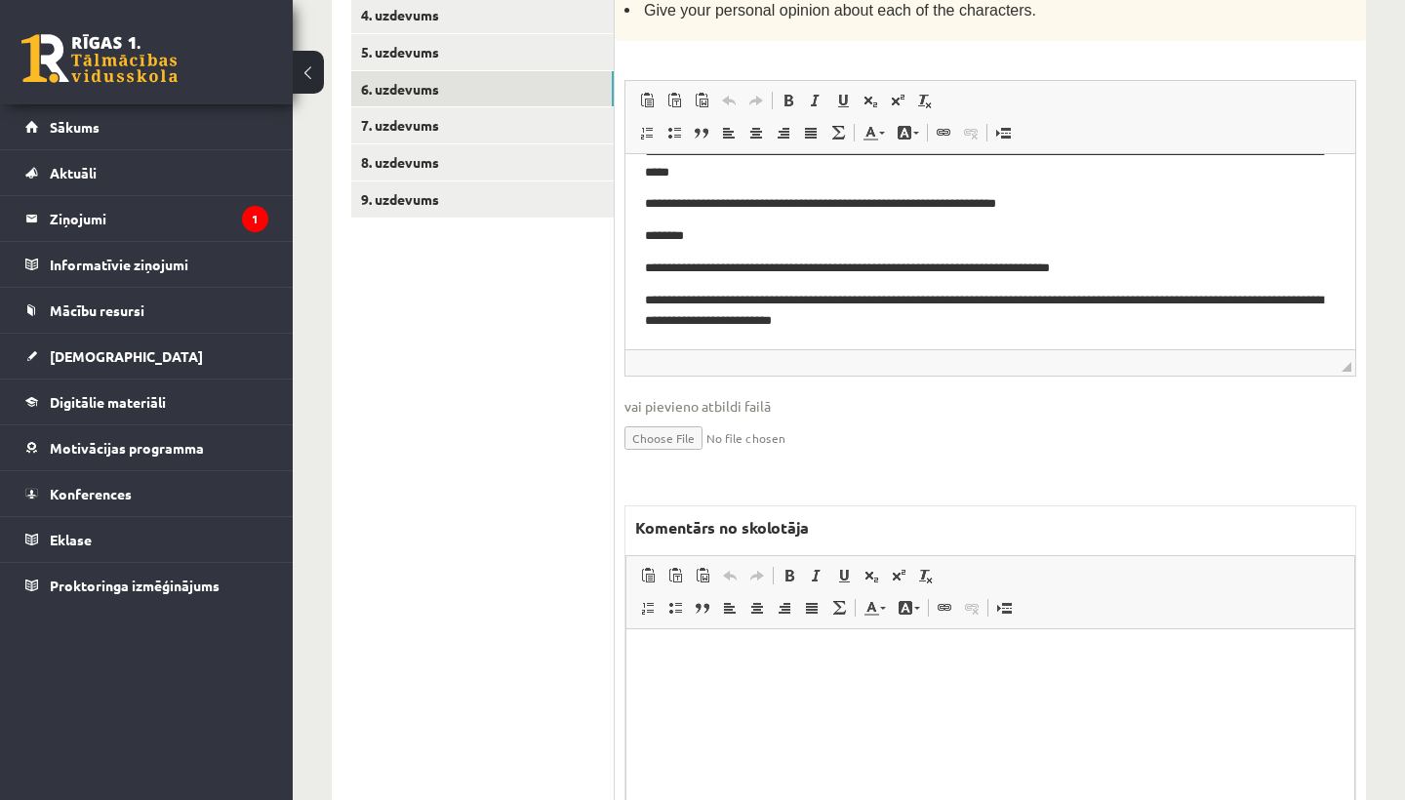
scroll to position [715, 0]
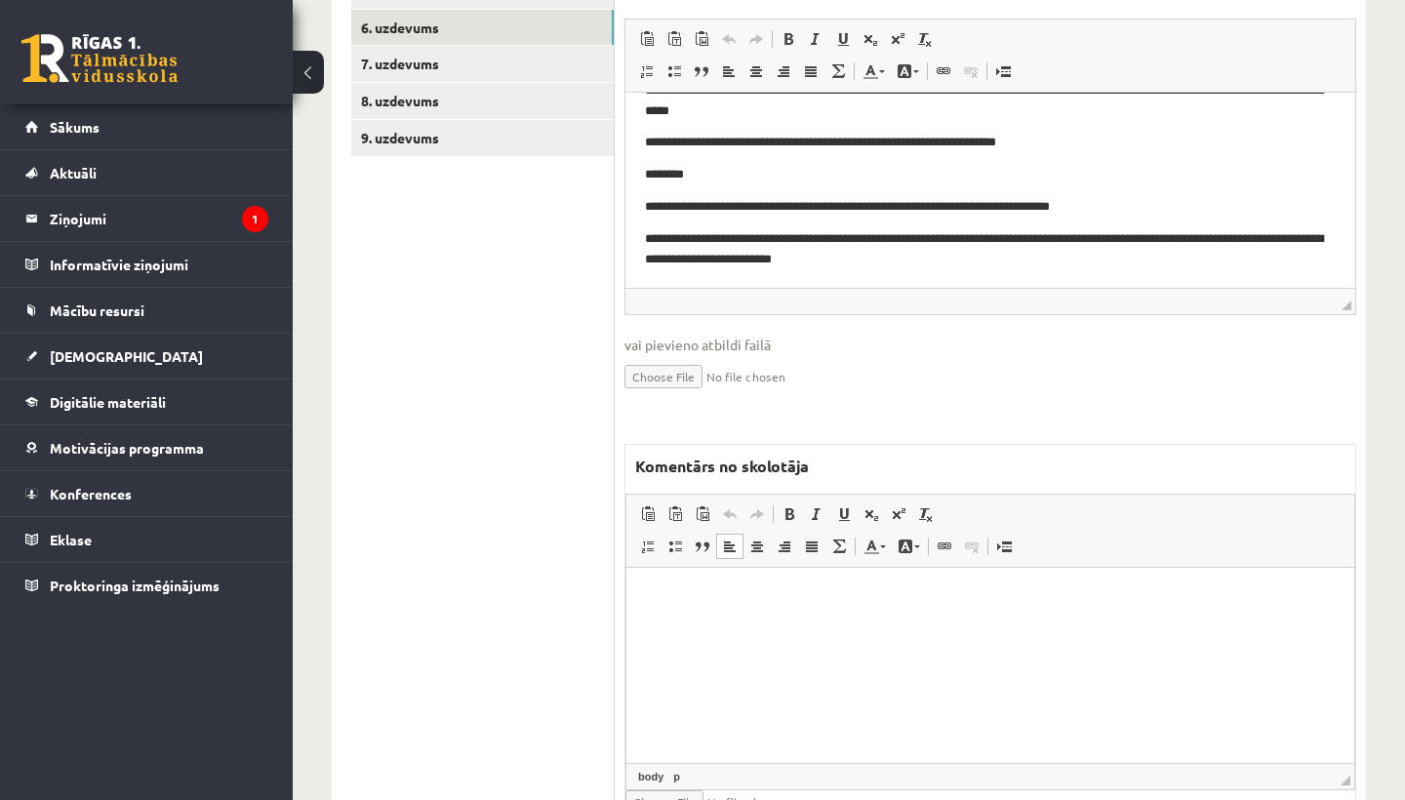
click at [709, 627] on html at bounding box center [990, 598] width 728 height 60
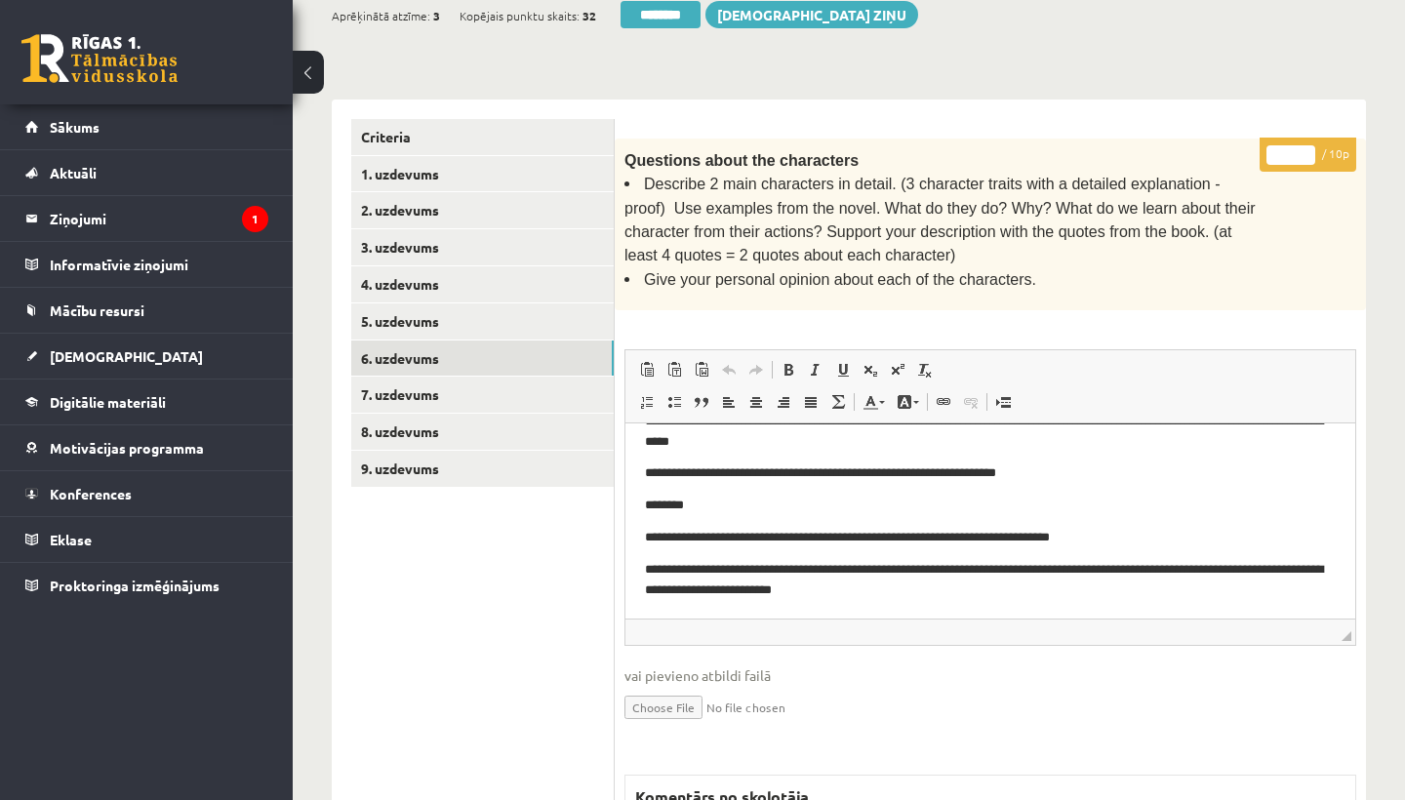
scroll to position [345, 0]
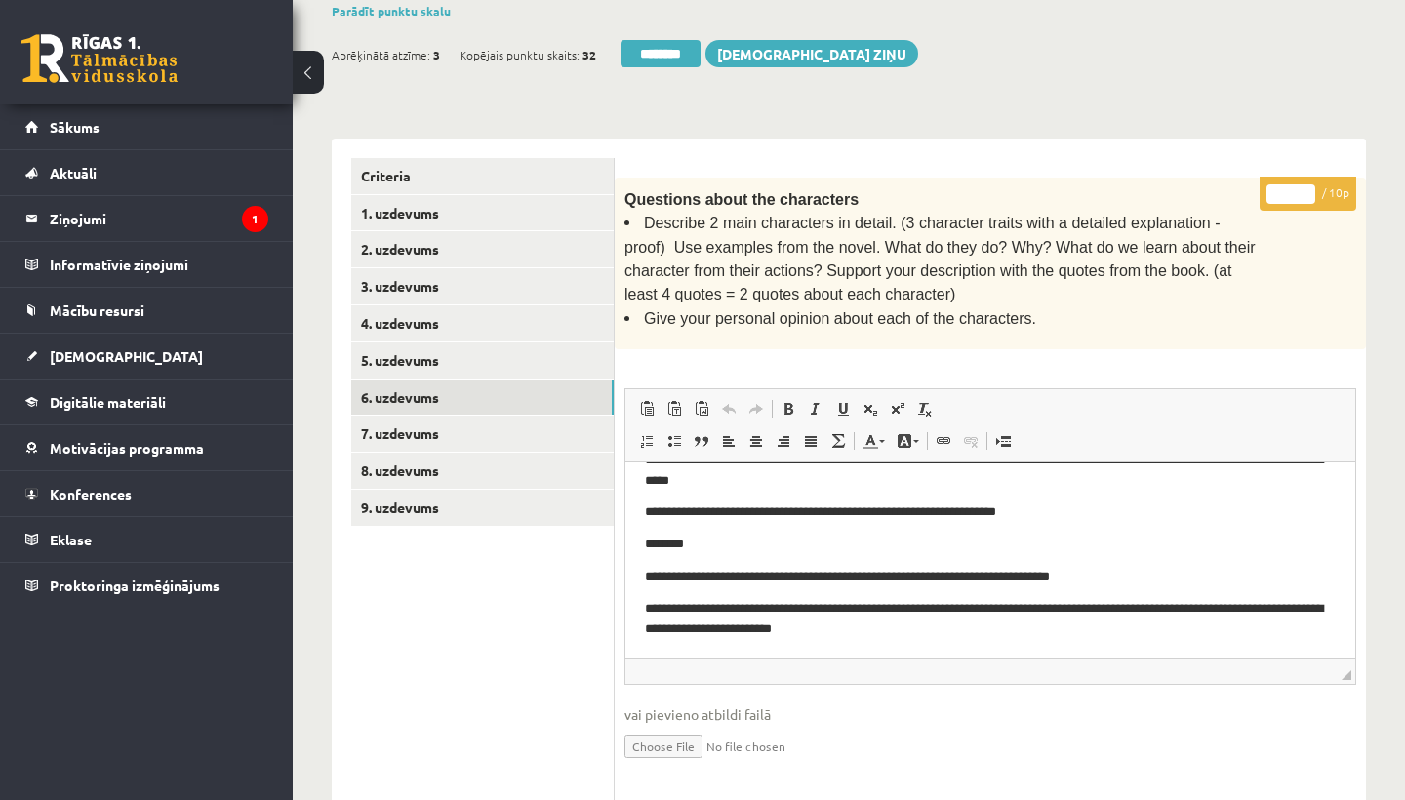
click at [1289, 188] on input "*" at bounding box center [1290, 194] width 49 height 20
type input "*"
click at [456, 417] on link "7. uzdevums" at bounding box center [482, 434] width 262 height 36
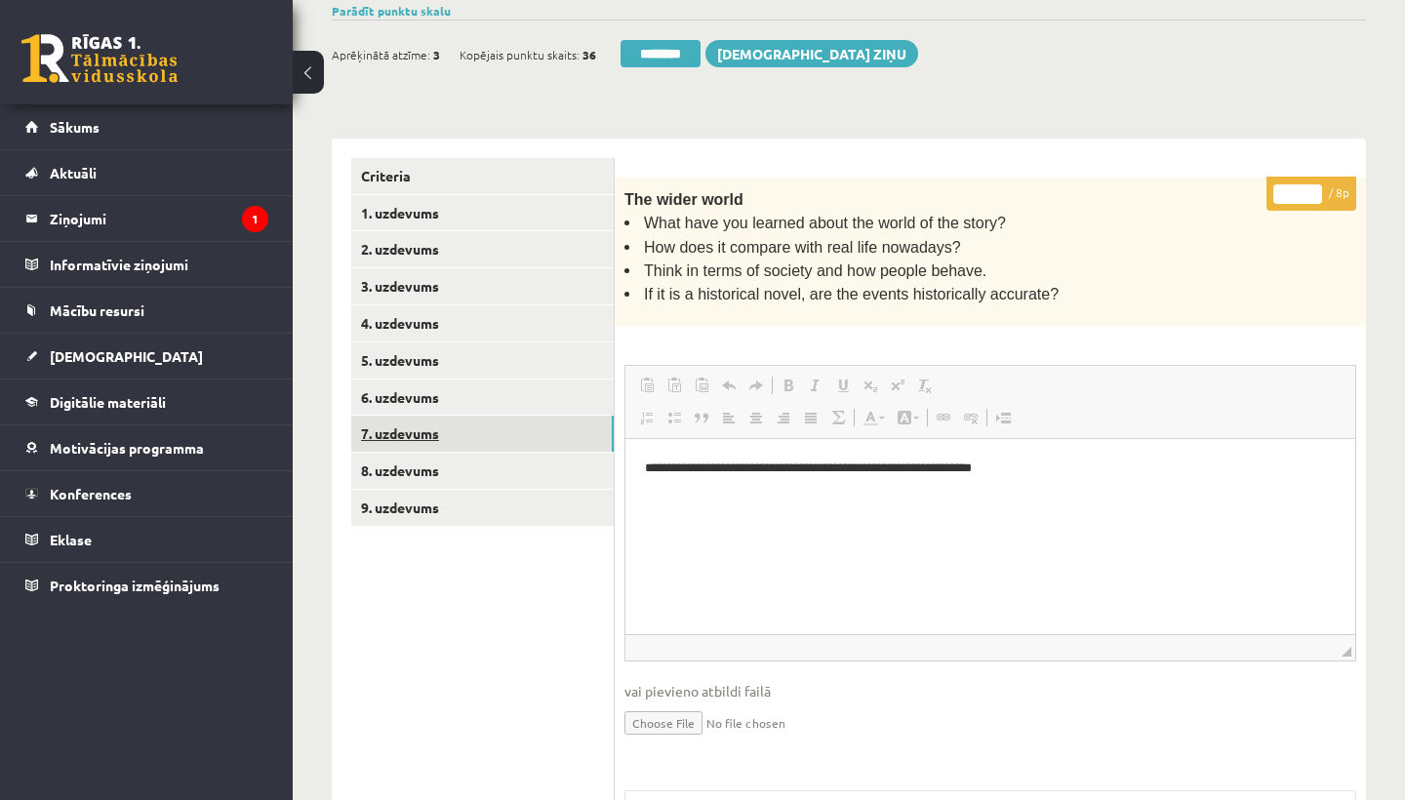
scroll to position [0, 0]
click at [1297, 184] on input "*" at bounding box center [1297, 194] width 49 height 20
type input "*"
click at [445, 456] on link "8. uzdevums" at bounding box center [482, 471] width 262 height 36
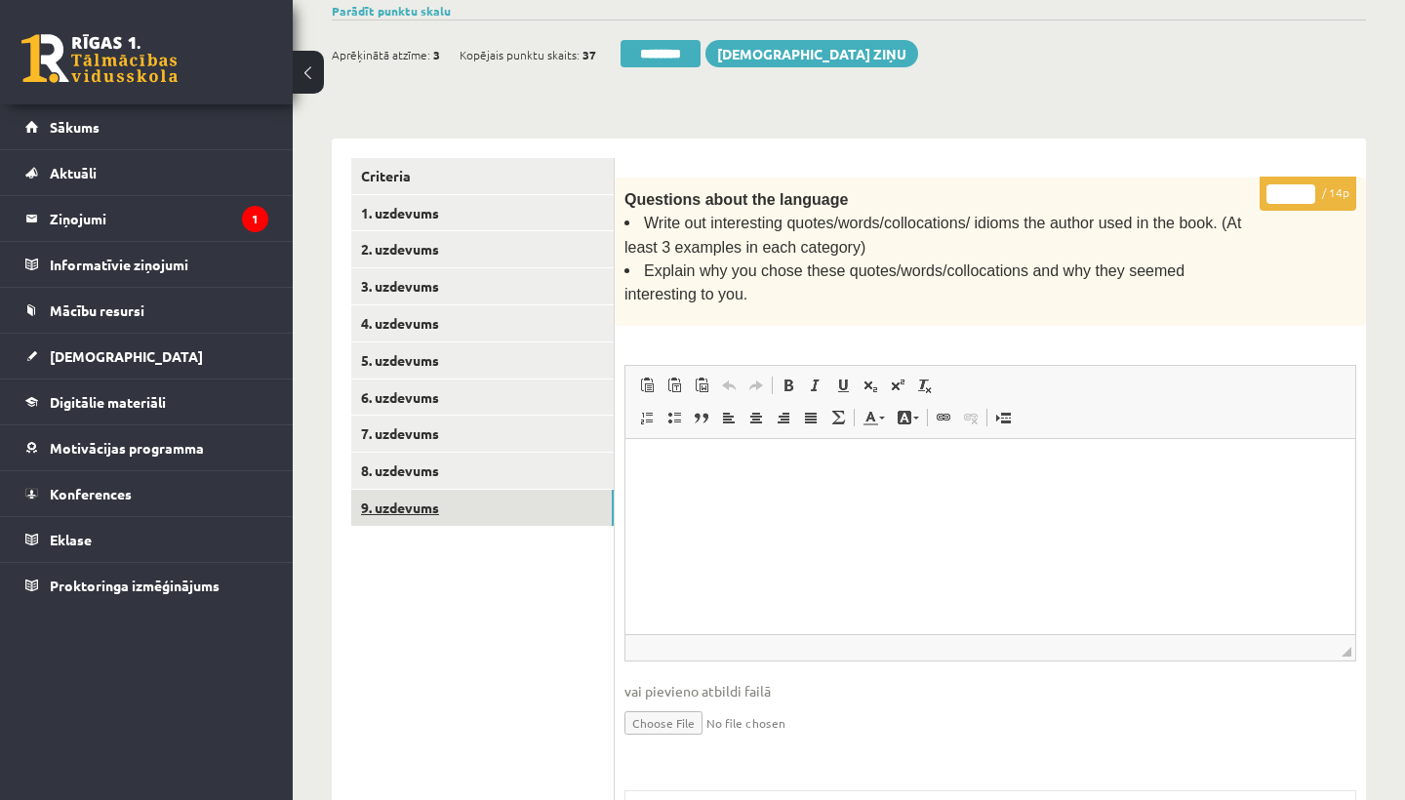
click at [435, 492] on link "9. uzdevums" at bounding box center [482, 508] width 262 height 36
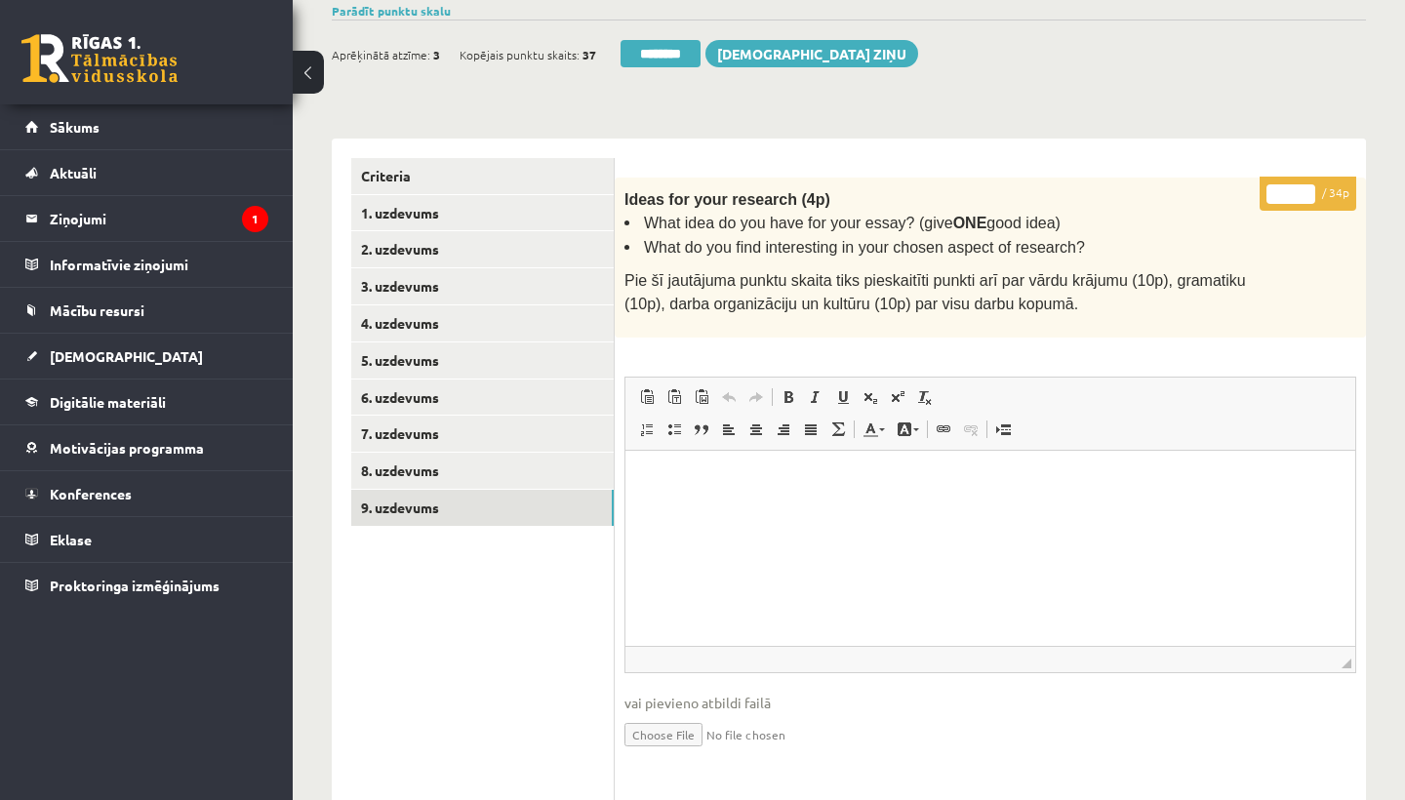
click at [1291, 191] on input "*" at bounding box center [1290, 194] width 49 height 20
type input "**"
click at [438, 208] on link "1. uzdevums" at bounding box center [482, 213] width 262 height 36
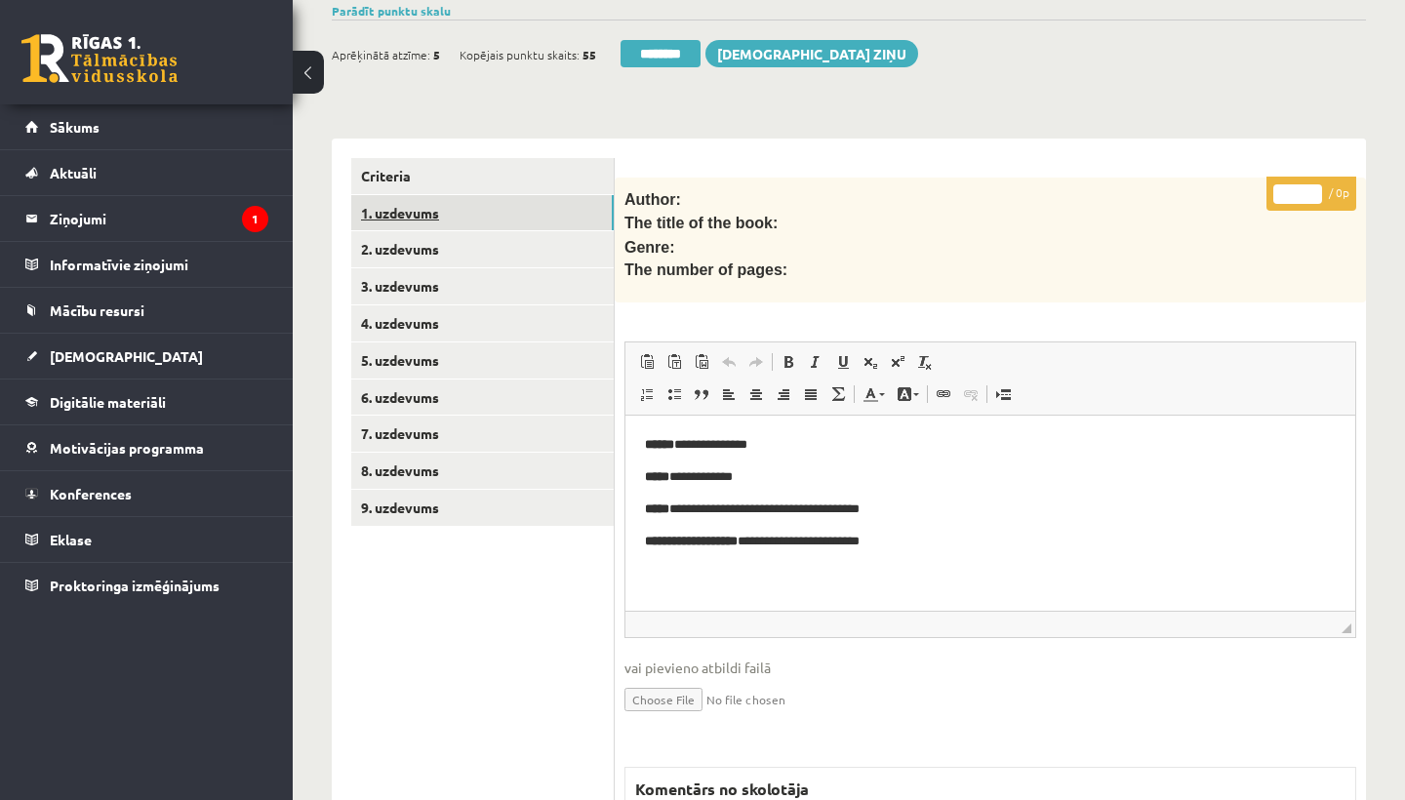
click at [438, 208] on link "1. uzdevums" at bounding box center [482, 213] width 262 height 36
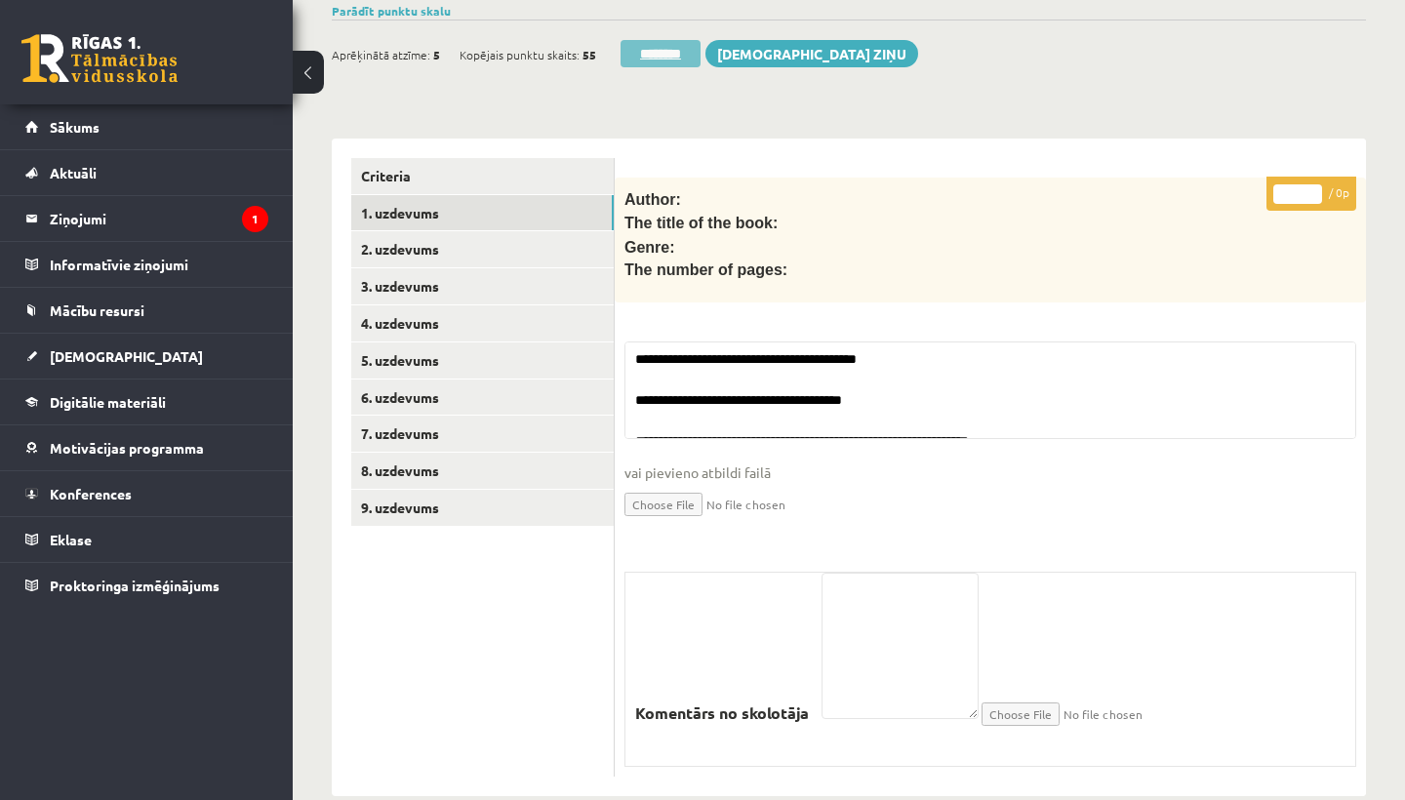
click at [669, 48] on input "********" at bounding box center [660, 53] width 80 height 27
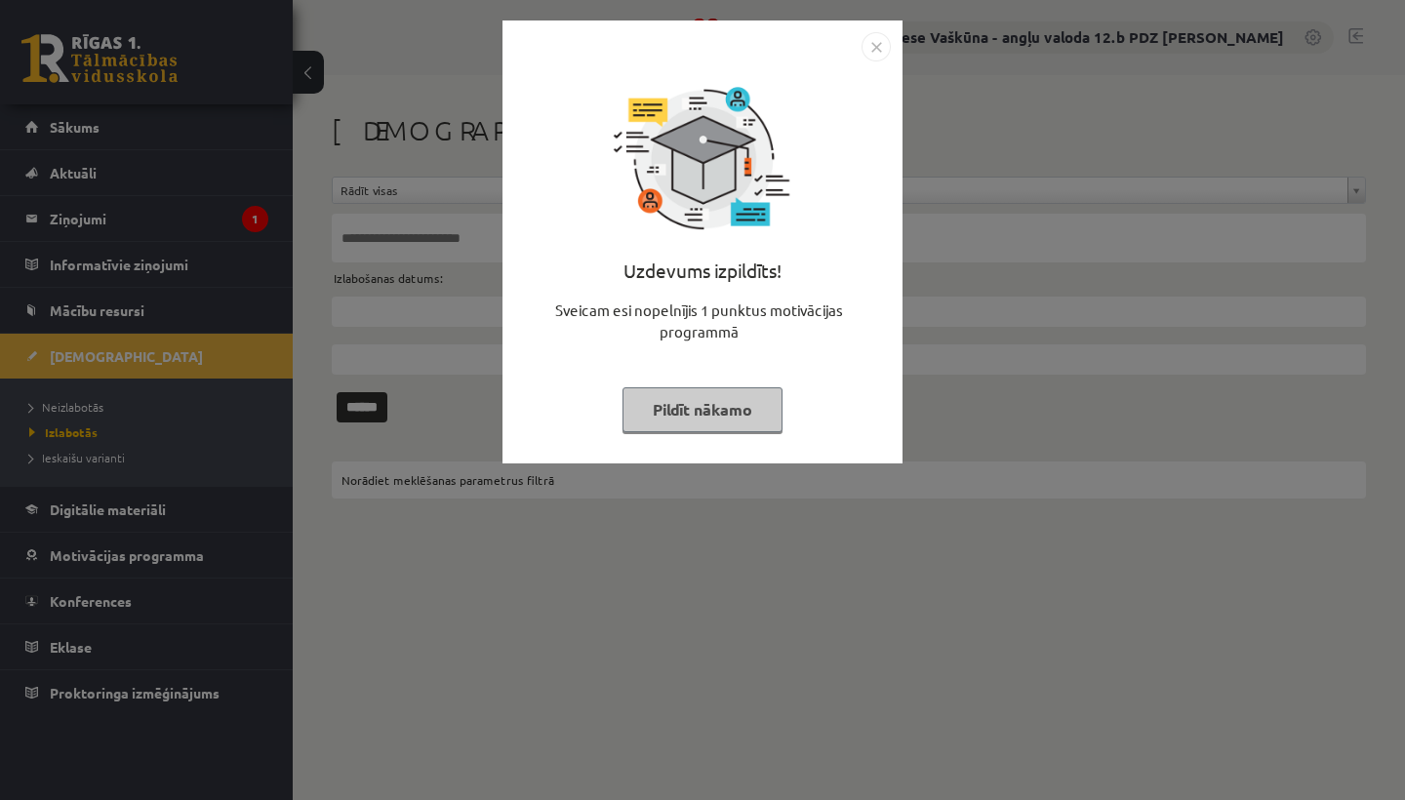
click at [884, 46] on img "Close" at bounding box center [875, 46] width 29 height 29
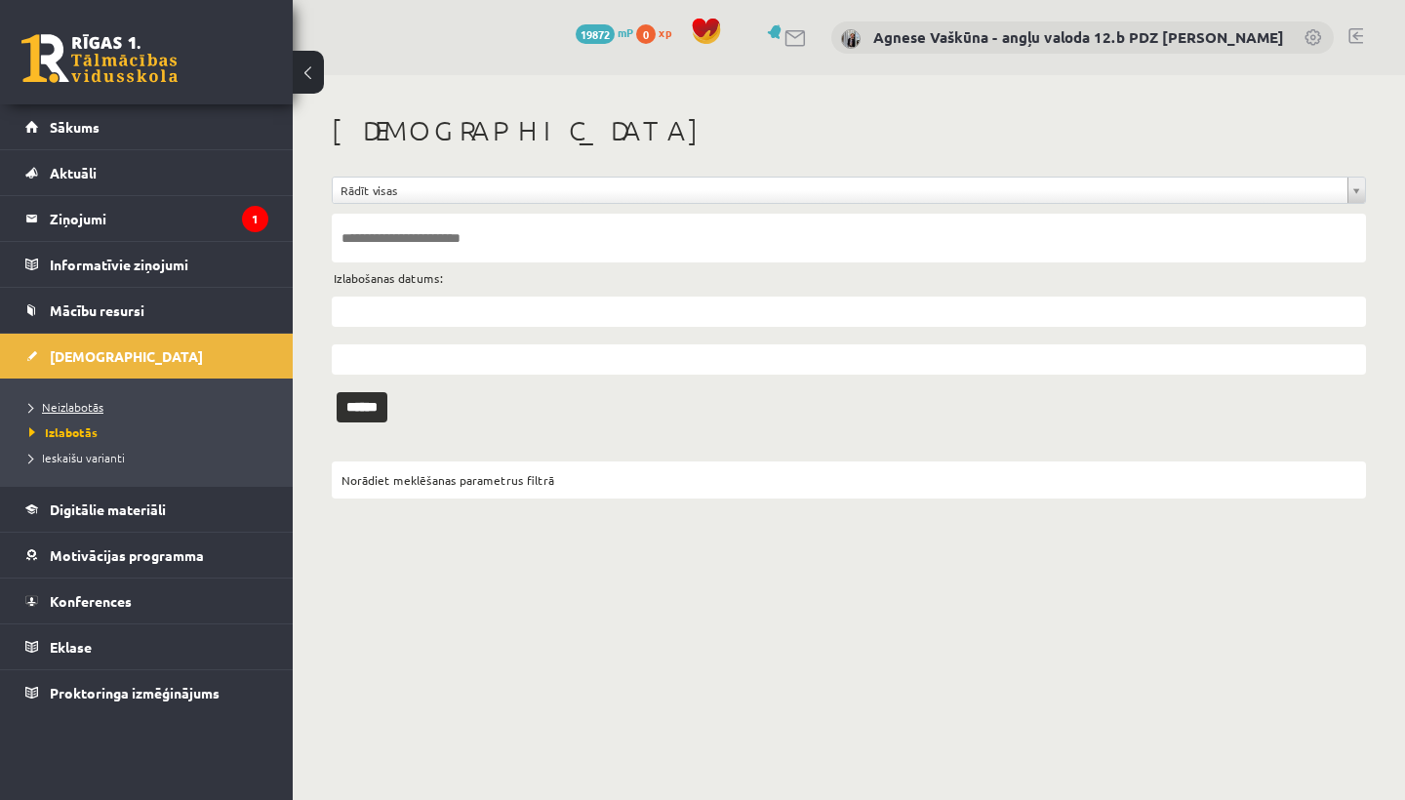
click at [86, 404] on span "Neizlabotās" at bounding box center [66, 407] width 74 height 16
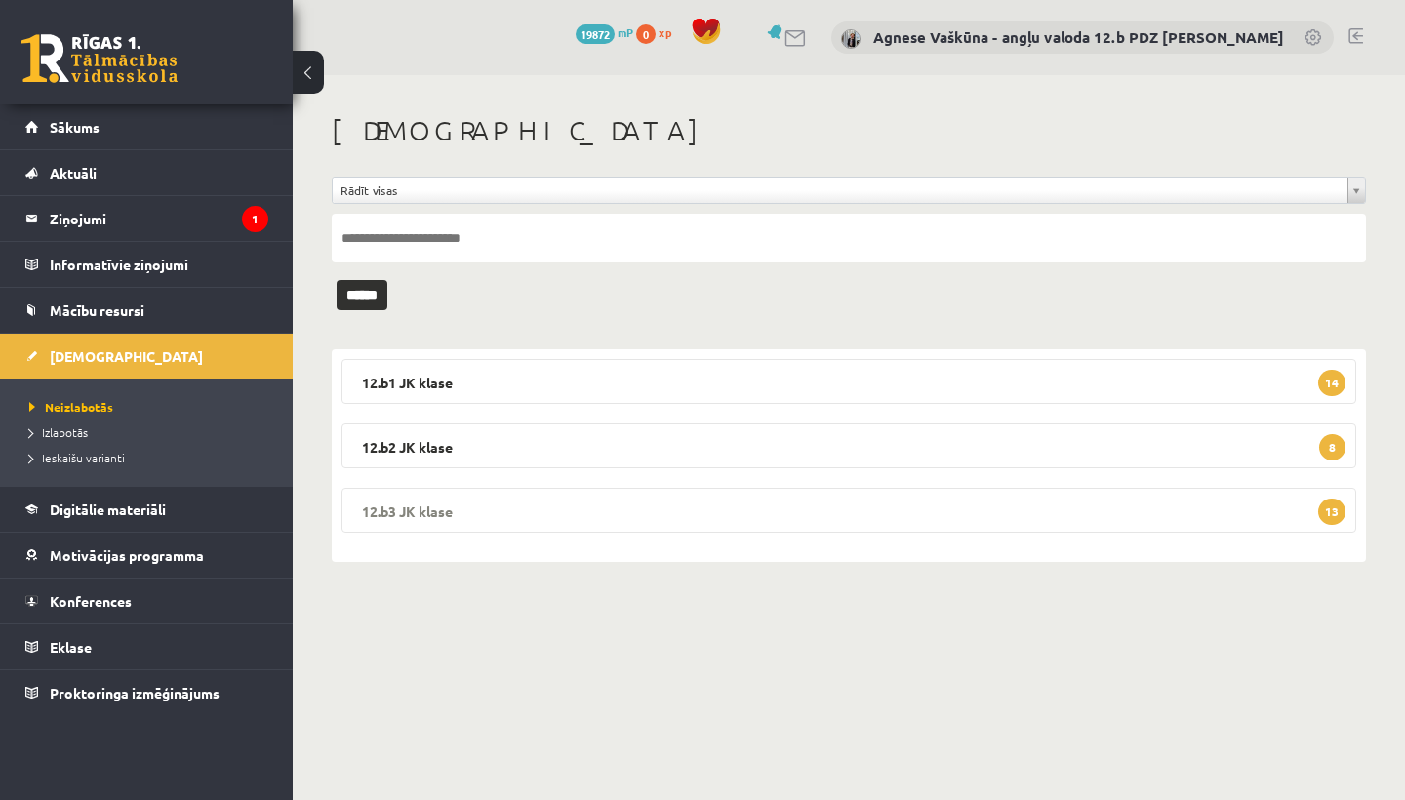
click at [436, 519] on legend "12.b3 [PERSON_NAME] 13" at bounding box center [848, 510] width 1014 height 45
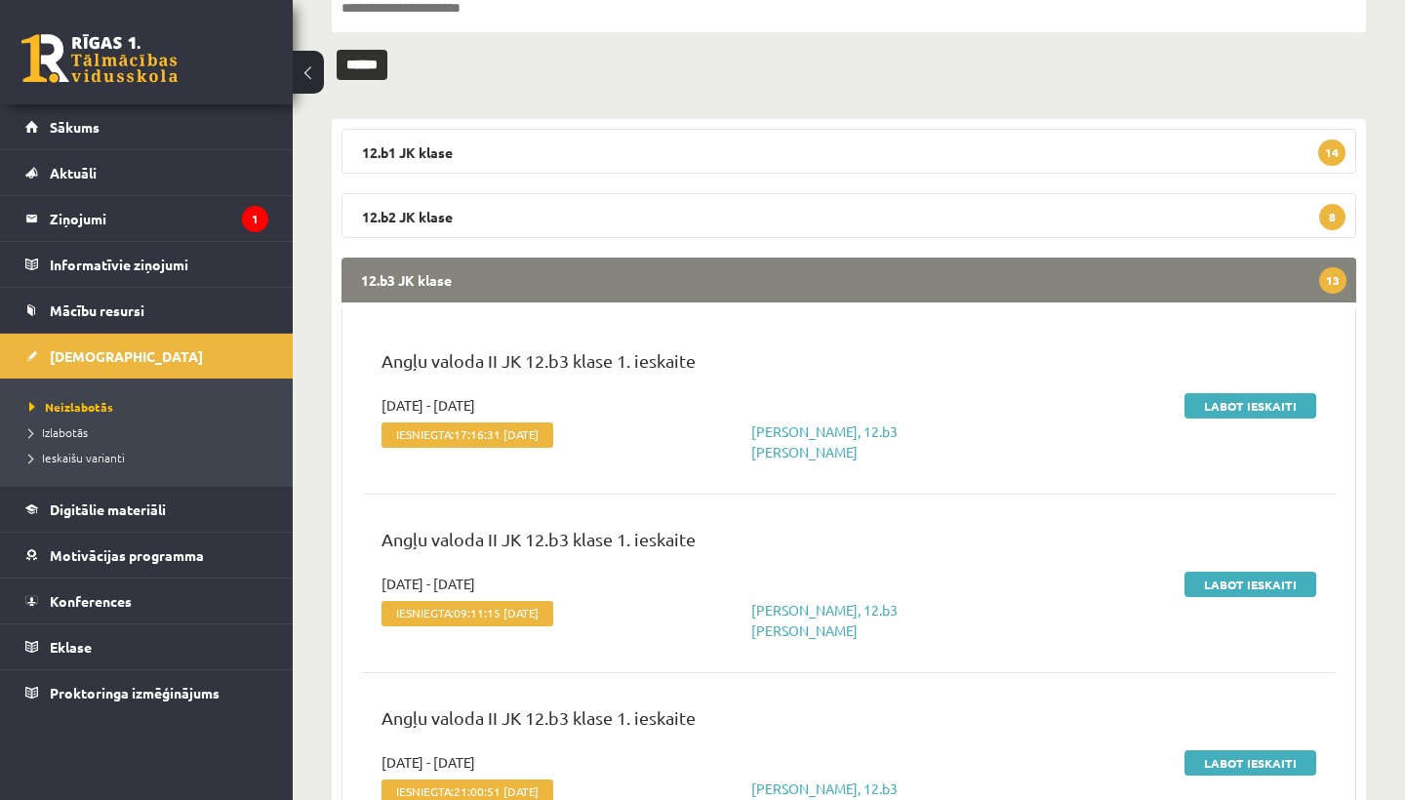
scroll to position [260, 0]
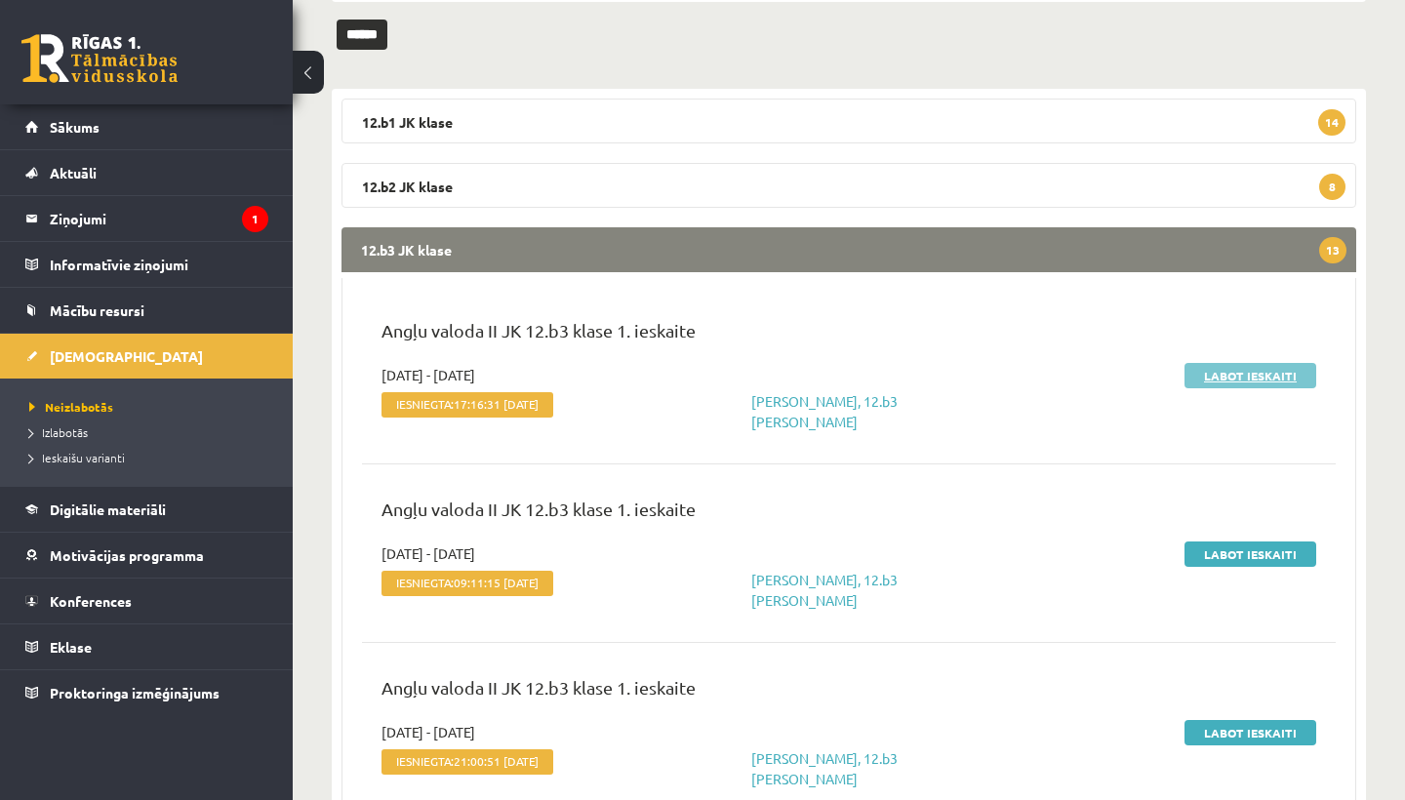
click at [1242, 378] on link "Labot ieskaiti" at bounding box center [1250, 375] width 132 height 25
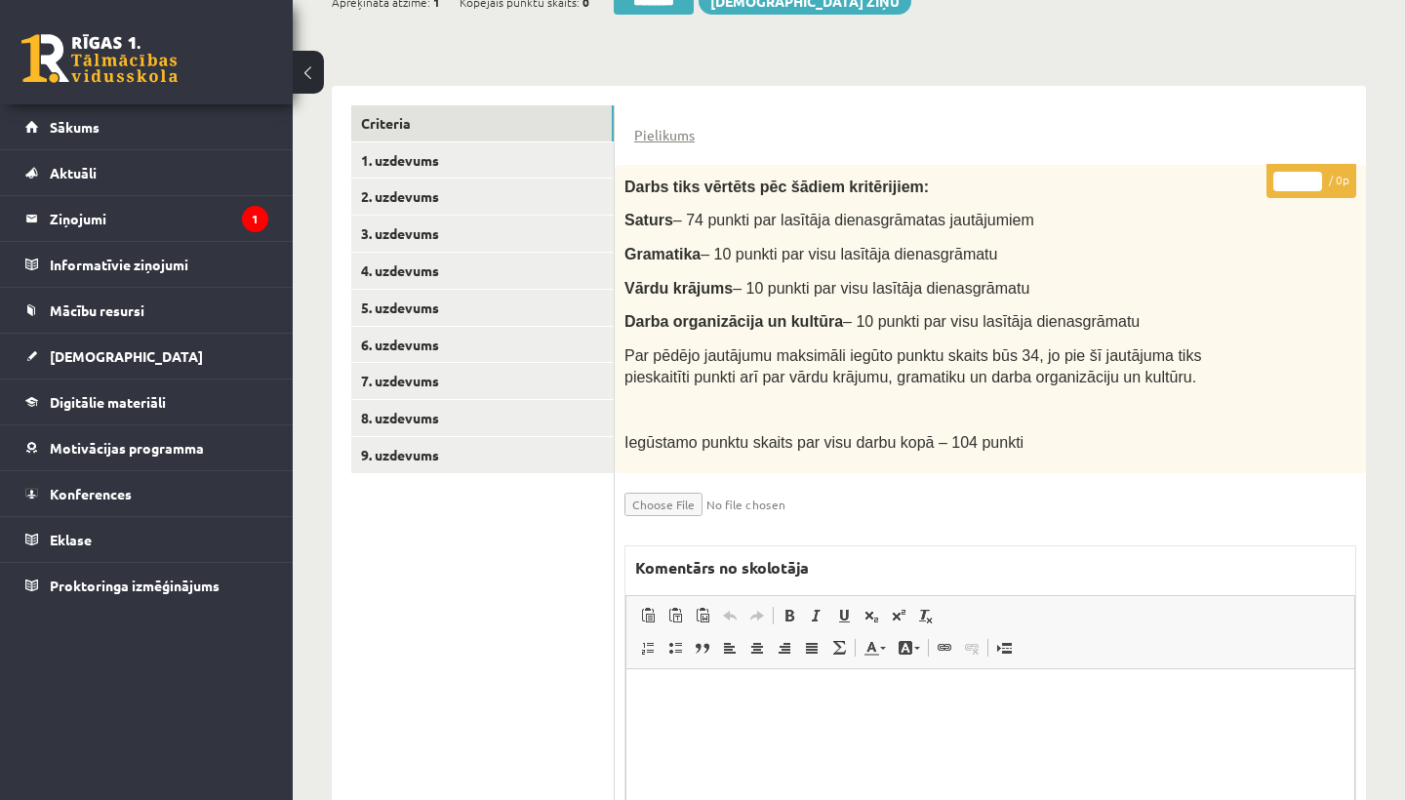
scroll to position [397, 0]
click at [423, 158] on link "1. uzdevums" at bounding box center [482, 161] width 262 height 36
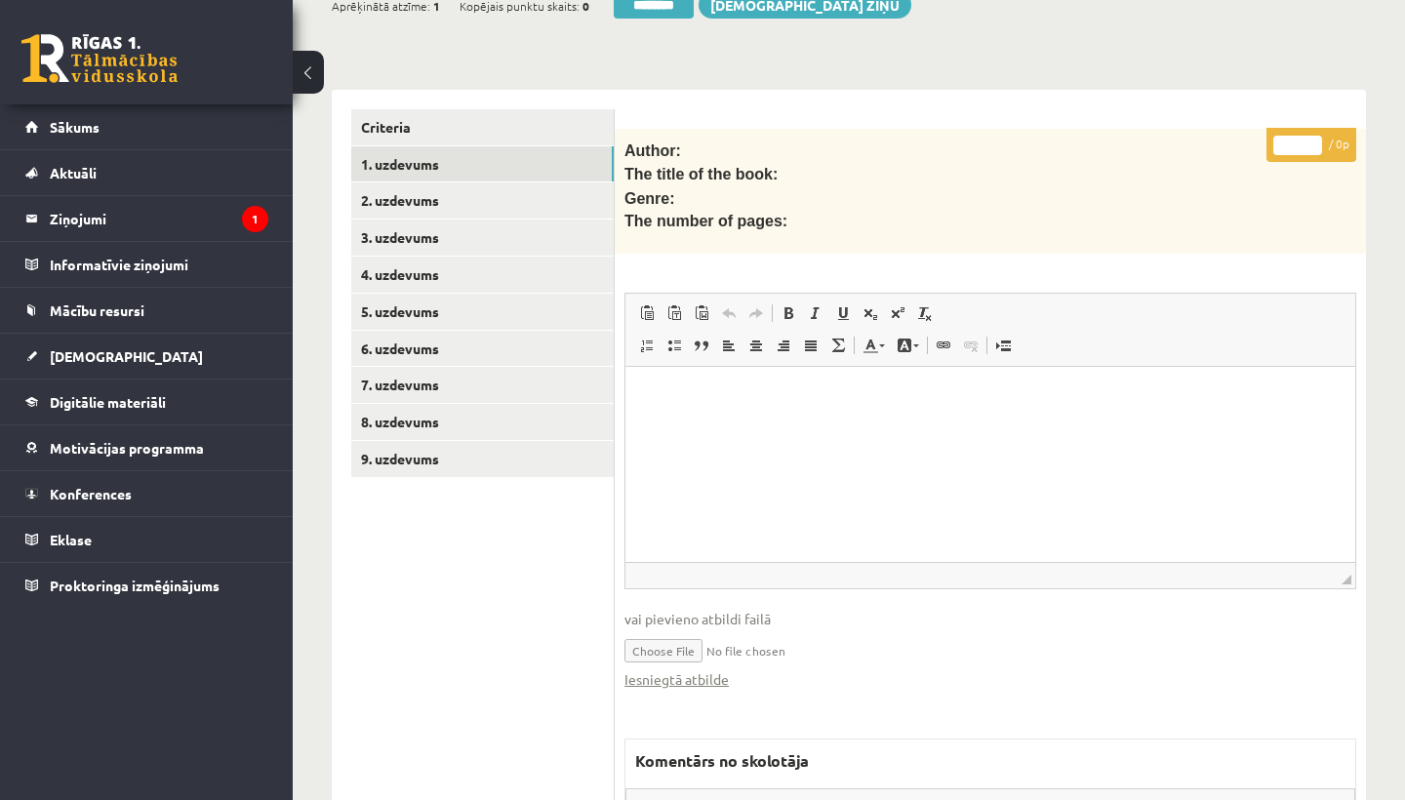
scroll to position [0, 0]
click at [662, 669] on link "Iesniegtā atbilde" at bounding box center [676, 679] width 104 height 20
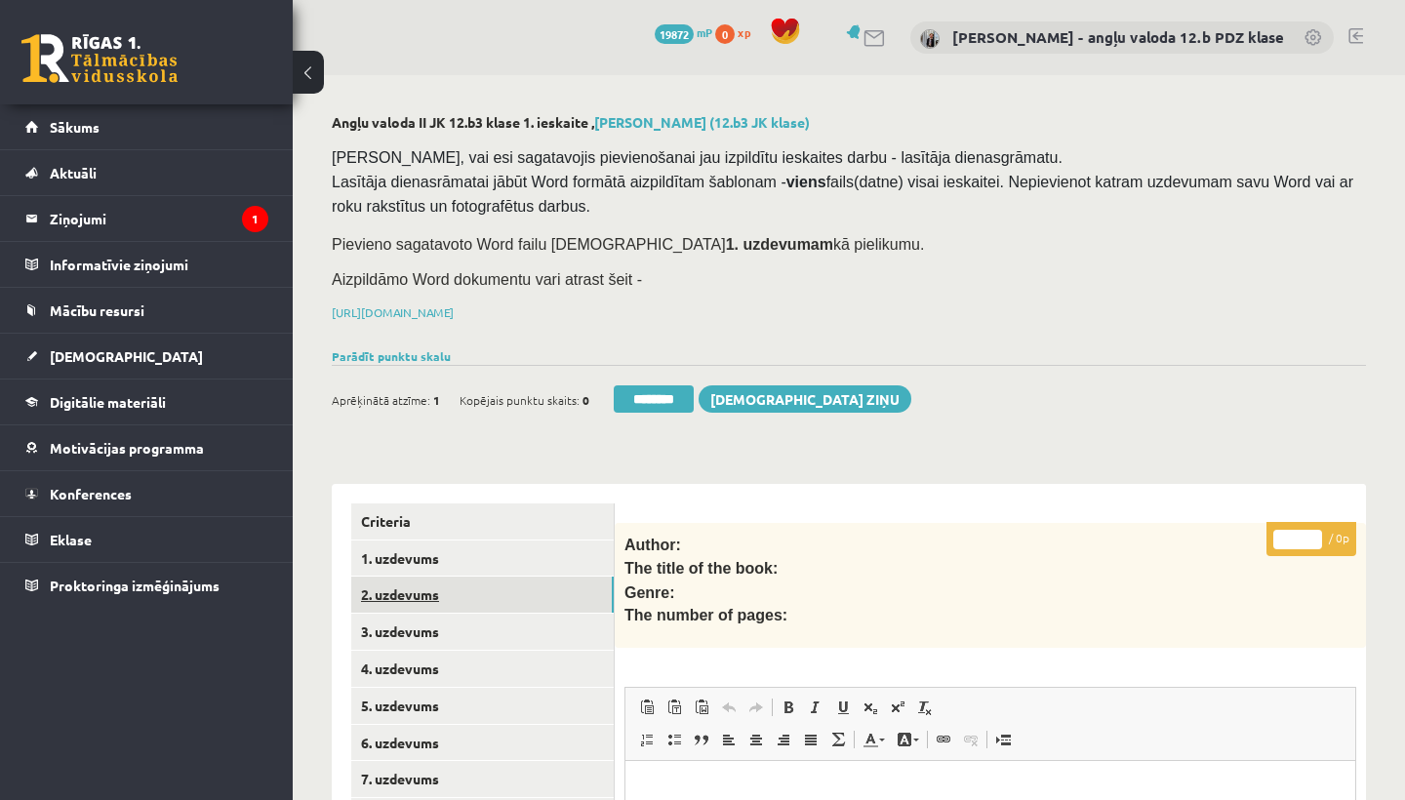
click at [429, 590] on link "2. uzdevums" at bounding box center [482, 594] width 262 height 36
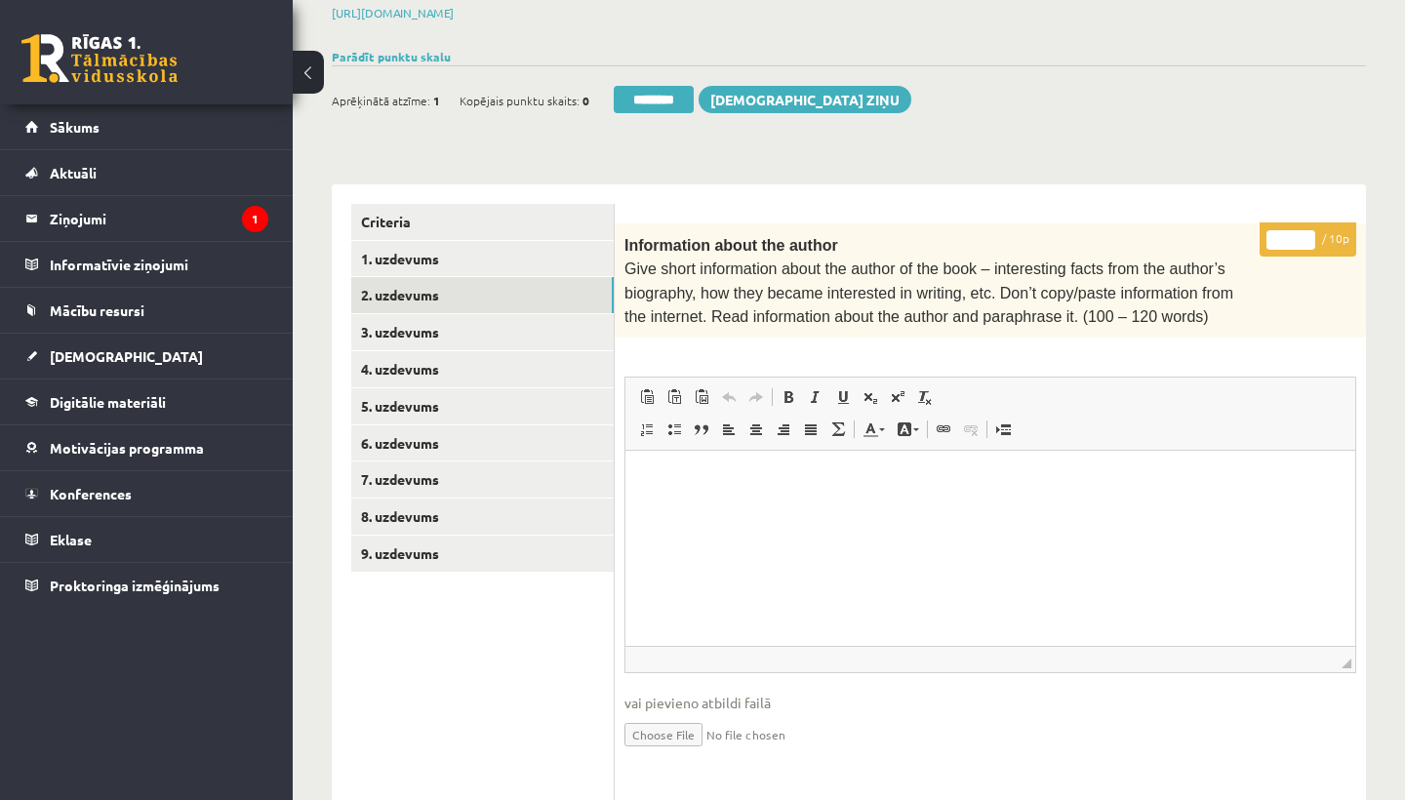
scroll to position [281, 0]
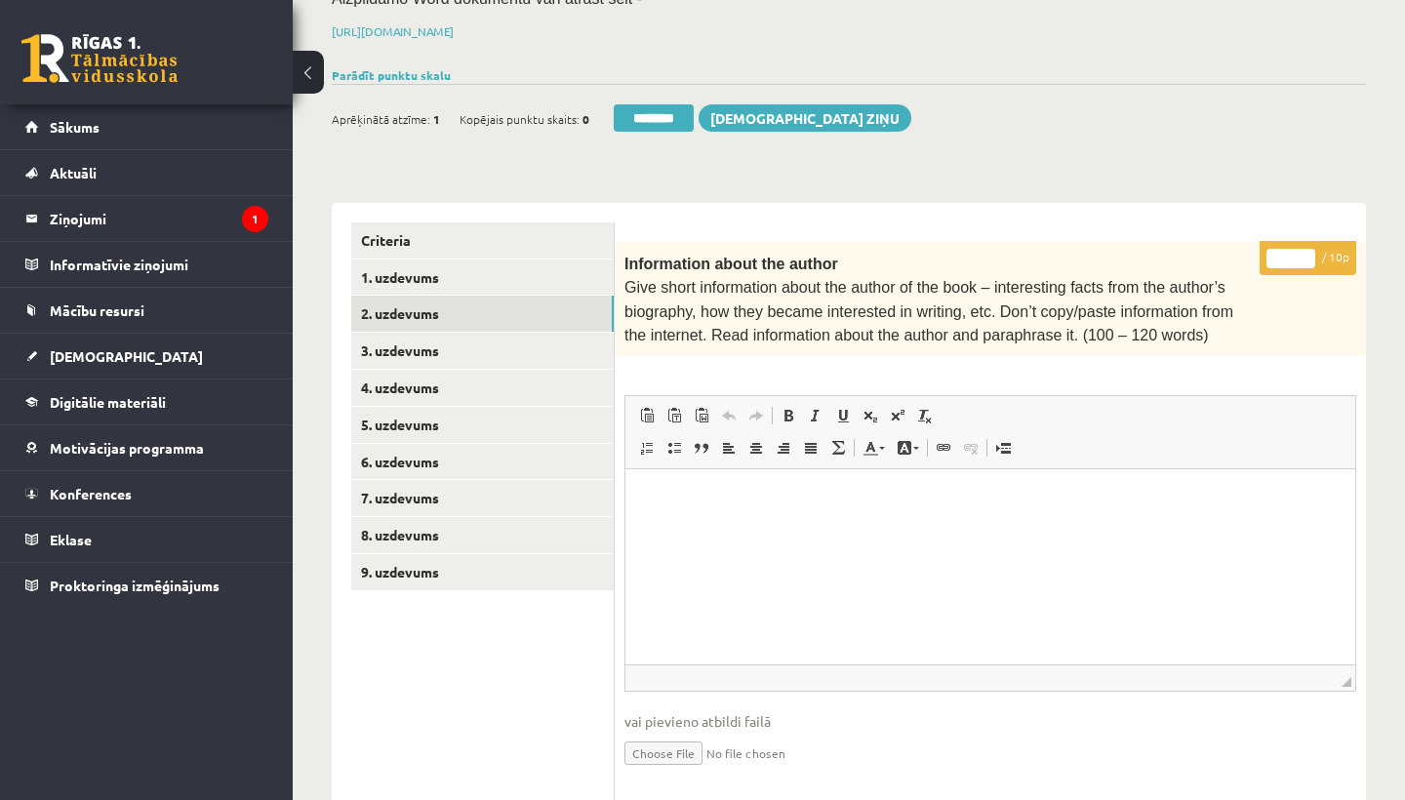
click at [1290, 253] on input "*" at bounding box center [1290, 259] width 49 height 20
type input "**"
click at [448, 342] on link "3. uzdevums" at bounding box center [482, 351] width 262 height 36
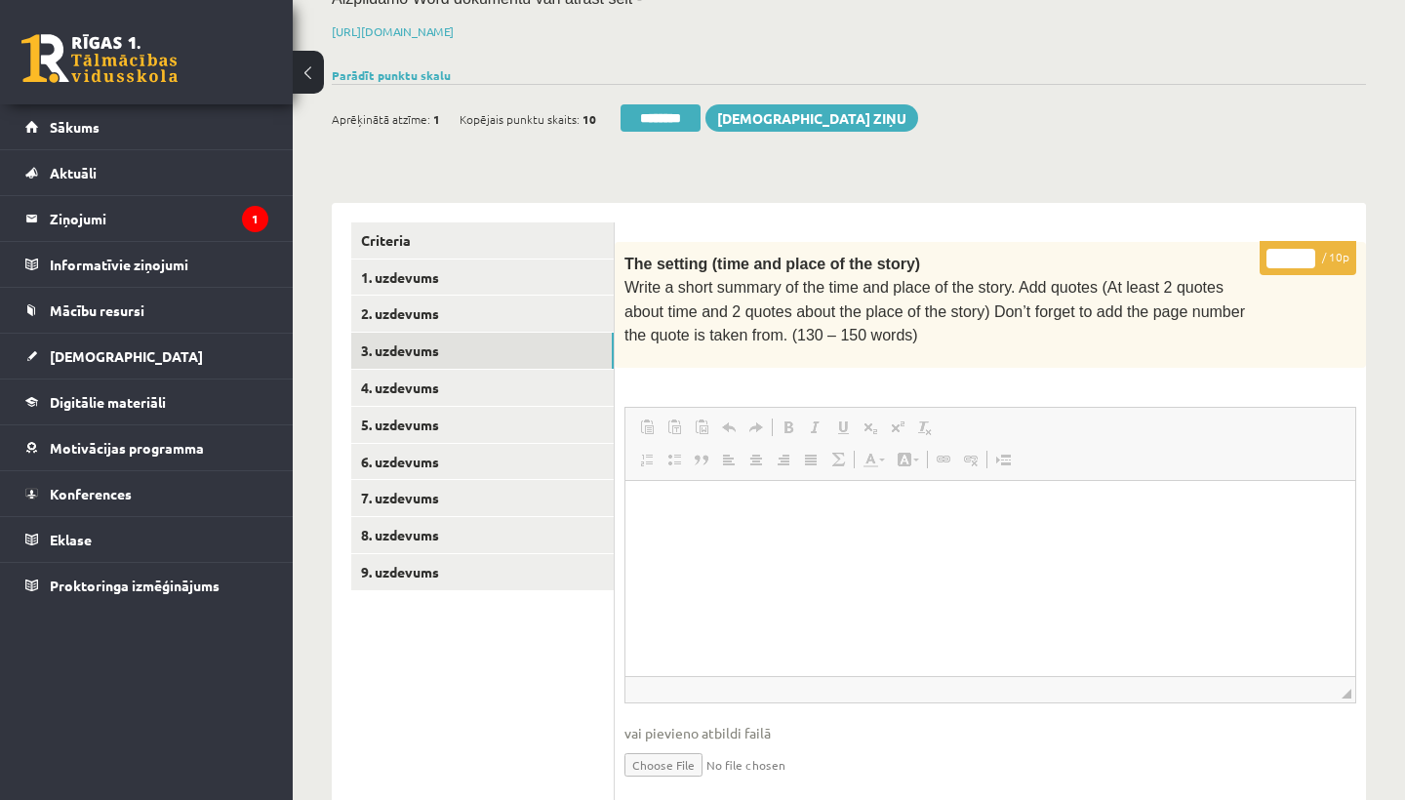
scroll to position [0, 0]
click at [1290, 255] on input "*" at bounding box center [1290, 259] width 49 height 20
type input "**"
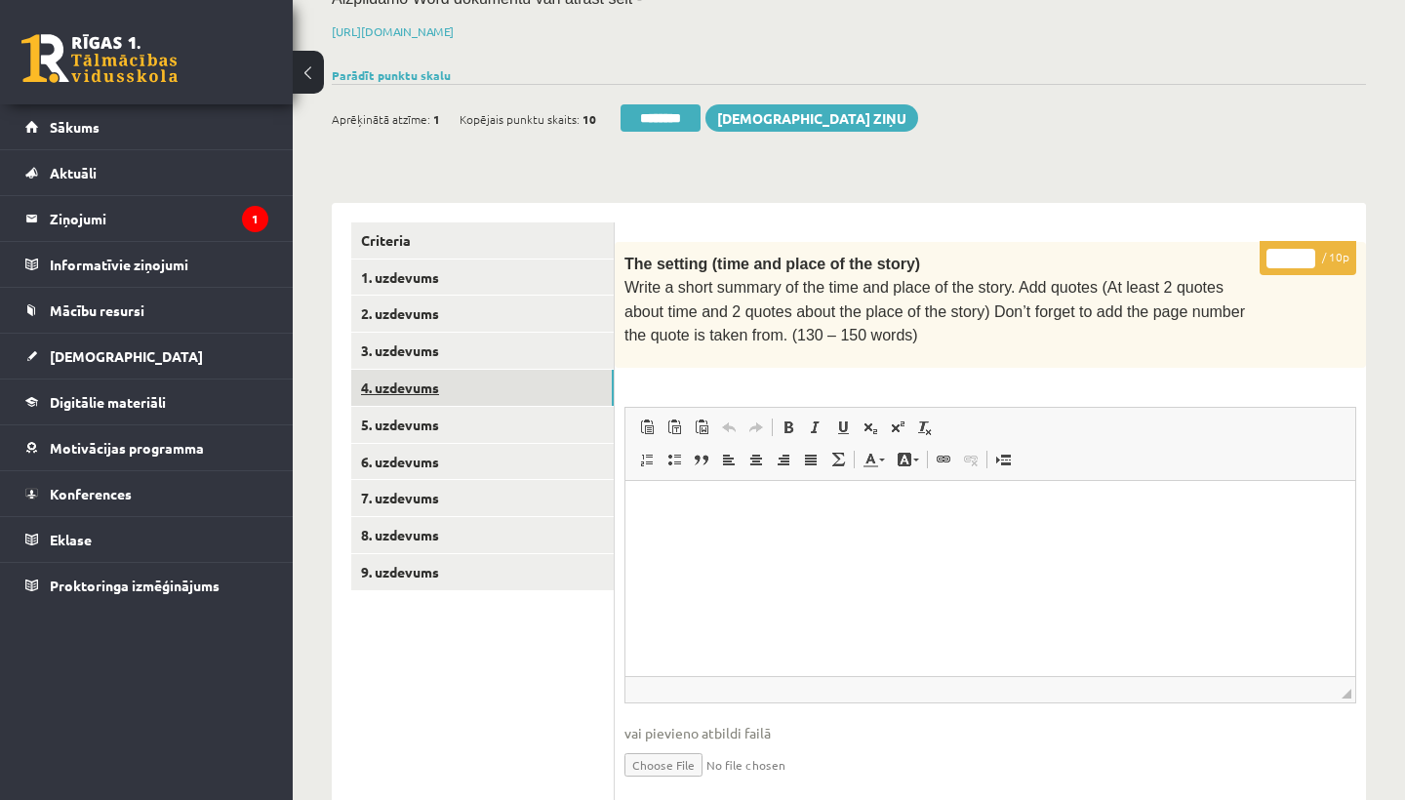
click at [460, 389] on link "4. uzdevums" at bounding box center [482, 388] width 262 height 36
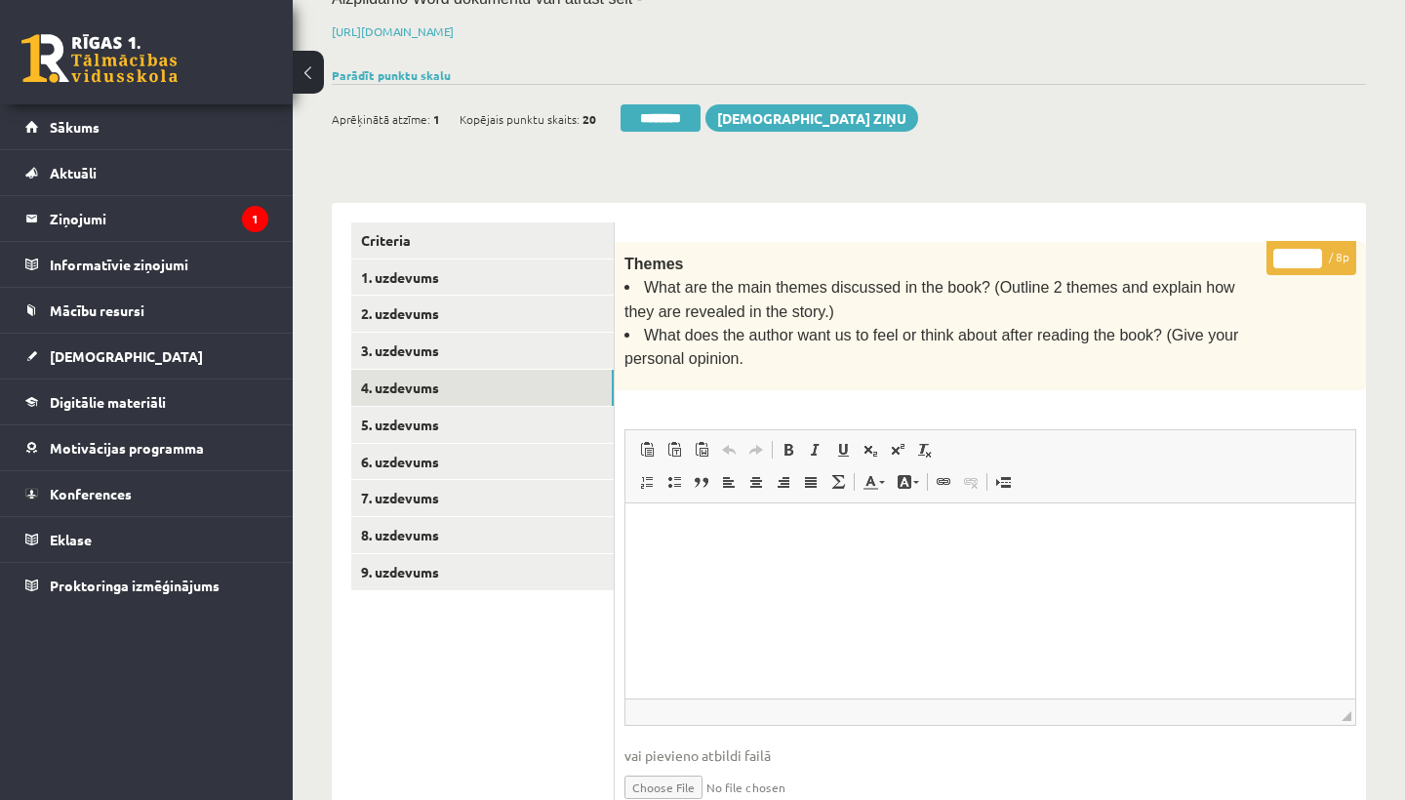
click at [1296, 252] on input "*" at bounding box center [1297, 259] width 49 height 20
type input "*"
click at [459, 414] on link "5. uzdevums" at bounding box center [482, 425] width 262 height 36
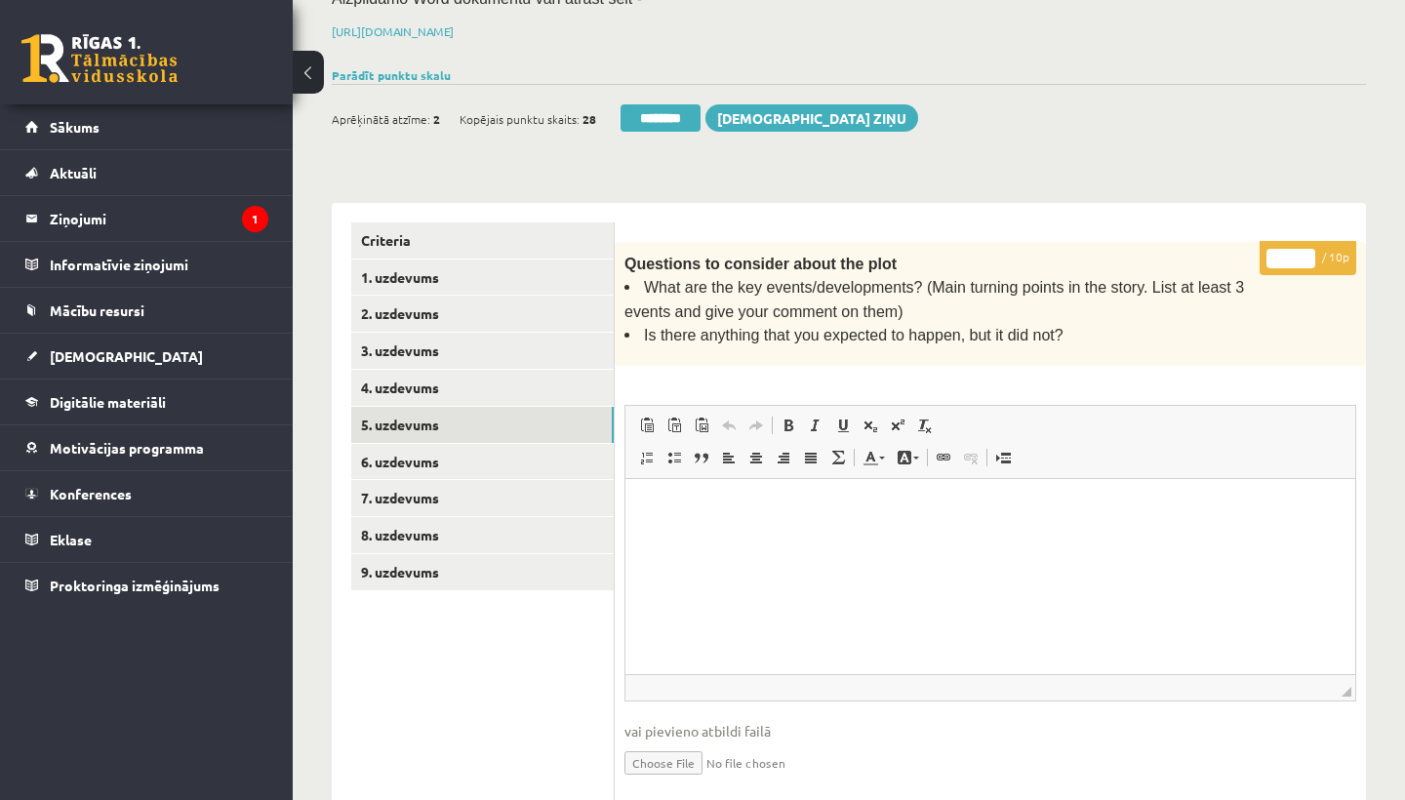
click at [1288, 252] on input "*" at bounding box center [1290, 259] width 49 height 20
type input "**"
click at [406, 451] on link "6. uzdevums" at bounding box center [482, 462] width 262 height 36
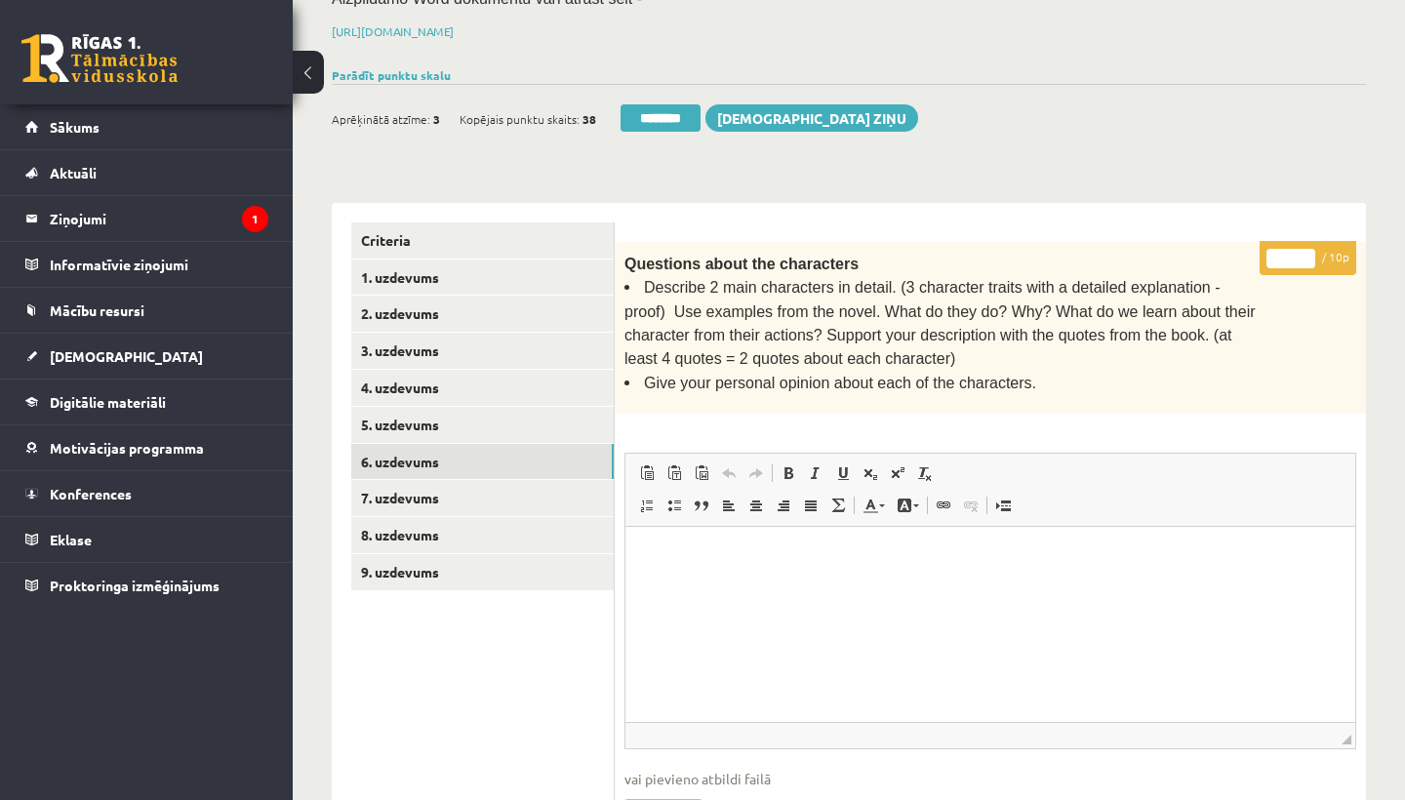
click at [1295, 256] on input "*" at bounding box center [1290, 259] width 49 height 20
type input "*"
click at [406, 496] on link "7. uzdevums" at bounding box center [482, 498] width 262 height 36
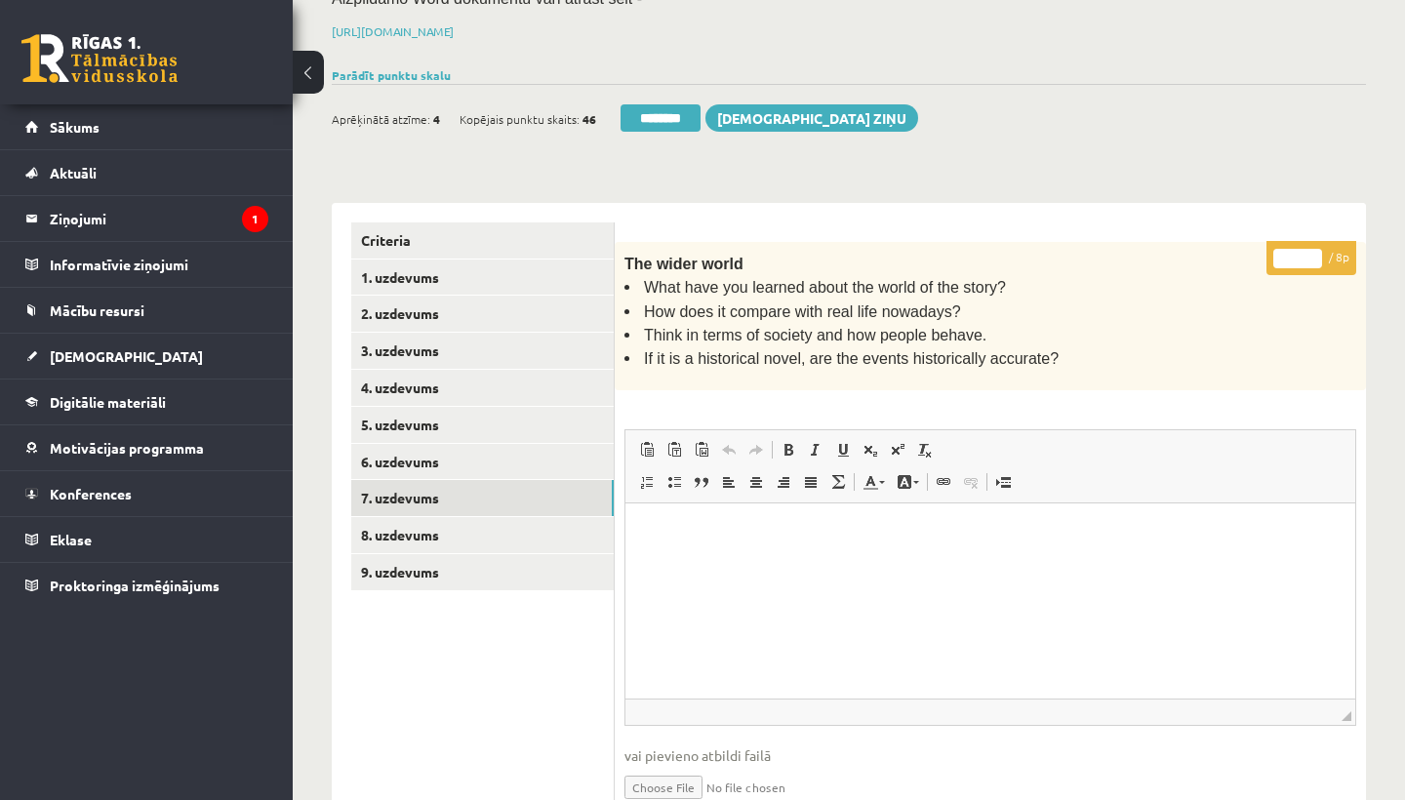
click at [1304, 249] on input "*" at bounding box center [1297, 259] width 49 height 20
type input "*"
click at [415, 526] on link "8. uzdevums" at bounding box center [482, 535] width 262 height 36
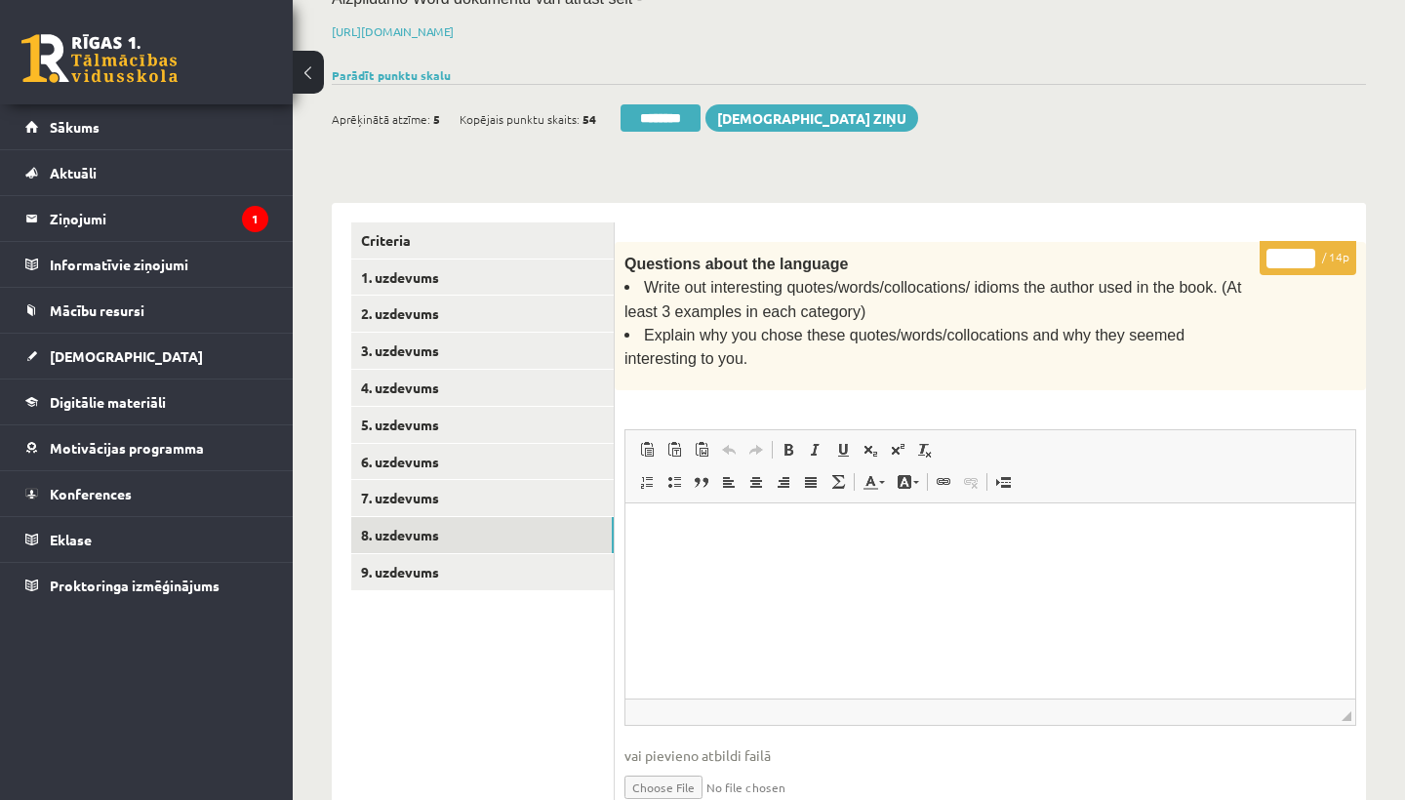
click at [1296, 250] on input "*" at bounding box center [1290, 259] width 49 height 20
type input "**"
click at [441, 561] on link "9. uzdevums" at bounding box center [482, 572] width 262 height 36
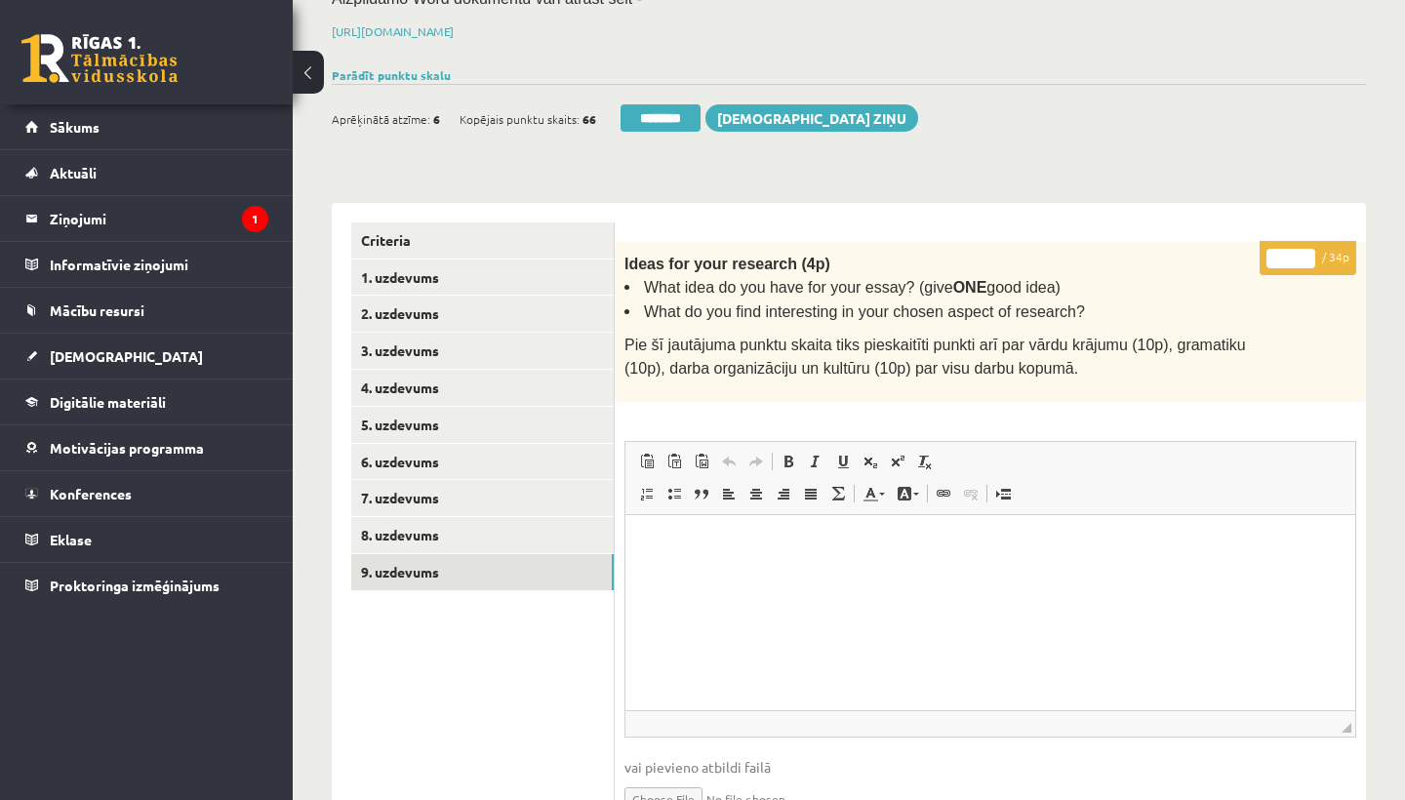
click at [1289, 253] on input "*" at bounding box center [1290, 259] width 49 height 20
type input "**"
click at [426, 275] on link "1. uzdevums" at bounding box center [482, 277] width 262 height 36
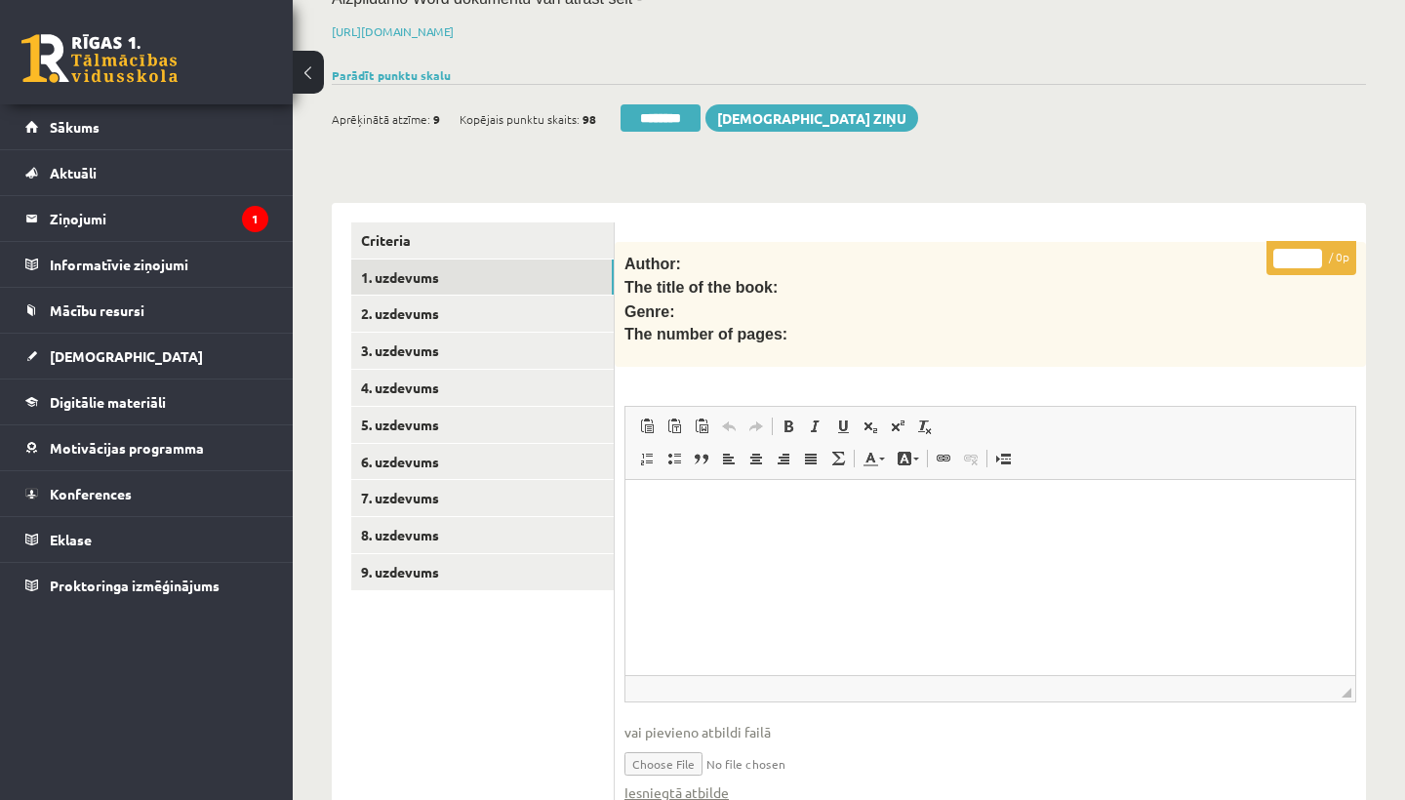
click at [426, 275] on link "1. uzdevums" at bounding box center [482, 277] width 262 height 36
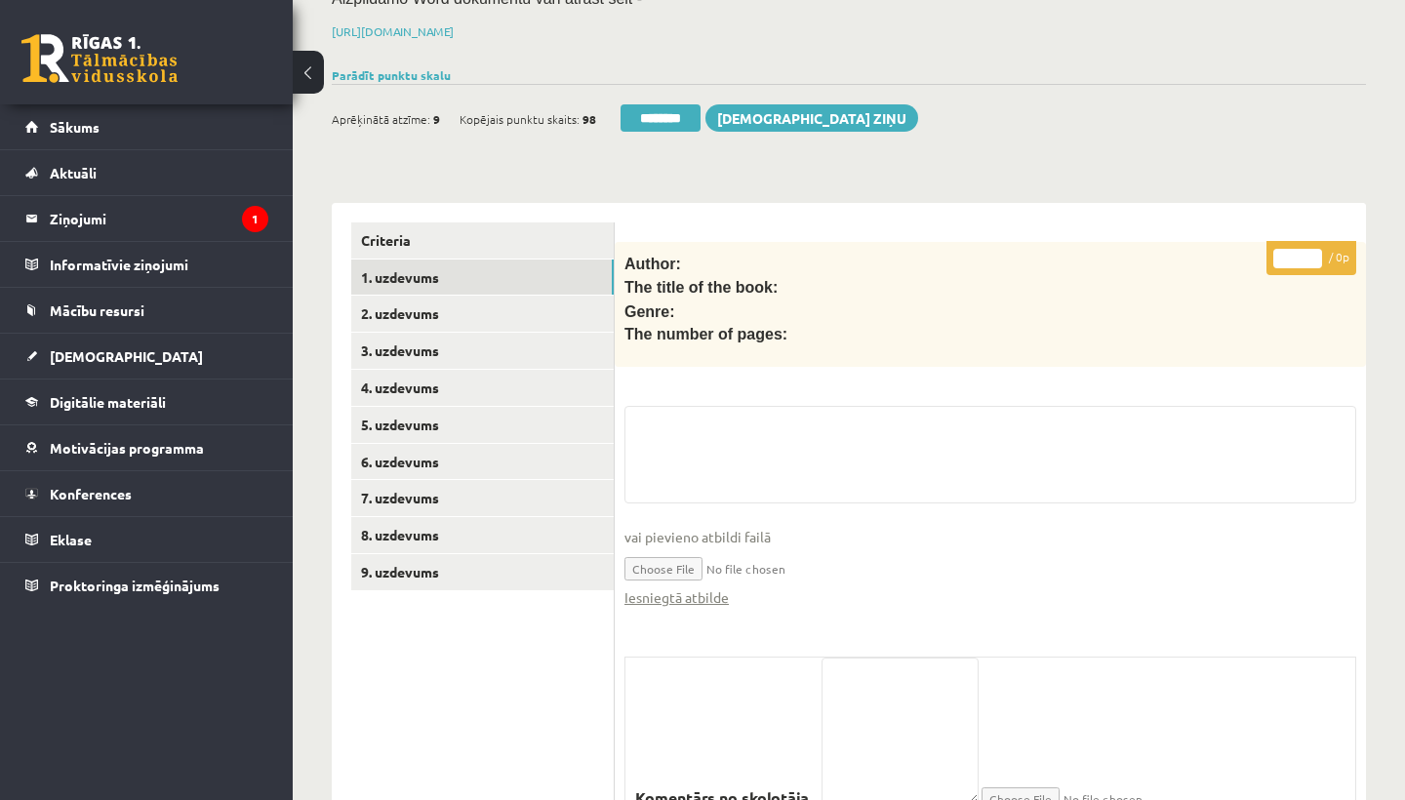
click at [655, 104] on input "********" at bounding box center [660, 117] width 80 height 27
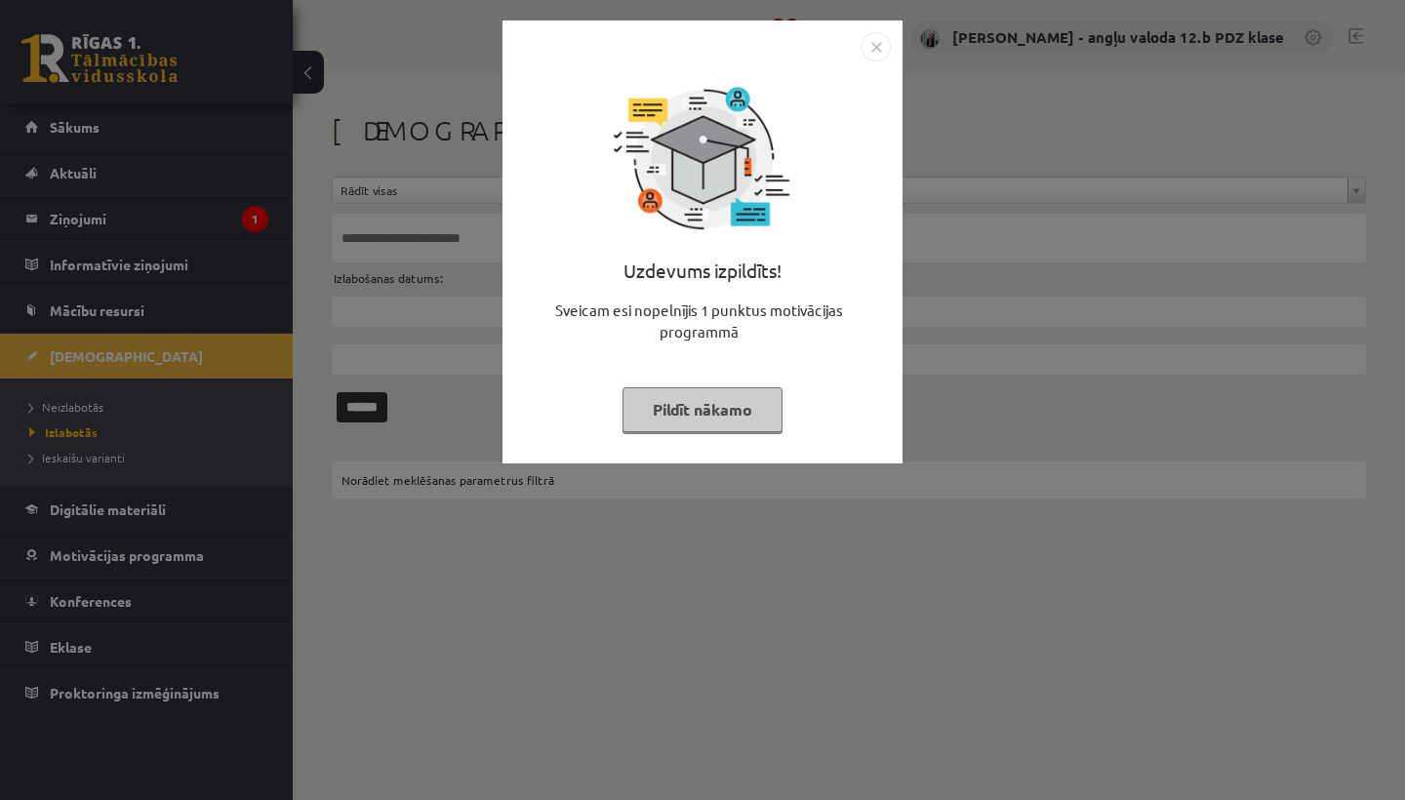
click at [877, 43] on img "Close" at bounding box center [875, 46] width 29 height 29
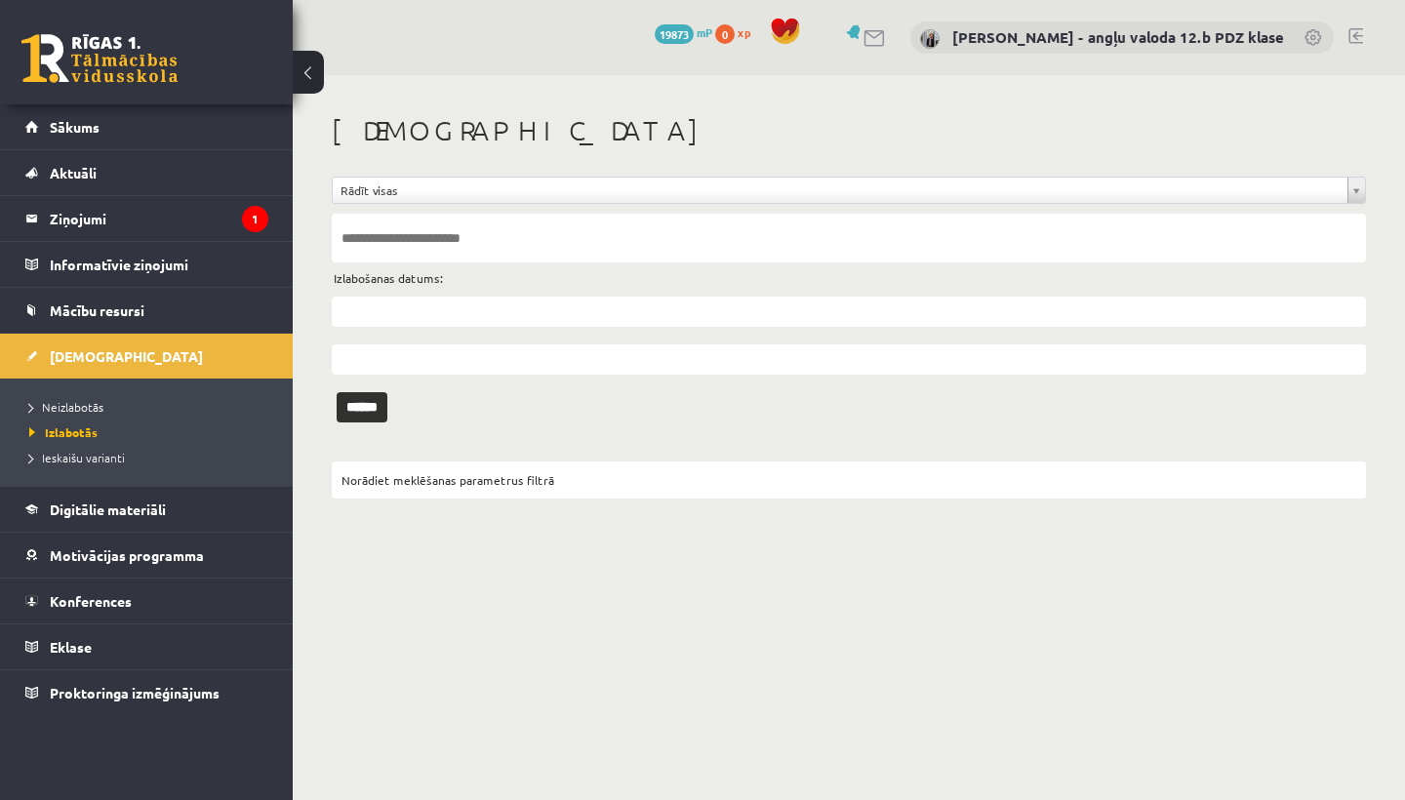
click at [80, 401] on span "Neizlabotās" at bounding box center [66, 407] width 74 height 16
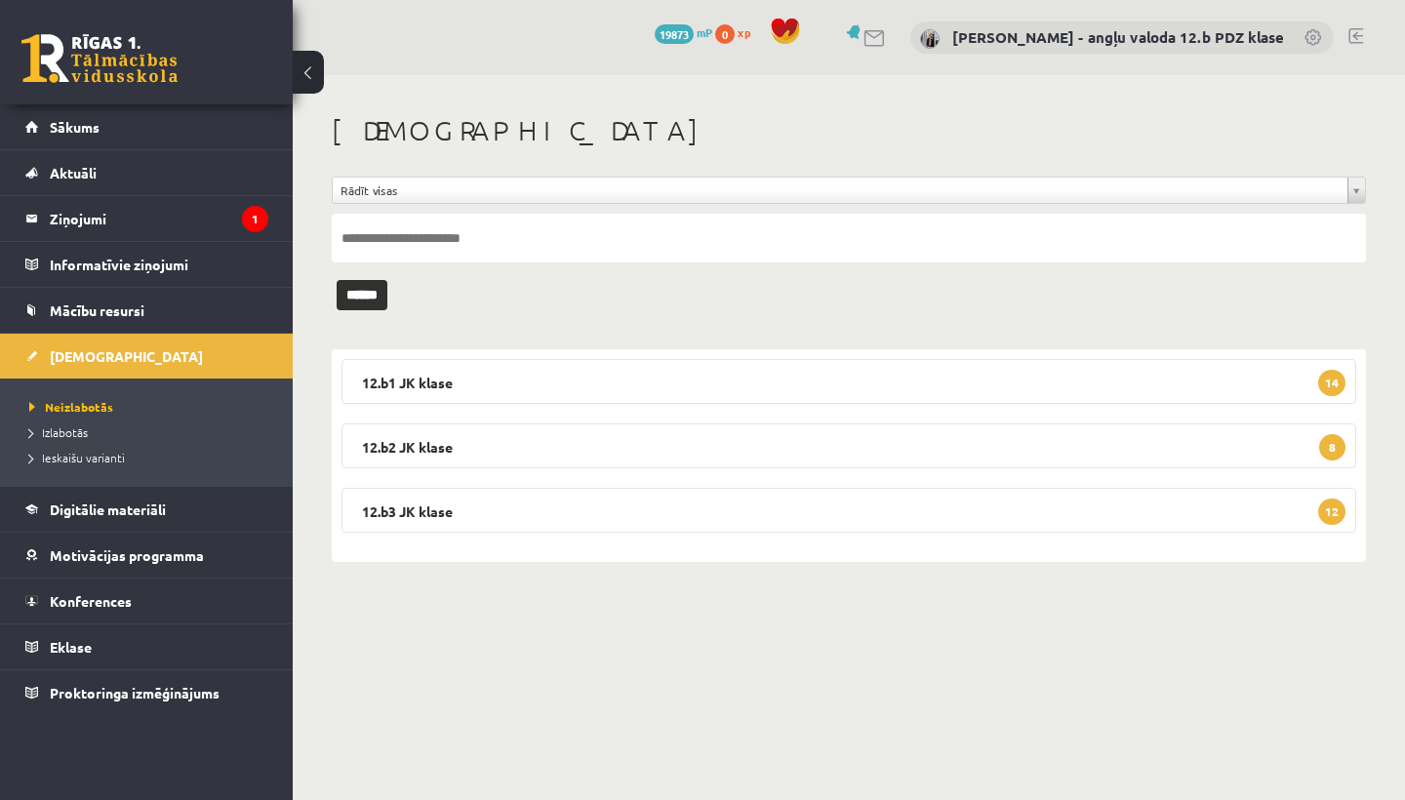
click at [440, 500] on legend "12.b3 JK klase 12" at bounding box center [848, 510] width 1014 height 45
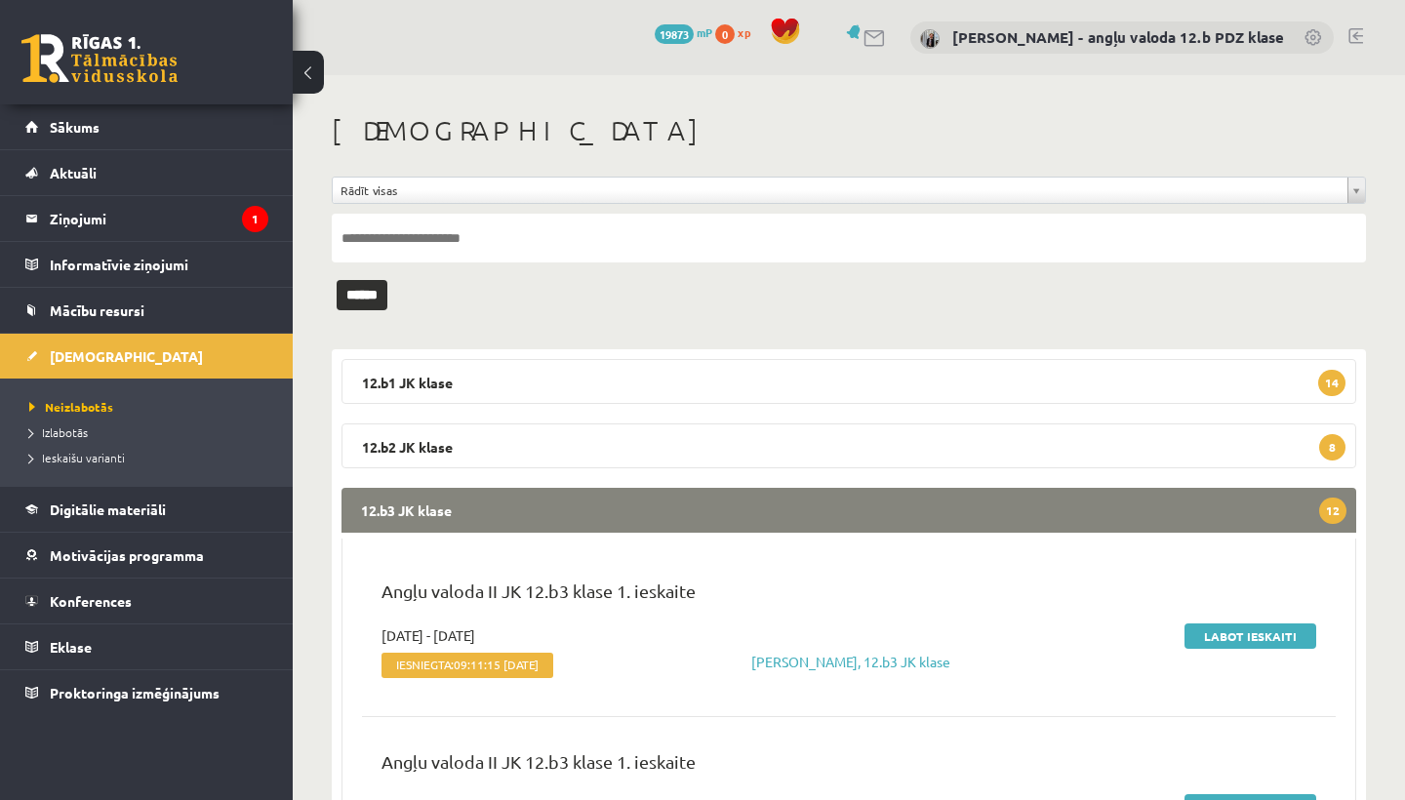
click at [729, 514] on legend "12.b3 JK klase 12" at bounding box center [848, 510] width 1014 height 45
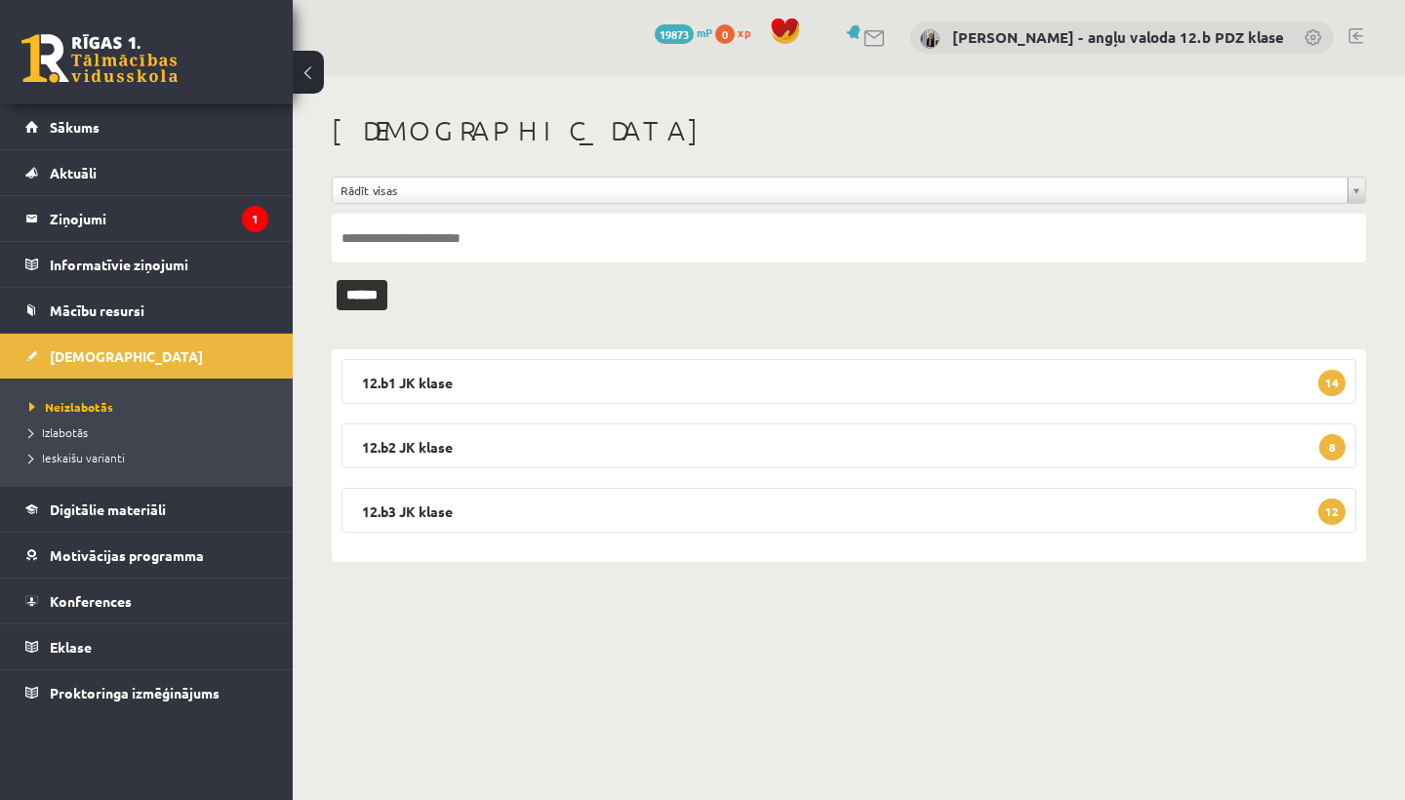
click at [591, 451] on legend "12.b2 JK klase 8" at bounding box center [848, 445] width 1014 height 45
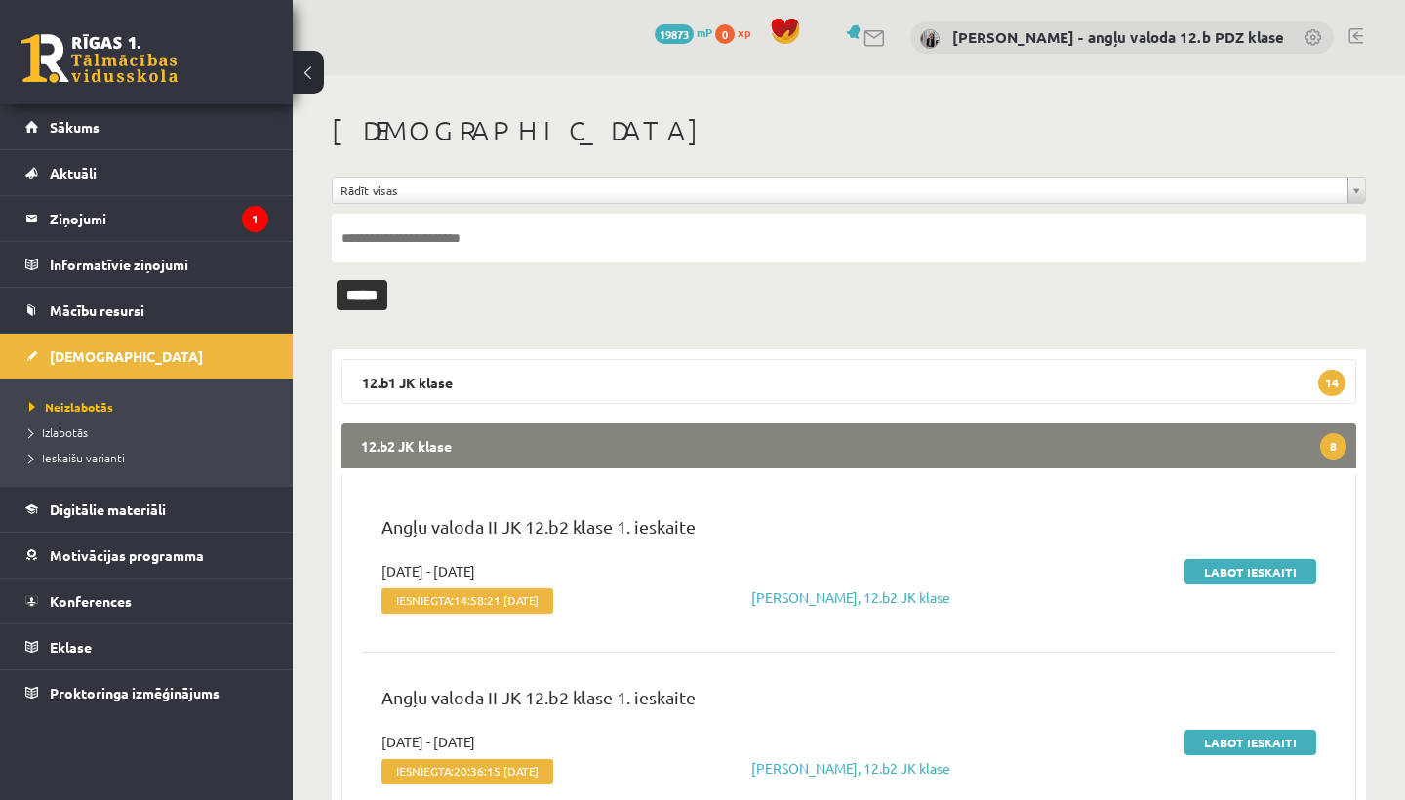
click at [591, 451] on legend "12.b2 JK klase 8" at bounding box center [848, 445] width 1014 height 45
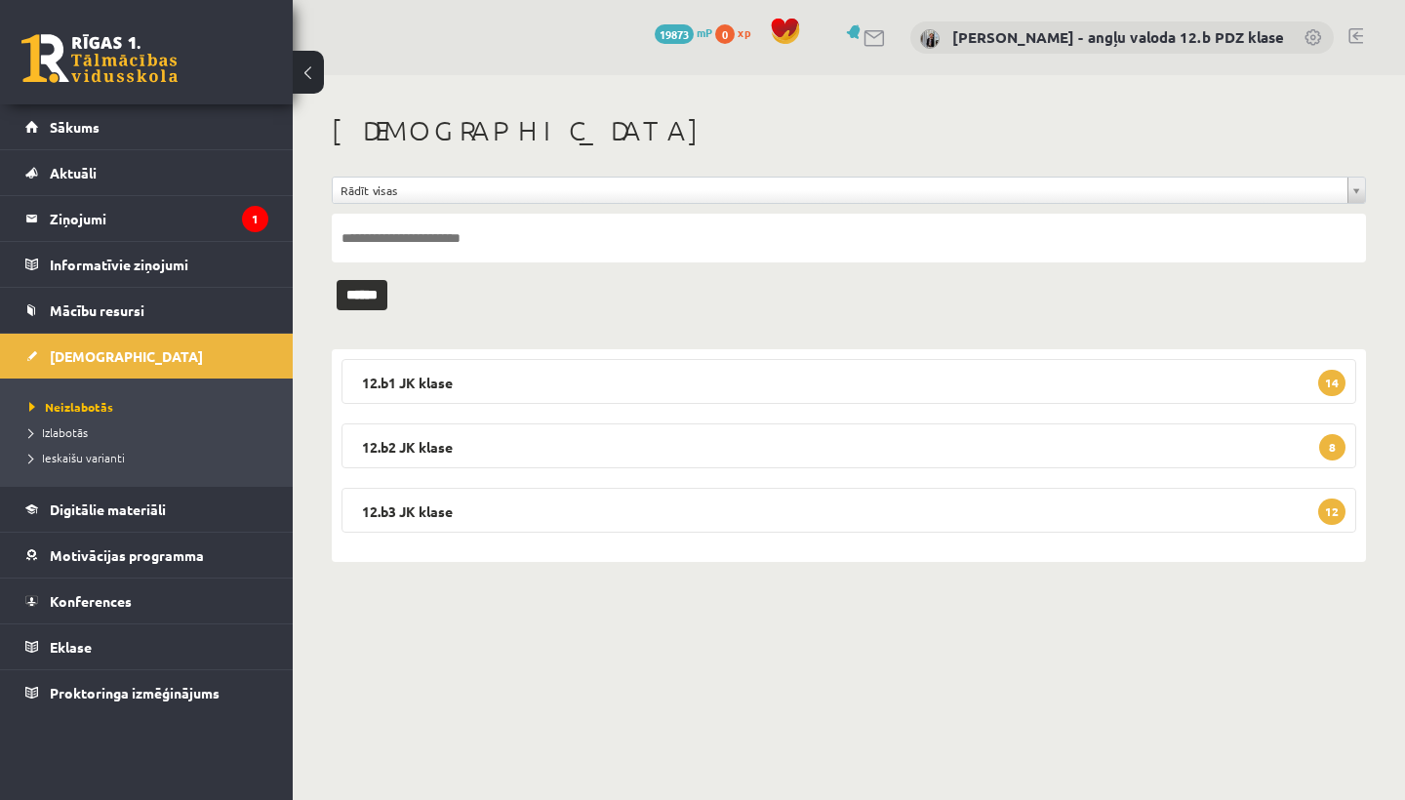
click at [551, 371] on legend "12.b1 JK klase 14" at bounding box center [848, 381] width 1014 height 45
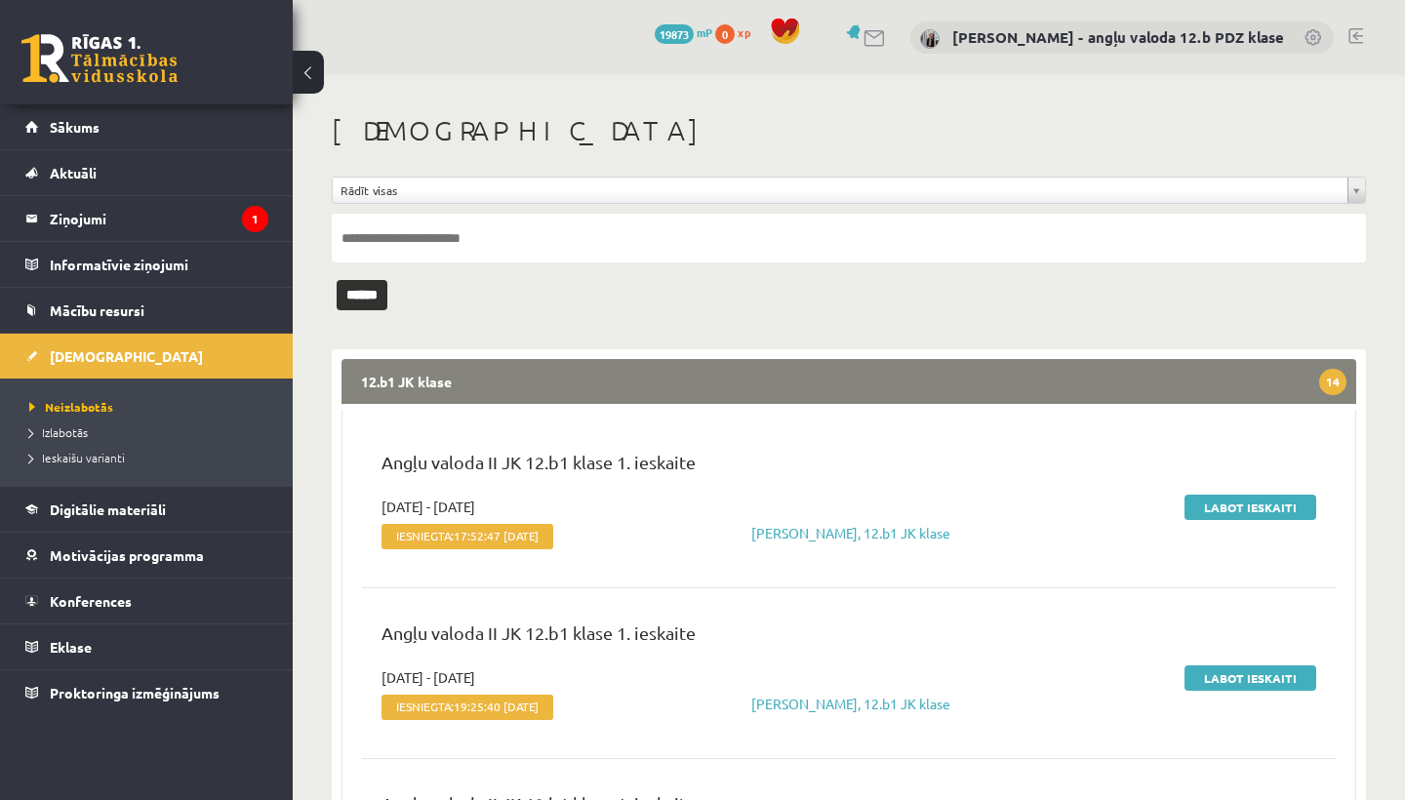
click at [551, 371] on legend "12.b1 JK klase 14" at bounding box center [848, 381] width 1014 height 45
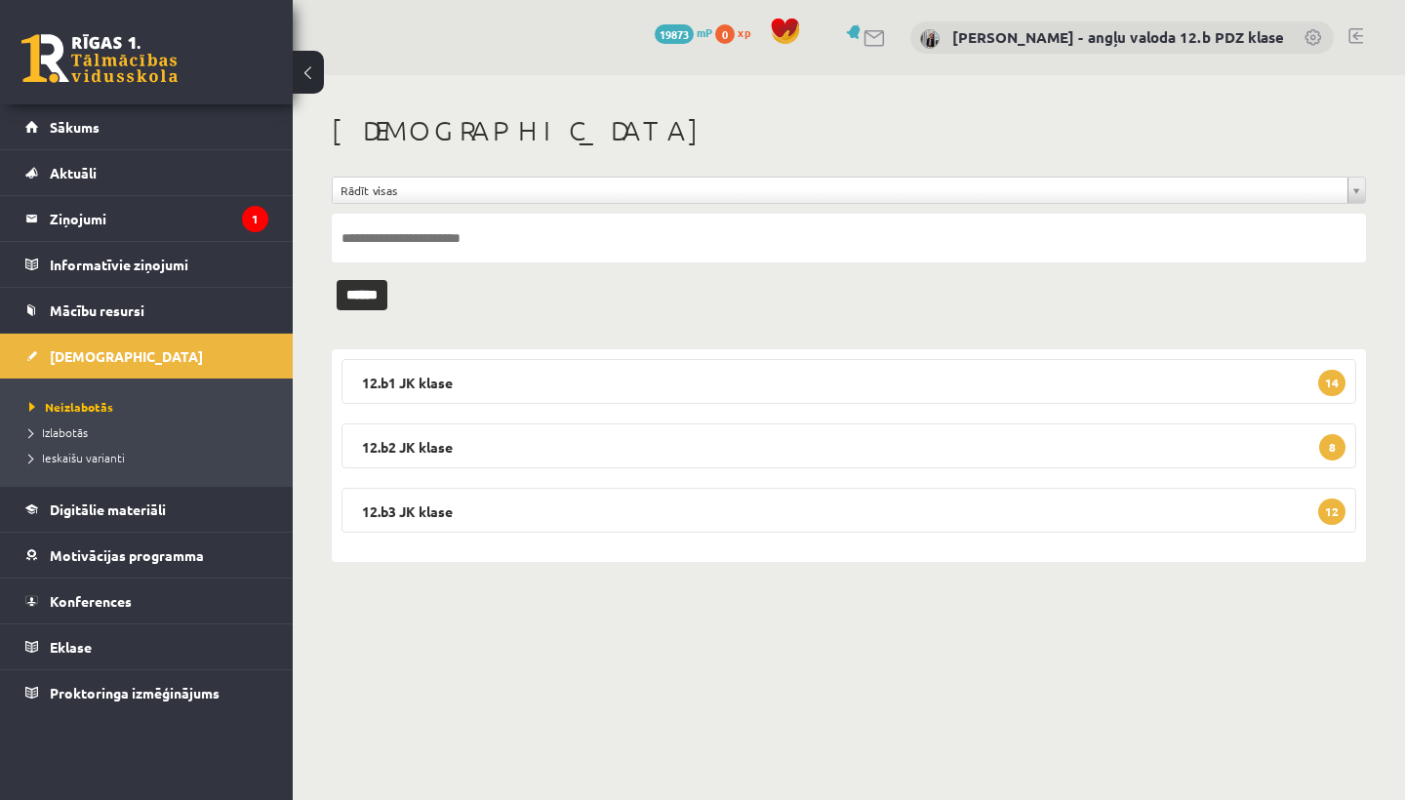
click at [554, 446] on legend "12.b2 JK klase 8" at bounding box center [848, 445] width 1014 height 45
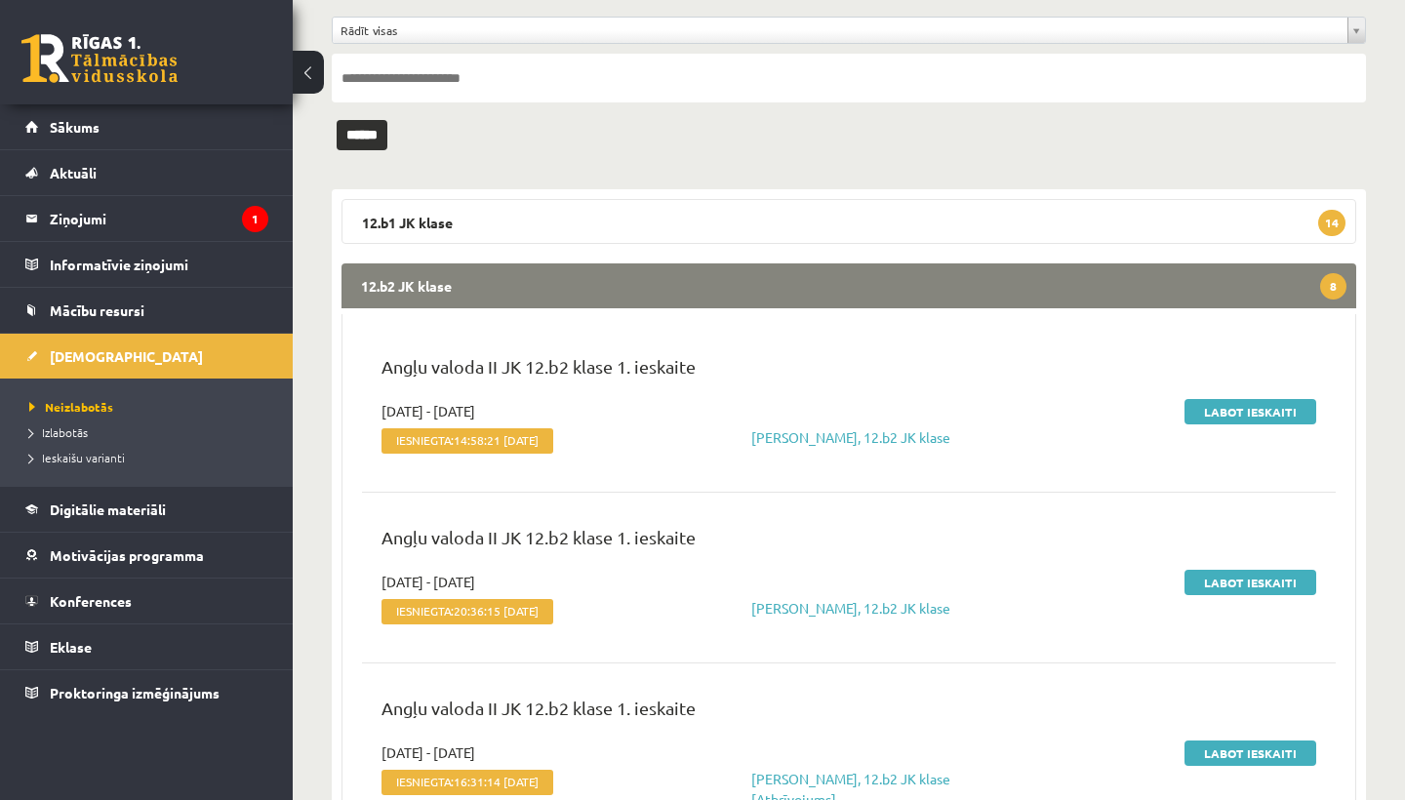
scroll to position [175, 0]
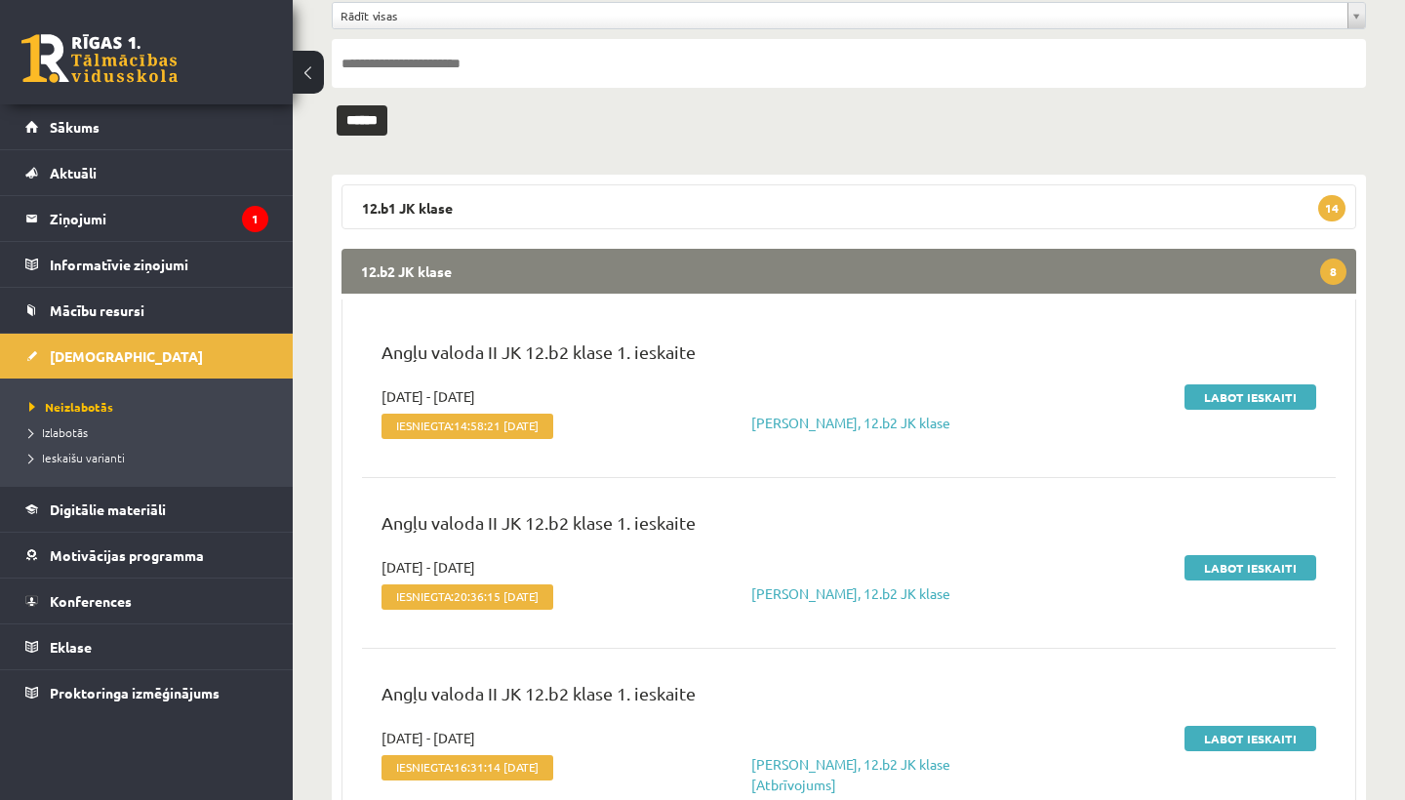
click at [1232, 398] on link "Labot ieskaiti" at bounding box center [1250, 396] width 132 height 25
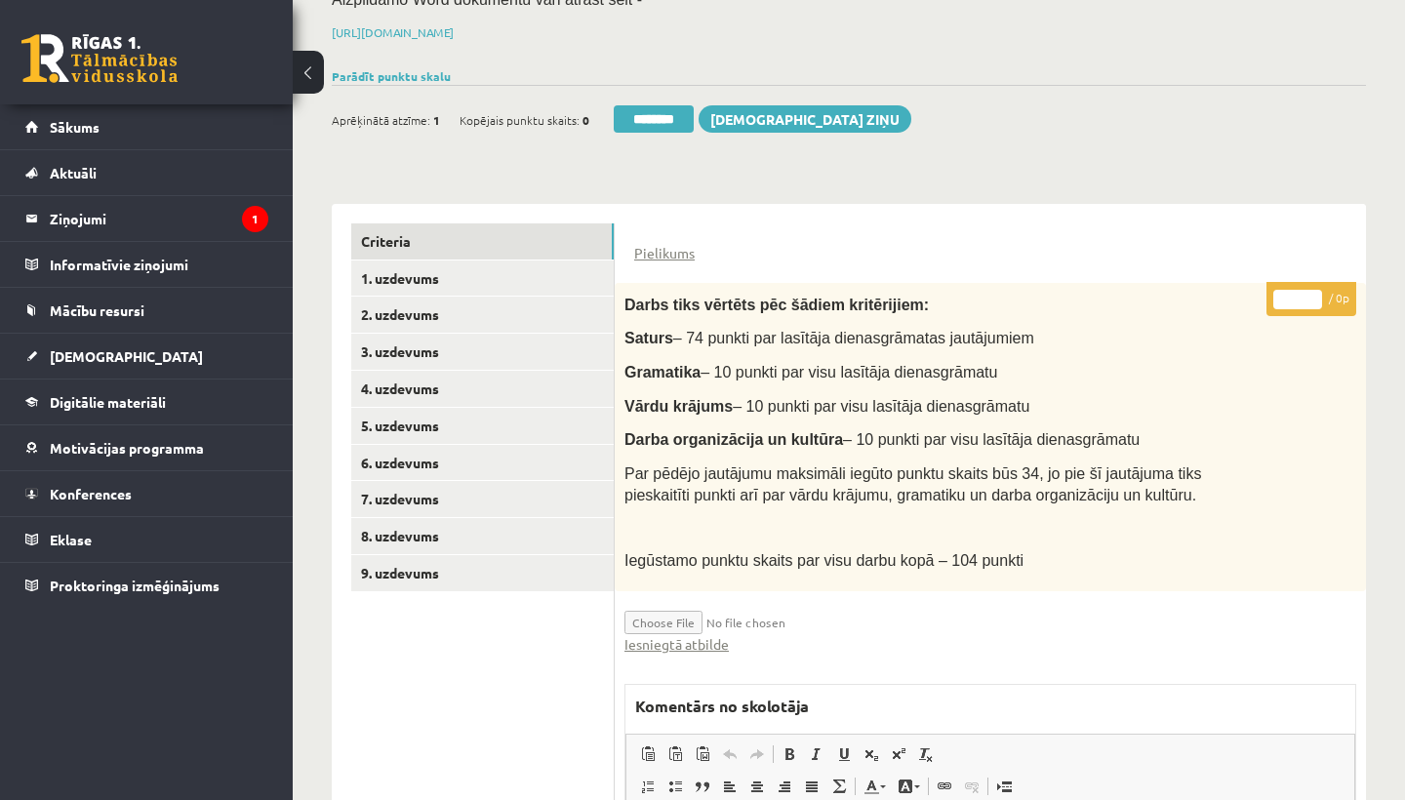
scroll to position [287, 0]
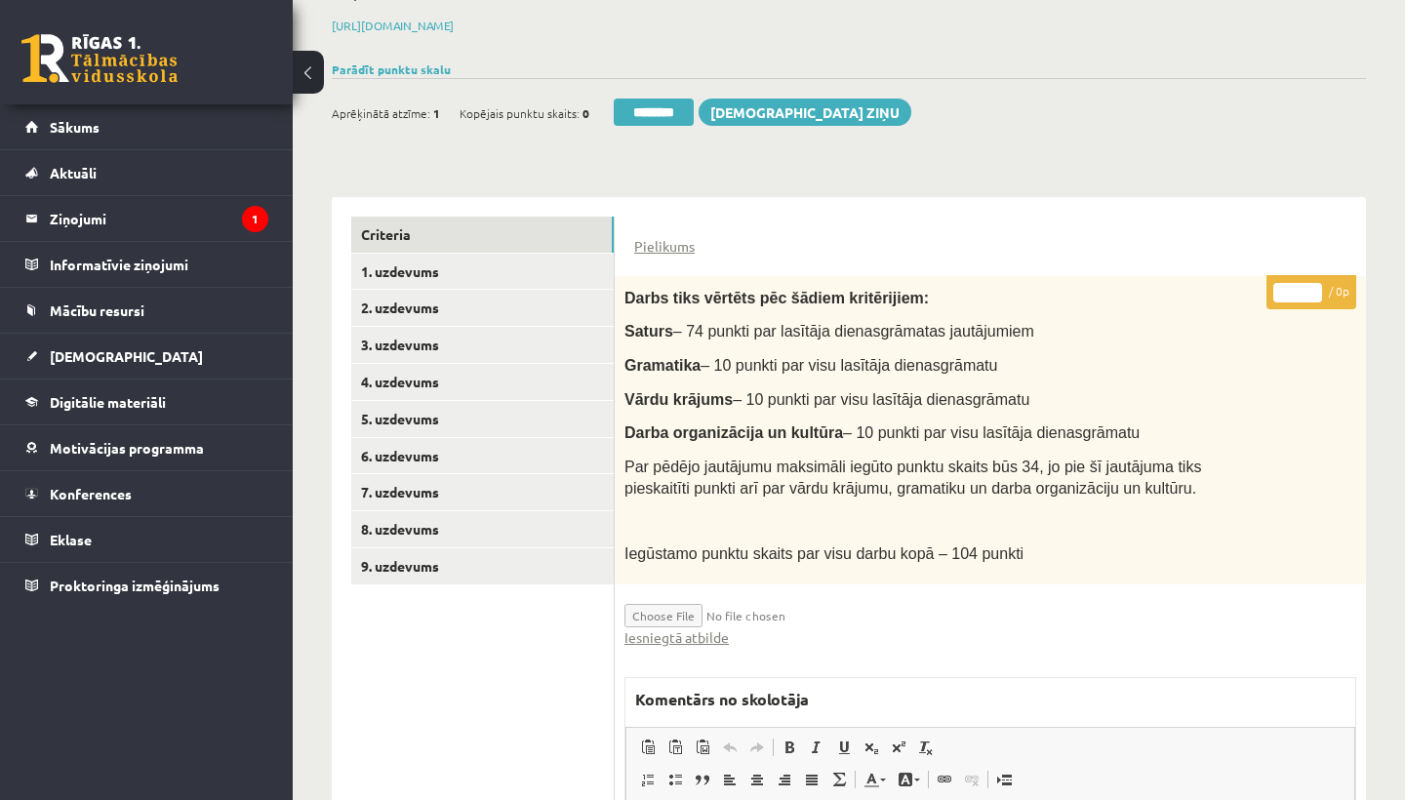
click at [697, 628] on link "Iesniegtā atbilde" at bounding box center [676, 637] width 104 height 20
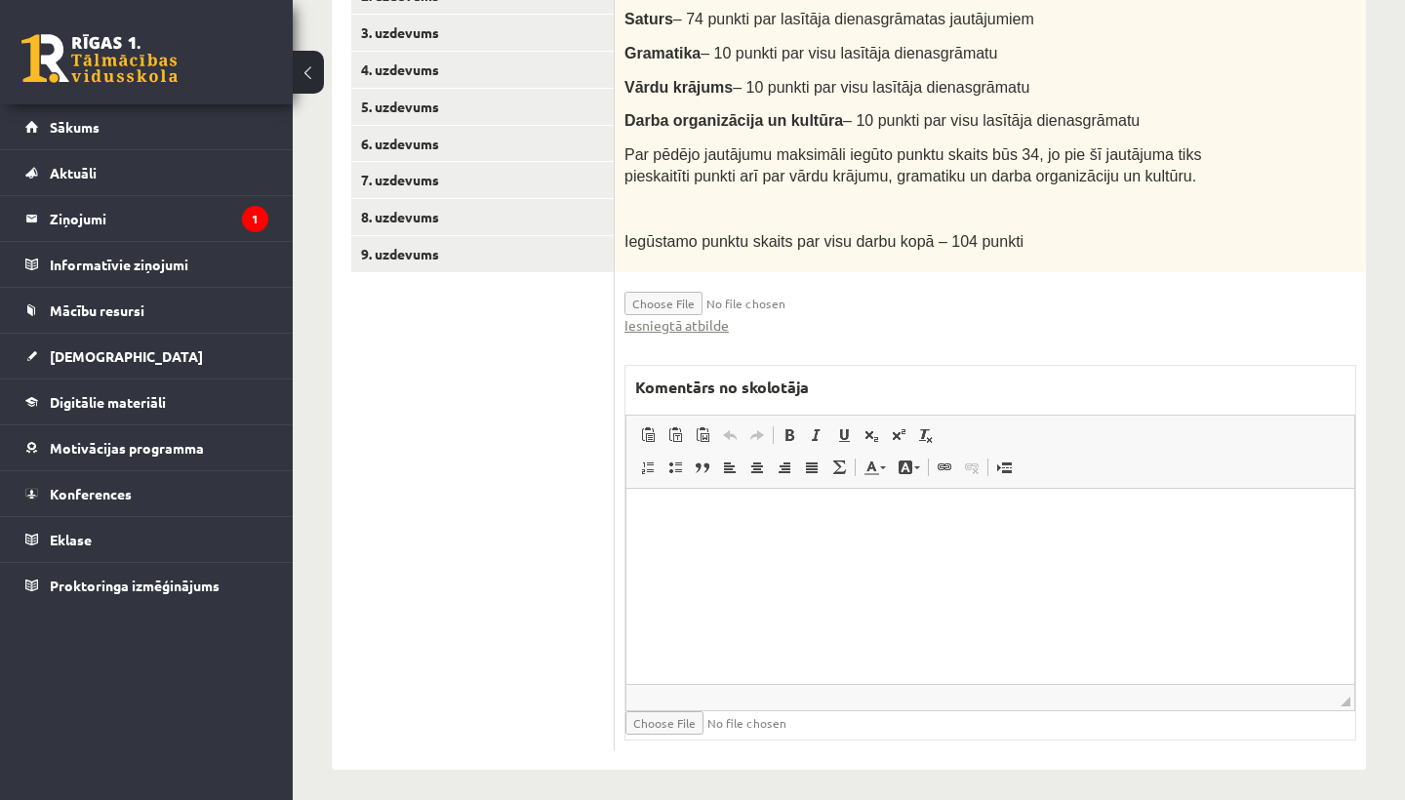
scroll to position [598, 0]
click at [749, 537] on html at bounding box center [990, 520] width 728 height 60
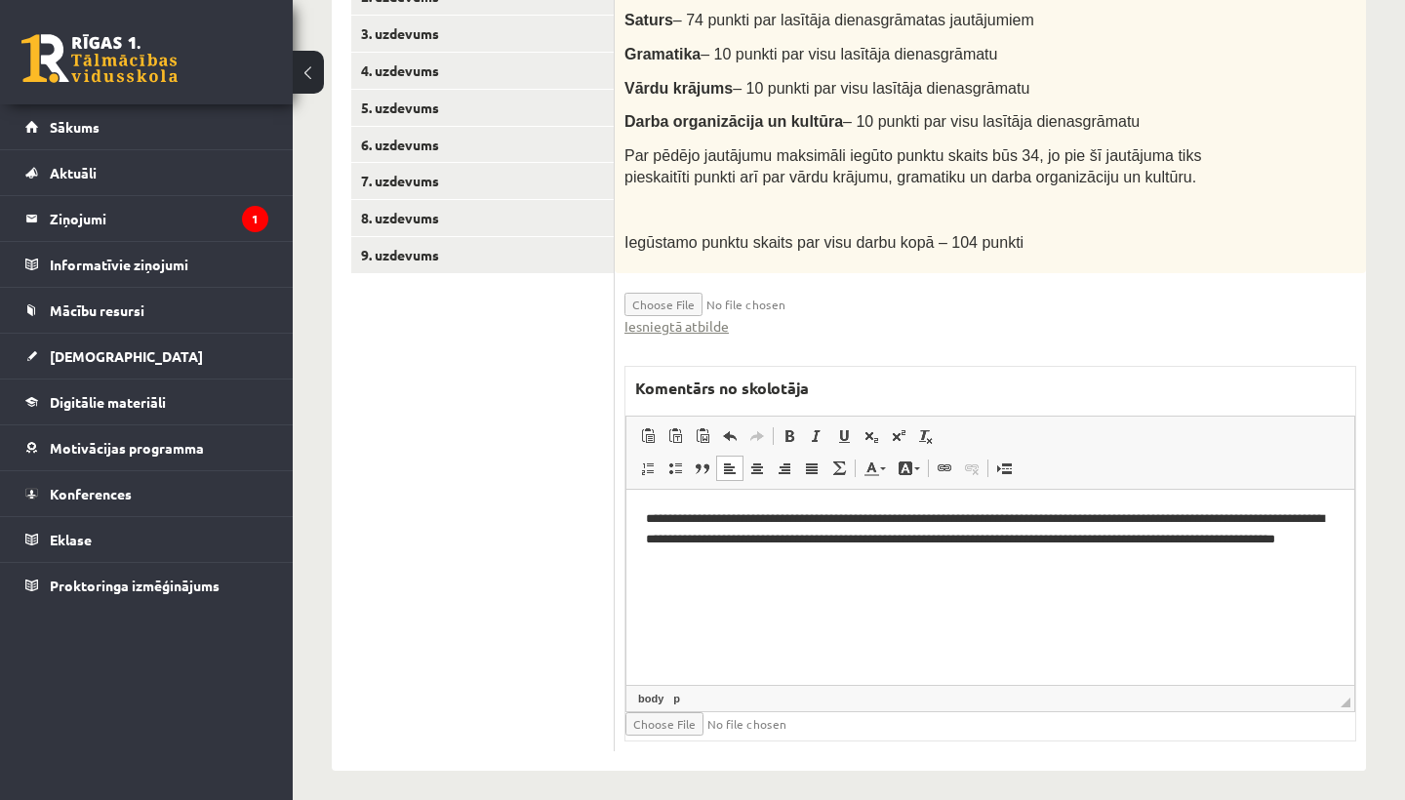
click at [661, 718] on input "file" at bounding box center [741, 723] width 232 height 23
type input "**********"
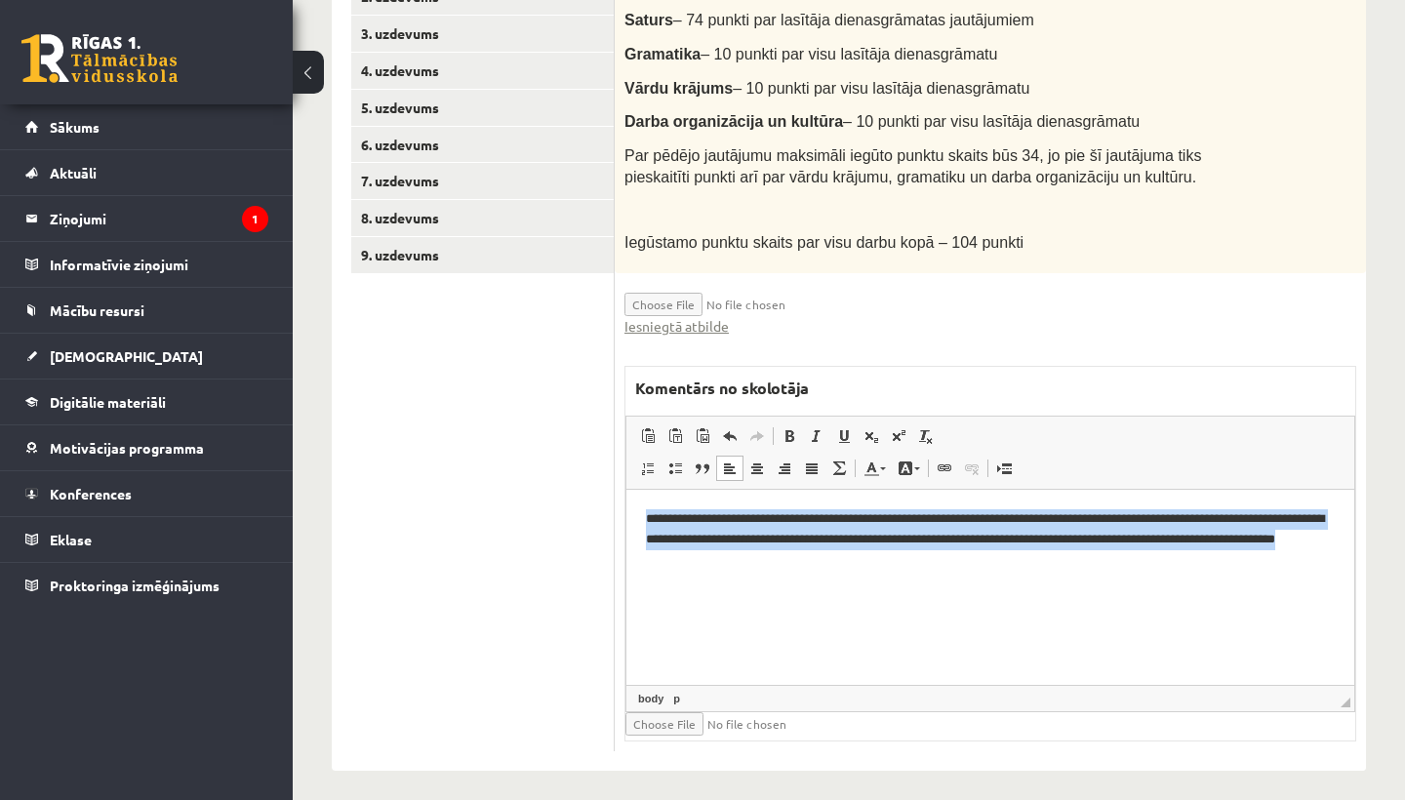
drag, startPoint x: 697, startPoint y: 638, endPoint x: 792, endPoint y: 571, distance: 116.1
click at [792, 571] on html "**********" at bounding box center [990, 539] width 728 height 98
copy p "**********"
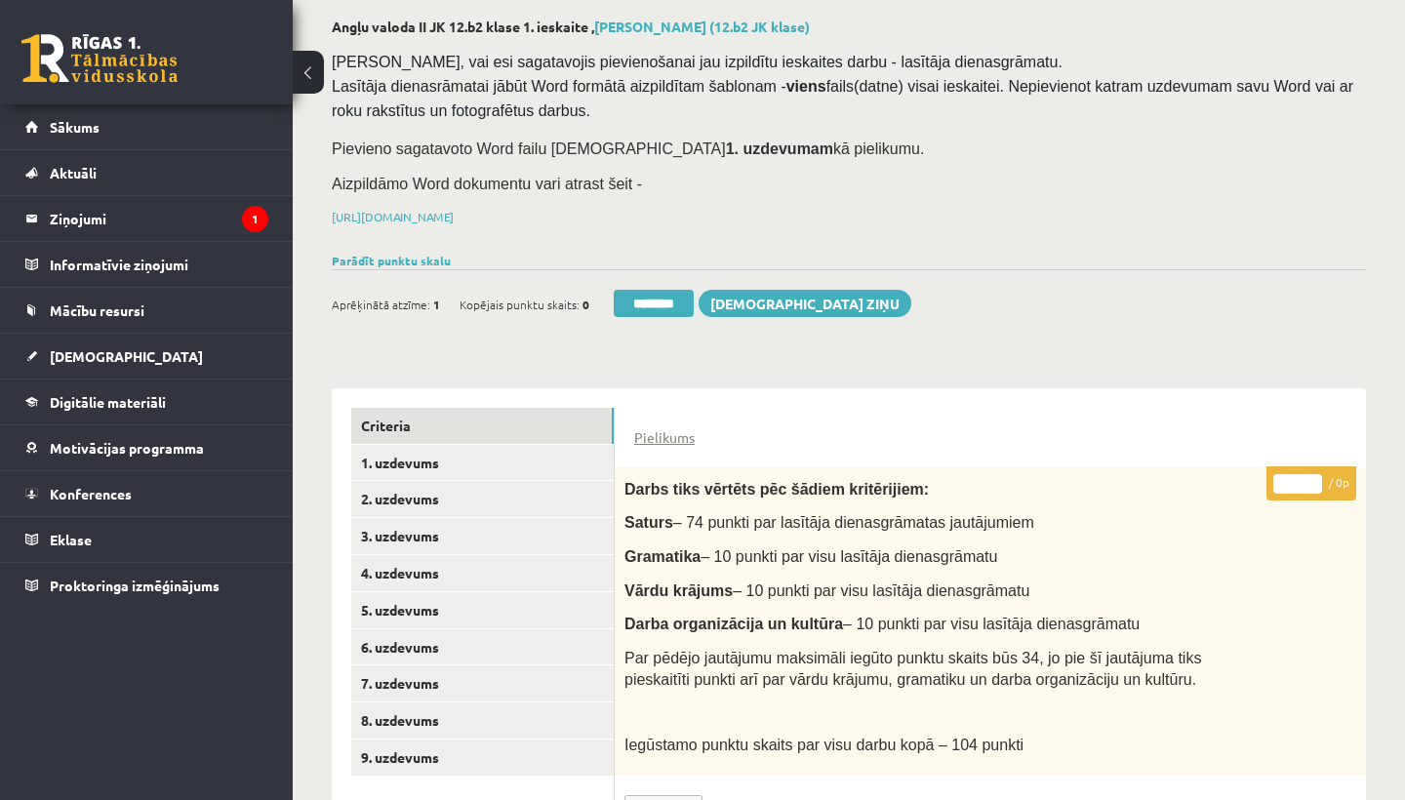
scroll to position [84, 0]
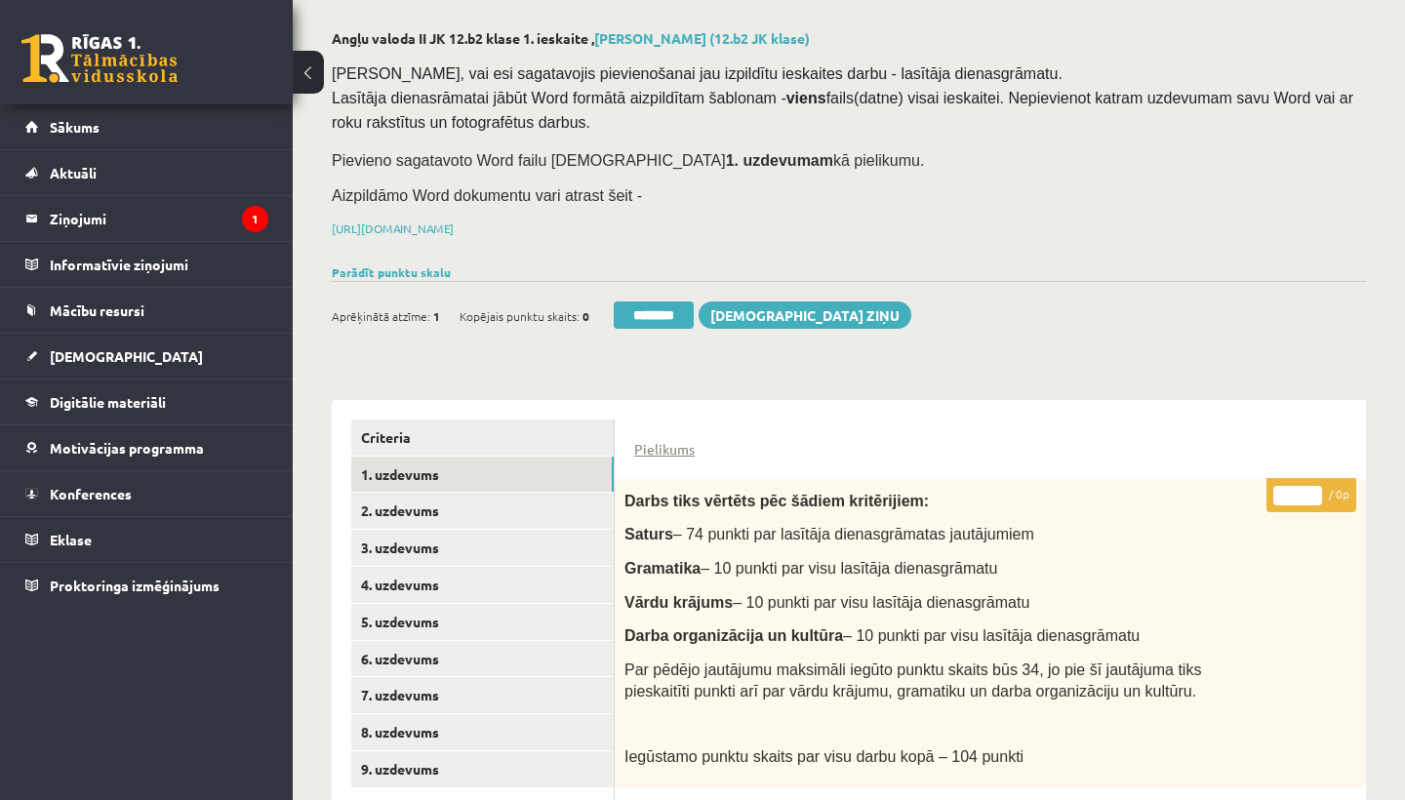
click at [404, 480] on link "1. uzdevums" at bounding box center [482, 474] width 262 height 36
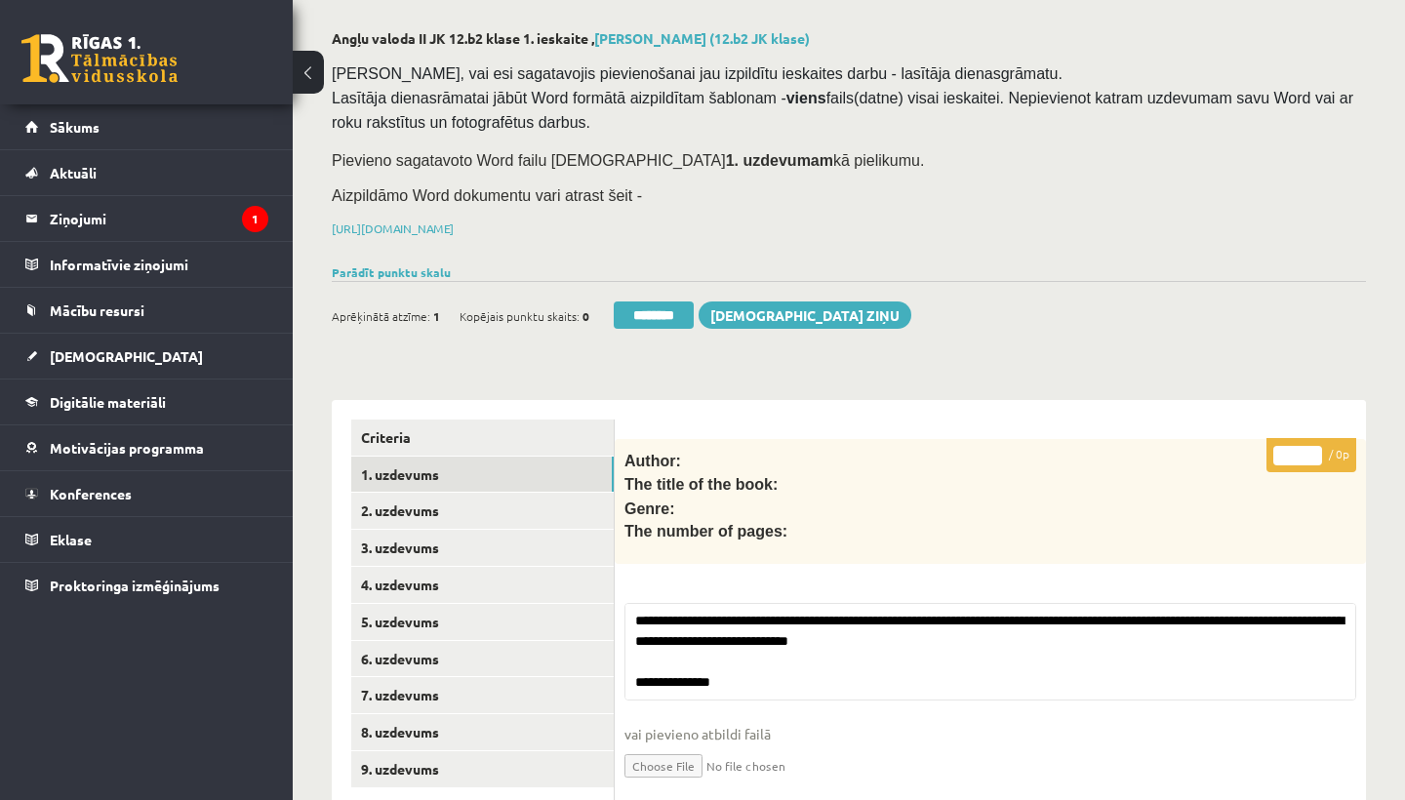
click at [660, 307] on input "********" at bounding box center [654, 314] width 80 height 27
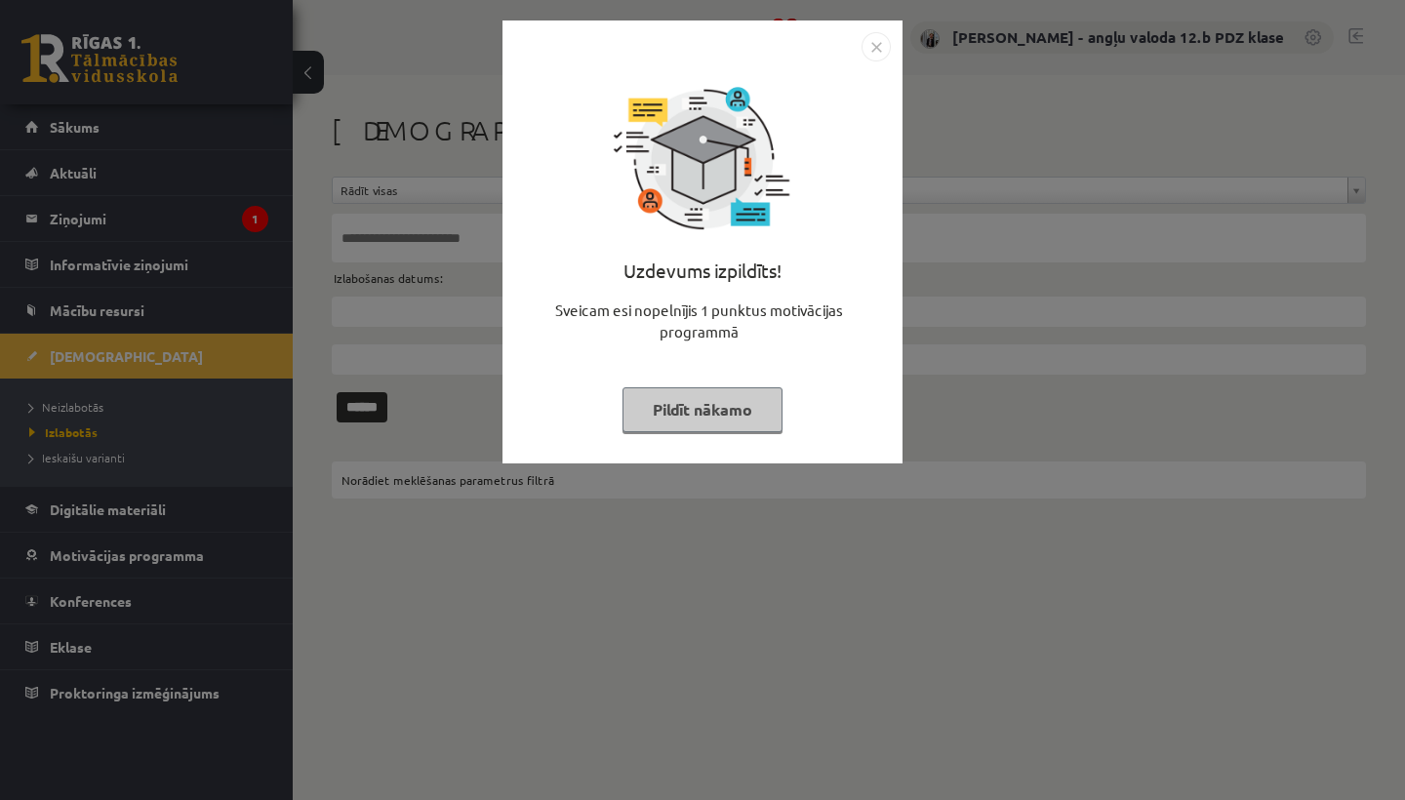
click at [873, 44] on img "Close" at bounding box center [875, 46] width 29 height 29
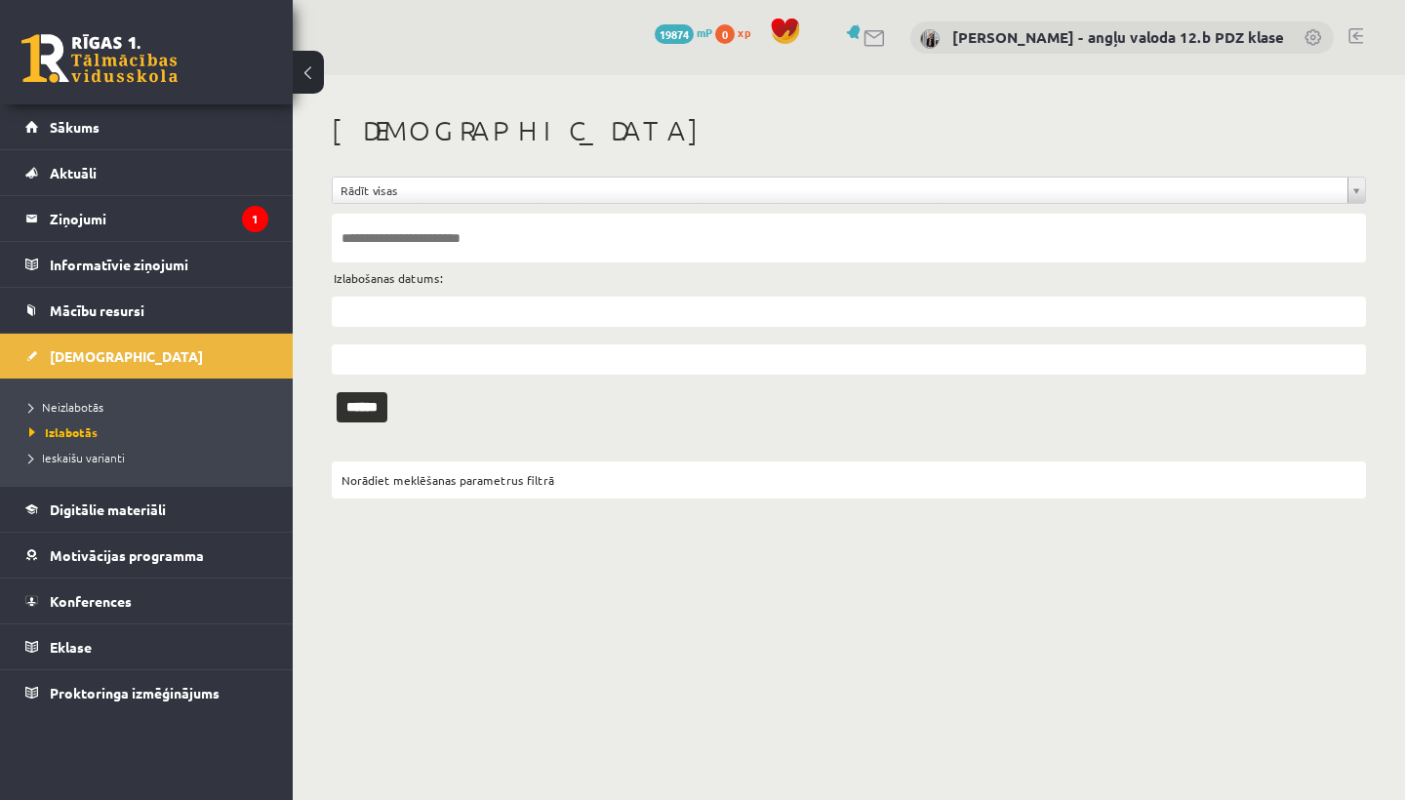
click at [78, 223] on legend "Ziņojumi 1" at bounding box center [159, 218] width 218 height 45
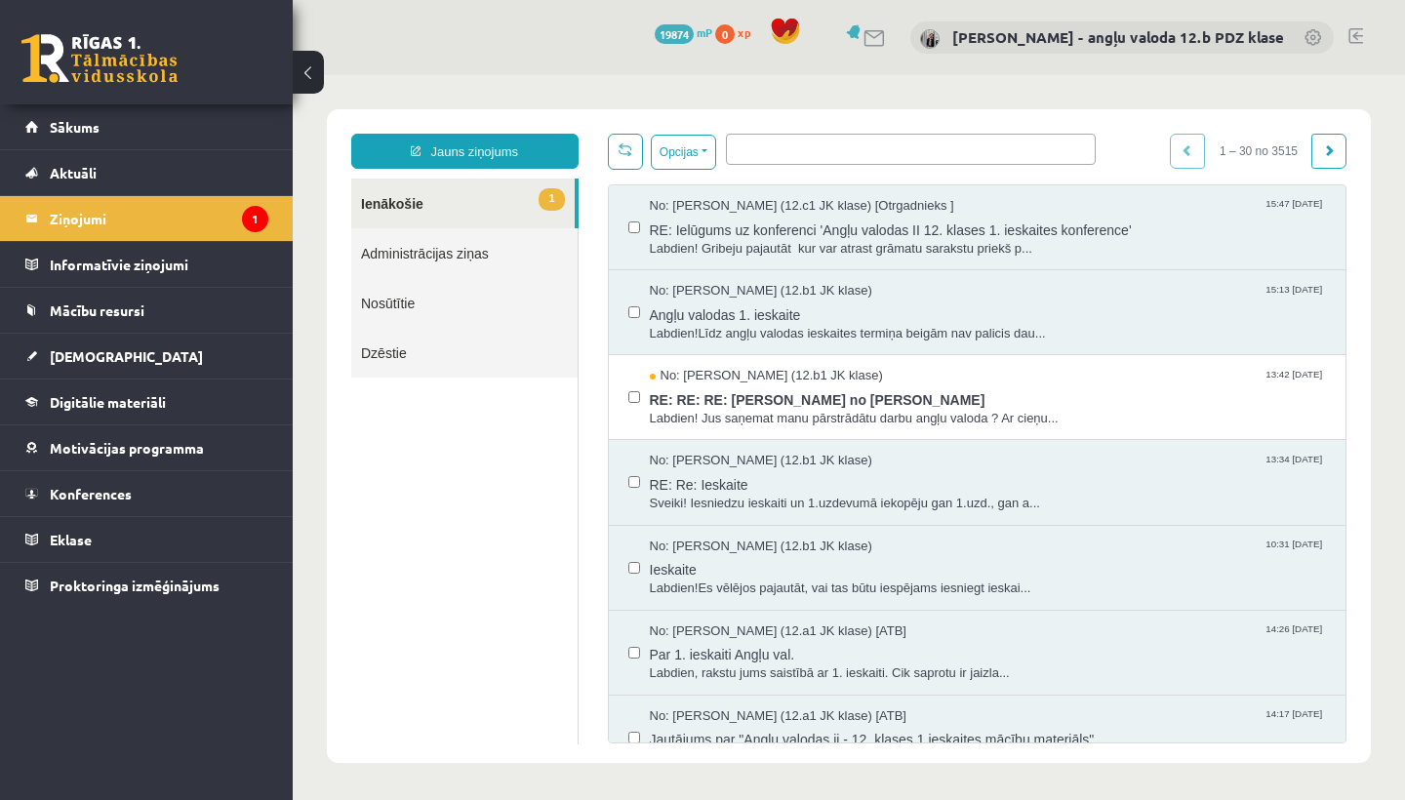
click at [474, 150] on link "Jauns ziņojums" at bounding box center [464, 151] width 227 height 35
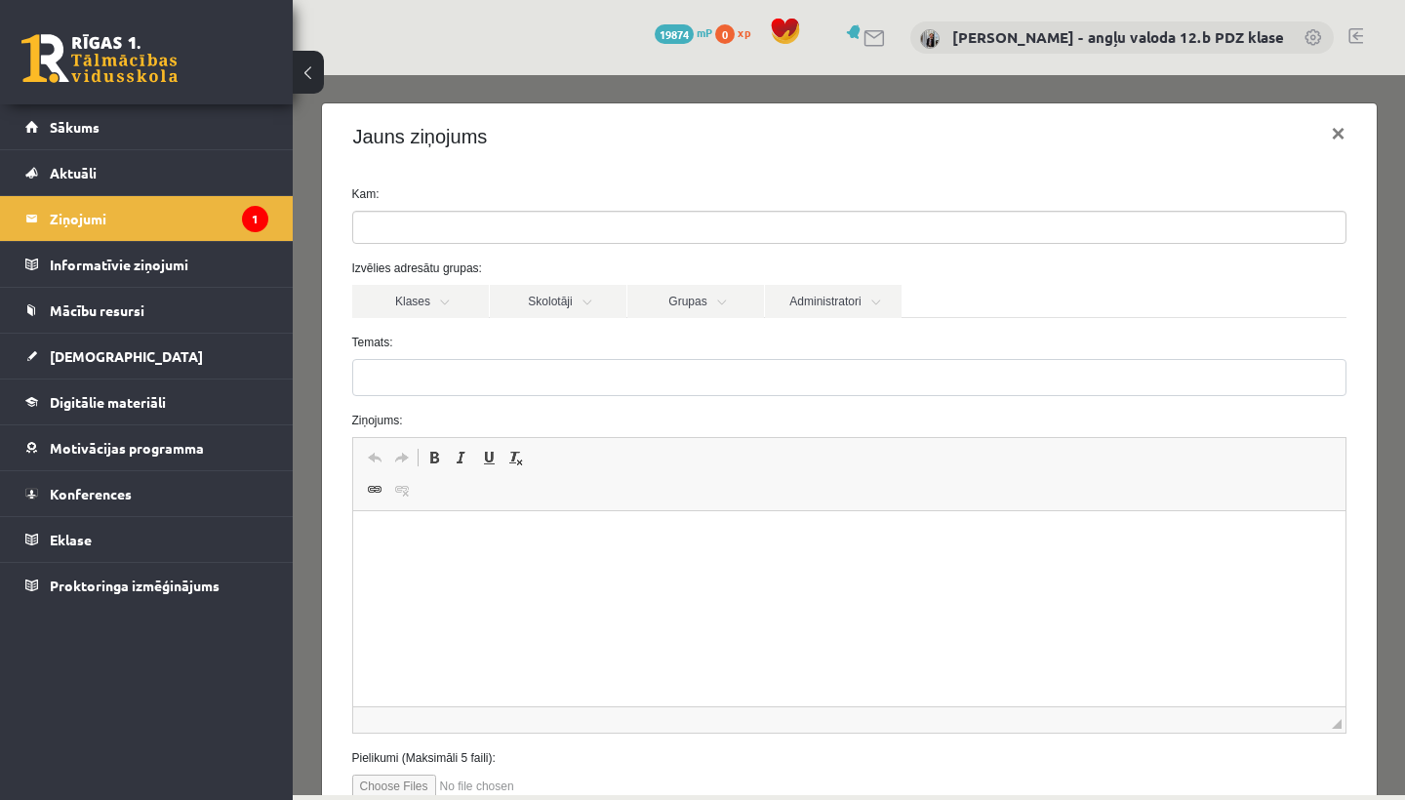
click at [536, 215] on ul at bounding box center [849, 227] width 992 height 31
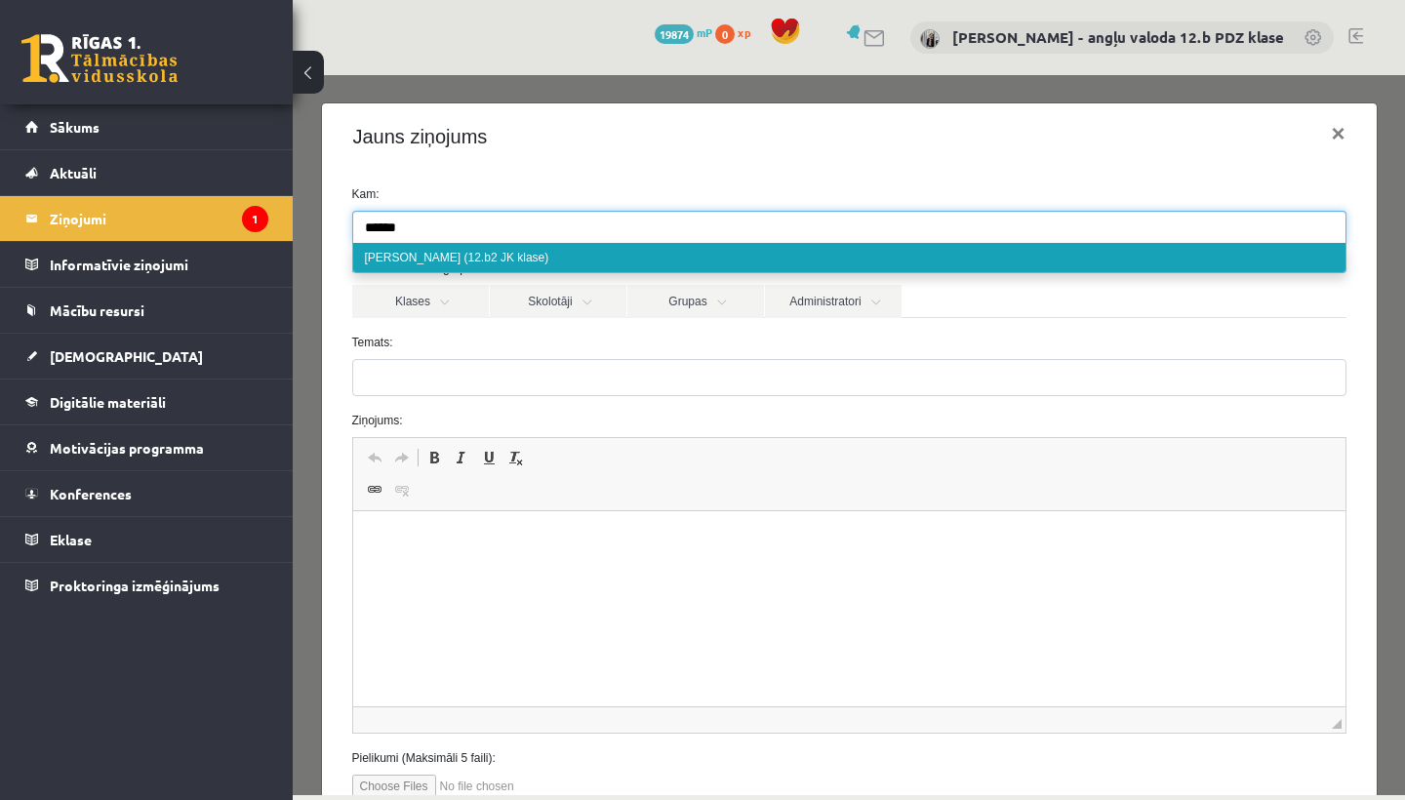
type input "******"
select select "*****"
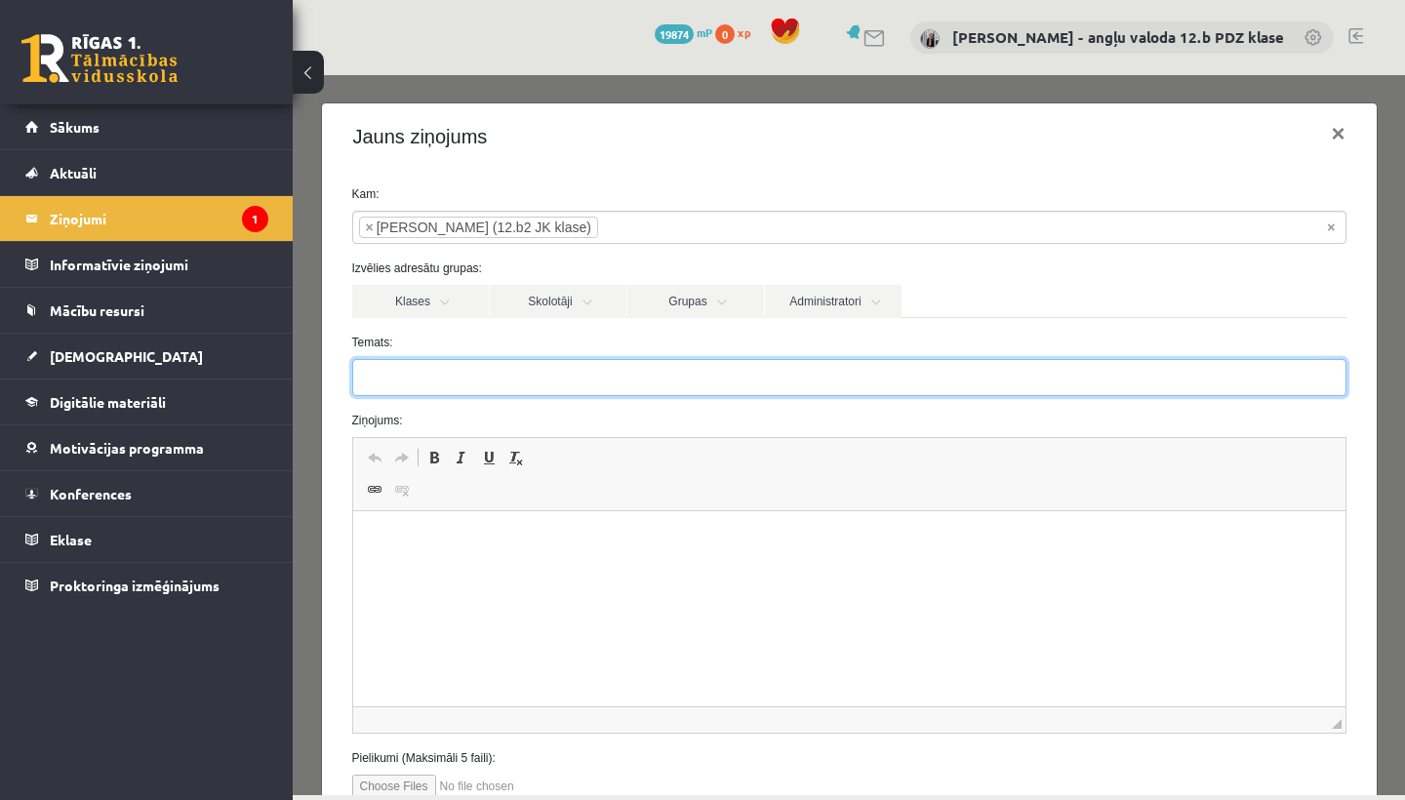
click at [398, 386] on input "Temats:" at bounding box center [849, 377] width 994 height 37
type input "**********"
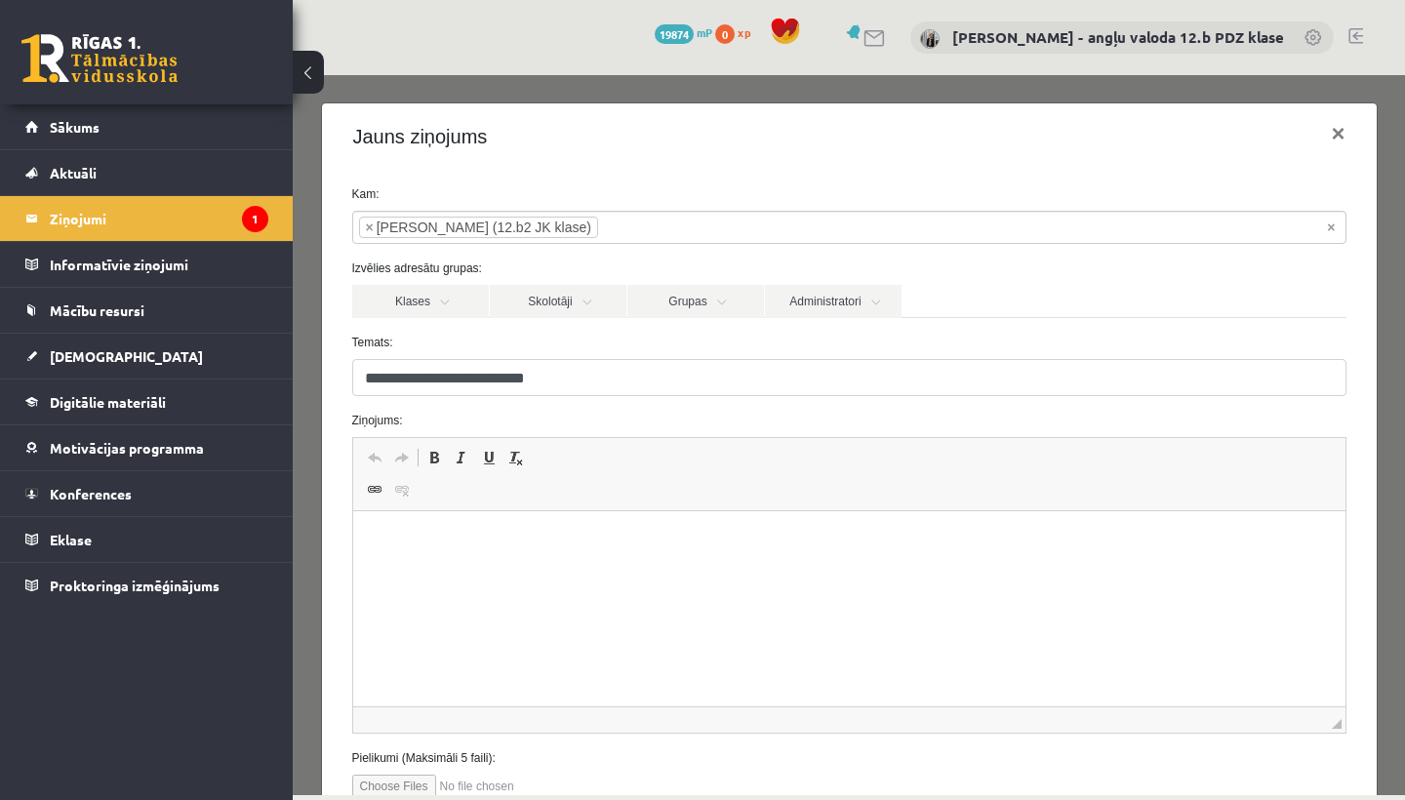
click at [386, 544] on p "Rich Text Editor, wiswyg-editor-47433869486060-1758358974-864" at bounding box center [848, 541] width 953 height 20
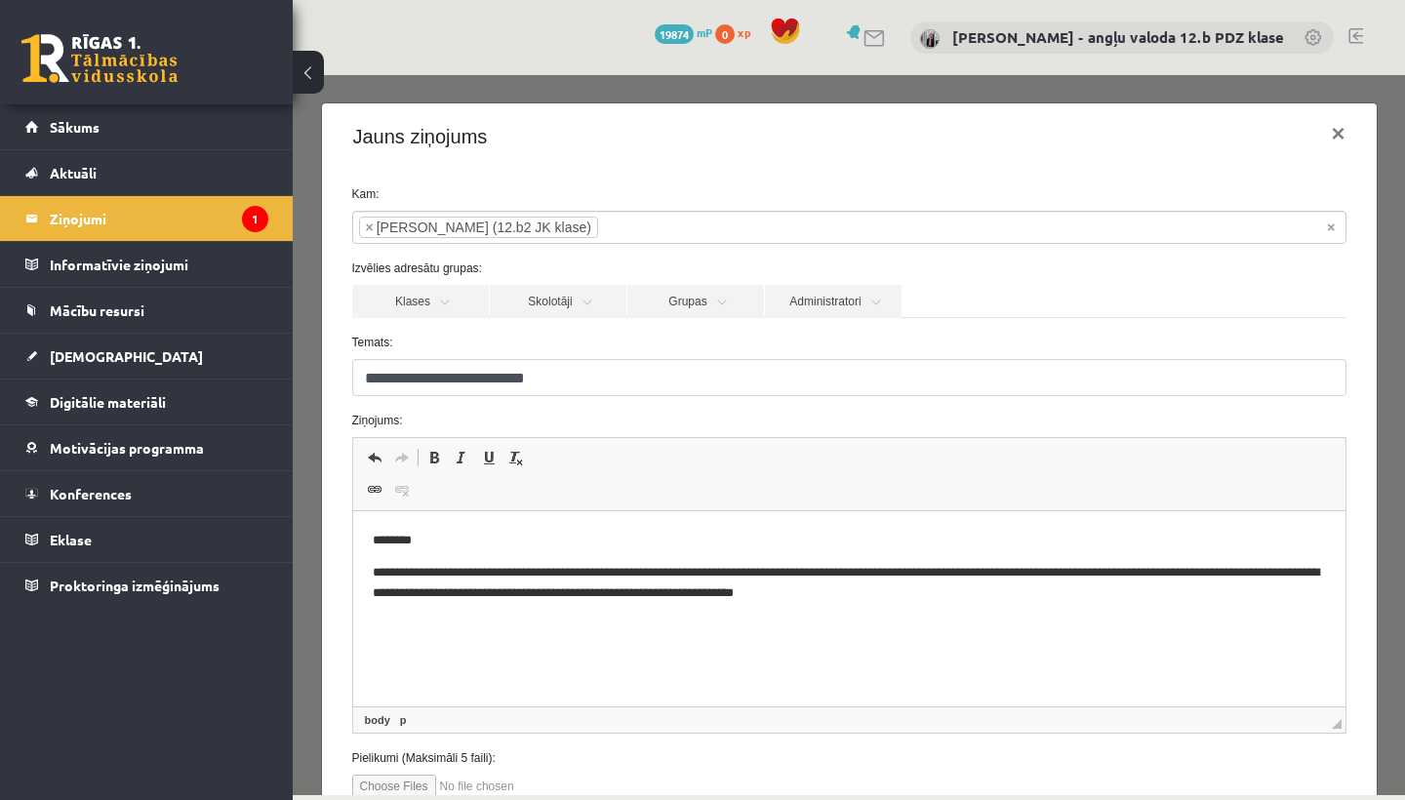
click at [434, 575] on p "**********" at bounding box center [848, 582] width 953 height 39
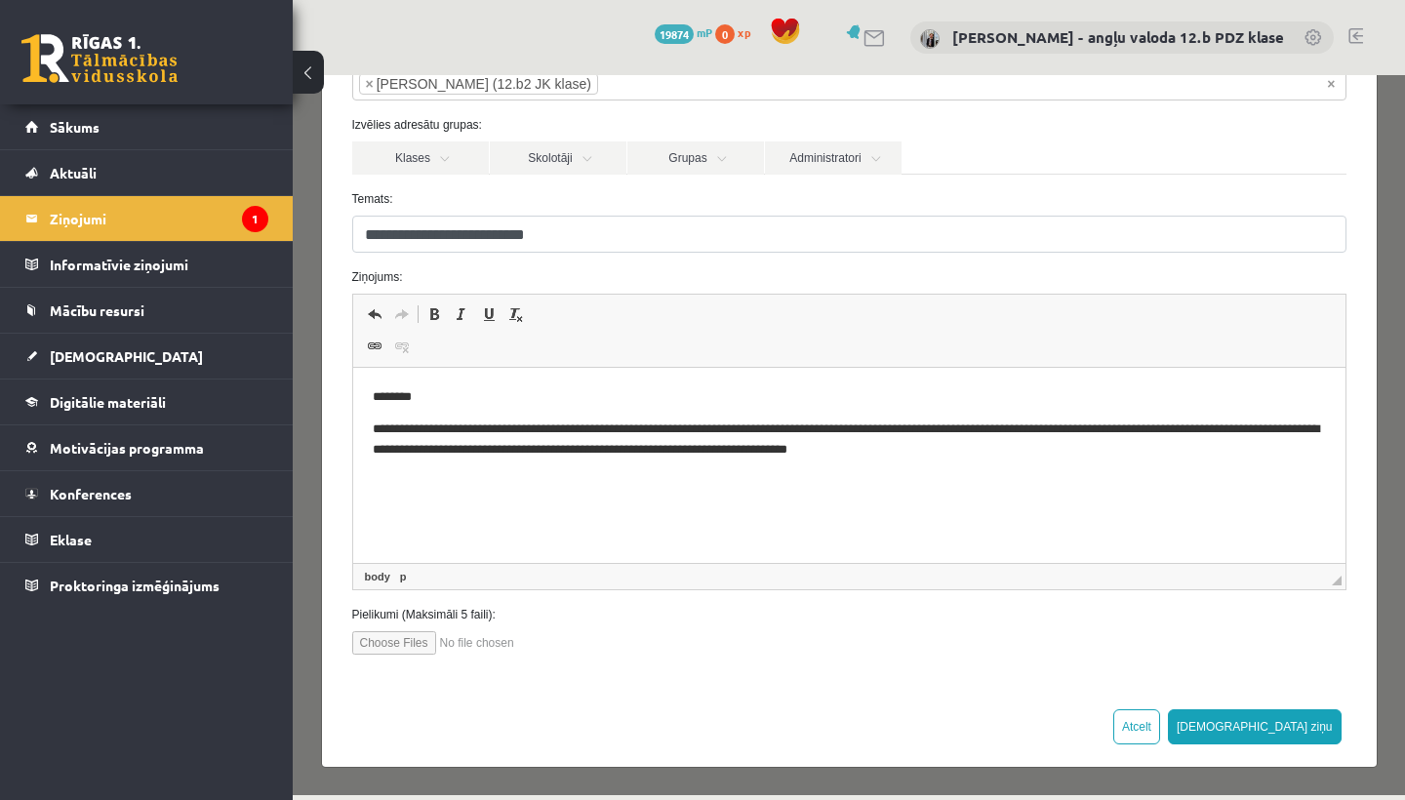
scroll to position [142, 0]
click at [396, 645] on input "file" at bounding box center [462, 643] width 221 height 23
type input "**********"
click at [1310, 729] on button "[DEMOGRAPHIC_DATA] ziņu" at bounding box center [1255, 727] width 174 height 35
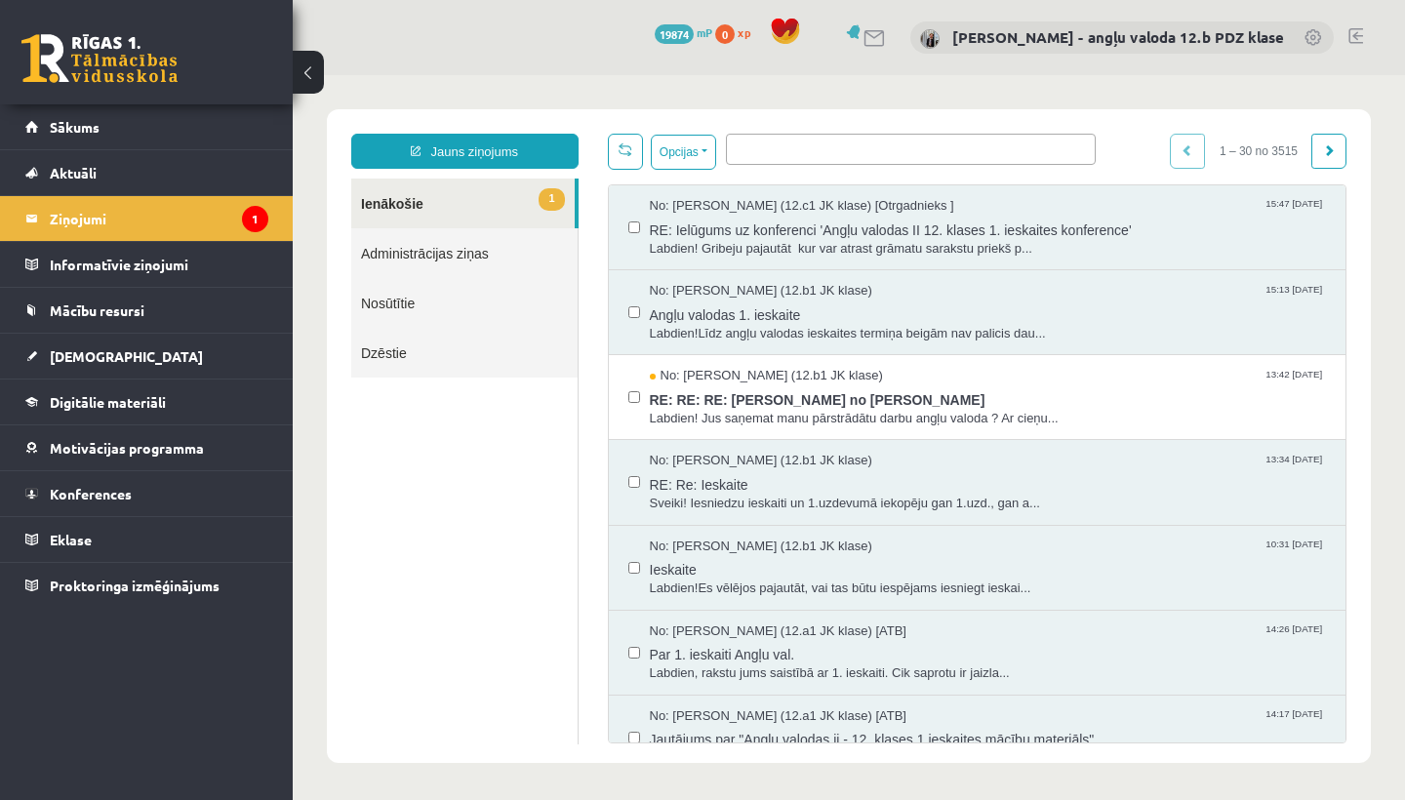
scroll to position [0, 0]
click at [85, 355] on span "[DEMOGRAPHIC_DATA]" at bounding box center [126, 356] width 153 height 18
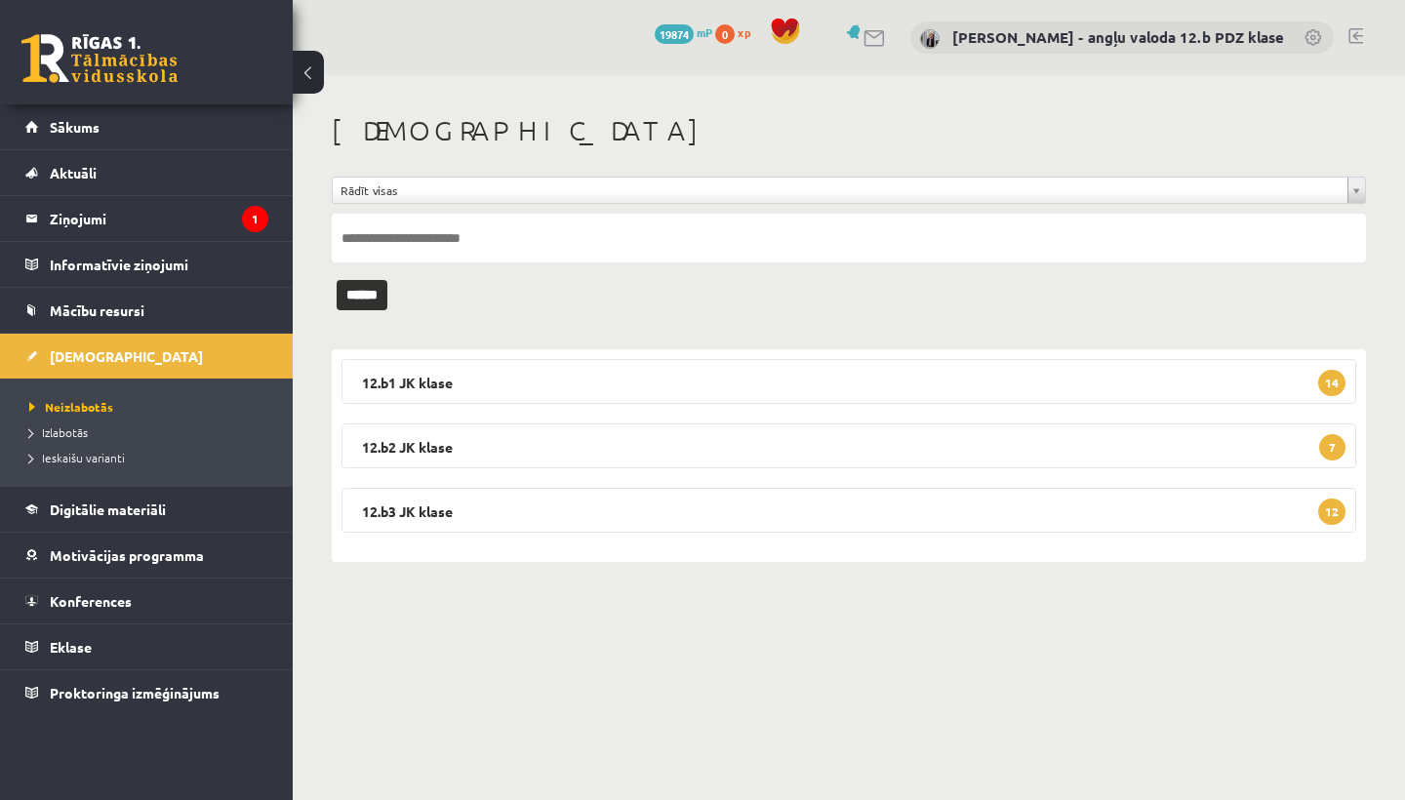
click at [465, 451] on legend "12.b2 JK klase 7" at bounding box center [848, 445] width 1014 height 45
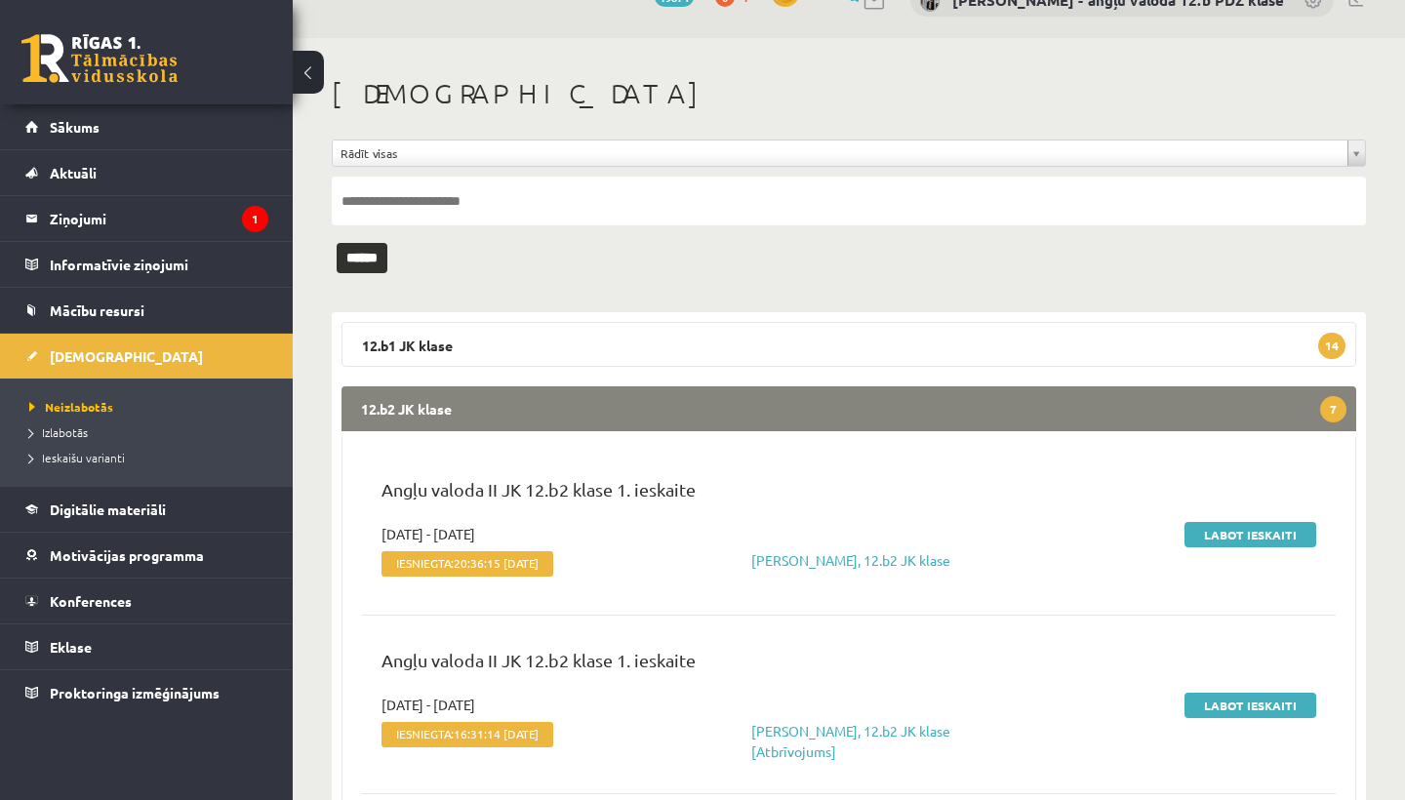
scroll to position [57, 0]
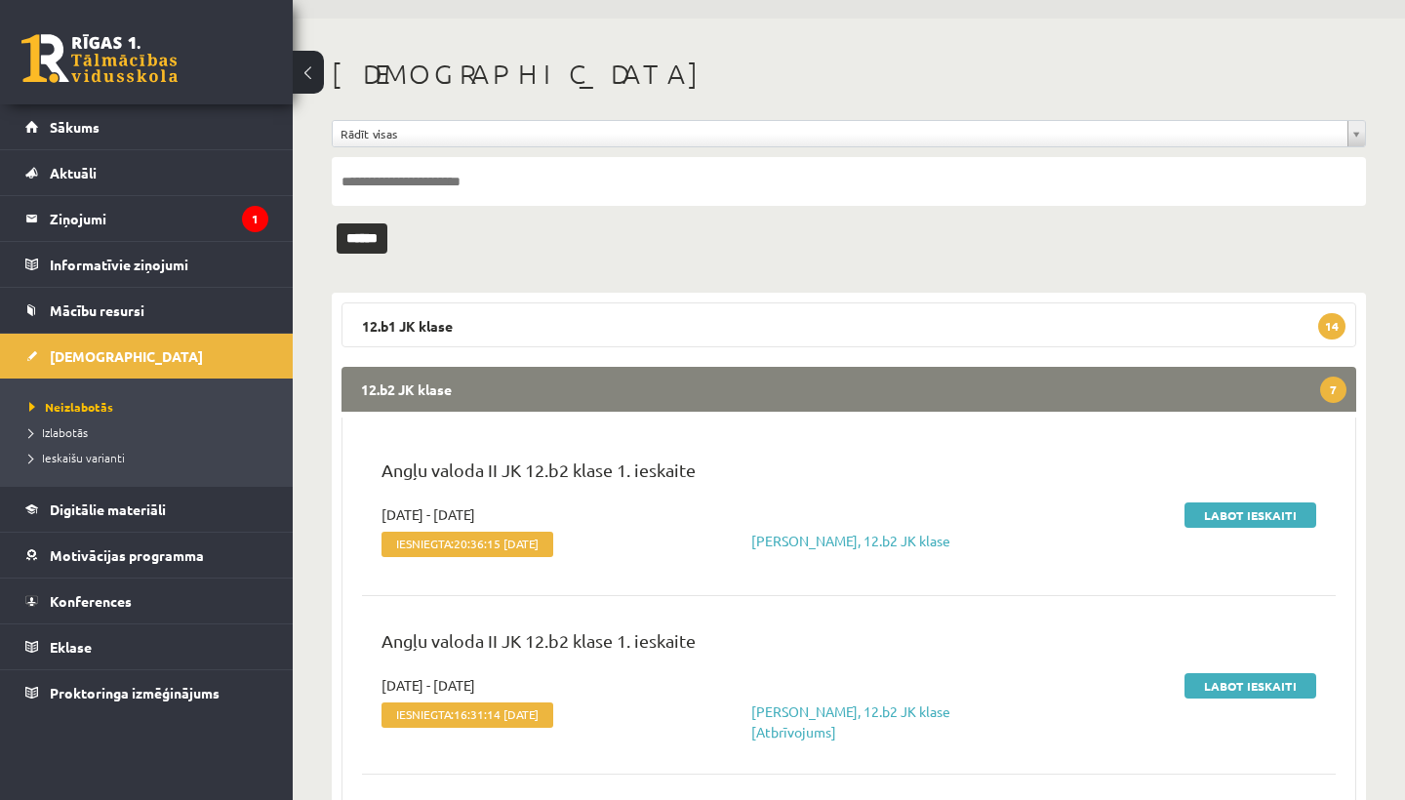
click at [1261, 512] on link "Labot ieskaiti" at bounding box center [1250, 514] width 132 height 25
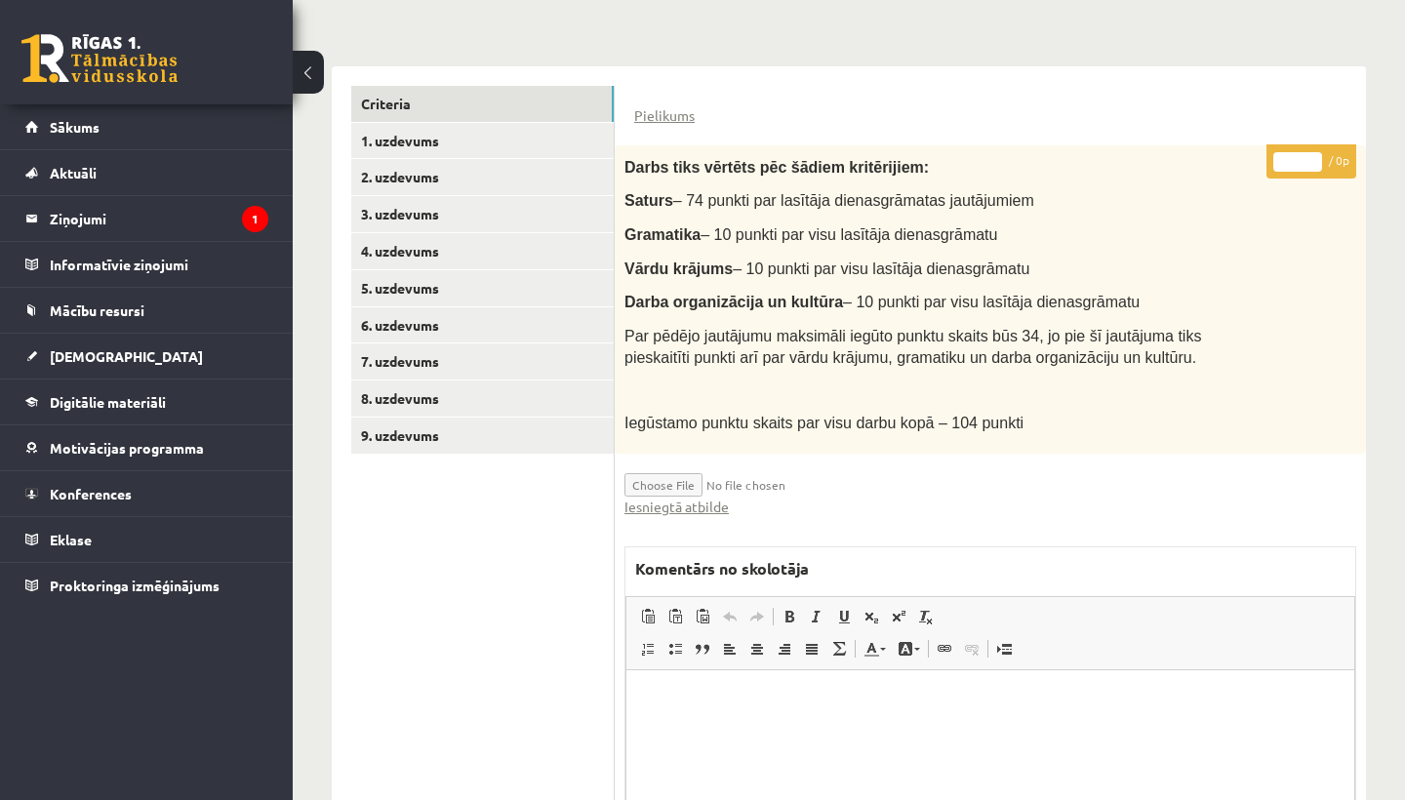
click at [695, 496] on link "Iesniegtā atbilde" at bounding box center [676, 506] width 104 height 20
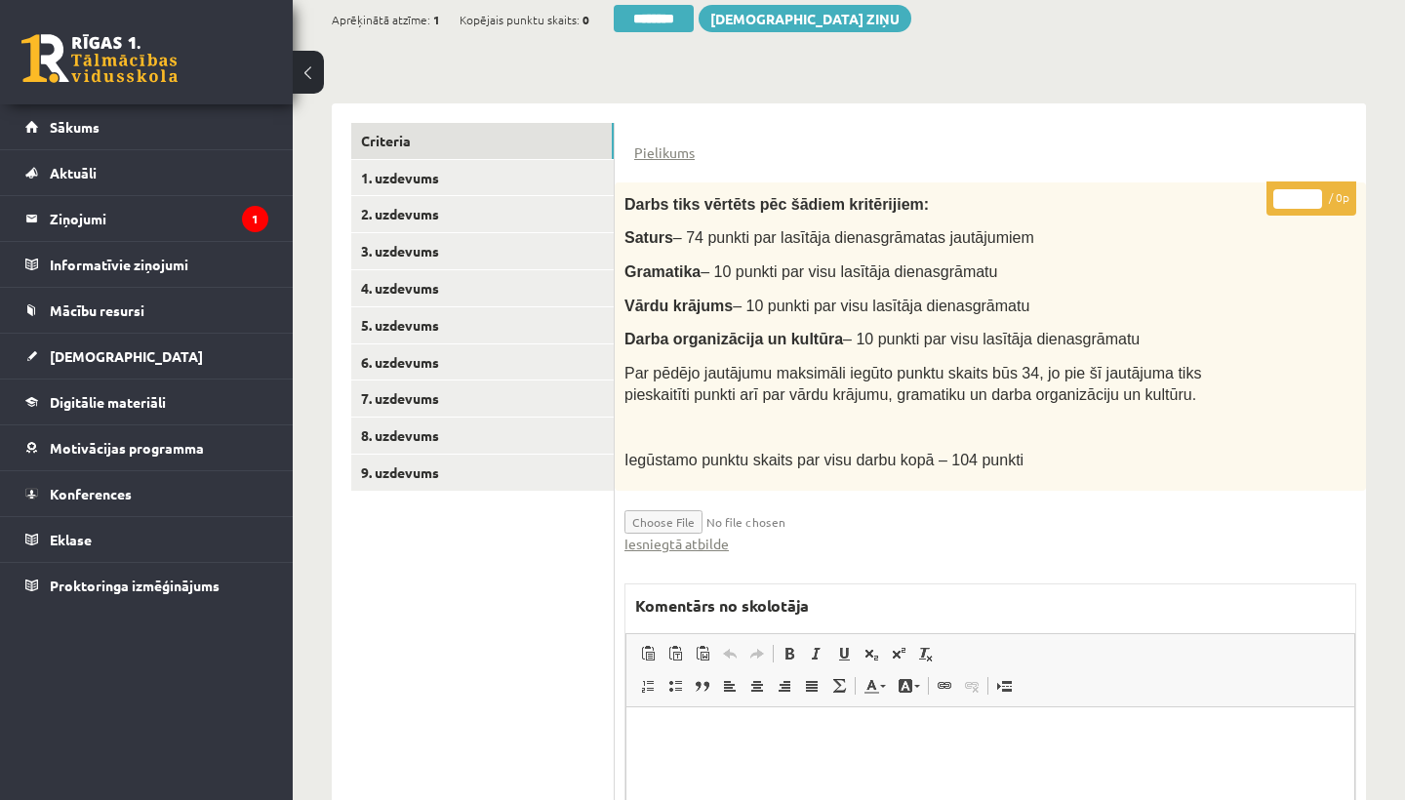
scroll to position [182, 0]
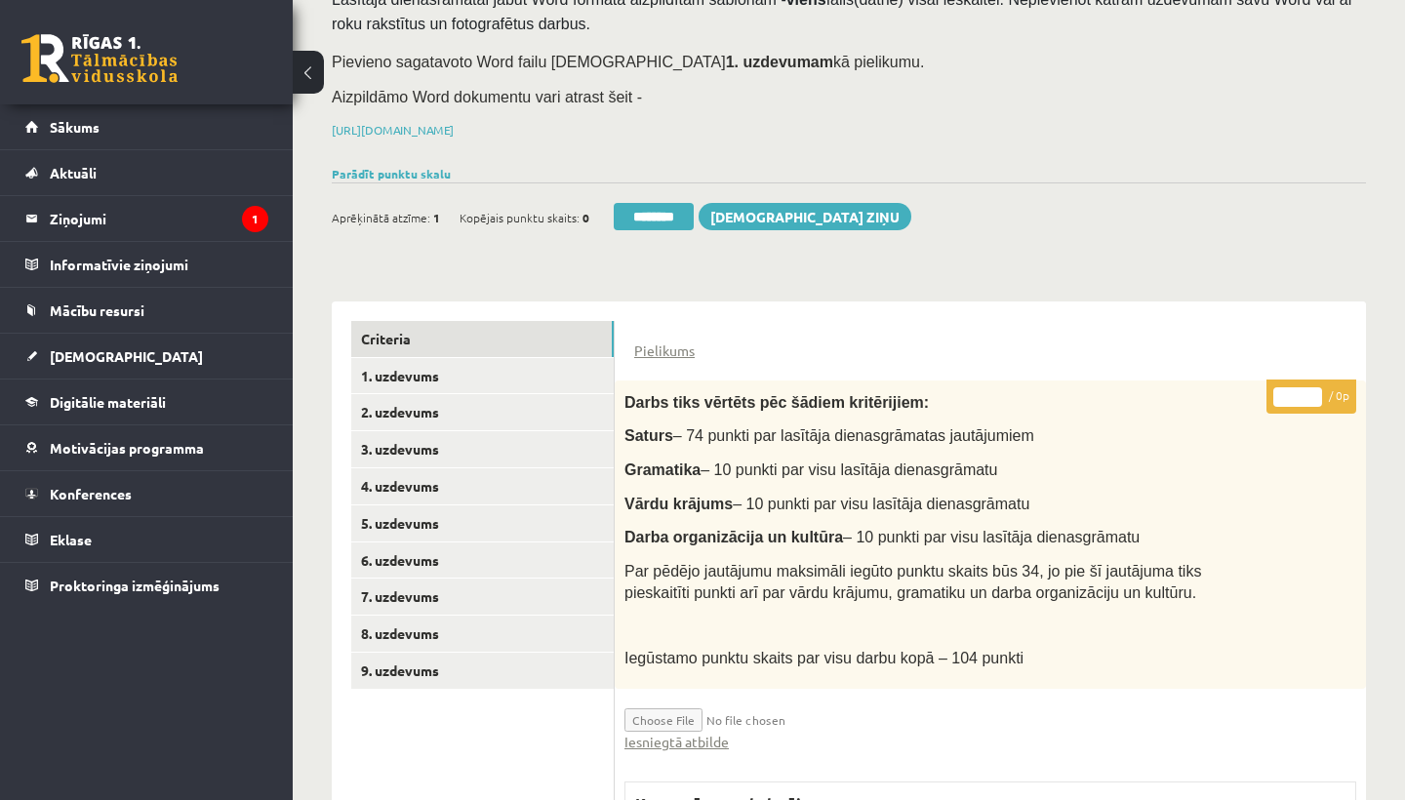
click at [441, 368] on link "1. uzdevums" at bounding box center [482, 376] width 262 height 36
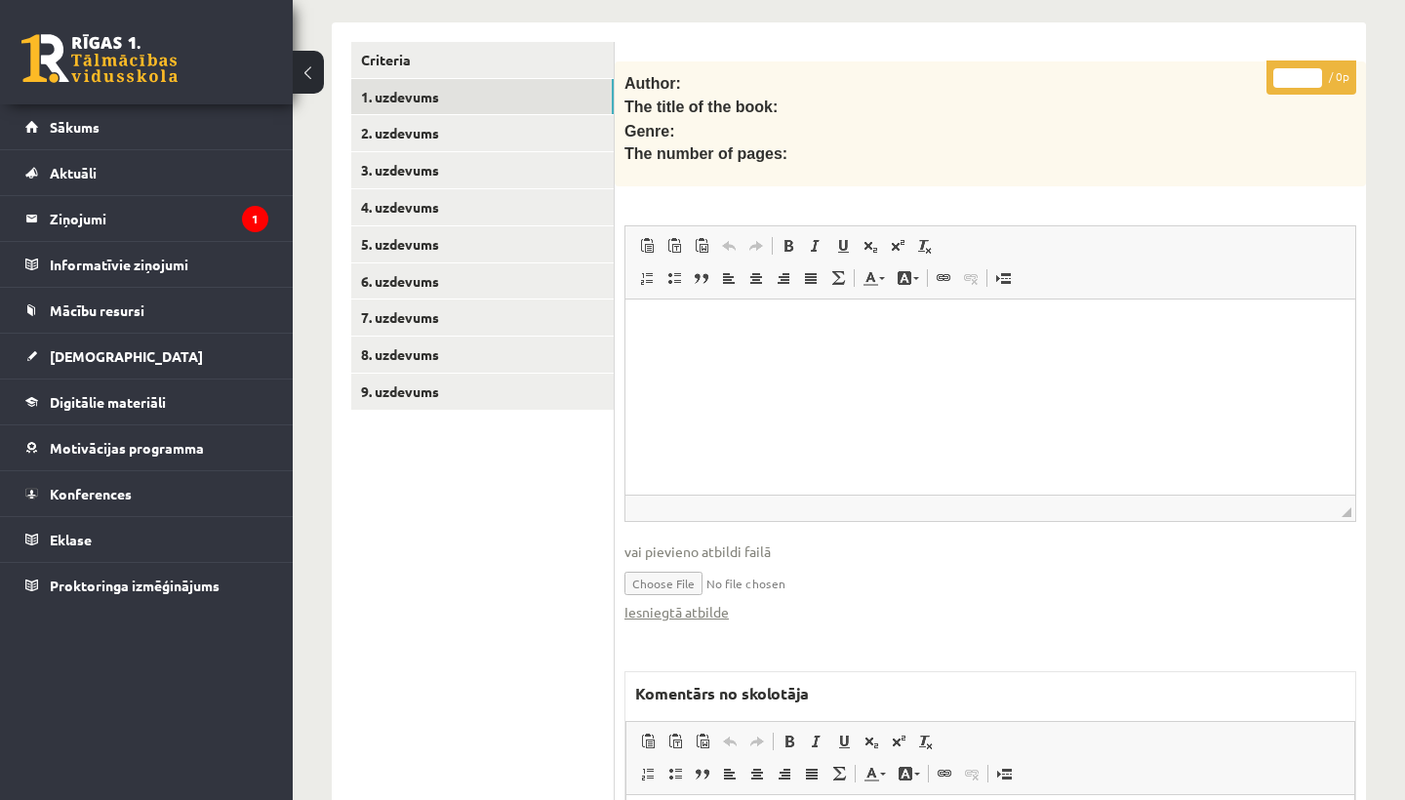
scroll to position [533, 0]
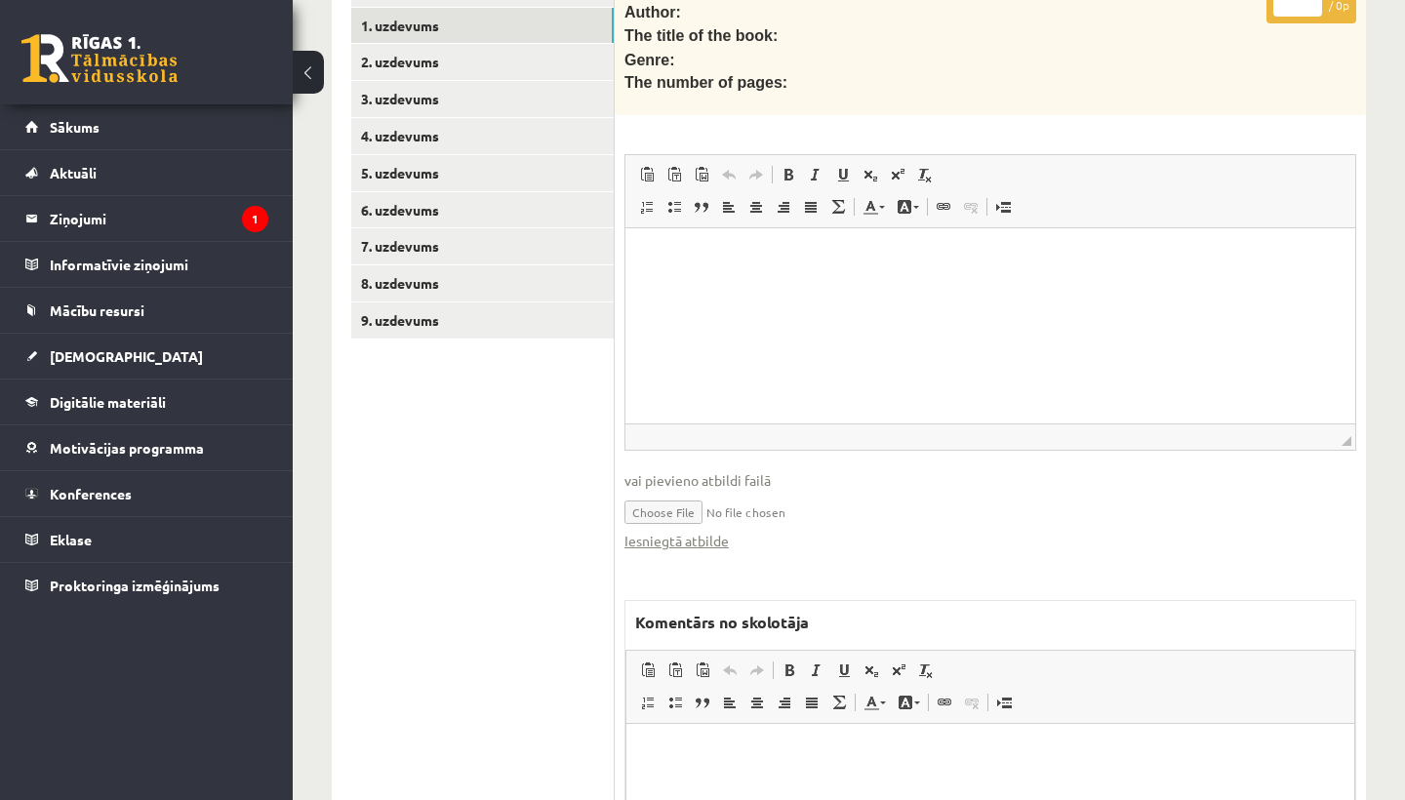
click at [697, 531] on link "Iesniegtā atbilde" at bounding box center [676, 541] width 104 height 20
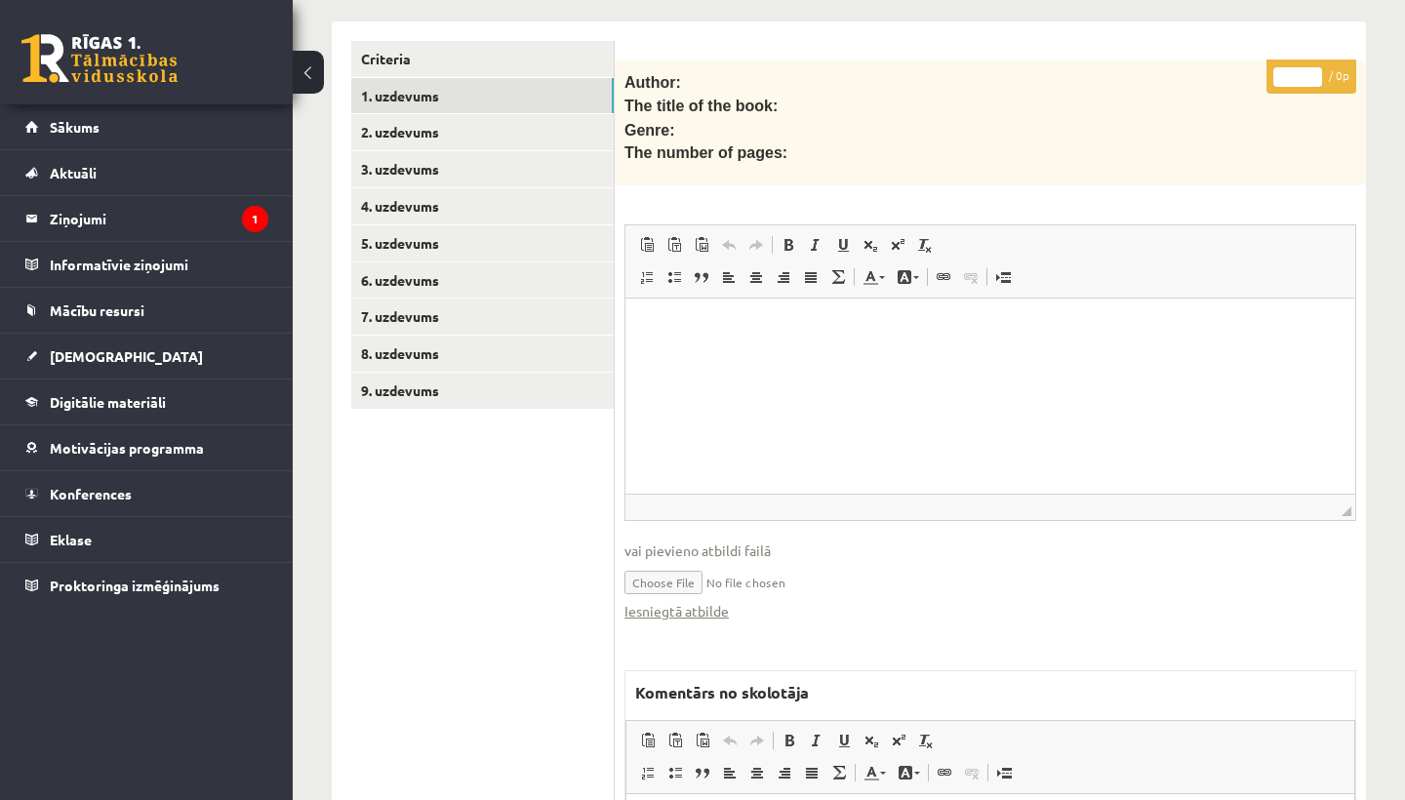
scroll to position [429, 0]
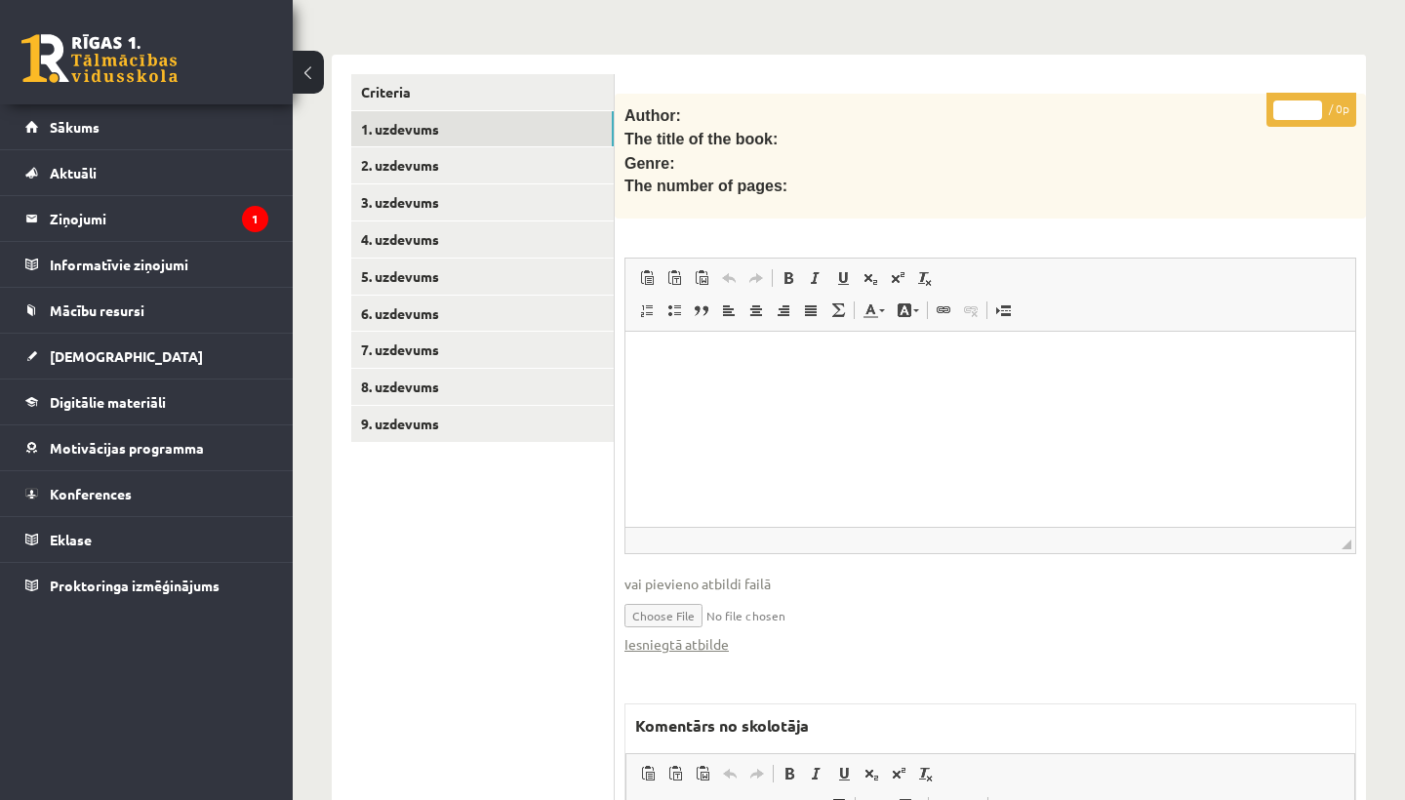
click at [732, 391] on html at bounding box center [990, 362] width 730 height 60
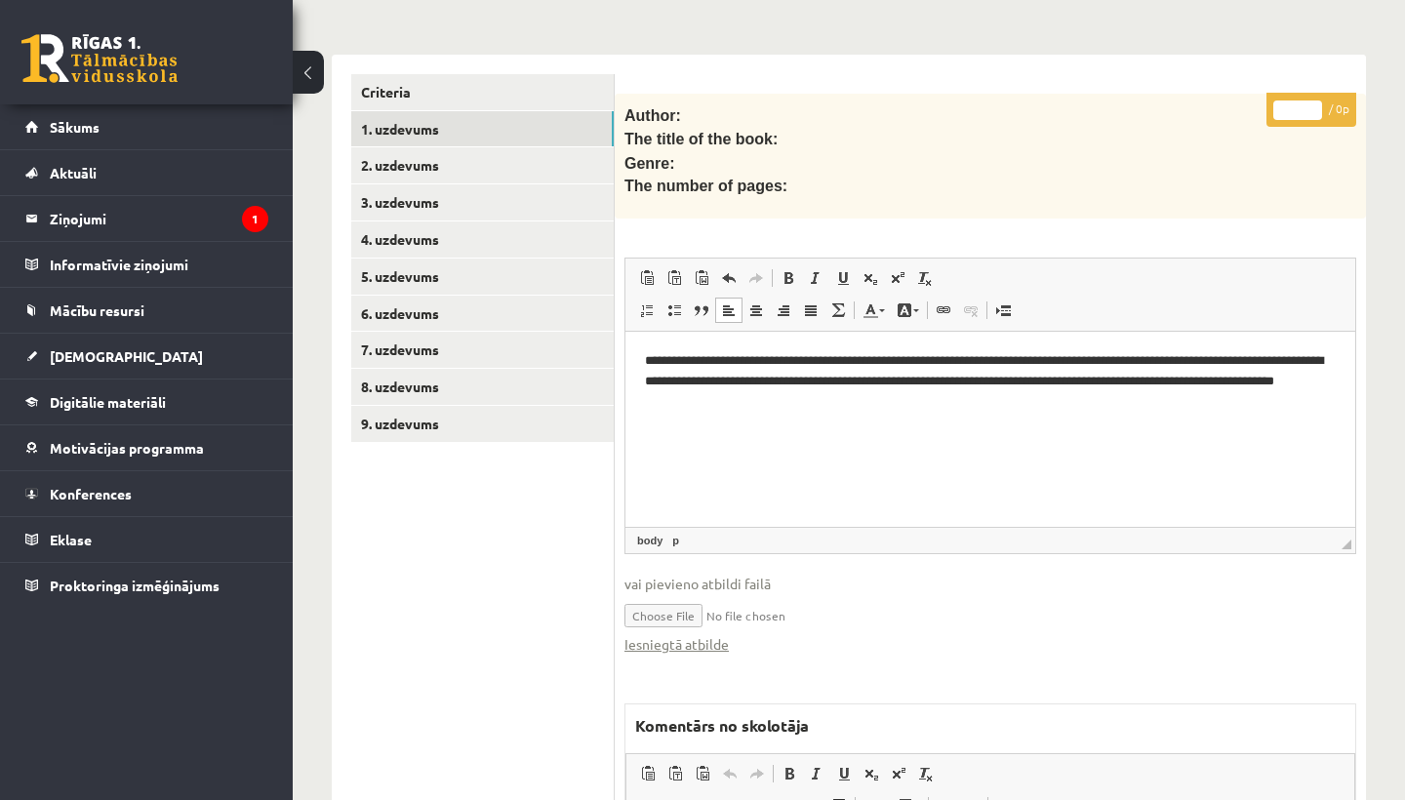
click at [662, 605] on input "file" at bounding box center [990, 614] width 732 height 40
type input "**********"
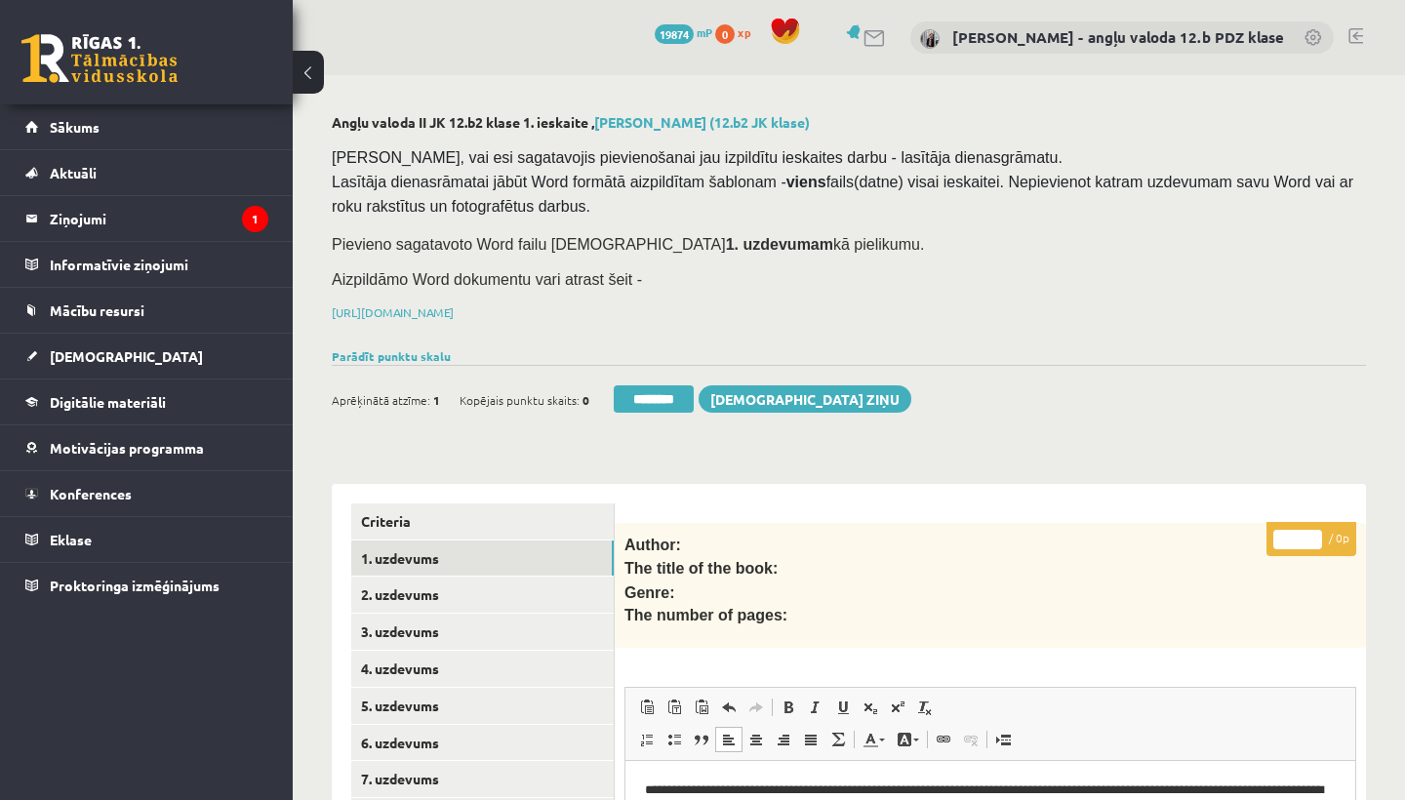
scroll to position [0, 0]
click at [386, 554] on link "1. uzdevums" at bounding box center [482, 558] width 262 height 36
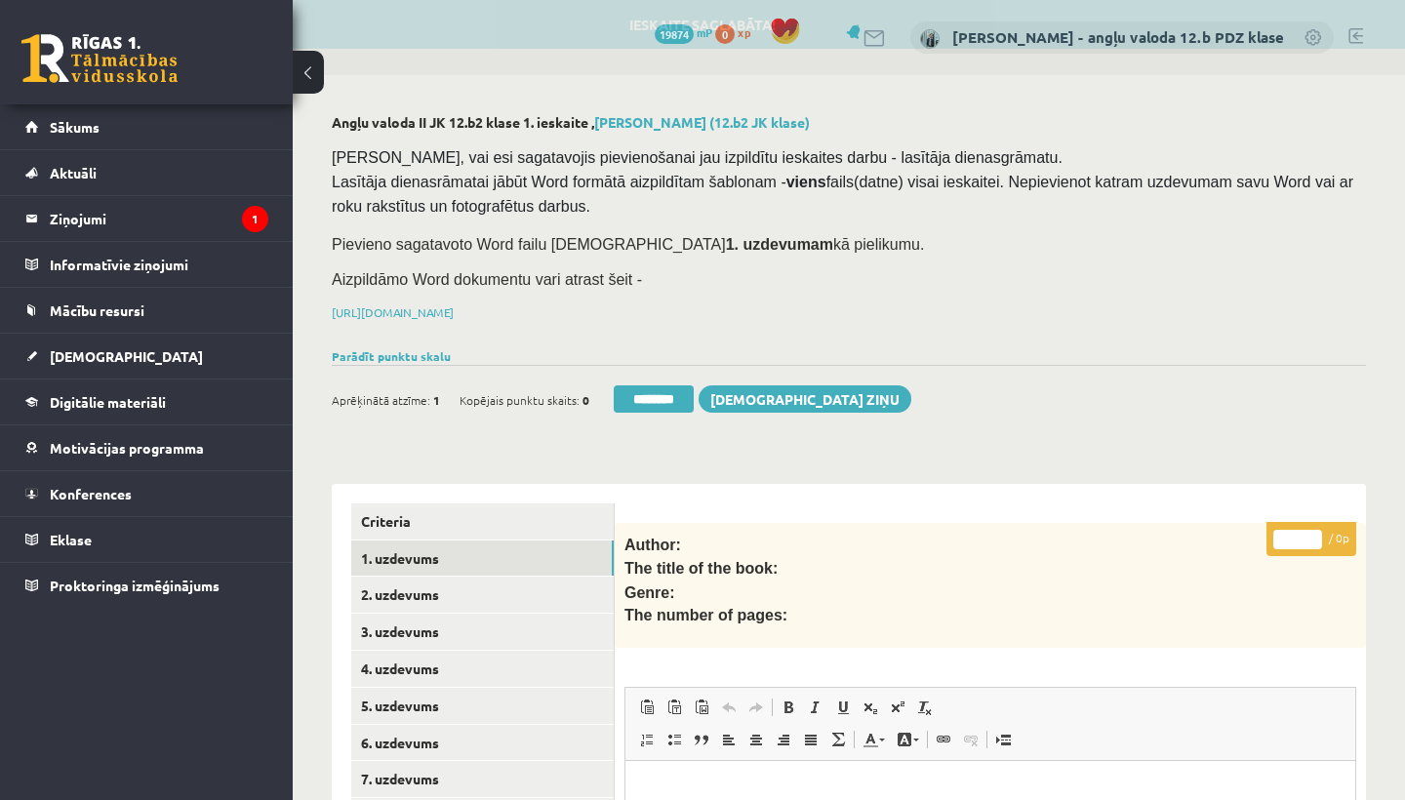
click at [663, 393] on input "********" at bounding box center [654, 398] width 80 height 27
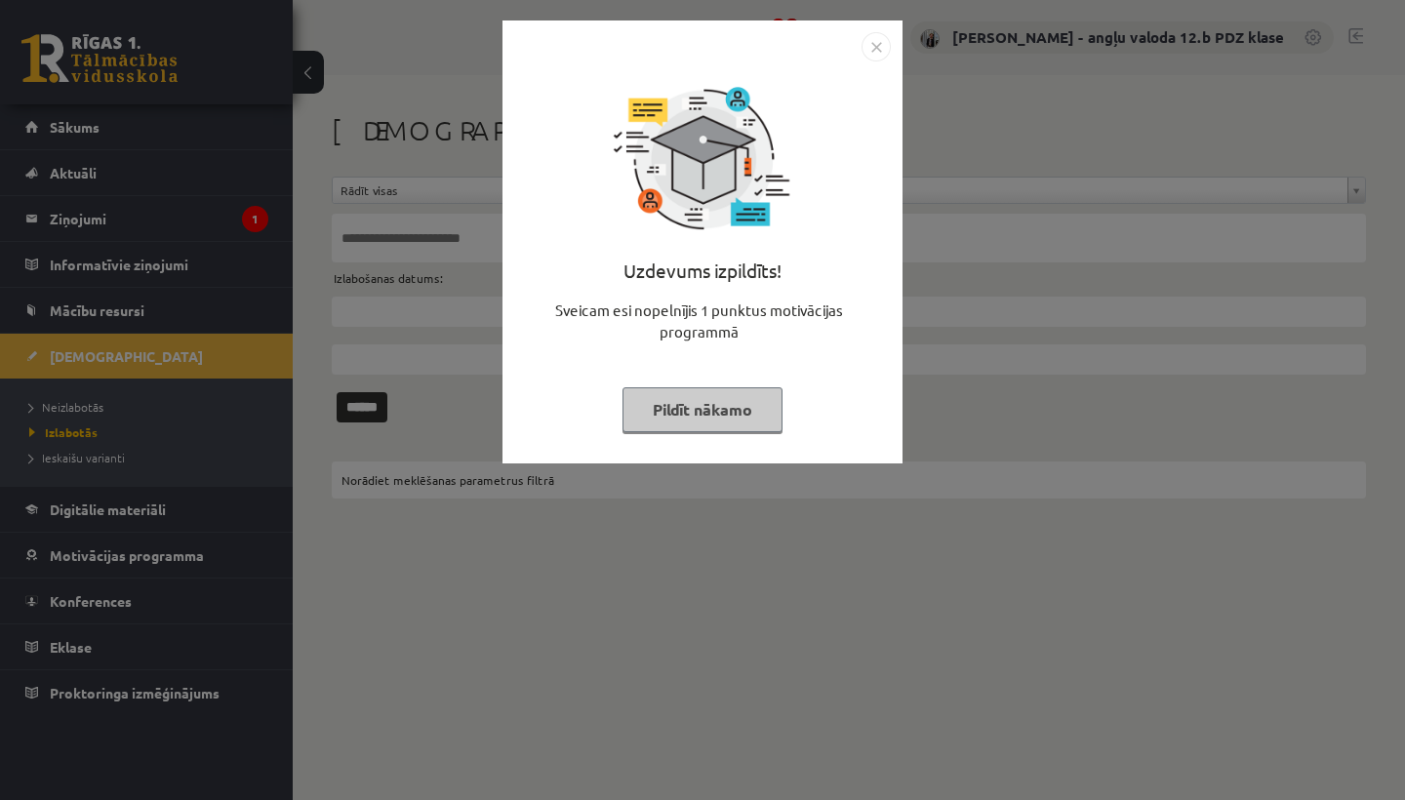
click at [875, 41] on img "Close" at bounding box center [875, 46] width 29 height 29
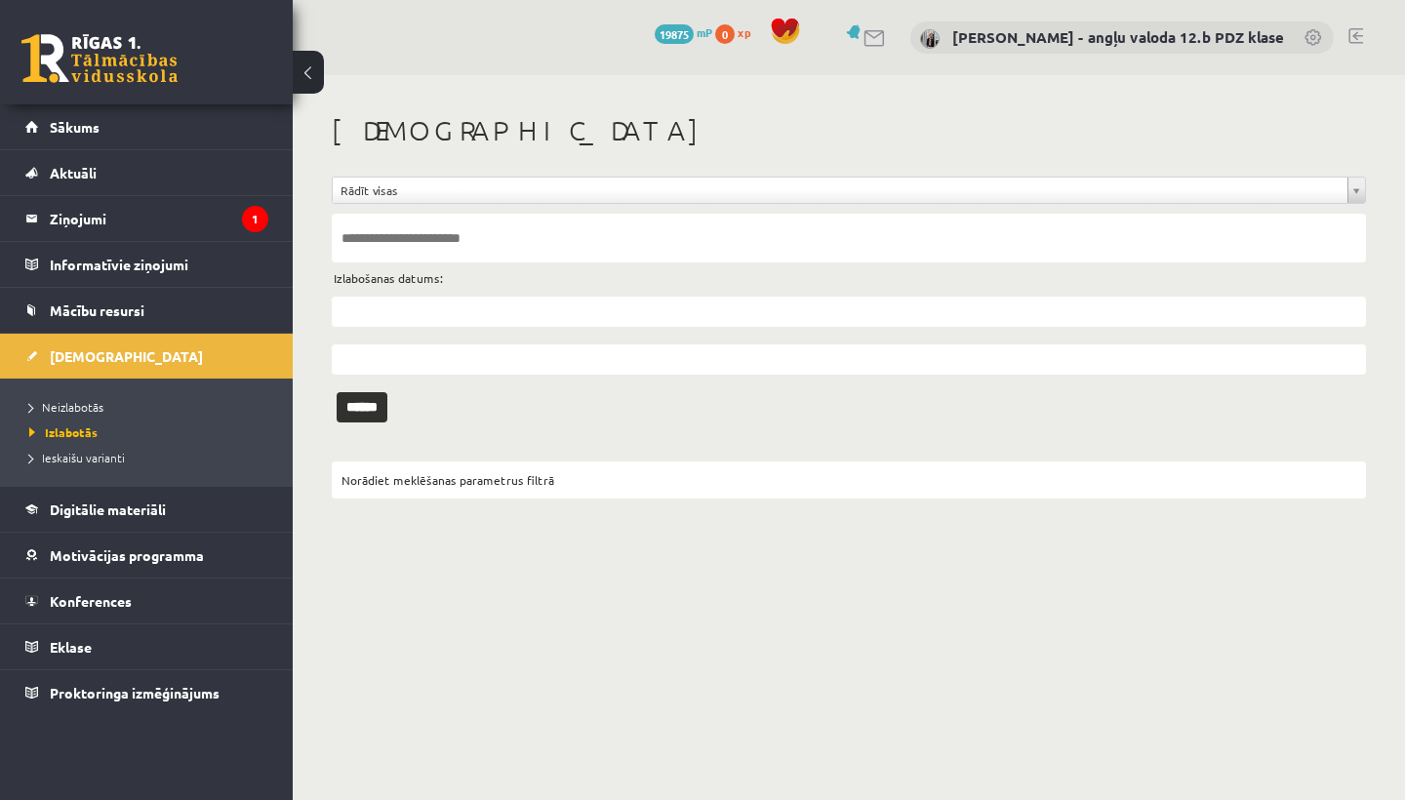
click at [88, 225] on legend "Ziņojumi 1" at bounding box center [159, 218] width 218 height 45
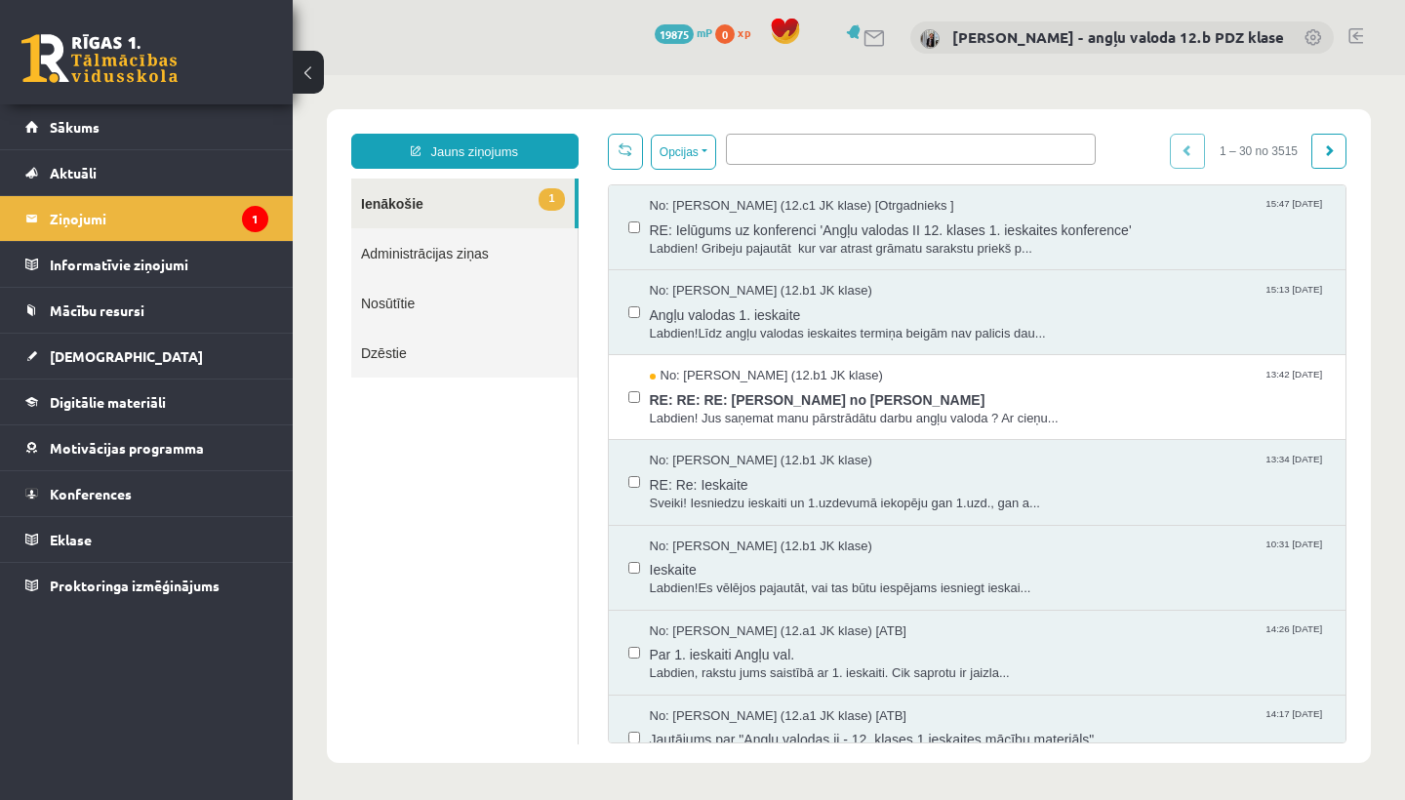
click at [494, 143] on link "Jauns ziņojums" at bounding box center [464, 151] width 227 height 35
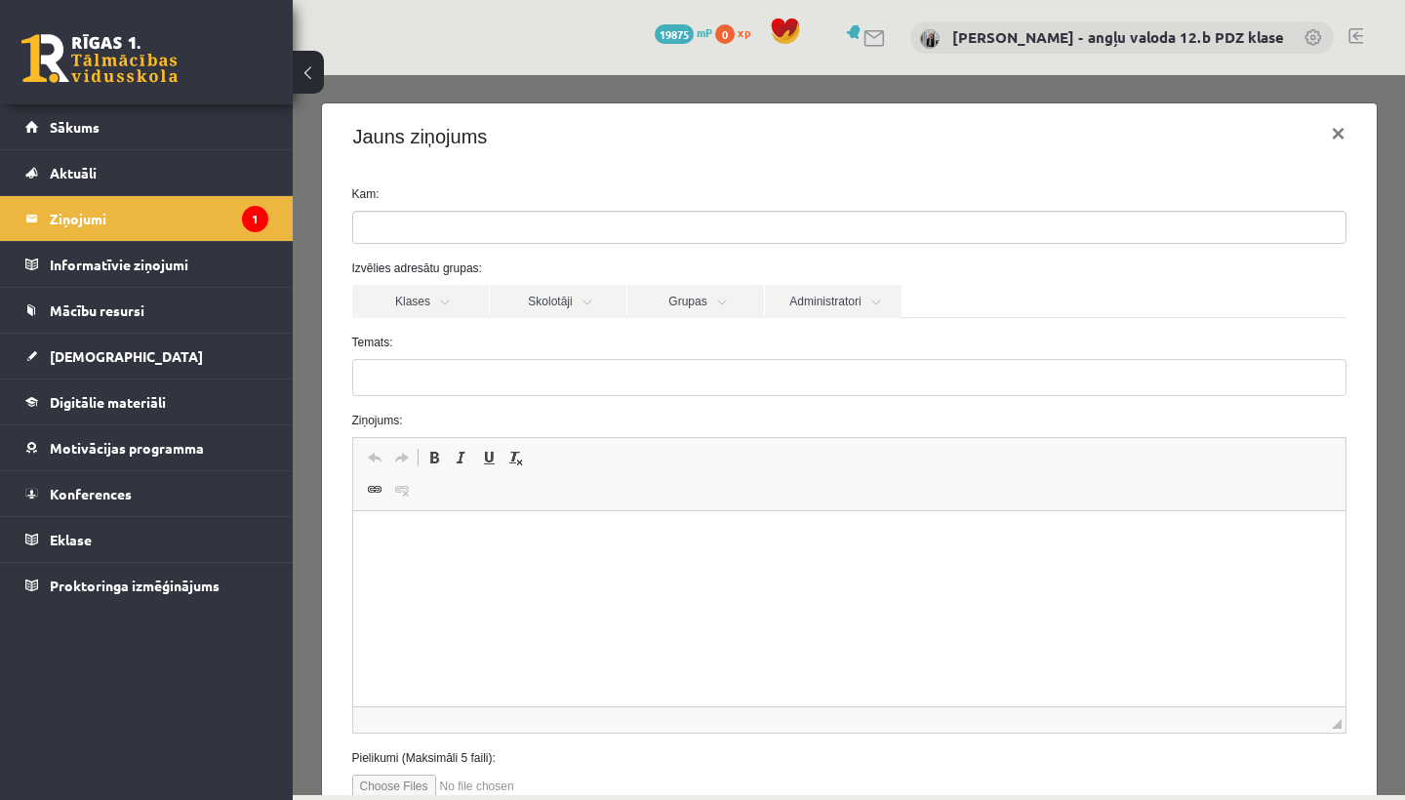
click at [433, 218] on ul at bounding box center [849, 227] width 992 height 31
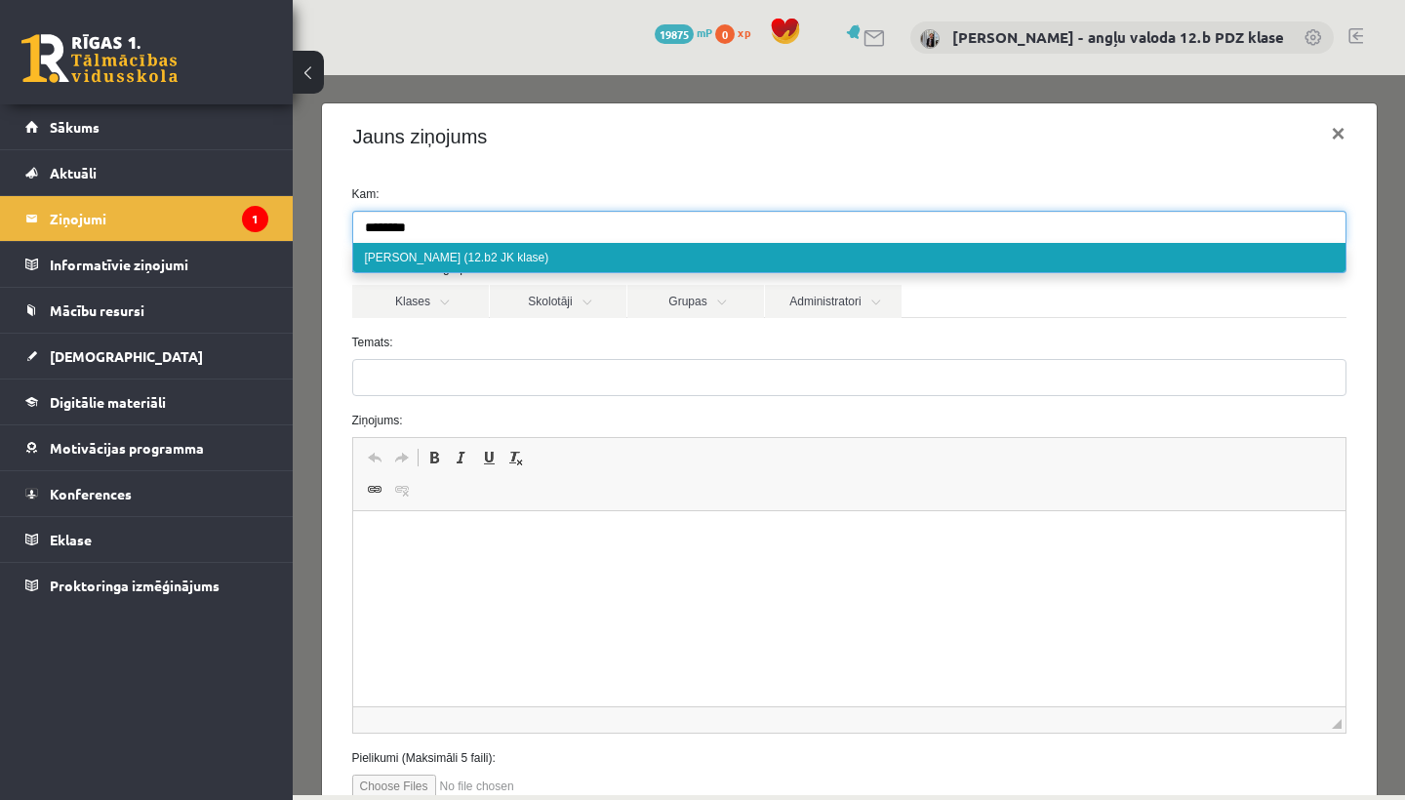
type input "********"
click at [456, 282] on div "Izvēlies adresātu grupas: Klases Skolotāji Grupas Administratori Absolventi Abs…" at bounding box center [848, 288] width 1023 height 59
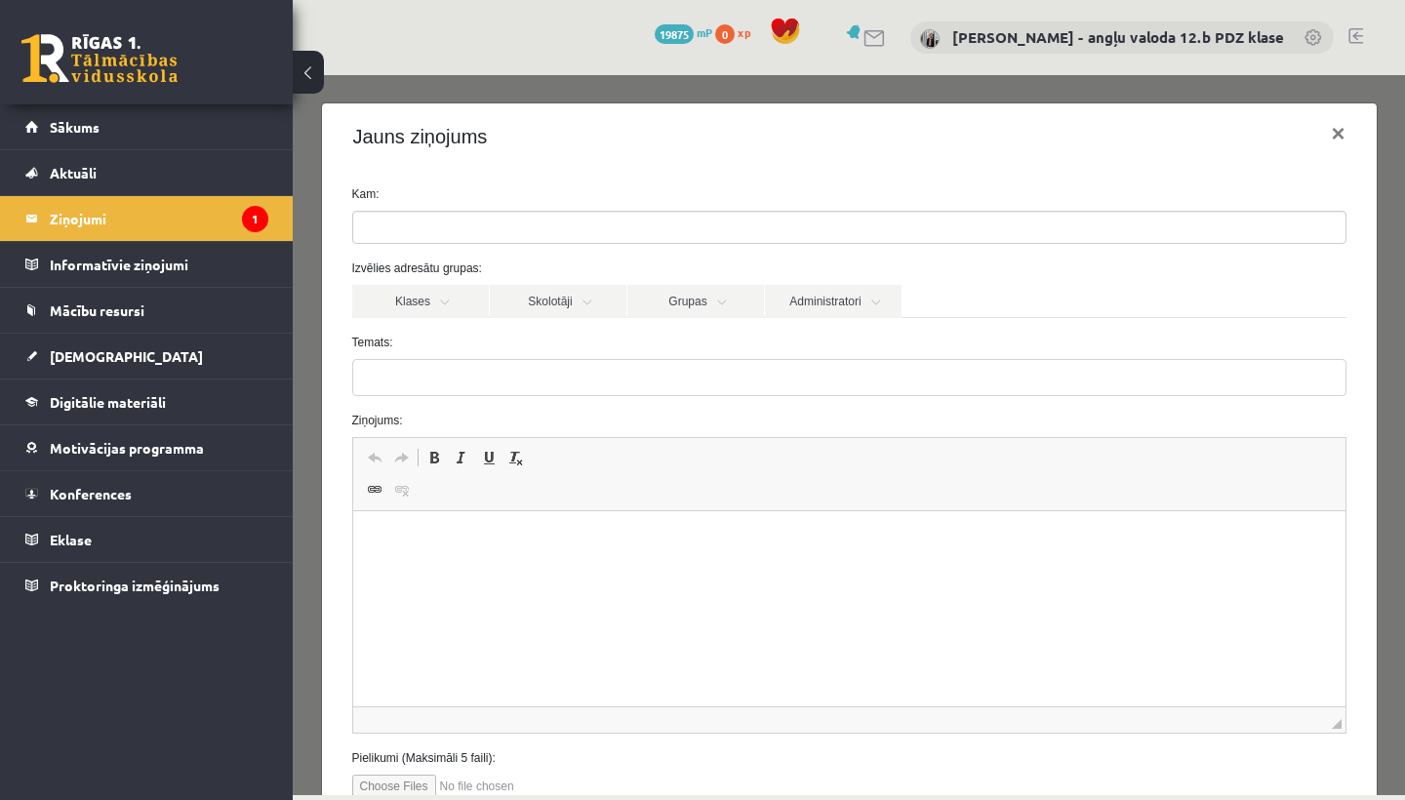
click at [406, 236] on input "search" at bounding box center [399, 227] width 93 height 31
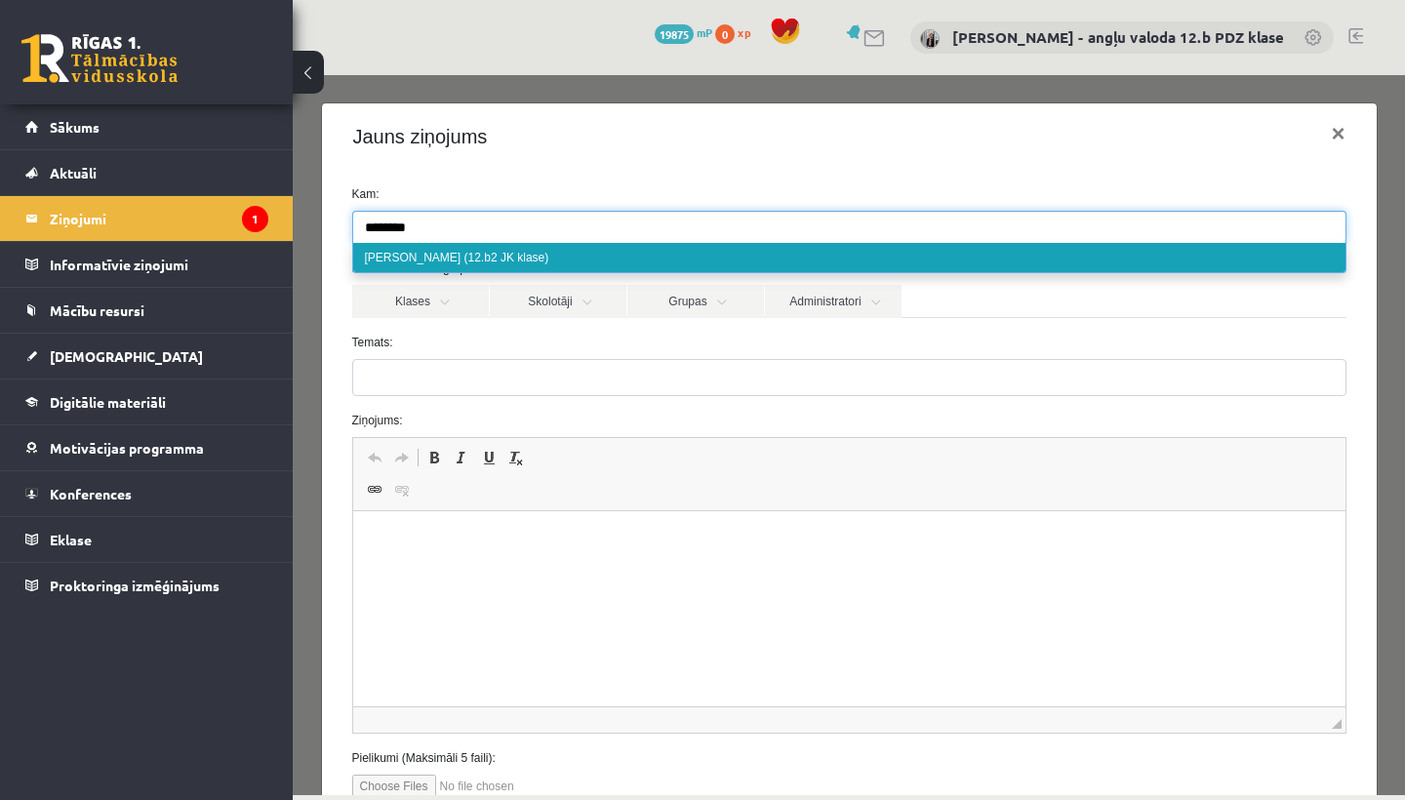
type input "********"
select select "*****"
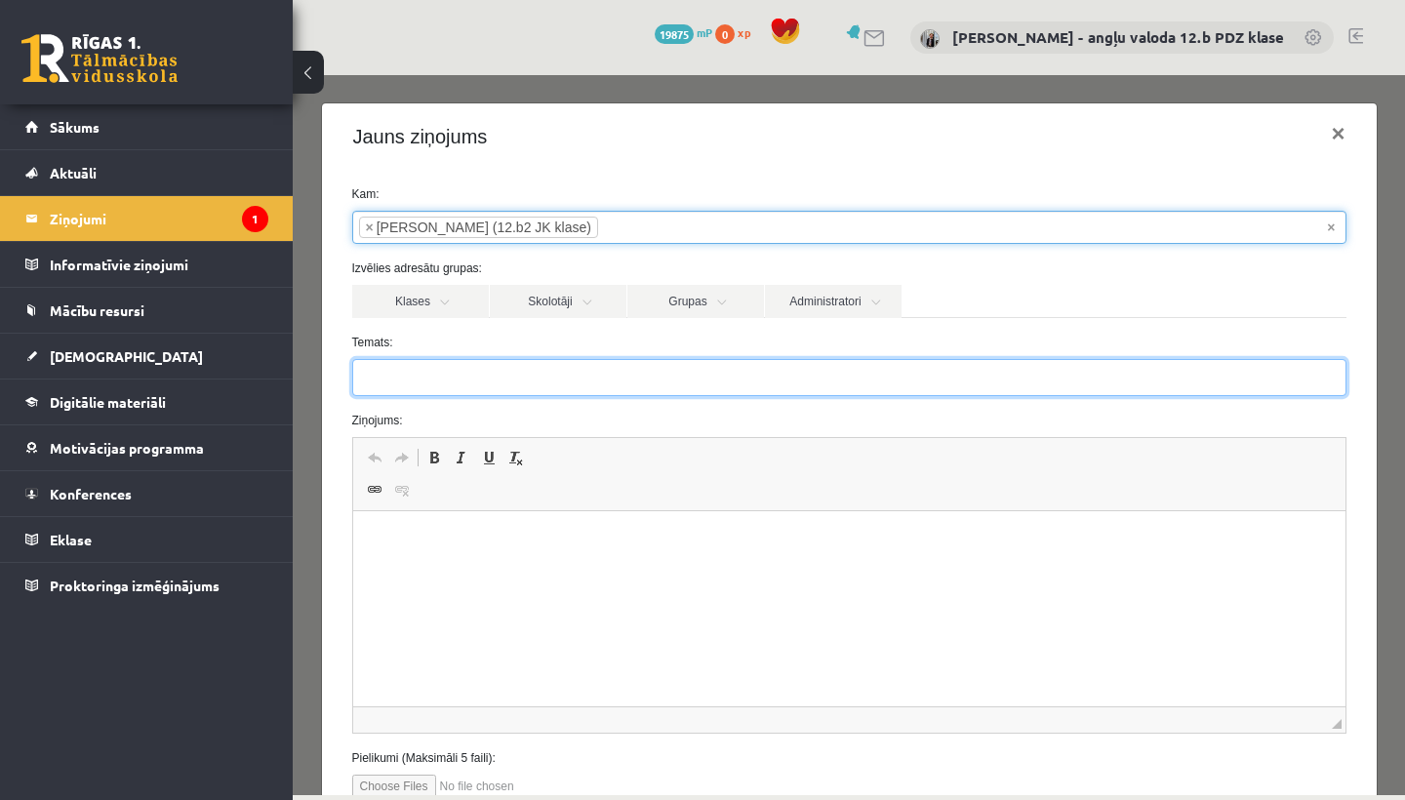
click at [386, 386] on input "Temats:" at bounding box center [849, 377] width 994 height 37
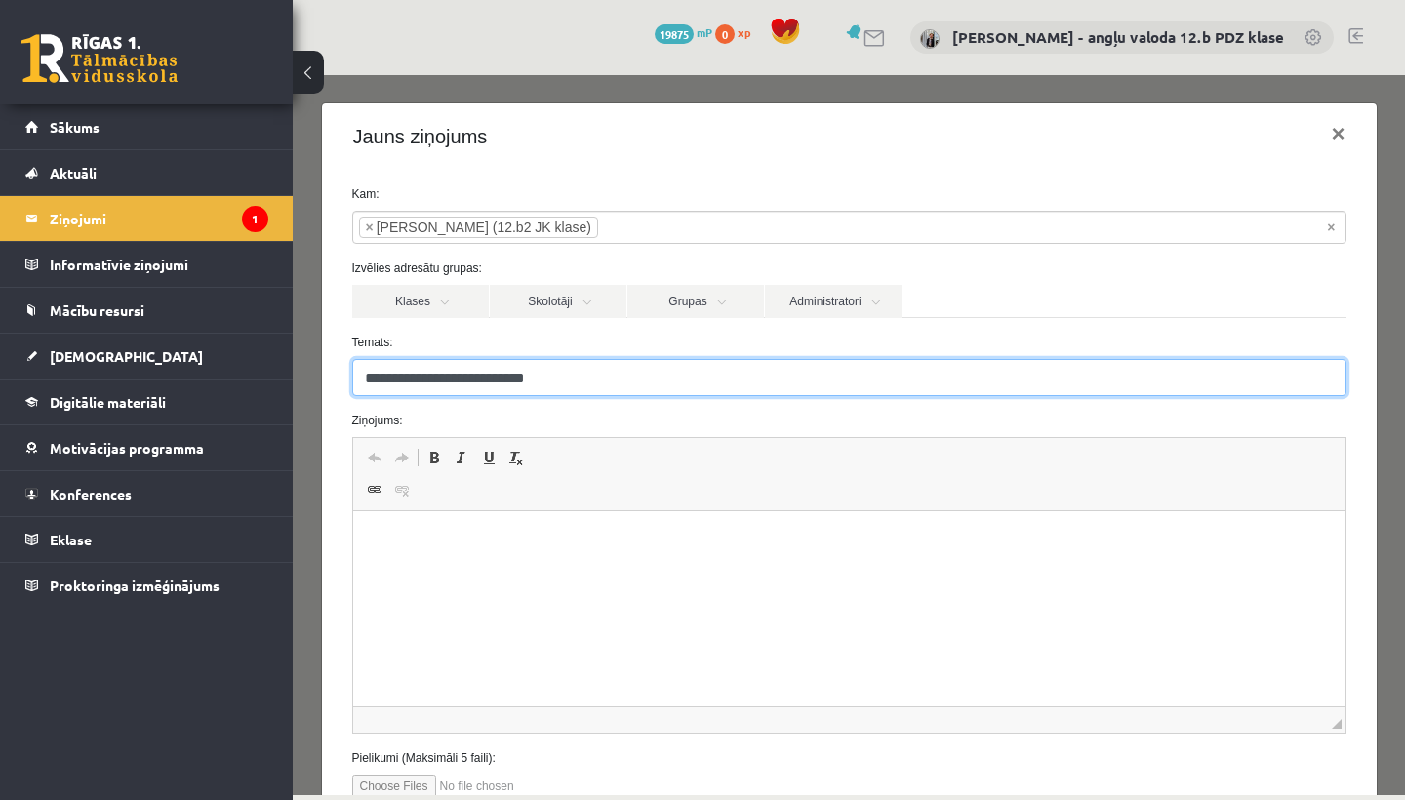
type input "**********"
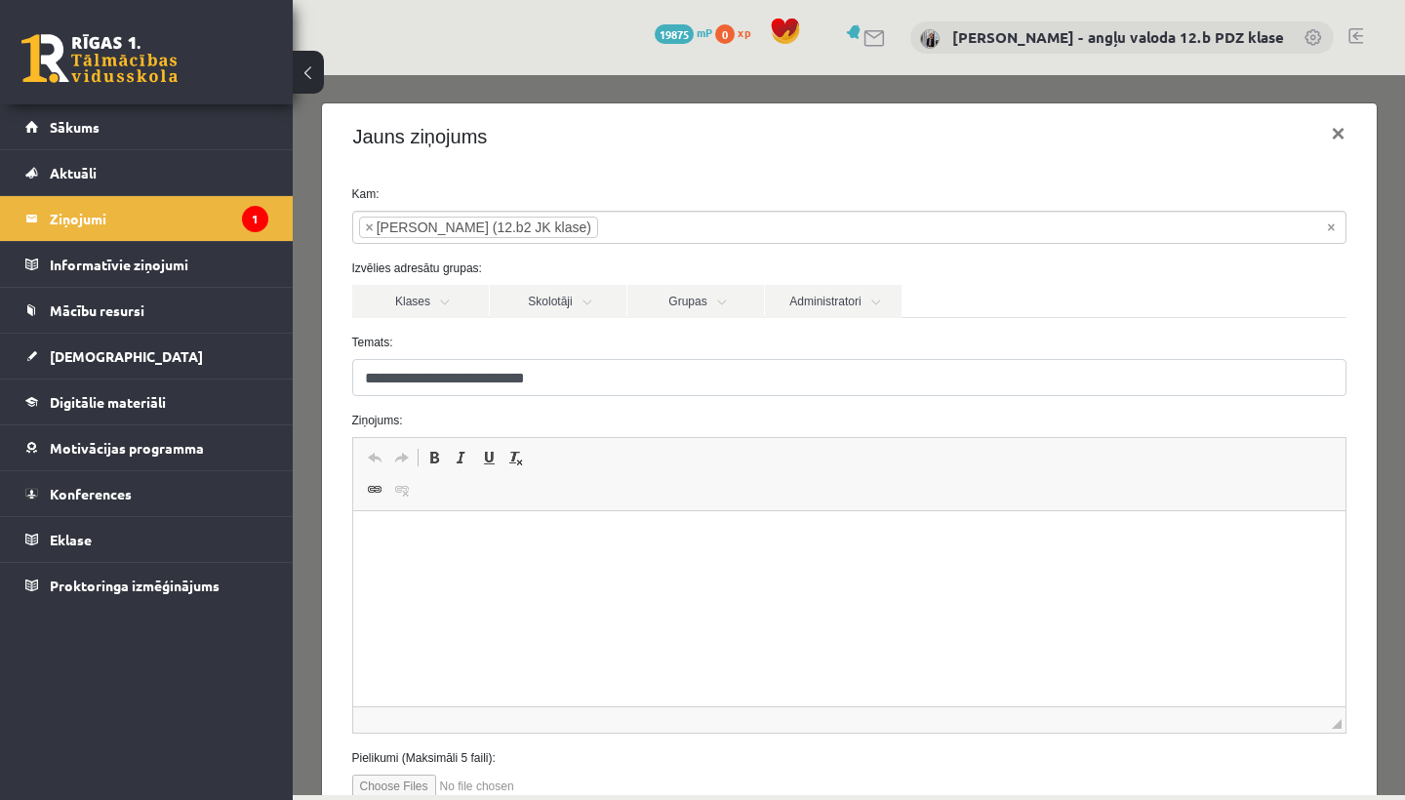
click at [389, 556] on html at bounding box center [848, 541] width 992 height 60
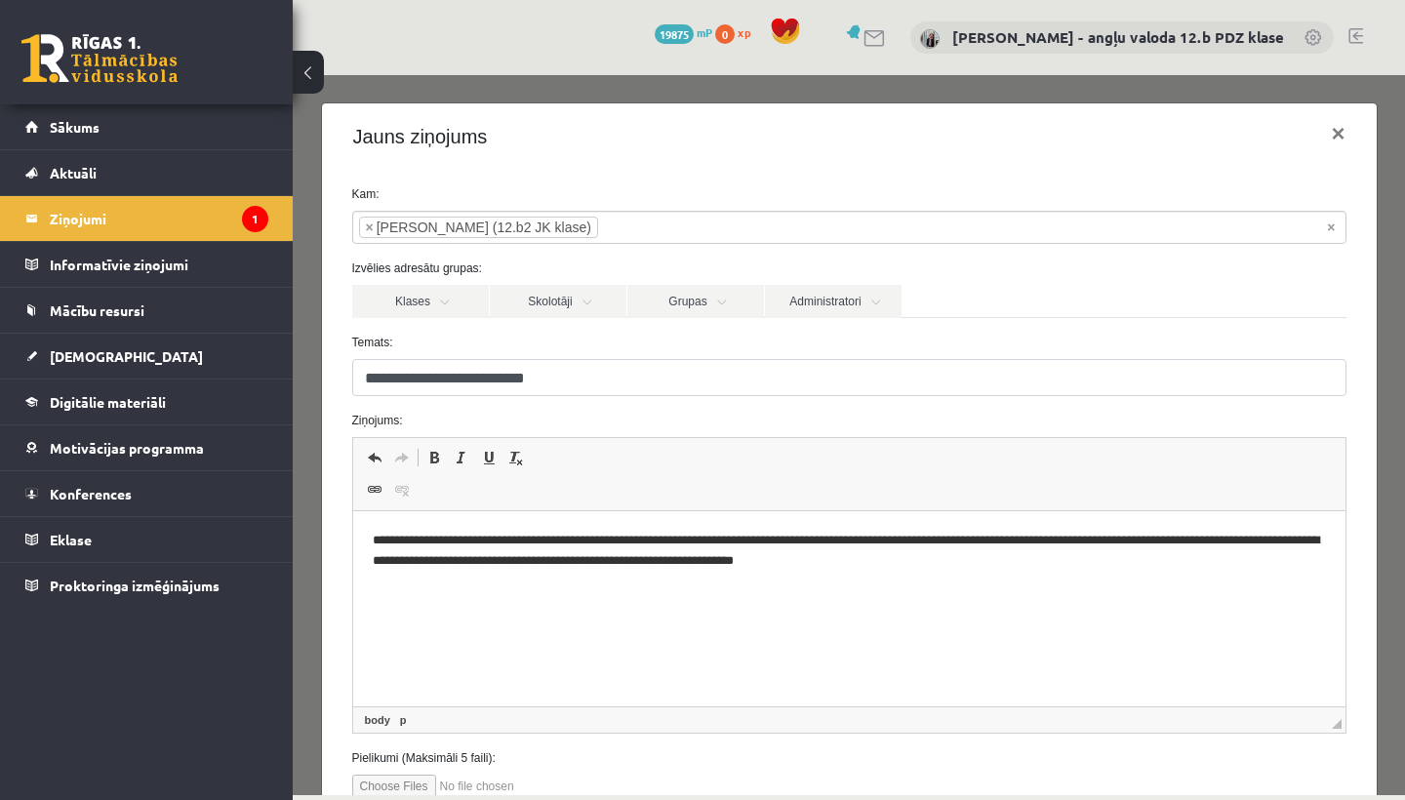
click at [371, 539] on html "**********" at bounding box center [848, 550] width 992 height 78
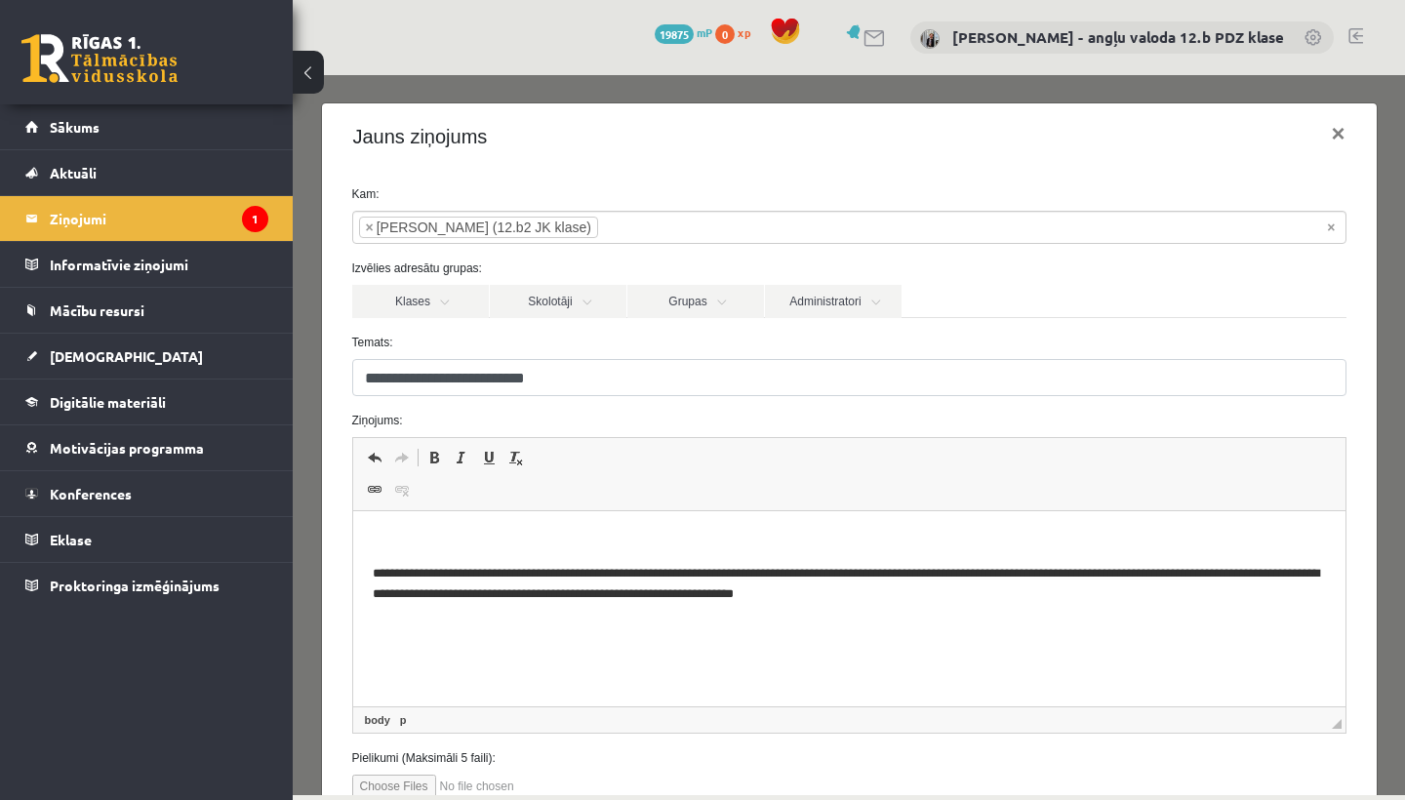
click at [375, 533] on p "Rich Text Editor, wiswyg-editor-47433870075380-1758359090-215" at bounding box center [848, 541] width 953 height 20
click at [434, 575] on p "**********" at bounding box center [848, 582] width 953 height 39
click at [1029, 595] on p "**********" at bounding box center [848, 582] width 953 height 39
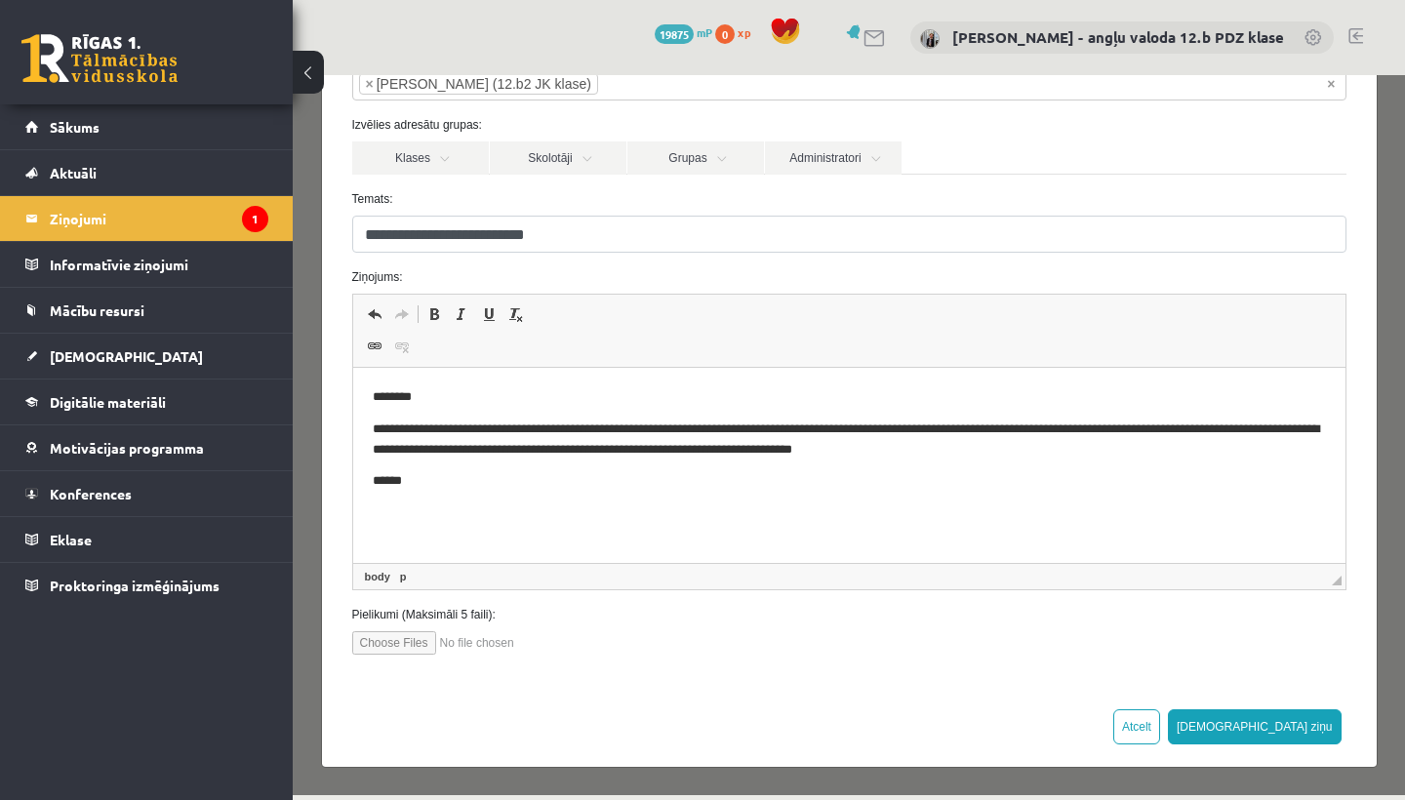
scroll to position [142, 0]
click at [394, 644] on input "file" at bounding box center [462, 643] width 221 height 23
type input "**********"
click at [1310, 729] on button "[DEMOGRAPHIC_DATA] ziņu" at bounding box center [1255, 727] width 174 height 35
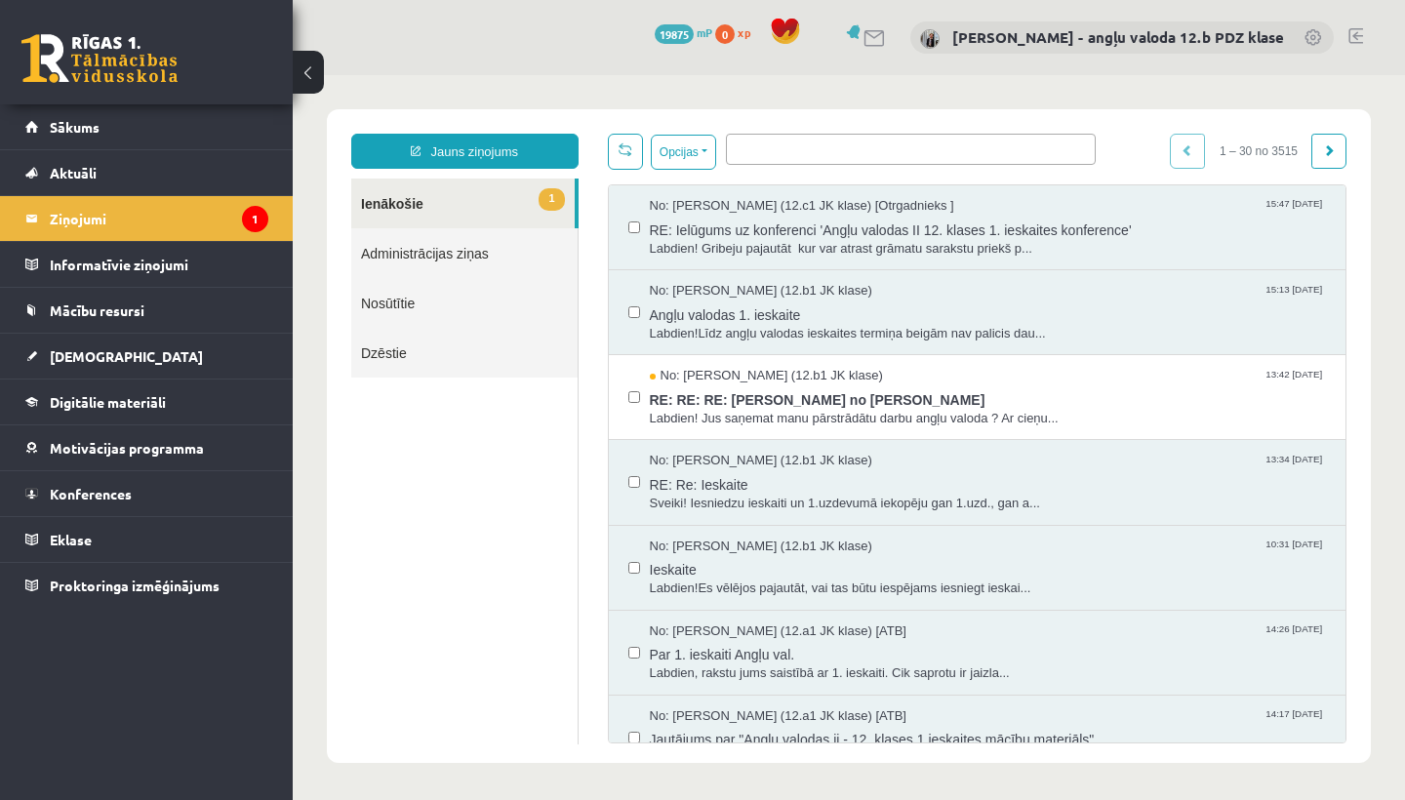
scroll to position [0, 0]
click at [65, 354] on span "[DEMOGRAPHIC_DATA]" at bounding box center [126, 356] width 153 height 18
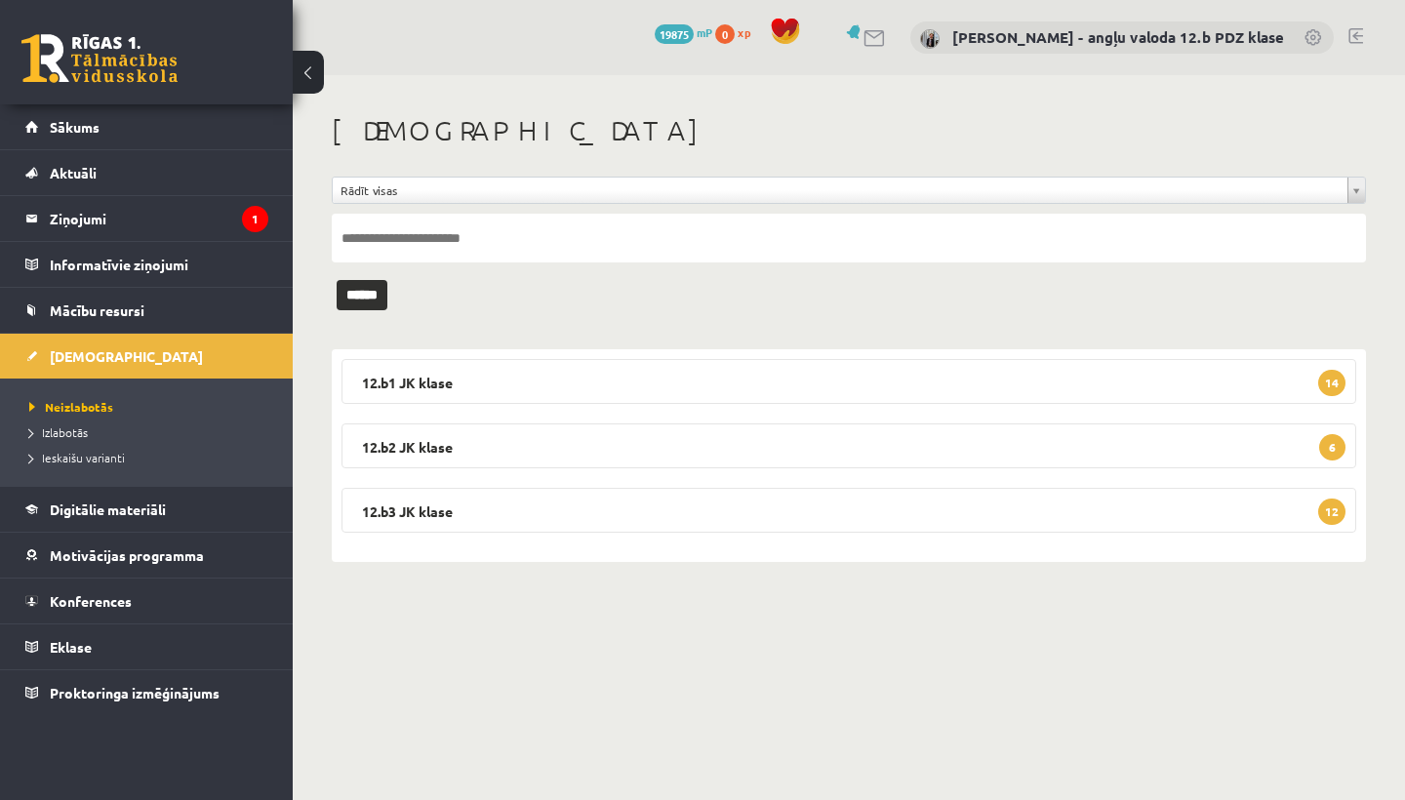
click at [539, 447] on legend "12.b2 JK klase 6" at bounding box center [848, 445] width 1014 height 45
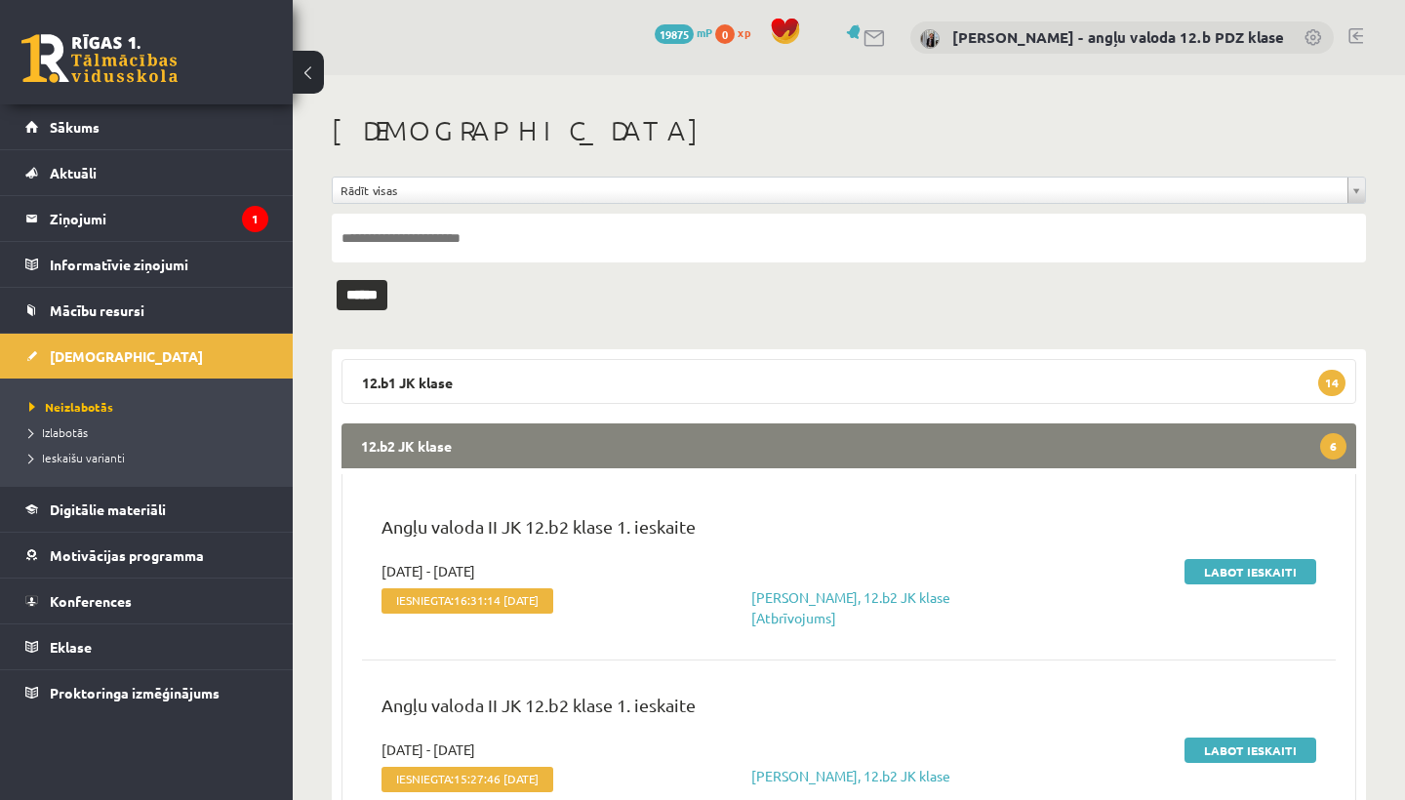
click at [539, 447] on legend "12.b2 JK klase 6" at bounding box center [848, 445] width 1014 height 45
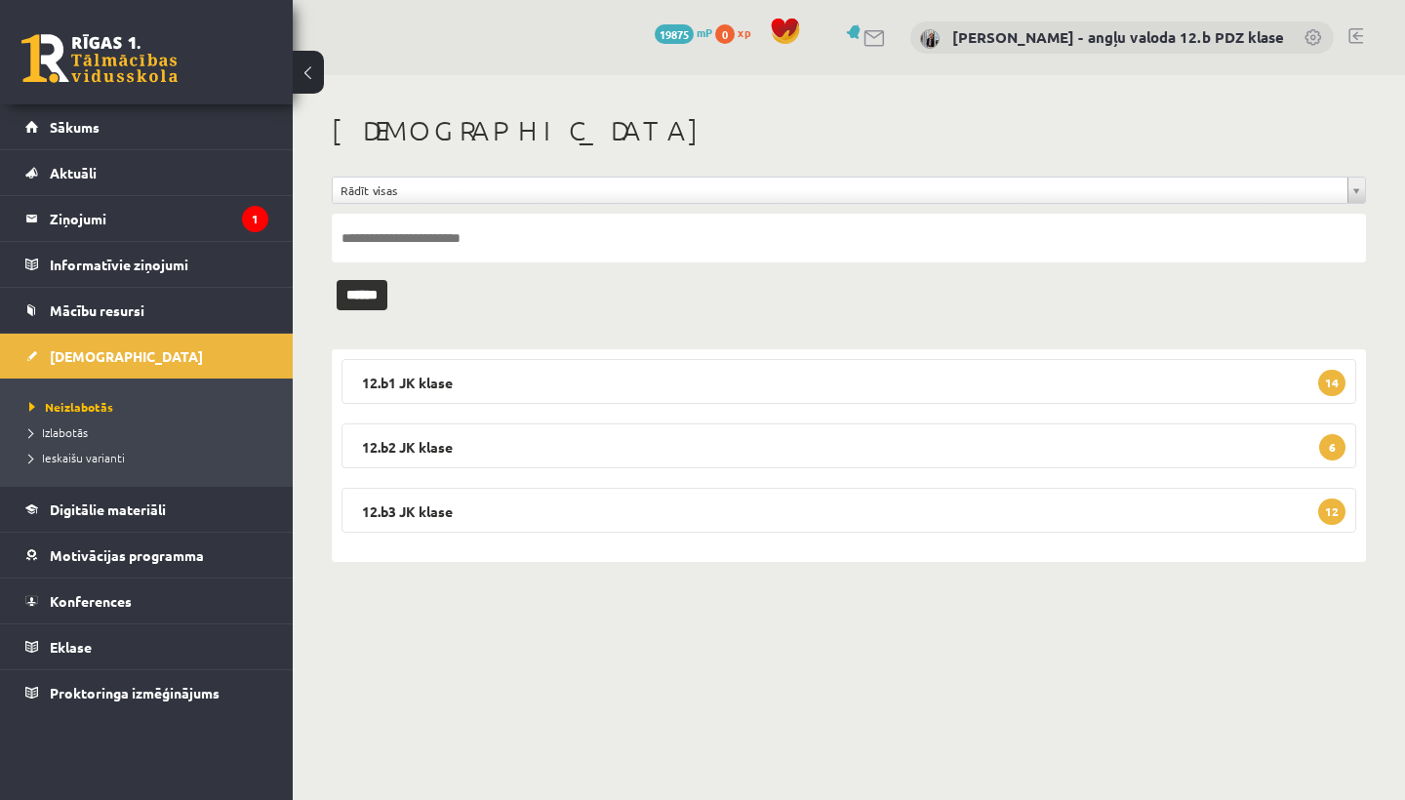
click at [489, 385] on legend "12.b1 JK klase 14" at bounding box center [848, 381] width 1014 height 45
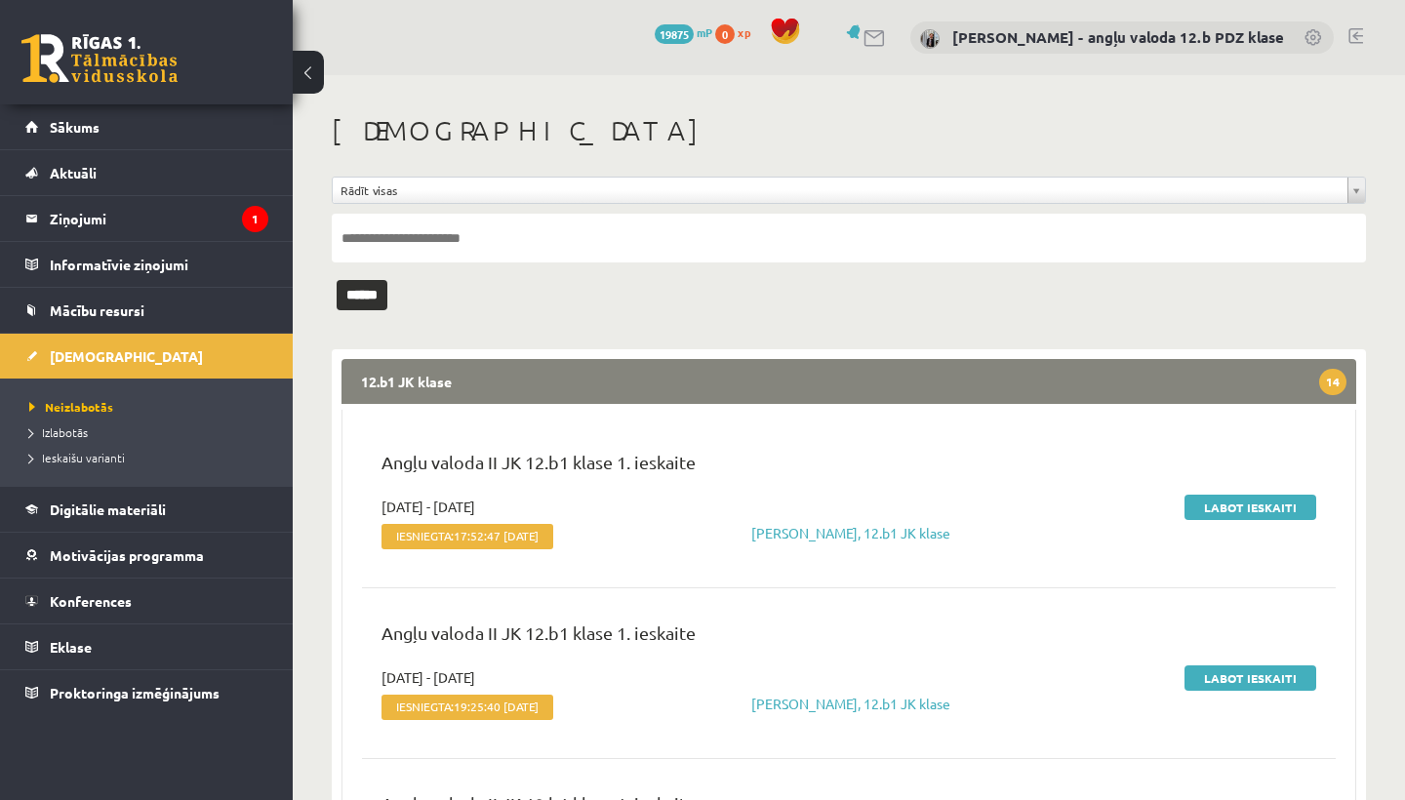
click at [489, 385] on legend "12.b1 JK klase 14" at bounding box center [848, 381] width 1014 height 45
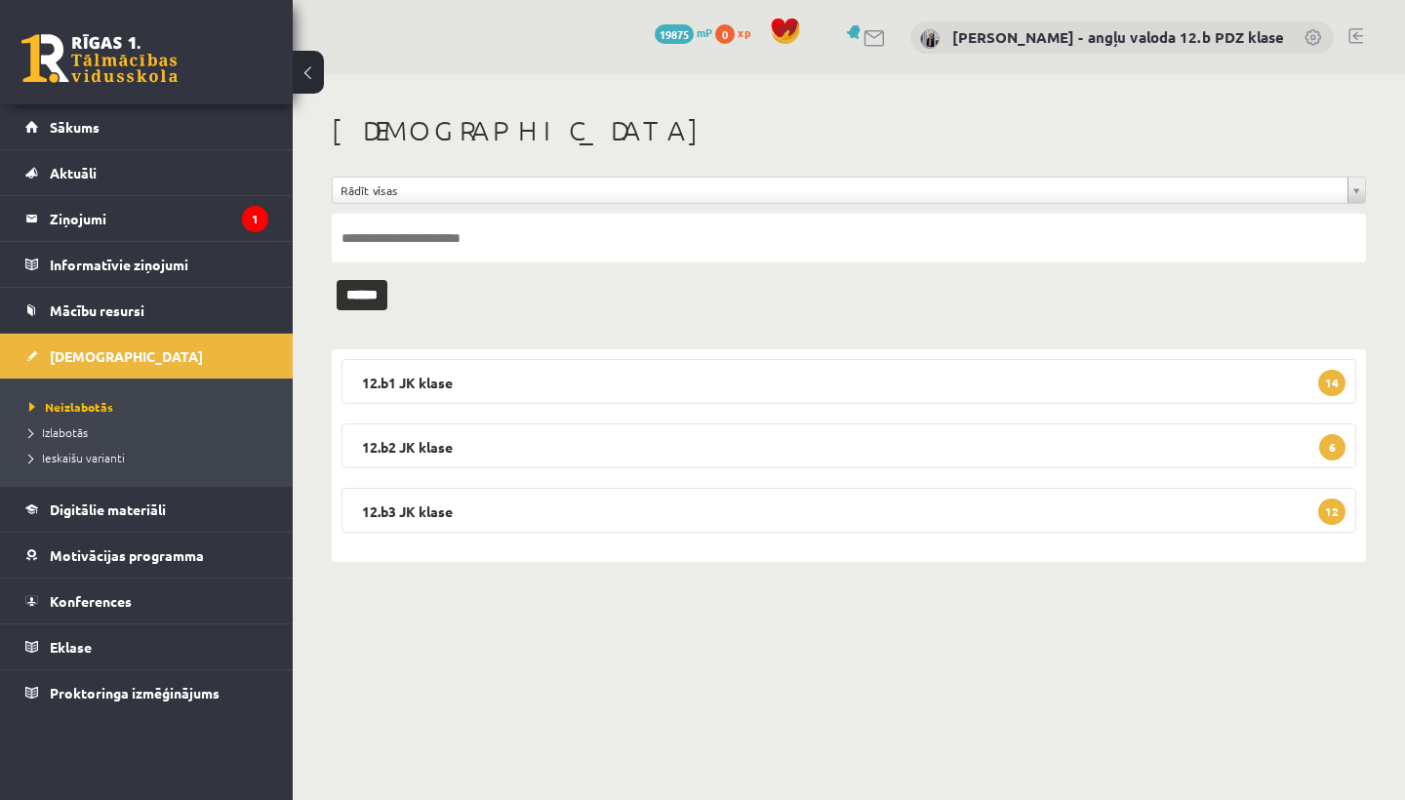
click at [497, 526] on legend "12.b3 JK klase 12" at bounding box center [848, 510] width 1014 height 45
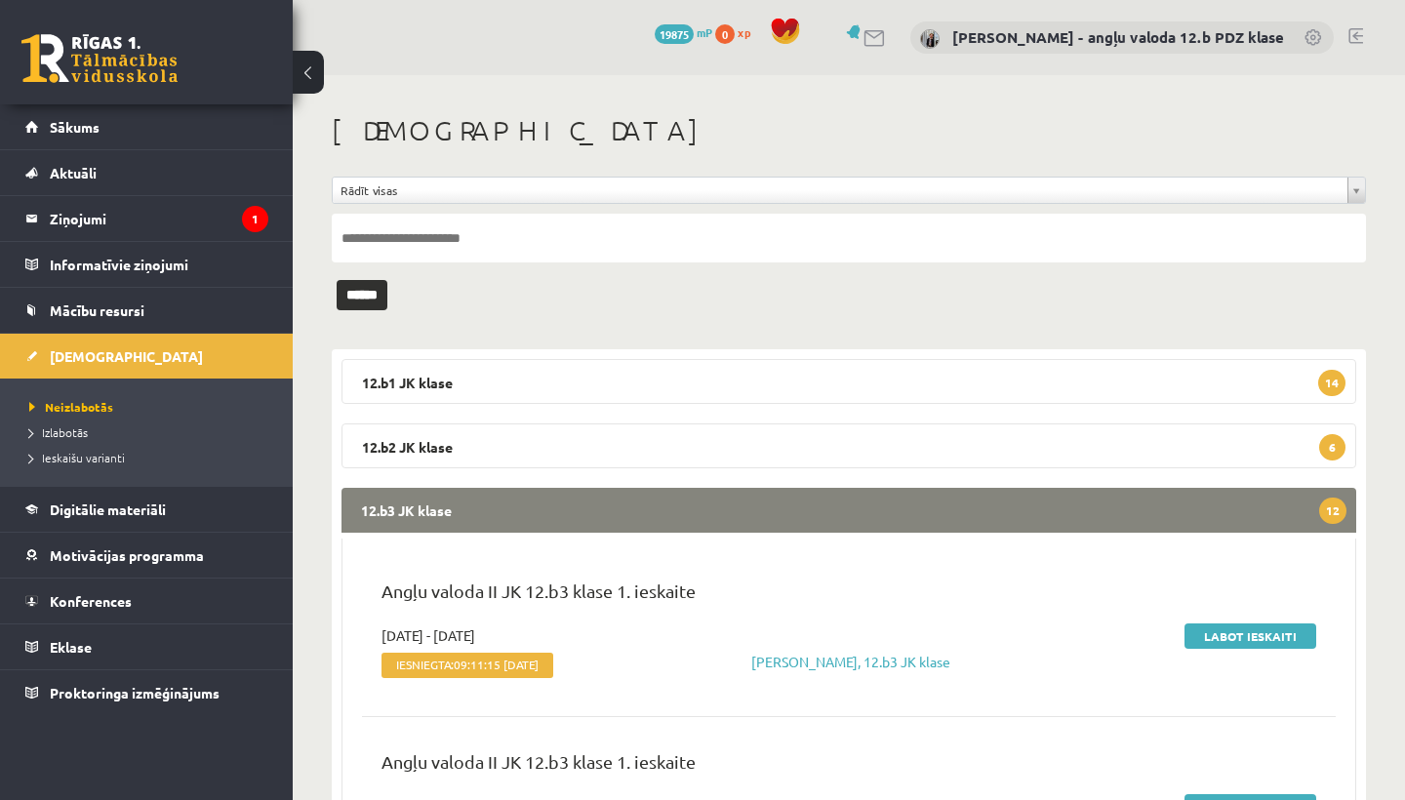
click at [497, 526] on legend "12.b3 JK klase 12" at bounding box center [848, 510] width 1014 height 45
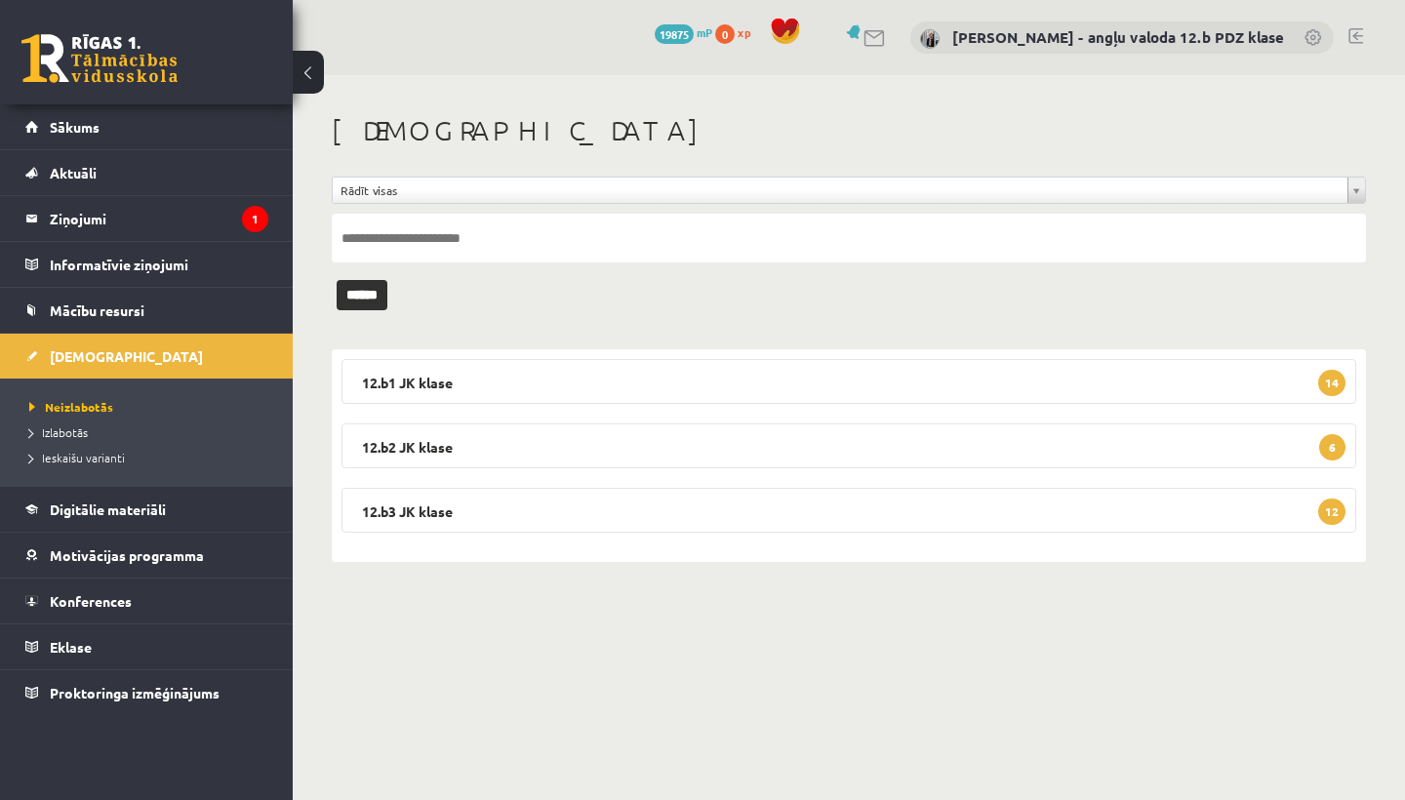
click at [445, 382] on legend "12.b1 JK klase 14" at bounding box center [848, 381] width 1014 height 45
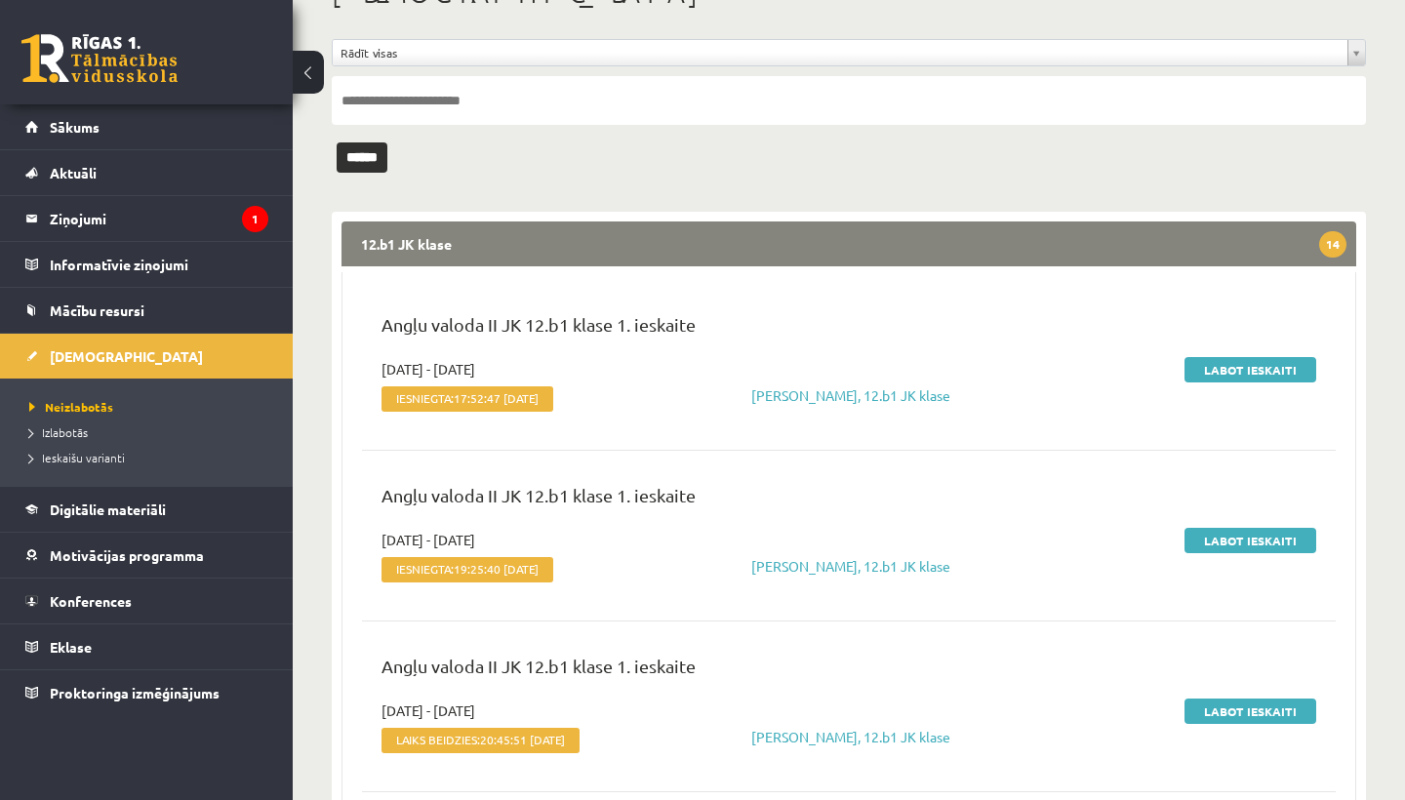
scroll to position [150, 0]
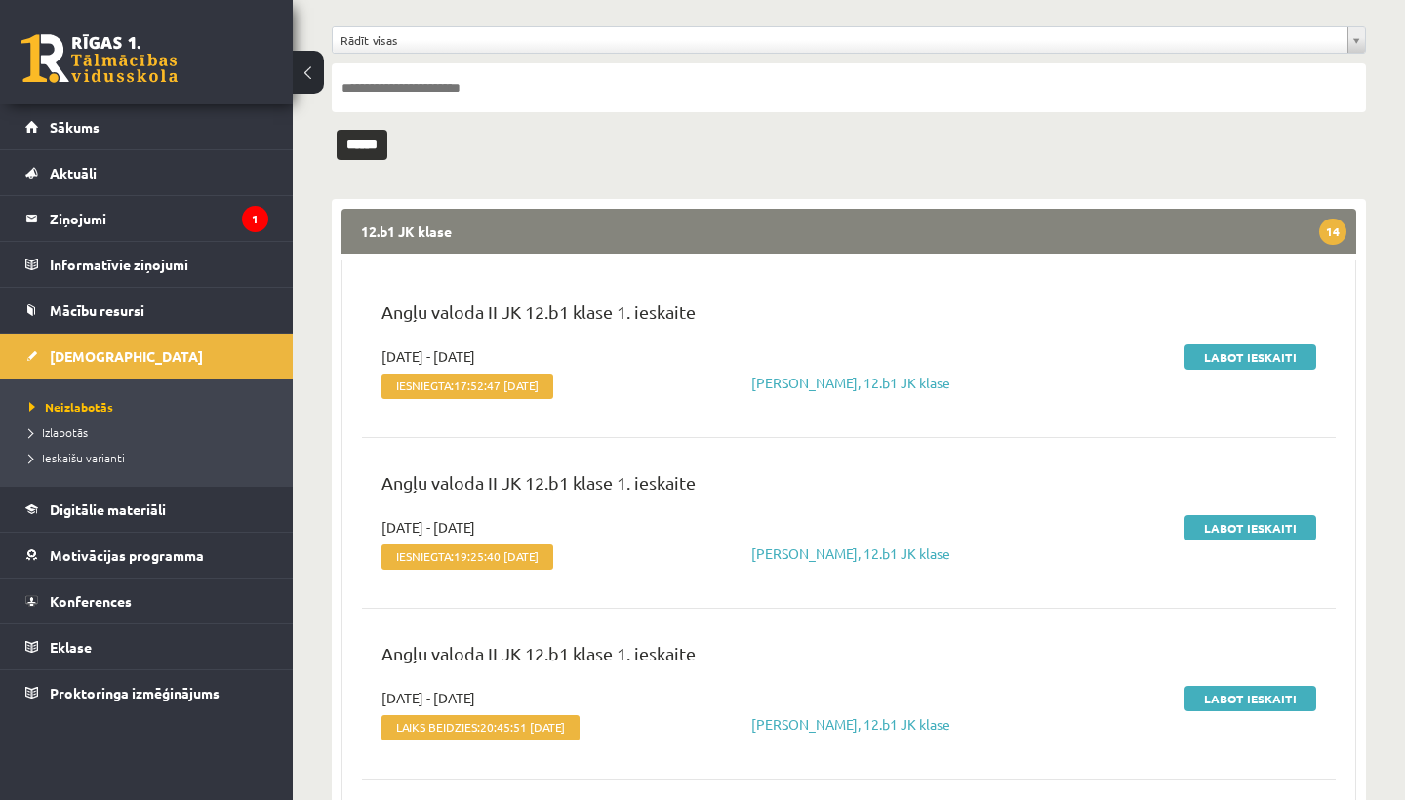
click at [1267, 364] on link "Labot ieskaiti" at bounding box center [1250, 356] width 132 height 25
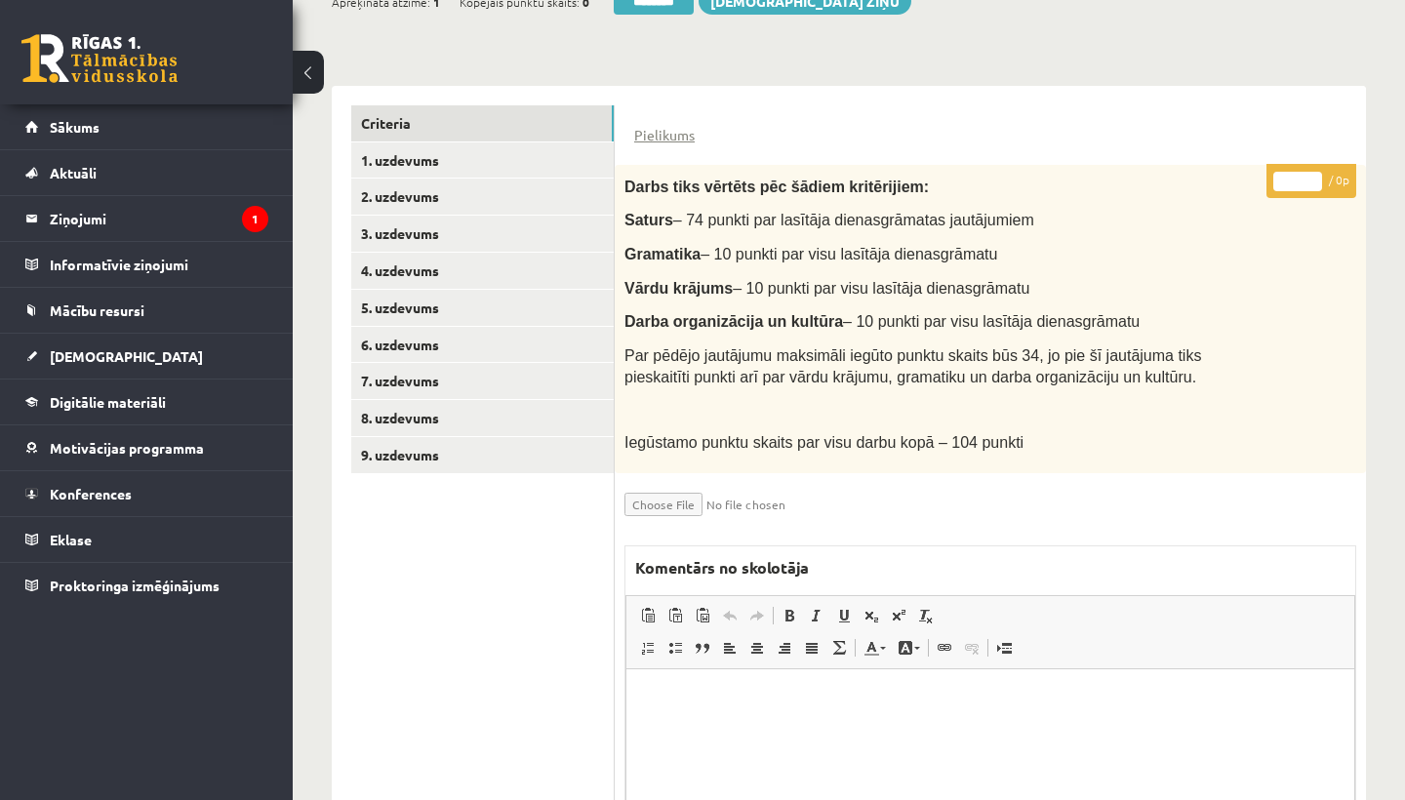
scroll to position [397, 0]
click at [453, 159] on link "1. uzdevums" at bounding box center [482, 161] width 262 height 36
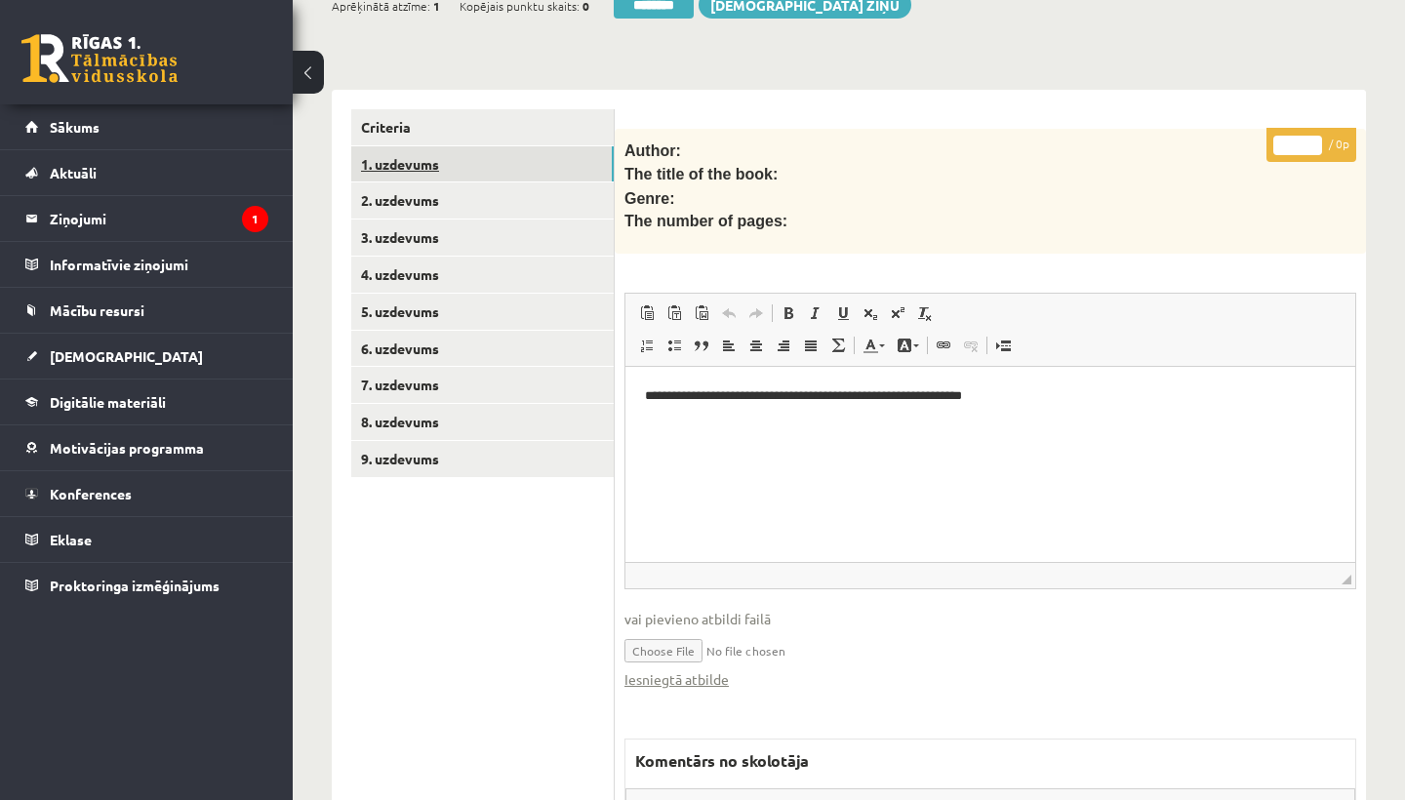
scroll to position [0, 0]
click at [695, 671] on link "Iesniegtā atbilde" at bounding box center [676, 679] width 104 height 20
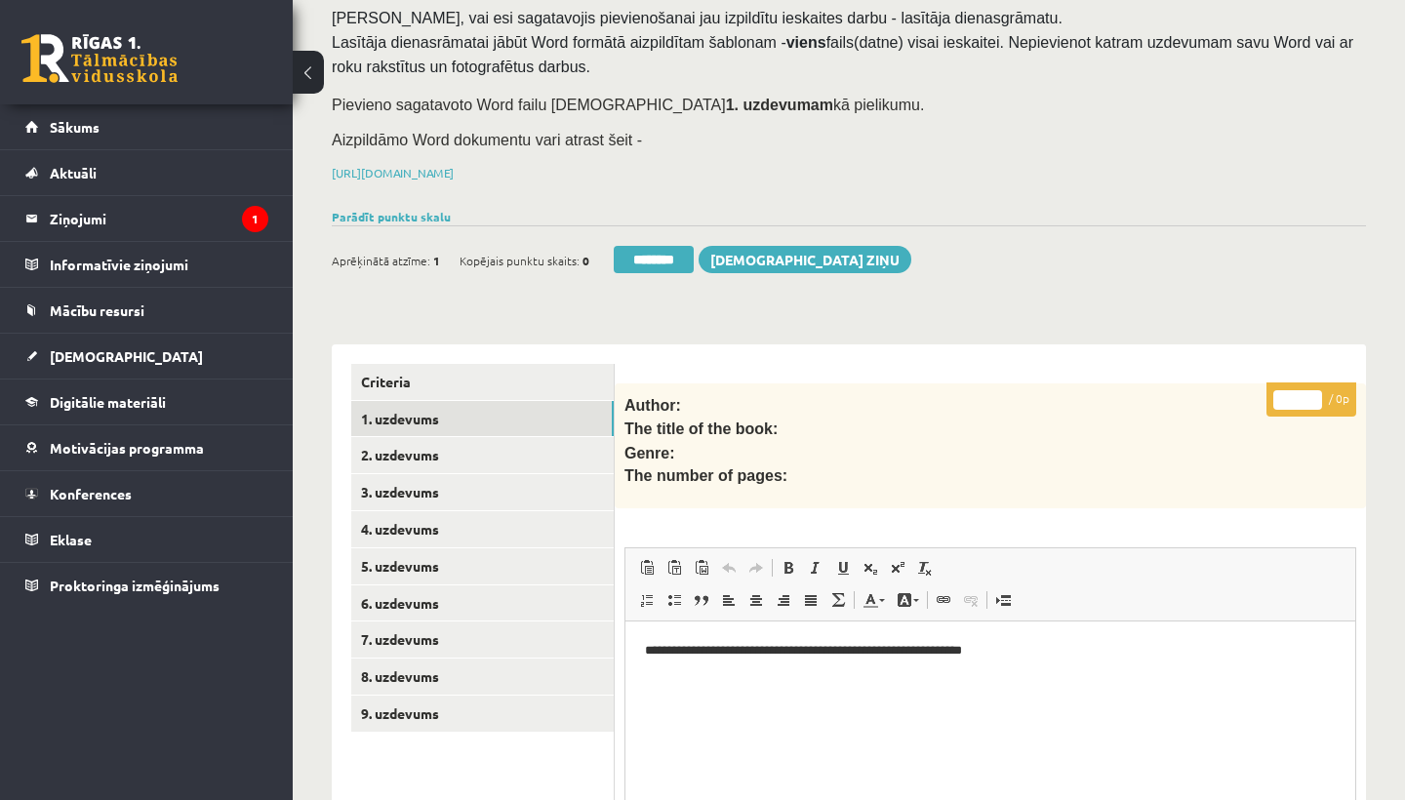
scroll to position [143, 0]
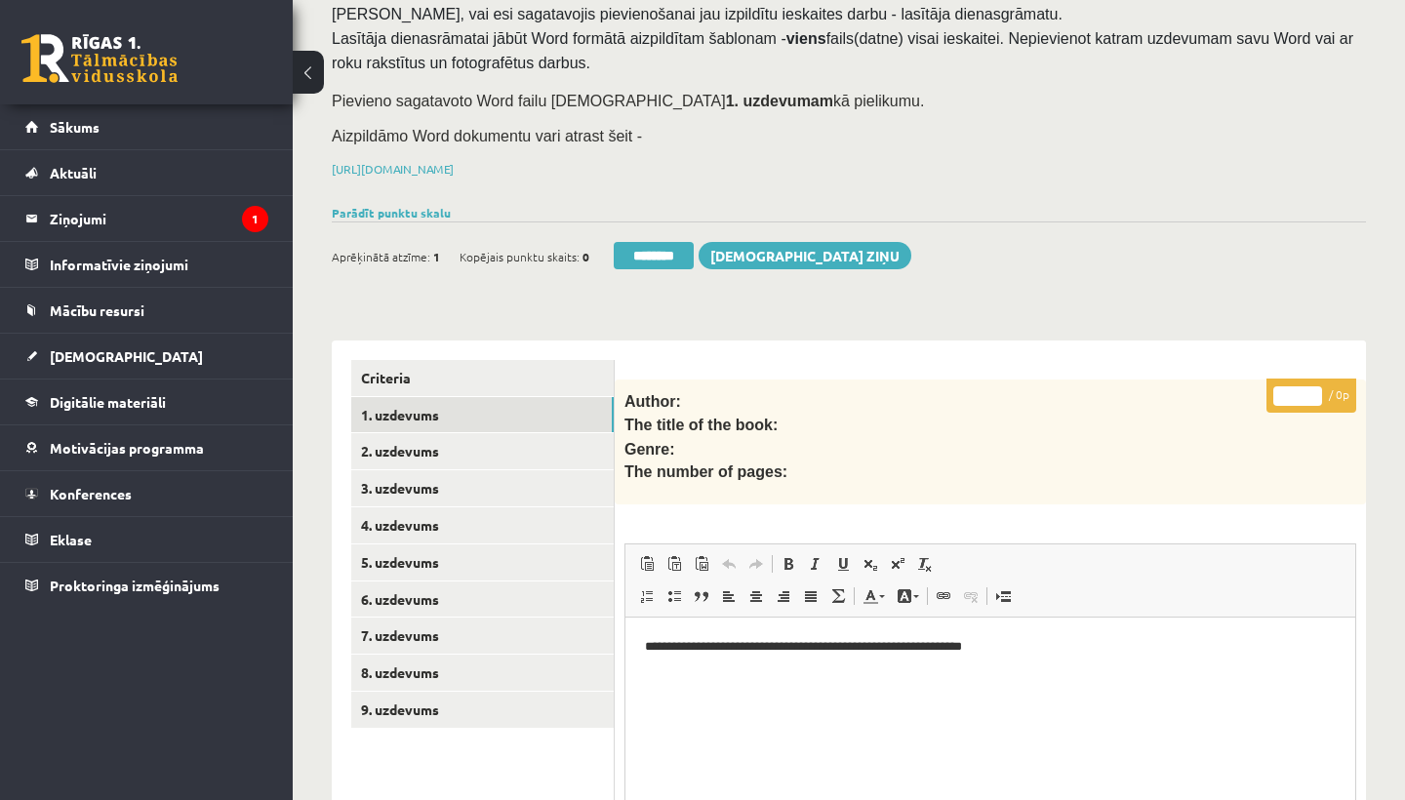
click at [434, 453] on link "2. uzdevums" at bounding box center [482, 451] width 262 height 36
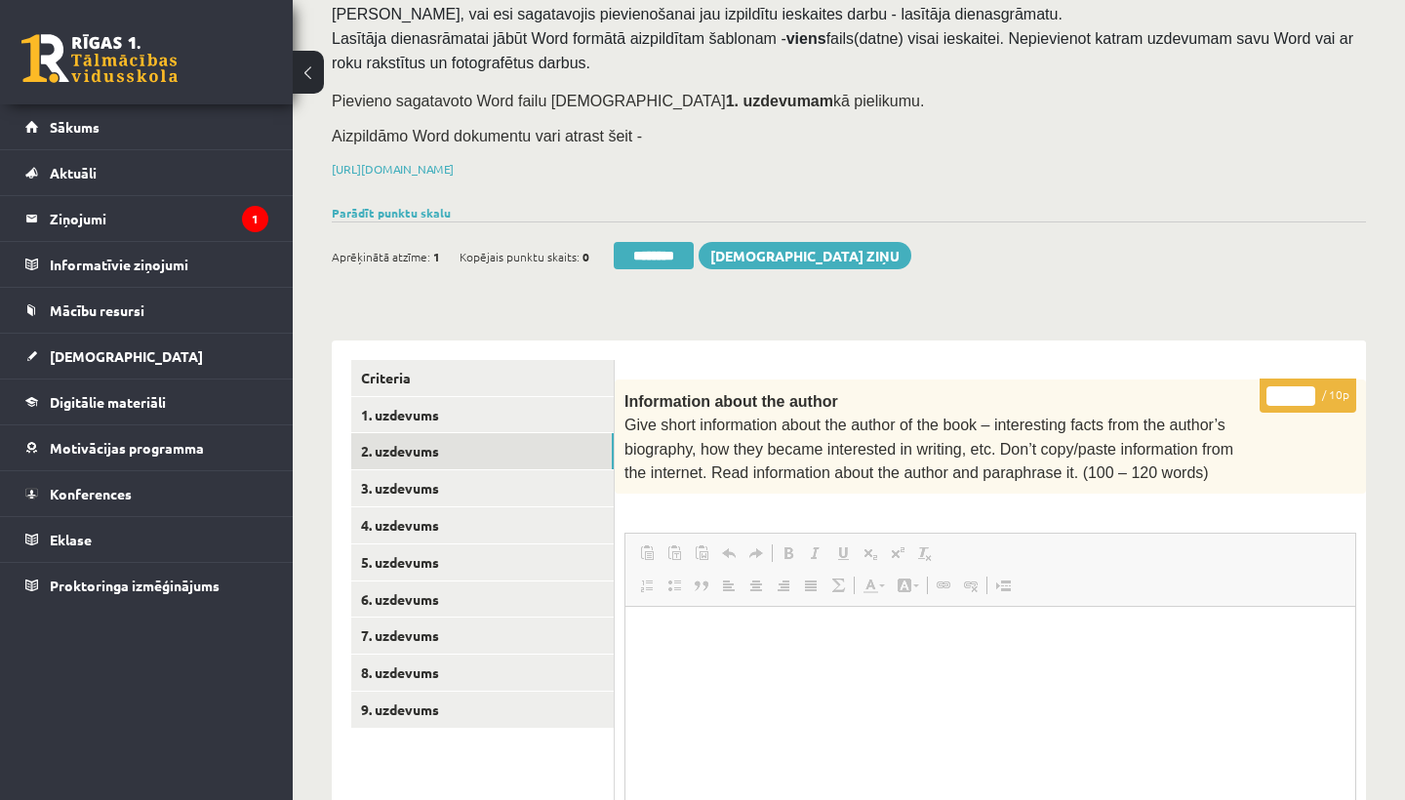
scroll to position [0, 0]
click at [1294, 388] on input "*" at bounding box center [1290, 396] width 49 height 20
type input "**"
click at [406, 481] on link "3. uzdevums" at bounding box center [482, 488] width 262 height 36
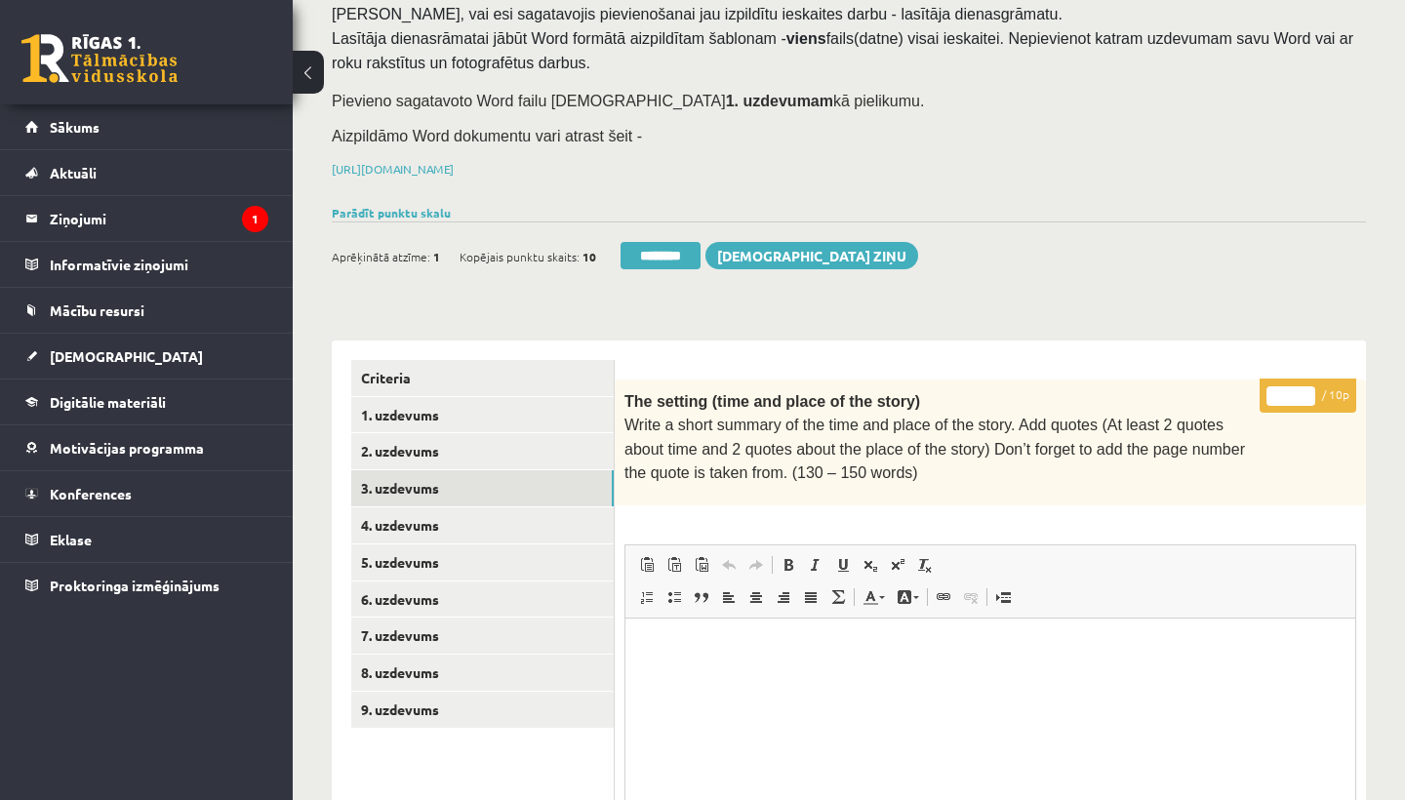
click at [1292, 391] on input "*" at bounding box center [1290, 396] width 49 height 20
type input "*"
click at [417, 516] on link "4. uzdevums" at bounding box center [482, 525] width 262 height 36
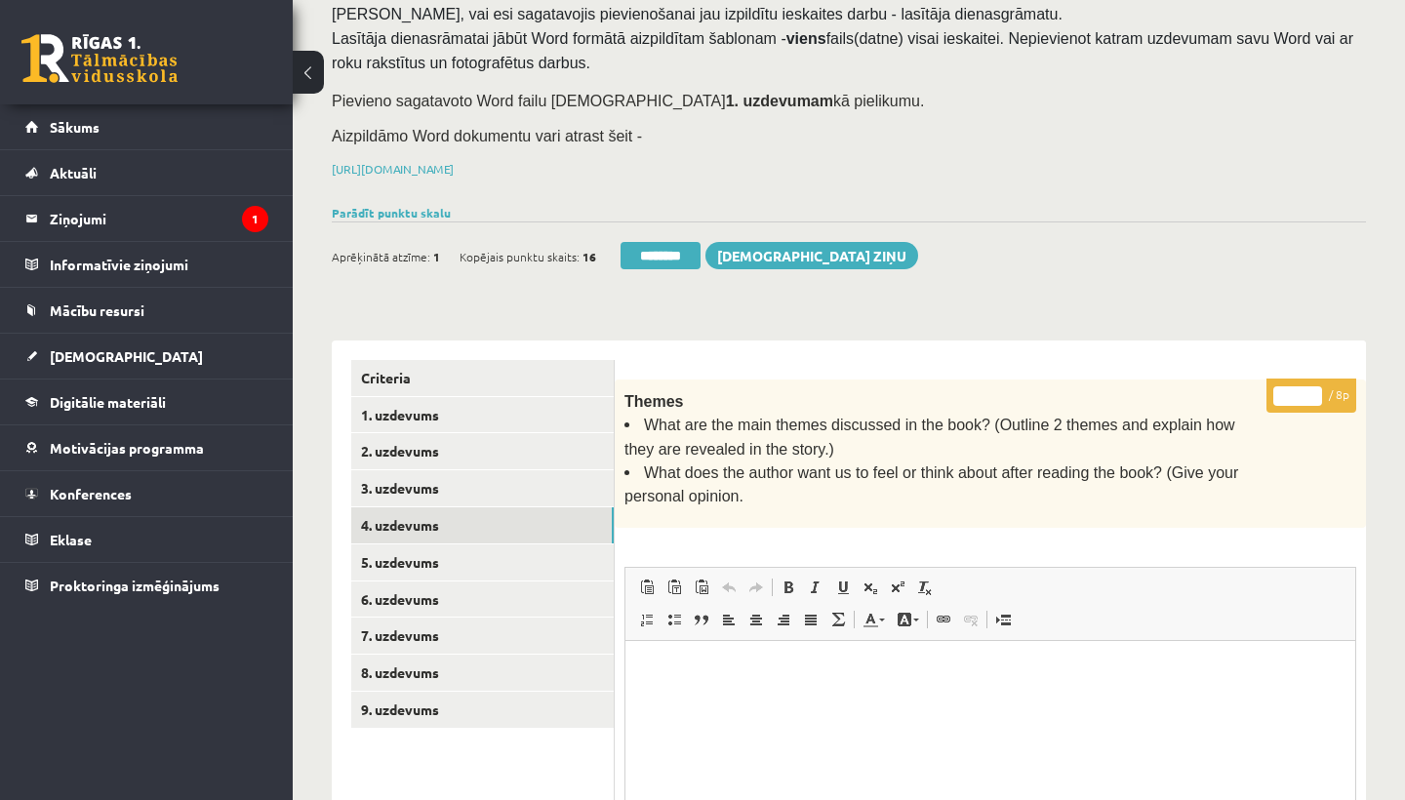
click at [1296, 394] on input "*" at bounding box center [1297, 396] width 49 height 20
type input "*"
click at [444, 561] on link "5. uzdevums" at bounding box center [482, 562] width 262 height 36
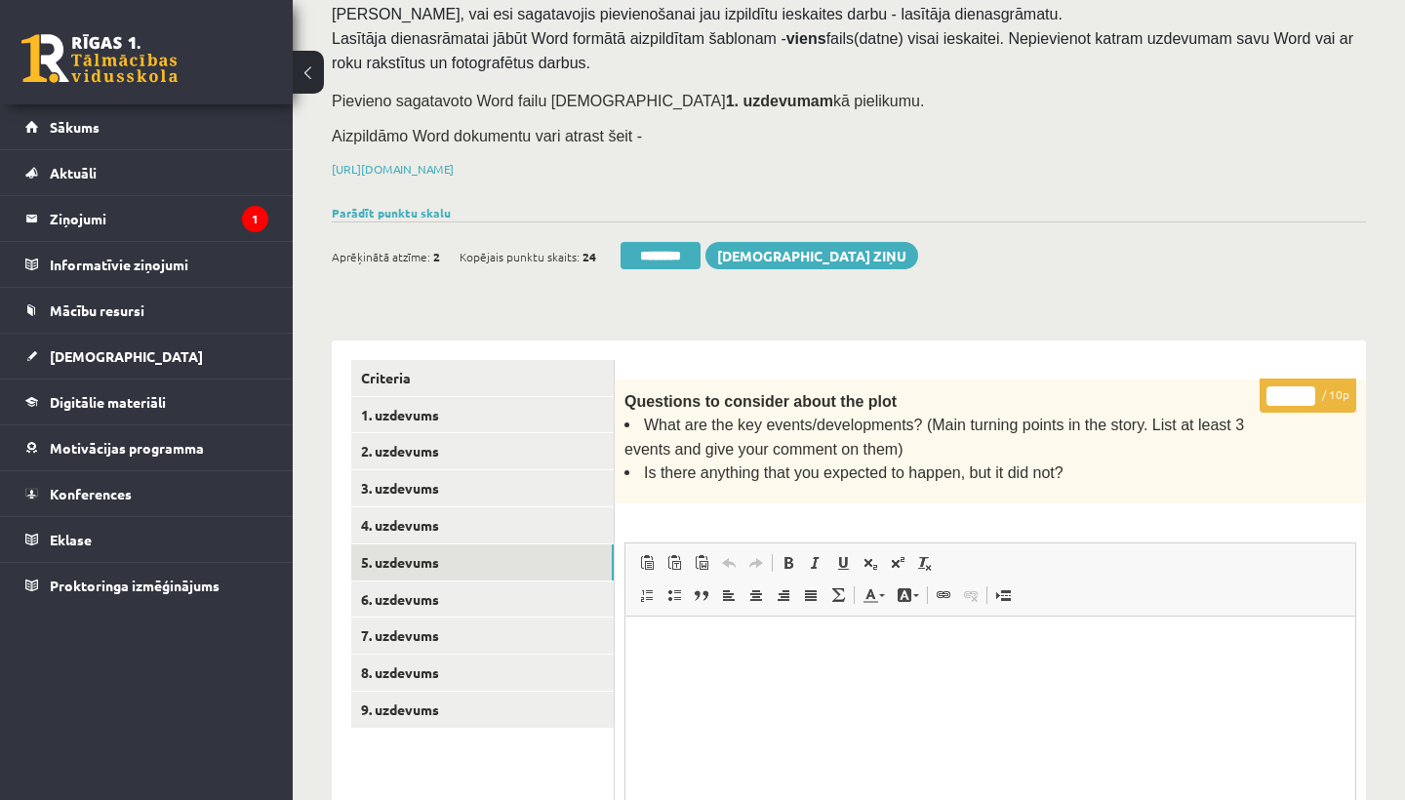
click at [1290, 388] on input "*" at bounding box center [1290, 396] width 49 height 20
type input "**"
click at [449, 587] on link "6. uzdevums" at bounding box center [482, 599] width 262 height 36
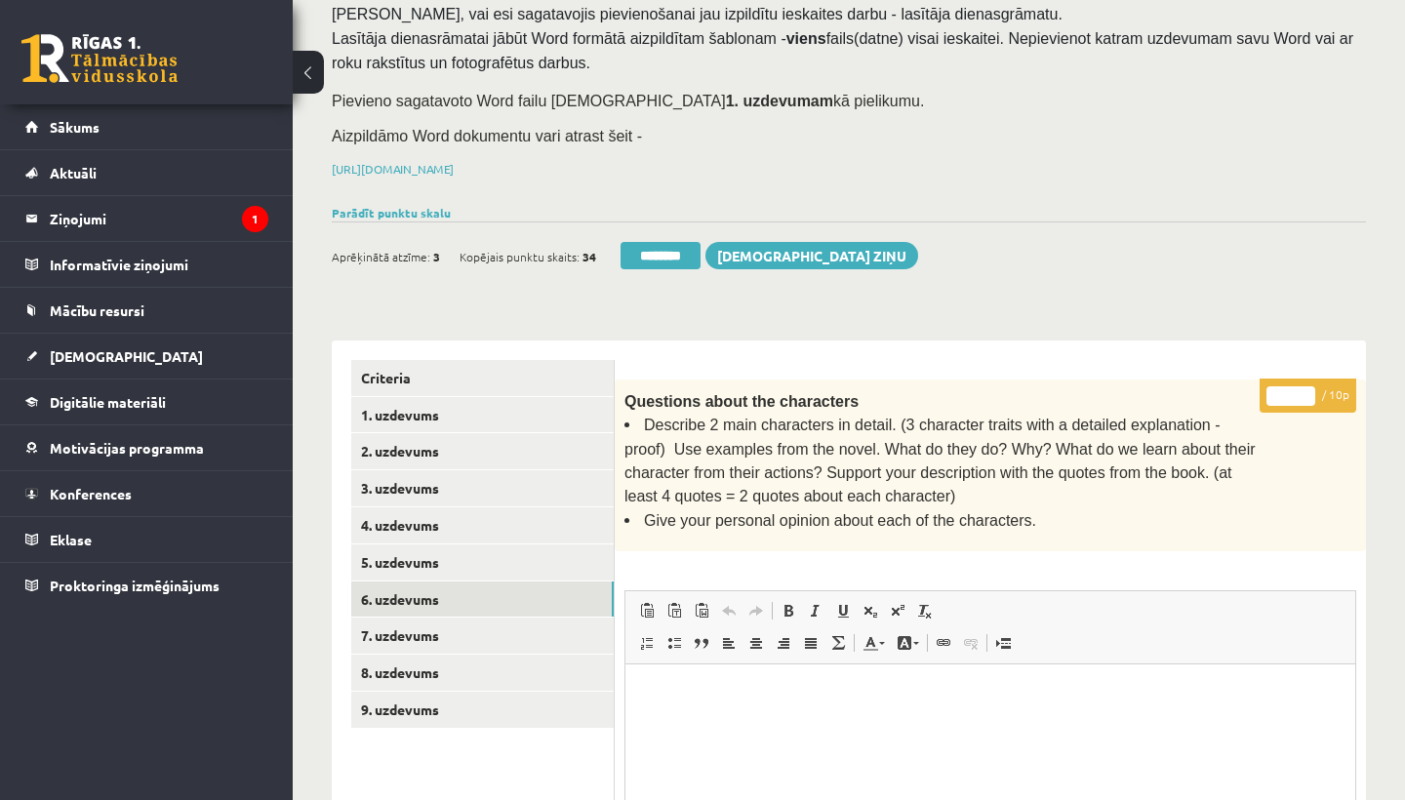
click at [1290, 390] on input "*" at bounding box center [1290, 396] width 49 height 20
type input "**"
click at [414, 630] on link "7. uzdevums" at bounding box center [482, 635] width 262 height 36
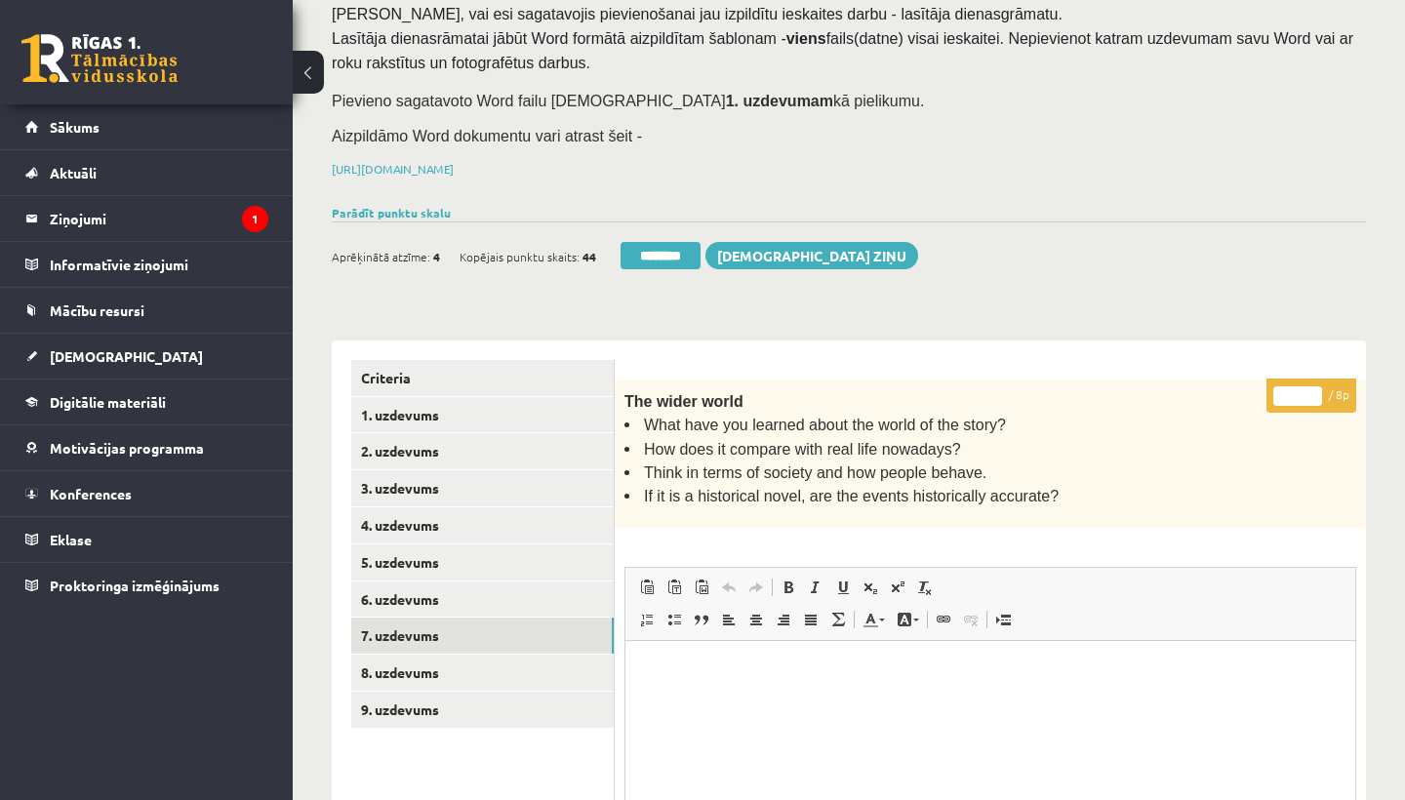
click at [1300, 391] on input "*" at bounding box center [1297, 396] width 49 height 20
type input "*"
click at [411, 655] on link "8. uzdevums" at bounding box center [482, 673] width 262 height 36
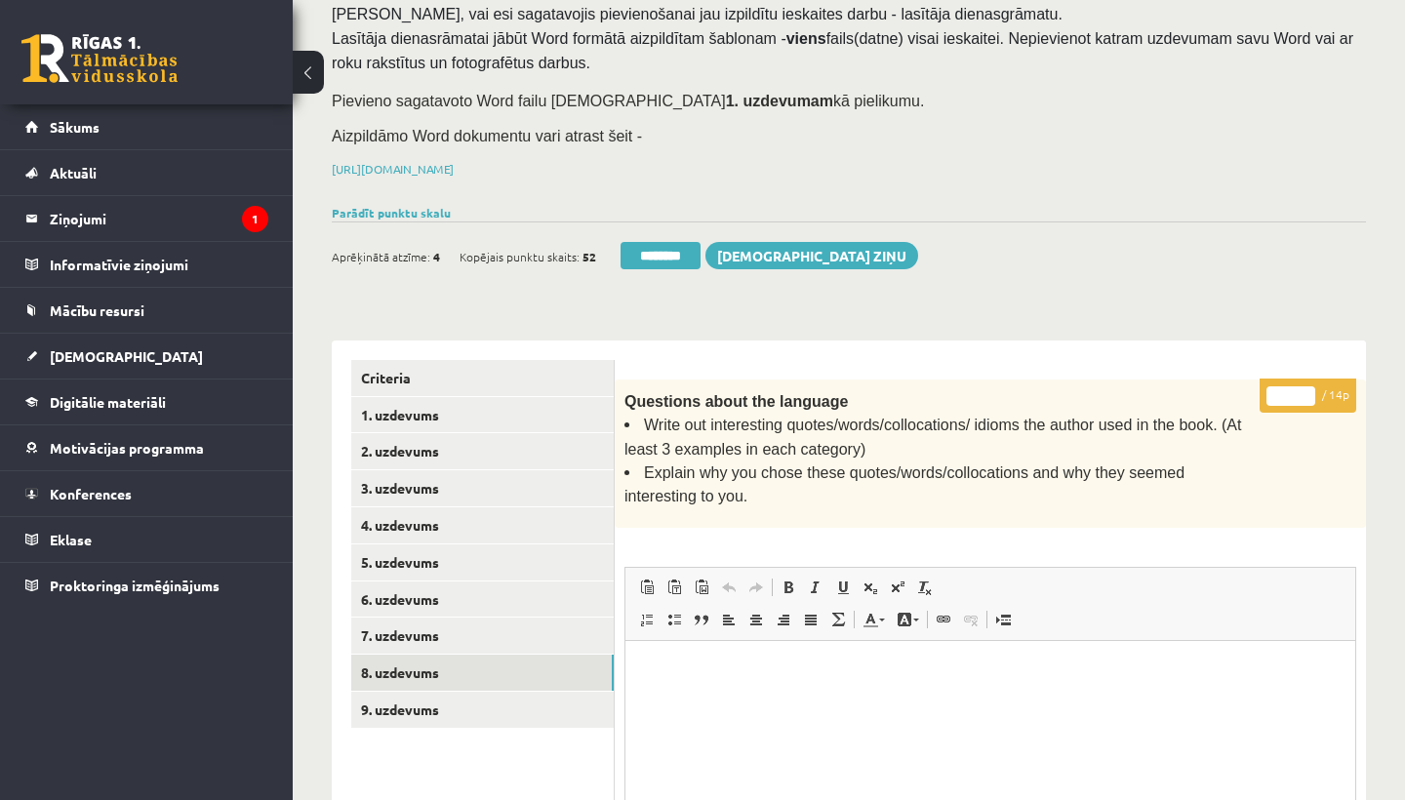
click at [1290, 393] on input "*" at bounding box center [1290, 396] width 49 height 20
type input "*"
click at [396, 694] on link "9. uzdevums" at bounding box center [482, 710] width 262 height 36
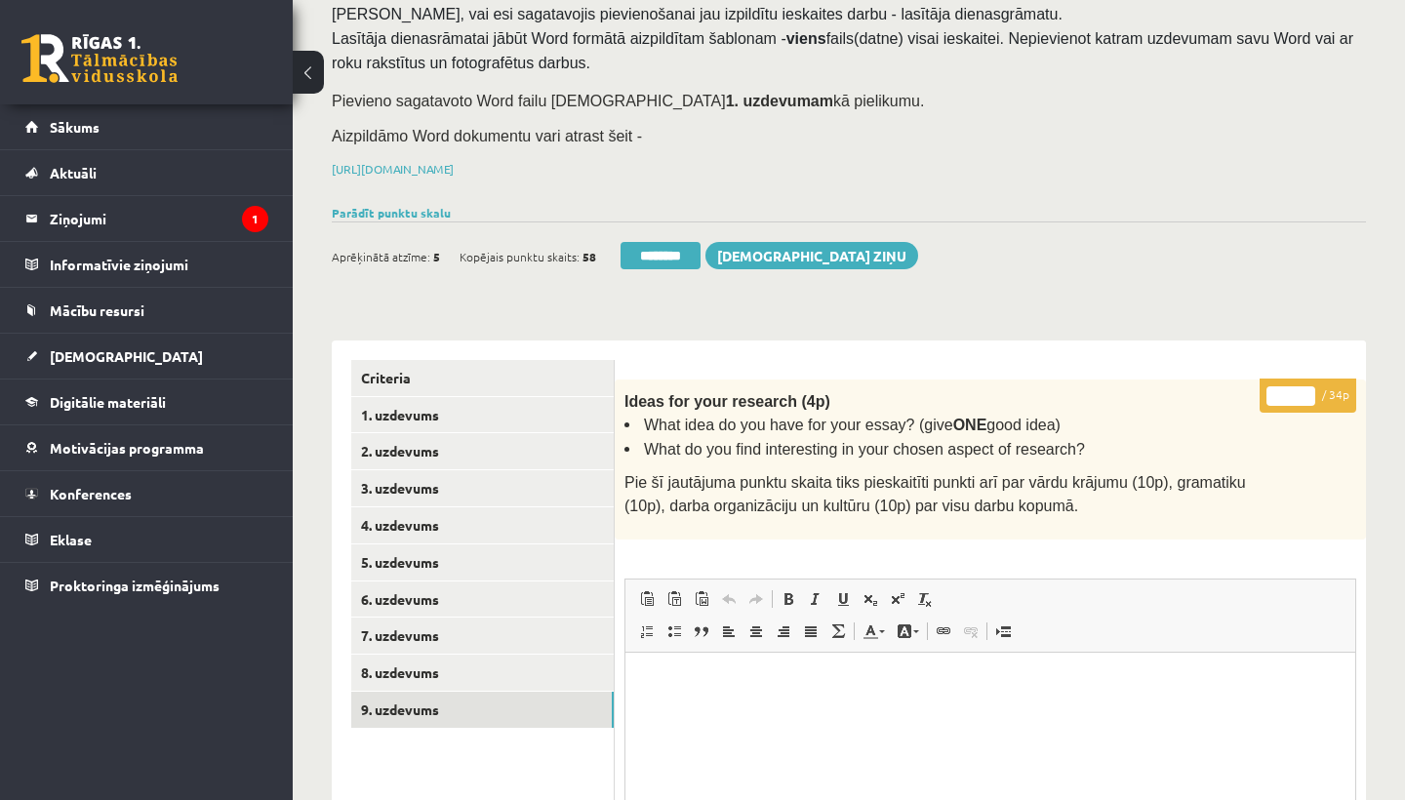
click at [1288, 390] on input "*" at bounding box center [1290, 396] width 49 height 20
type input "**"
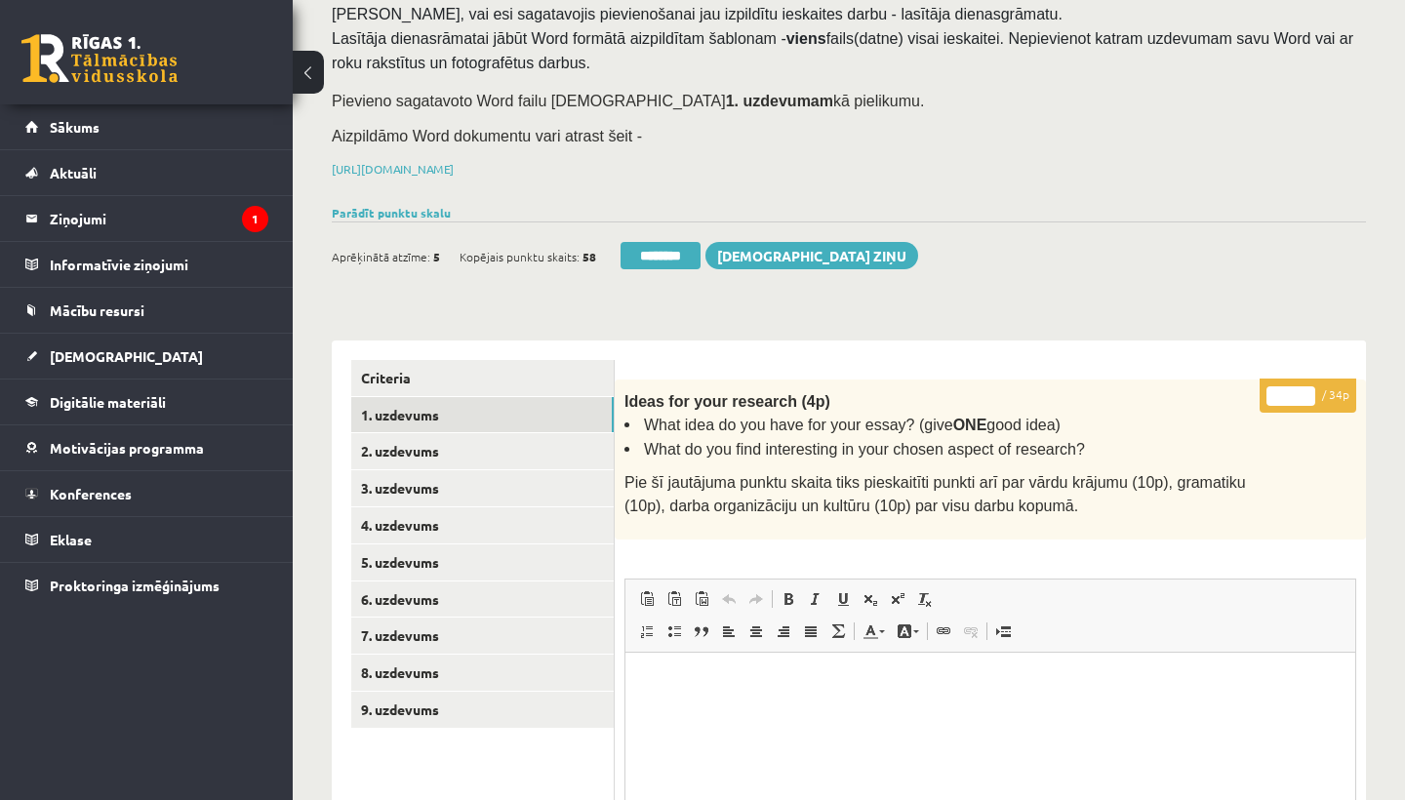
click at [429, 408] on link "1. uzdevums" at bounding box center [482, 415] width 262 height 36
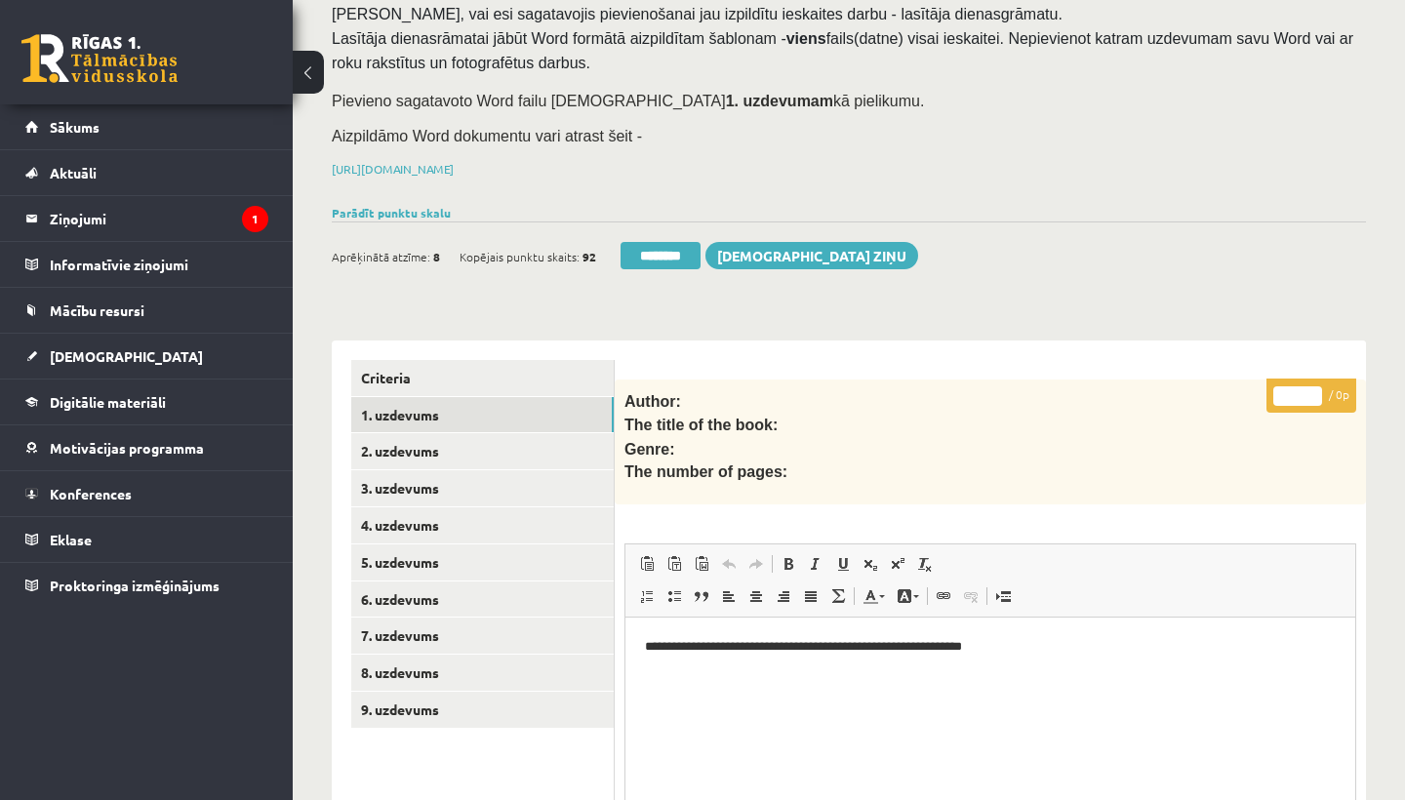
click at [429, 408] on link "1. uzdevums" at bounding box center [482, 415] width 262 height 36
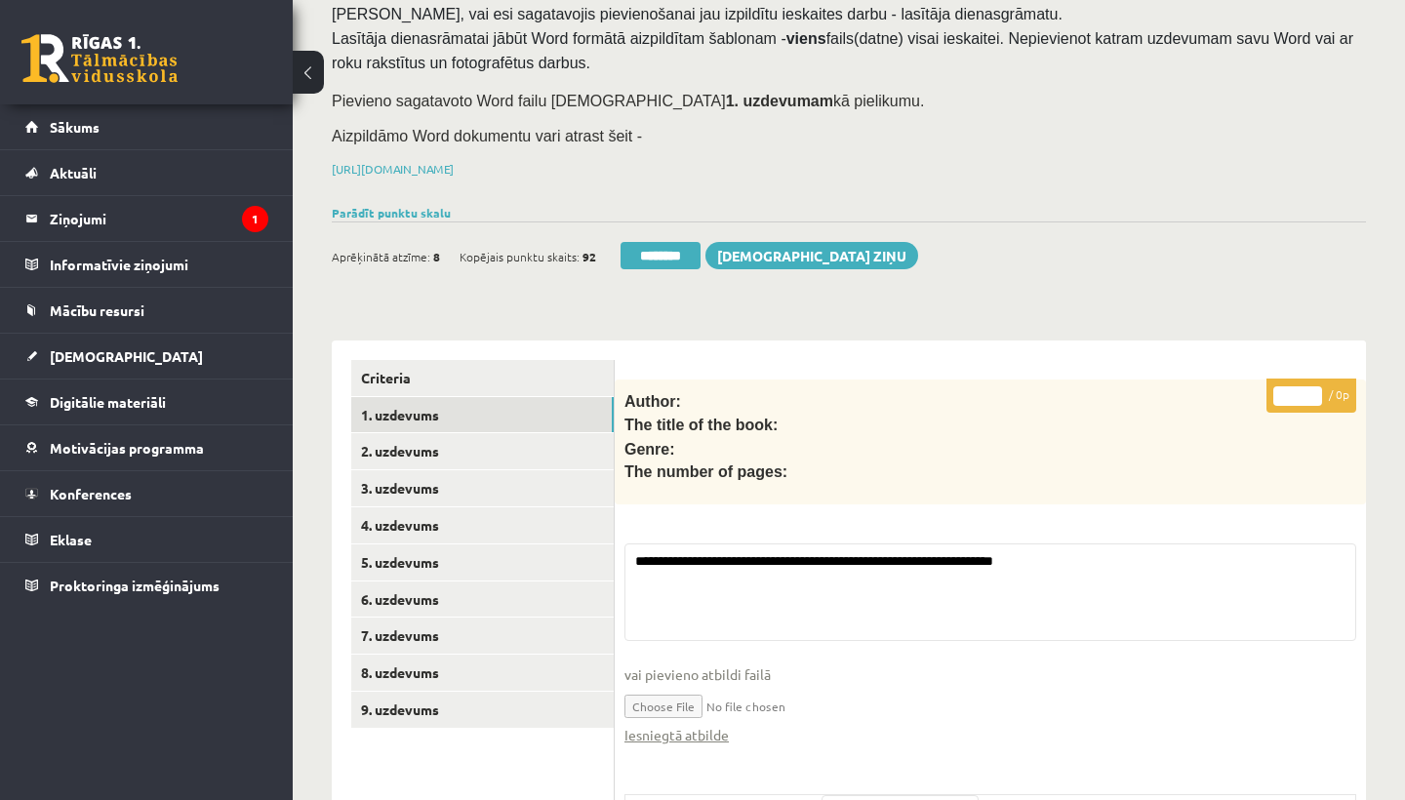
click at [665, 249] on input "********" at bounding box center [660, 255] width 80 height 27
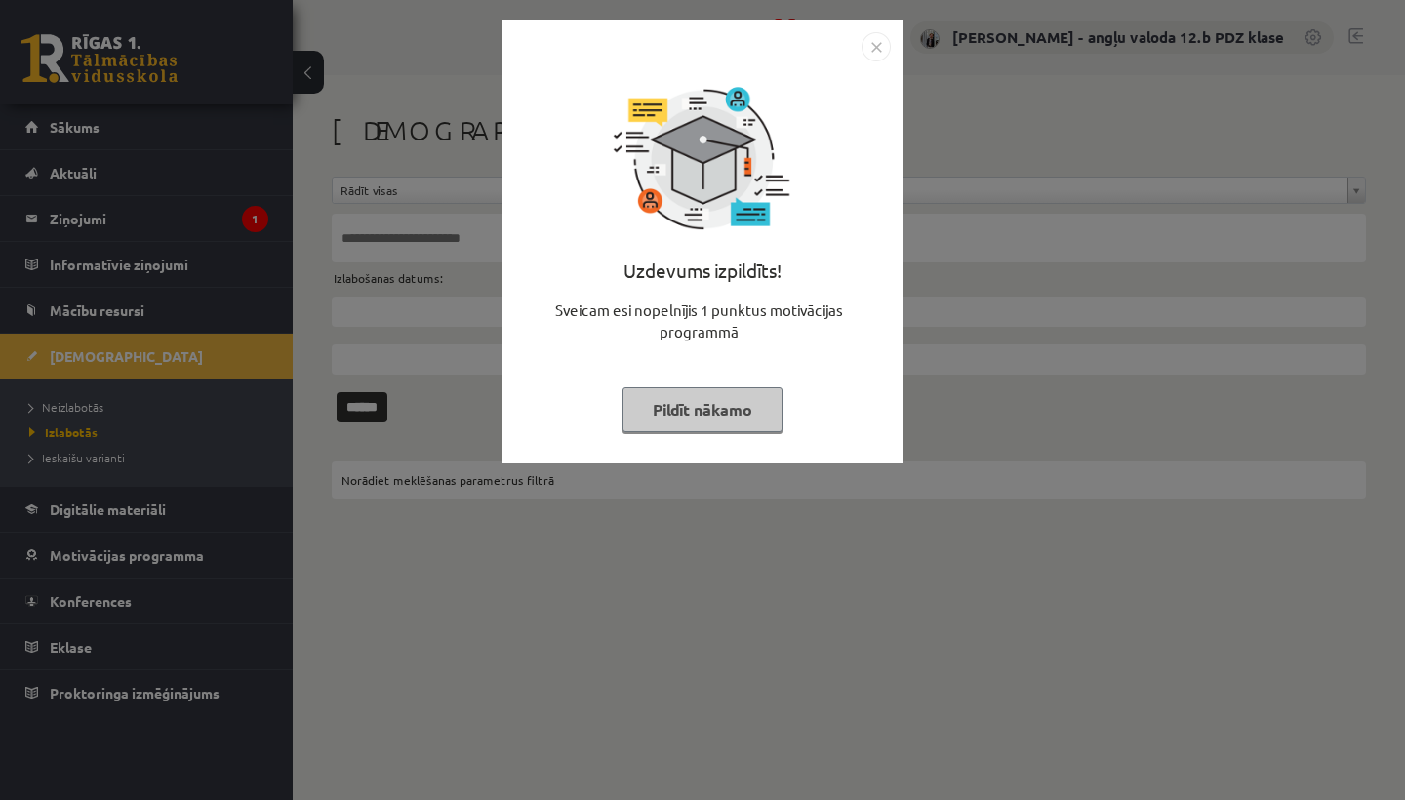
click at [881, 48] on img "Close" at bounding box center [875, 46] width 29 height 29
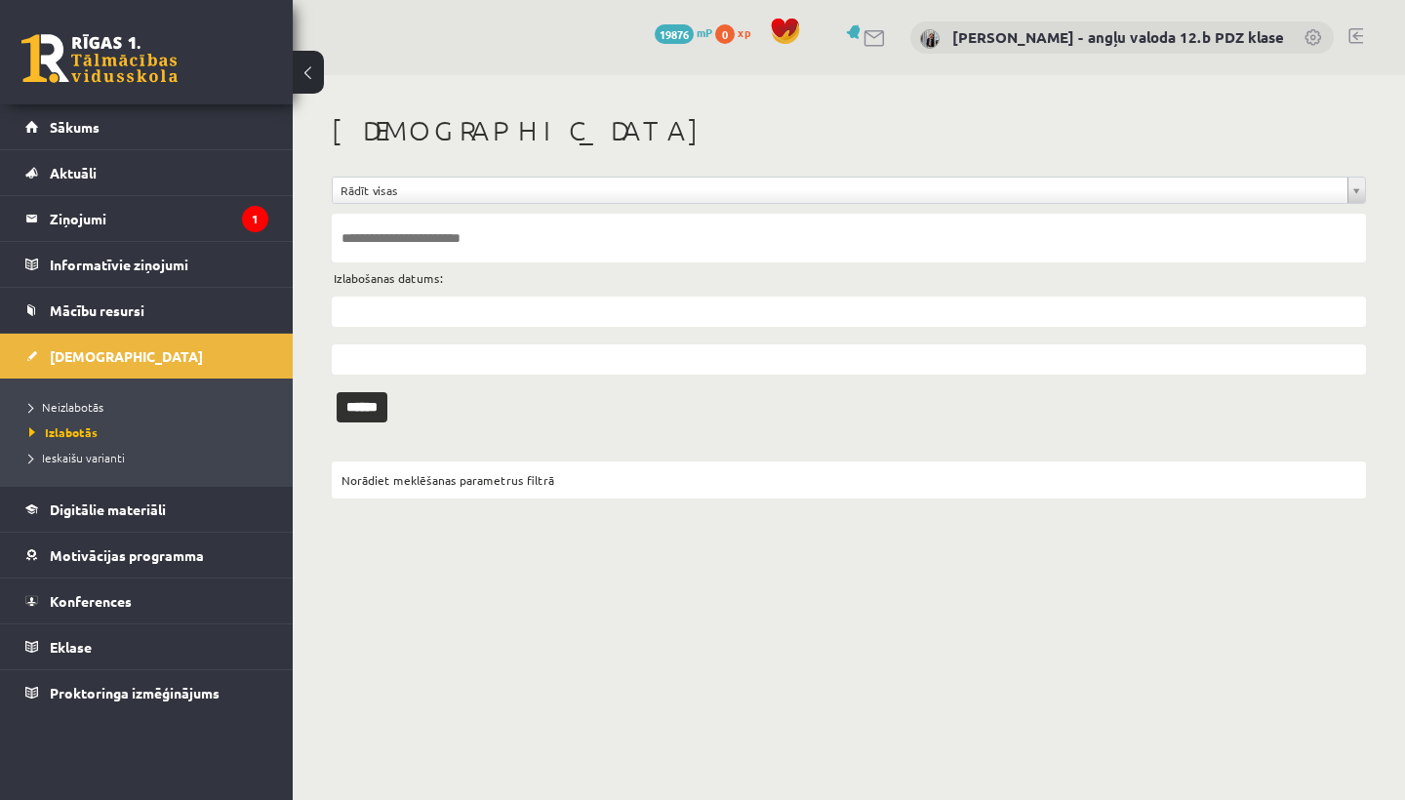
click at [93, 407] on span "Neizlabotās" at bounding box center [66, 407] width 74 height 16
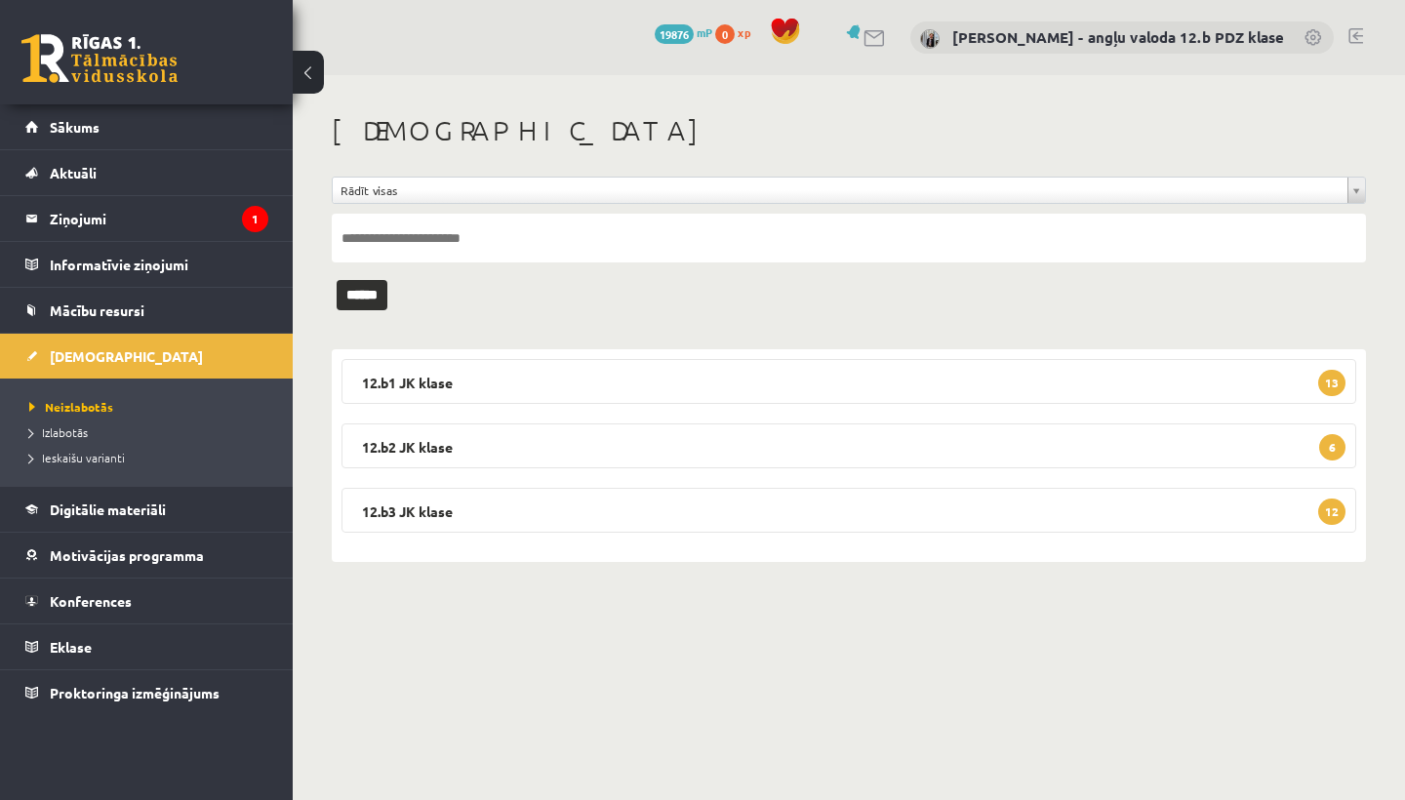
click at [97, 223] on legend "Ziņojumi 1" at bounding box center [159, 218] width 218 height 45
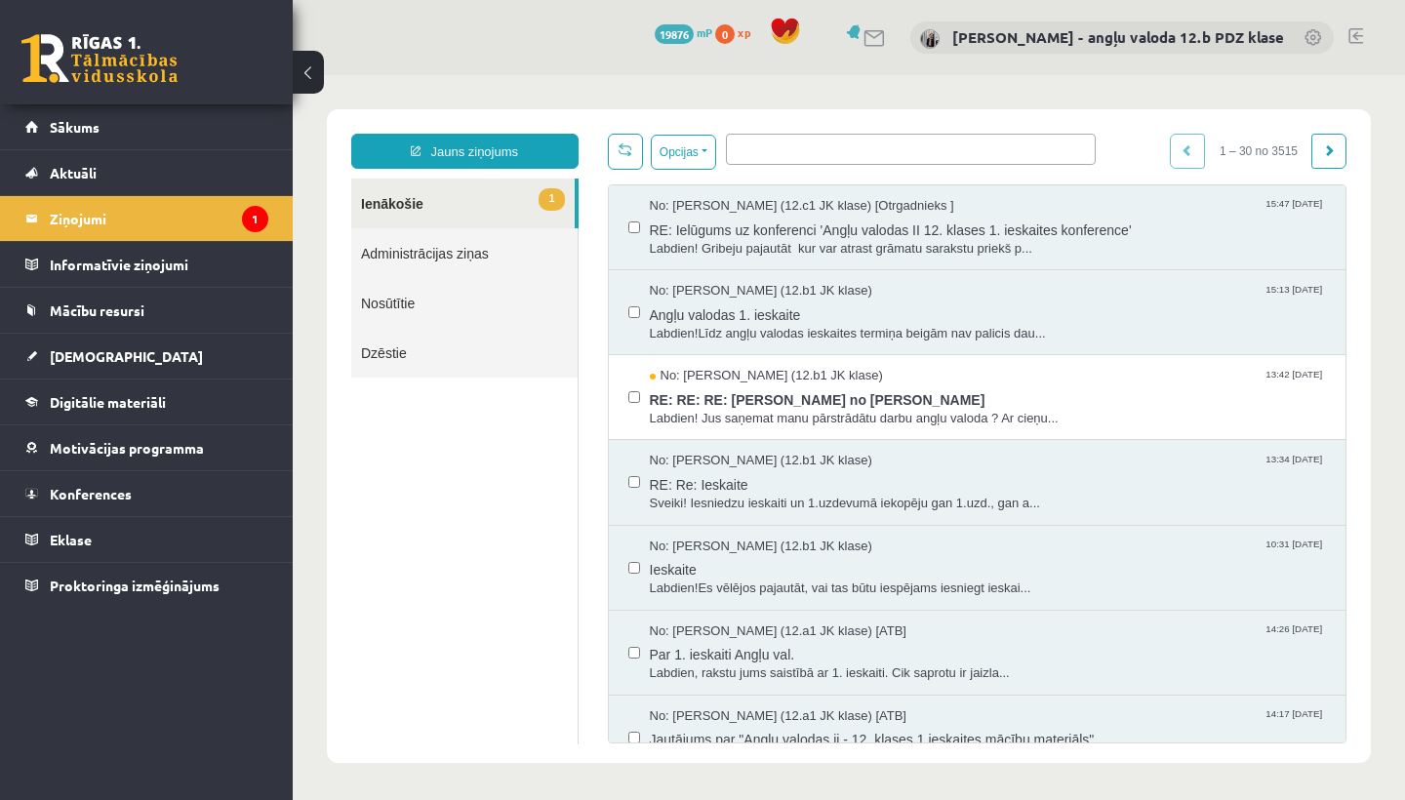
click at [860, 403] on span "RE: RE: RE: Ziņa no Nikolassa Gabriūna" at bounding box center [988, 397] width 677 height 24
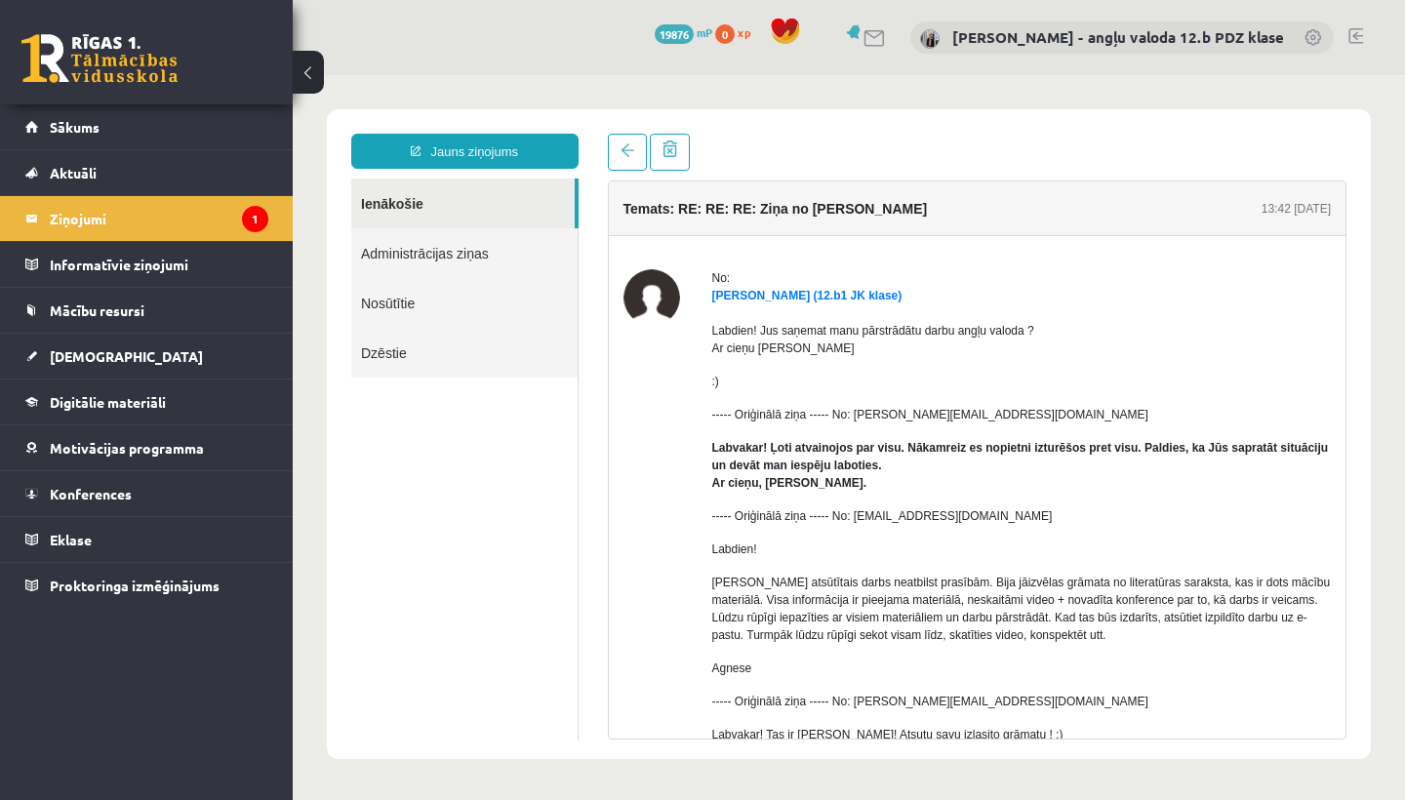
click at [113, 359] on link "[DEMOGRAPHIC_DATA]" at bounding box center [146, 356] width 243 height 45
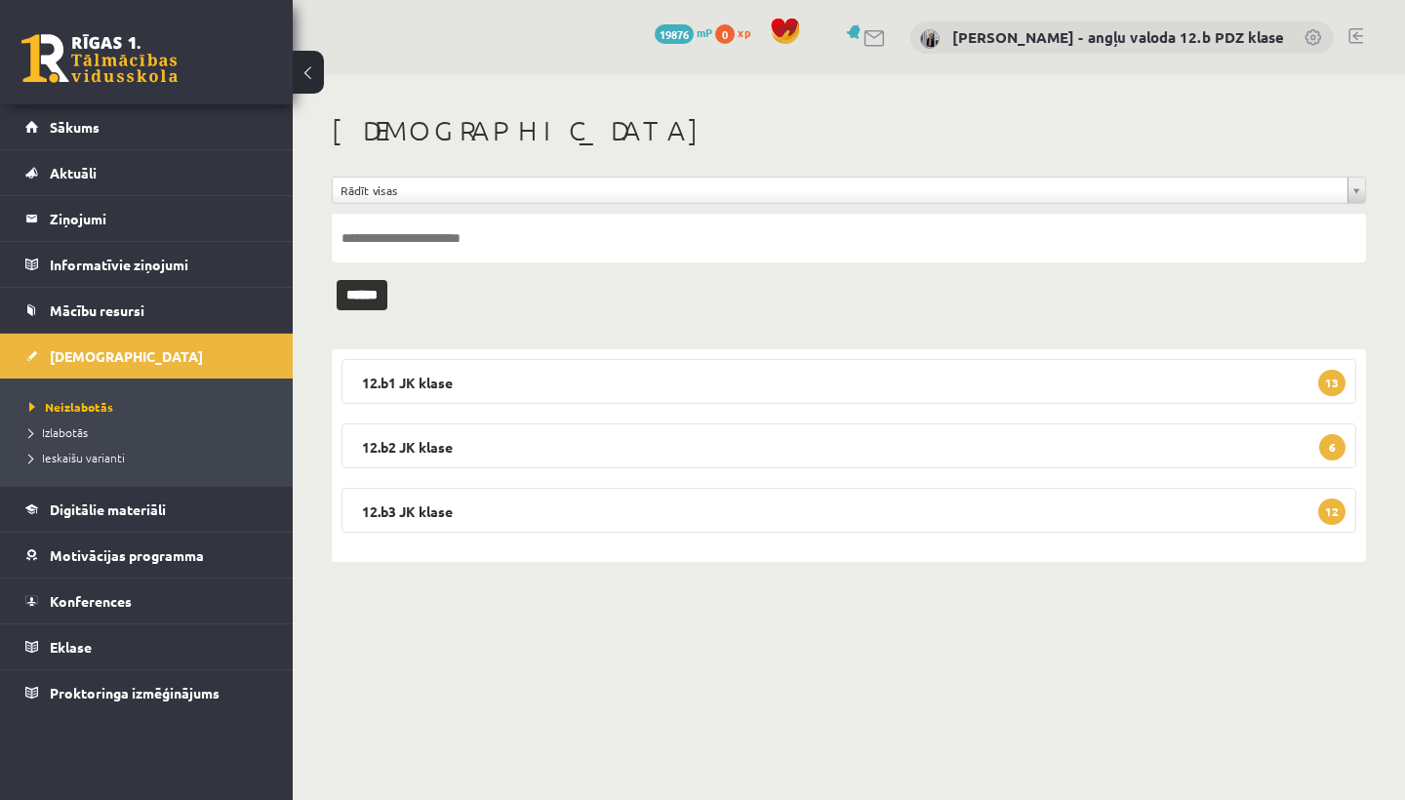
click at [452, 238] on input "text" at bounding box center [849, 238] width 1034 height 49
type input "********"
click at [369, 294] on input "******" at bounding box center [362, 295] width 51 height 30
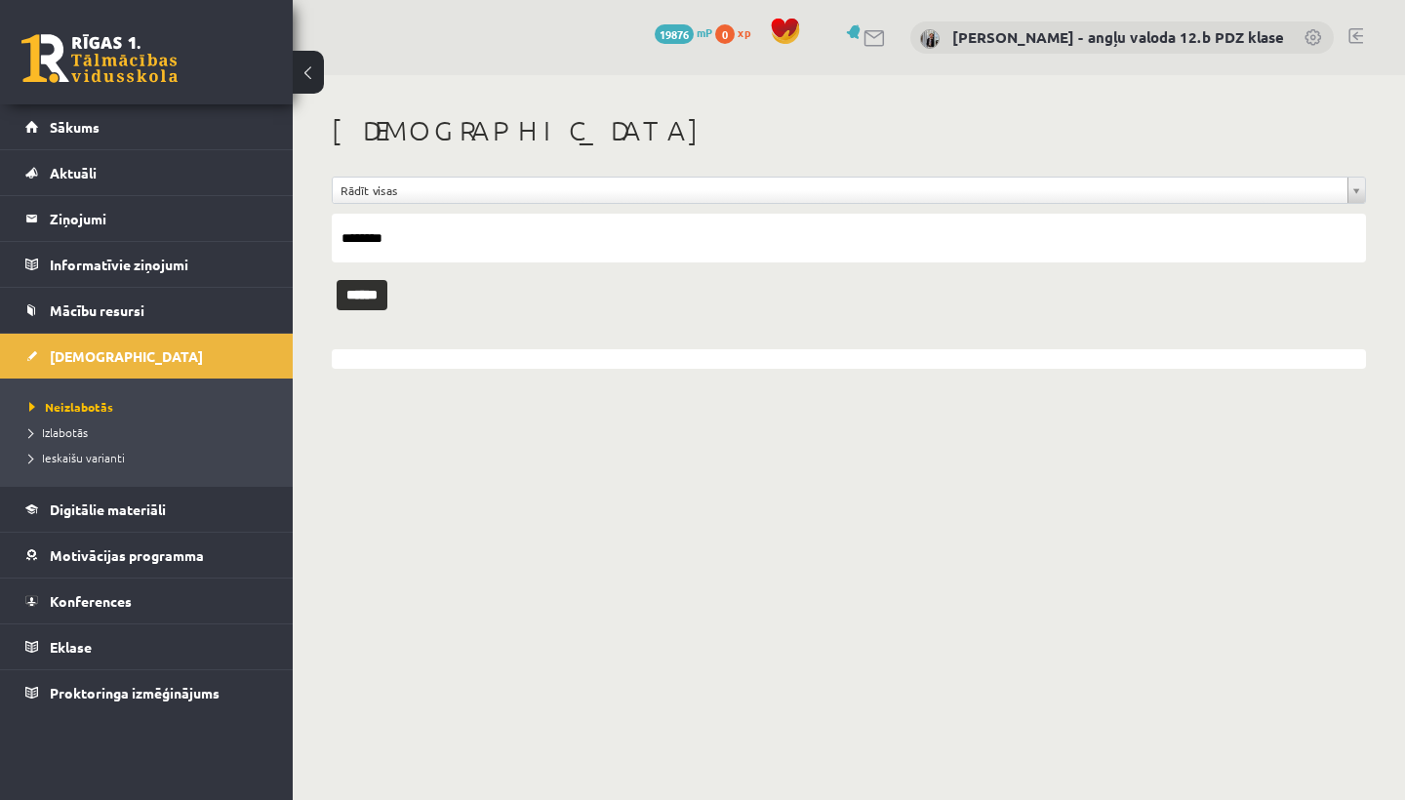
click at [82, 406] on span "Neizlabotās" at bounding box center [71, 407] width 84 height 16
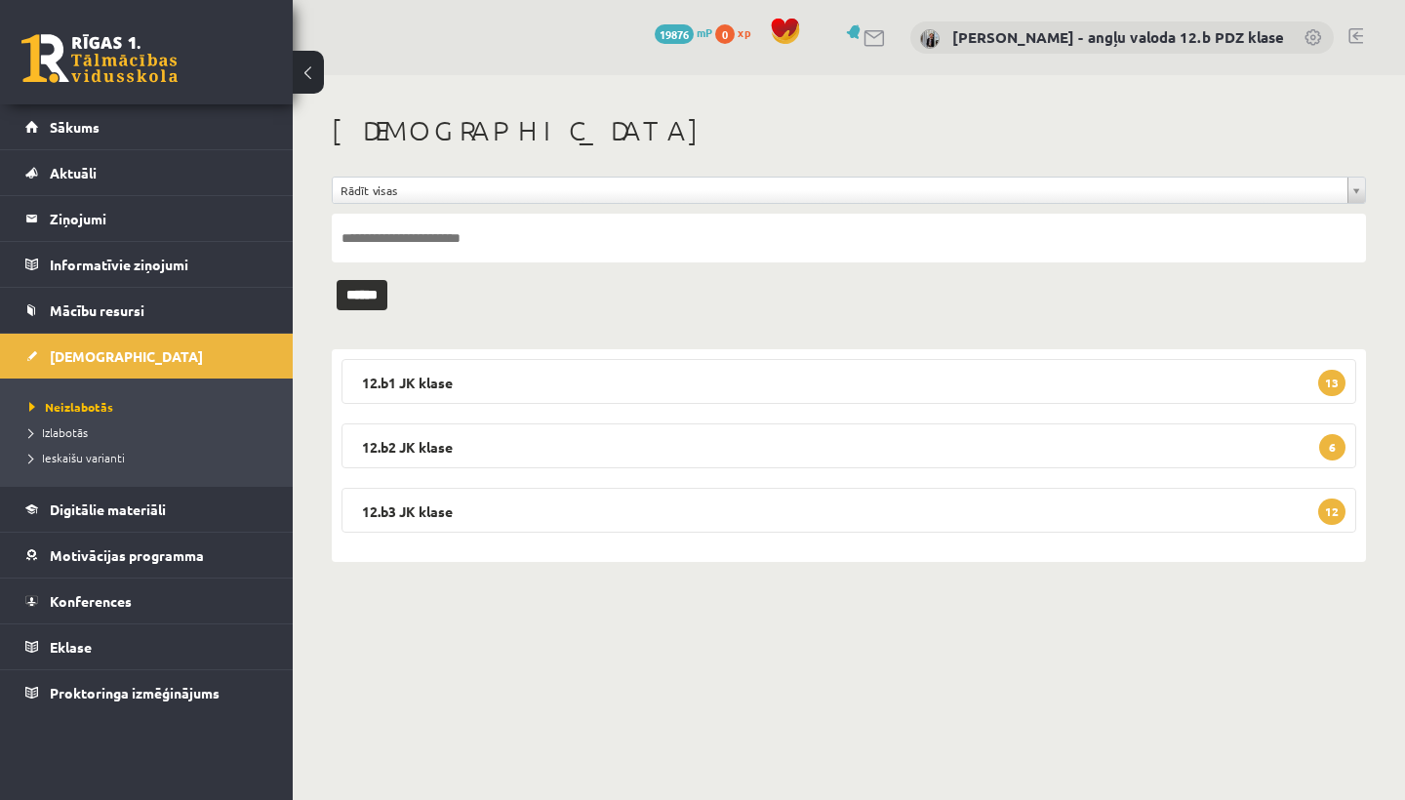
click at [78, 222] on legend "Ziņojumi 1" at bounding box center [159, 218] width 218 height 45
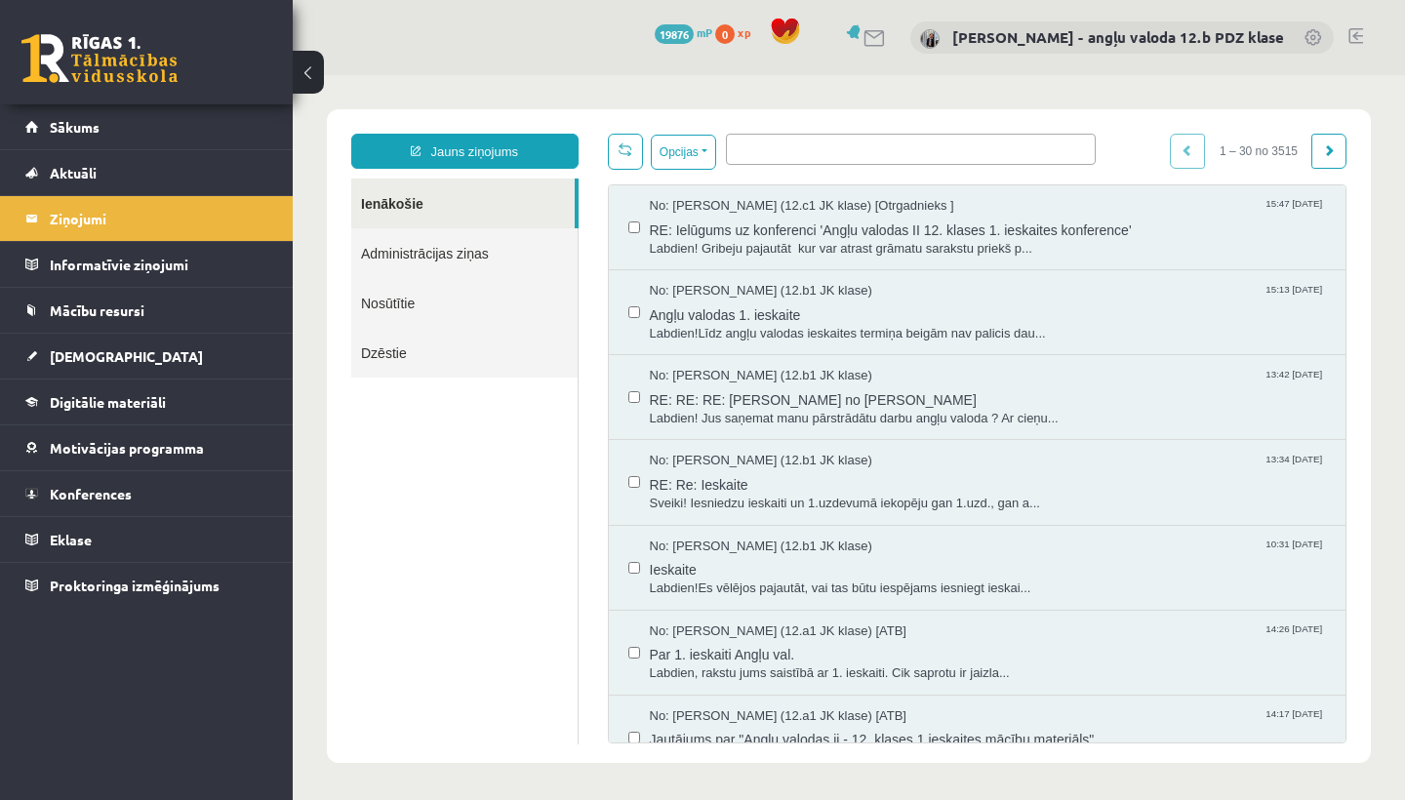
click at [722, 394] on span "RE: RE: RE: Ziņa no Nikolassa Gabriūna" at bounding box center [988, 397] width 677 height 24
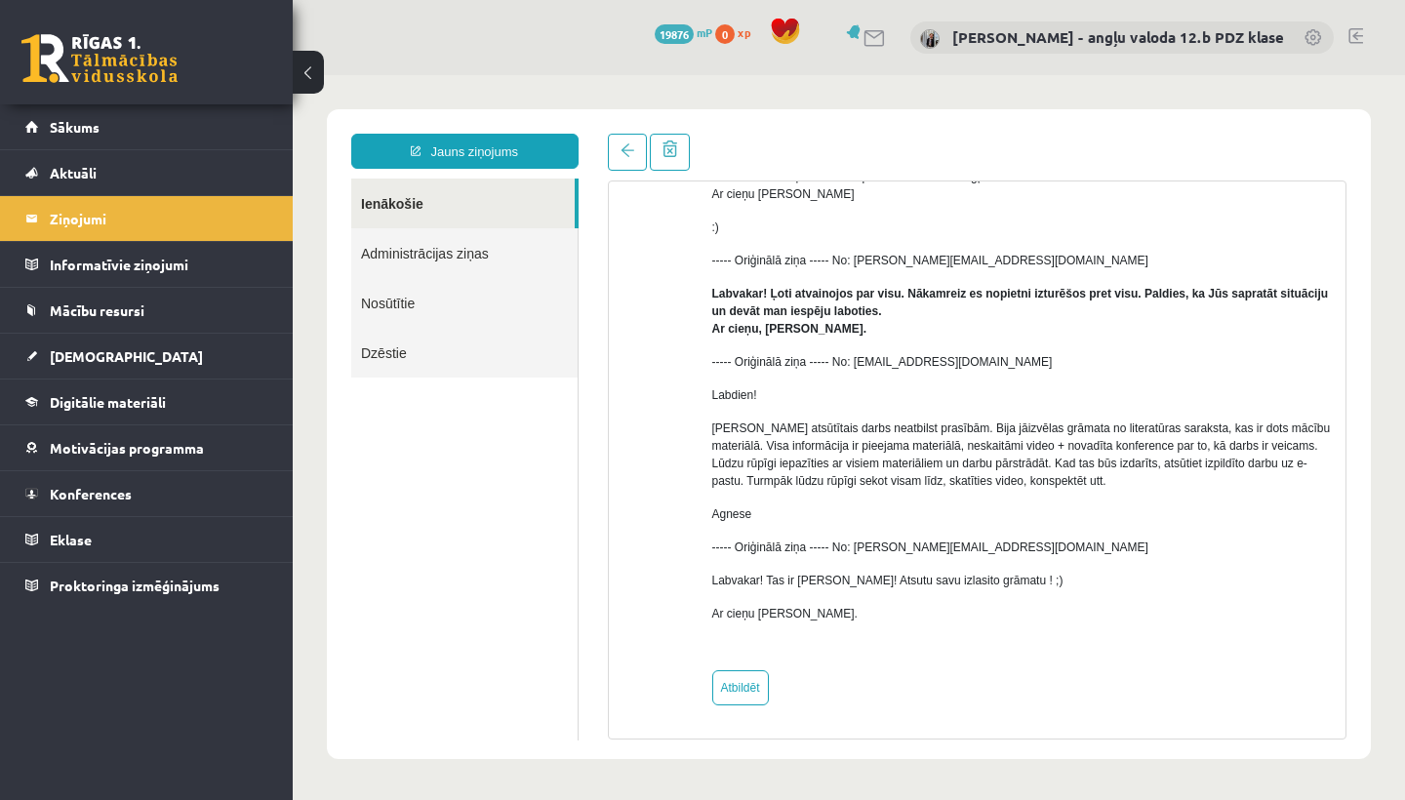
scroll to position [154, 0]
click at [740, 690] on link "Atbildēt" at bounding box center [740, 687] width 57 height 35
type input "**********"
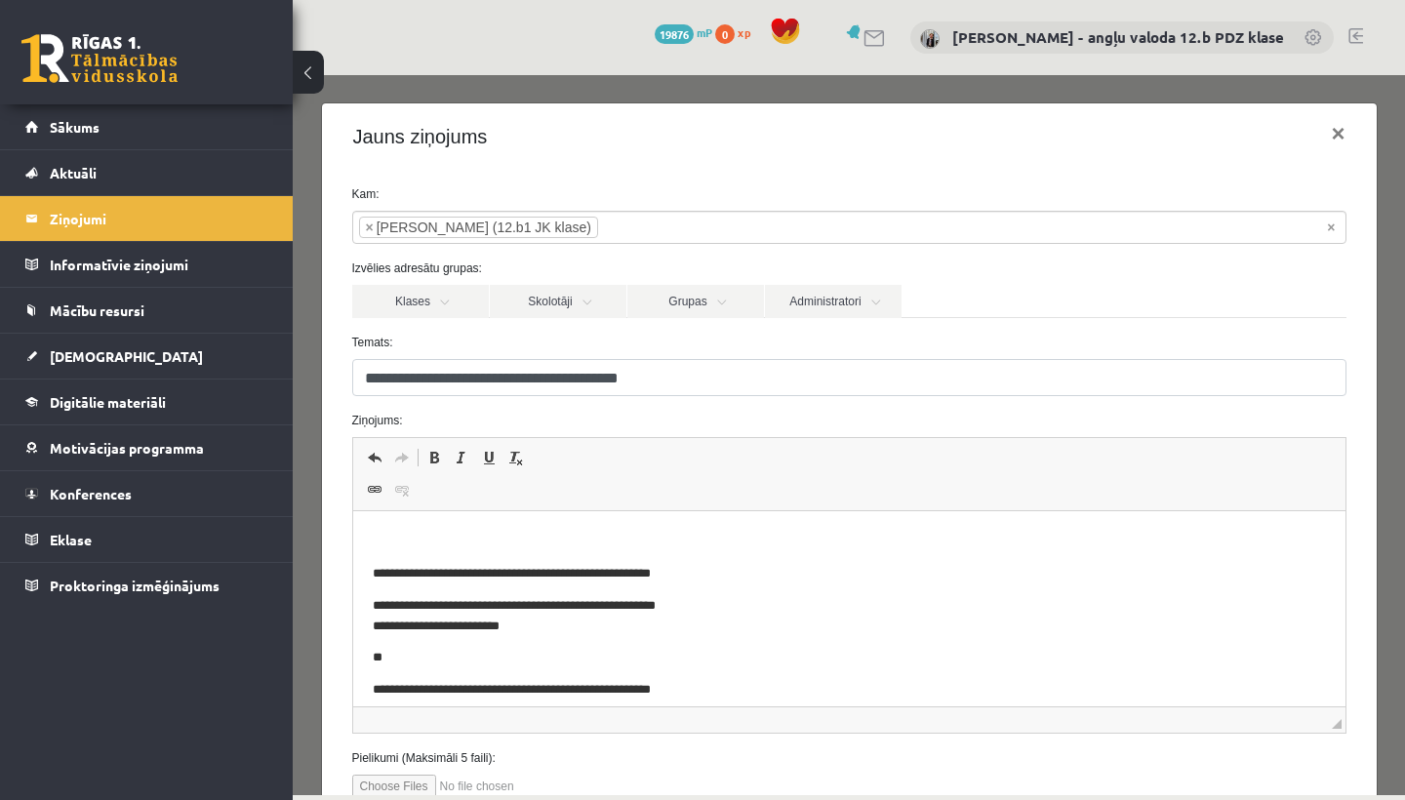
click at [382, 530] on html "**********" at bounding box center [848, 773] width 992 height 525
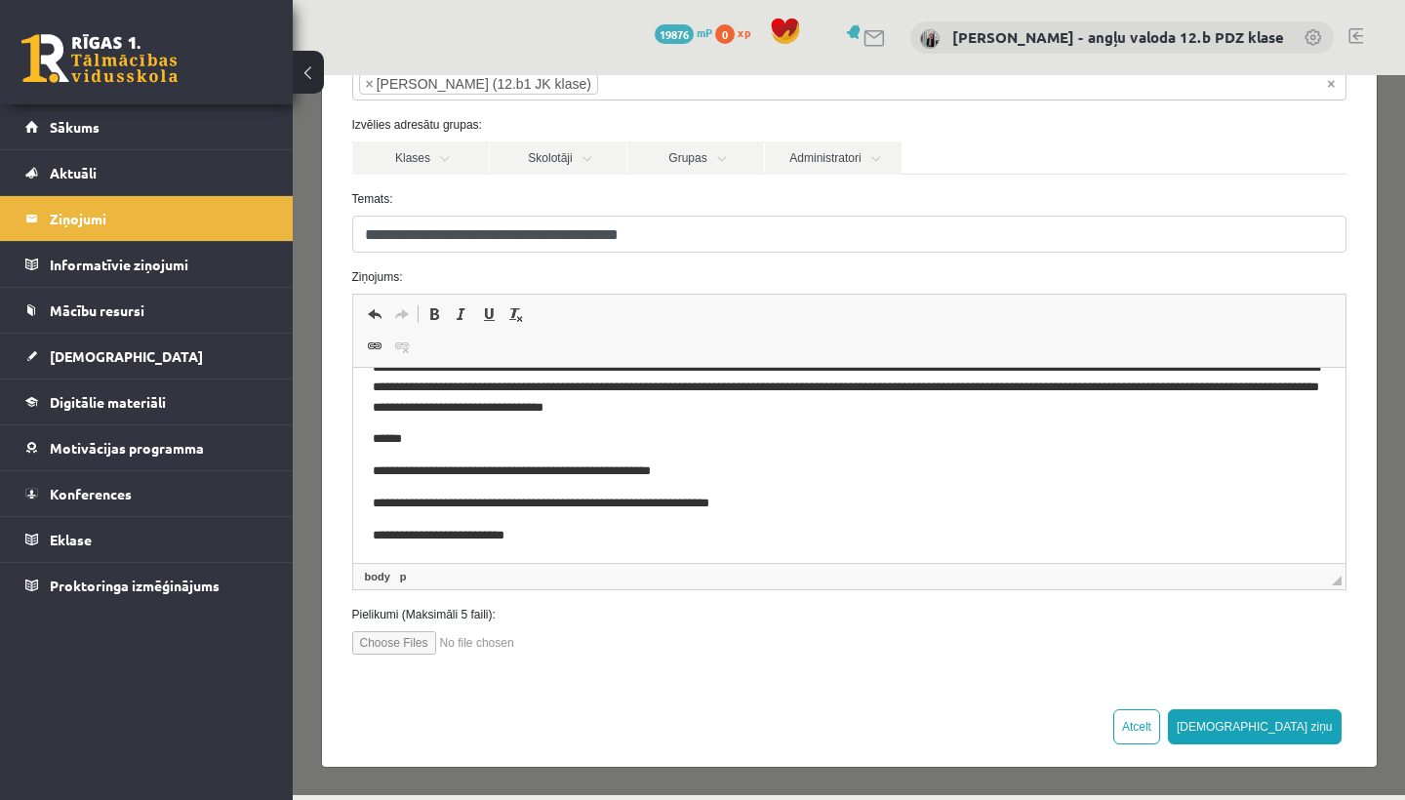
scroll to position [142, 0]
click at [1308, 735] on button "[DEMOGRAPHIC_DATA] ziņu" at bounding box center [1255, 727] width 174 height 35
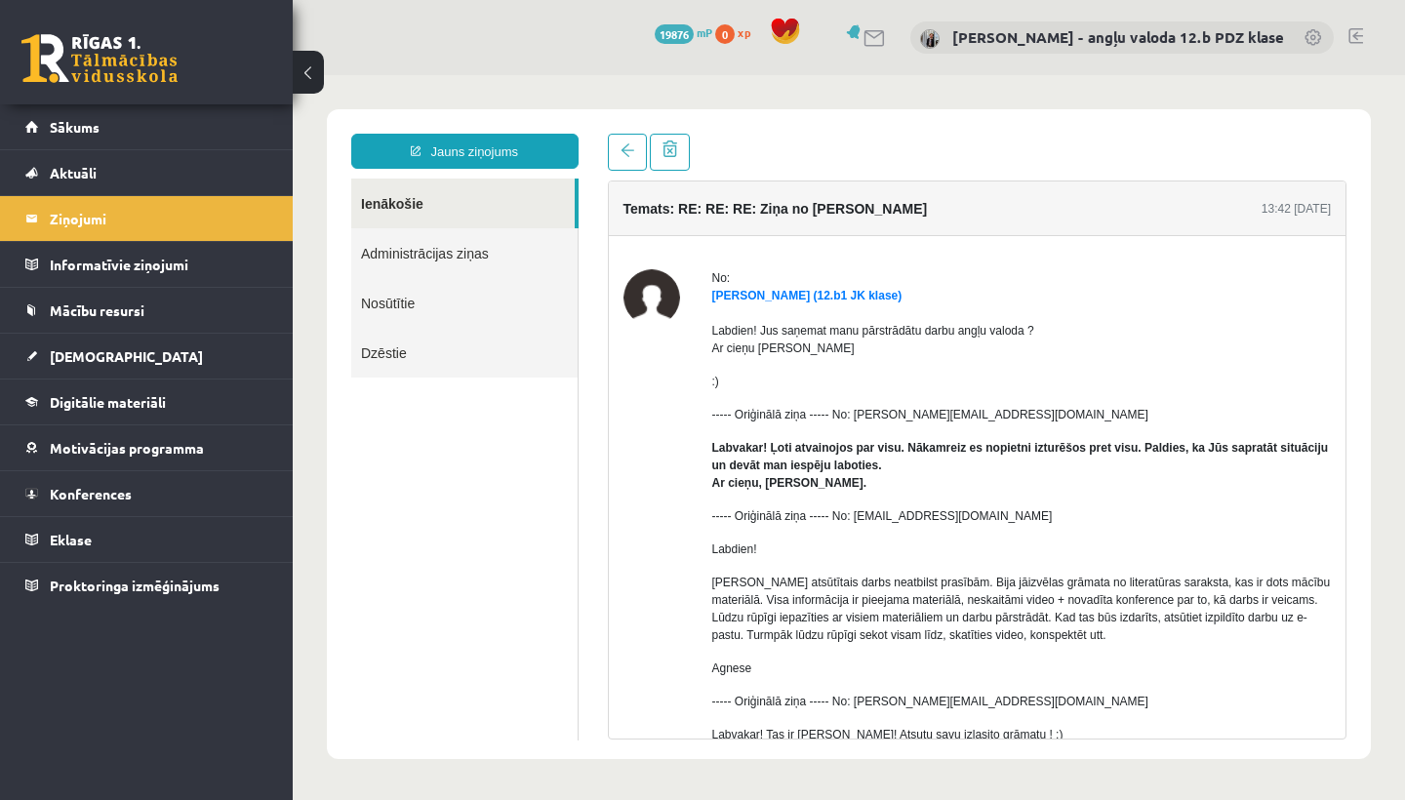
scroll to position [0, 0]
click at [80, 360] on span "[DEMOGRAPHIC_DATA]" at bounding box center [126, 356] width 153 height 18
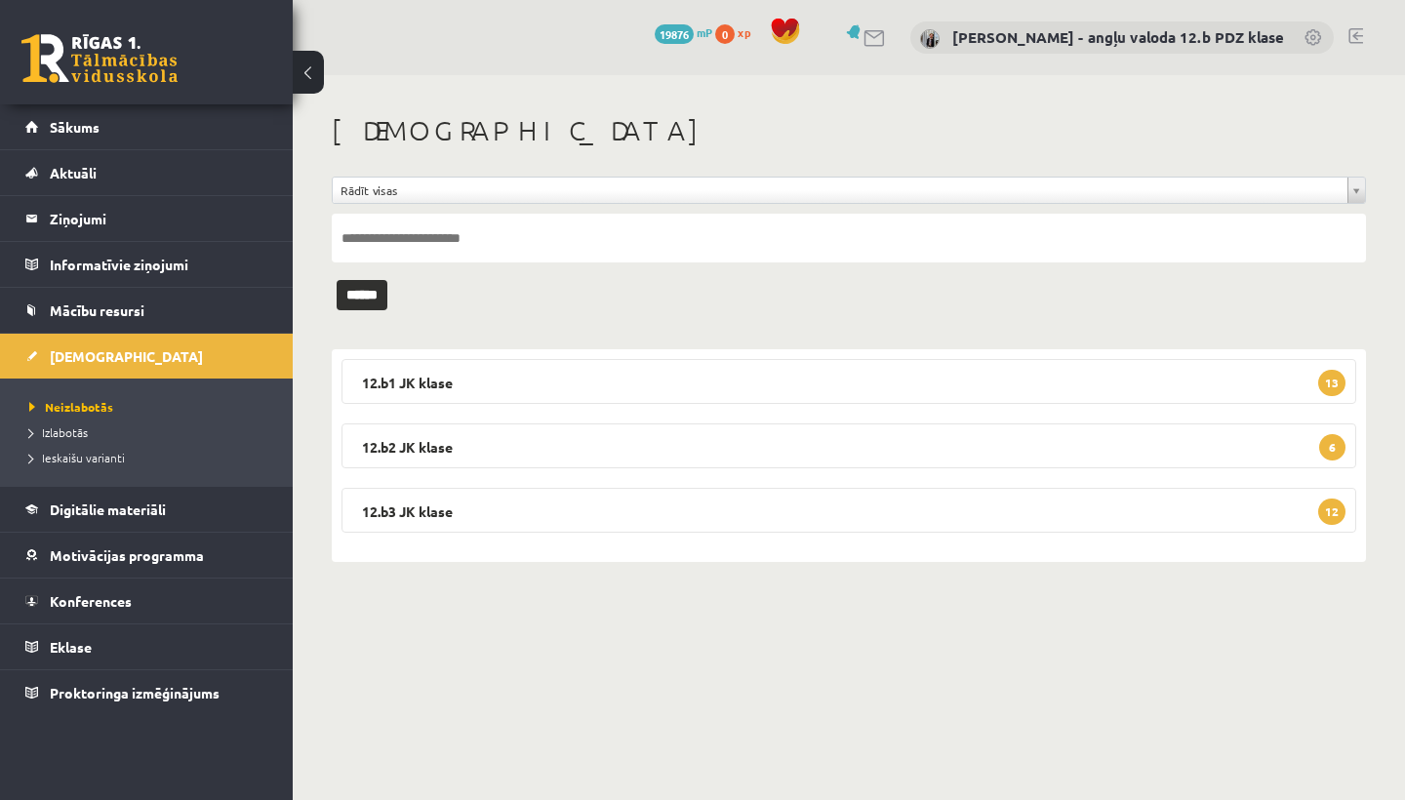
click at [788, 375] on legend "12.b1 JK klase 13" at bounding box center [848, 381] width 1014 height 45
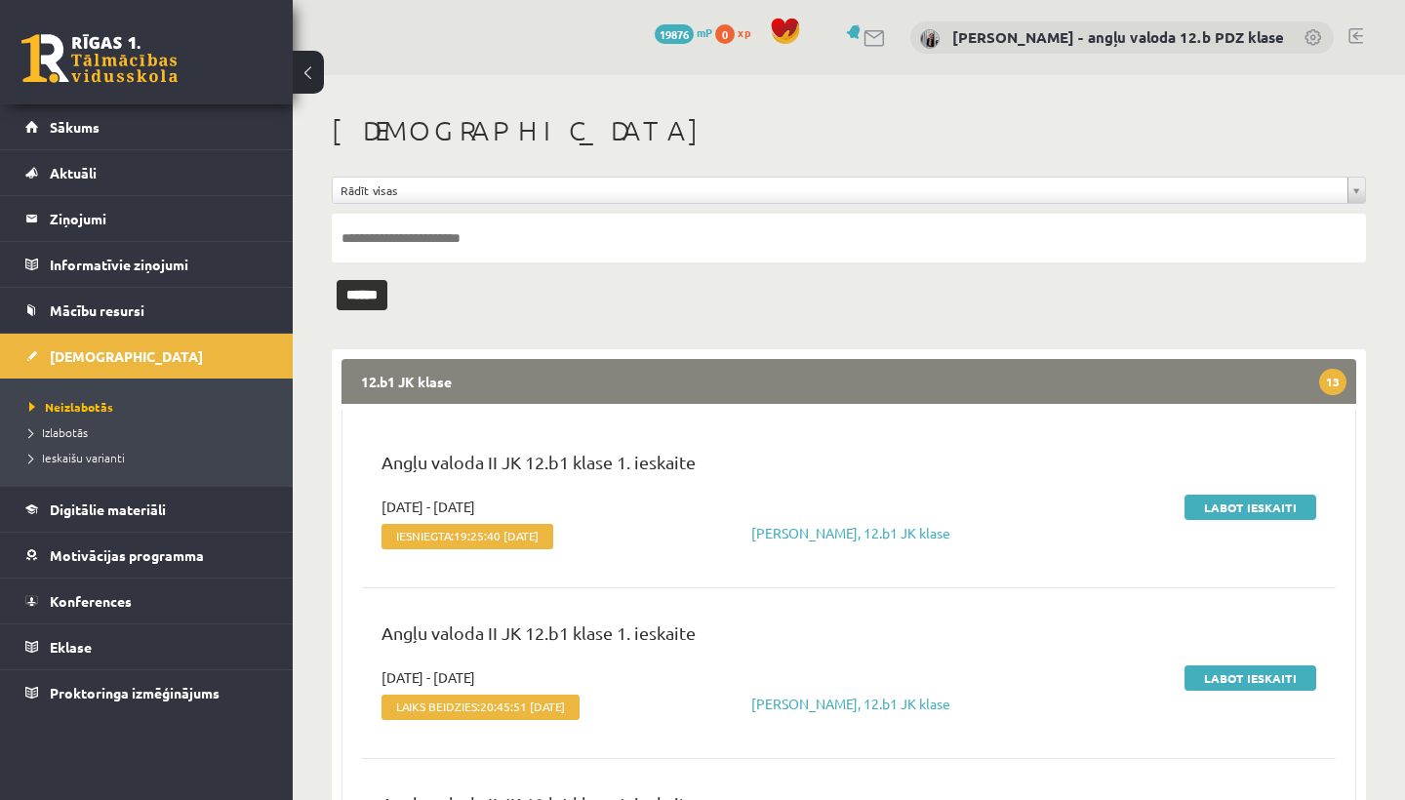
click at [788, 375] on legend "12.b1 JK klase 13" at bounding box center [848, 381] width 1014 height 45
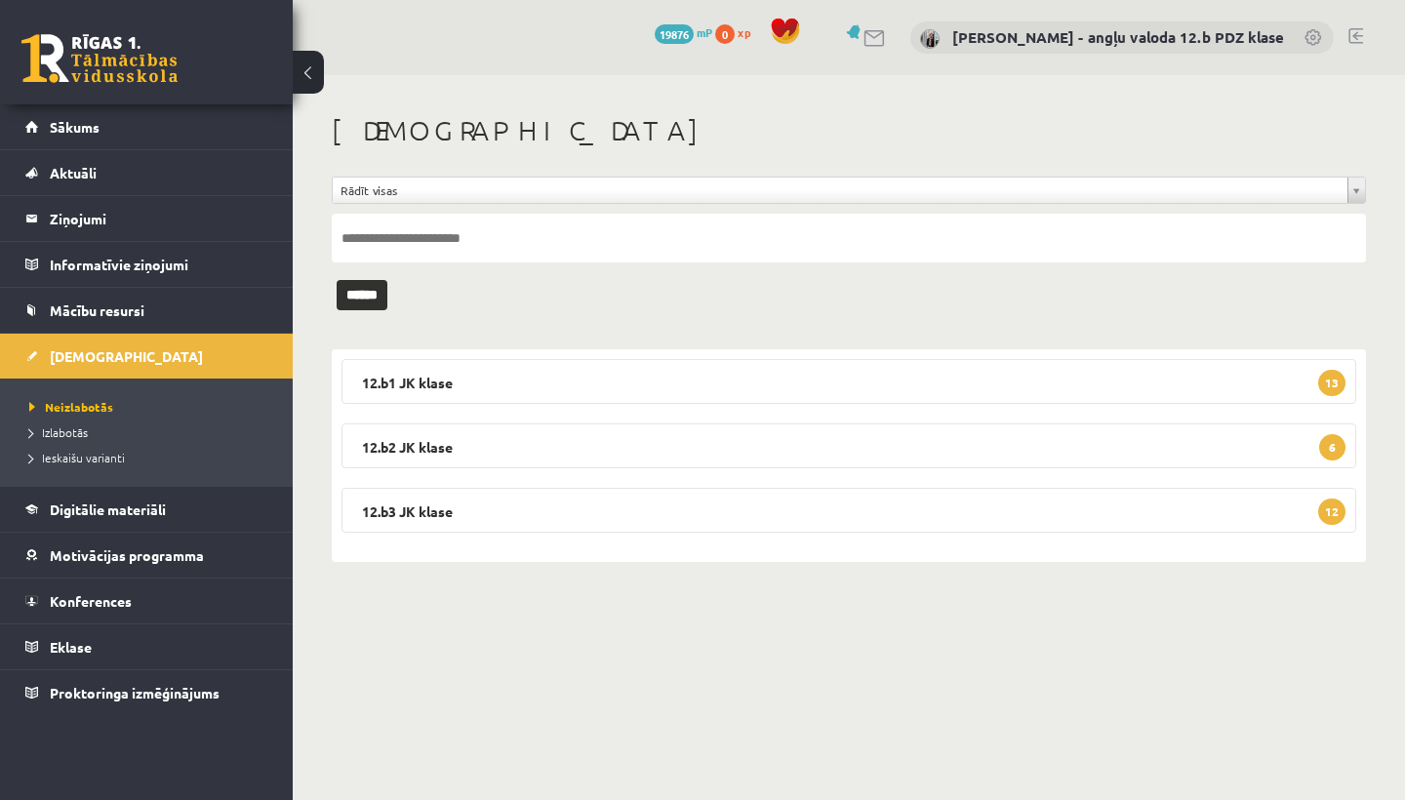
click at [715, 461] on legend "12.b2 JK klase 6" at bounding box center [848, 445] width 1014 height 45
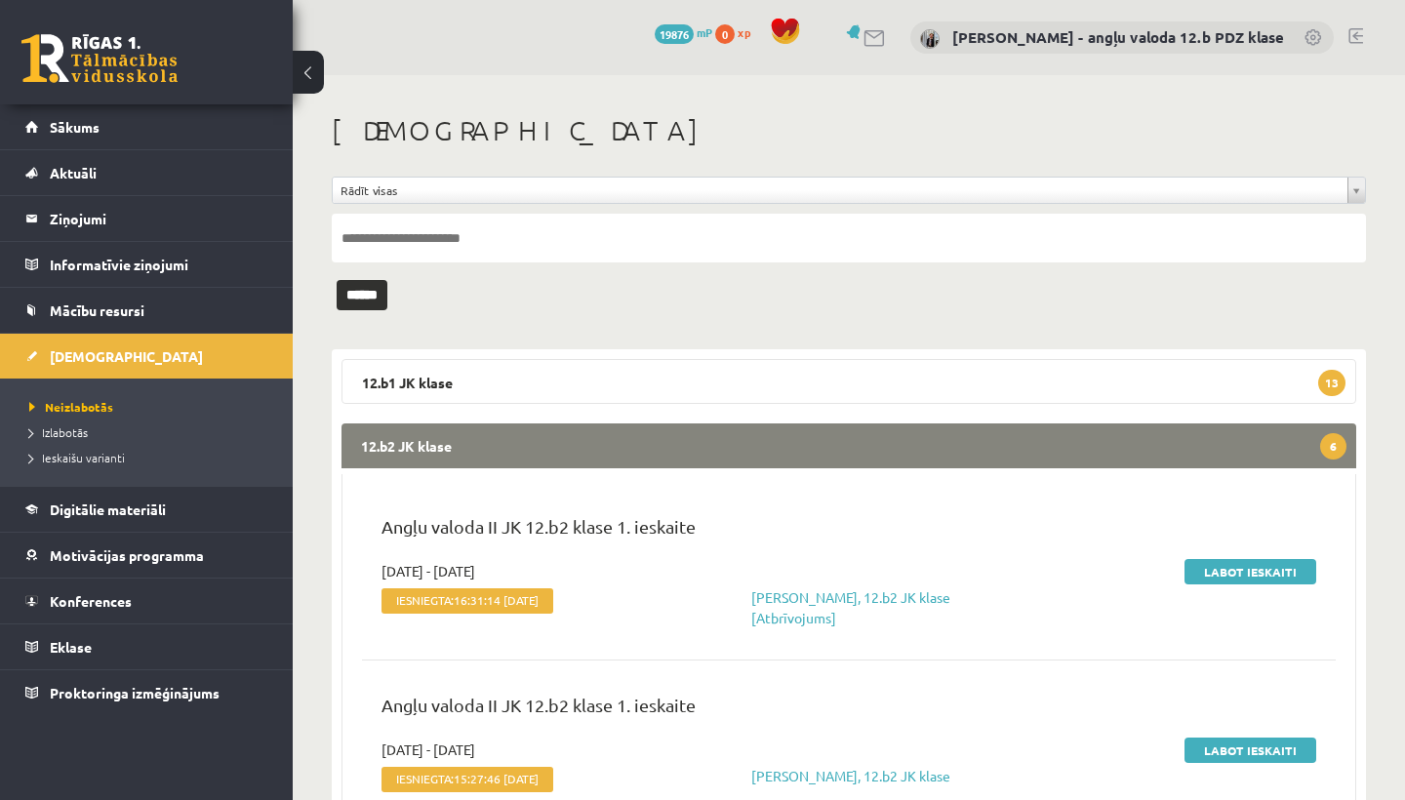
click at [715, 461] on legend "12.b2 JK klase 6" at bounding box center [848, 445] width 1014 height 45
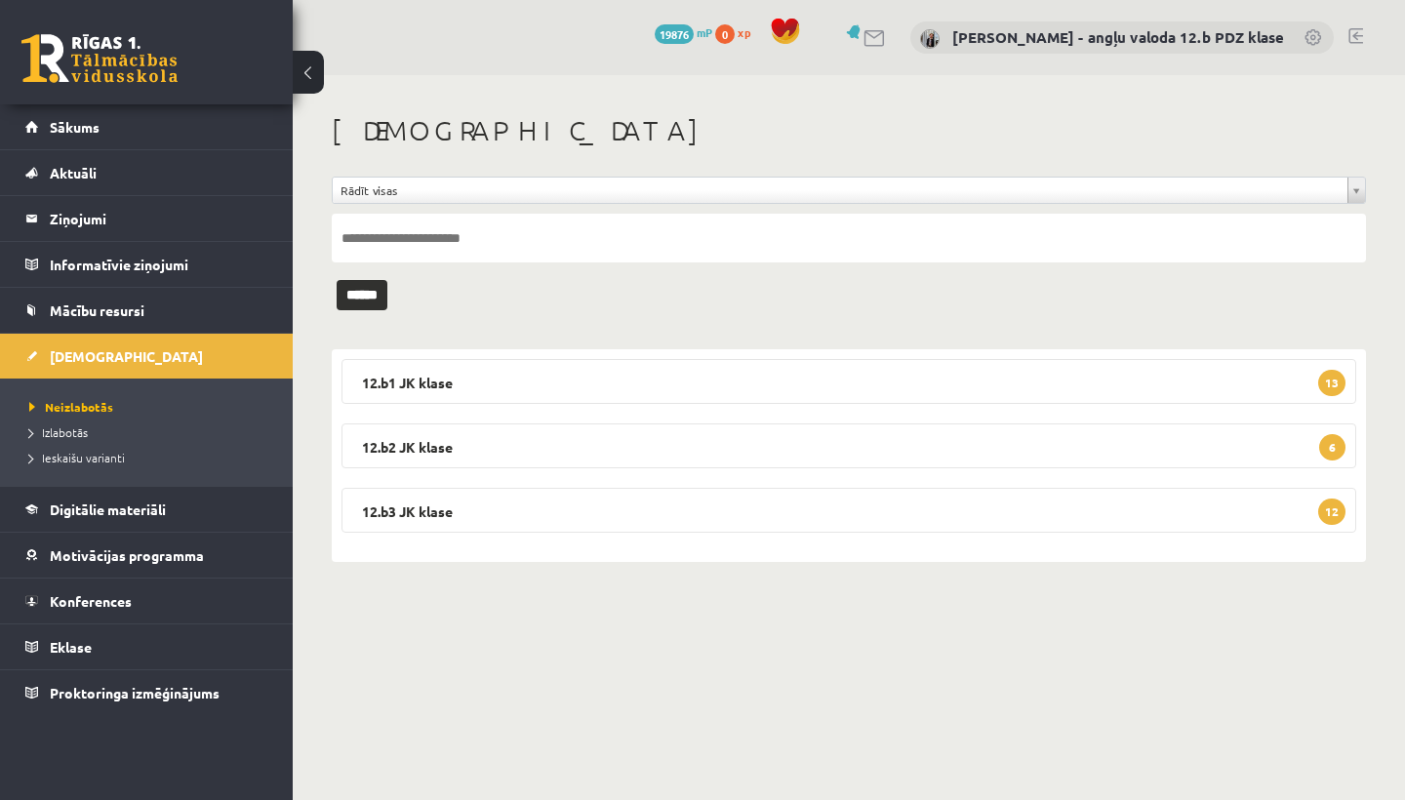
click at [671, 519] on legend "12.b3 JK klase 12" at bounding box center [848, 510] width 1014 height 45
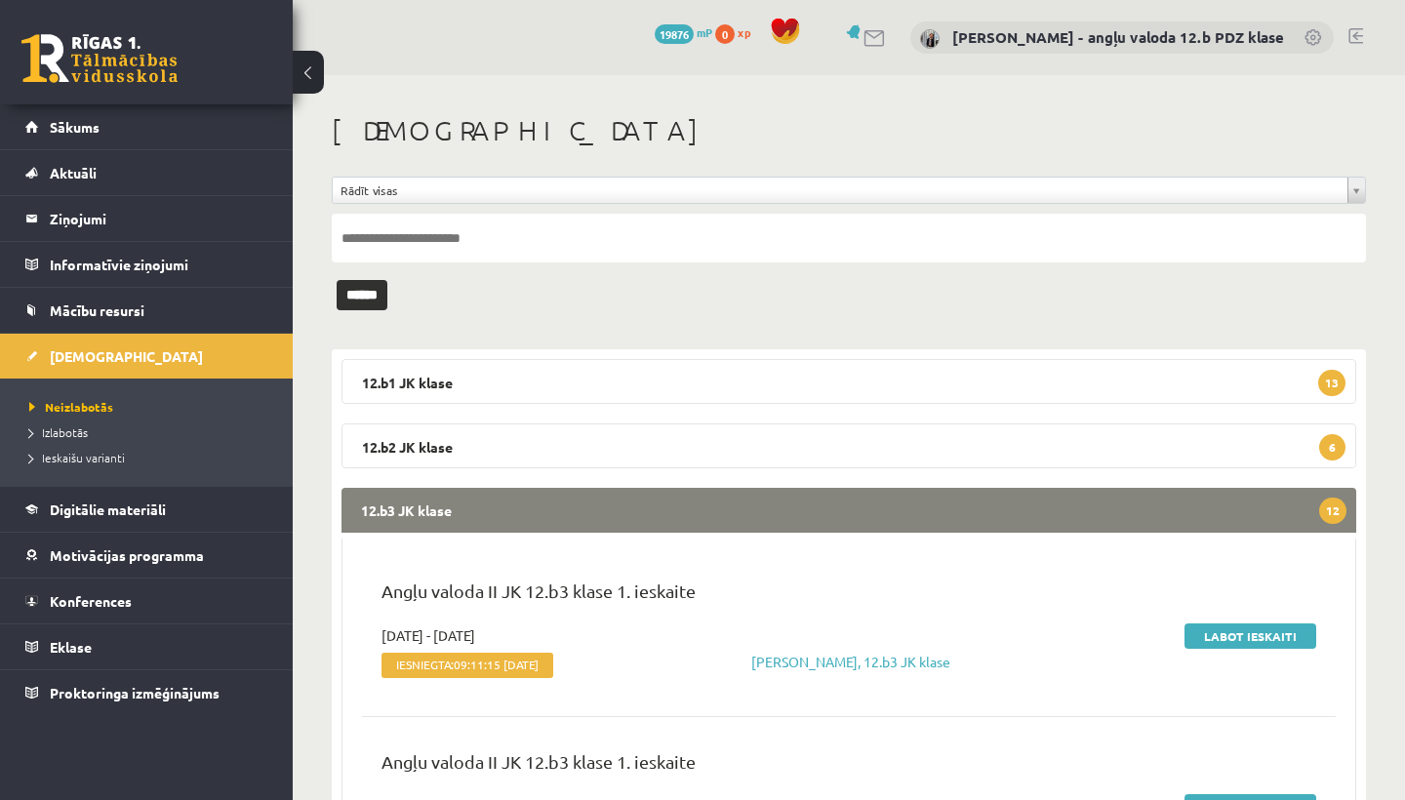
click at [671, 519] on legend "12.b3 JK klase 12" at bounding box center [848, 510] width 1014 height 45
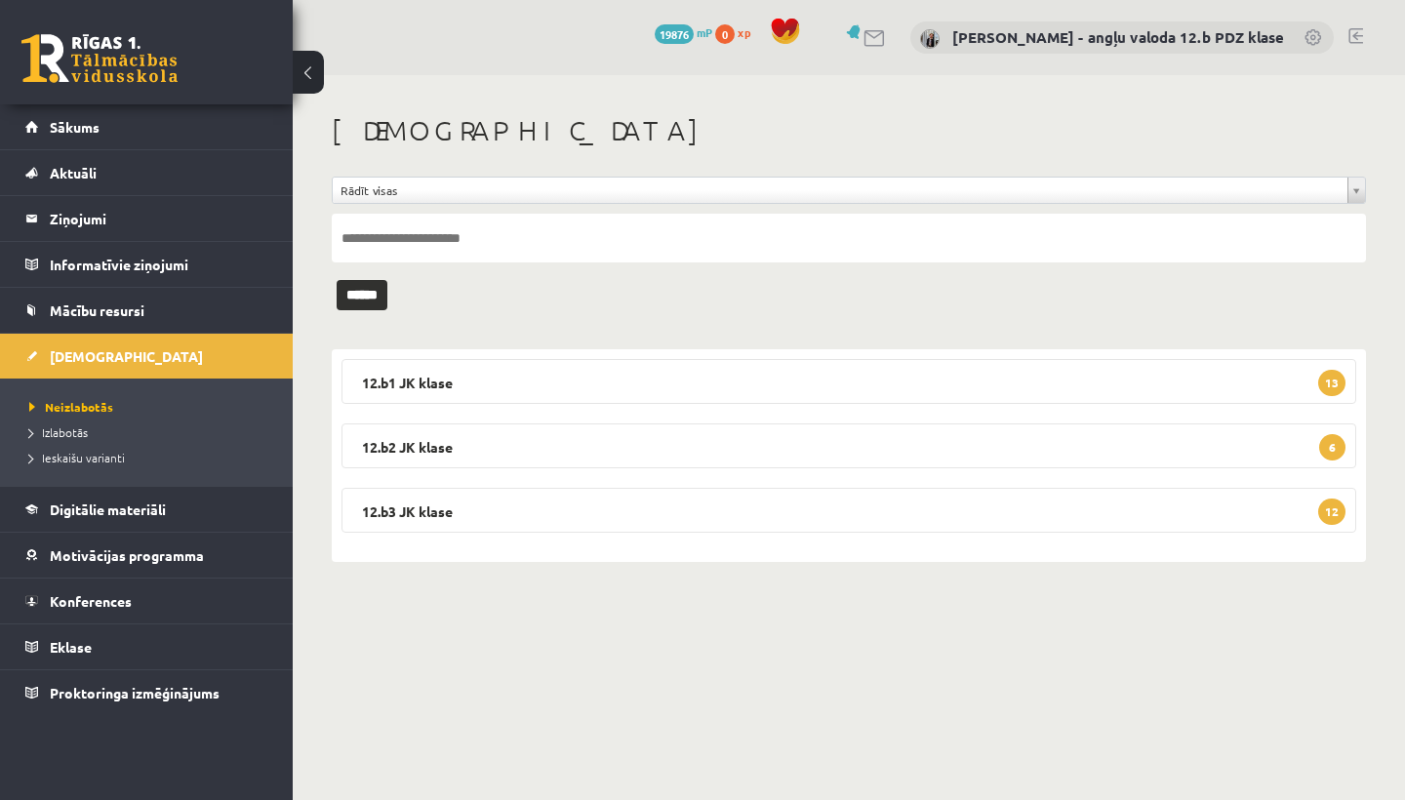
click at [1359, 29] on link at bounding box center [1355, 36] width 15 height 16
